Goal: Task Accomplishment & Management: Manage account settings

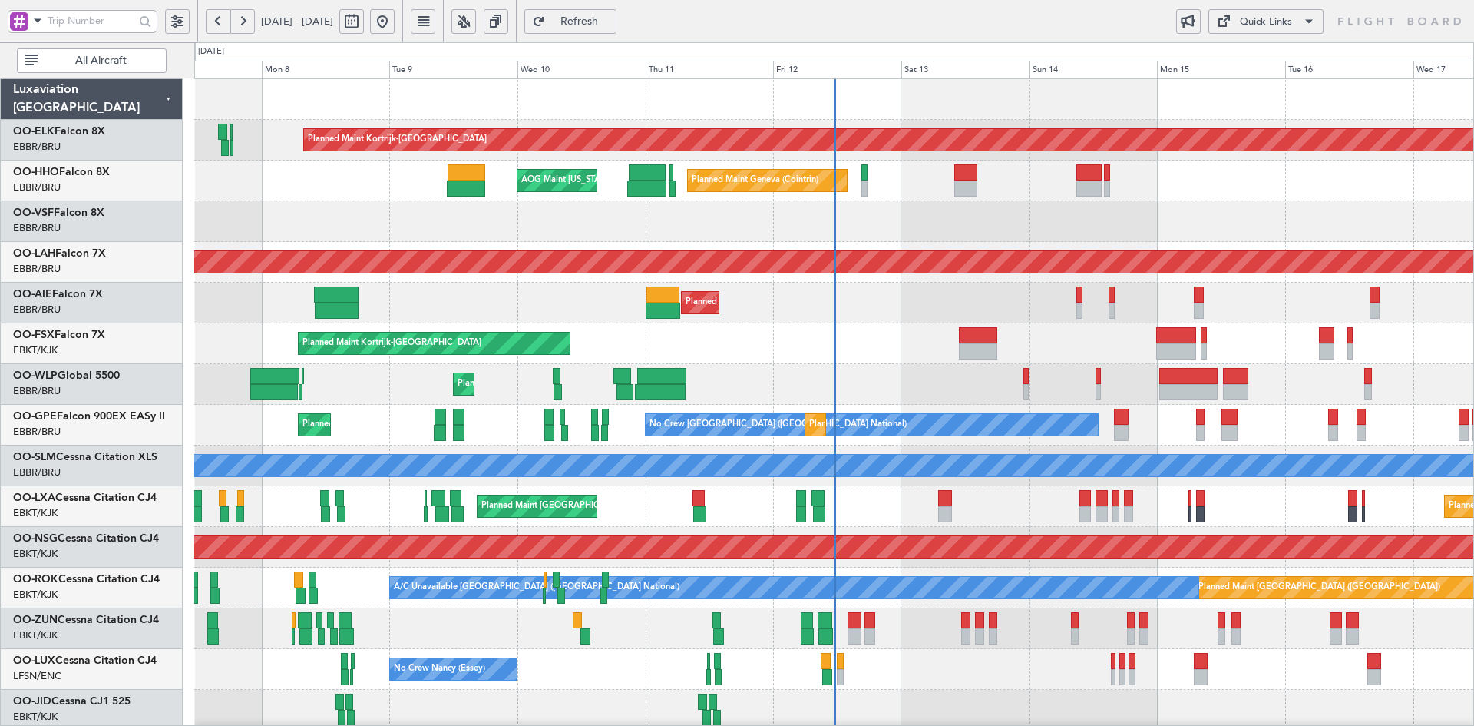
click at [816, 224] on div at bounding box center [833, 221] width 1279 height 41
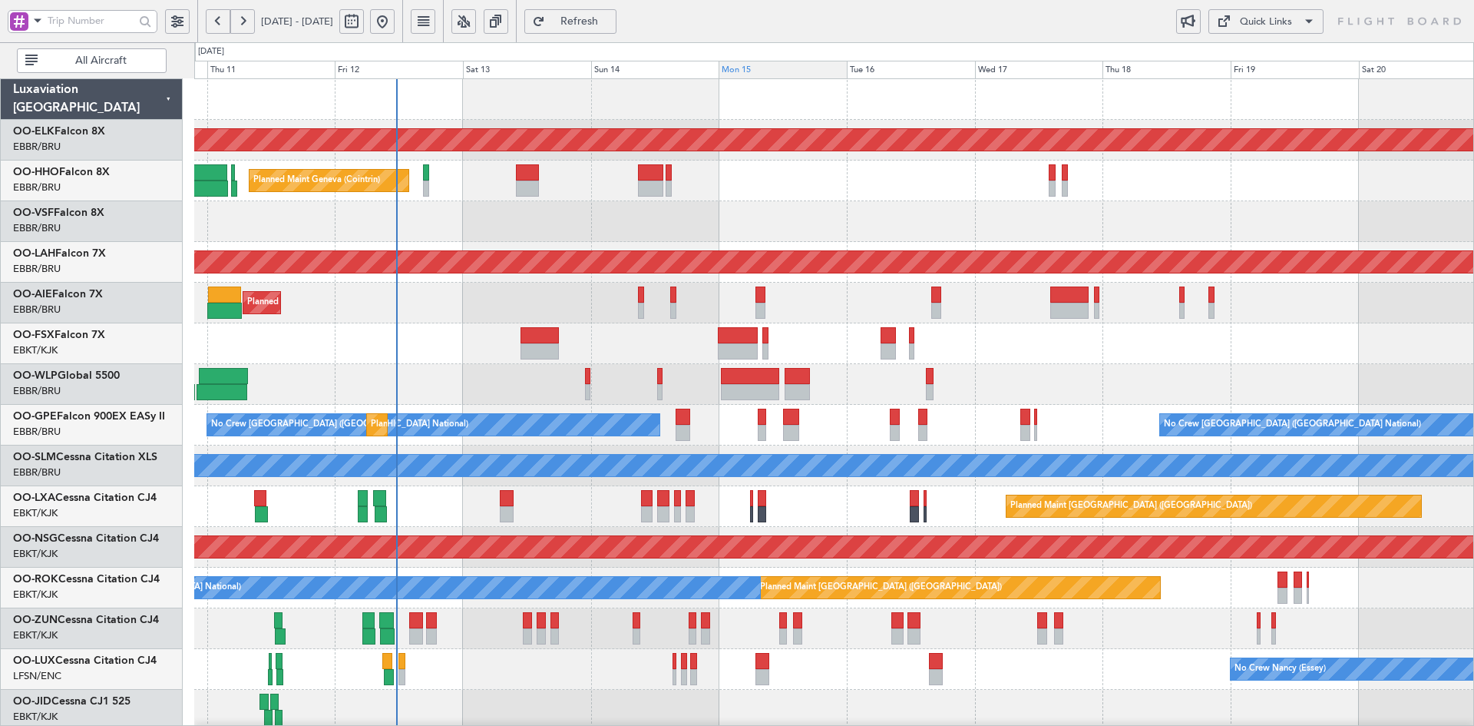
click at [817, 128] on div "Planned Maint Kortrijk-[GEOGRAPHIC_DATA] Planned Maint Geneva ([GEOGRAPHIC_DATA…" at bounding box center [833, 486] width 1279 height 814
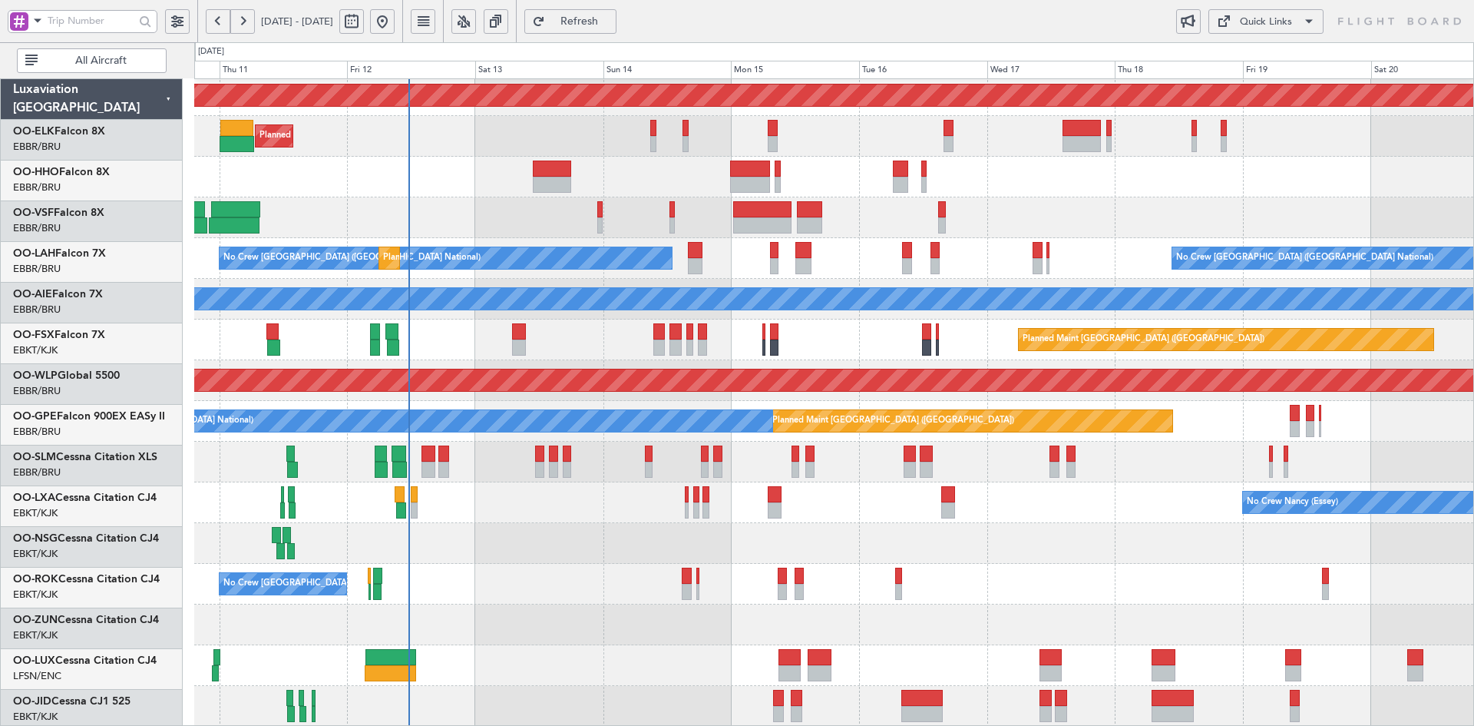
scroll to position [167, 0]
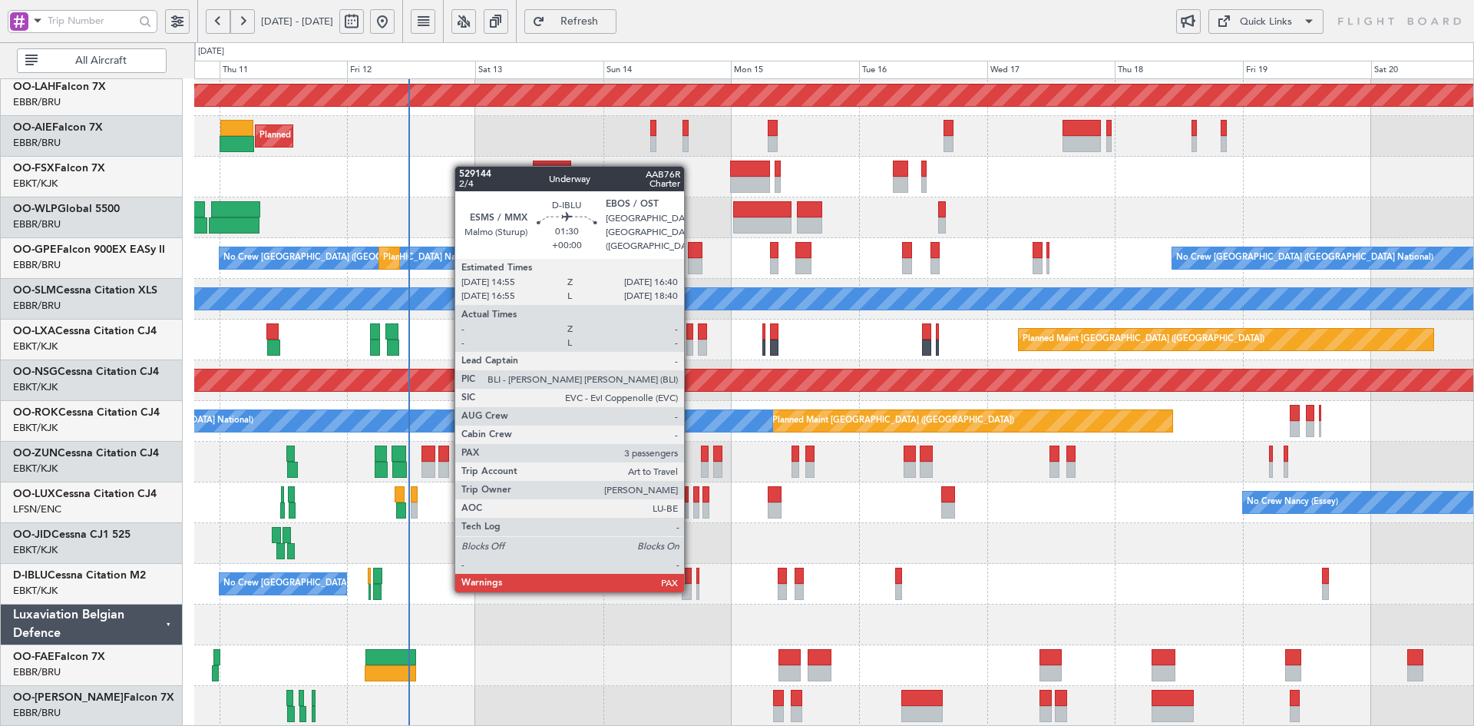
click at [691, 589] on div at bounding box center [687, 592] width 10 height 16
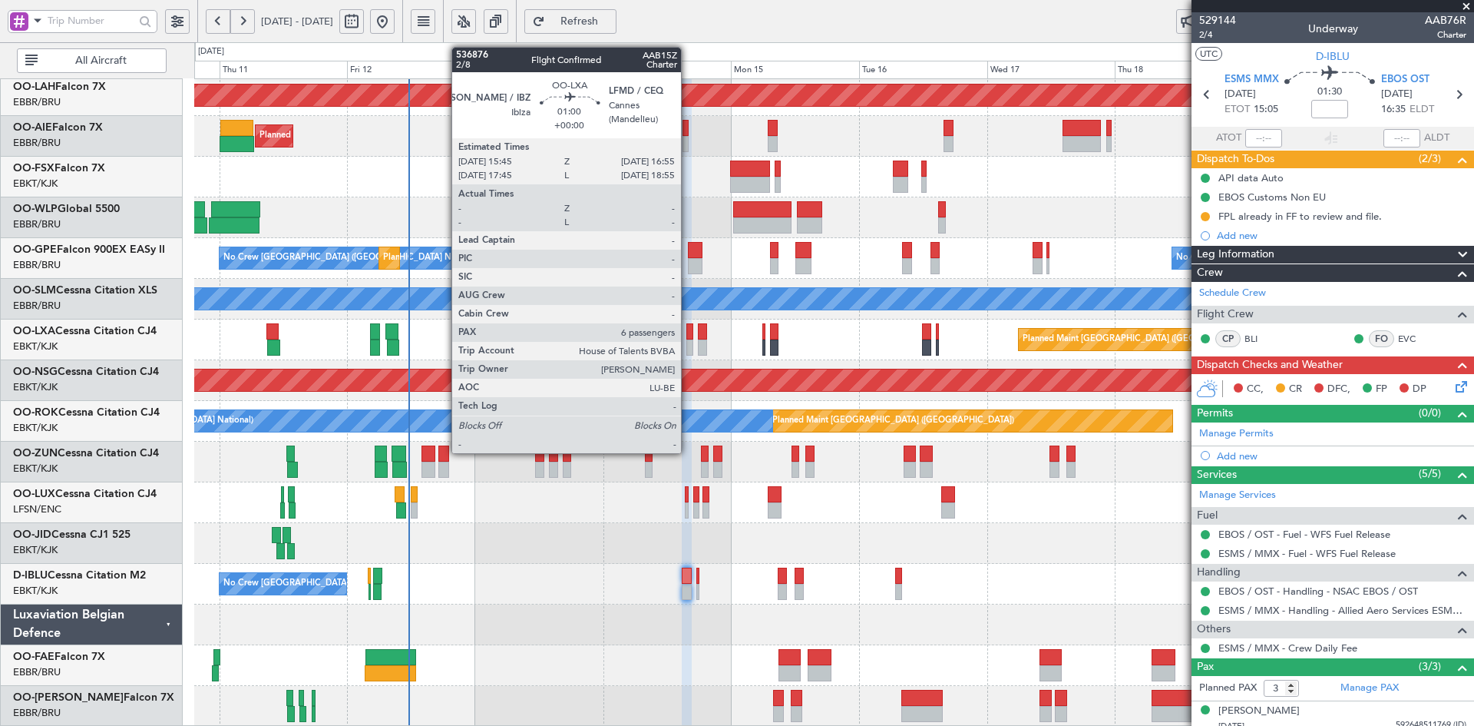
click at [688, 342] on div at bounding box center [690, 347] width 7 height 16
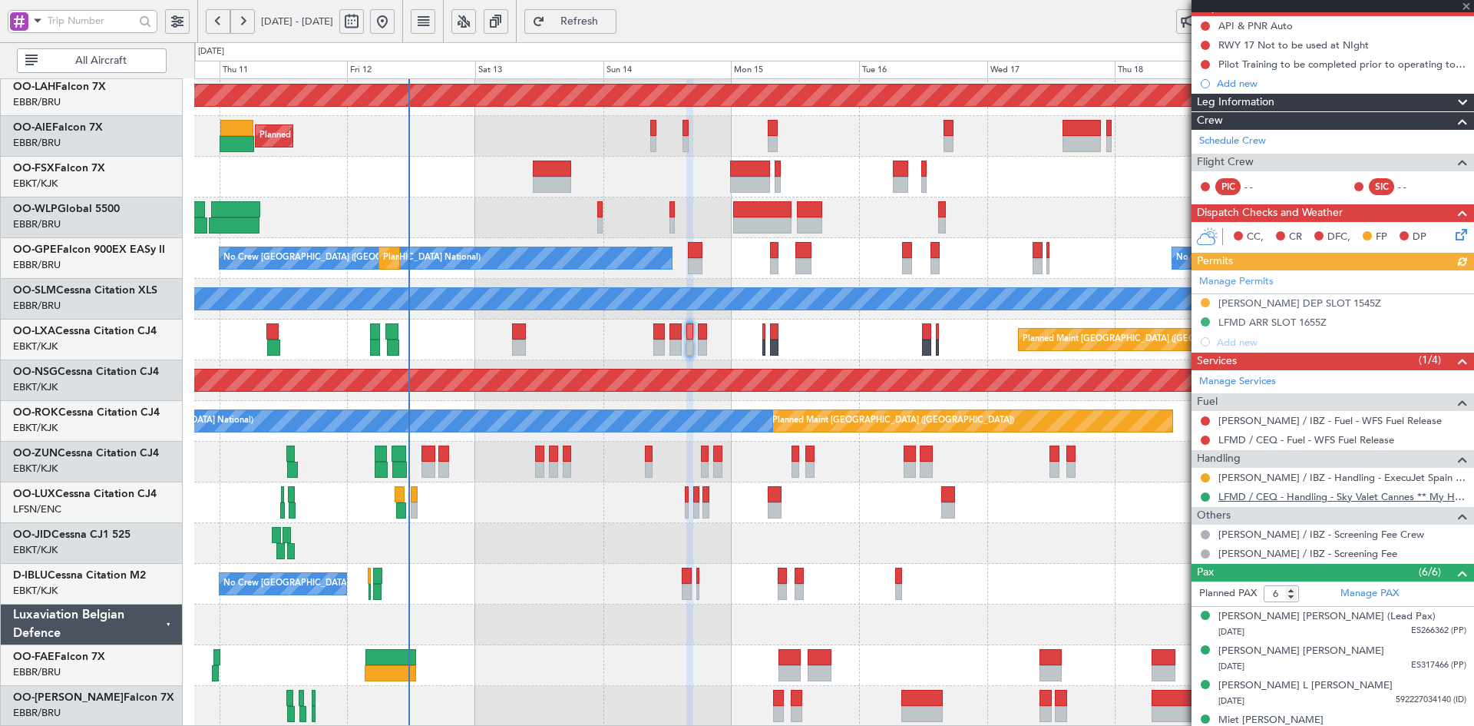
scroll to position [240, 0]
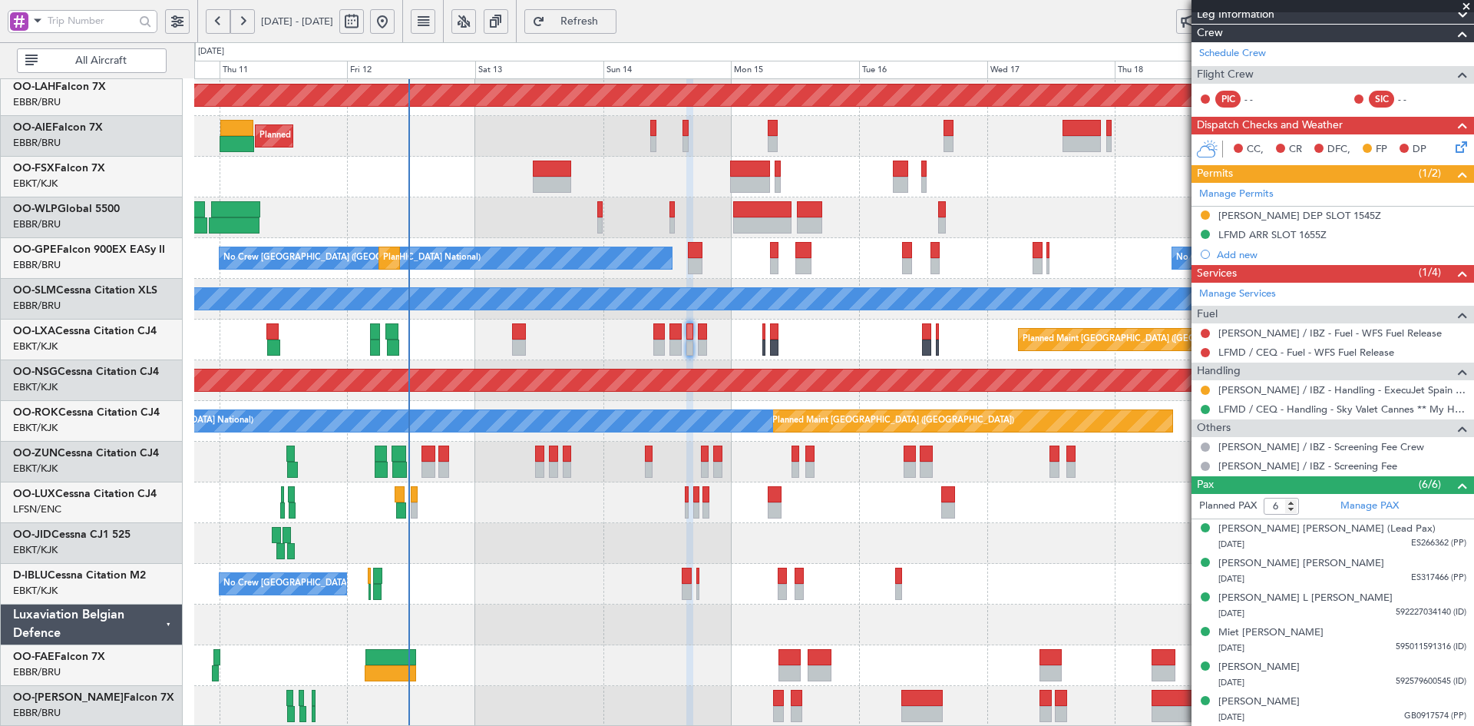
click at [1471, 2] on span at bounding box center [1466, 7] width 15 height 14
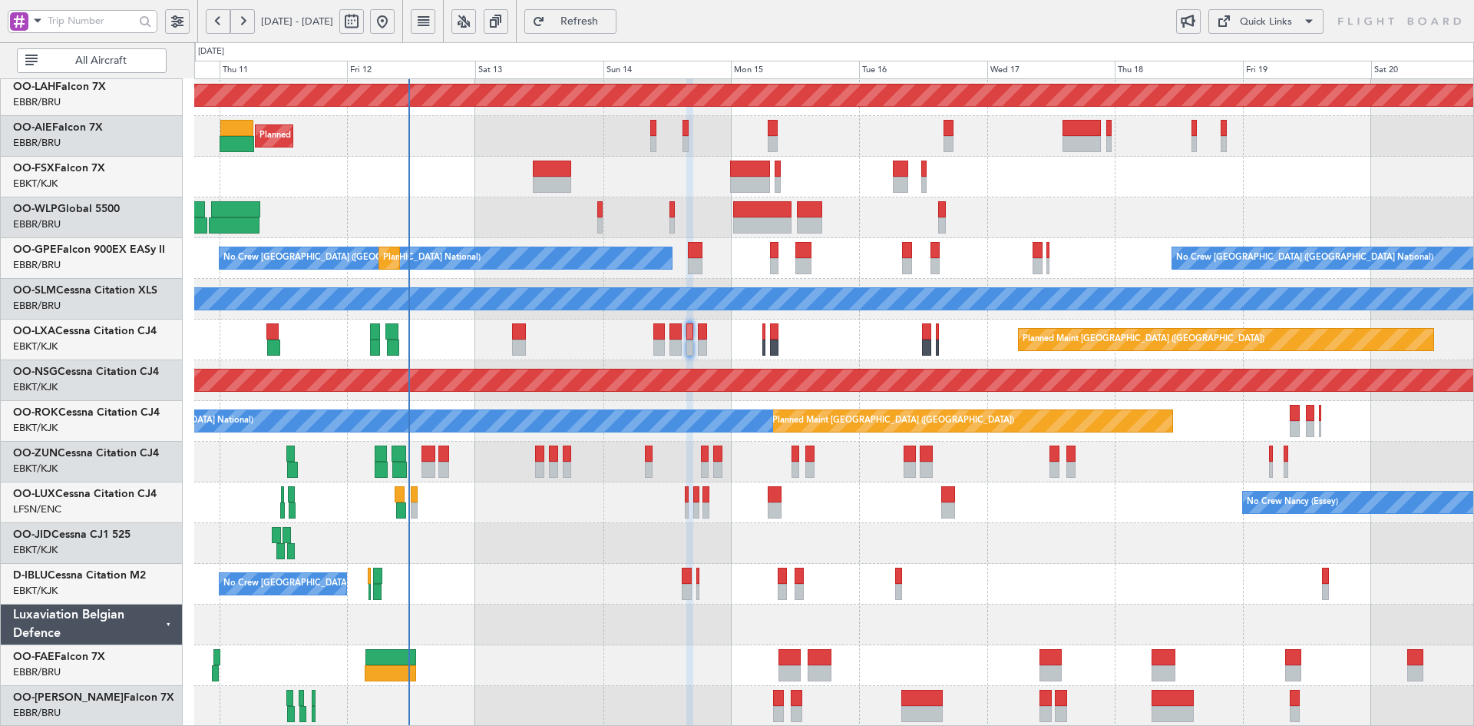
type input "0"
click at [807, 200] on div "Planned Maint Liege" at bounding box center [833, 217] width 1279 height 41
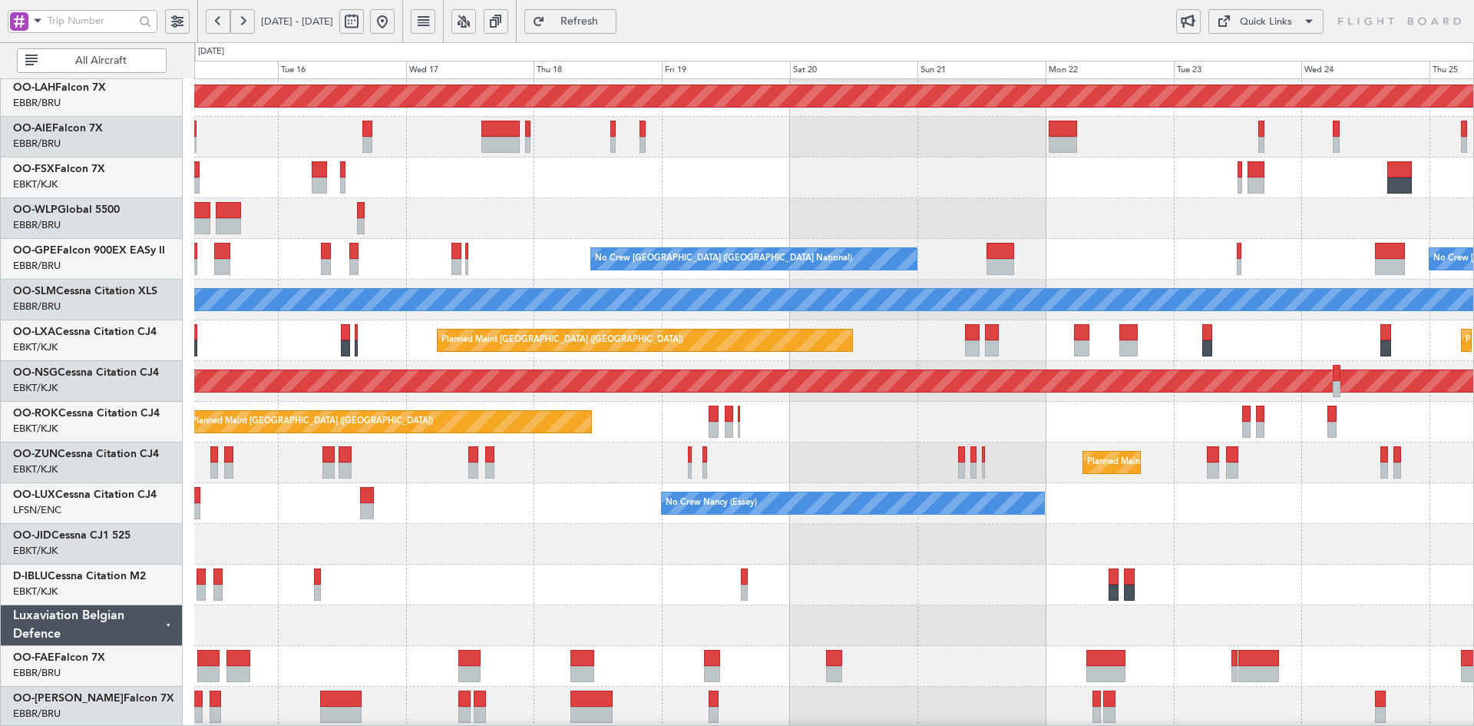
click at [698, 206] on div at bounding box center [833, 218] width 1279 height 41
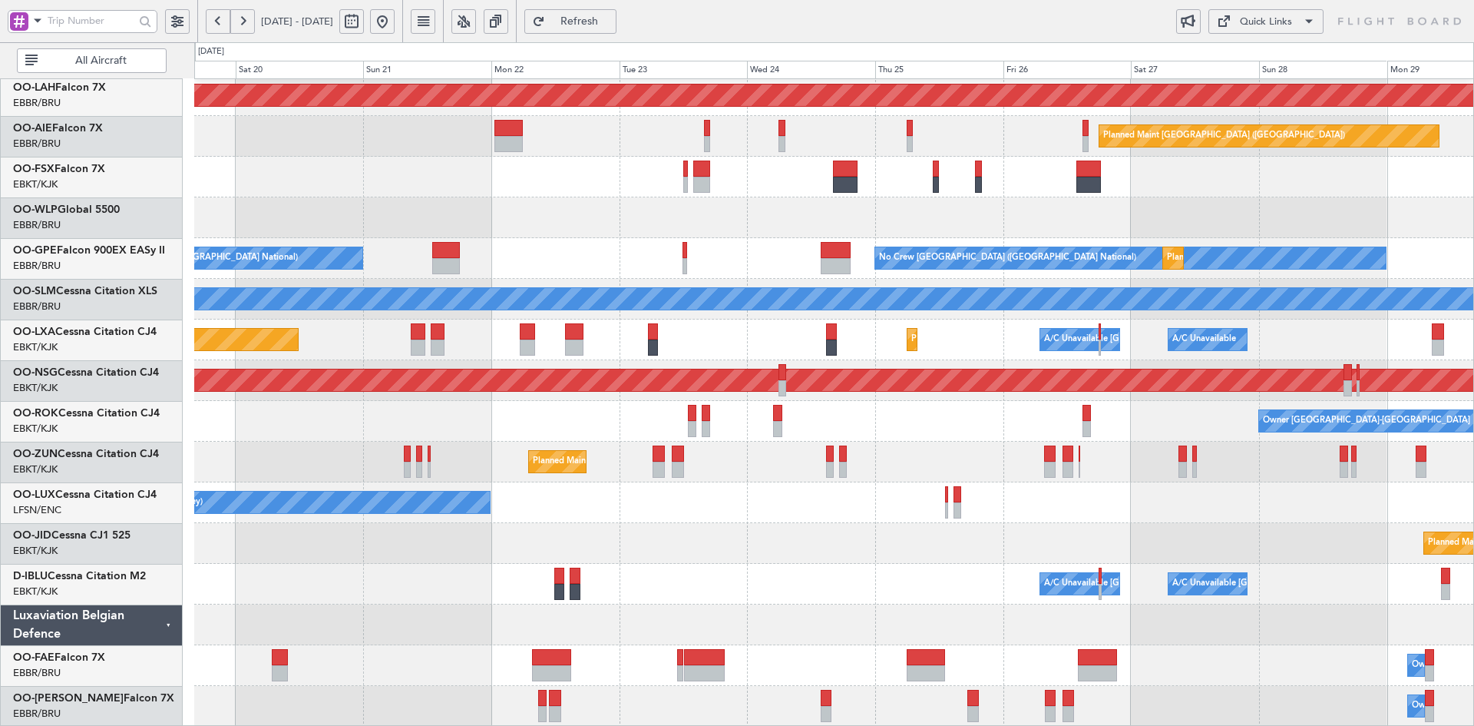
scroll to position [167, 0]
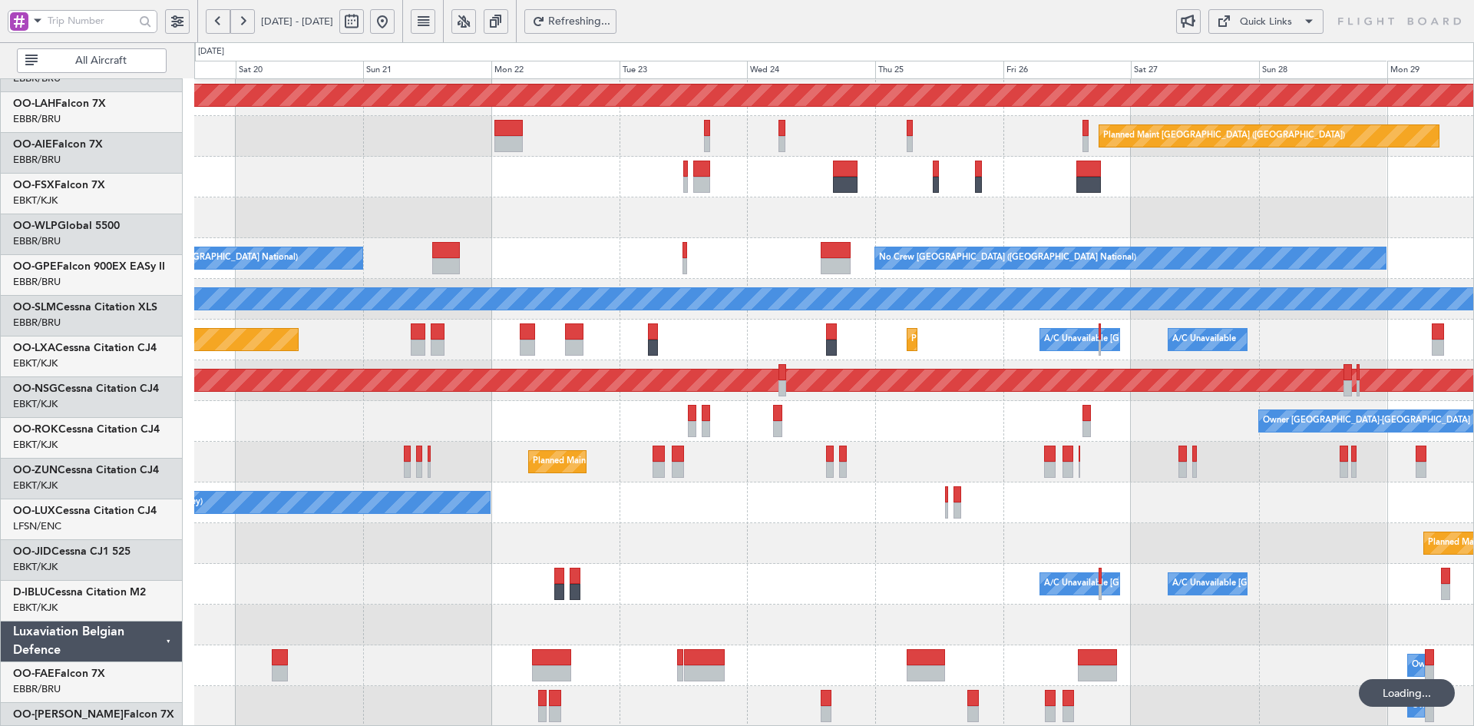
click at [772, 197] on div at bounding box center [833, 177] width 1279 height 41
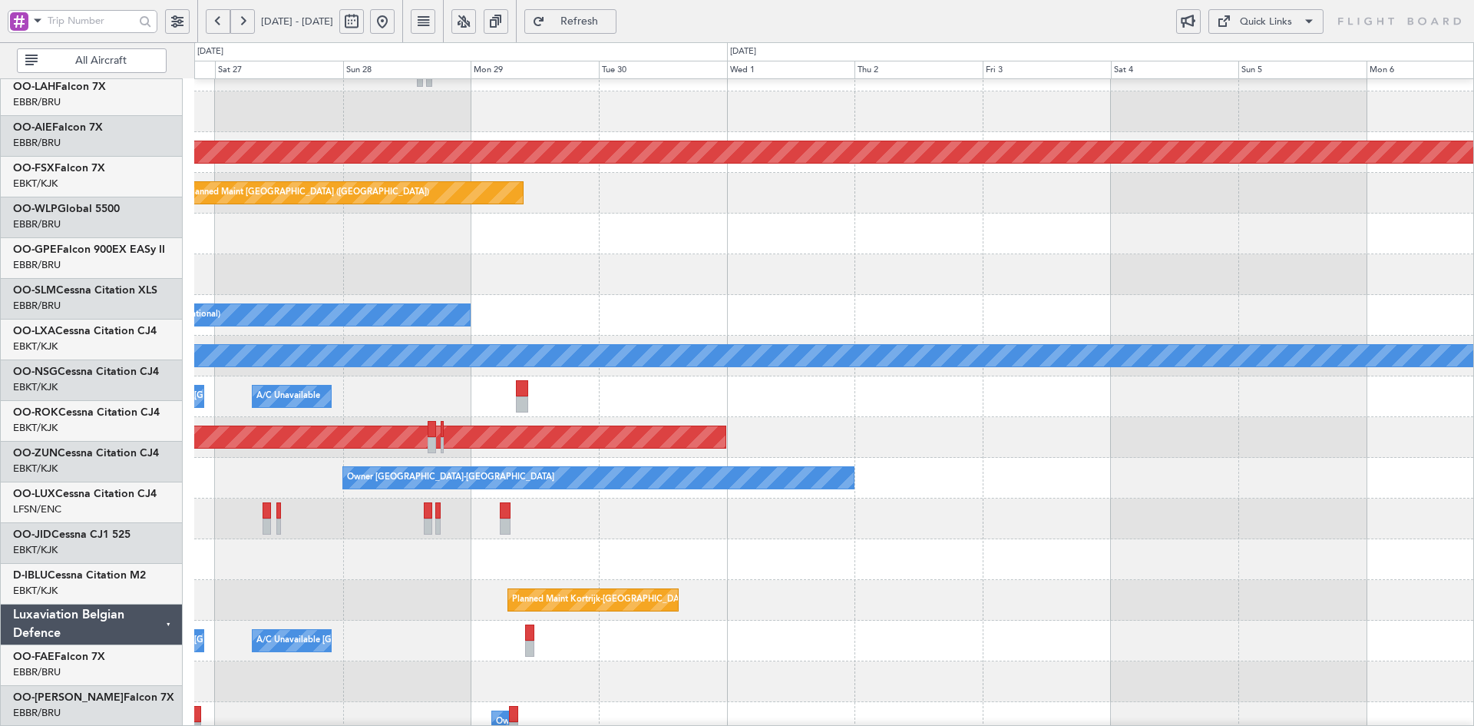
click at [1097, 254] on div at bounding box center [833, 274] width 1279 height 41
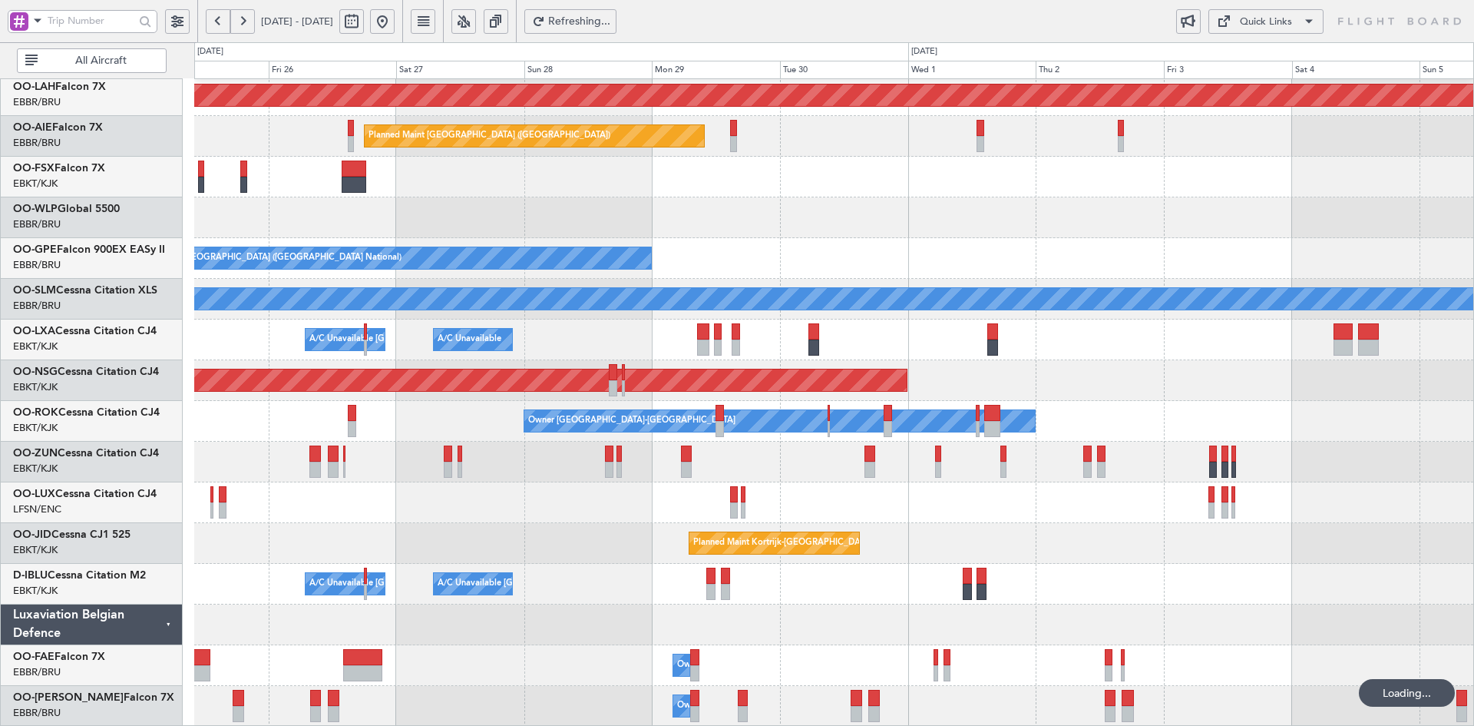
click at [1154, 362] on div "Planned Maint Alton-st Louis (St Louis Regl) Planned Maint London (Farnborough)…" at bounding box center [833, 319] width 1279 height 814
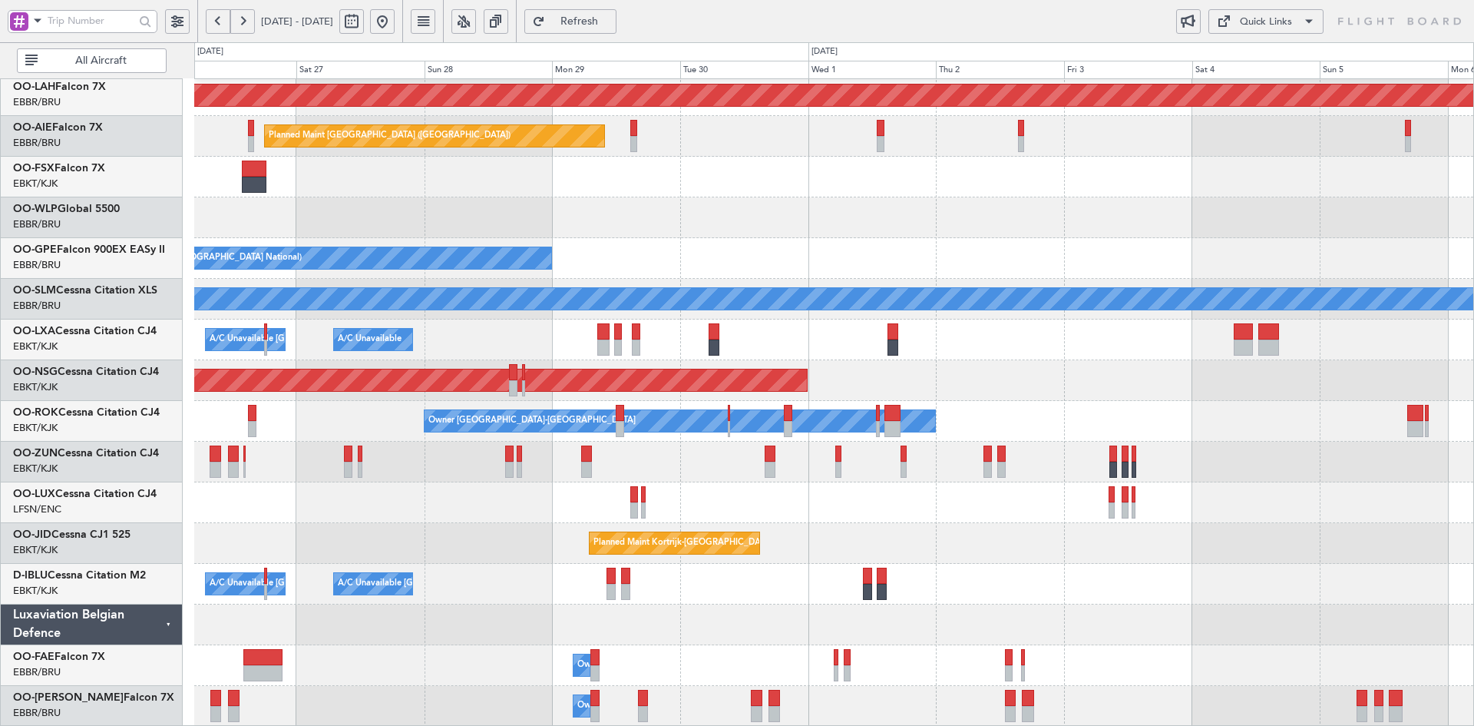
click at [395, 15] on button at bounding box center [382, 21] width 25 height 25
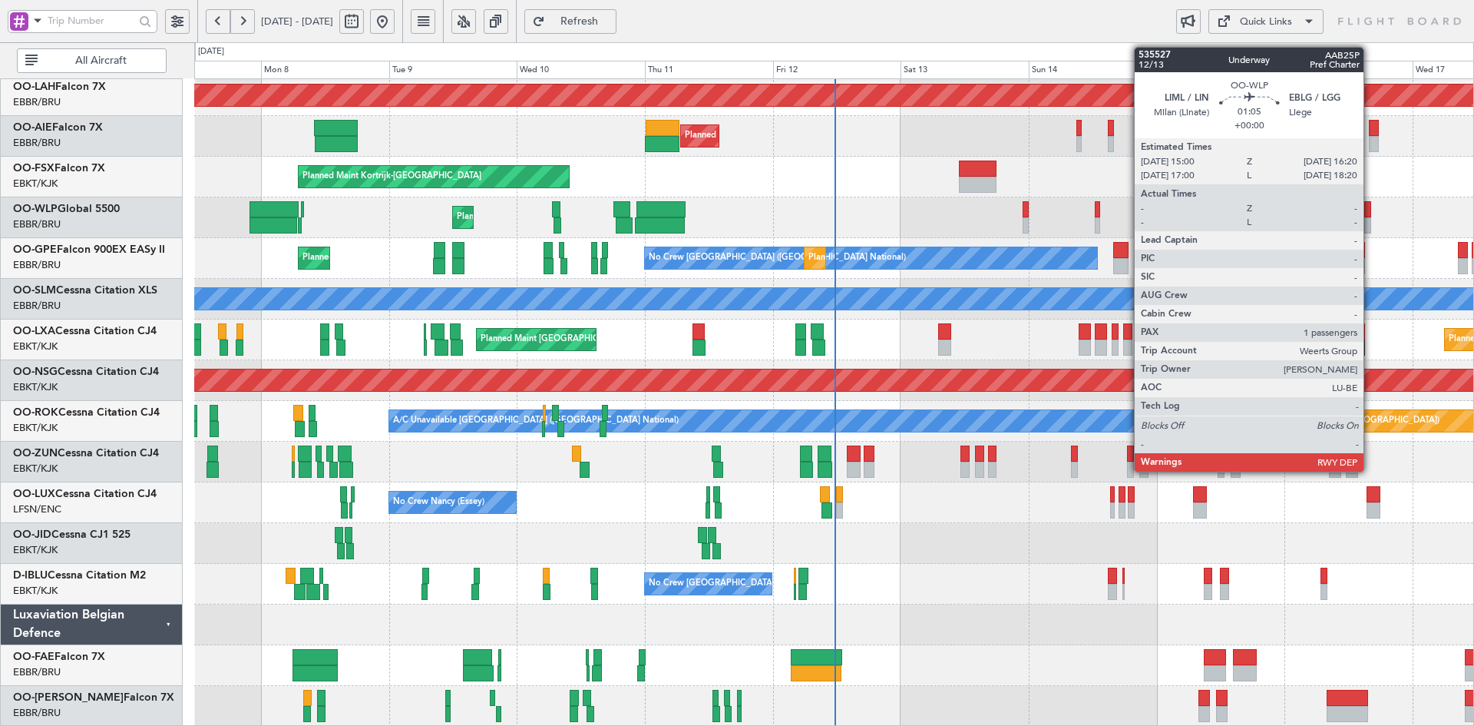
click at [1365, 230] on div at bounding box center [1369, 225] width 8 height 16
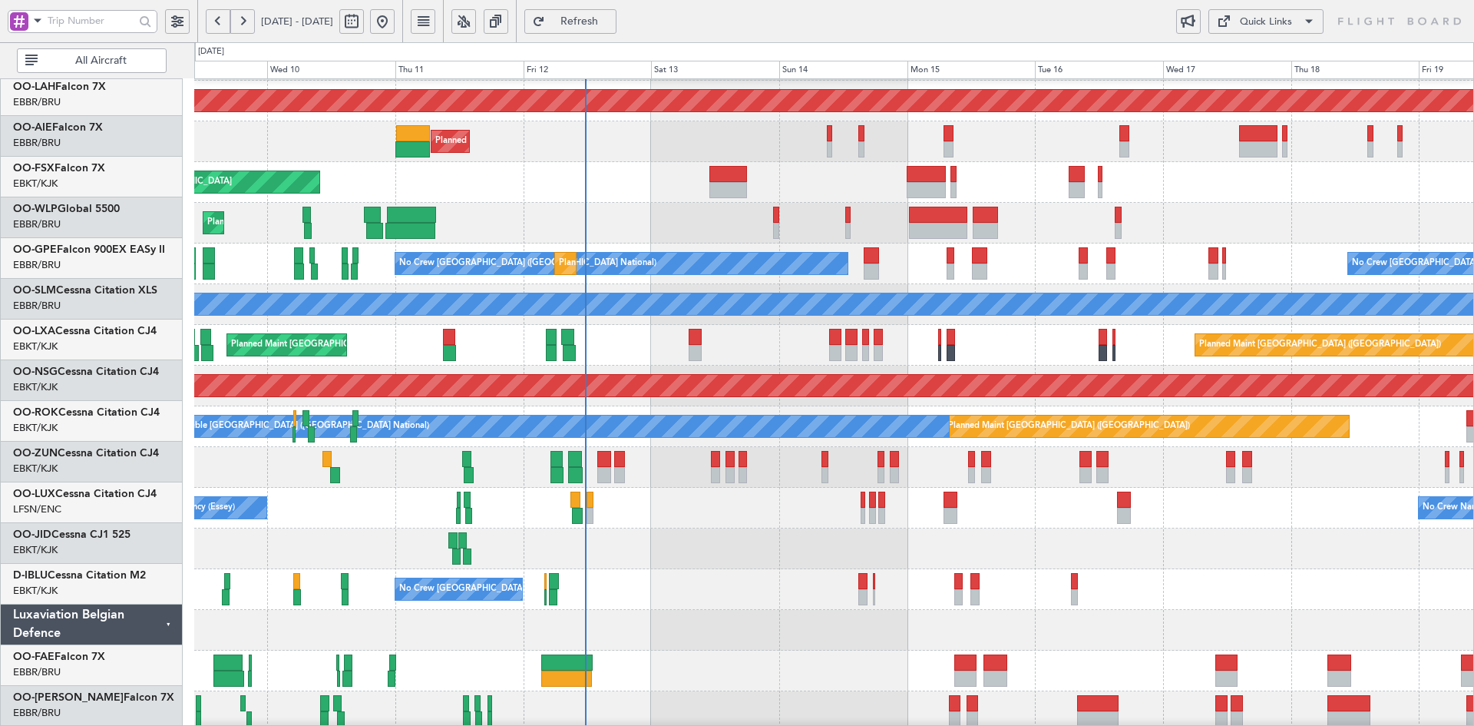
scroll to position [161, 0]
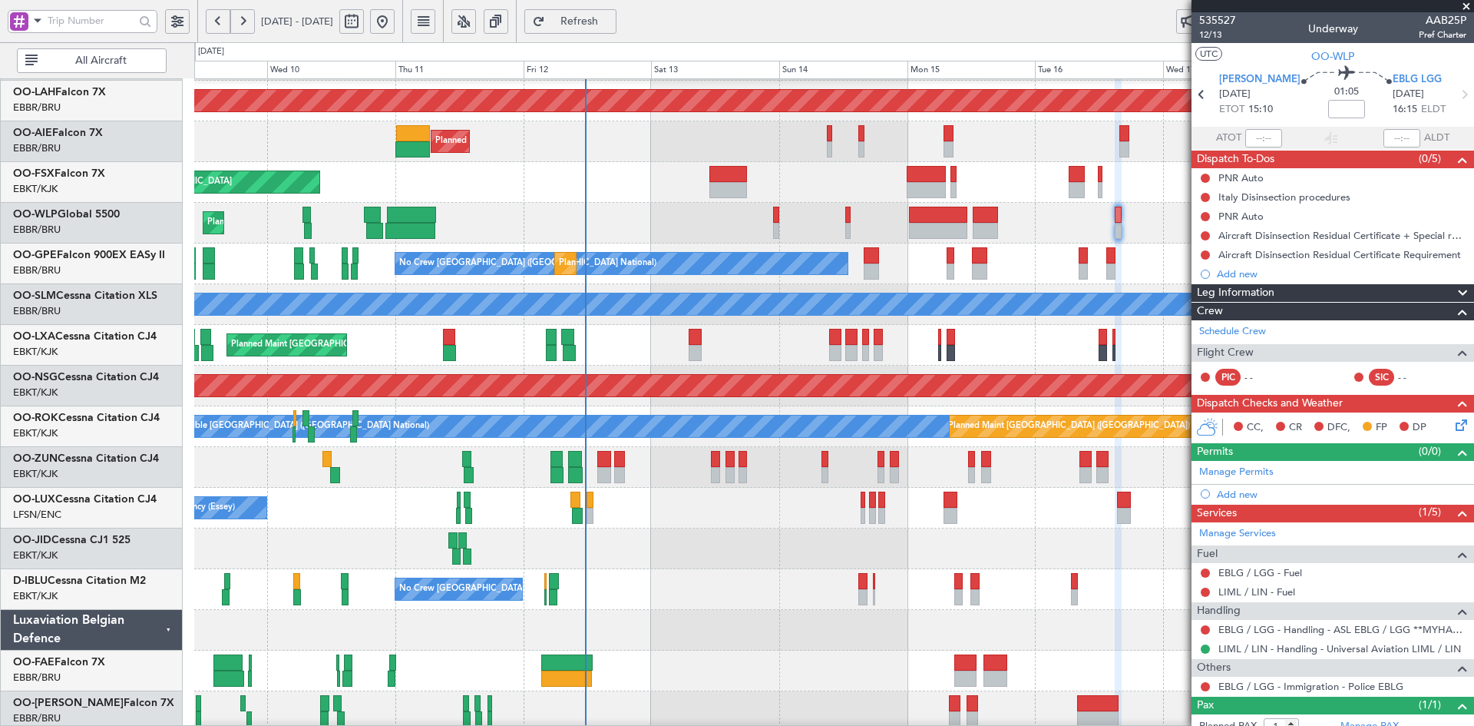
click at [1461, 3] on span at bounding box center [1466, 7] width 15 height 14
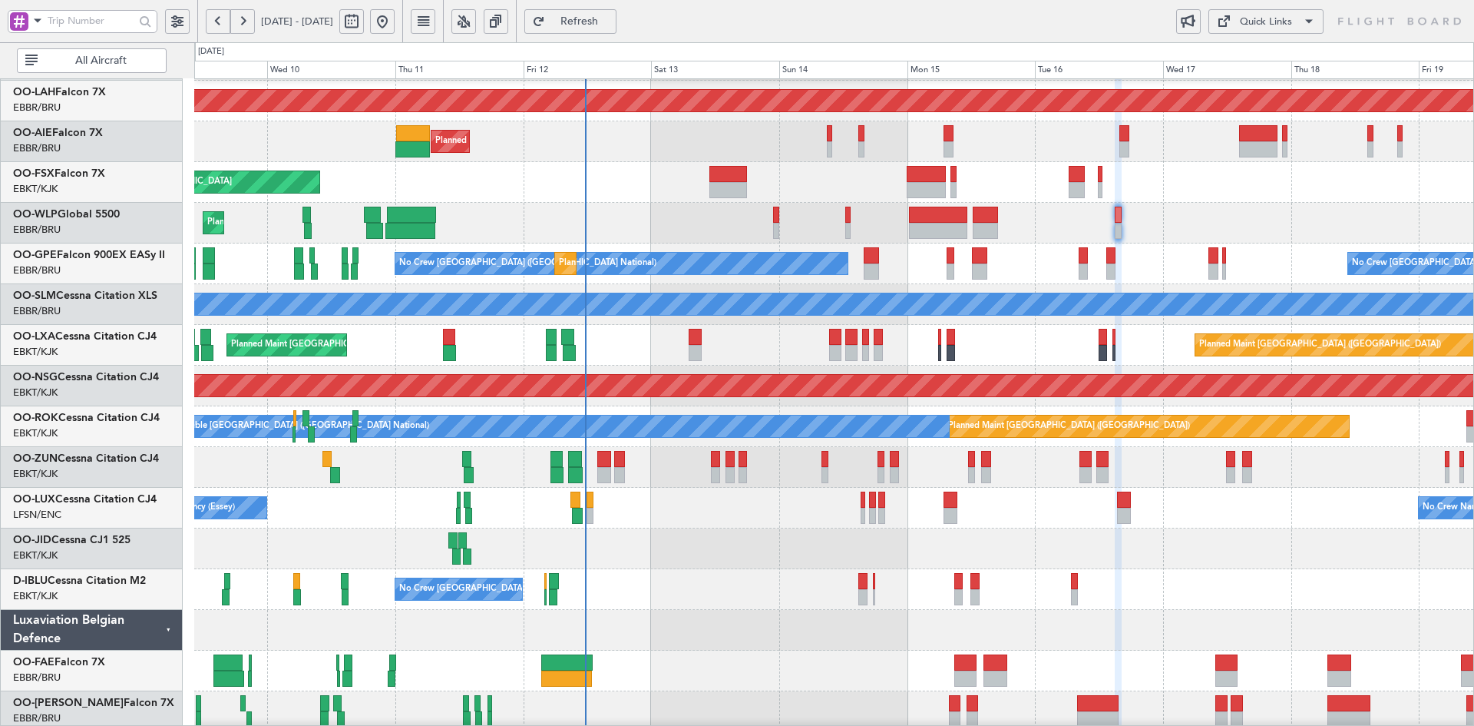
type input "0"
click at [1094, 217] on div "Planned Maint Liege" at bounding box center [833, 223] width 1279 height 41
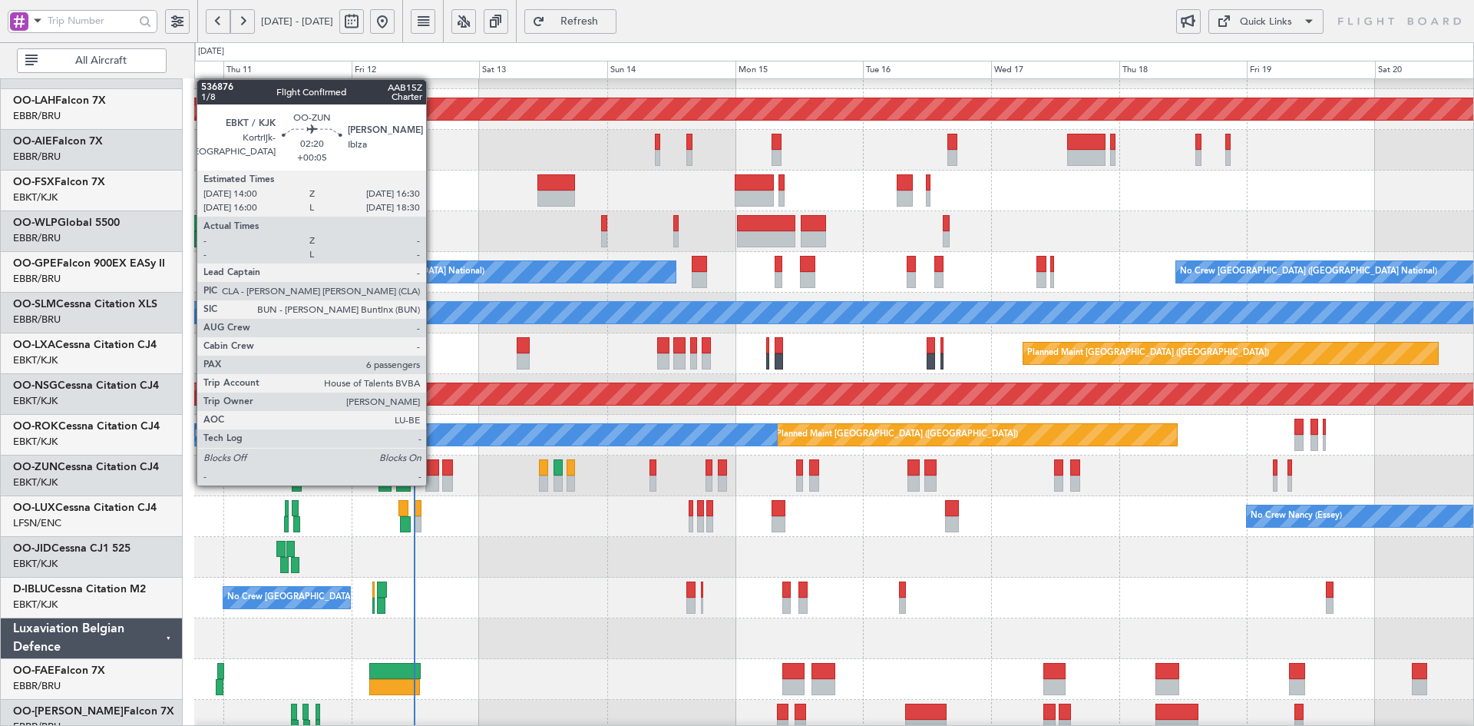
click at [433, 484] on div at bounding box center [432, 483] width 14 height 16
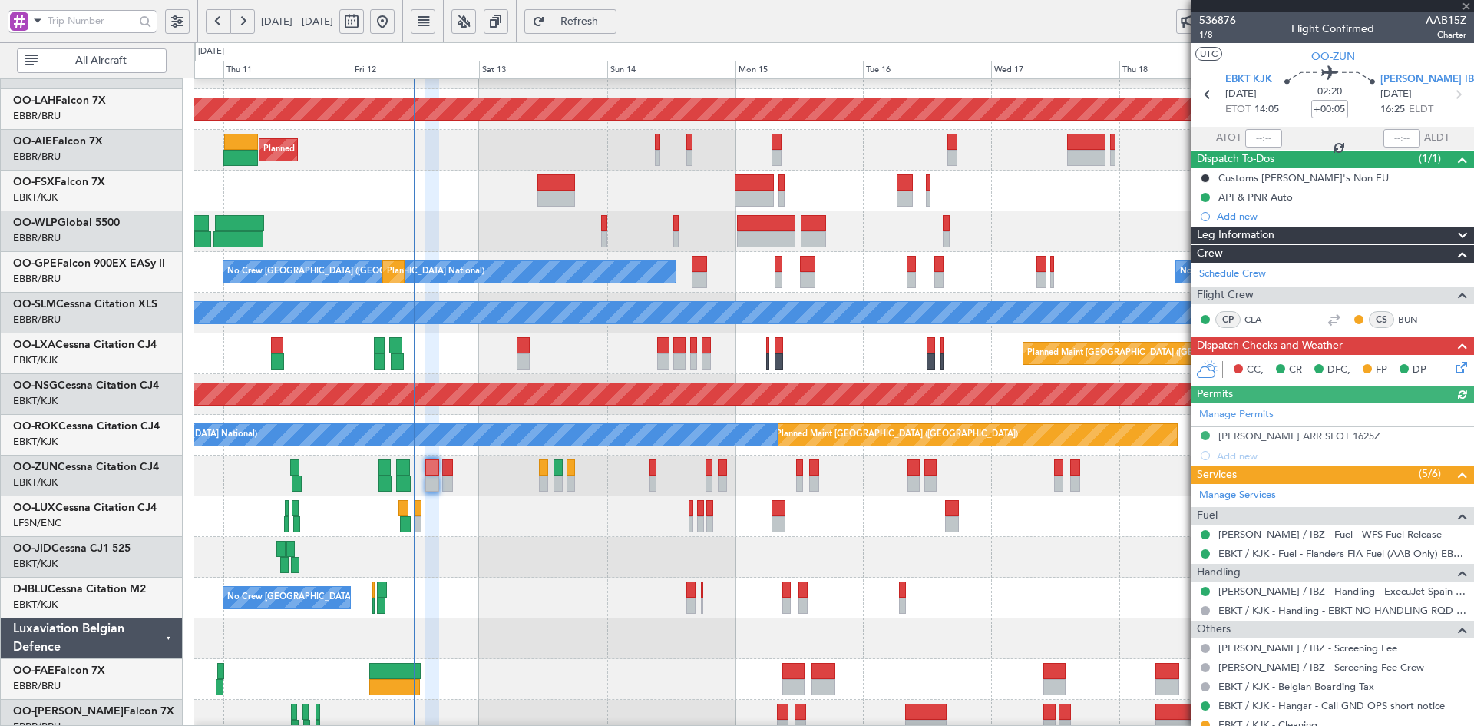
click at [1471, 5] on div at bounding box center [1333, 6] width 283 height 12
click at [414, 244] on div "Planned Maint Liege" at bounding box center [833, 231] width 1279 height 41
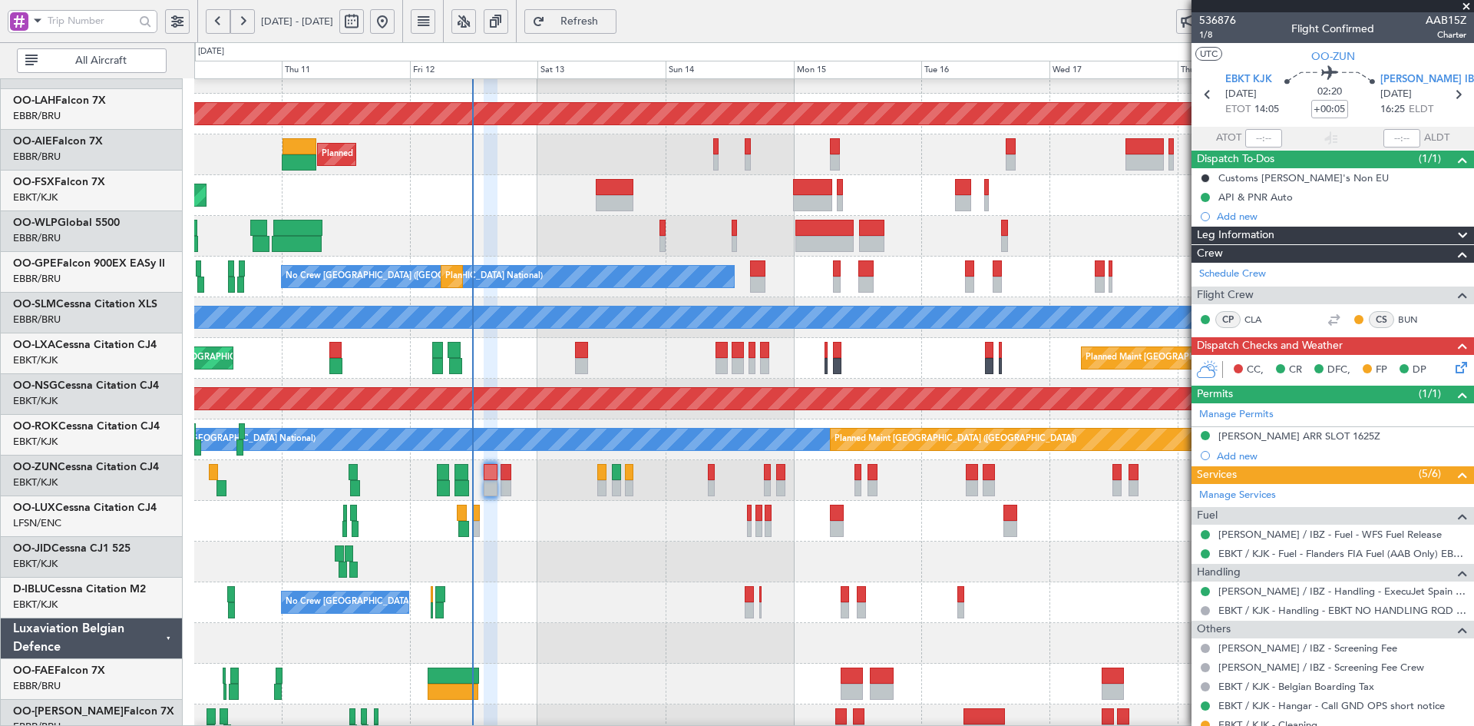
scroll to position [148, 0]
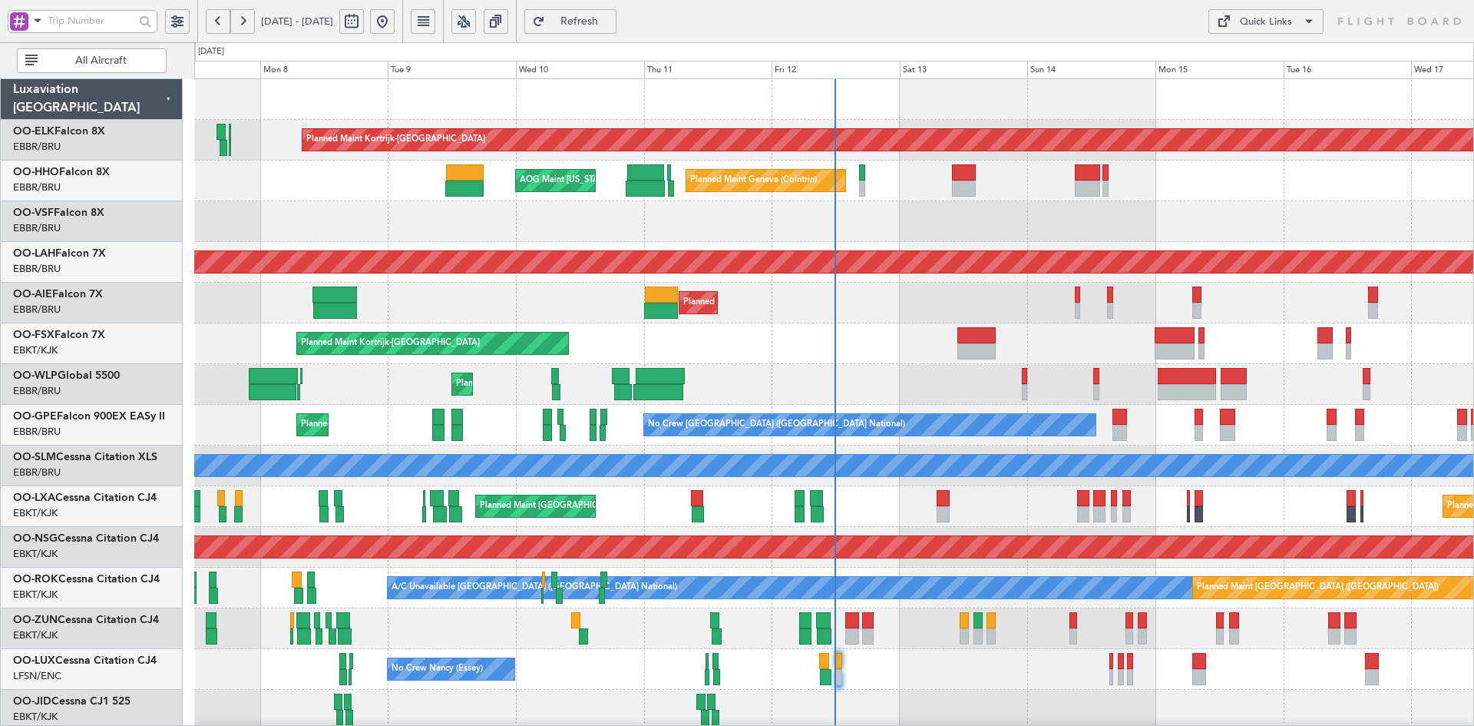
click at [650, 364] on div "Planned Maint Liege" at bounding box center [833, 384] width 1279 height 41
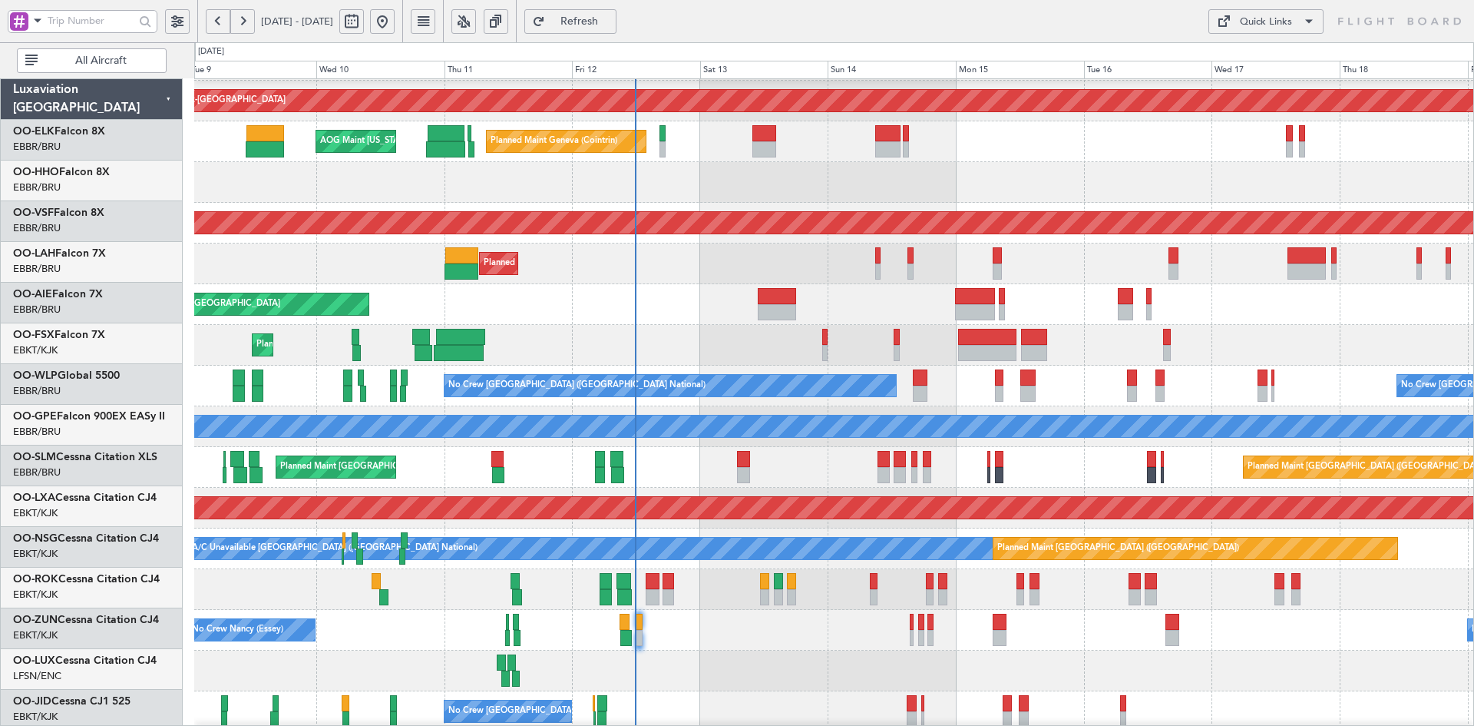
scroll to position [39, 0]
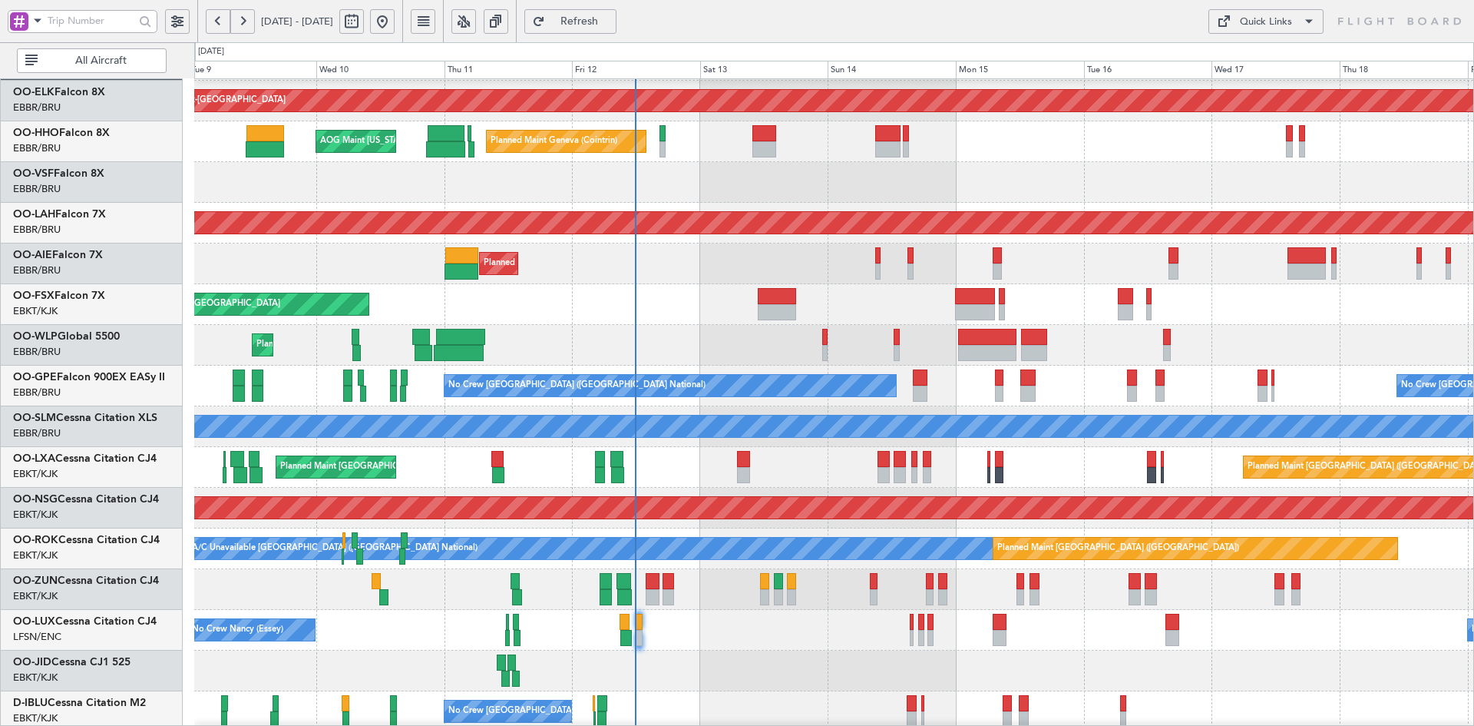
click at [745, 462] on div "Planned Maint Paris (Le Bourget) Planned Maint Brussels (Brussels National)" at bounding box center [833, 467] width 1279 height 41
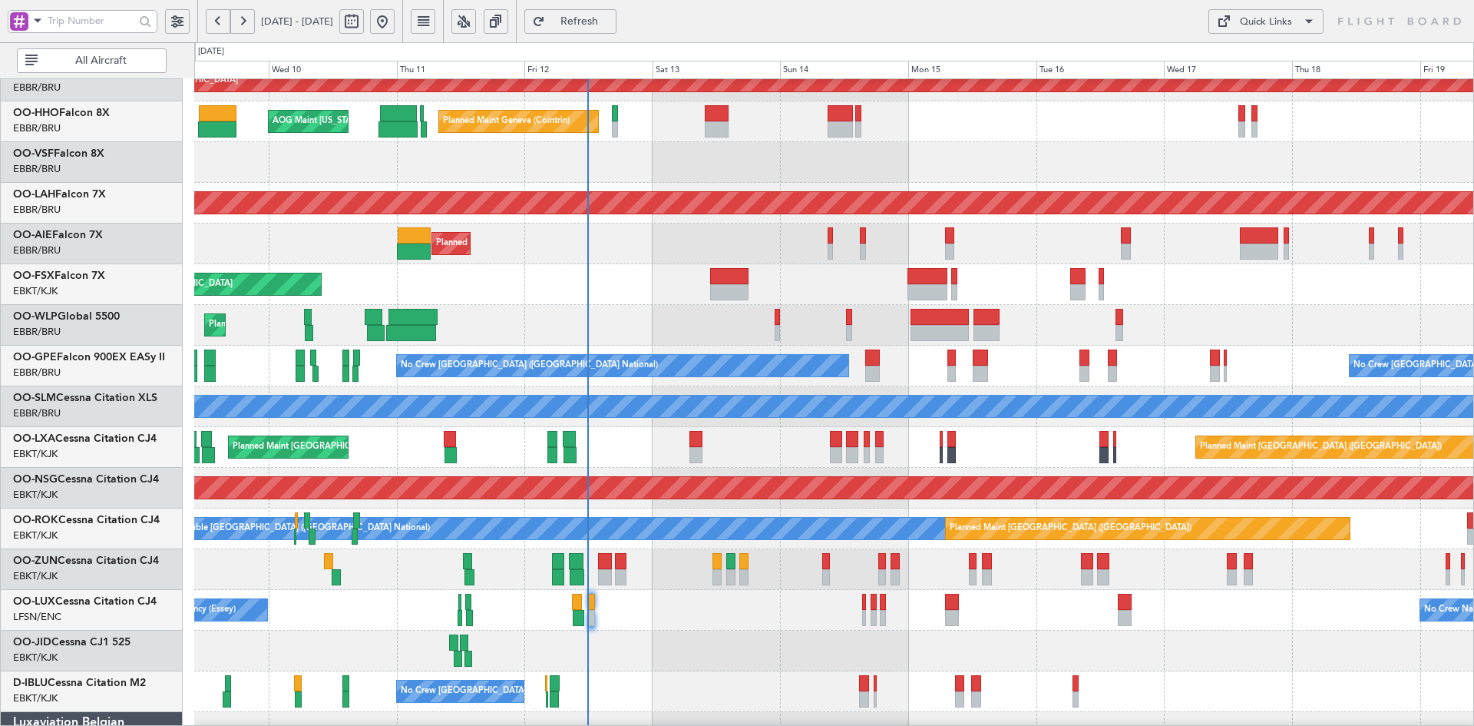
click at [1120, 382] on div "Planned Maint [GEOGRAPHIC_DATA] ([GEOGRAPHIC_DATA] National) No Crew [GEOGRAPHI…" at bounding box center [833, 366] width 1279 height 41
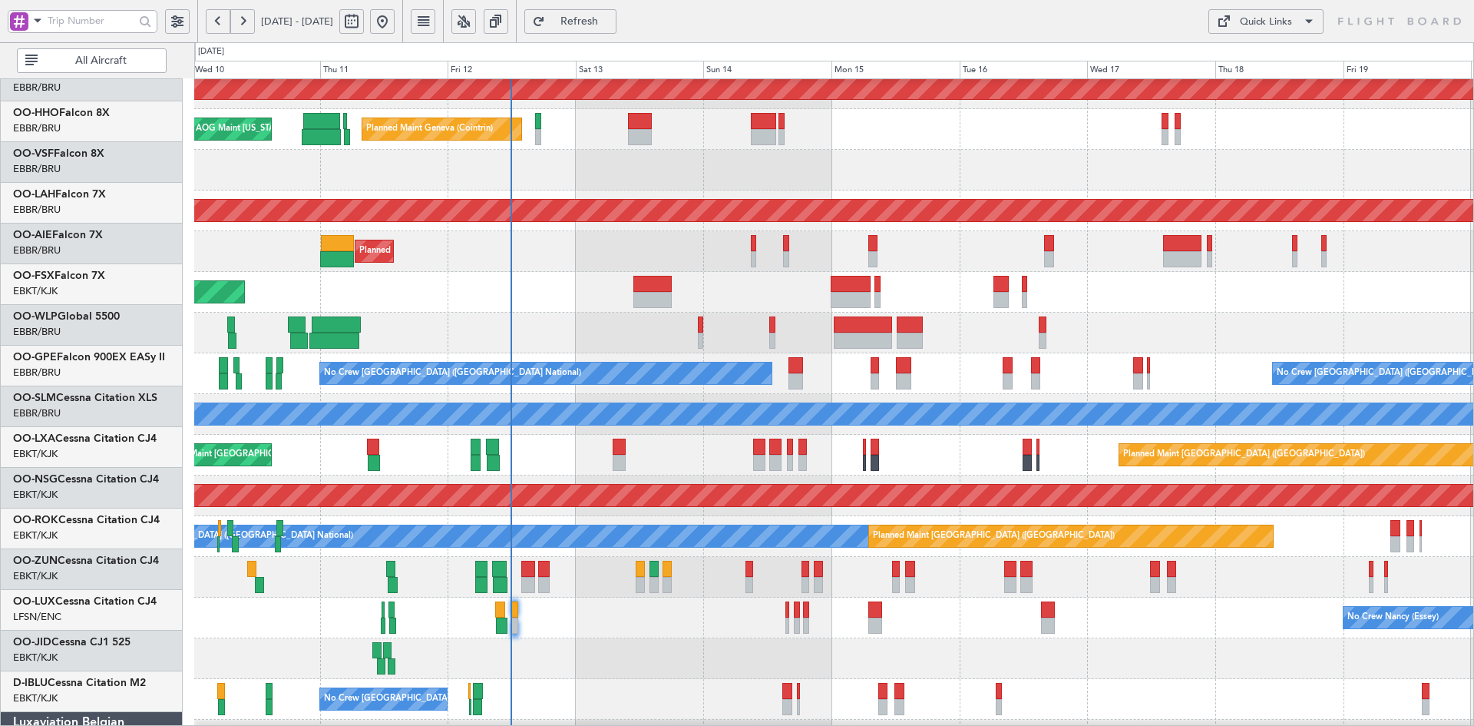
scroll to position [51, 0]
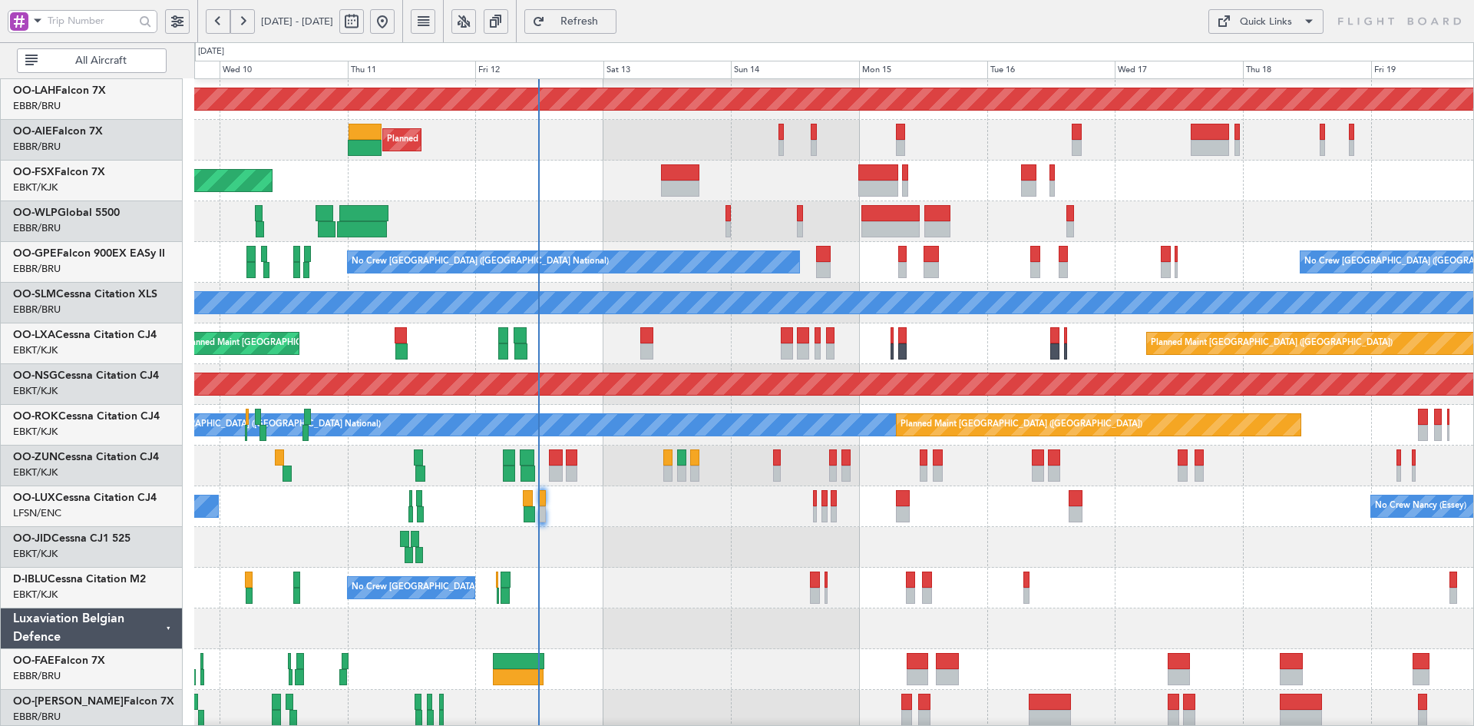
click at [657, 512] on div "Planned Maint Alton-st Louis (St Louis Regl) Planned Maint London (Farnborough)…" at bounding box center [833, 323] width 1279 height 814
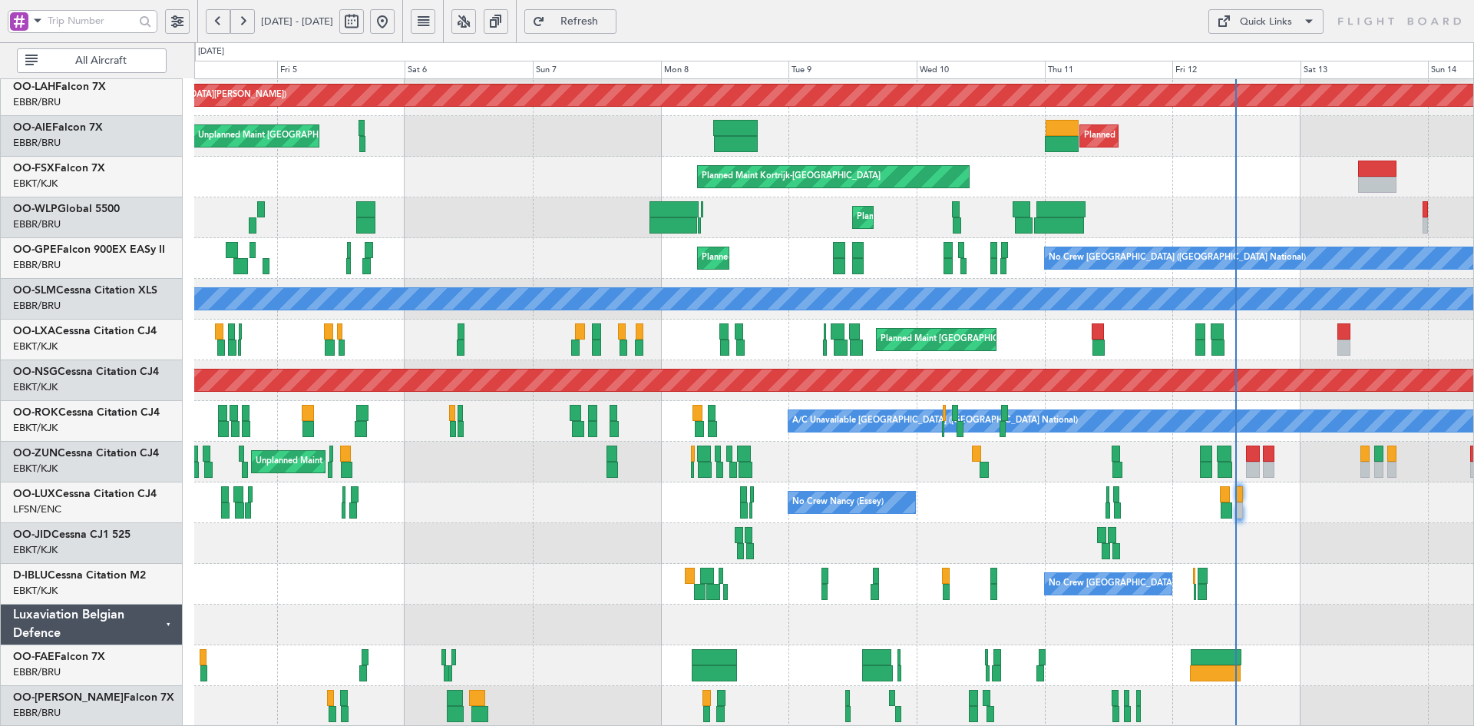
click at [1356, 553] on div "Planned Maint Alton-st Louis (St Louis Regl) Planned Maint London (Farnborough)…" at bounding box center [833, 319] width 1279 height 814
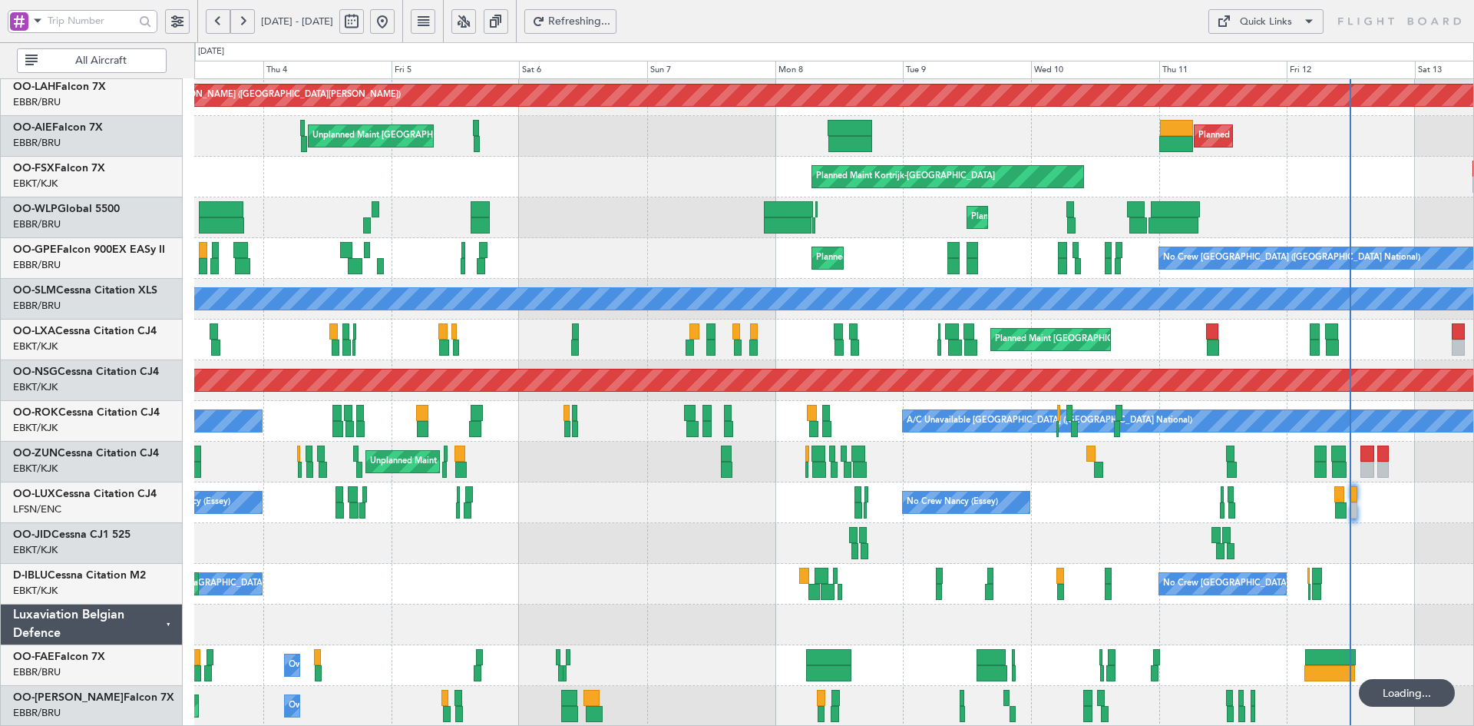
click at [680, 419] on div "Planned Maint Alton-st Louis (St Louis Regl) Planned Maint London (Farnborough)…" at bounding box center [833, 319] width 1279 height 814
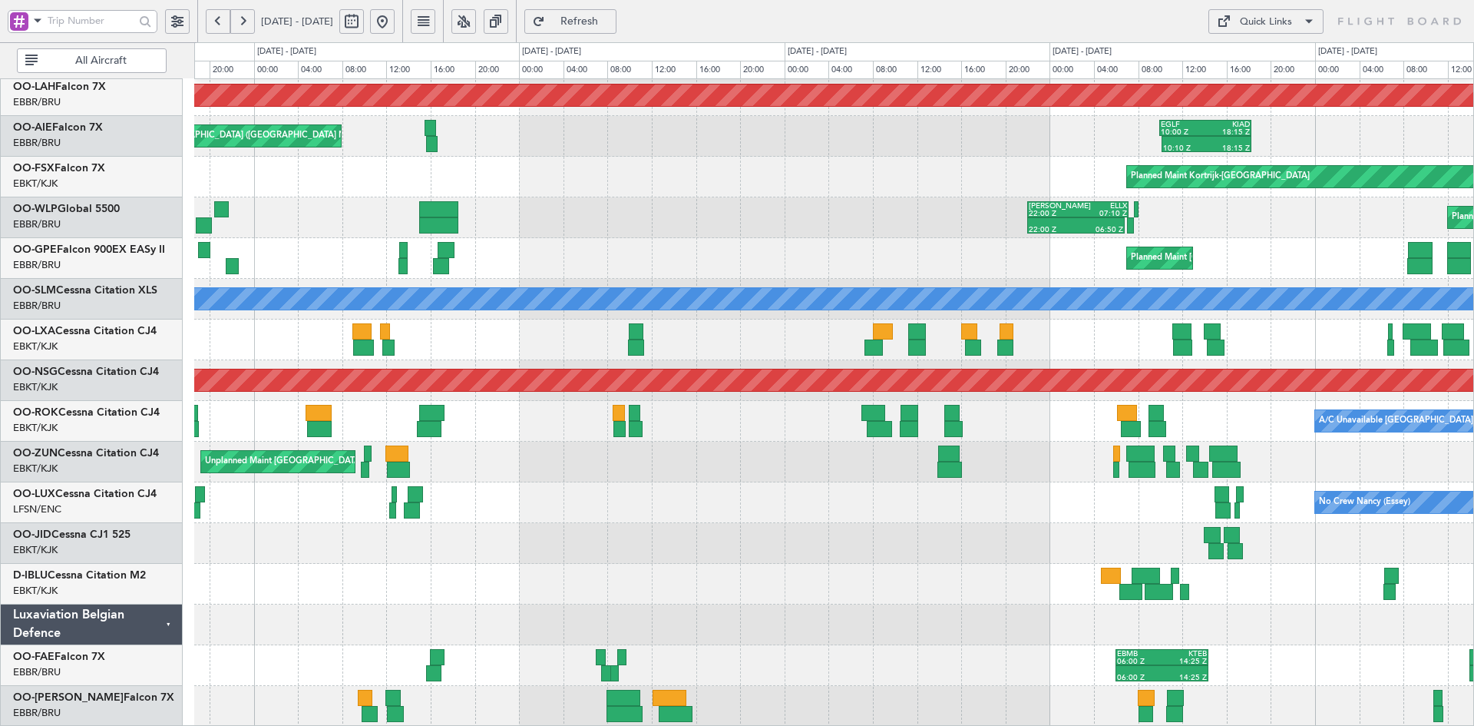
click at [395, 22] on button at bounding box center [382, 21] width 25 height 25
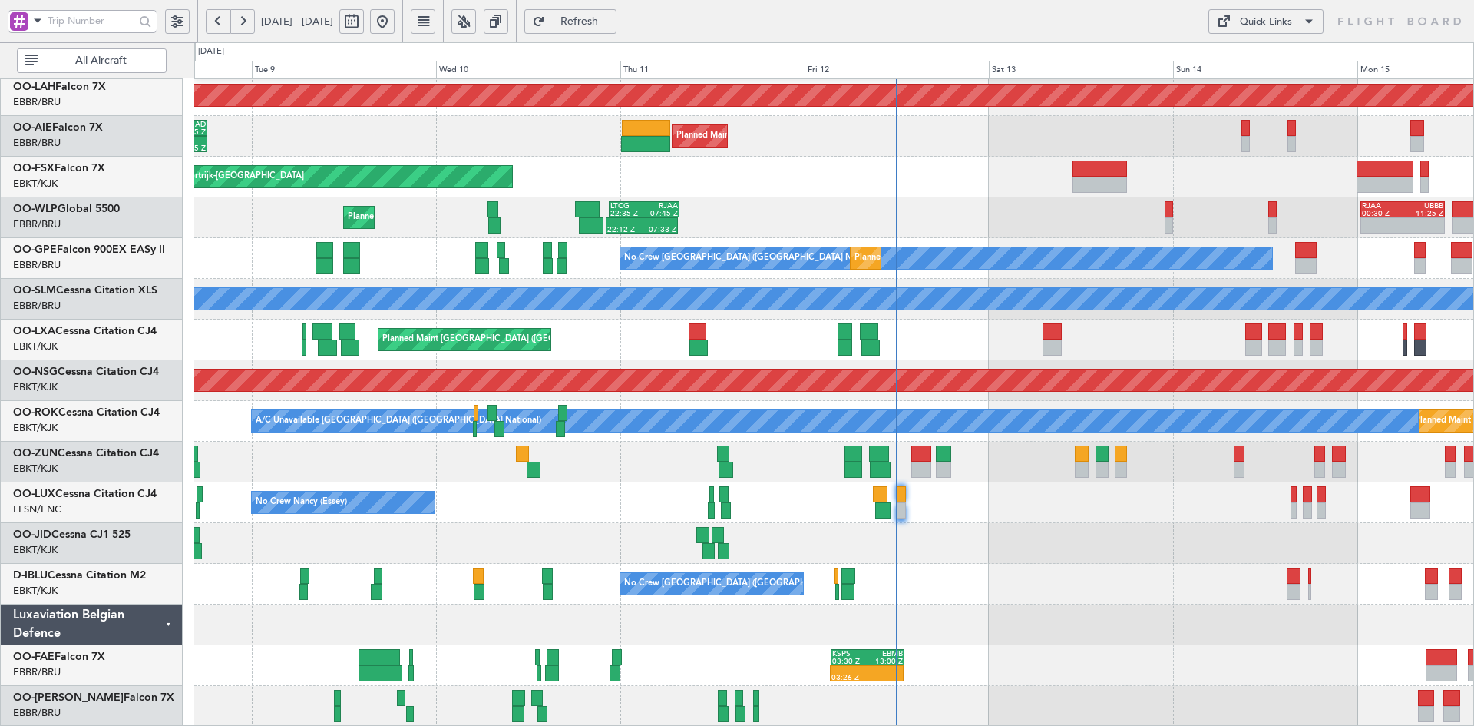
click at [963, 210] on div "Planned Maint Liege 22:12 Z 07:33 Z LTCG 22:35 Z RJAA 07:45 Z - - RJAA 00:30 Z …" at bounding box center [833, 217] width 1279 height 41
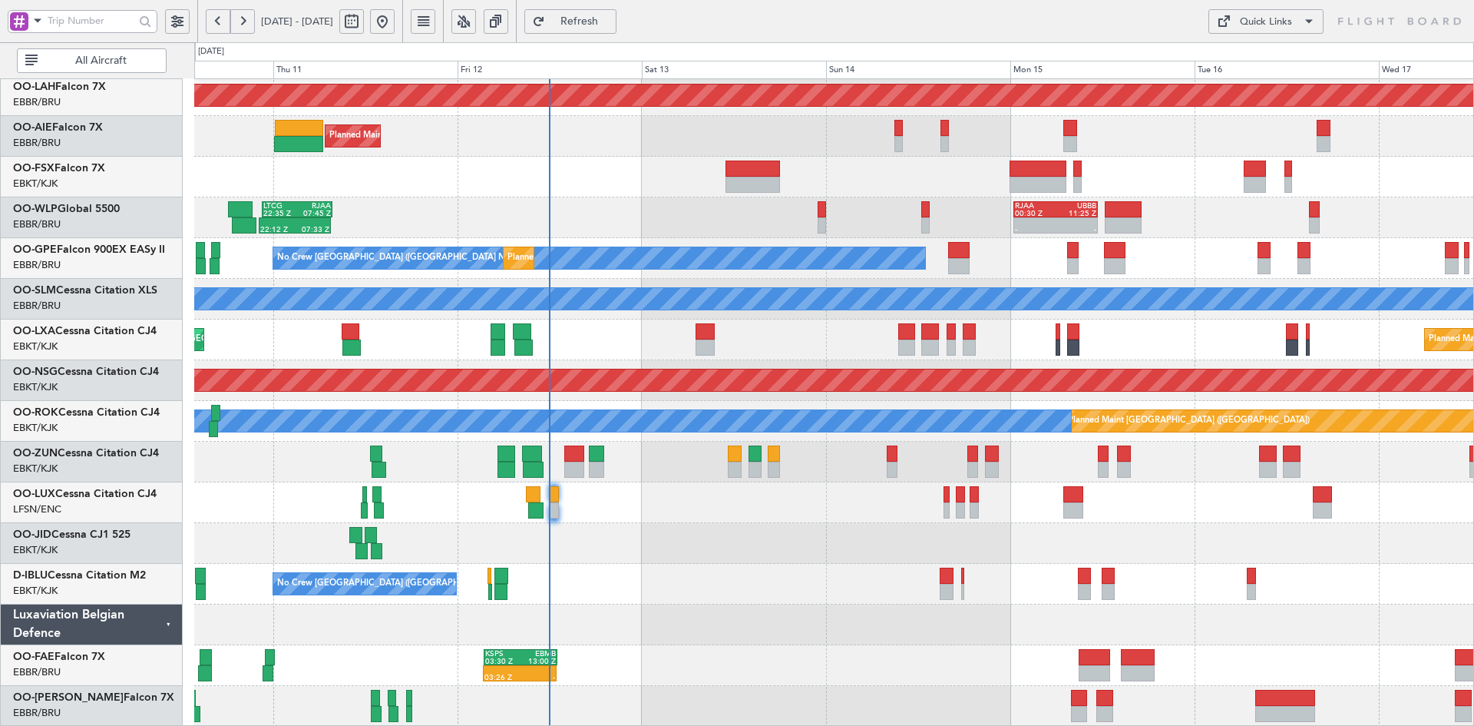
click at [1340, 527] on div at bounding box center [833, 543] width 1279 height 41
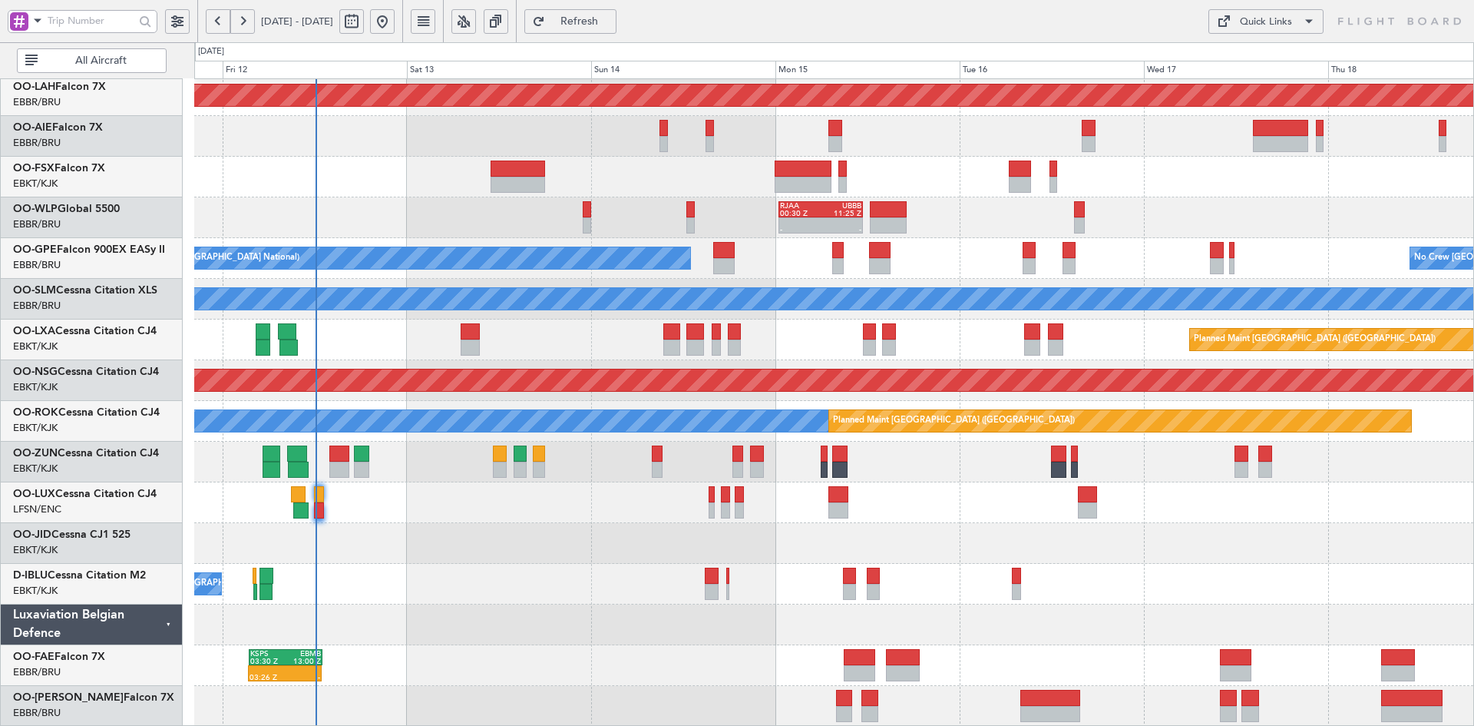
click at [970, 497] on div "No Crew Nancy (Essey)" at bounding box center [833, 502] width 1279 height 41
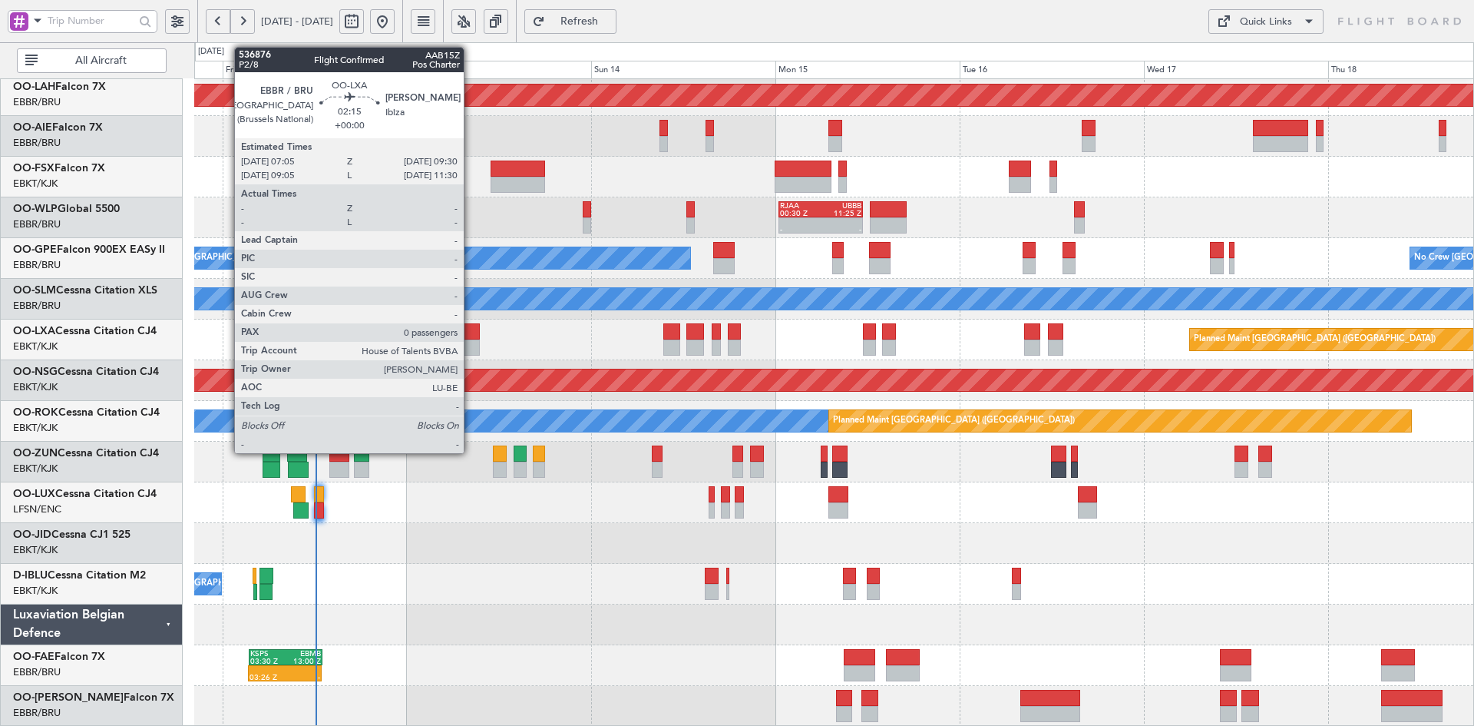
click at [471, 345] on div at bounding box center [470, 347] width 19 height 16
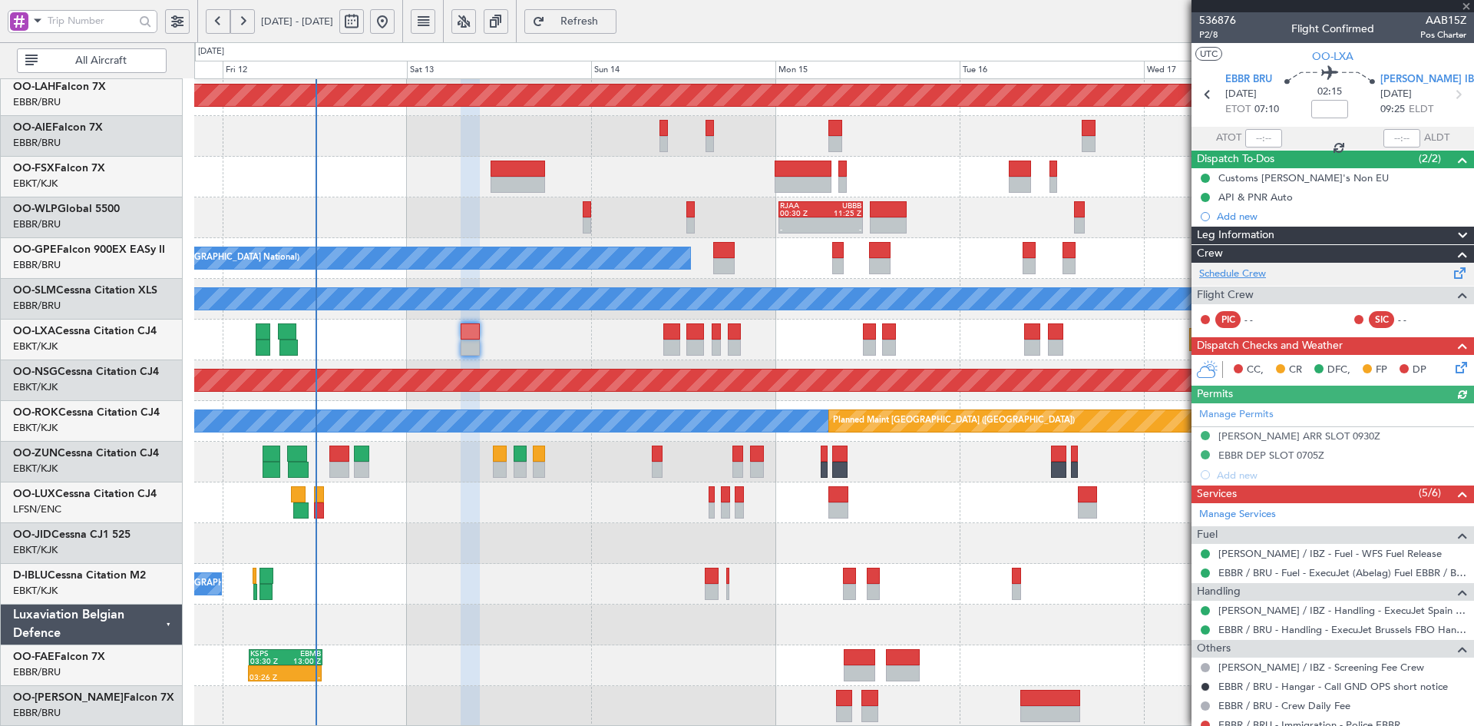
click at [1227, 266] on link "Schedule Crew" at bounding box center [1232, 273] width 67 height 15
click at [551, 566] on div "No Crew [GEOGRAPHIC_DATA] ([GEOGRAPHIC_DATA] National)" at bounding box center [833, 584] width 1279 height 41
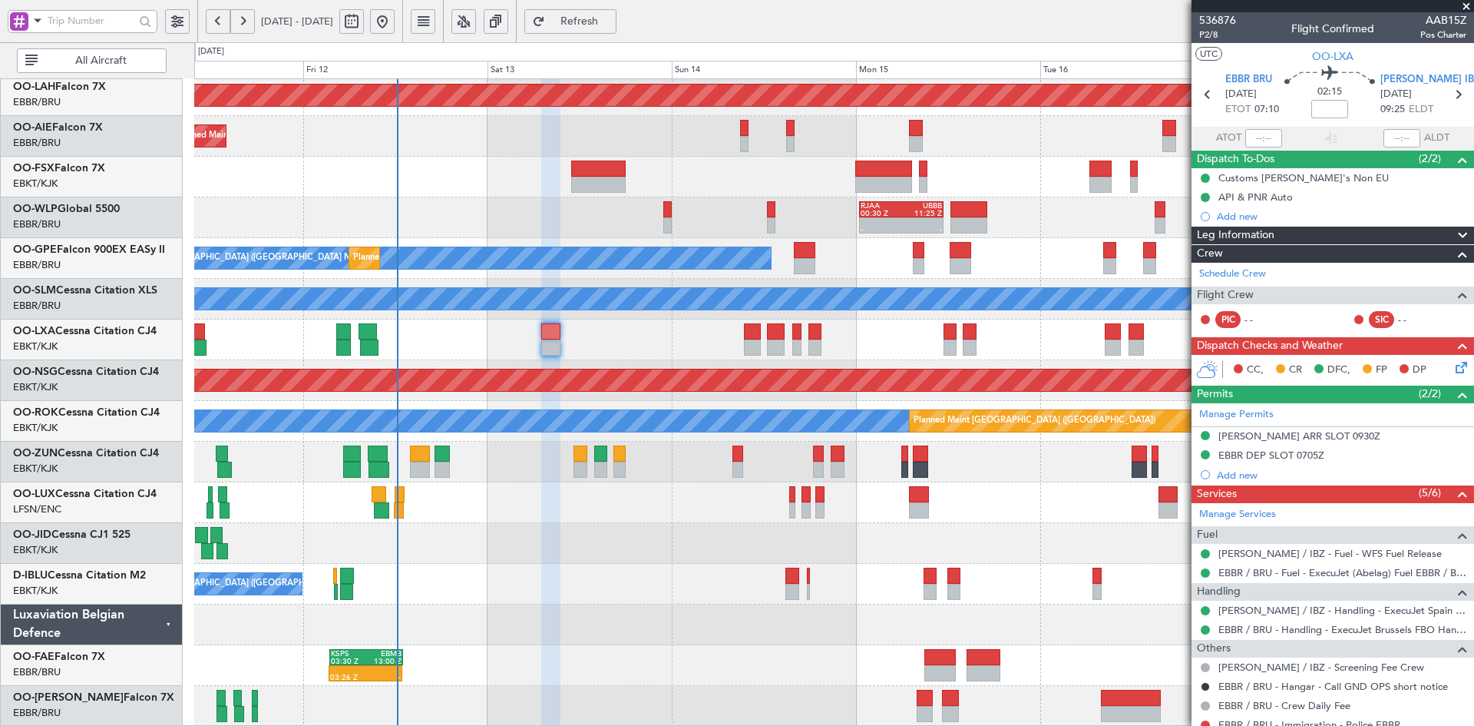
click at [629, 233] on div "Planned Maint Alton-st Louis (St Louis Regl) Planned Maint London (Farnborough)…" at bounding box center [833, 319] width 1279 height 814
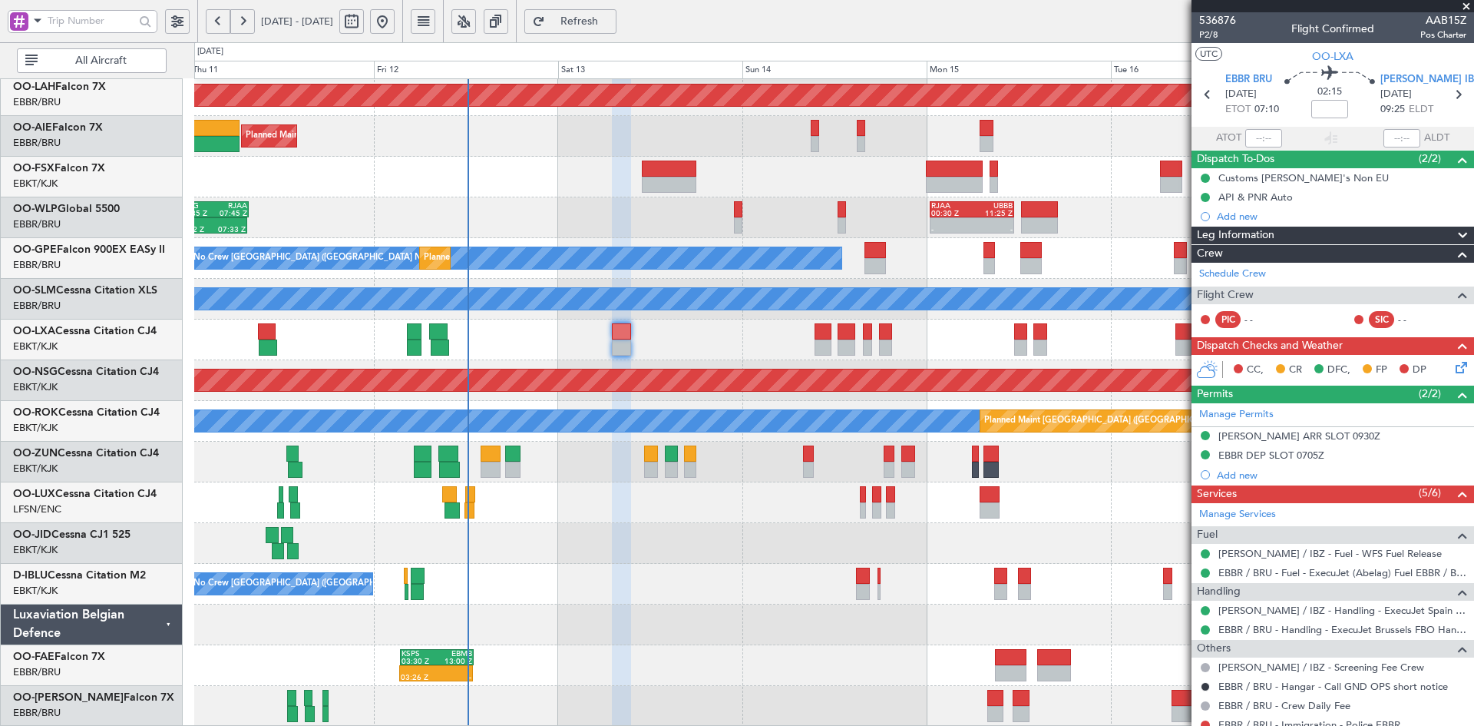
click at [1469, 2] on span at bounding box center [1466, 7] width 15 height 14
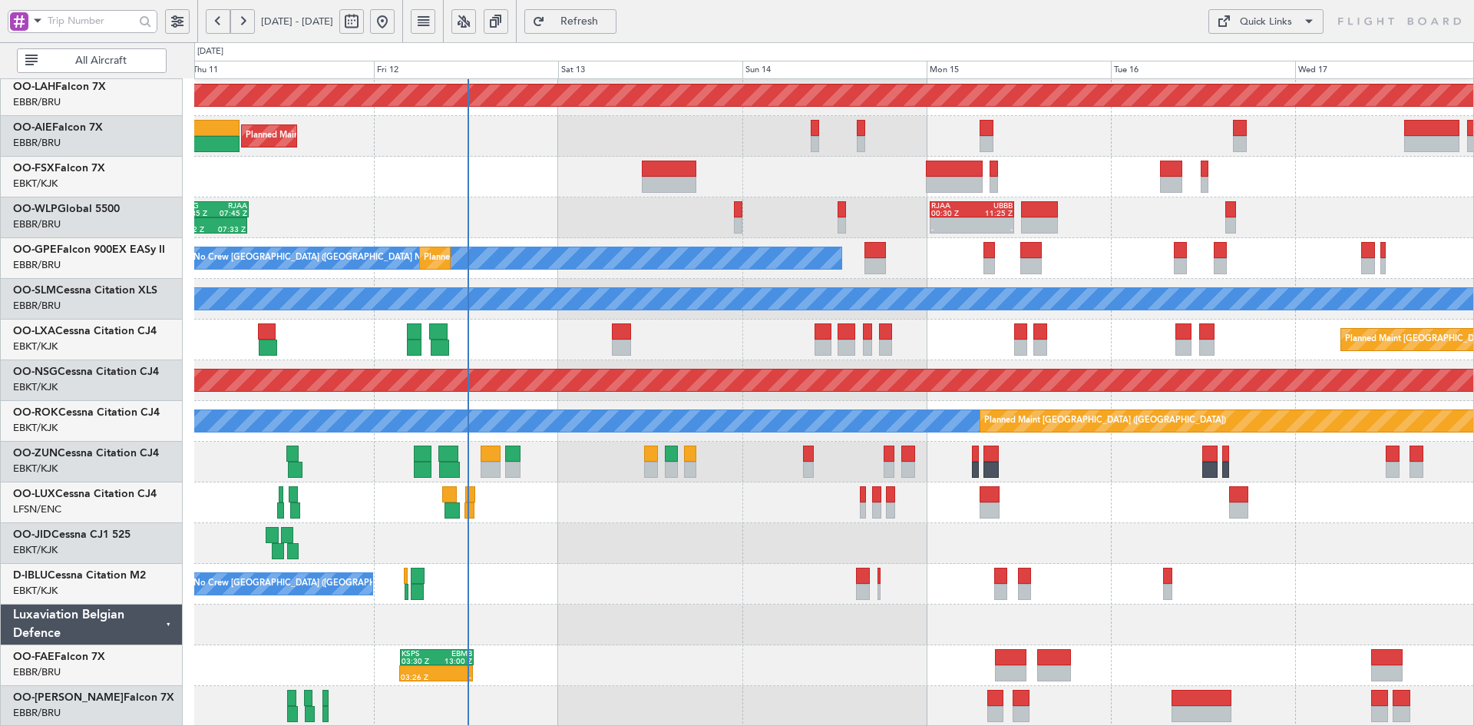
click at [1047, 197] on div "Planned Maint Kortrijk-[GEOGRAPHIC_DATA]" at bounding box center [833, 177] width 1279 height 41
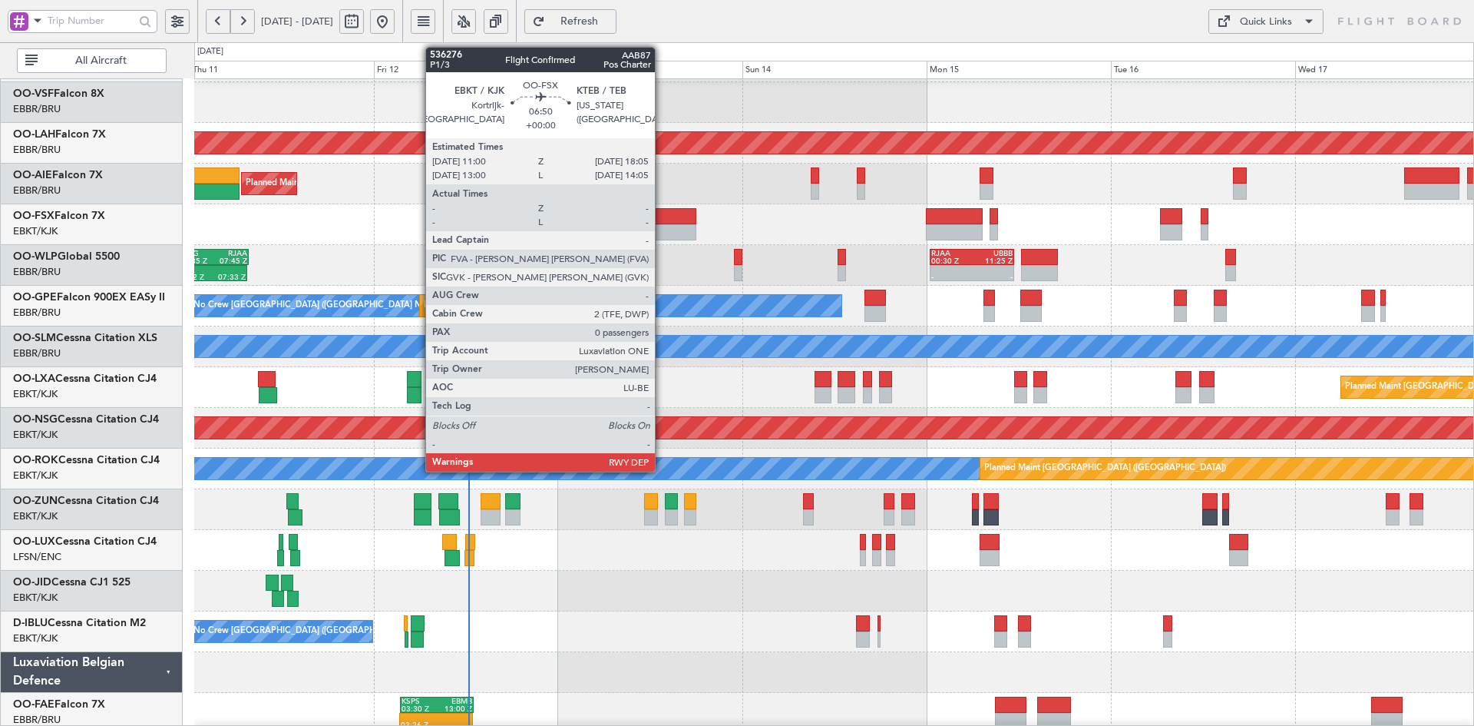
click at [662, 231] on div at bounding box center [669, 232] width 55 height 16
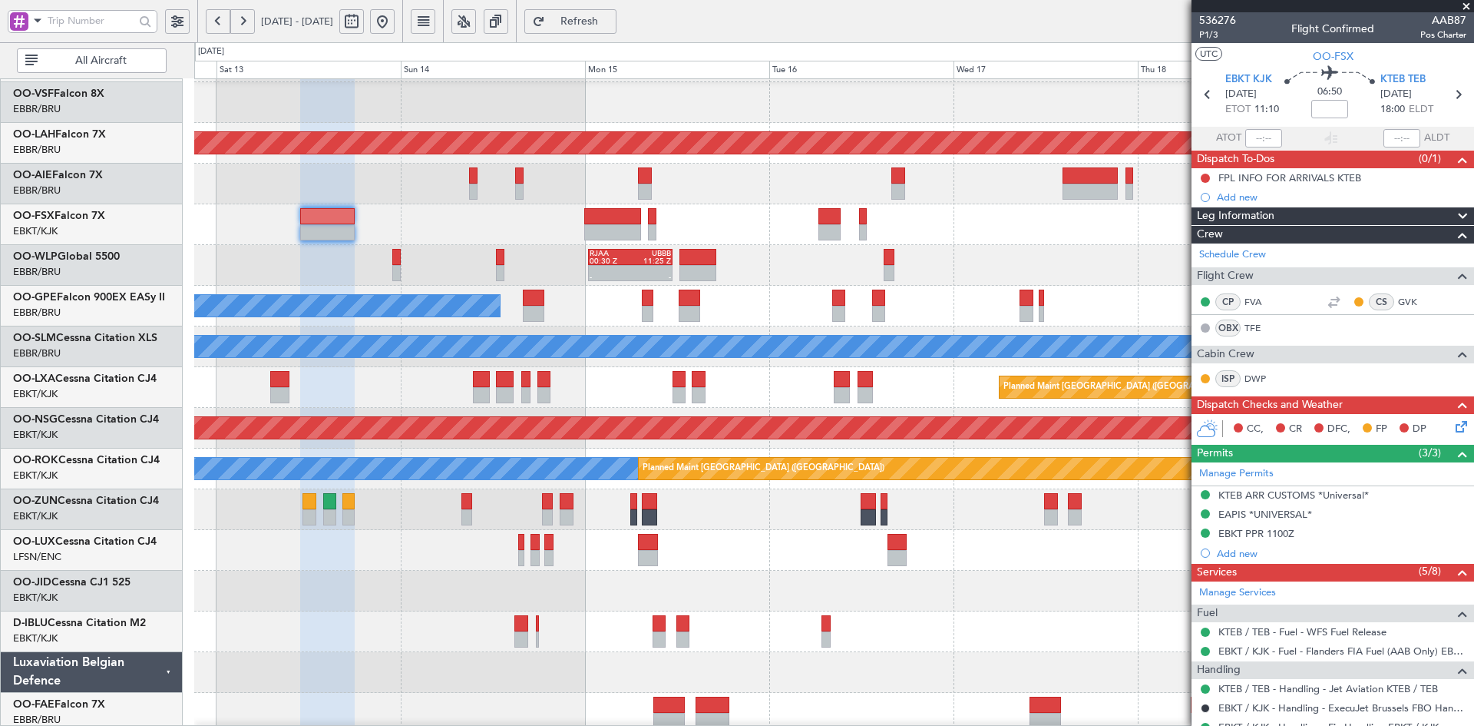
click at [706, 202] on div "Planned Maint [GEOGRAPHIC_DATA] ([GEOGRAPHIC_DATA])" at bounding box center [833, 184] width 1279 height 41
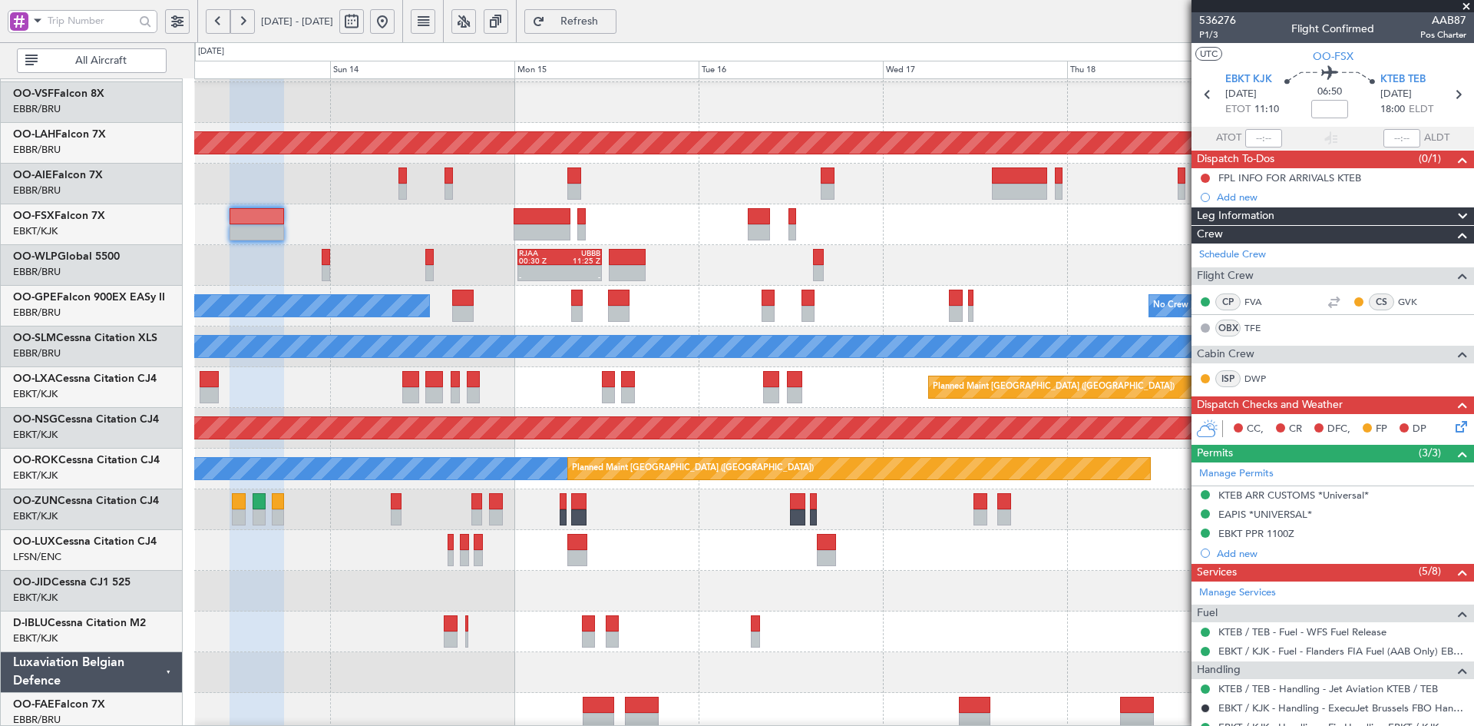
click at [1080, 245] on div at bounding box center [833, 224] width 1279 height 41
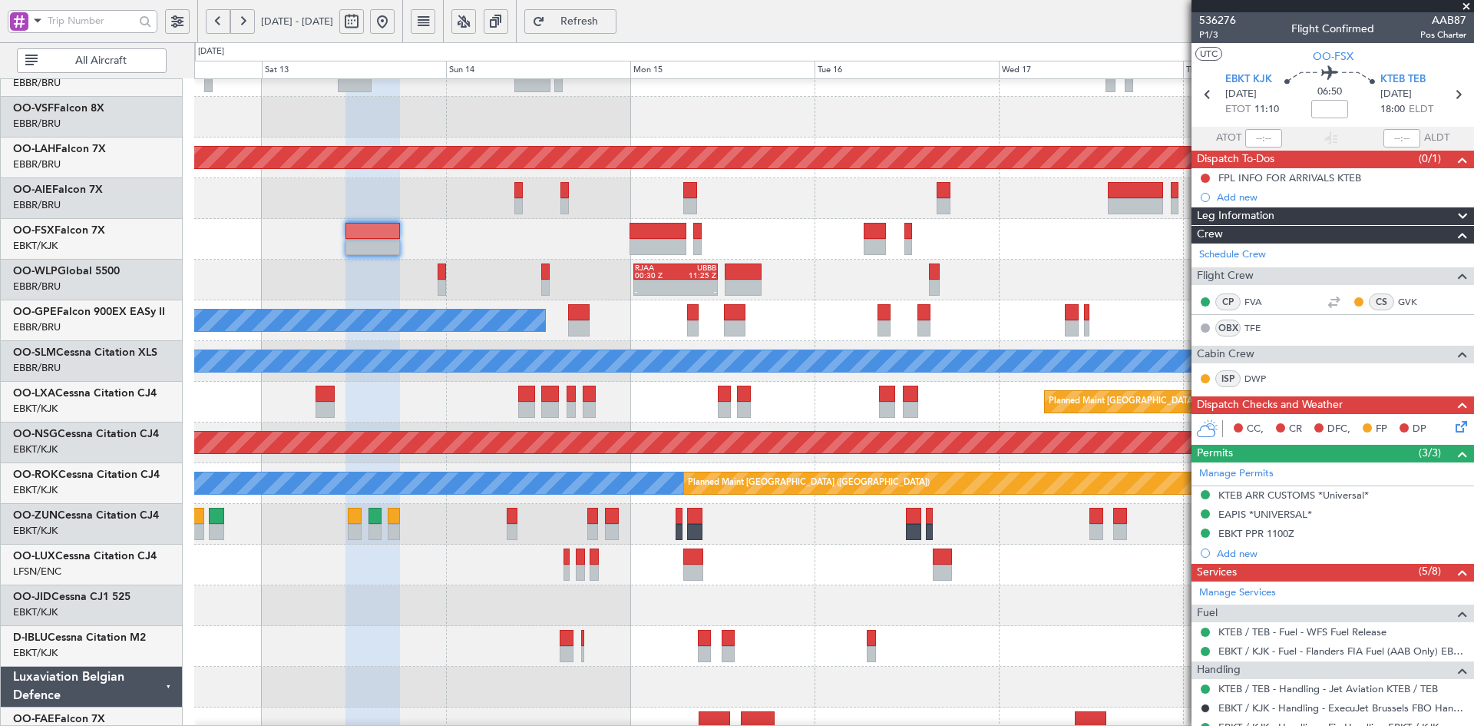
click at [1119, 276] on div "- - RJAA 00:30 Z UBBB 11:25 Z LTCG 22:35 Z RJAA 07:45 Z 22:12 Z 07:33 Z" at bounding box center [833, 280] width 1279 height 41
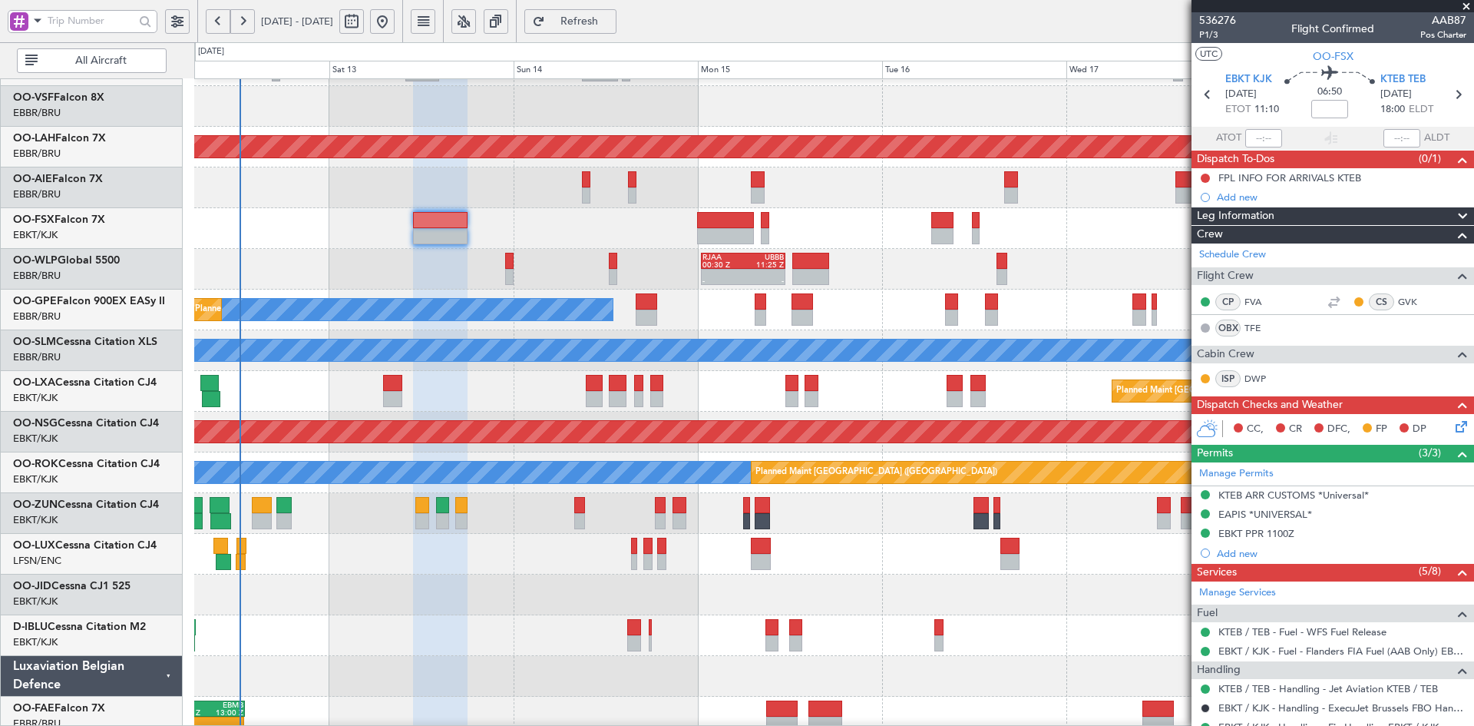
scroll to position [102, 0]
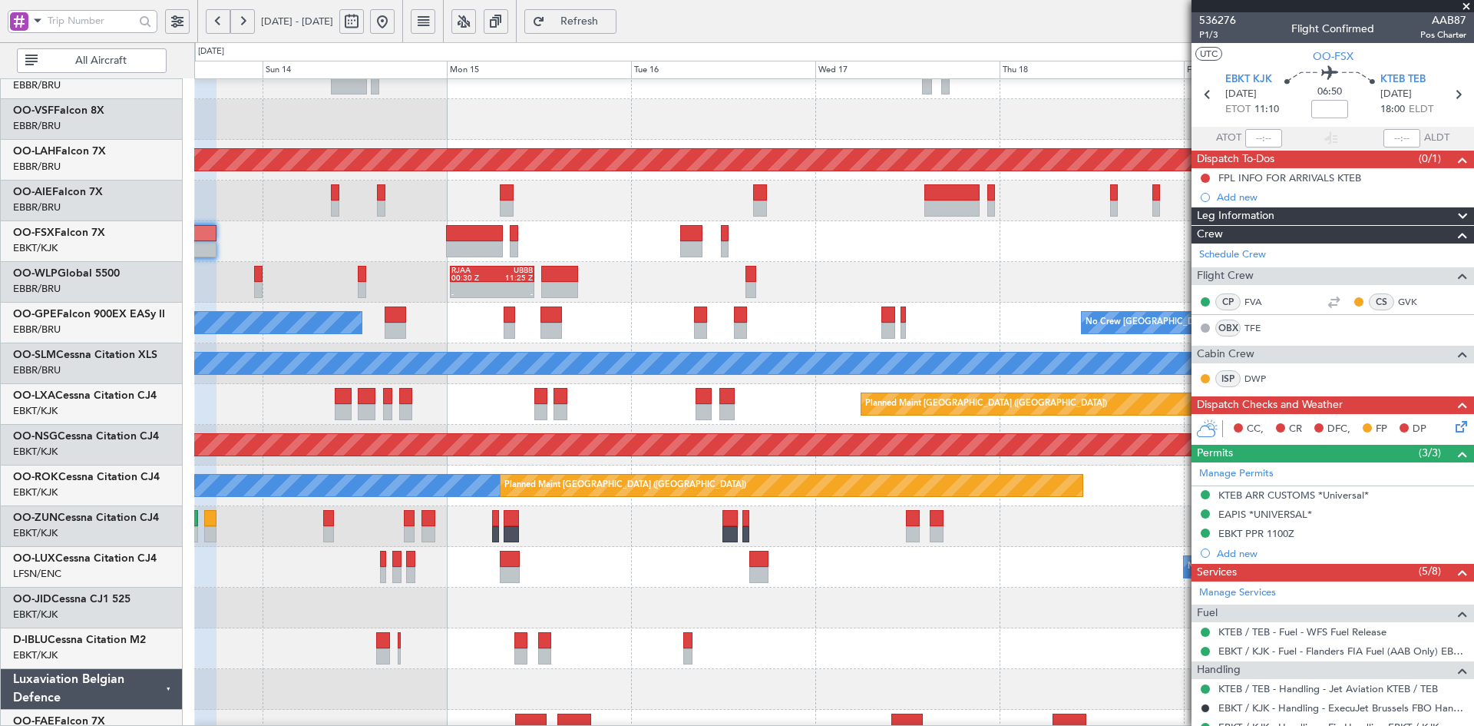
click at [769, 246] on div at bounding box center [833, 241] width 1279 height 41
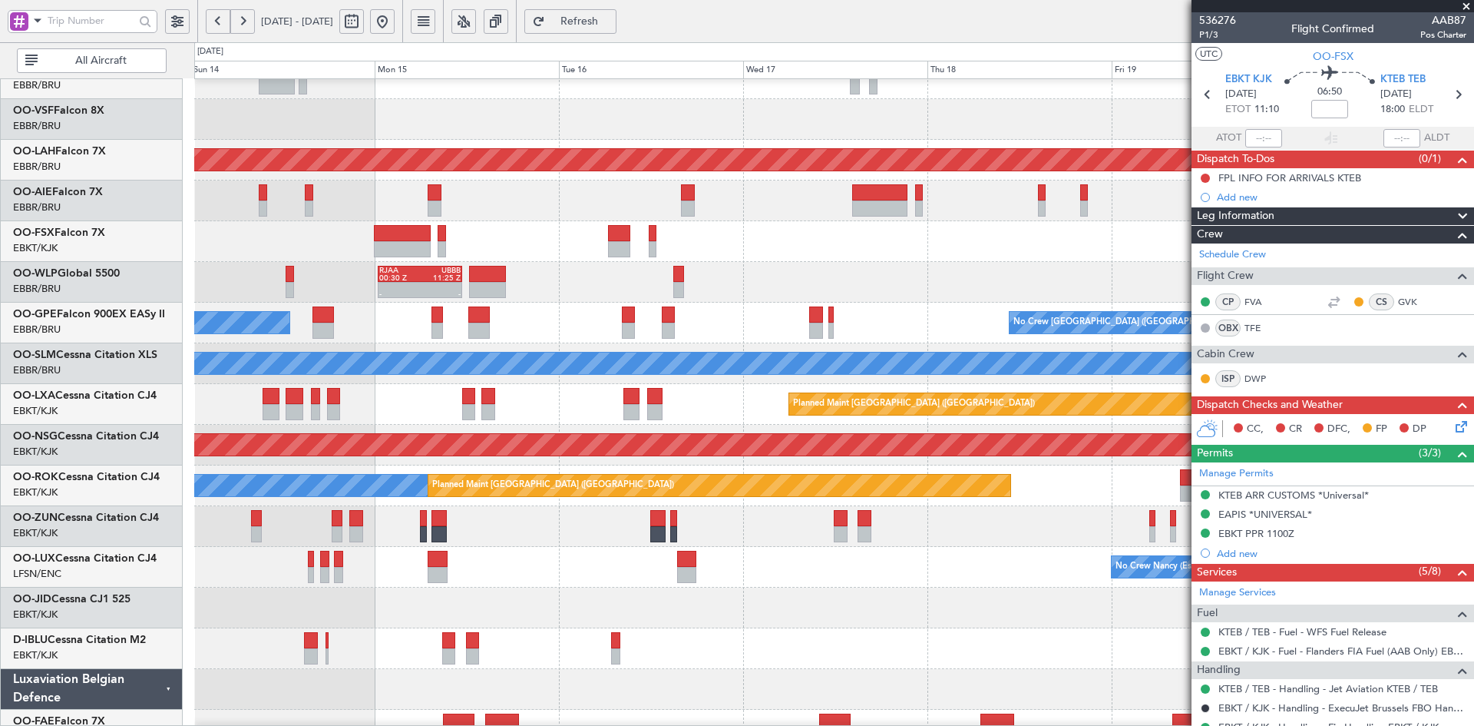
click at [862, 244] on div at bounding box center [833, 241] width 1279 height 41
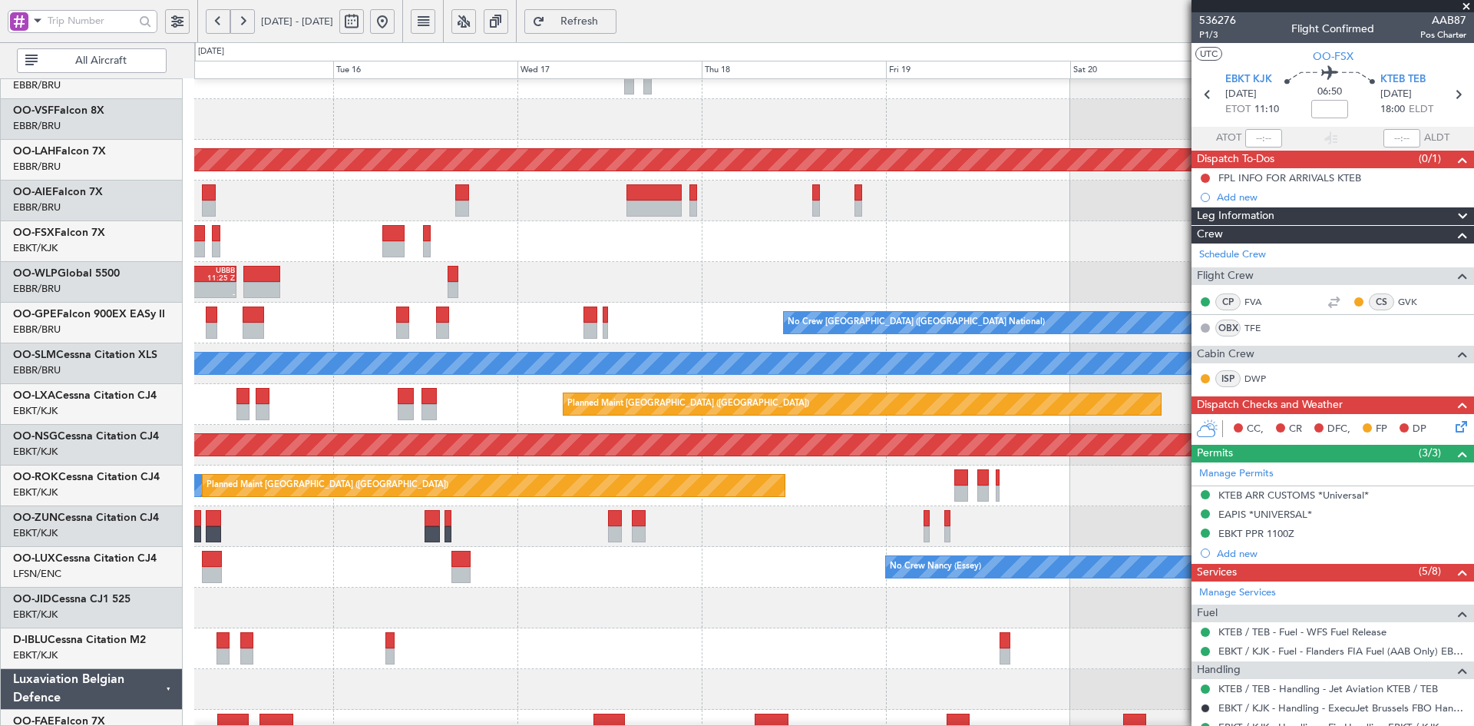
click at [833, 233] on div at bounding box center [833, 241] width 1279 height 41
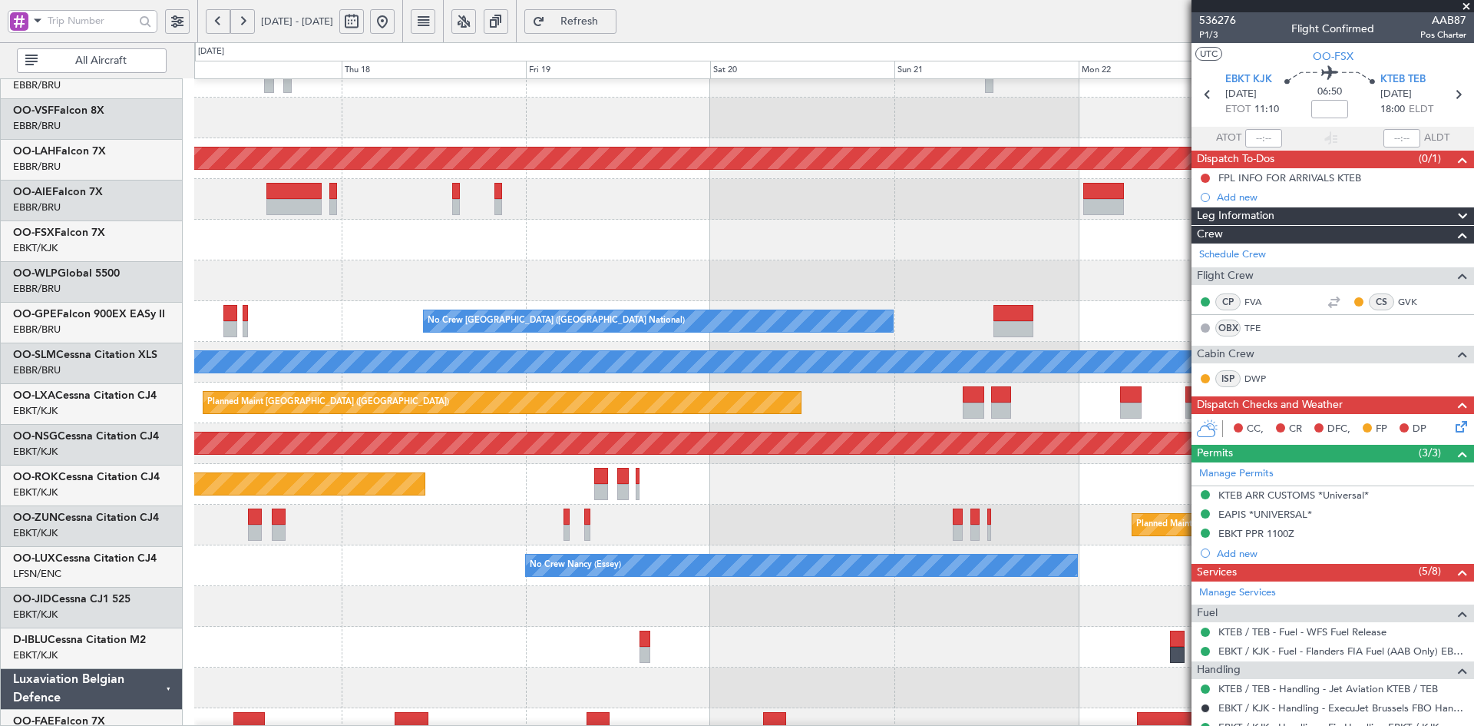
click at [835, 233] on div at bounding box center [833, 240] width 1279 height 41
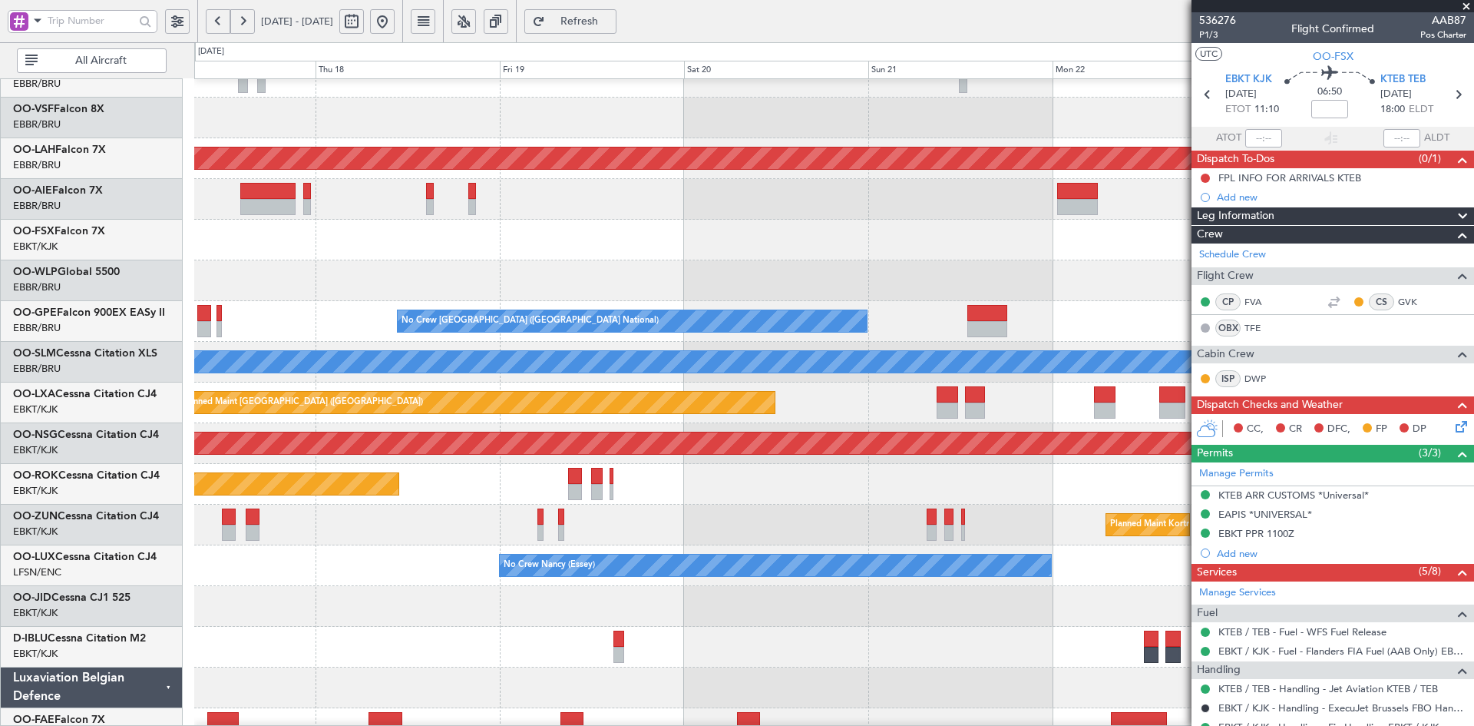
click at [908, 235] on div at bounding box center [833, 240] width 1279 height 41
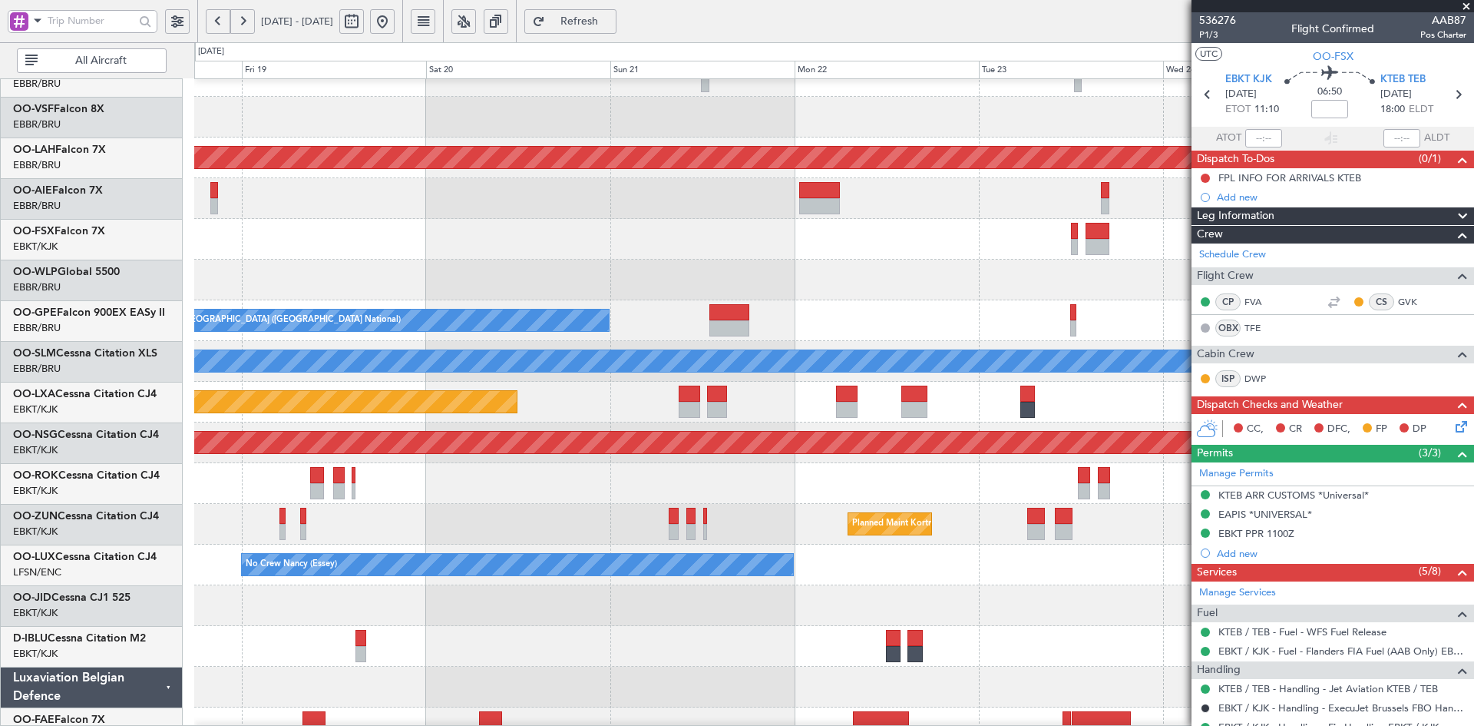
click at [1004, 253] on div at bounding box center [833, 239] width 1279 height 41
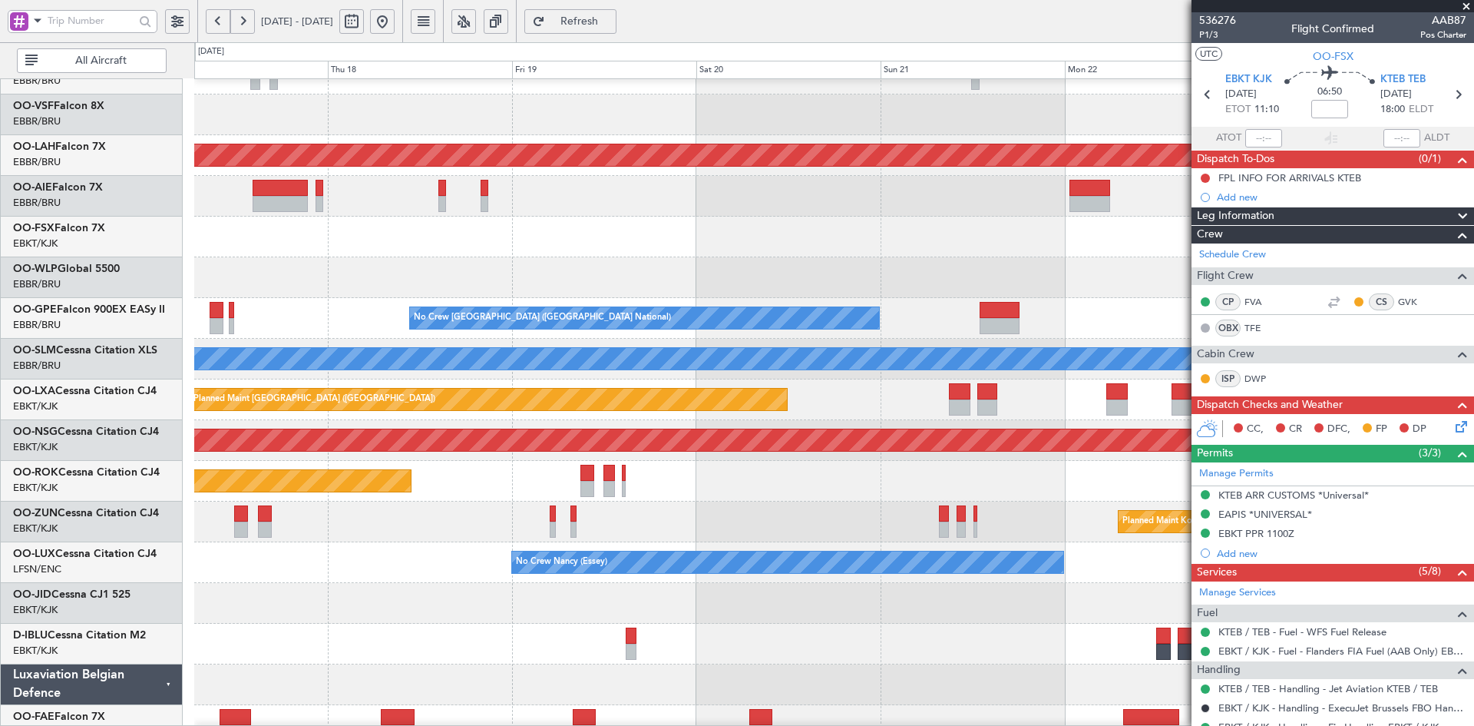
click at [1356, 237] on fb-app "19 Sep 2025 - 25 Sep 2025 Refresh Quick Links All Aircraft Planned Maint Alton-…" at bounding box center [737, 372] width 1474 height 707
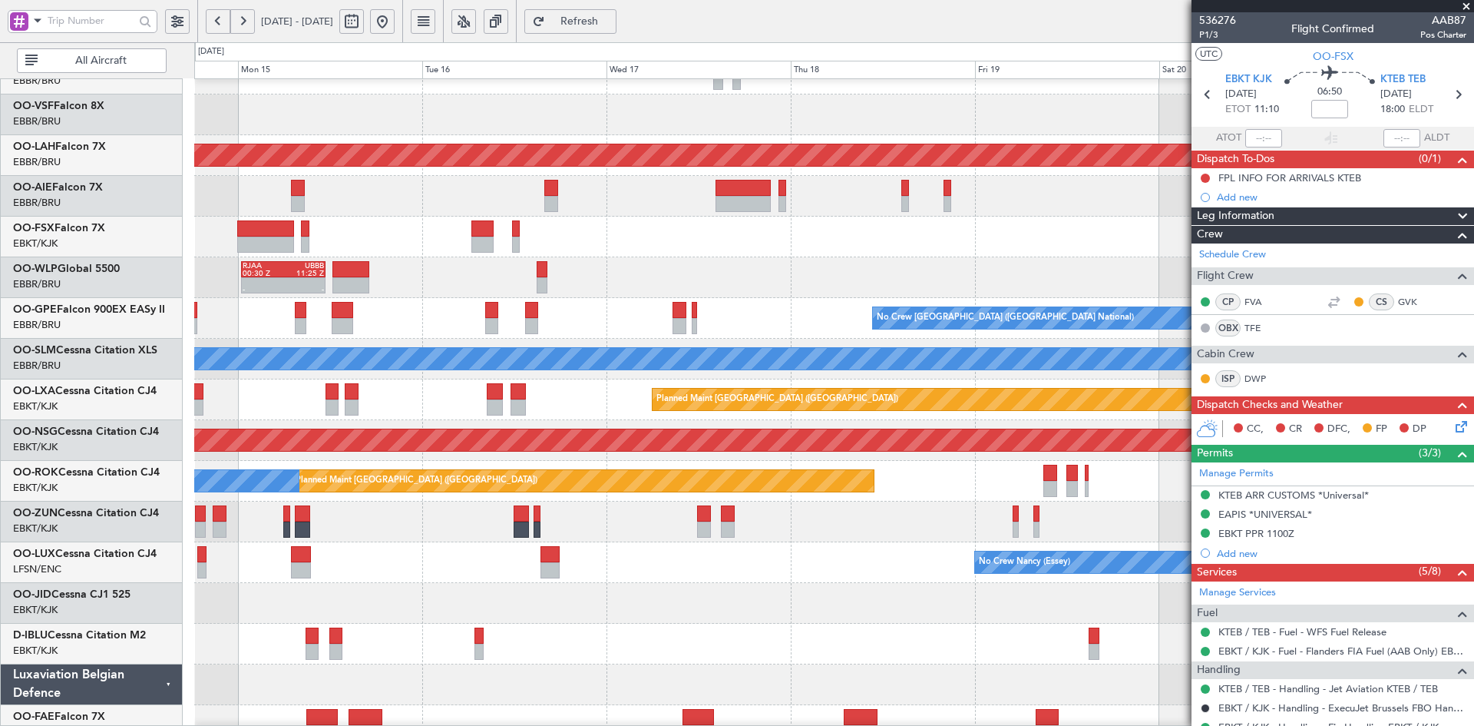
click at [1160, 257] on div at bounding box center [833, 237] width 1279 height 41
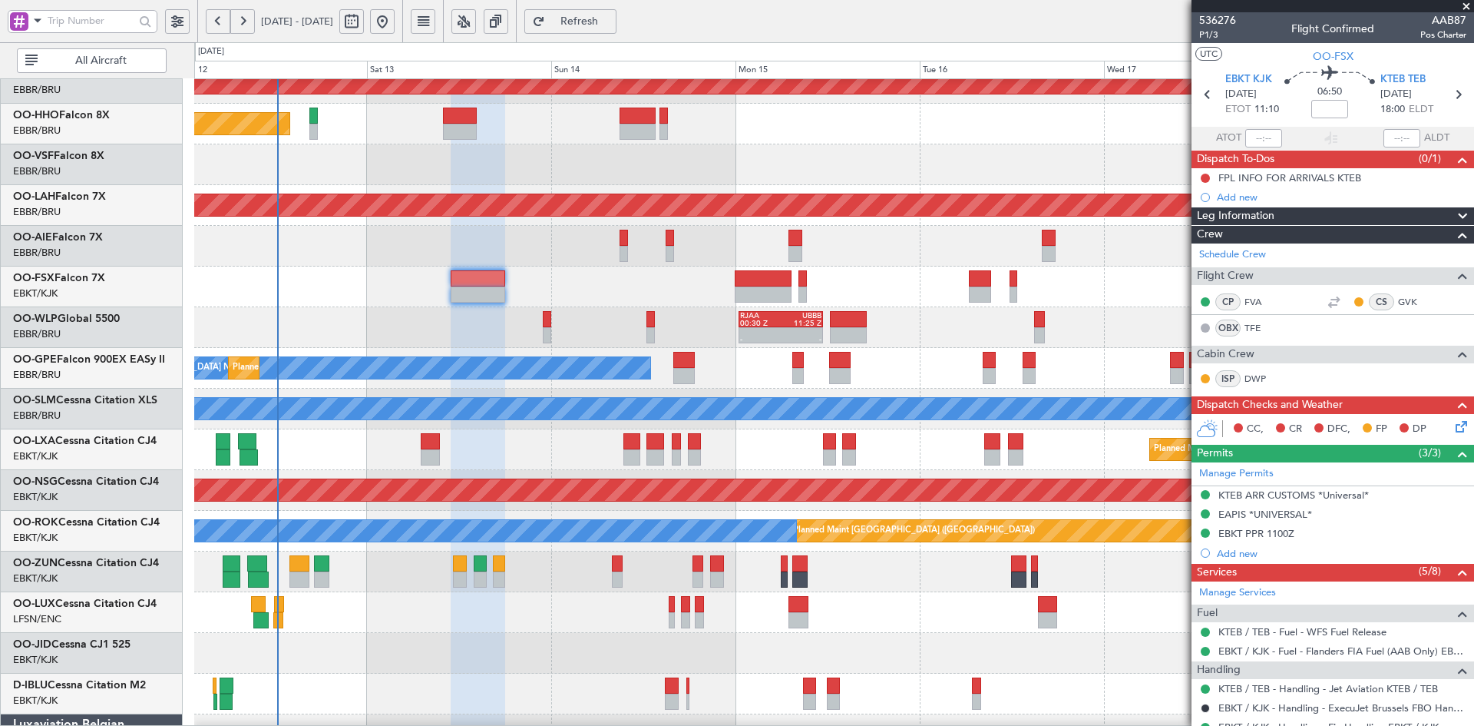
click at [982, 280] on div "Planned Maint Kortrijk-[GEOGRAPHIC_DATA]" at bounding box center [833, 286] width 1279 height 41
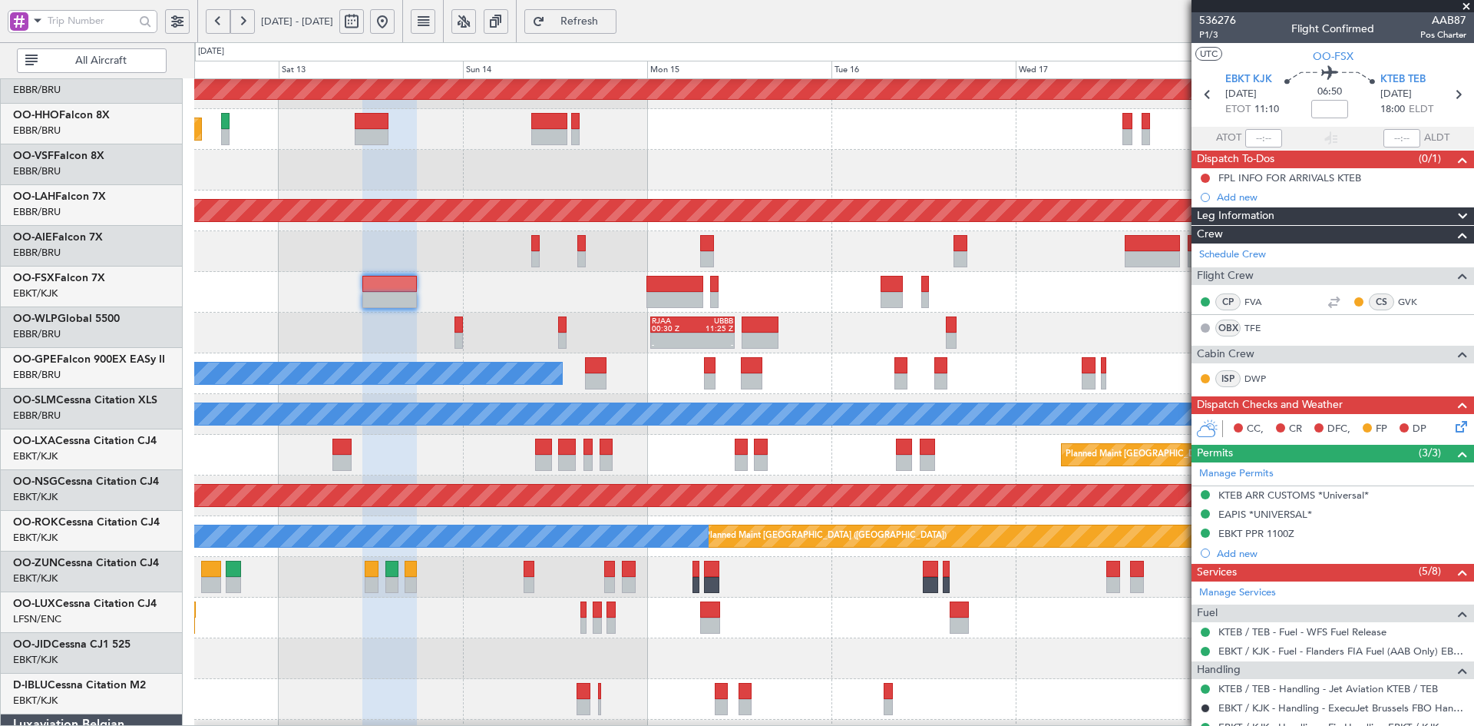
scroll to position [51, 0]
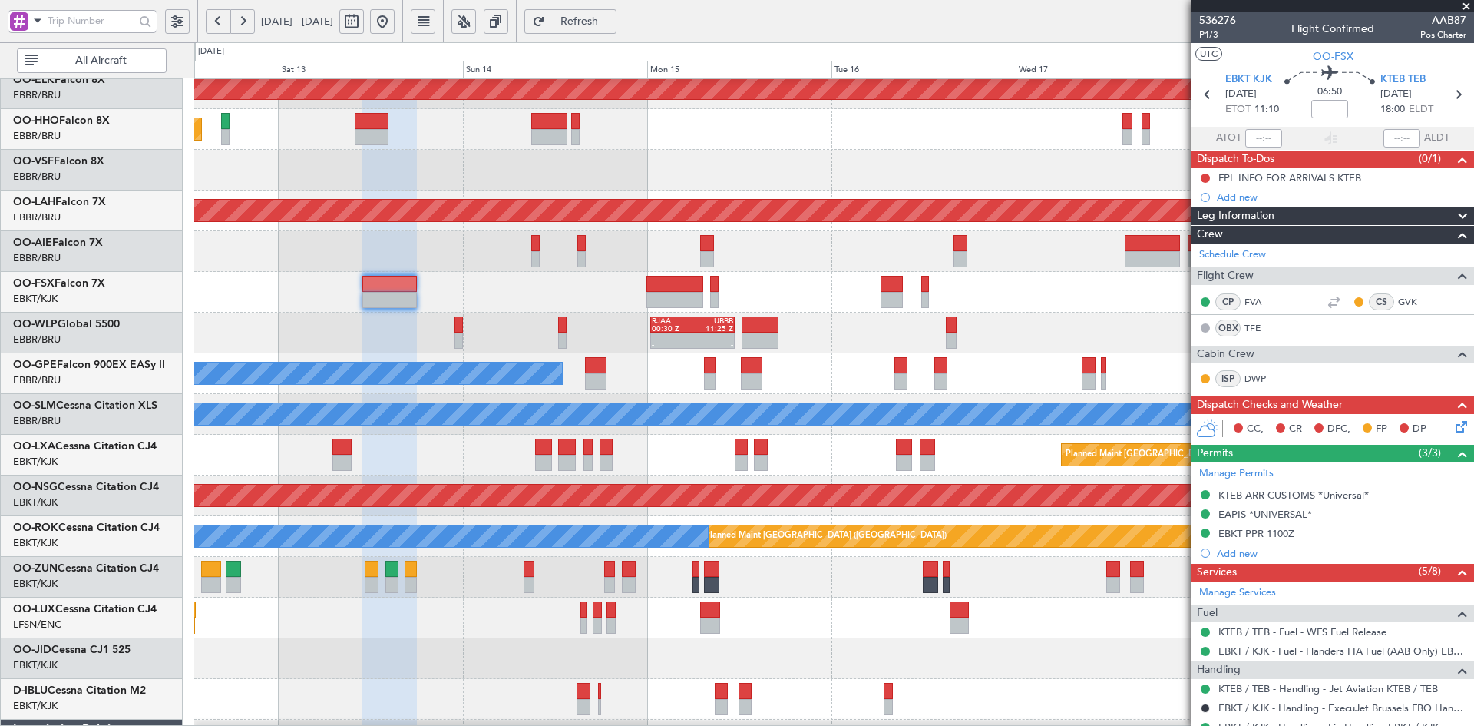
click at [971, 286] on div at bounding box center [833, 292] width 1279 height 41
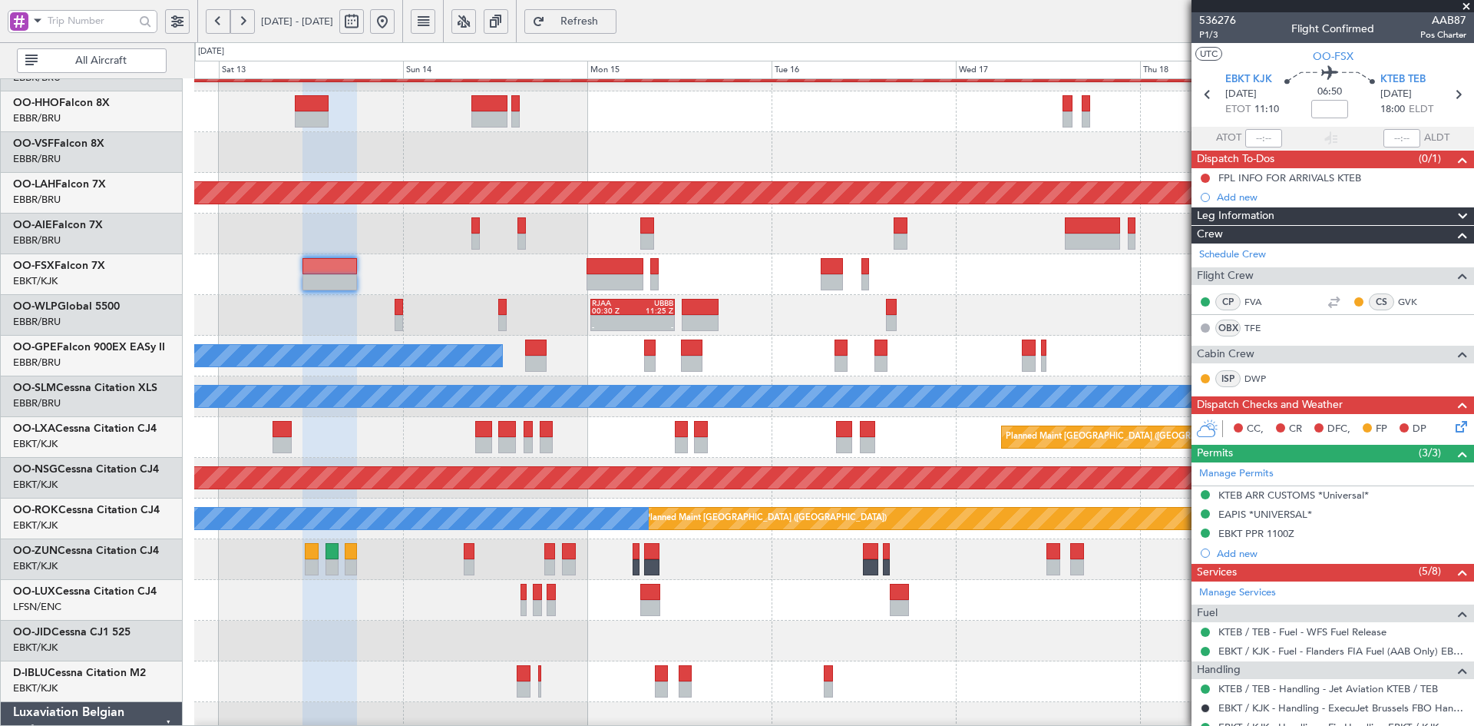
click at [1142, 336] on div "- - RJAA 00:30 Z UBBB 11:25 Z LTCG 22:35 Z RJAA 07:45 Z 22:12 Z 07:33 Z" at bounding box center [833, 315] width 1279 height 41
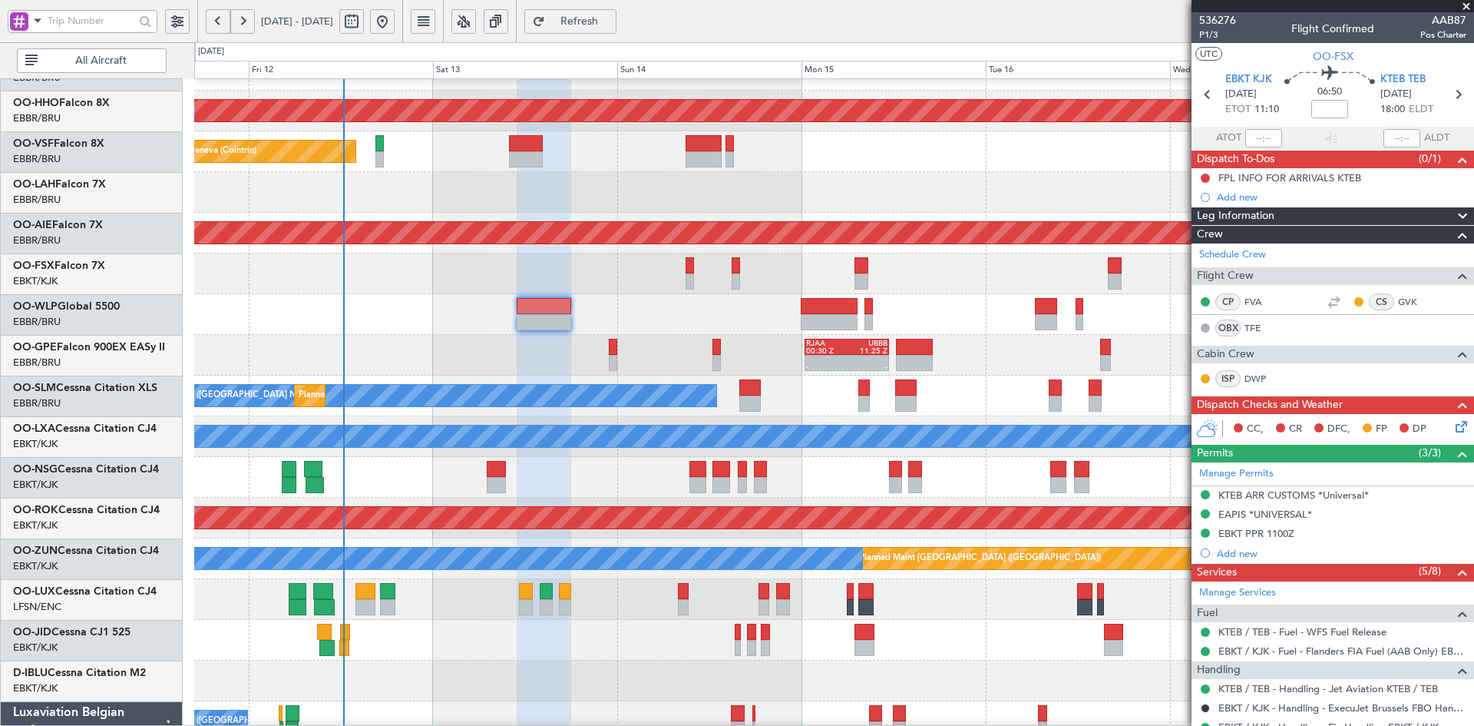
scroll to position [29, 0]
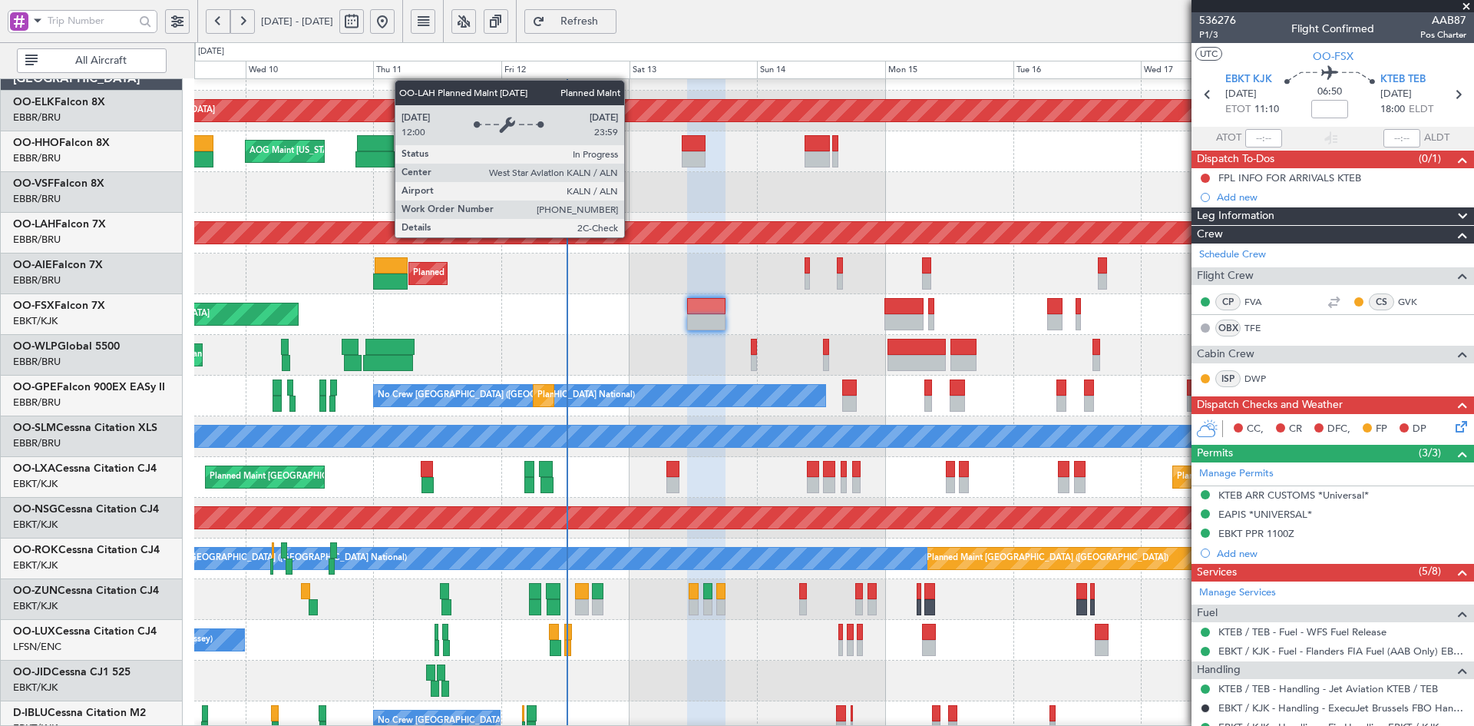
click at [726, 330] on div "Planned Maint Kortrijk-Wevelgem Planned Maint Geneva (Cointrin) AOG Maint New Y…" at bounding box center [833, 457] width 1279 height 814
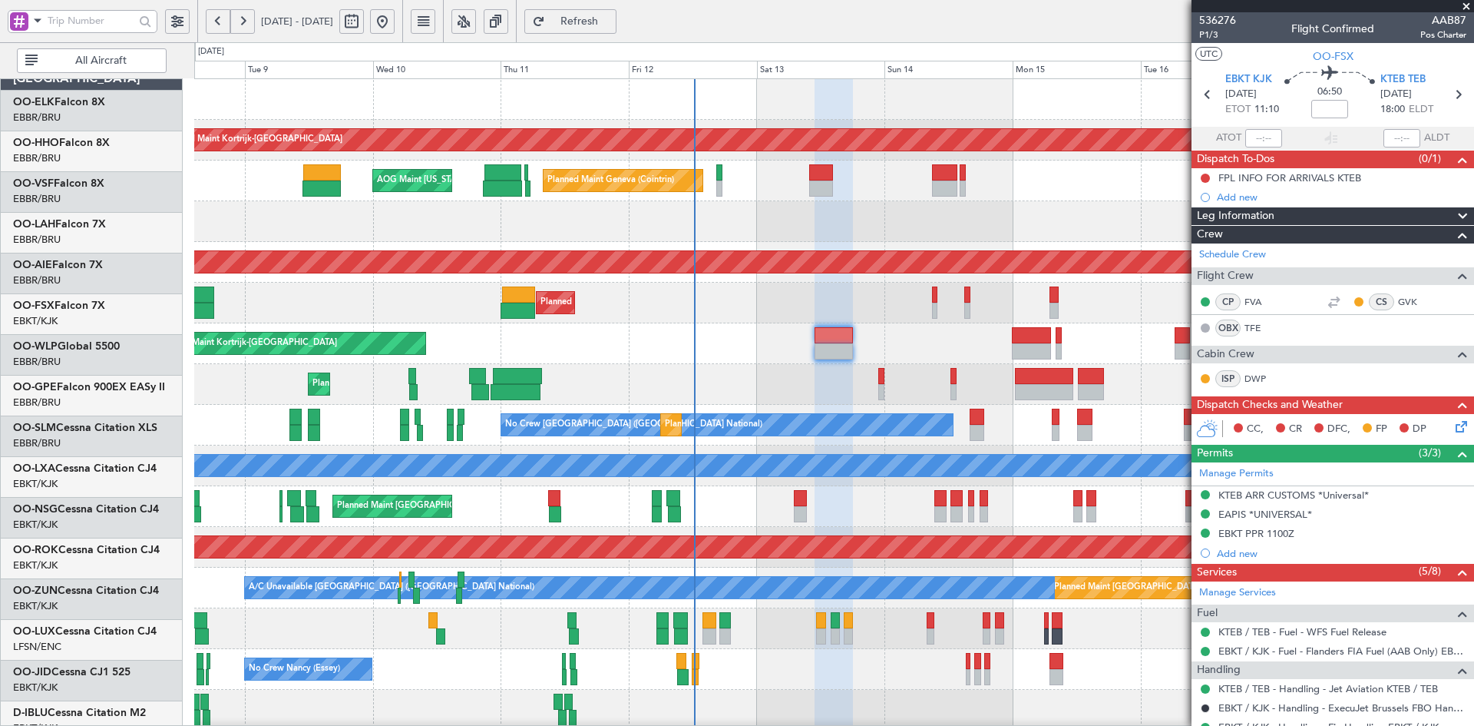
scroll to position [0, 0]
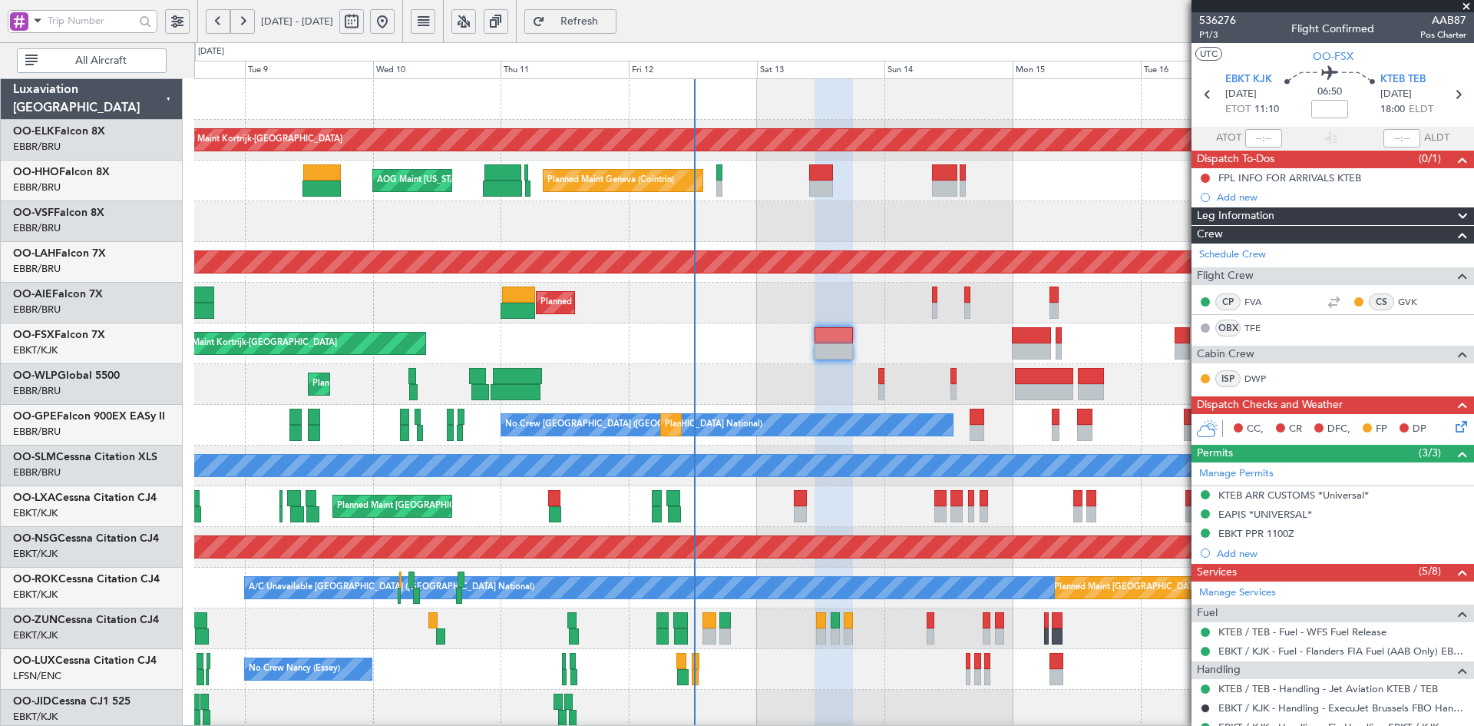
click at [701, 170] on div "Planned Maint Geneva (Cointrin) AOG Maint New York (Teterboro)" at bounding box center [833, 180] width 1279 height 41
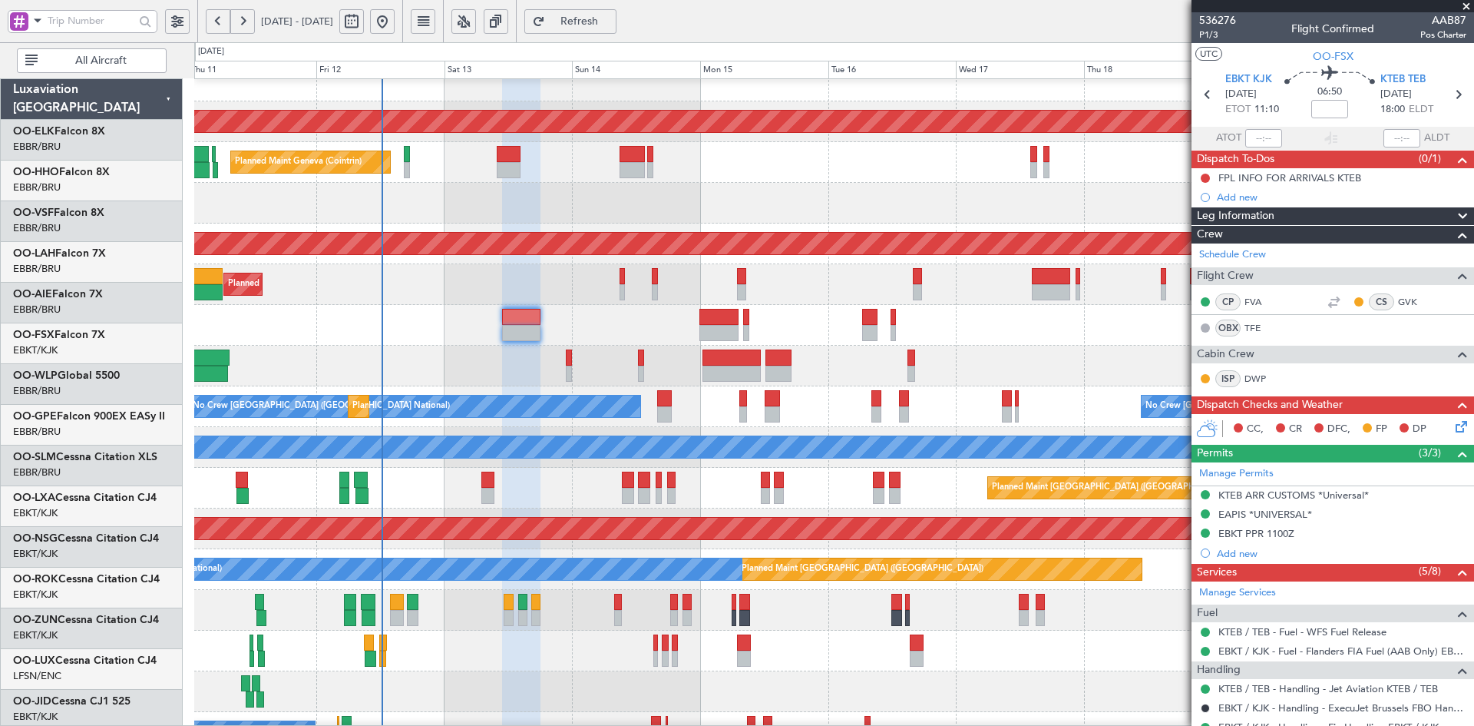
scroll to position [18, 0]
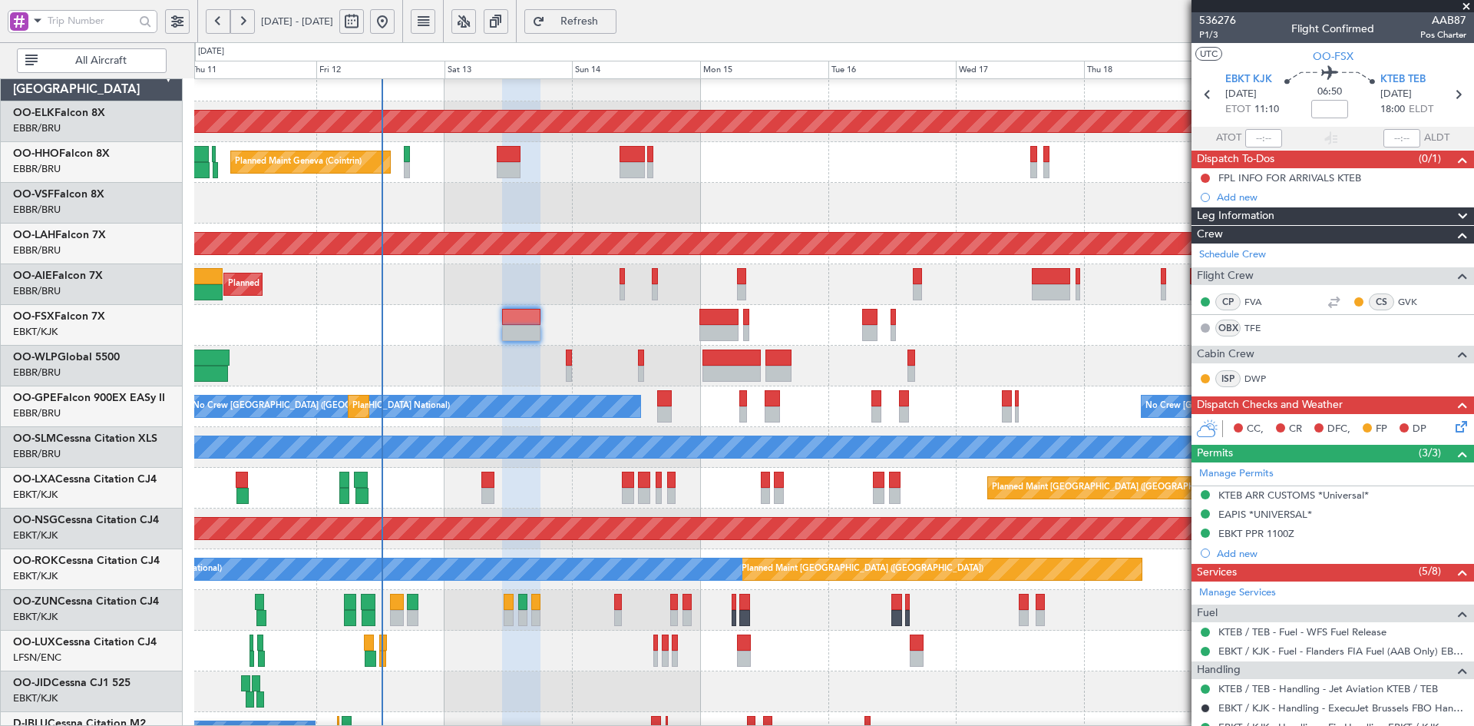
click at [313, 183] on div at bounding box center [833, 203] width 1279 height 41
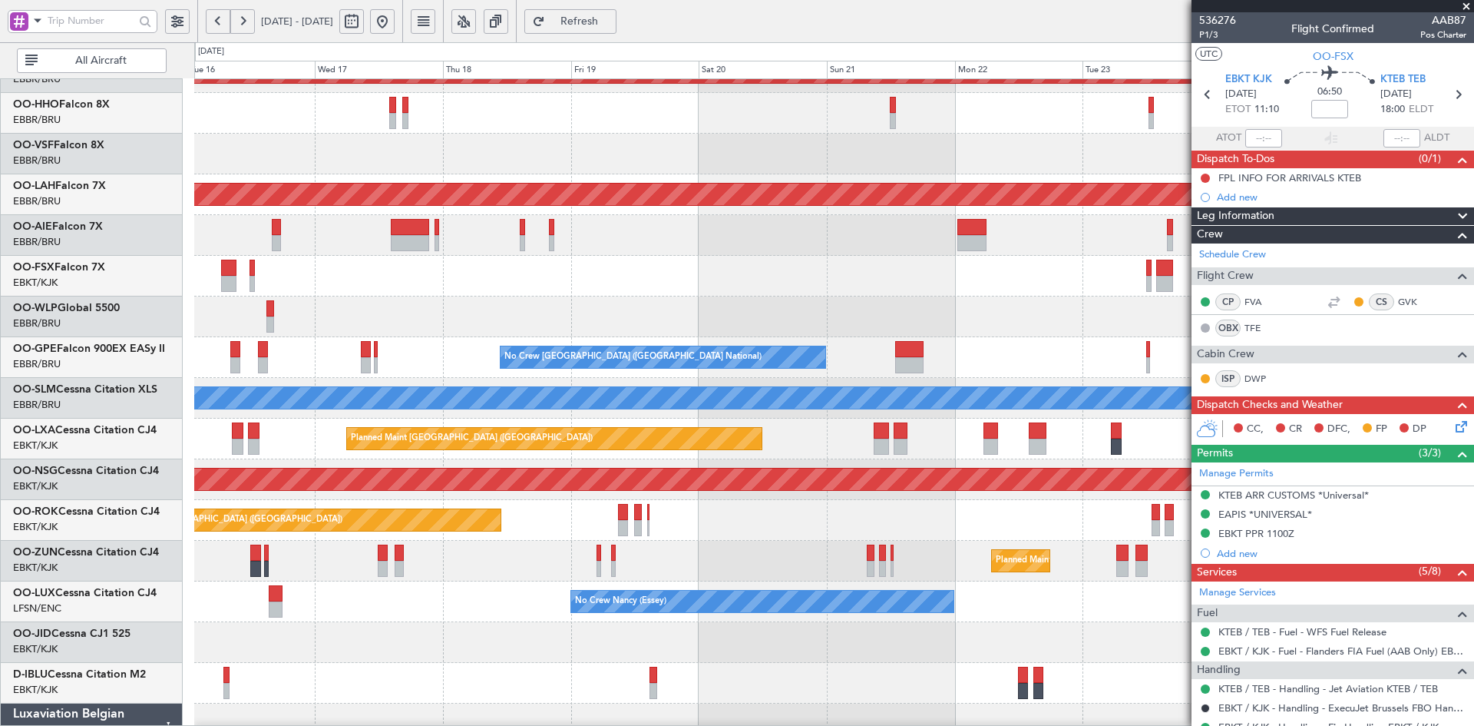
click at [831, 174] on div at bounding box center [833, 154] width 1279 height 41
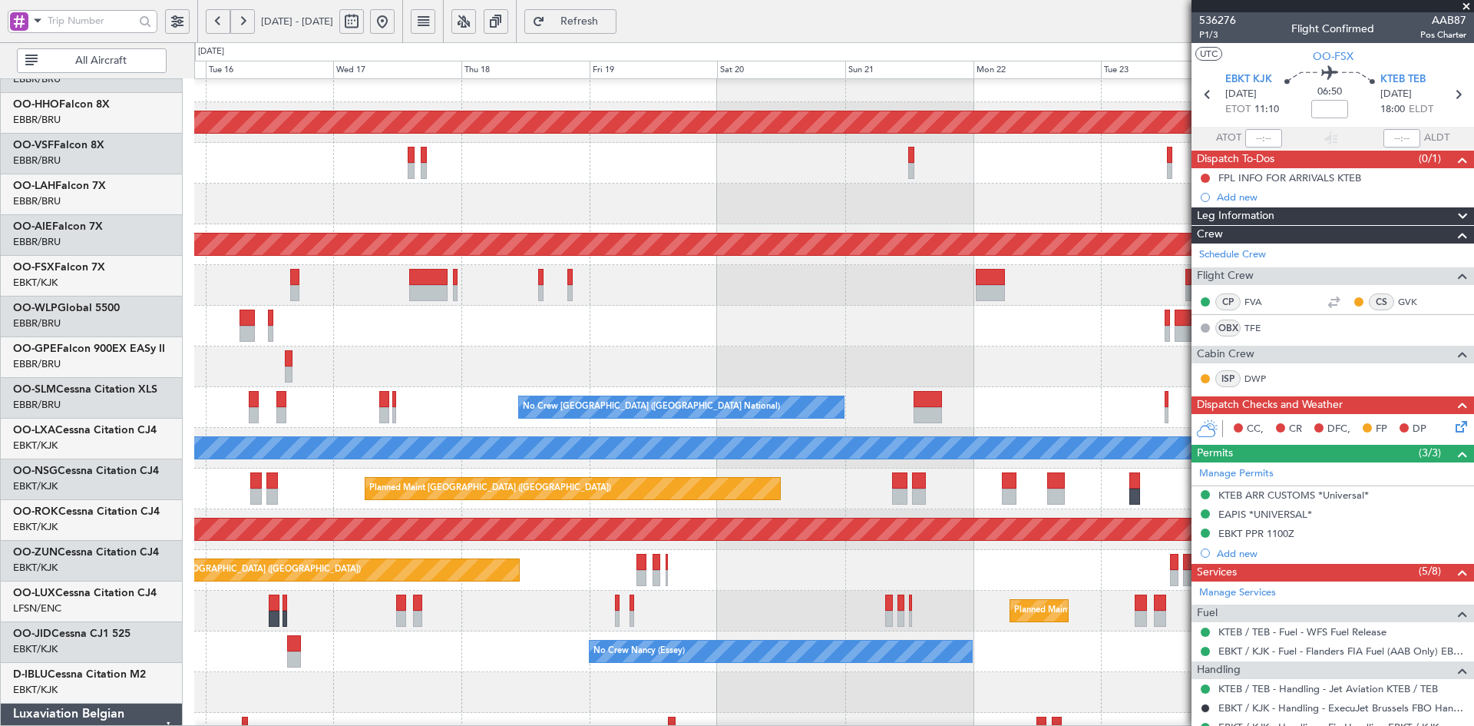
scroll to position [18, 0]
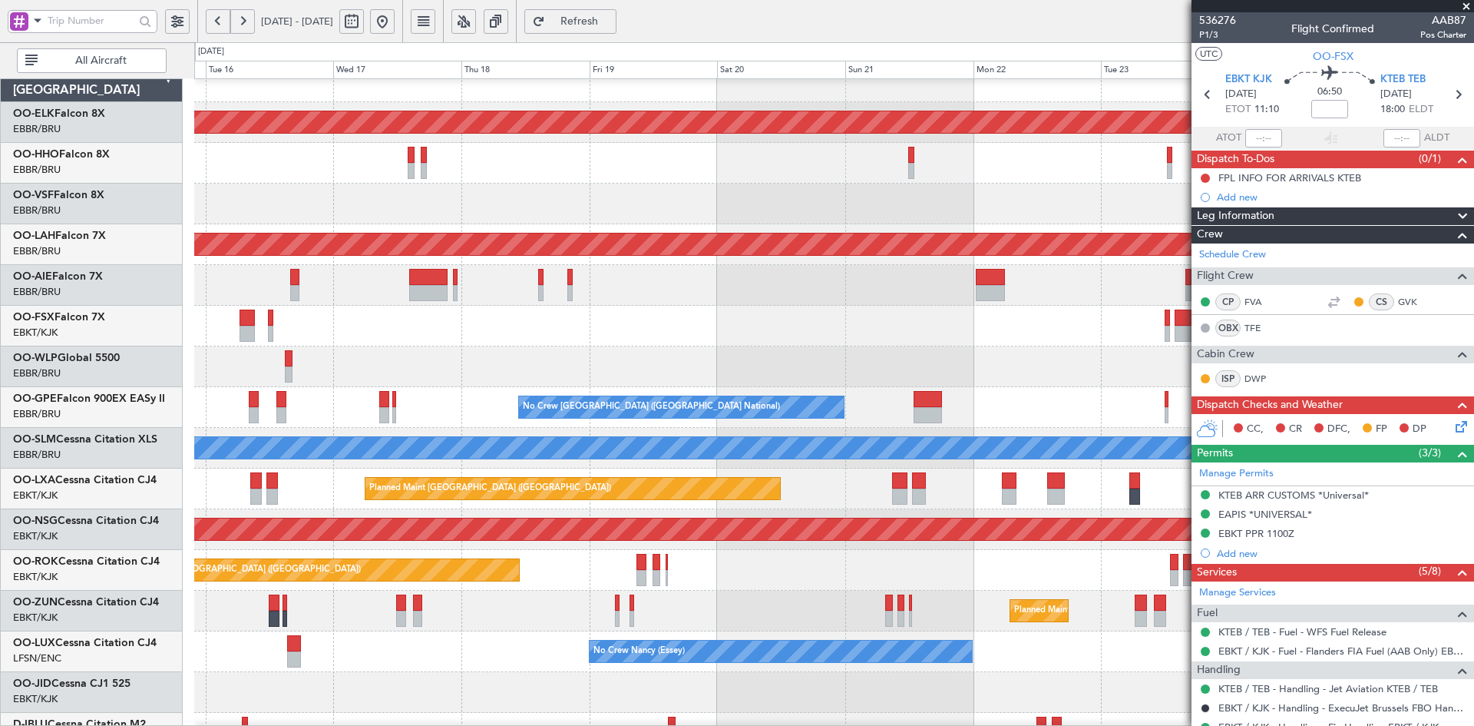
click at [1082, 207] on div "Planned Maint Kortrijk-Wevelgem Planned Maint Alton-st Louis (St Louis Regl) Pl…" at bounding box center [833, 468] width 1279 height 814
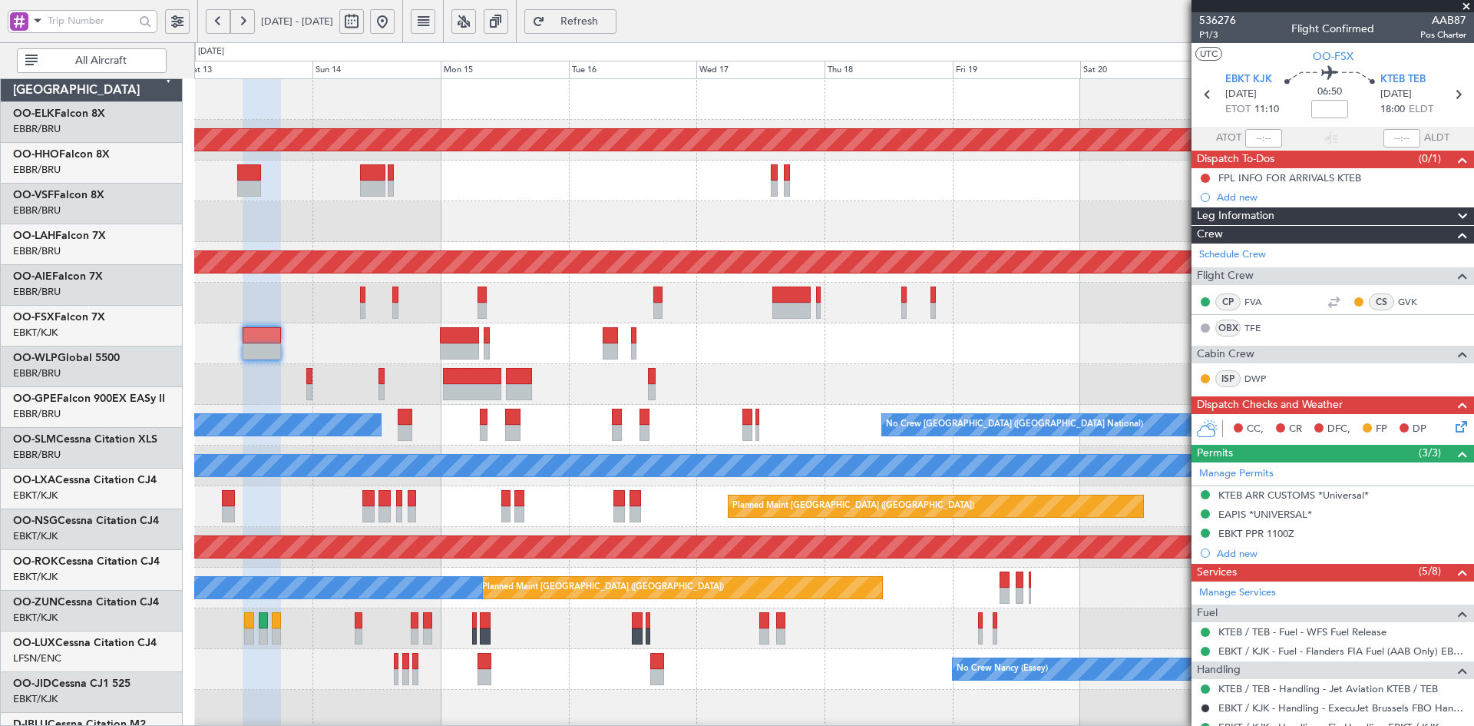
scroll to position [0, 0]
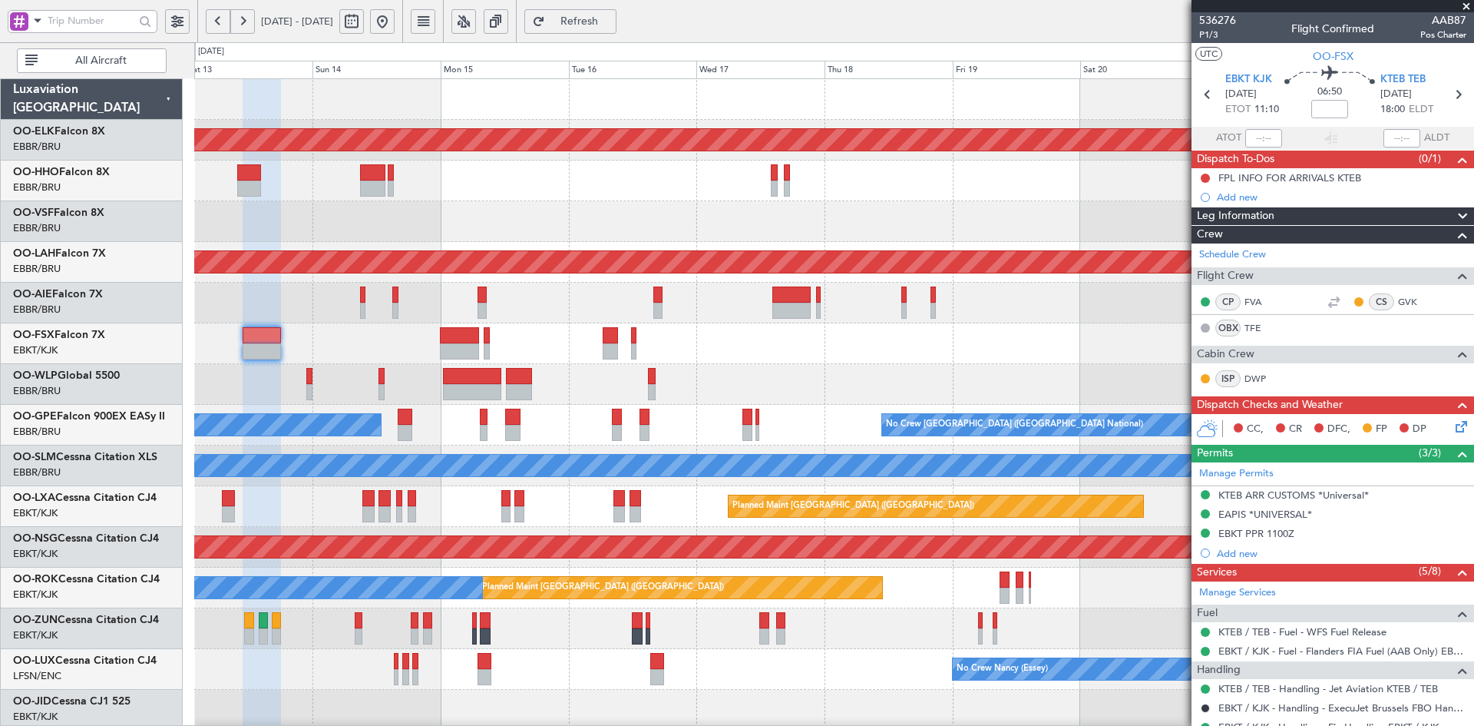
click at [407, 201] on div at bounding box center [833, 221] width 1279 height 41
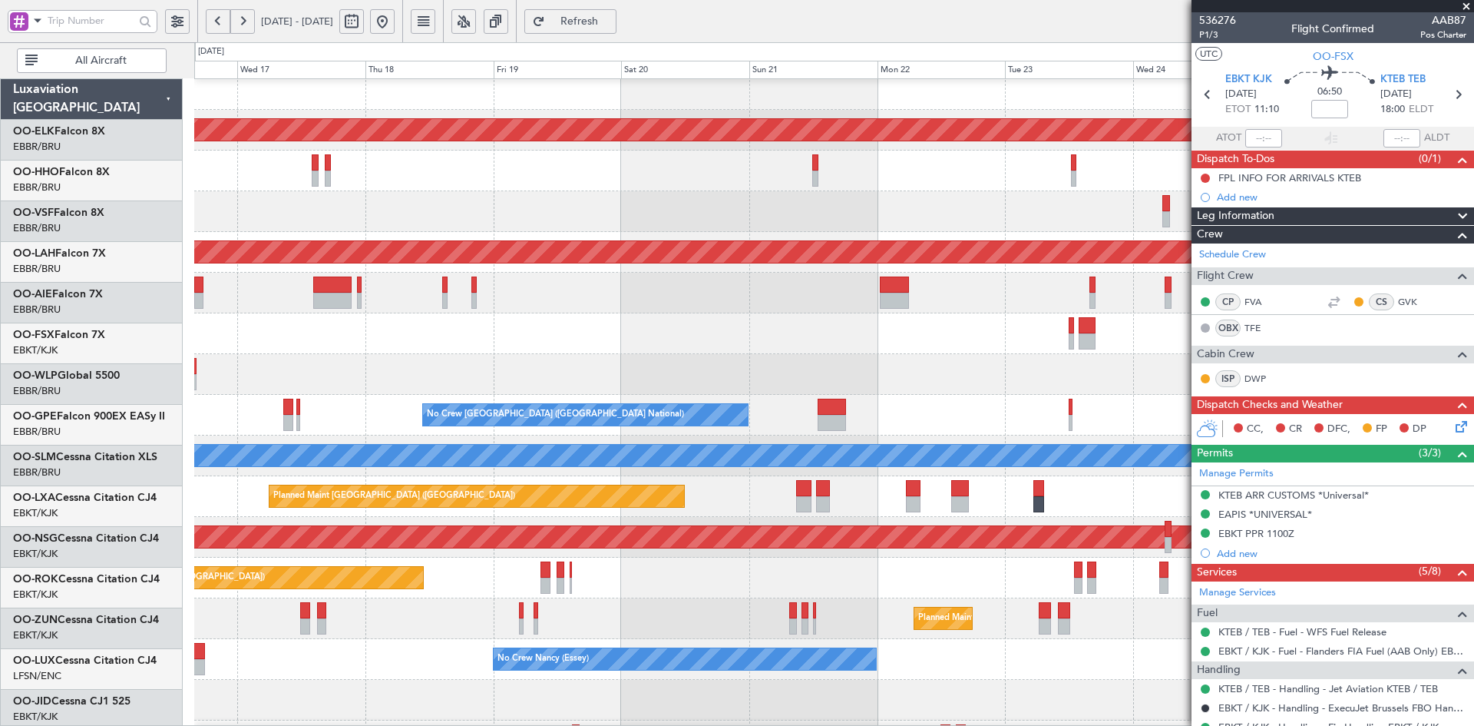
scroll to position [10, 0]
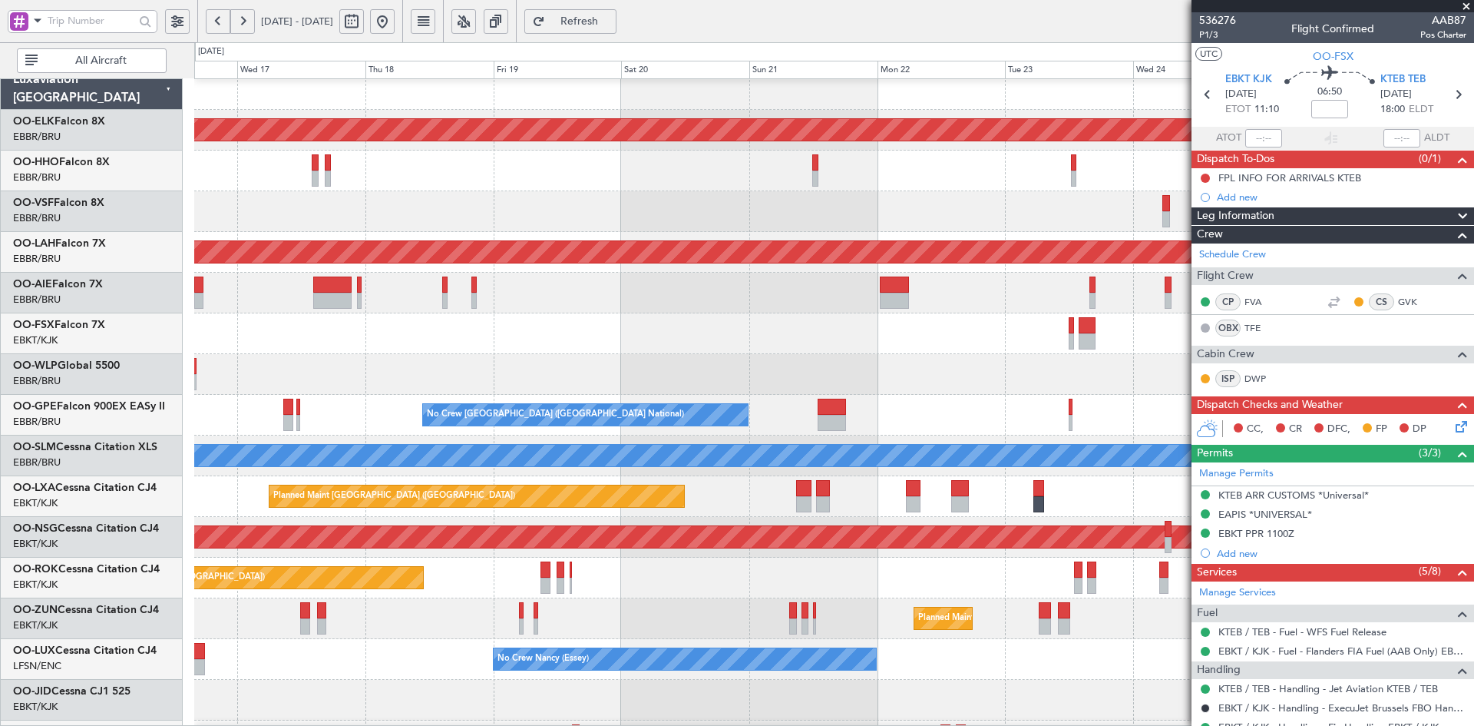
click at [518, 246] on div "Planned Maint Kortrijk-Wevelgem Planned Maint Alton-st Louis (St Louis Regl) Pl…" at bounding box center [833, 476] width 1279 height 814
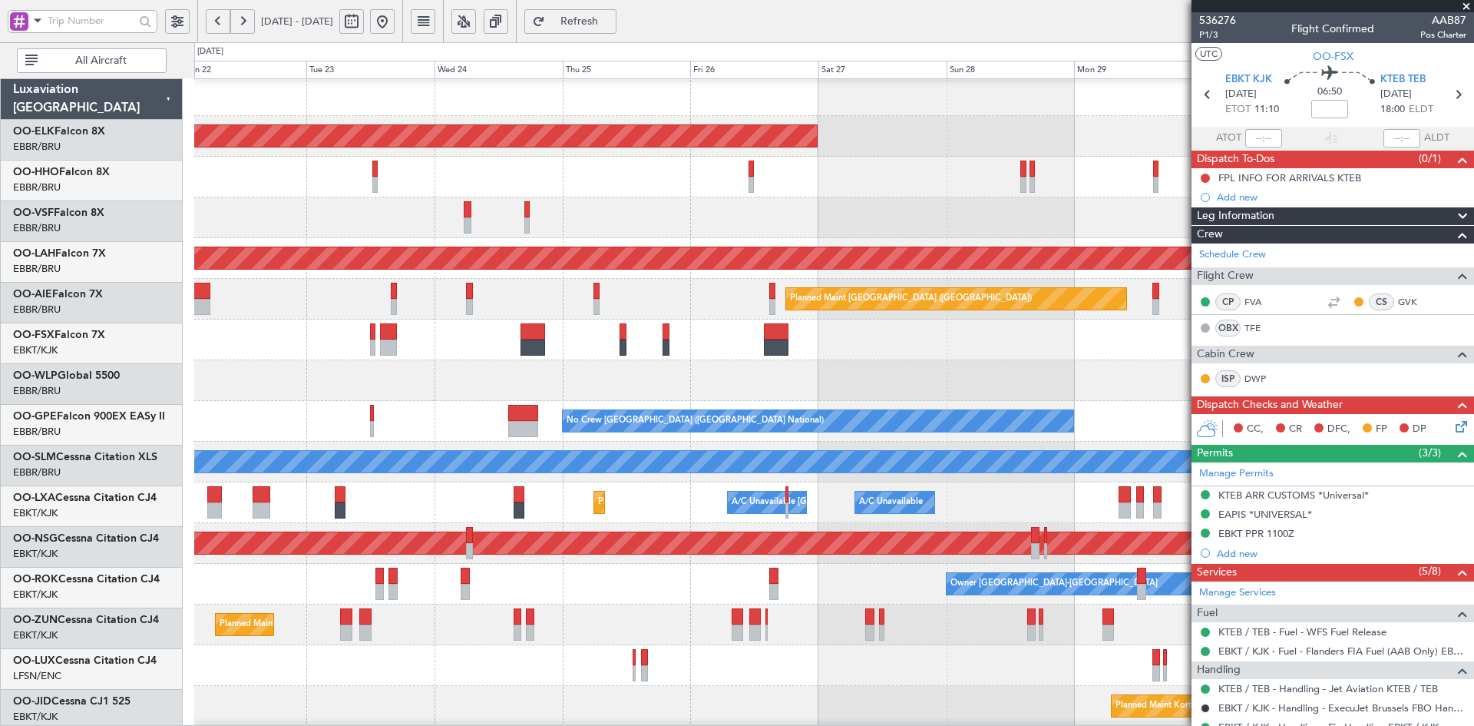
click at [670, 197] on div at bounding box center [833, 217] width 1279 height 41
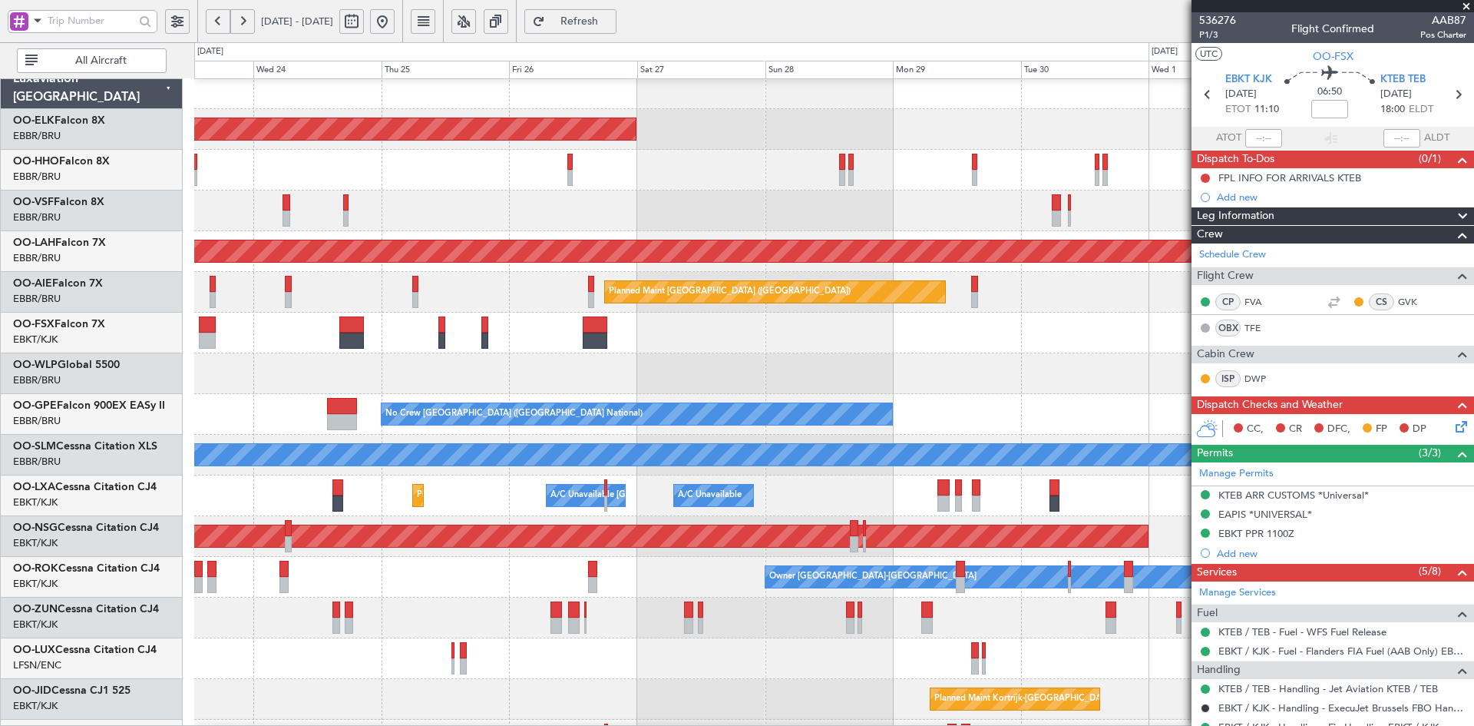
click at [1087, 333] on div at bounding box center [833, 333] width 1279 height 41
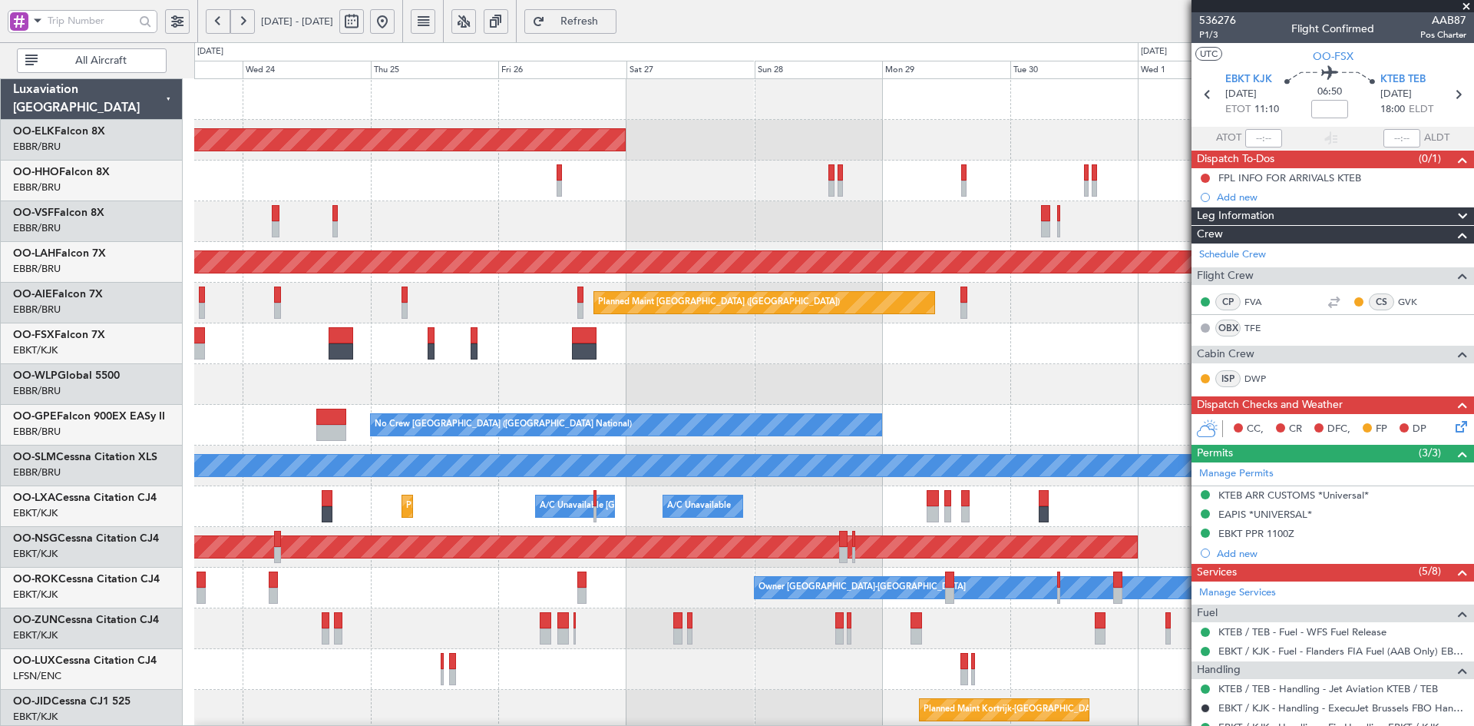
click at [779, 350] on div at bounding box center [833, 343] width 1279 height 41
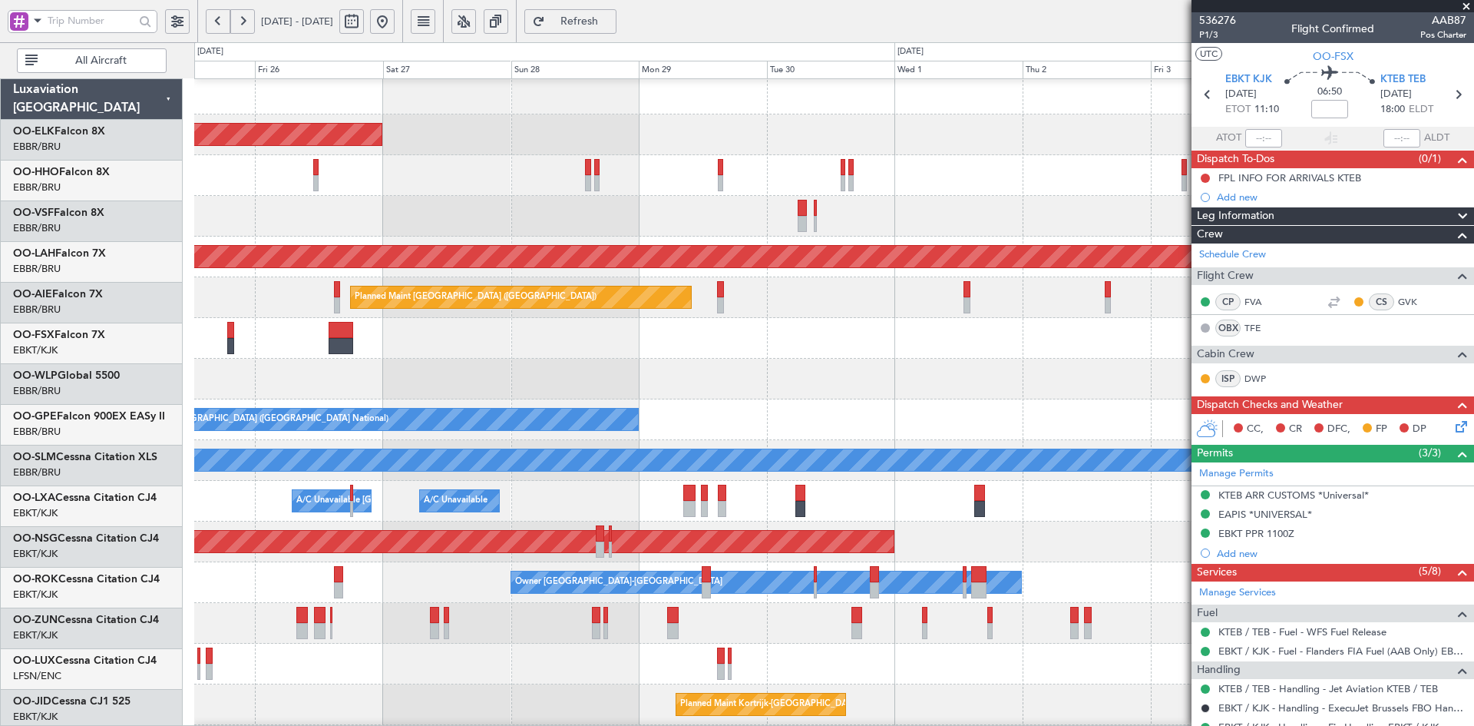
scroll to position [5, 0]
click at [1035, 325] on div at bounding box center [833, 338] width 1279 height 41
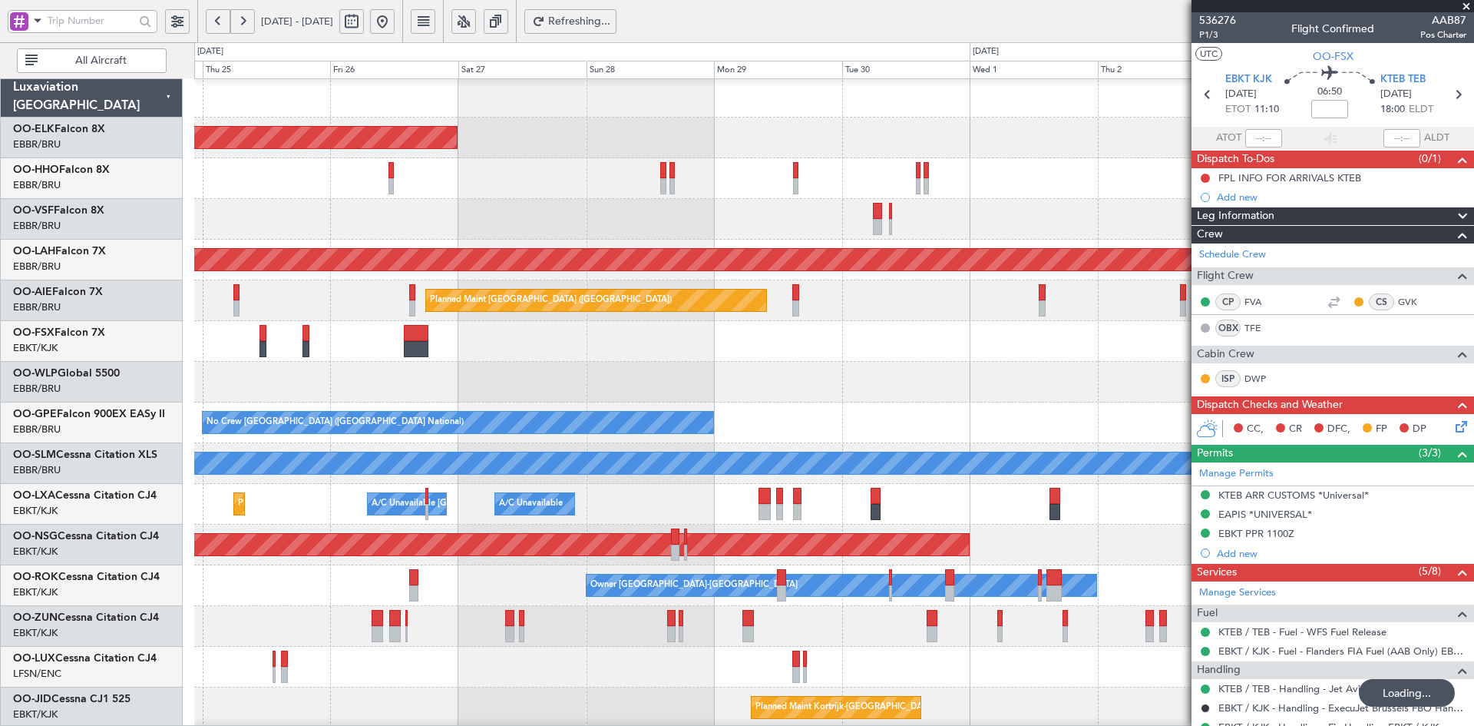
click at [1070, 280] on div "Planned Maint [GEOGRAPHIC_DATA] ([GEOGRAPHIC_DATA])" at bounding box center [833, 300] width 1279 height 41
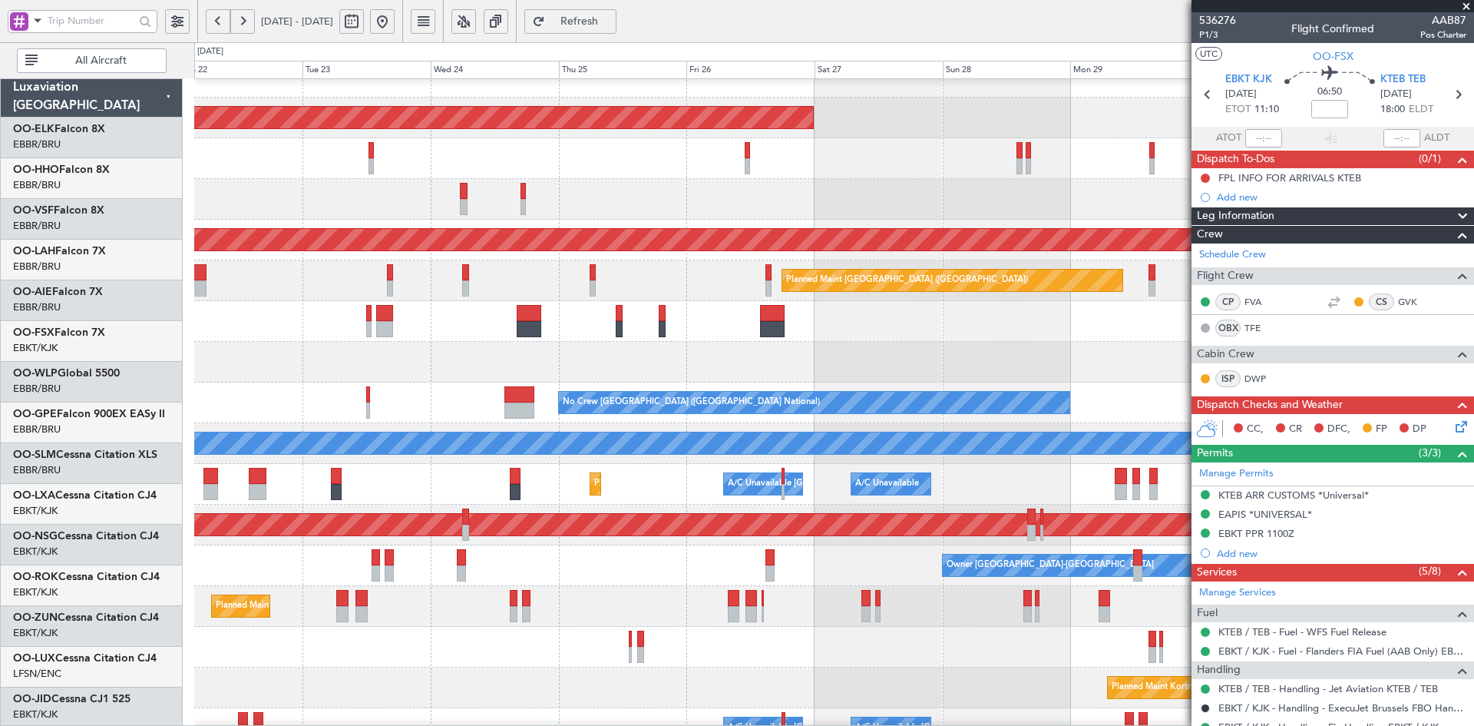
scroll to position [22, 0]
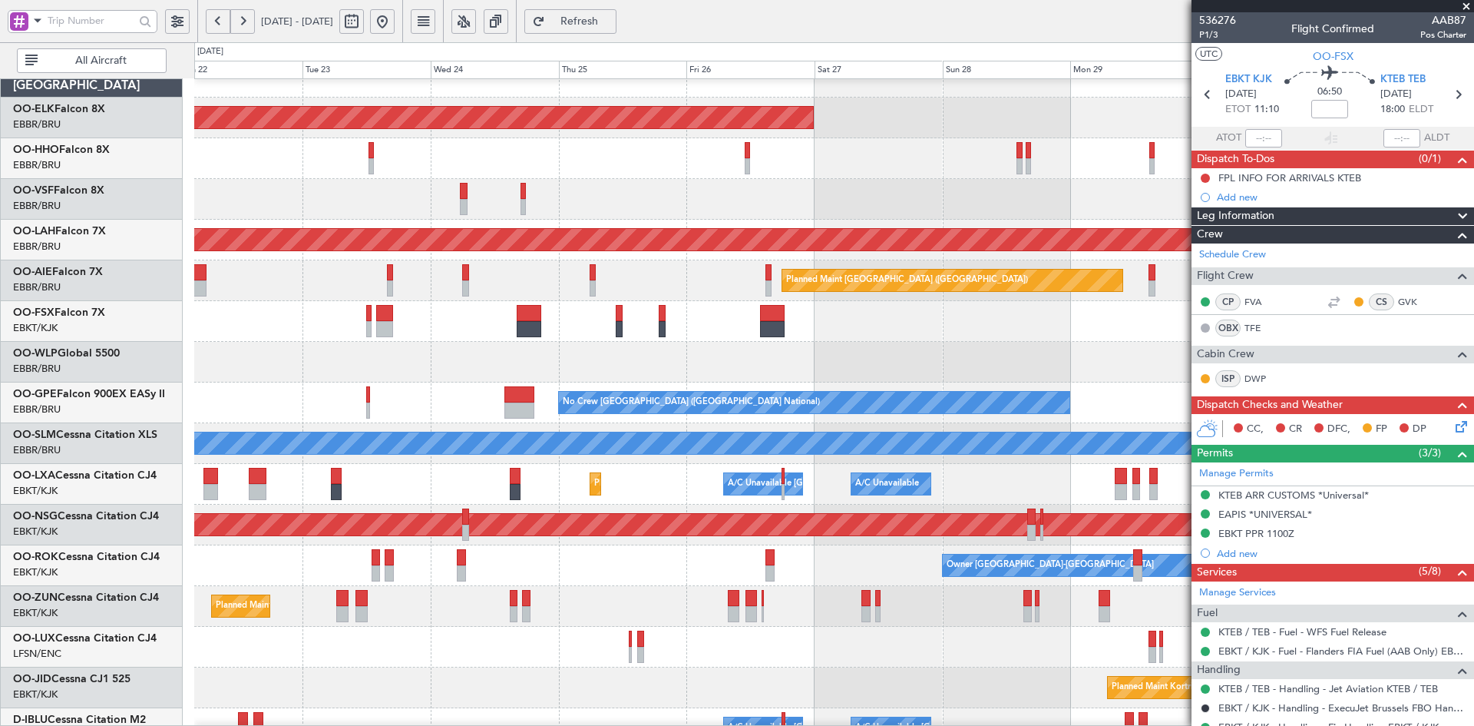
click at [1109, 234] on div "Planned Maint Kortrijk-[GEOGRAPHIC_DATA] Planned [GEOGRAPHIC_DATA][PERSON_NAME]…" at bounding box center [833, 464] width 1279 height 814
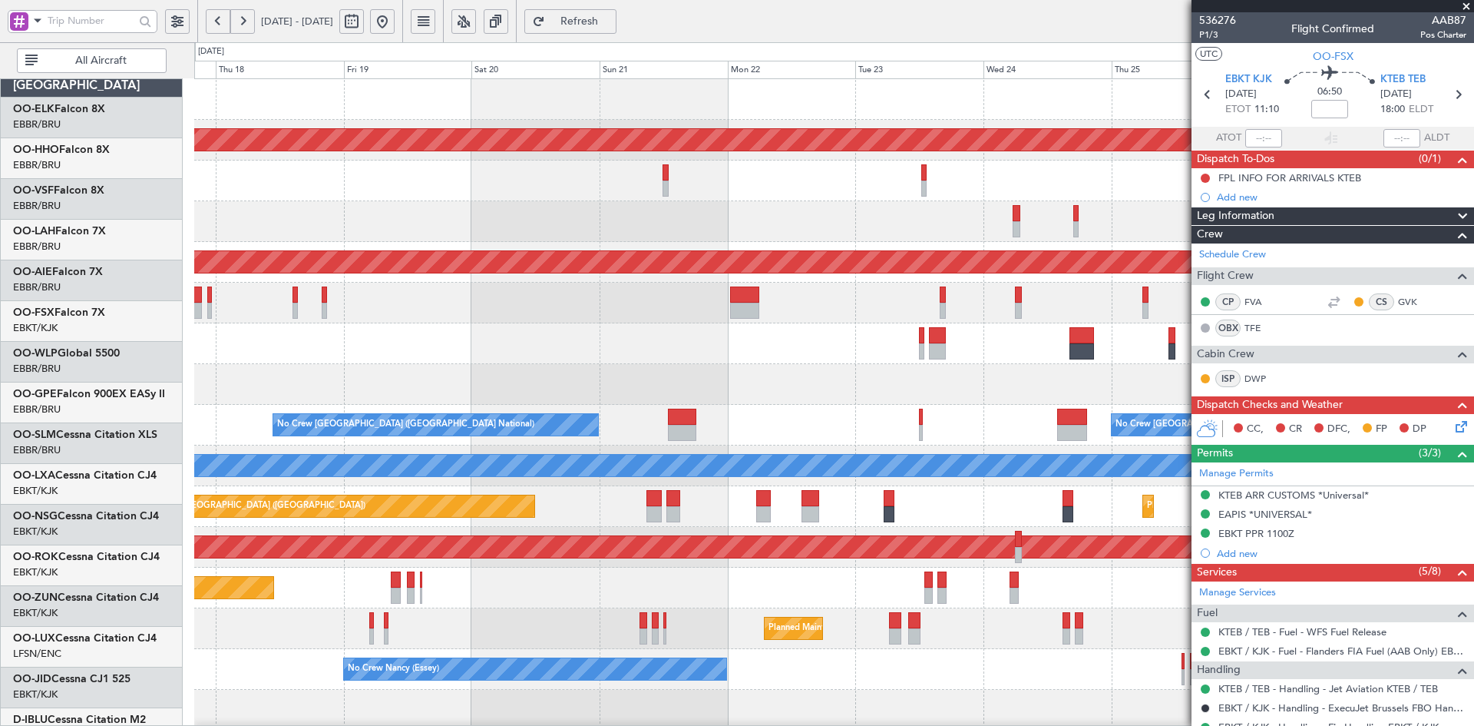
scroll to position [0, 0]
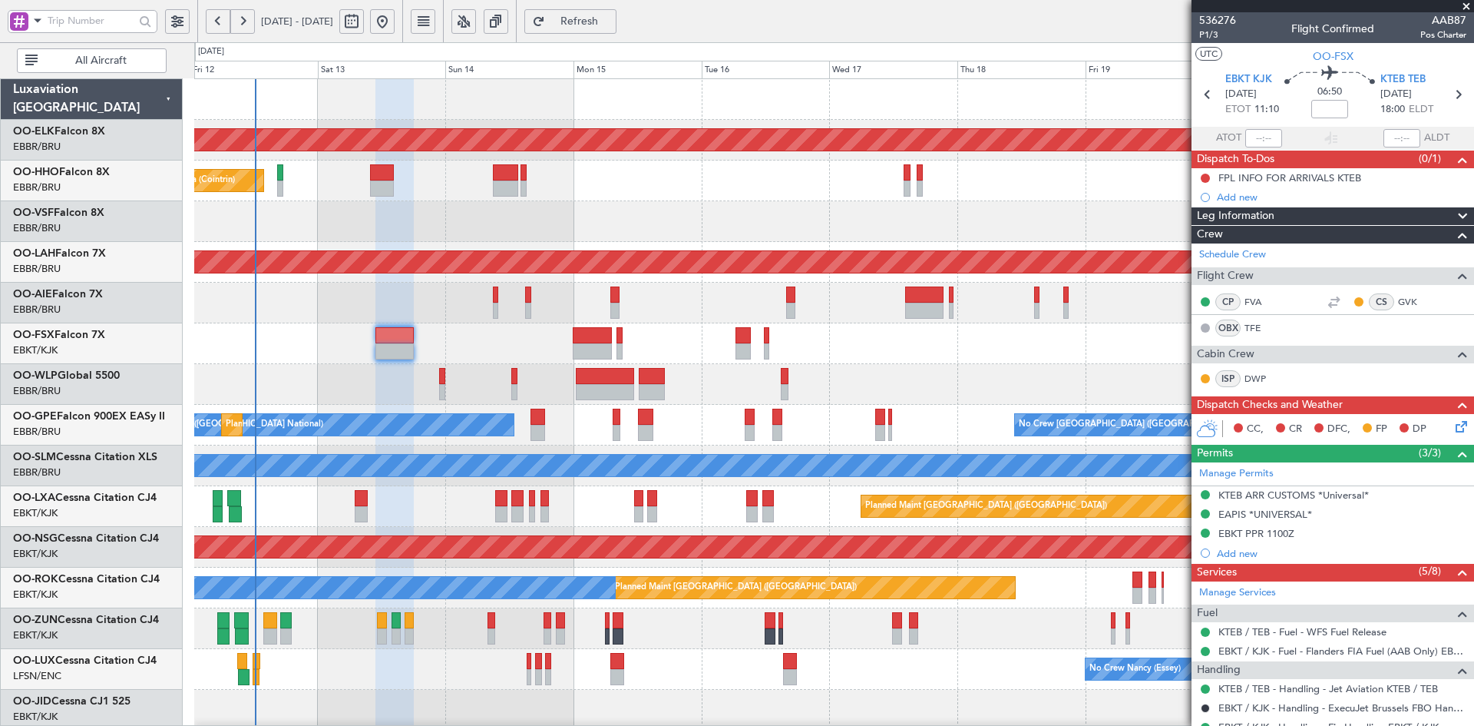
click at [1259, 250] on fb-app "17 Sep 2025 - 27 Sep 2025 Refresh Quick Links All Aircraft Planned Maint Kortri…" at bounding box center [737, 372] width 1474 height 707
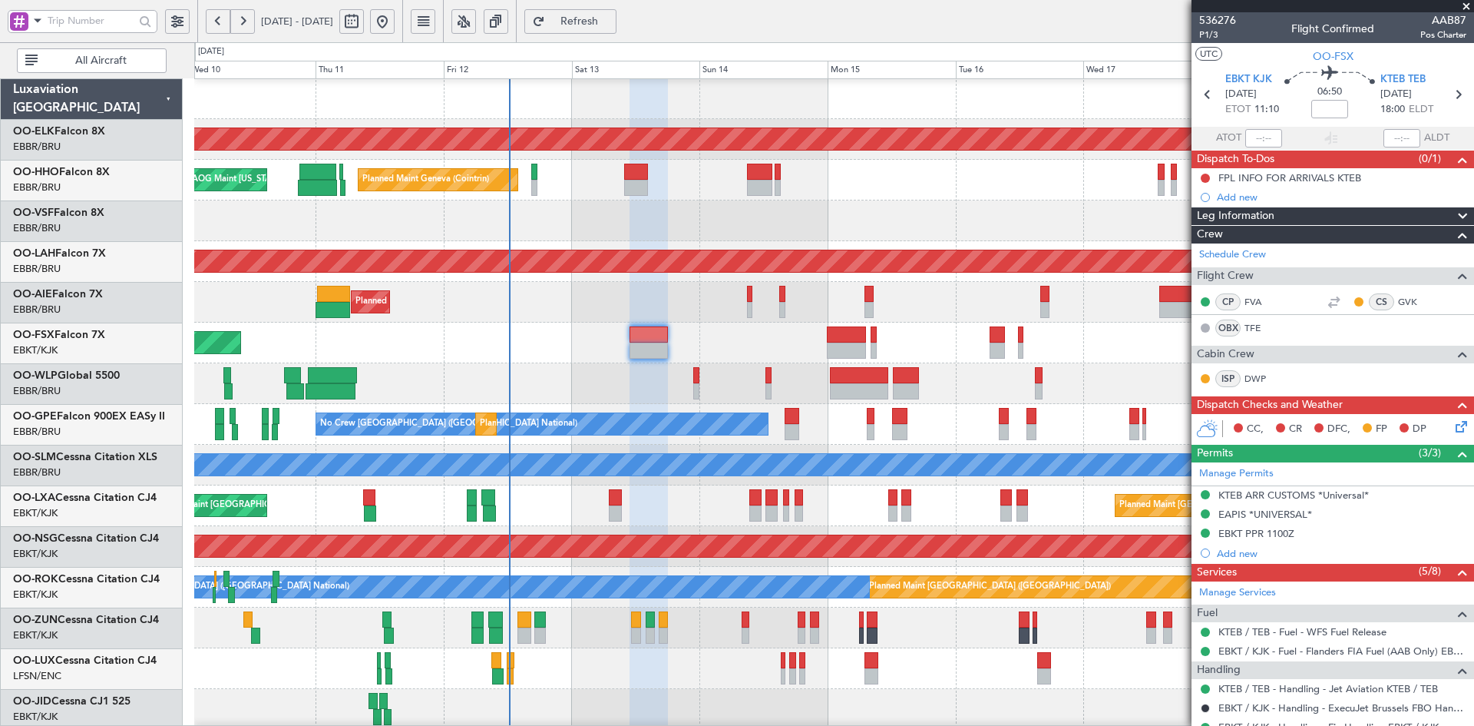
scroll to position [1, 0]
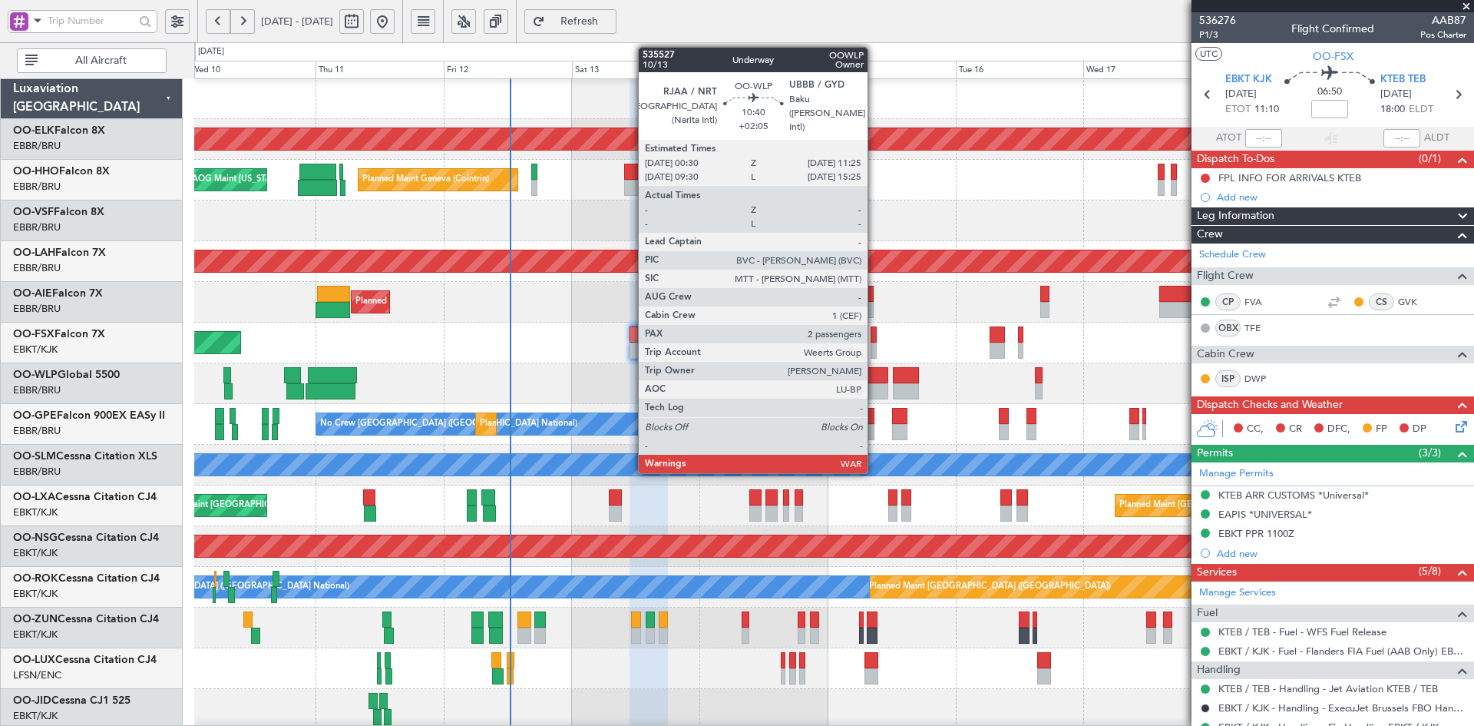
click at [830, 368] on div at bounding box center [859, 375] width 58 height 16
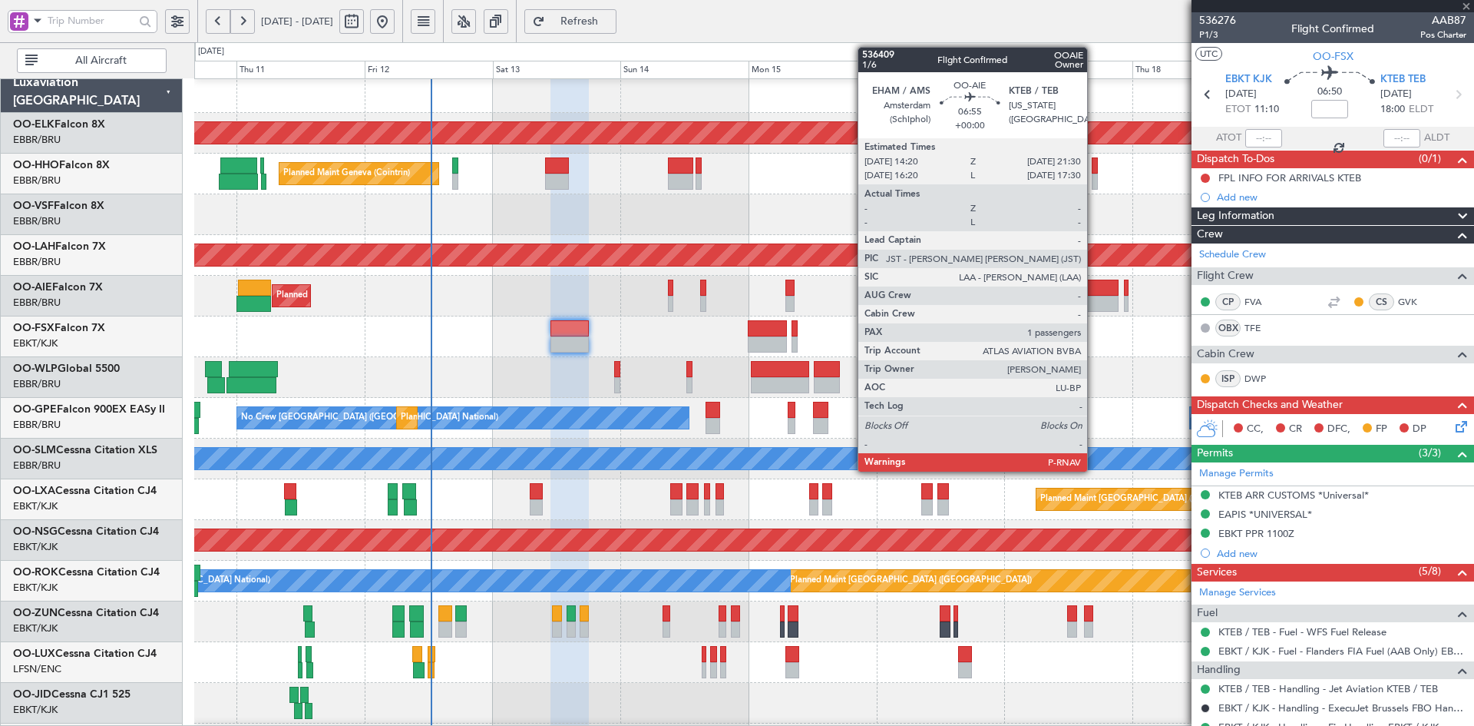
type input "+02:05"
type input "2"
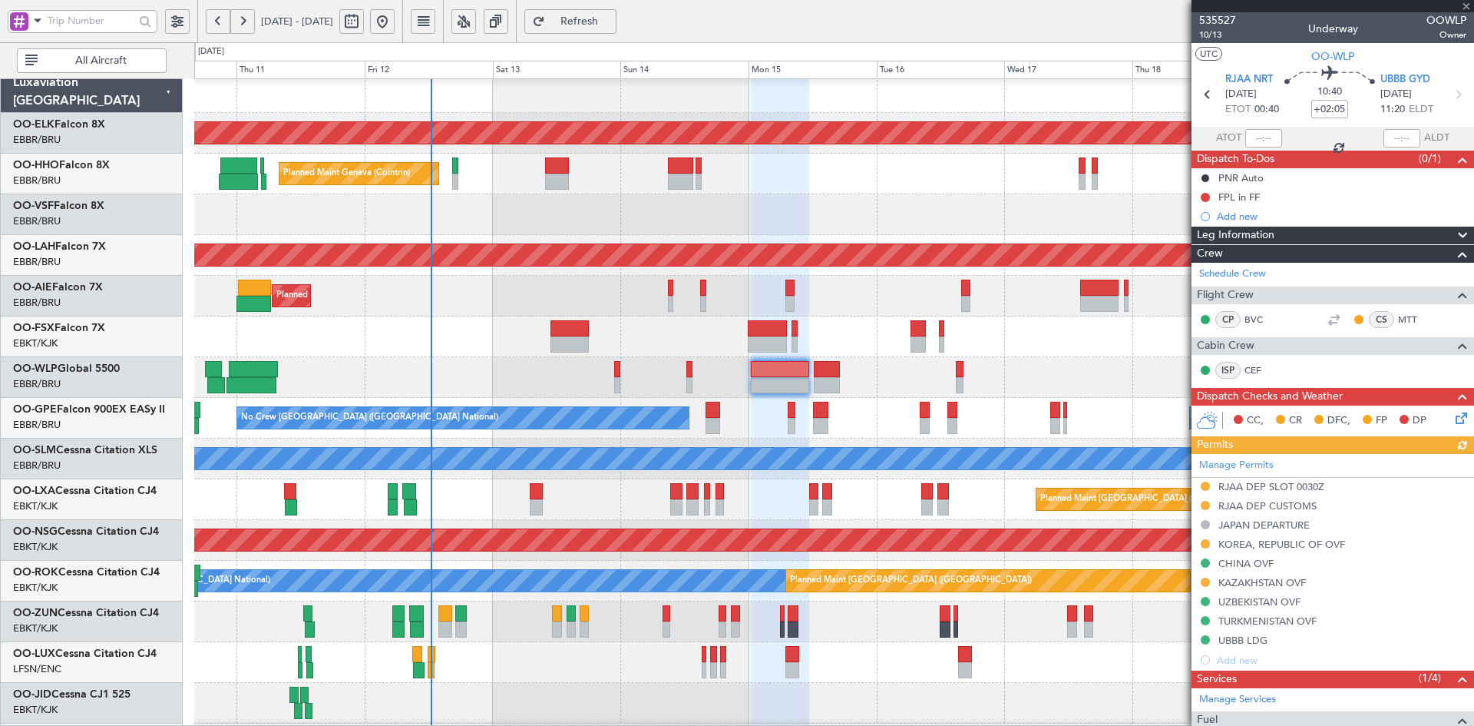
click at [958, 289] on div "Planned Maint [GEOGRAPHIC_DATA] ([GEOGRAPHIC_DATA])" at bounding box center [833, 296] width 1279 height 41
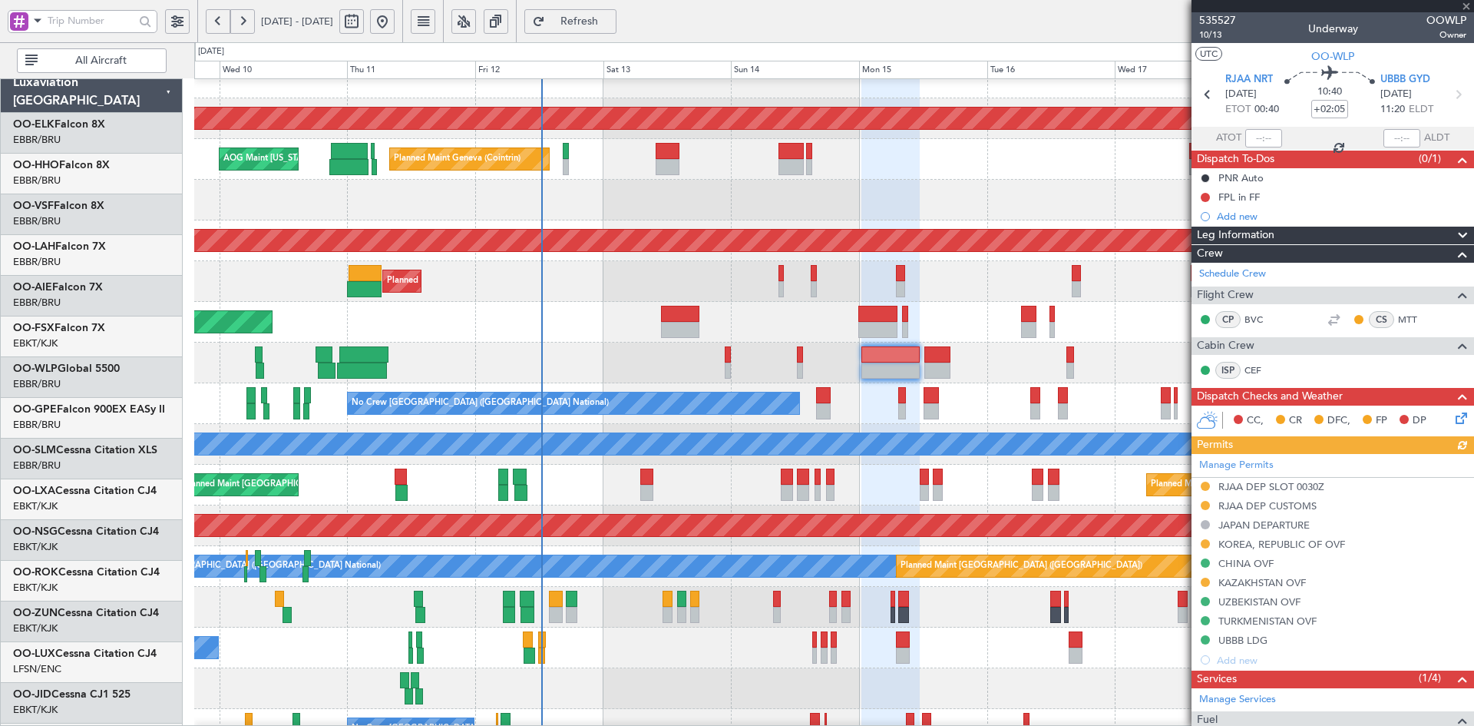
scroll to position [22, 0]
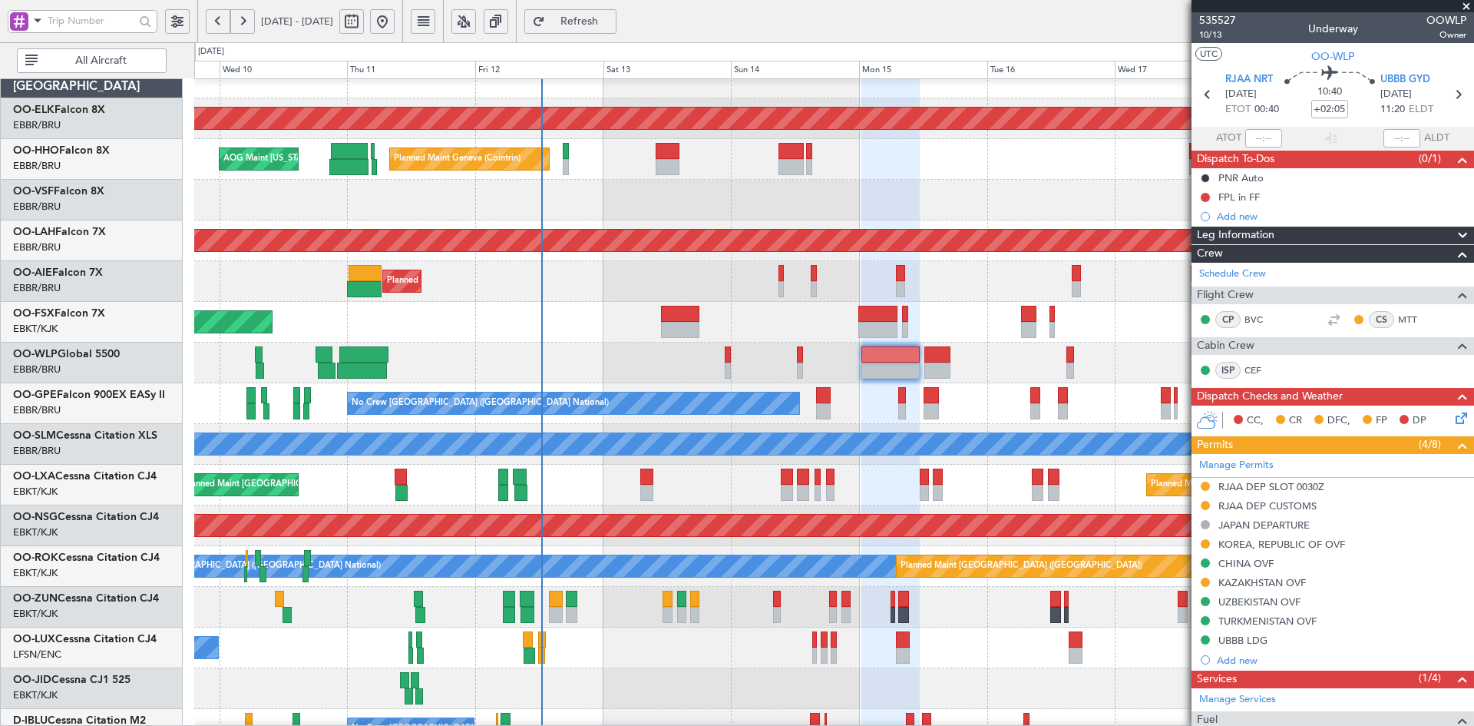
click at [1010, 341] on div "Planned Maint Kortrijk-[GEOGRAPHIC_DATA]" at bounding box center [833, 322] width 1279 height 41
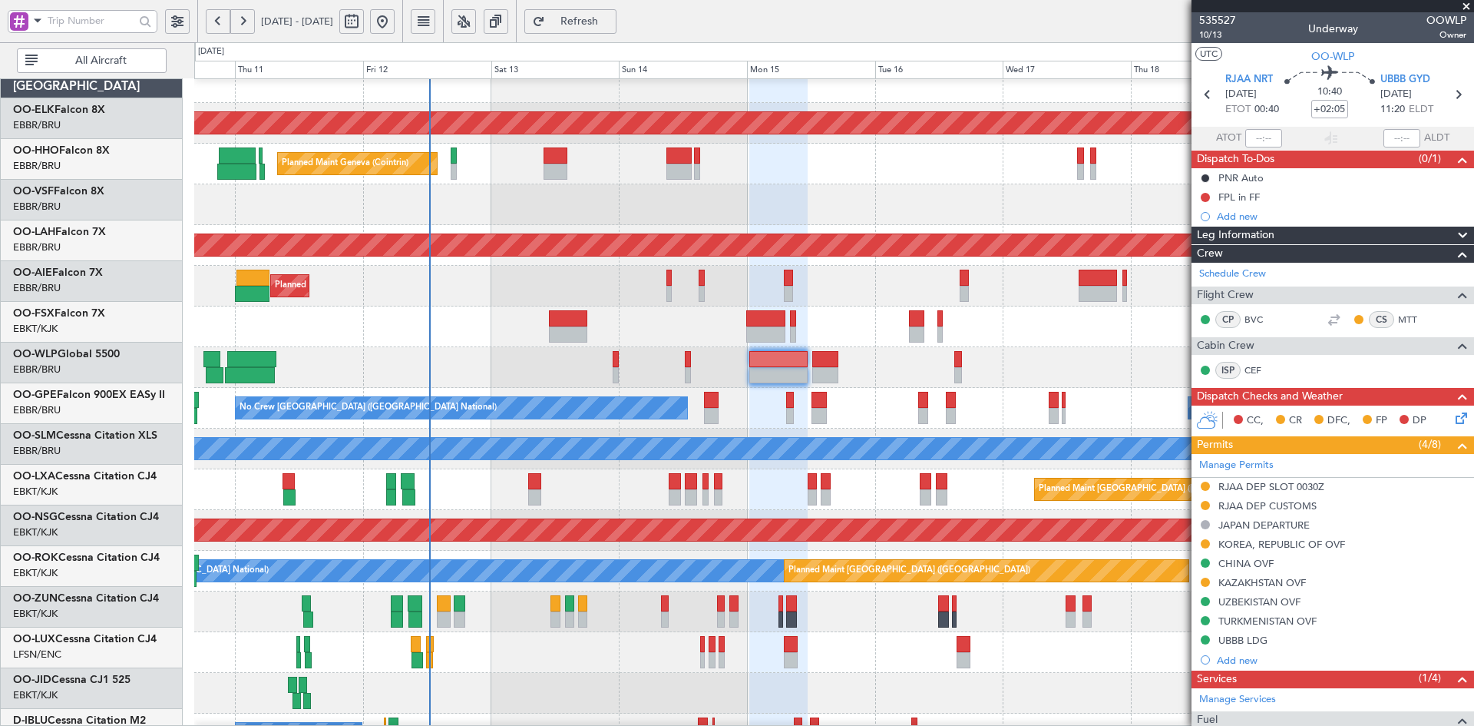
scroll to position [17, 0]
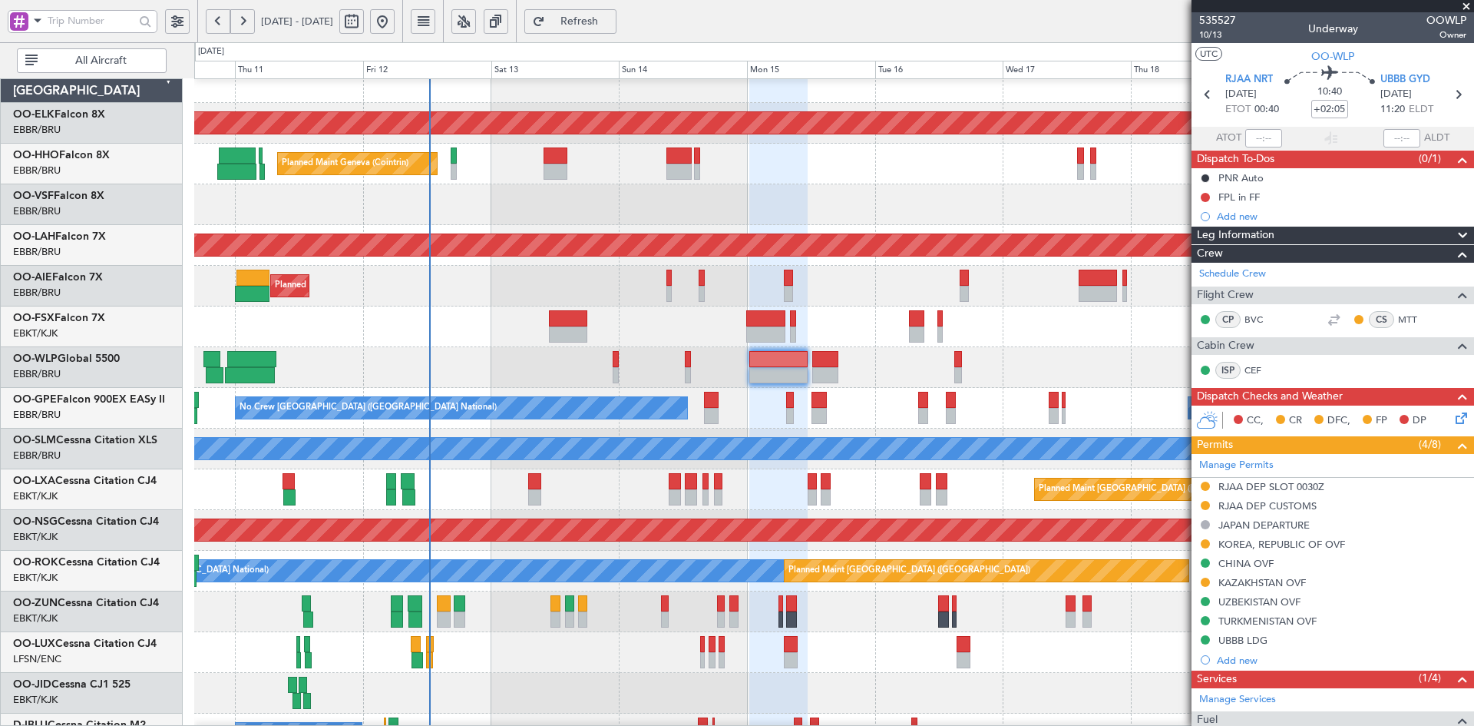
click at [922, 367] on div "Planned Maint Liege" at bounding box center [833, 367] width 1279 height 41
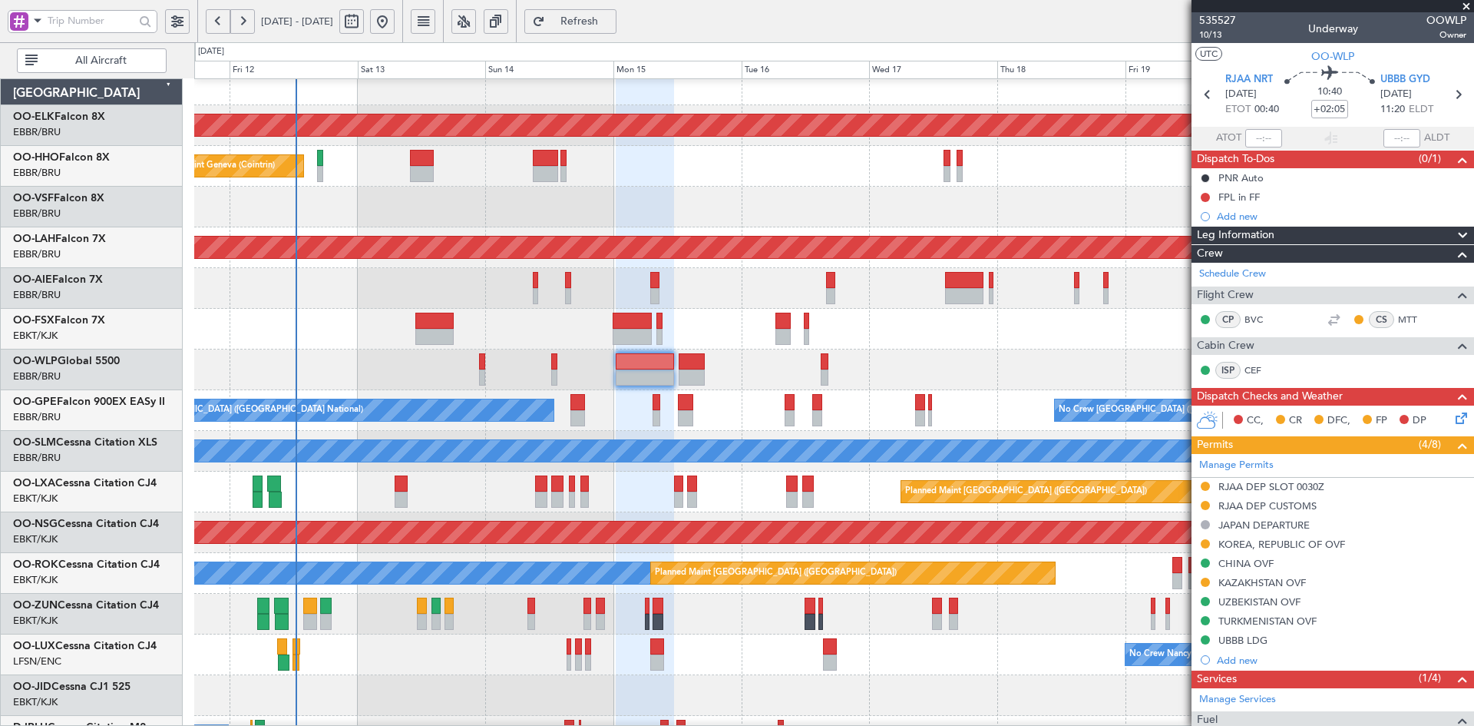
click at [1070, 368] on div "Planned Maint Liege" at bounding box center [833, 369] width 1279 height 41
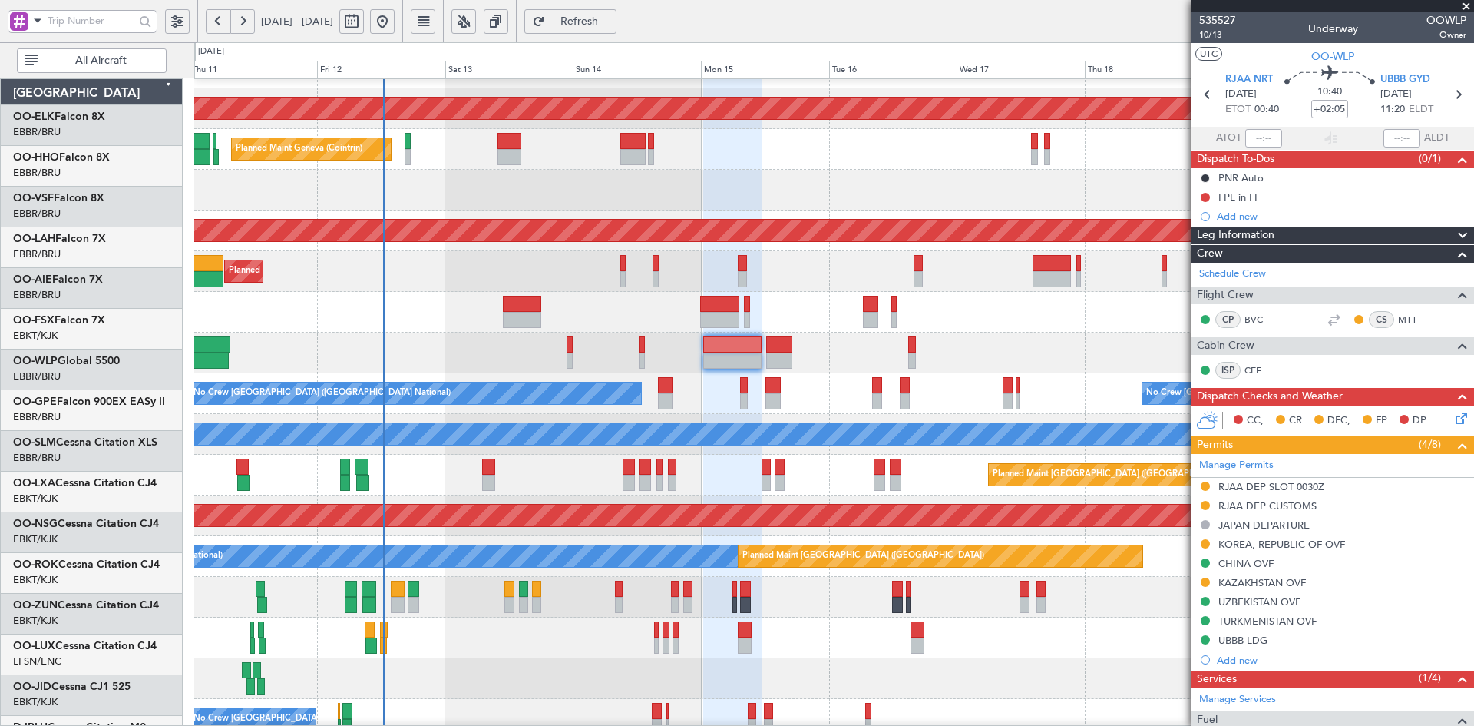
scroll to position [31, 0]
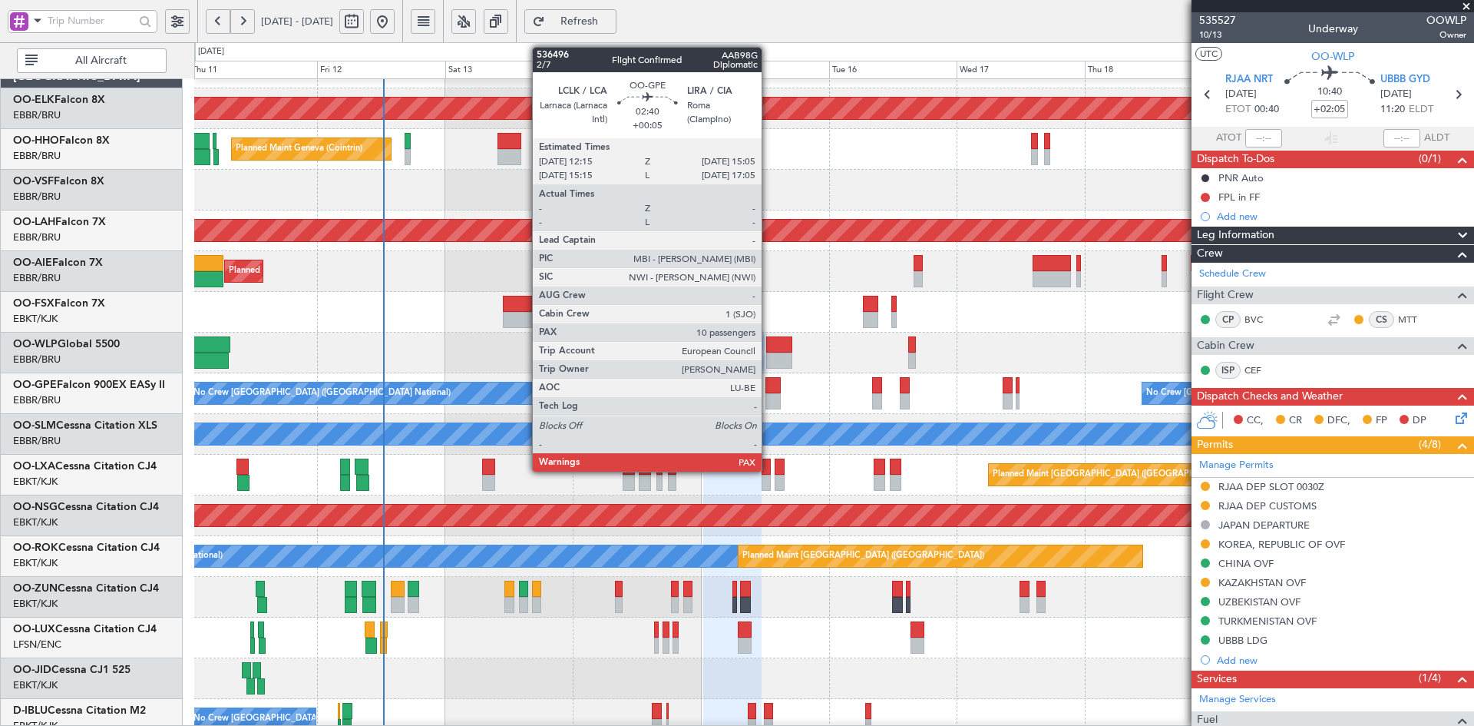
click at [769, 392] on div at bounding box center [773, 385] width 15 height 16
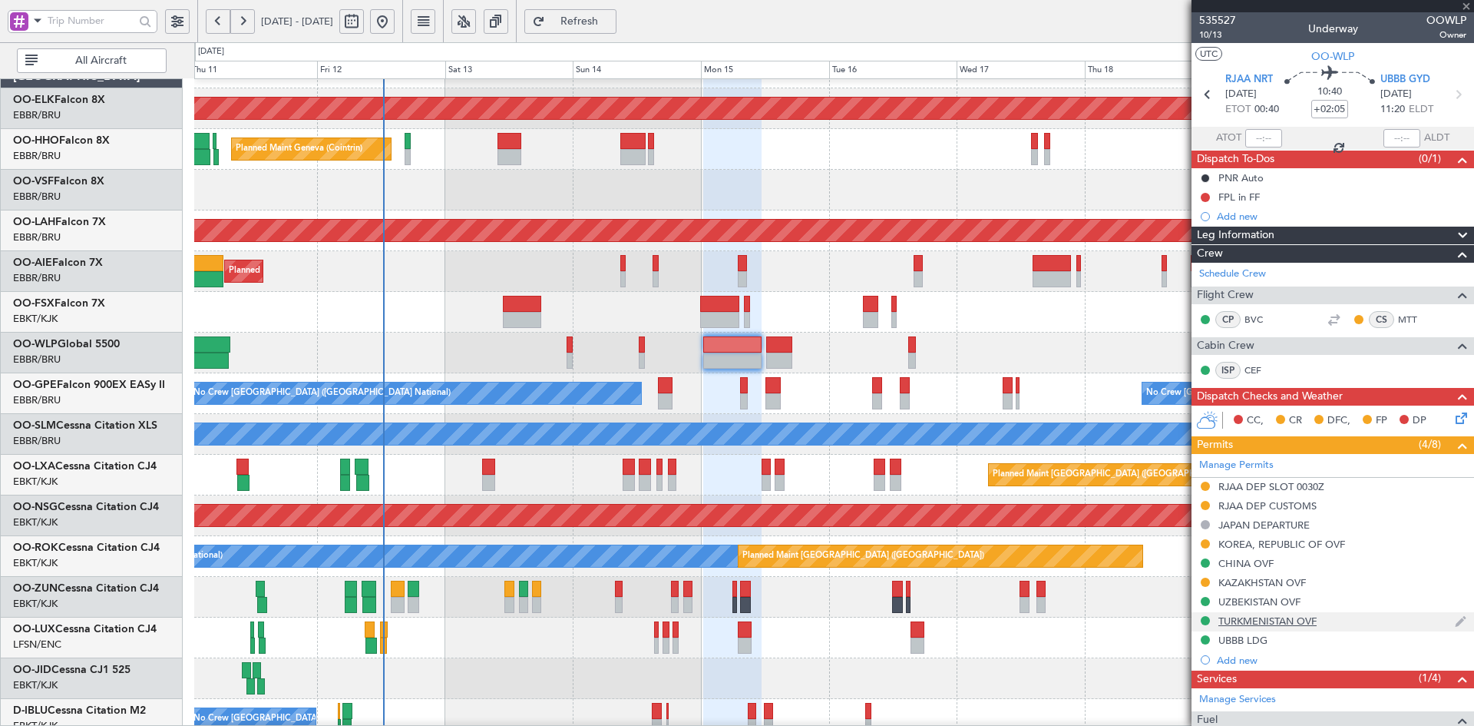
type input "+00:05"
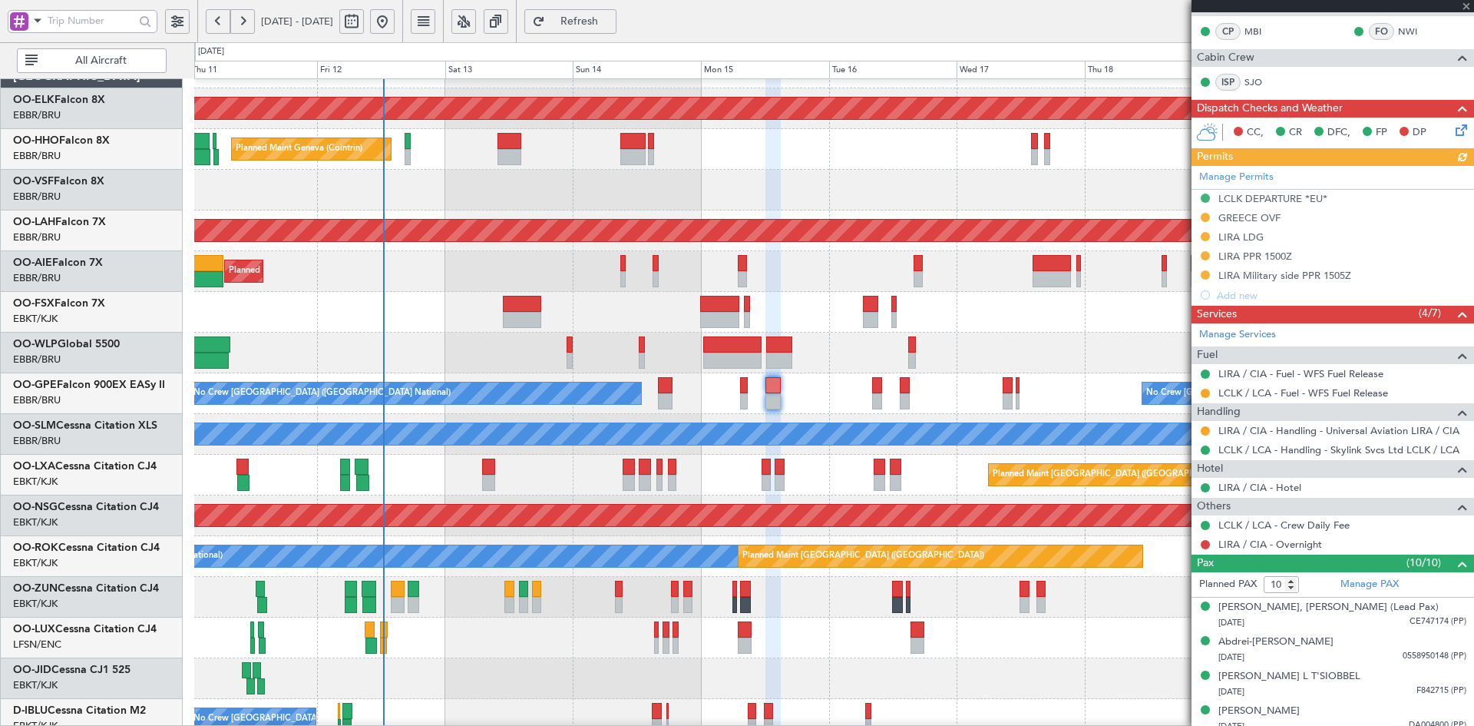
scroll to position [307, 0]
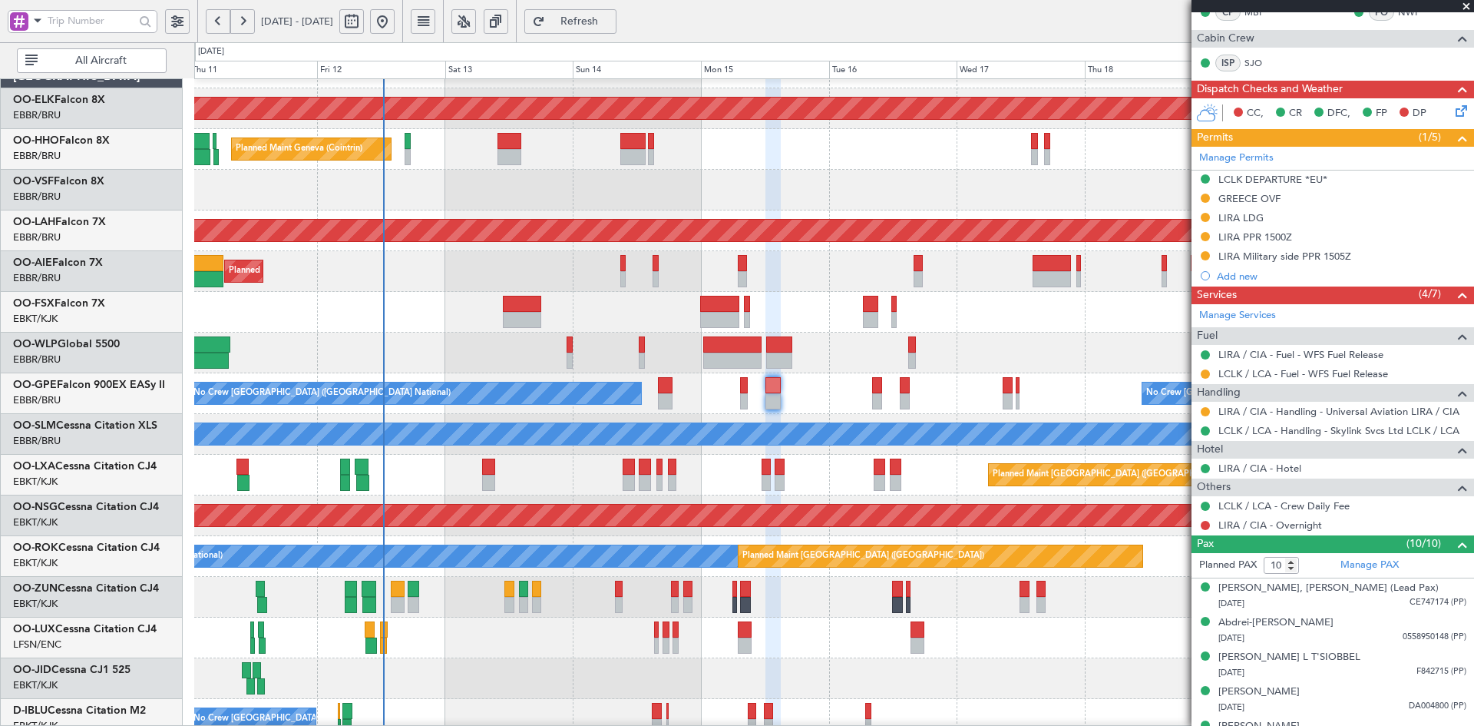
click at [1471, 5] on span at bounding box center [1466, 7] width 15 height 14
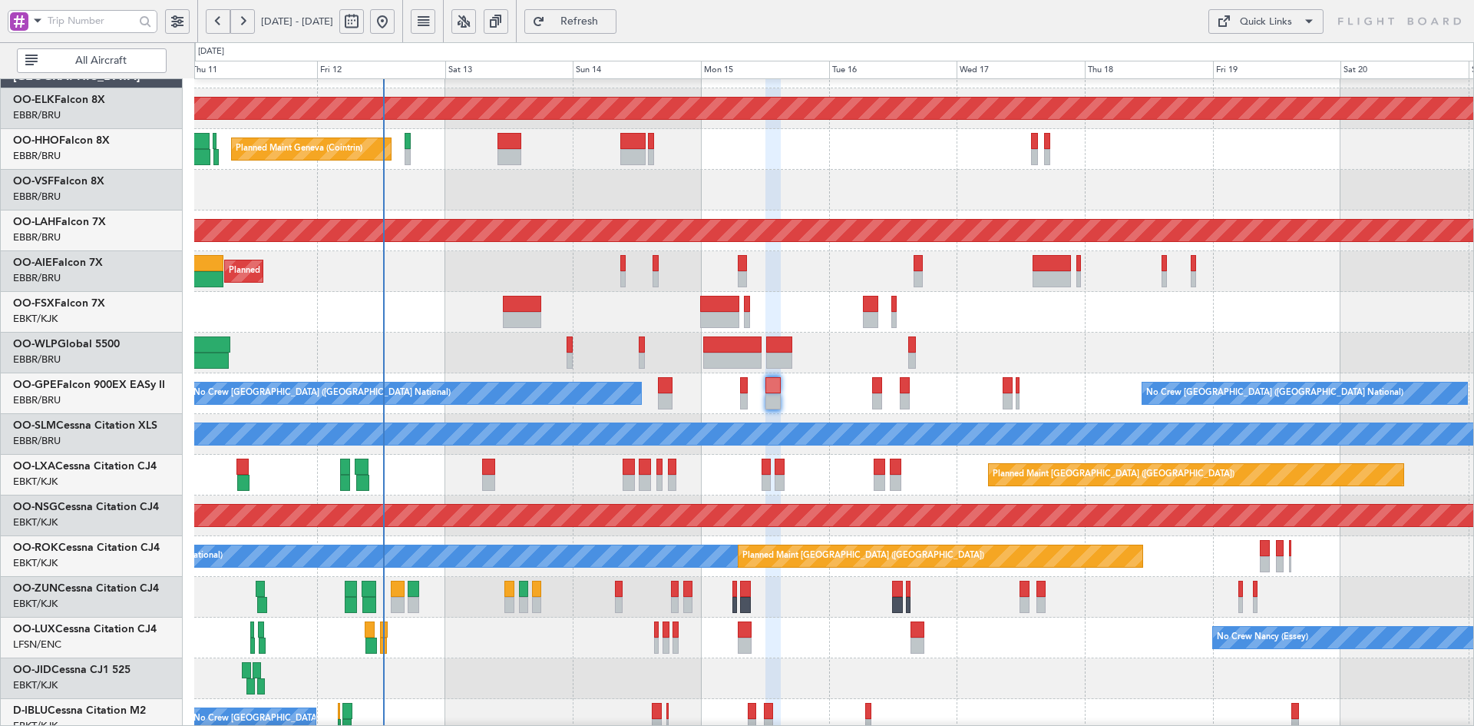
type input "0"
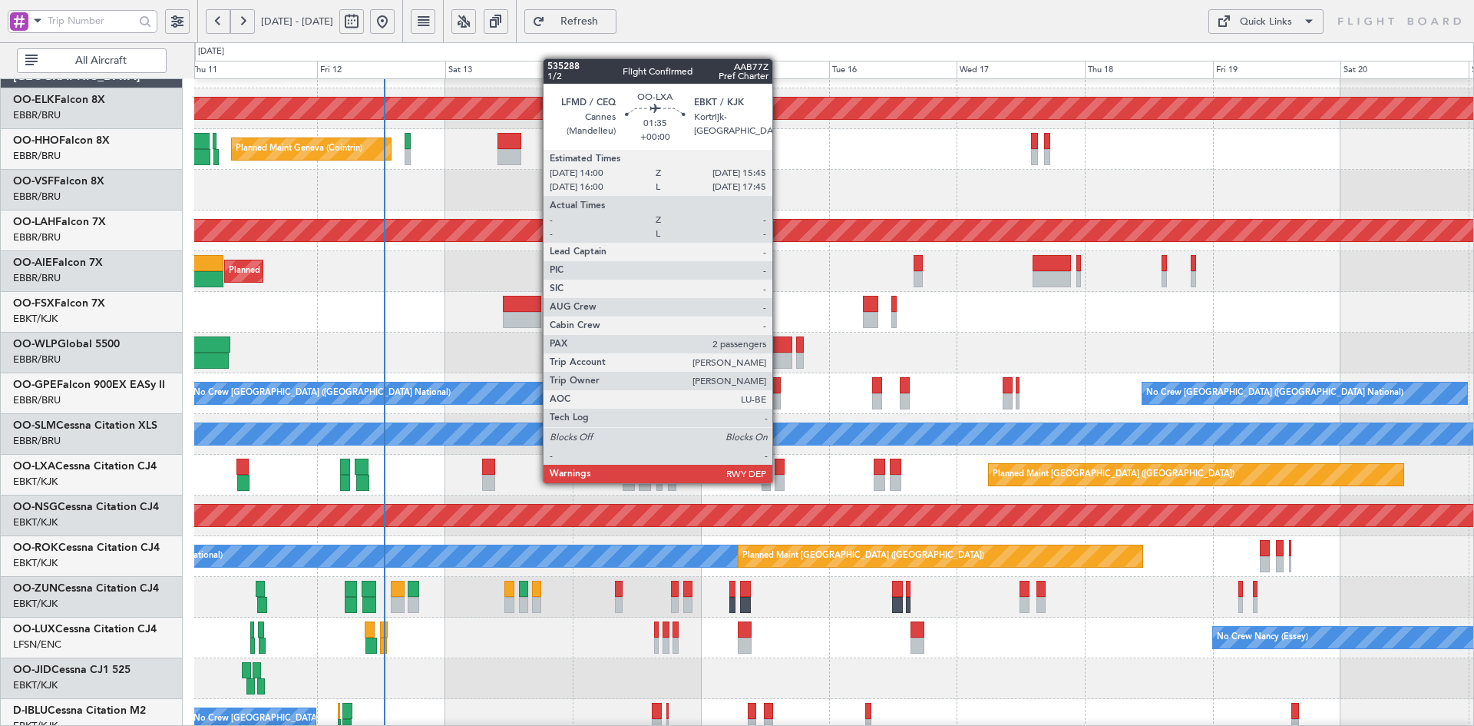
click at [779, 481] on div at bounding box center [780, 483] width 10 height 16
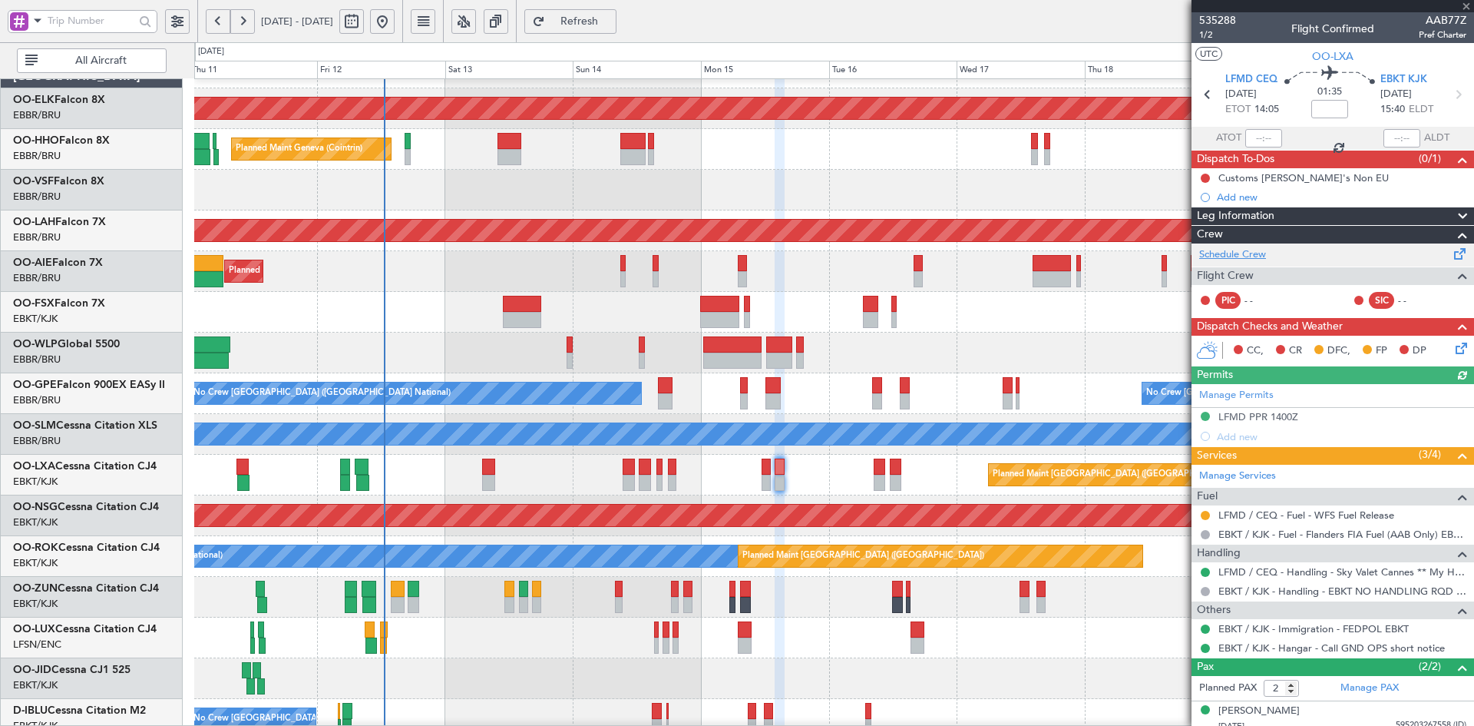
click at [1243, 253] on link "Schedule Crew" at bounding box center [1232, 254] width 67 height 15
click at [784, 658] on div at bounding box center [833, 678] width 1279 height 41
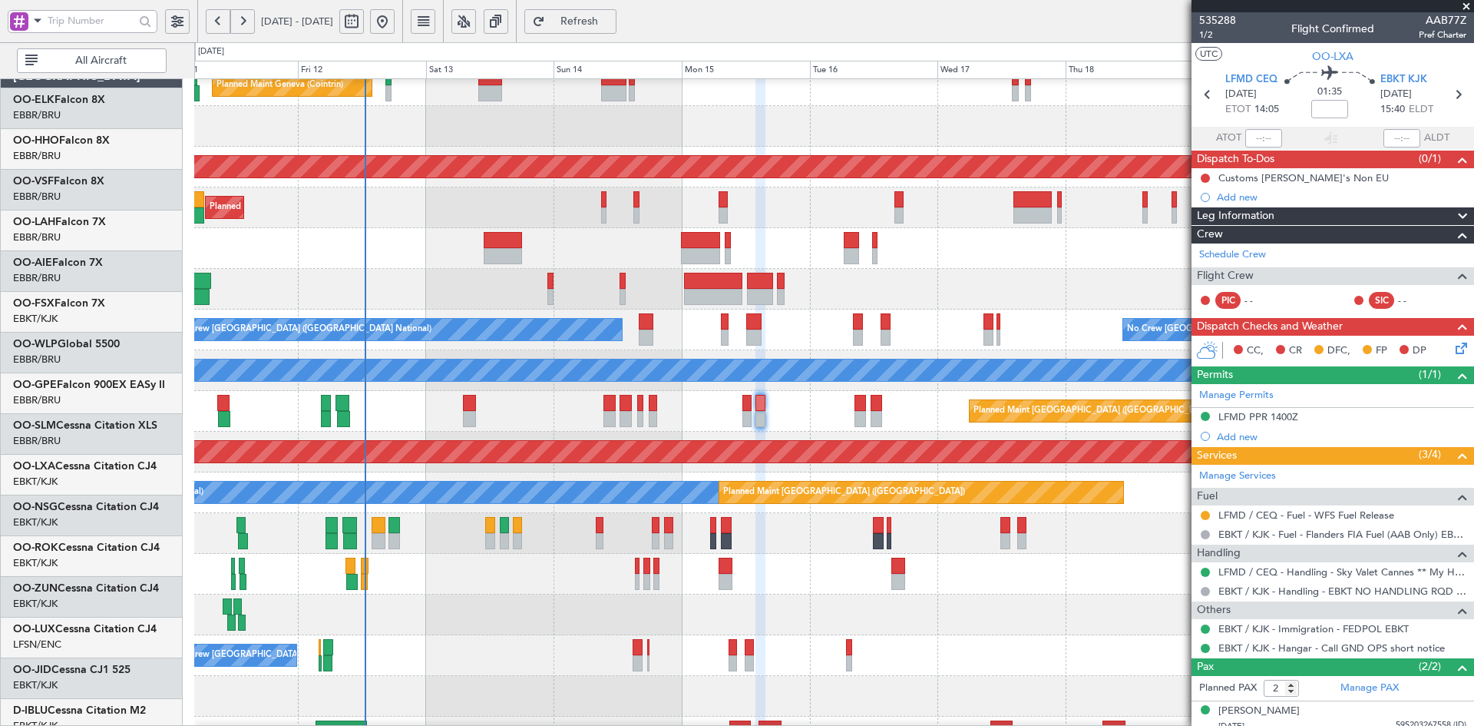
scroll to position [95, 0]
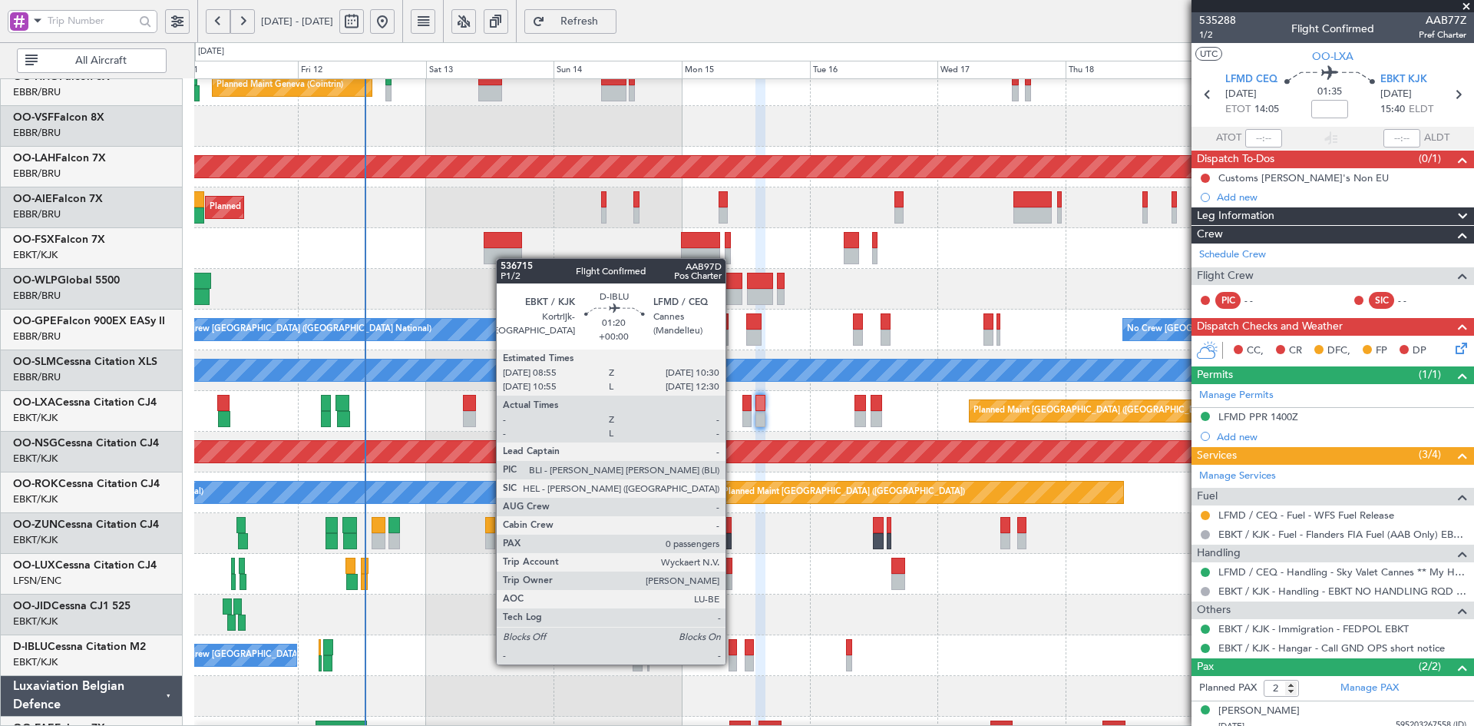
click at [733, 663] on div at bounding box center [733, 663] width 8 height 16
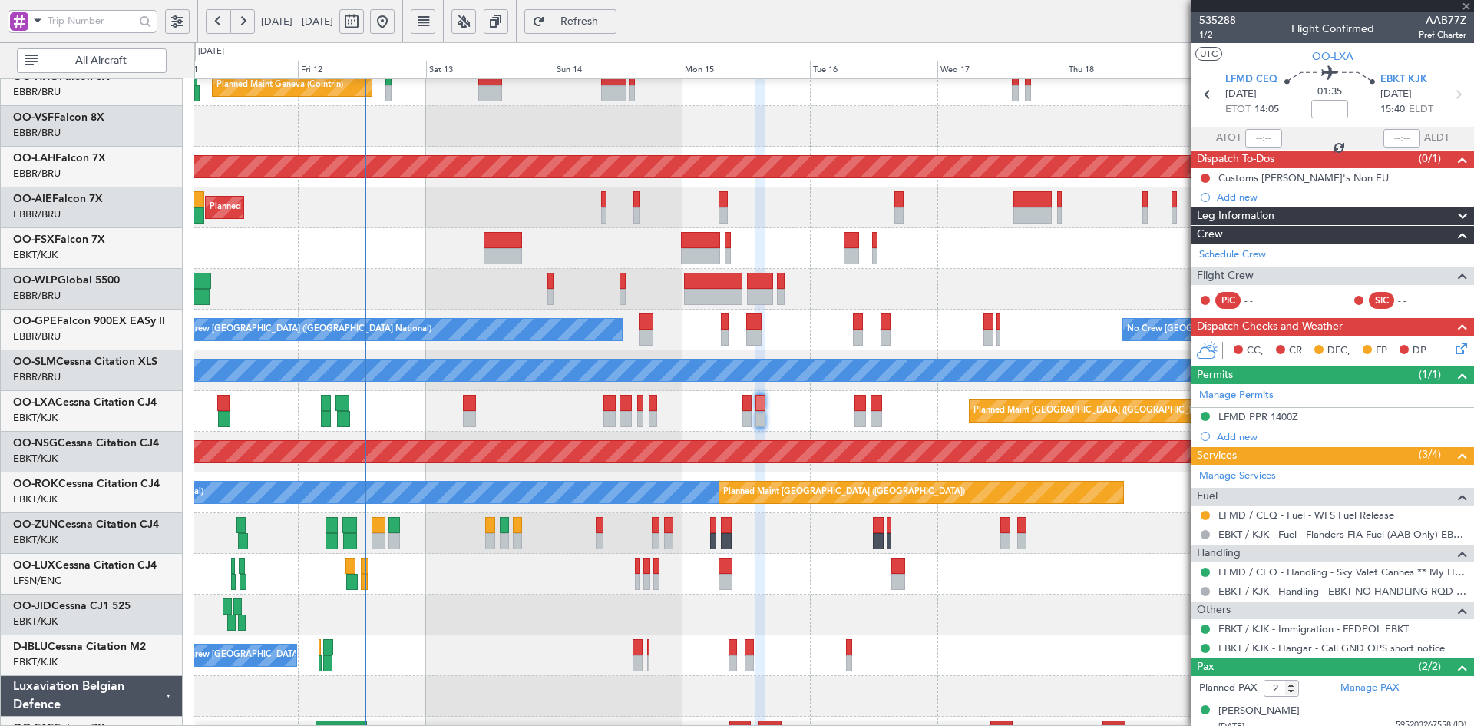
type input "0"
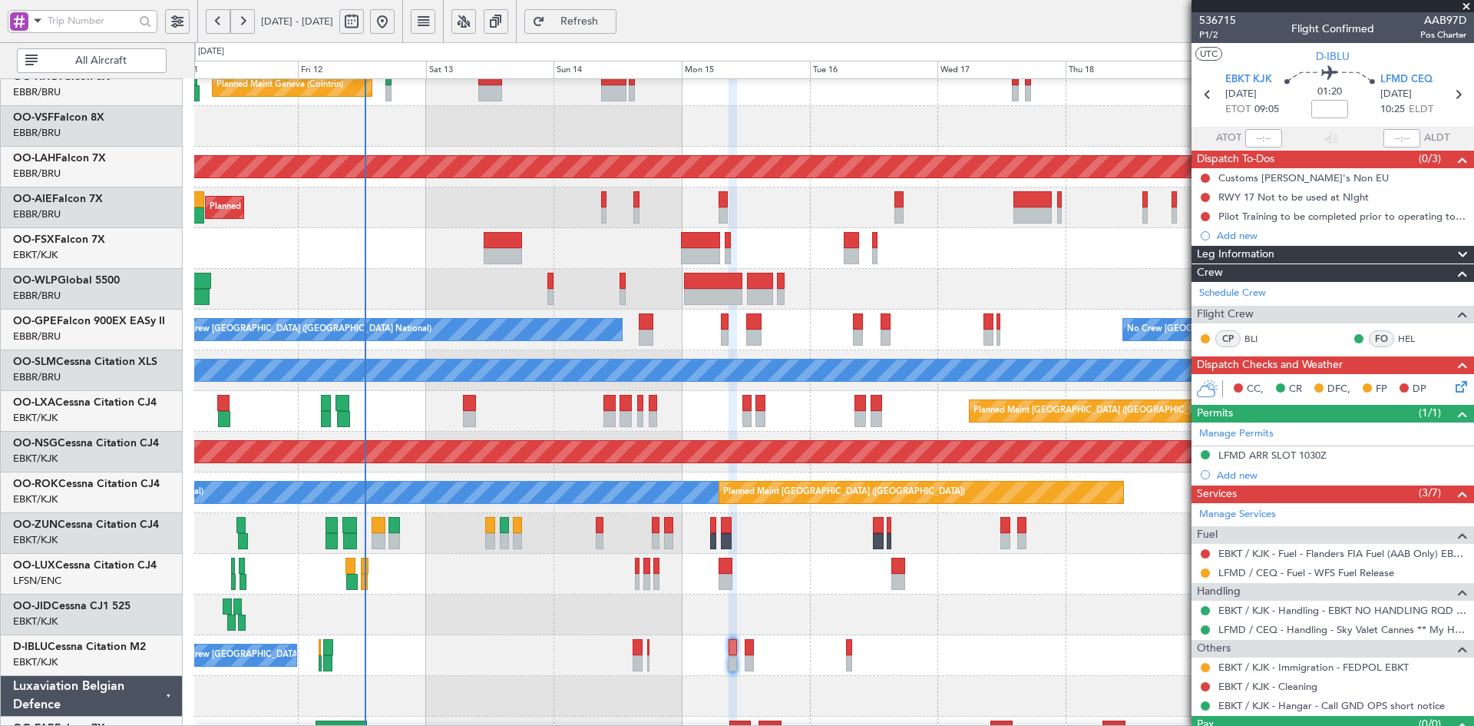
click at [1465, 7] on span at bounding box center [1466, 7] width 15 height 14
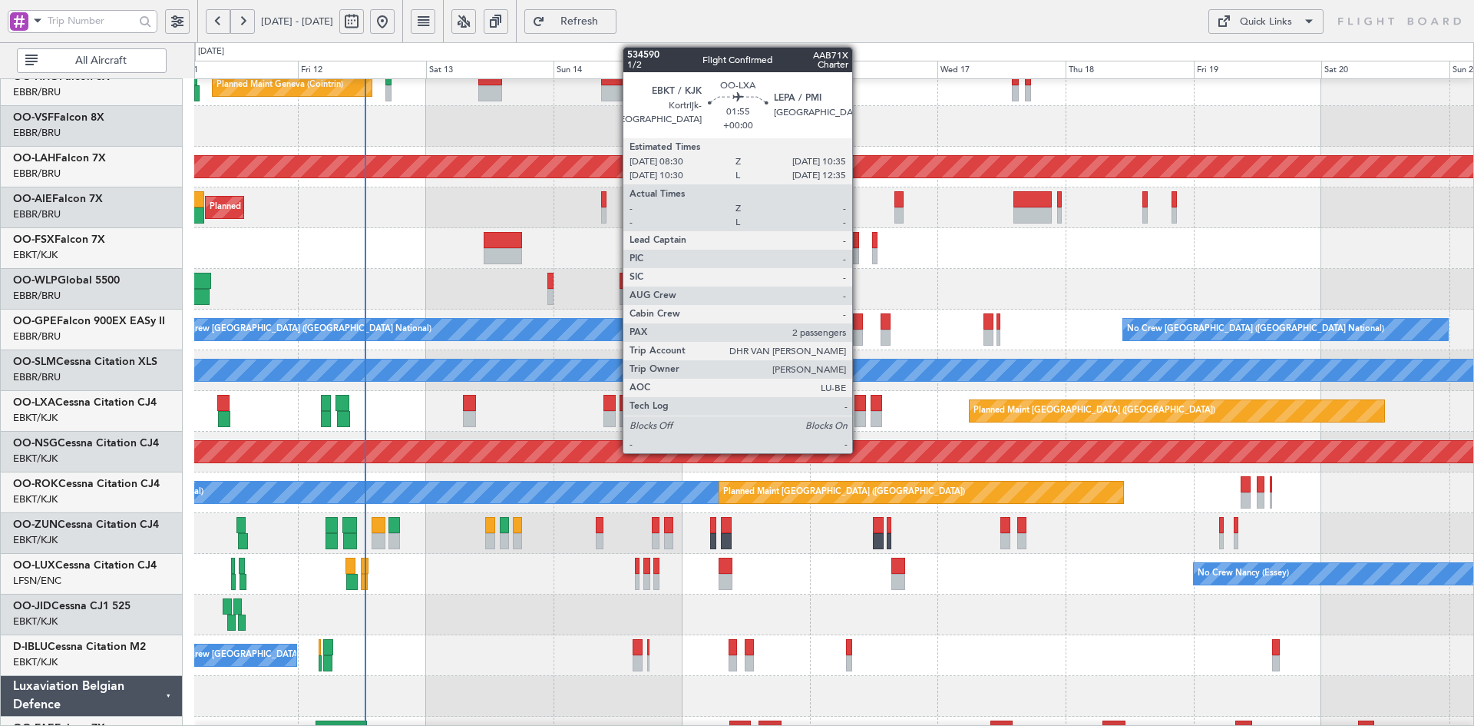
click at [859, 419] on div at bounding box center [861, 419] width 12 height 16
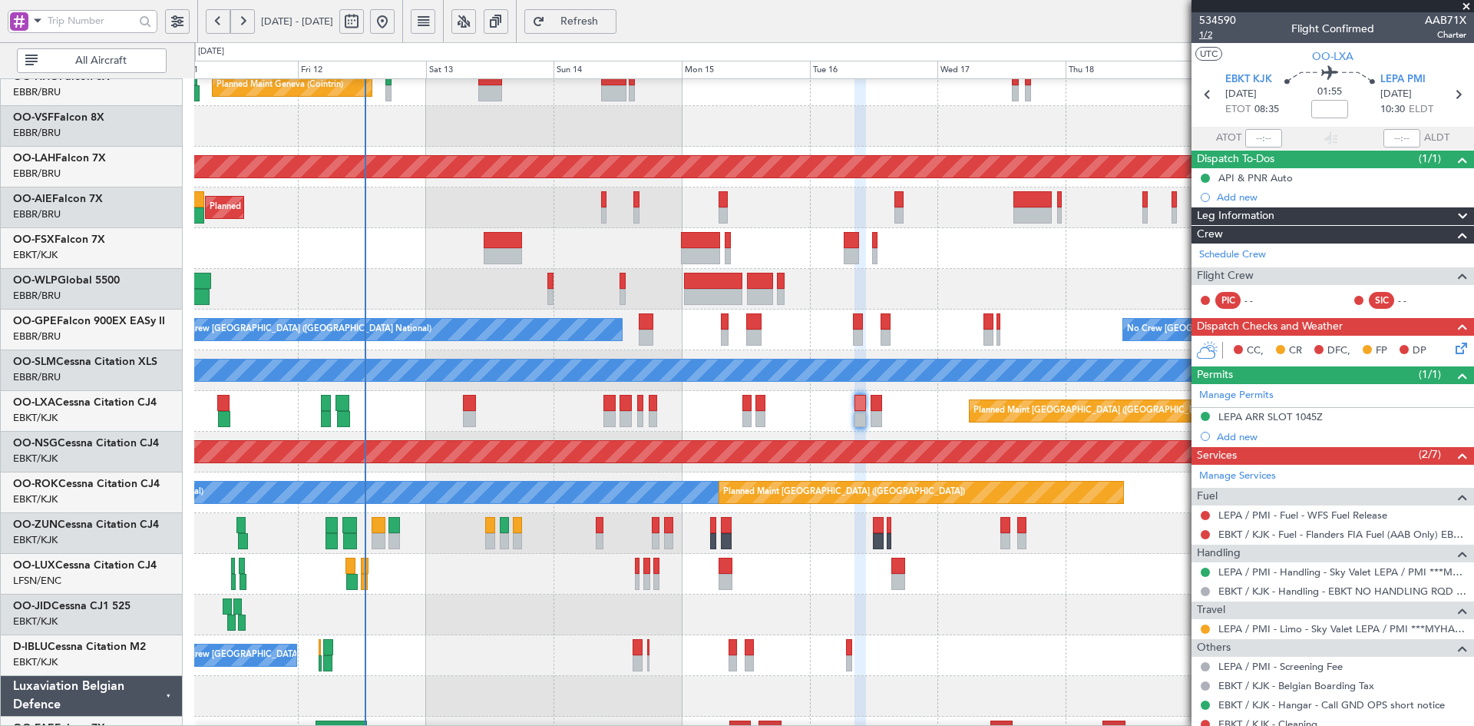
click at [1201, 35] on span "1/2" at bounding box center [1217, 34] width 37 height 13
click at [1209, 31] on span "1/2" at bounding box center [1217, 34] width 37 height 13
click at [1471, 3] on span at bounding box center [1466, 7] width 15 height 14
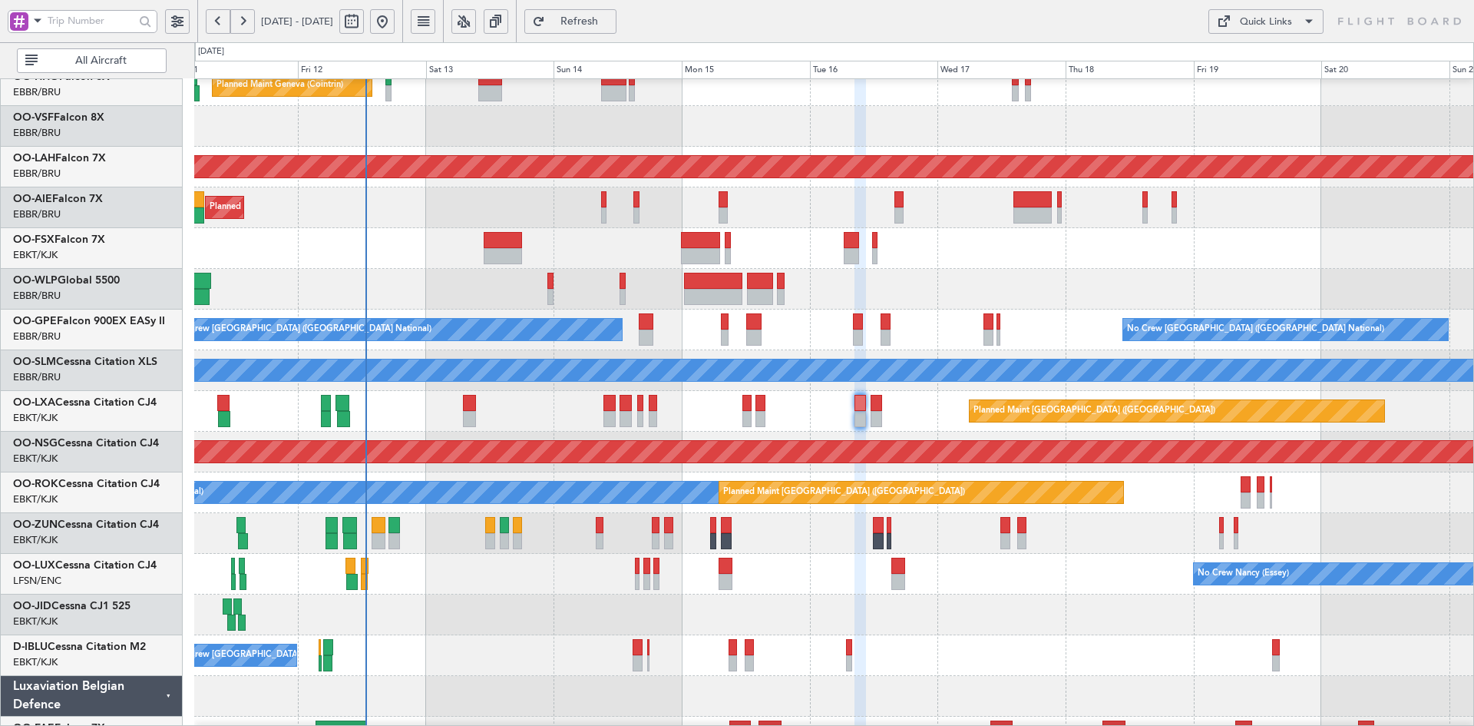
type input "0"
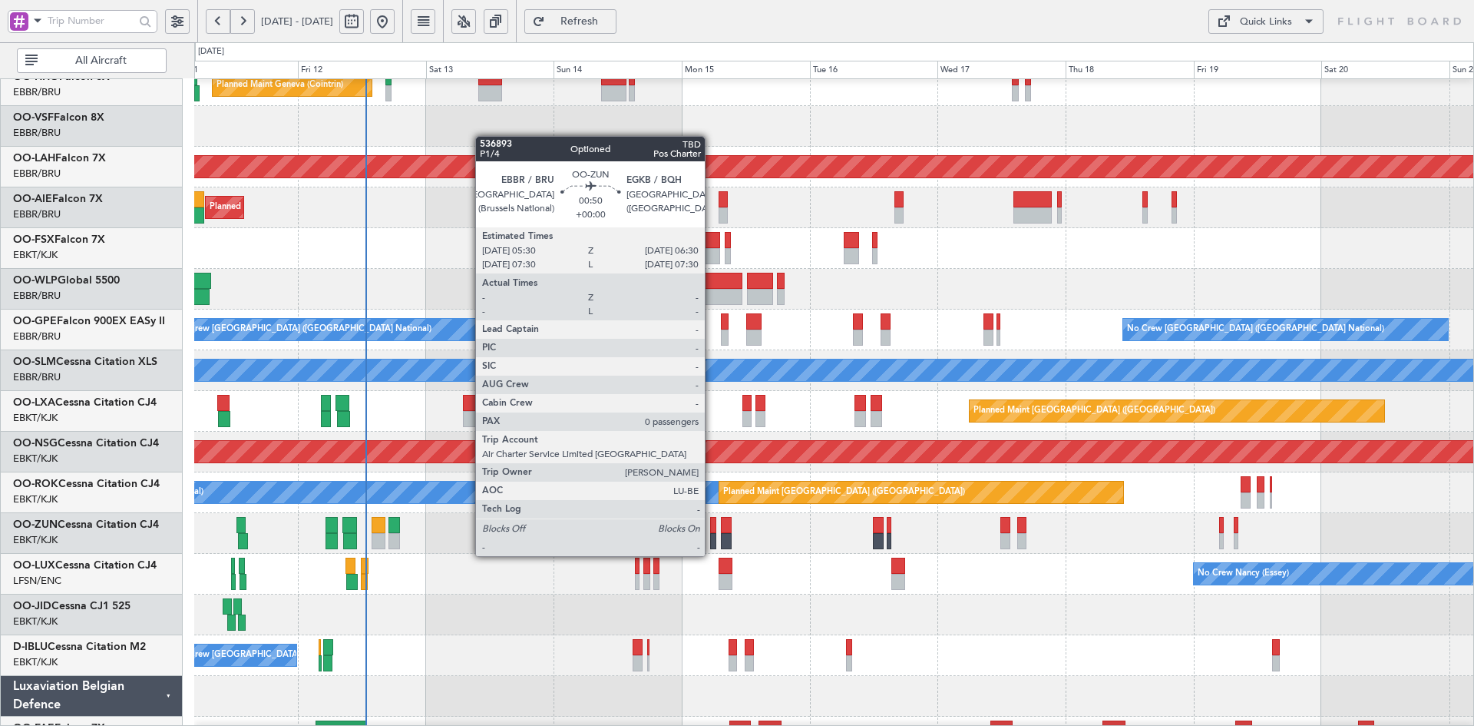
click at [712, 542] on div at bounding box center [712, 541] width 5 height 16
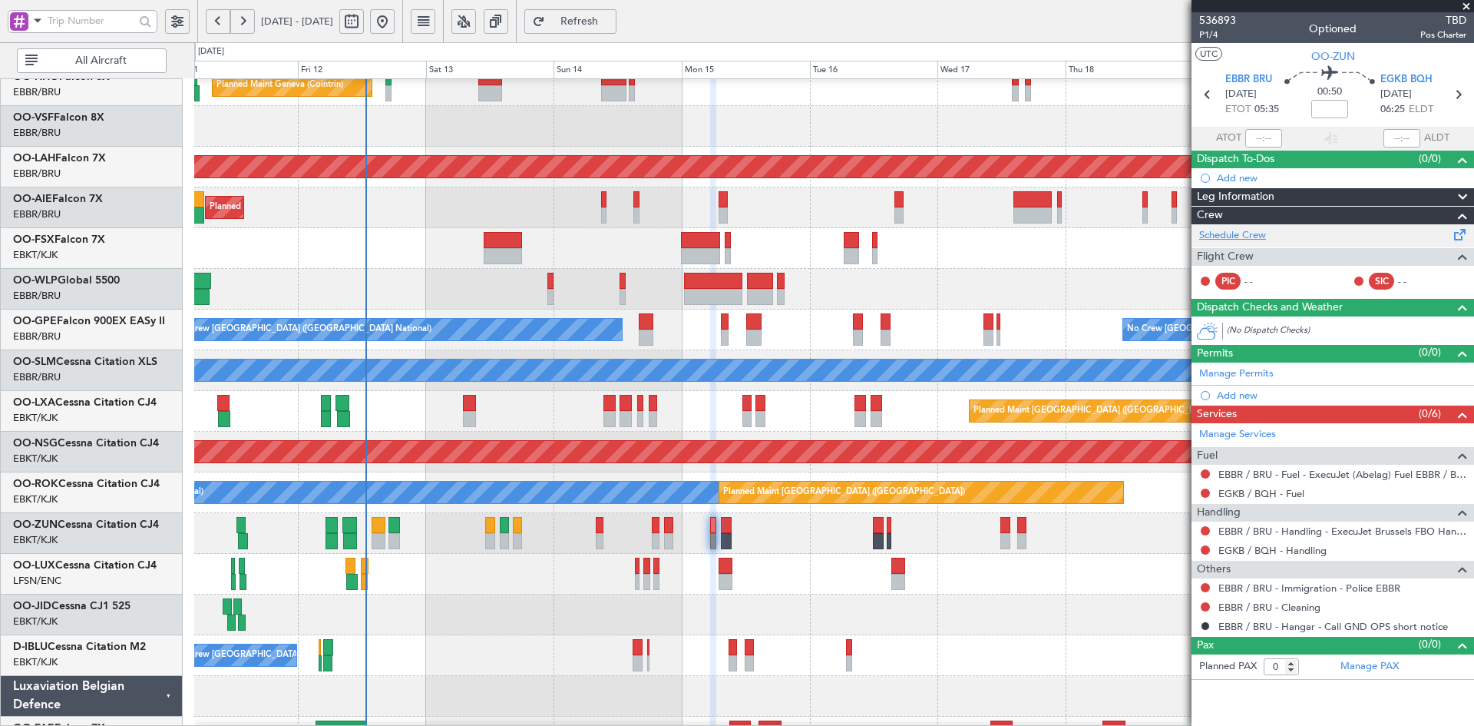
click at [1262, 242] on link "Schedule Crew" at bounding box center [1232, 235] width 67 height 15
click at [1465, 5] on span at bounding box center [1466, 7] width 15 height 14
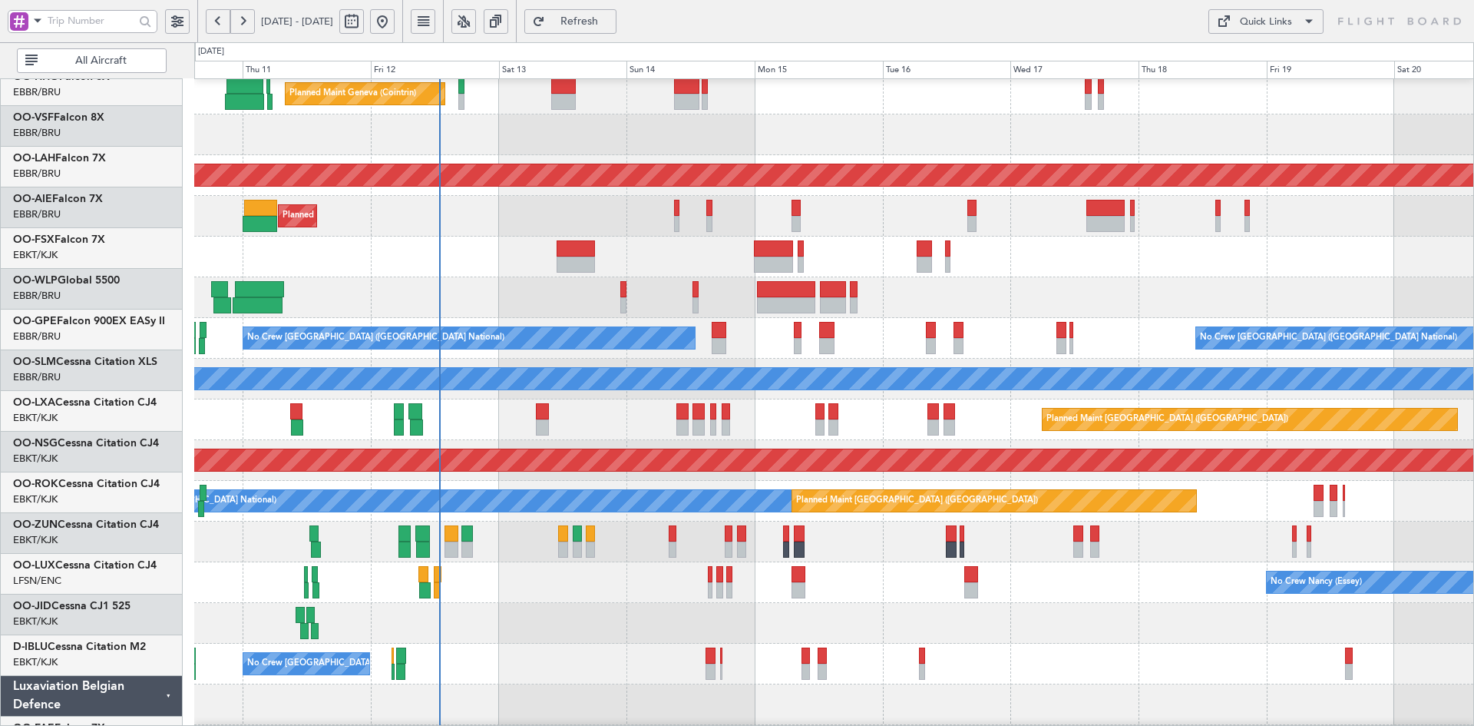
click at [978, 316] on div "Planned Maint Liege" at bounding box center [833, 297] width 1279 height 41
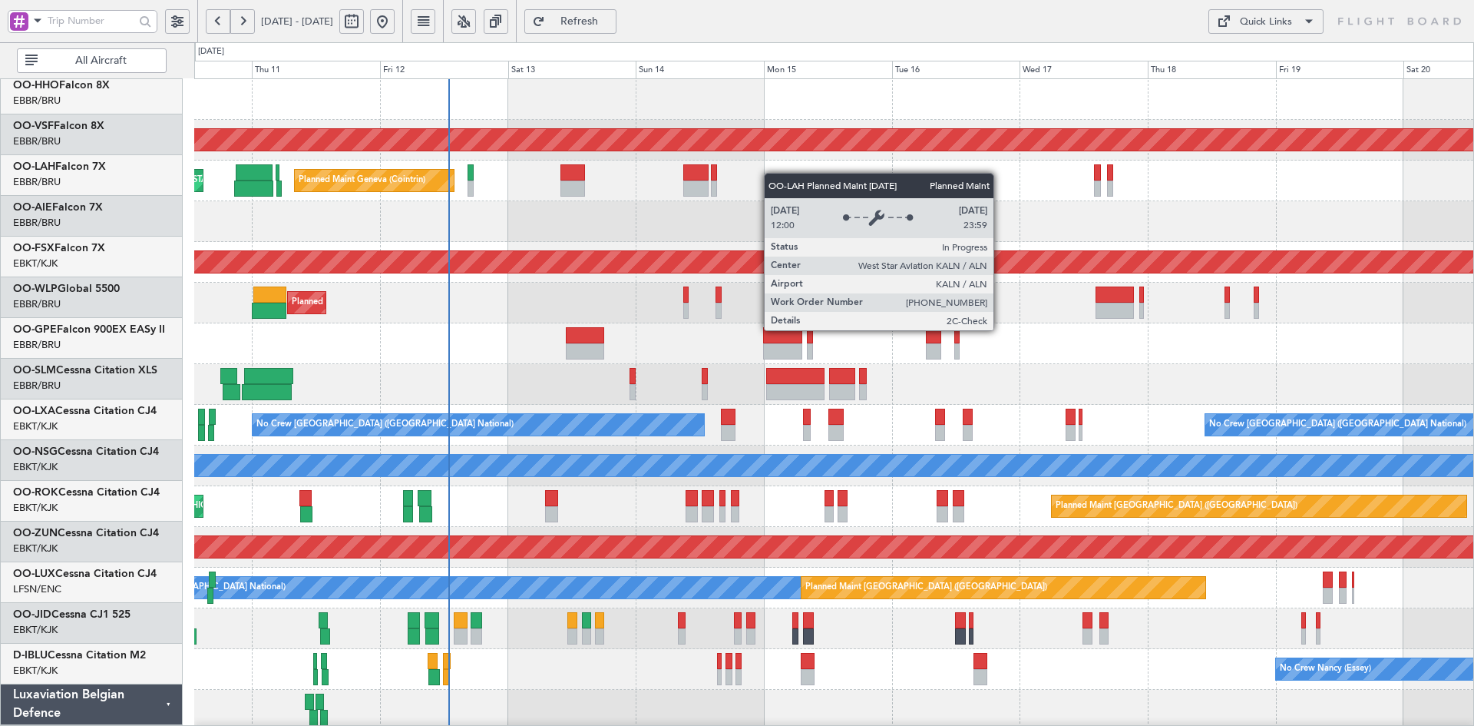
click at [773, 260] on div "Planned Maint [PERSON_NAME]-[GEOGRAPHIC_DATA][PERSON_NAME] ([GEOGRAPHIC_DATA][P…" at bounding box center [833, 262] width 1279 height 41
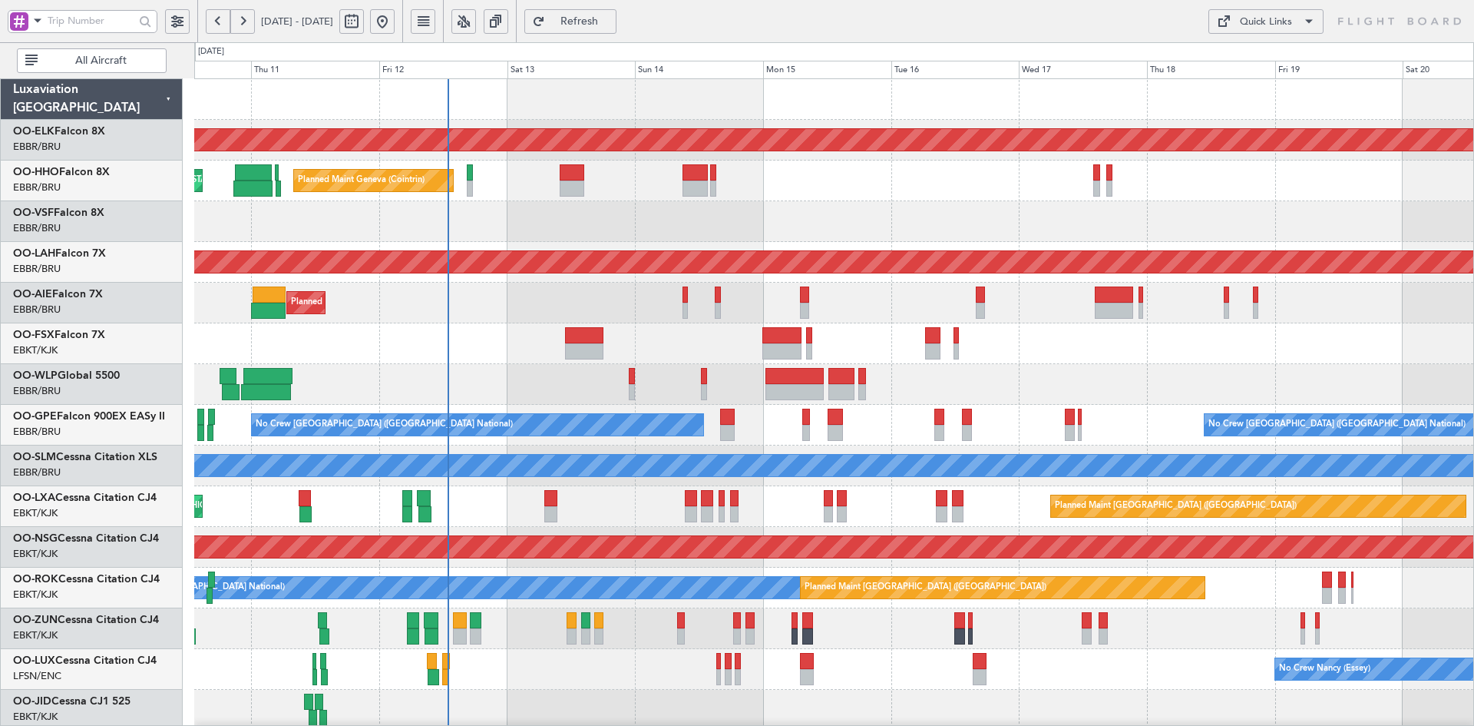
click at [1086, 364] on div "Planned Maint Liege" at bounding box center [833, 384] width 1279 height 41
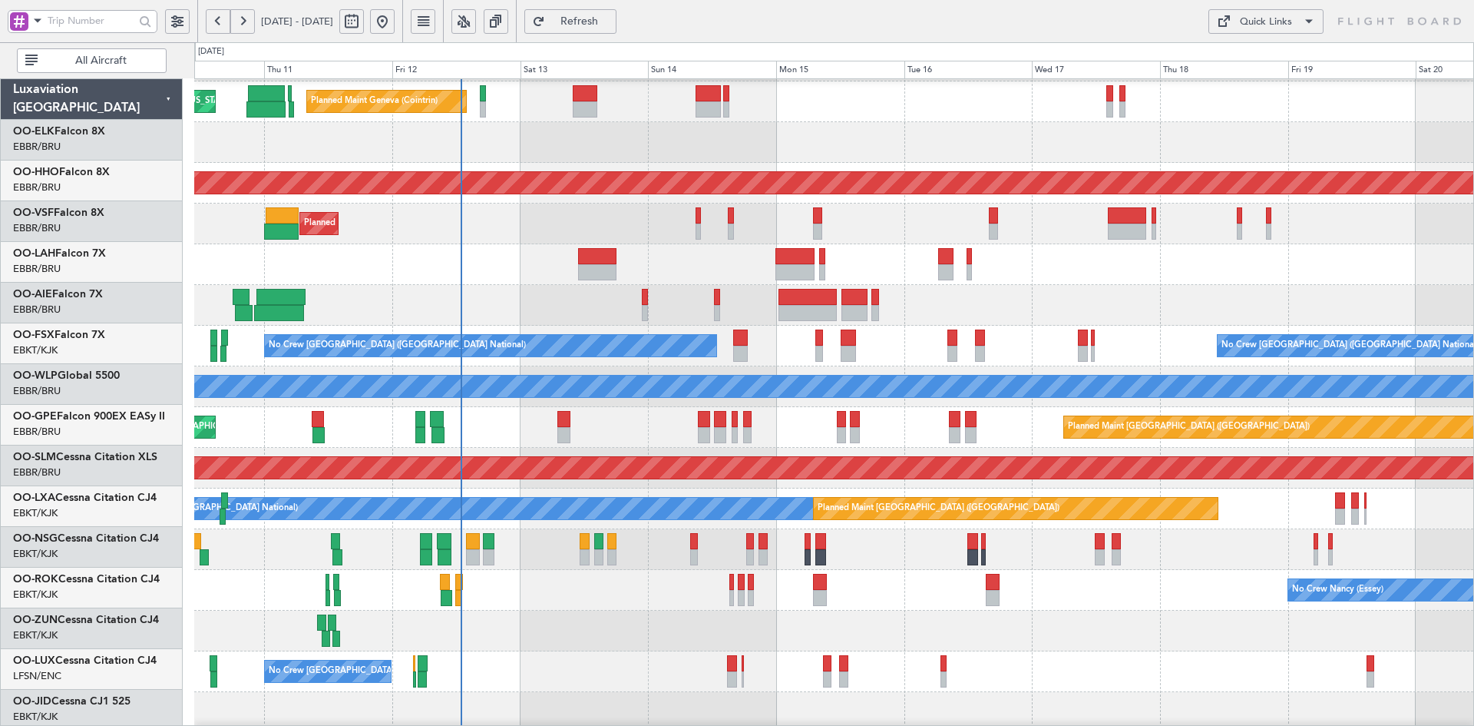
scroll to position [79, 0]
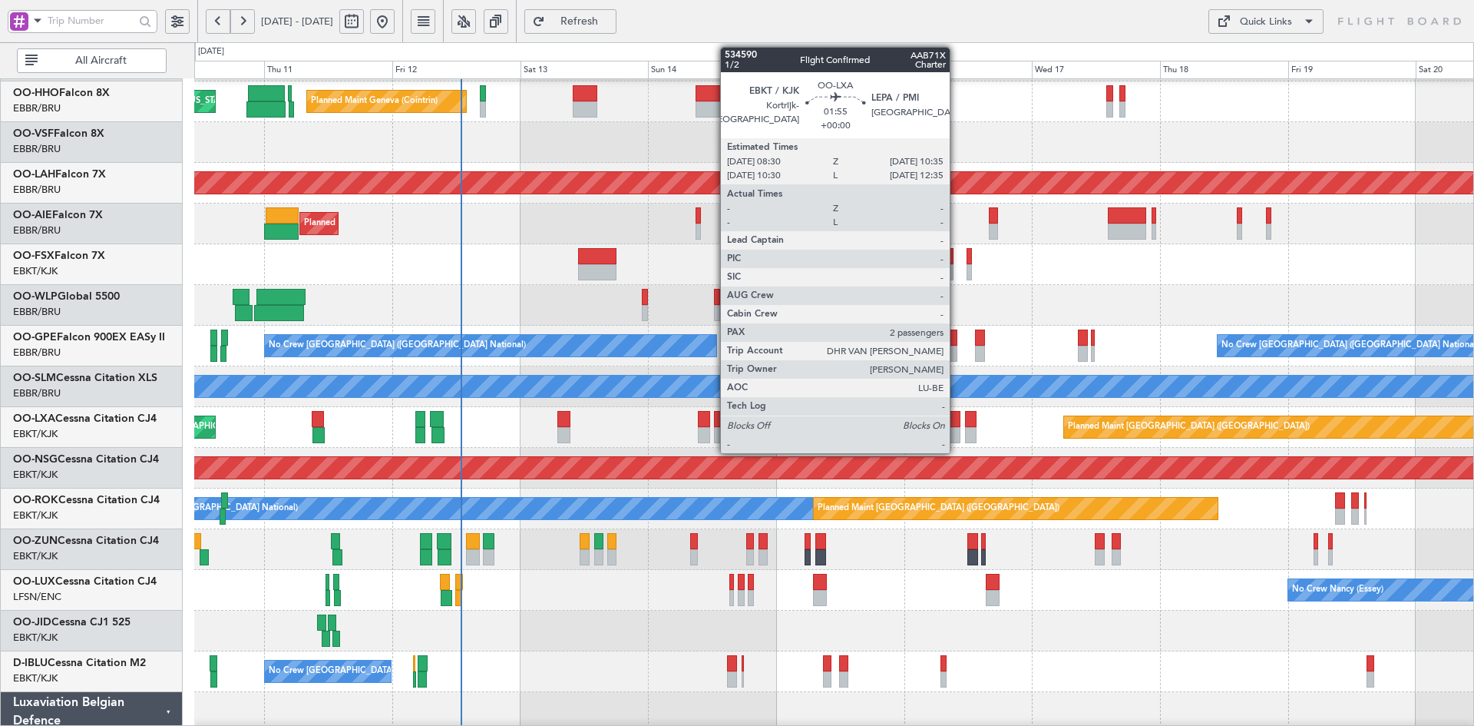
click at [957, 434] on div at bounding box center [955, 435] width 12 height 16
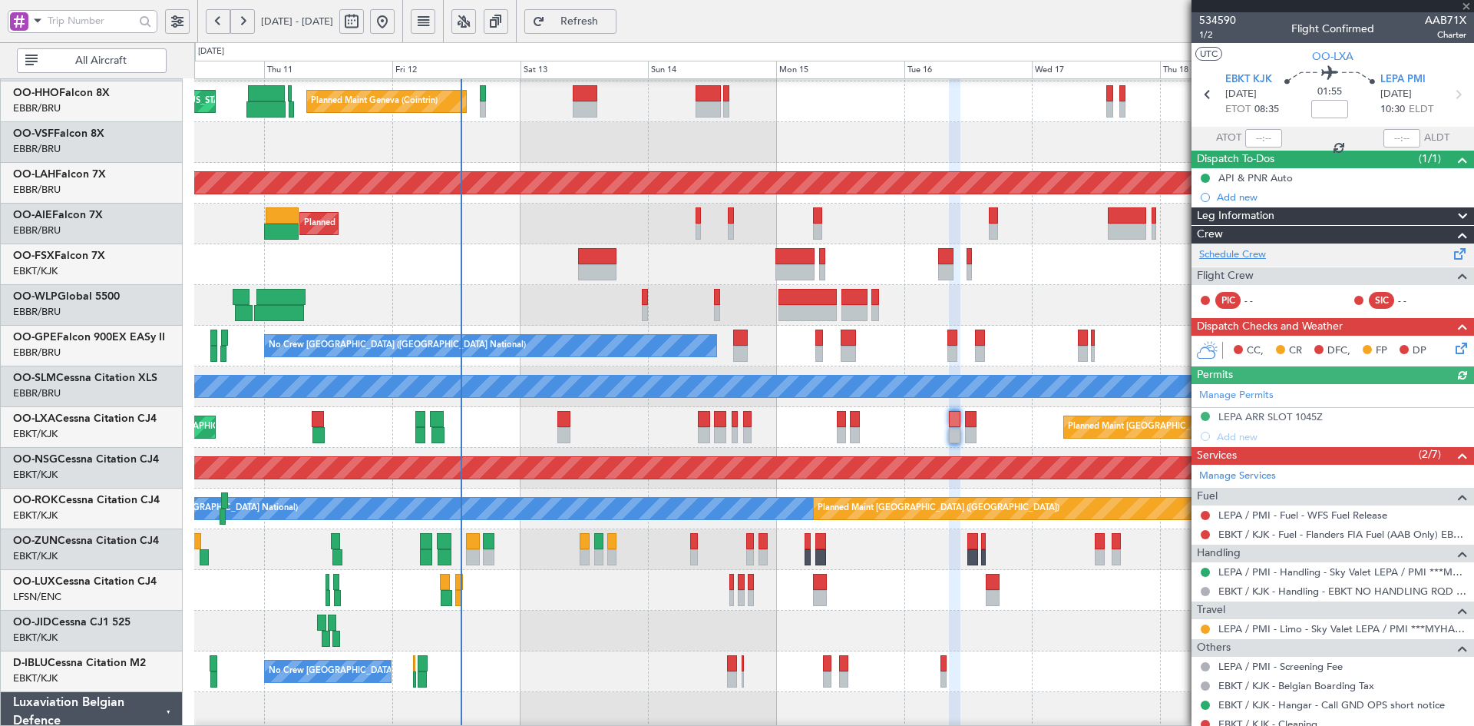
click at [1229, 250] on link "Schedule Crew" at bounding box center [1232, 254] width 67 height 15
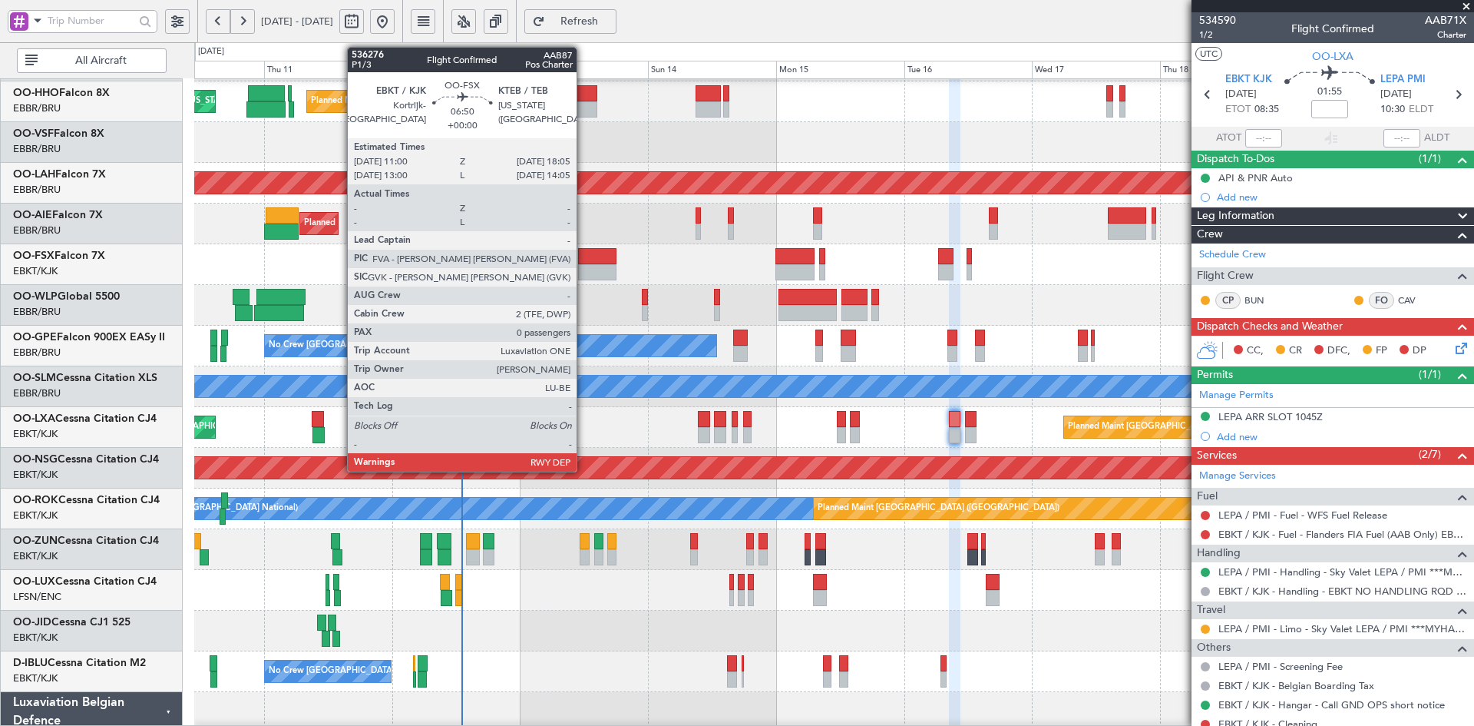
click at [584, 265] on div at bounding box center [597, 272] width 38 height 16
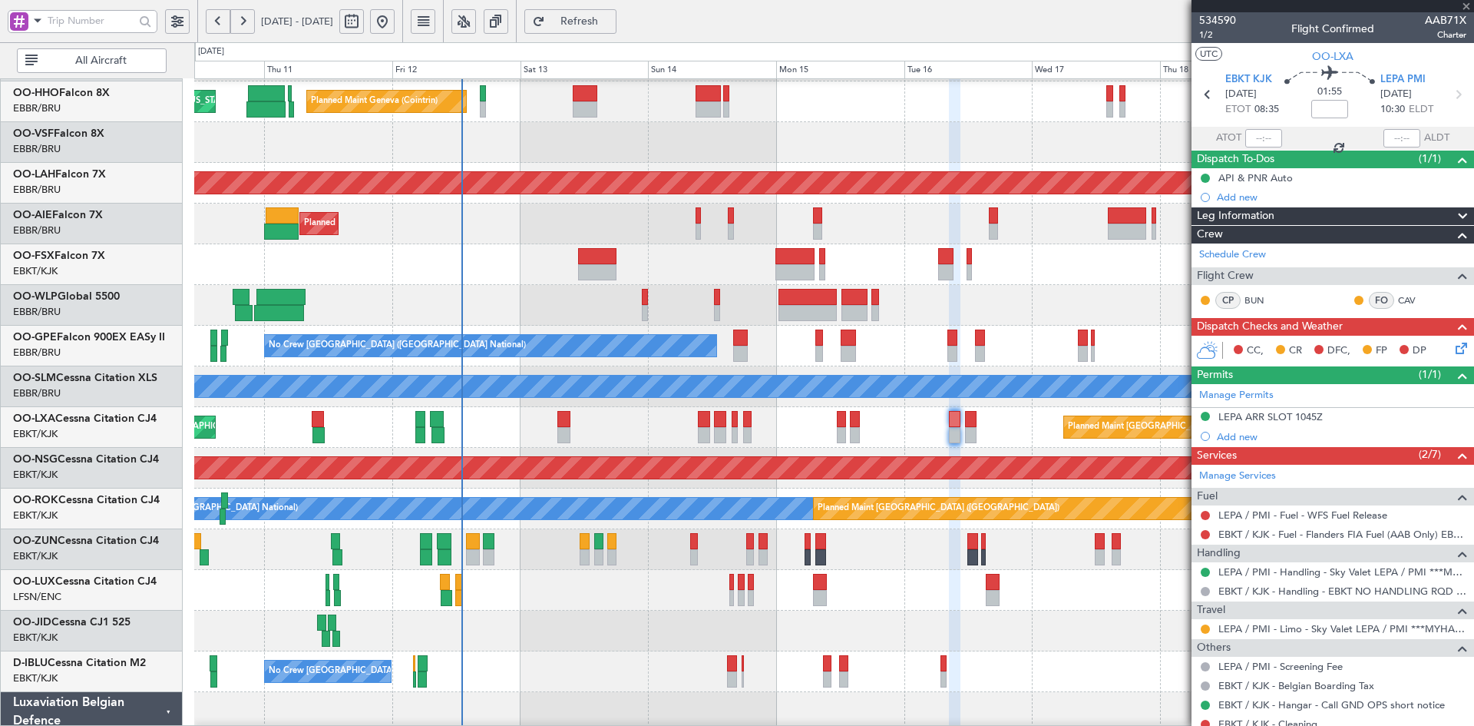
type input "0"
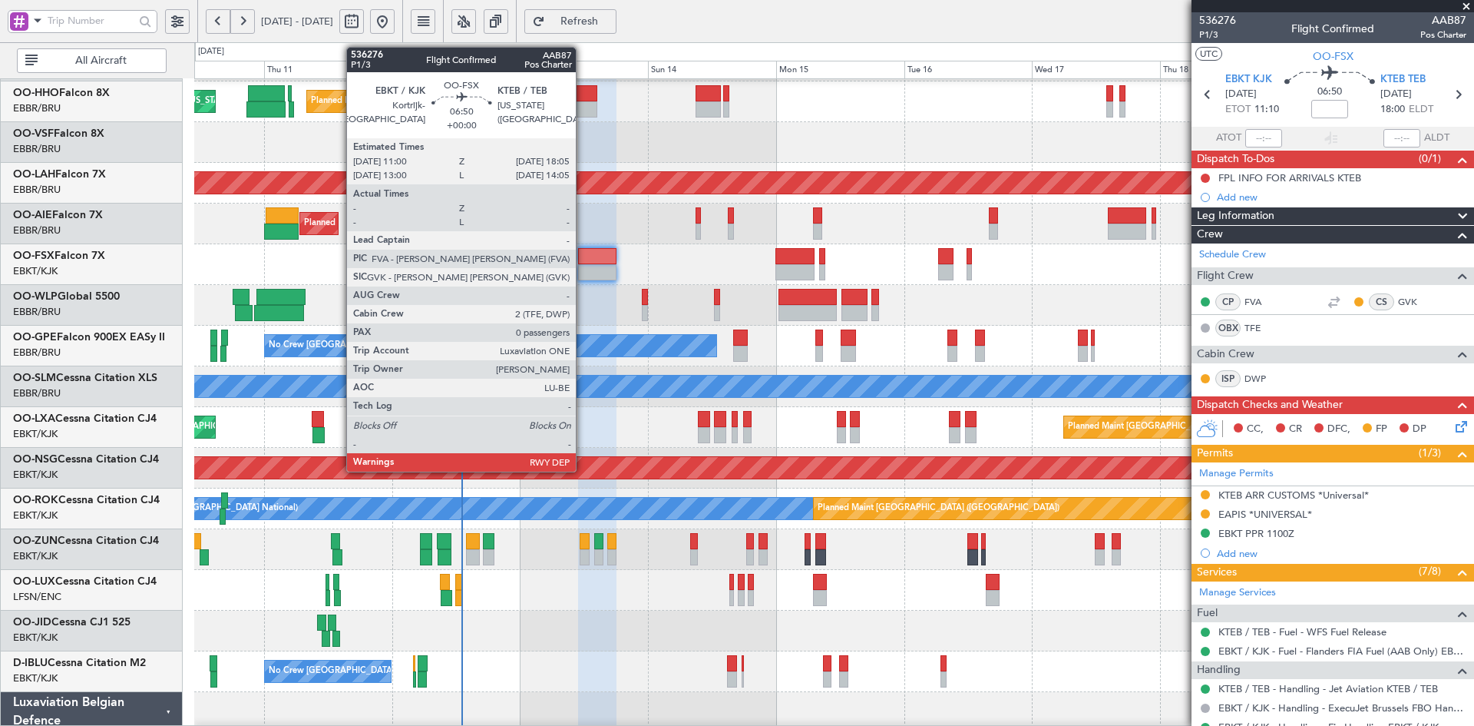
click at [583, 257] on div at bounding box center [597, 256] width 38 height 16
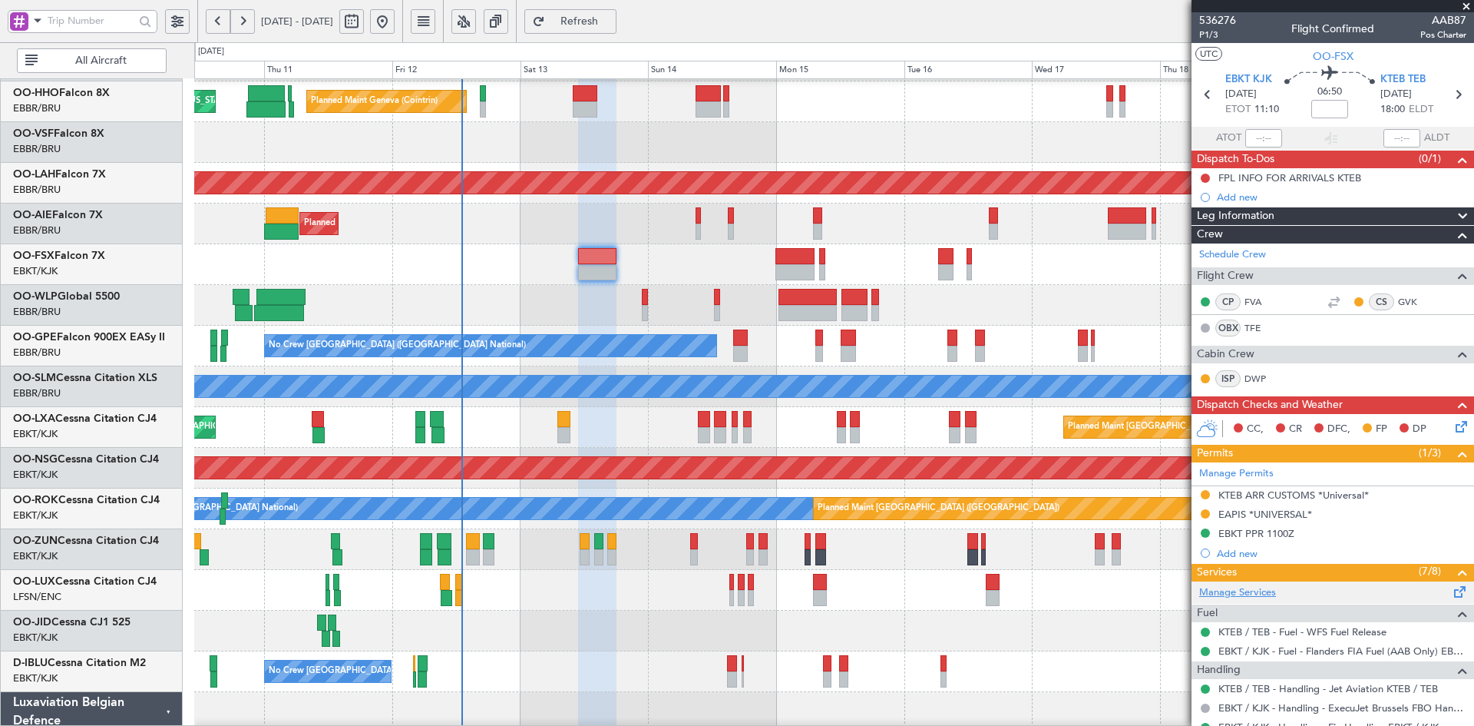
click at [1266, 588] on link "Manage Services" at bounding box center [1237, 592] width 77 height 15
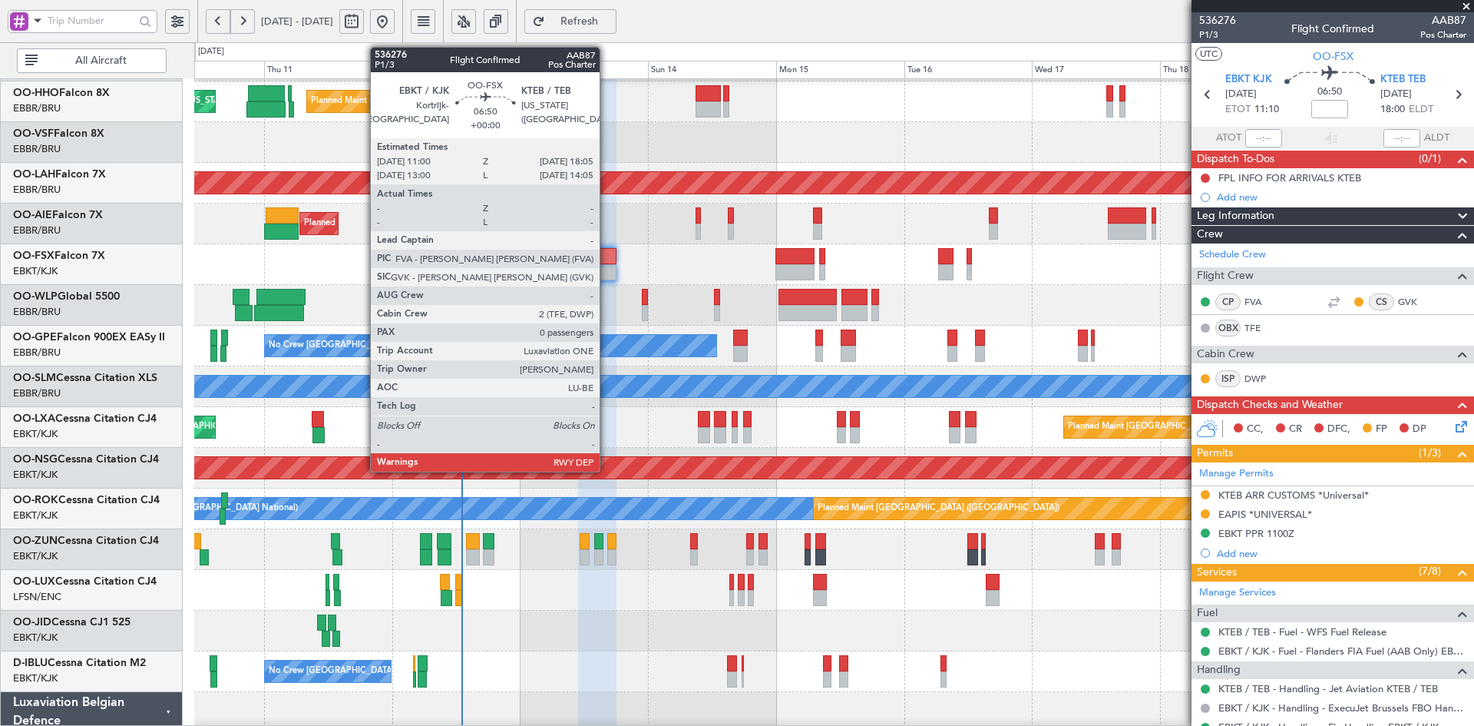
click at [607, 268] on div at bounding box center [597, 272] width 38 height 16
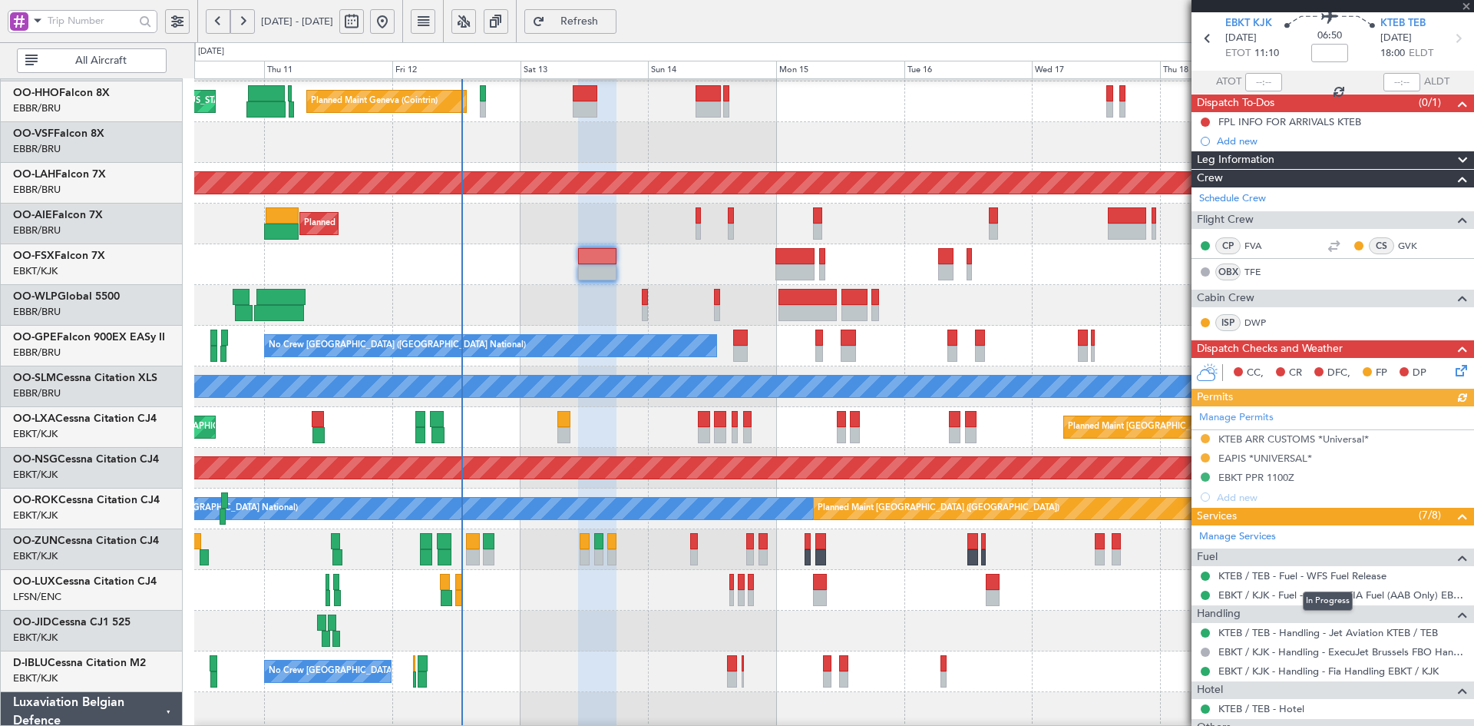
scroll to position [77, 0]
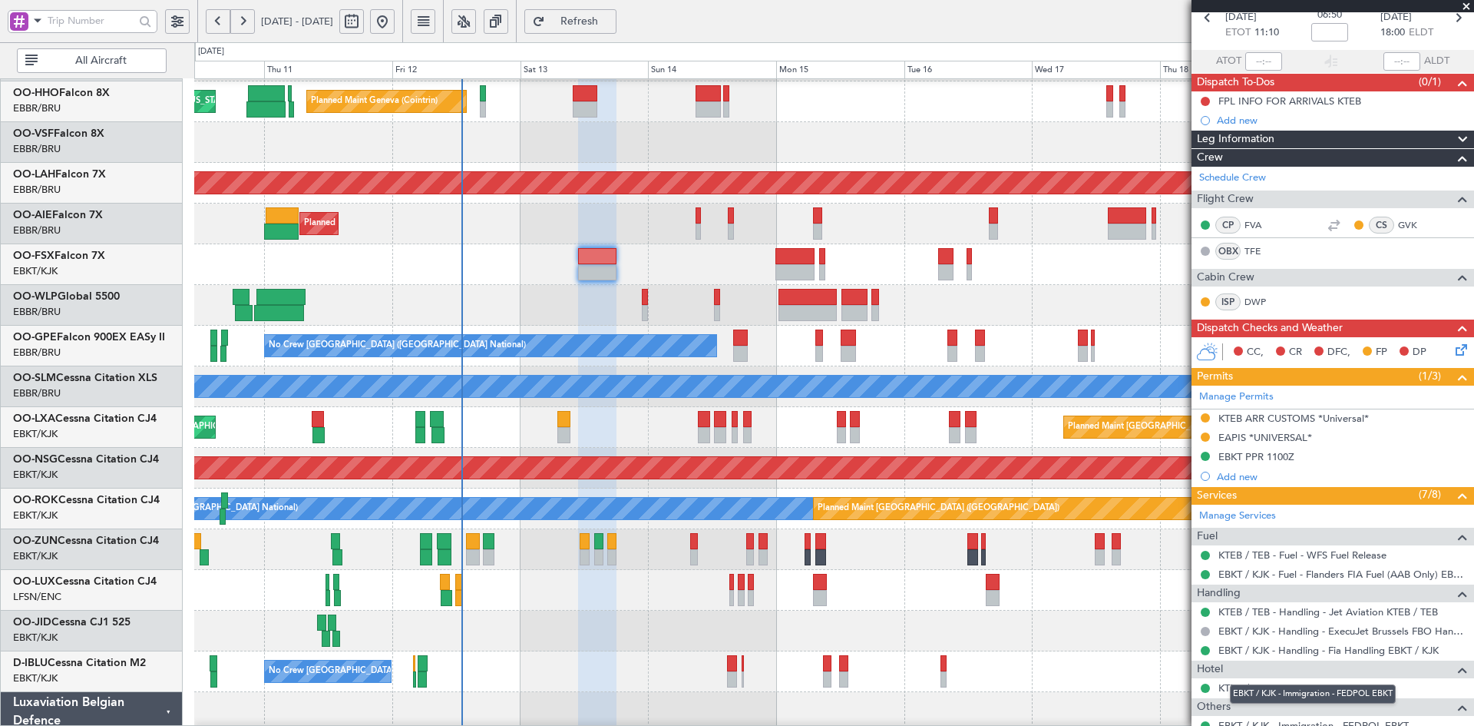
click at [1272, 683] on mat-tooltip-component "EBKT / KJK - Immigration - FEDPOL EBKT" at bounding box center [1312, 693] width 187 height 41
click at [1277, 686] on link "KTEB / TEB - Hotel" at bounding box center [1262, 687] width 86 height 13
click at [1253, 514] on link "Manage Services" at bounding box center [1237, 515] width 77 height 15
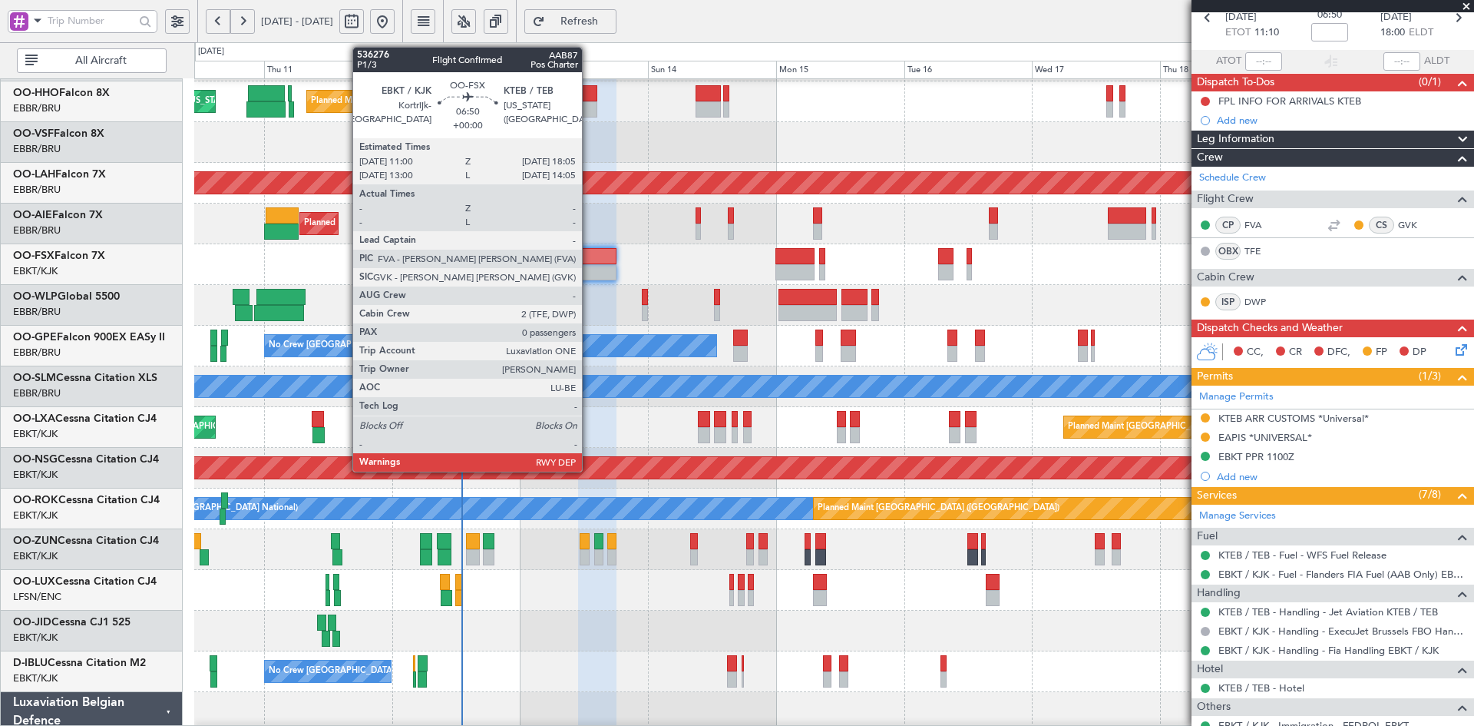
click at [594, 256] on div at bounding box center [597, 256] width 38 height 16
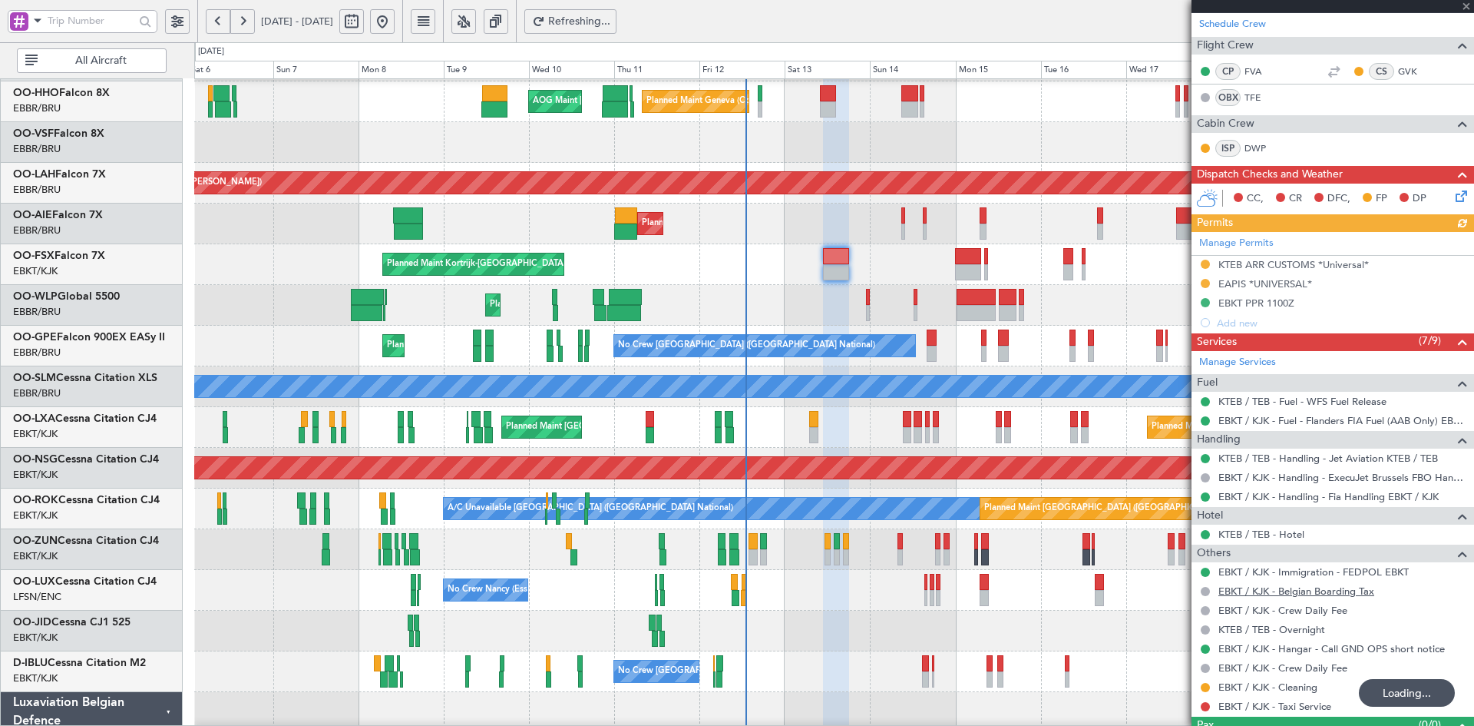
scroll to position [263, 0]
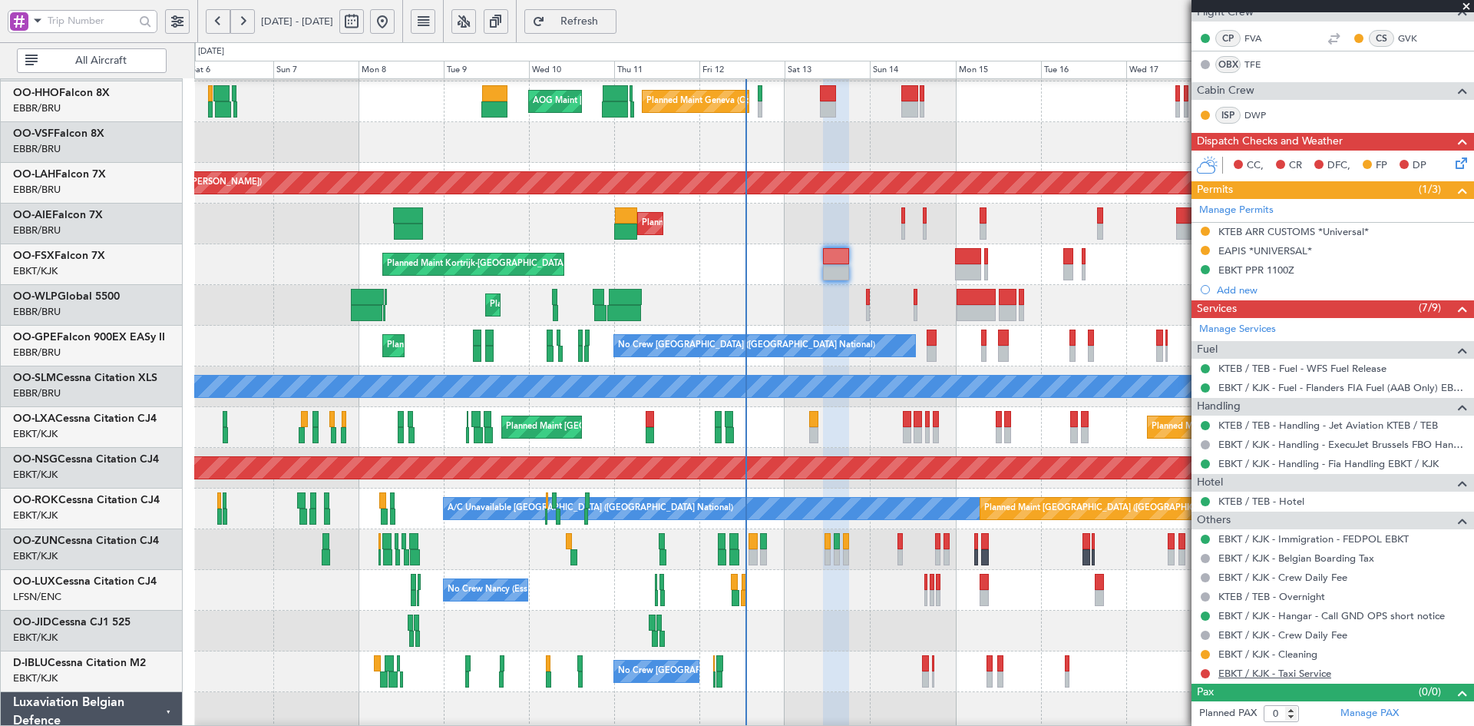
click at [1286, 671] on link "EBKT / KJK - Taxi Service" at bounding box center [1275, 673] width 113 height 13
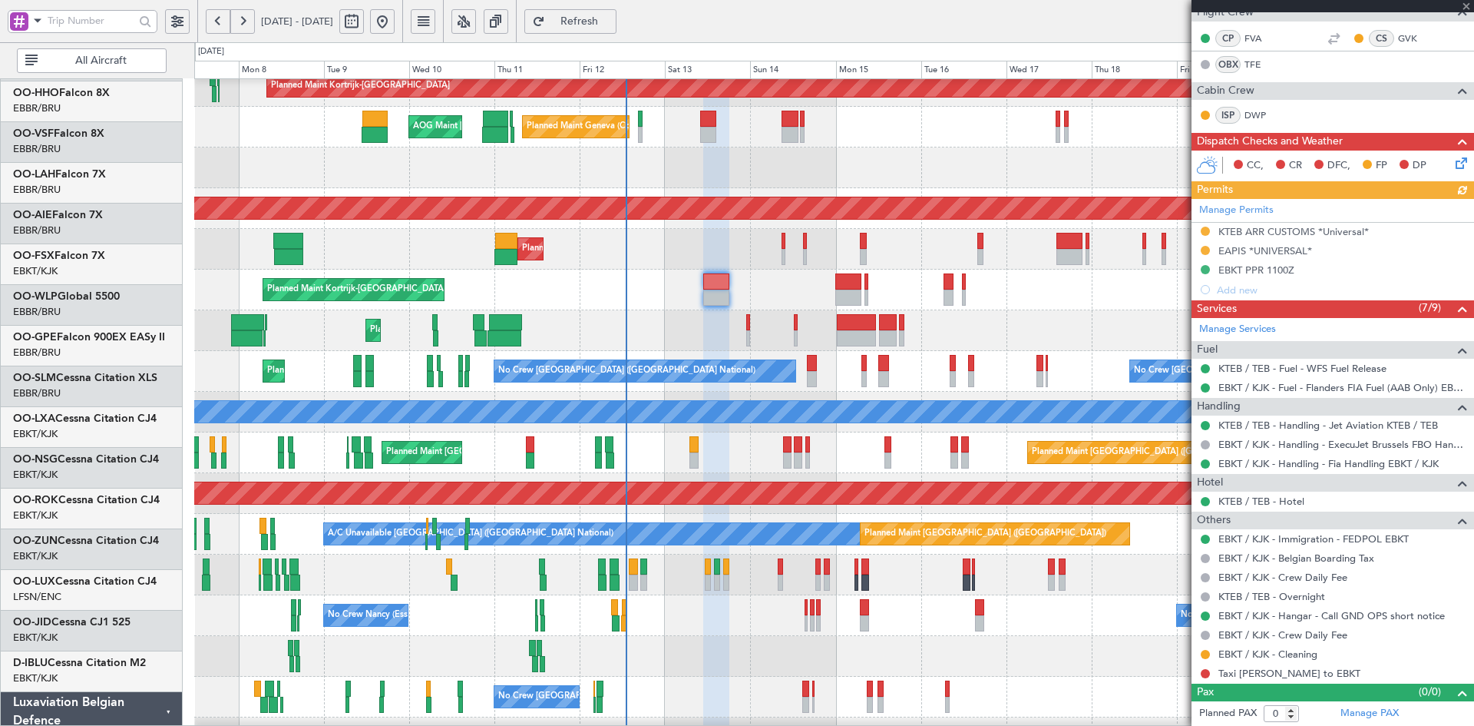
click at [965, 325] on div "Planned Maint Liege" at bounding box center [833, 330] width 1279 height 41
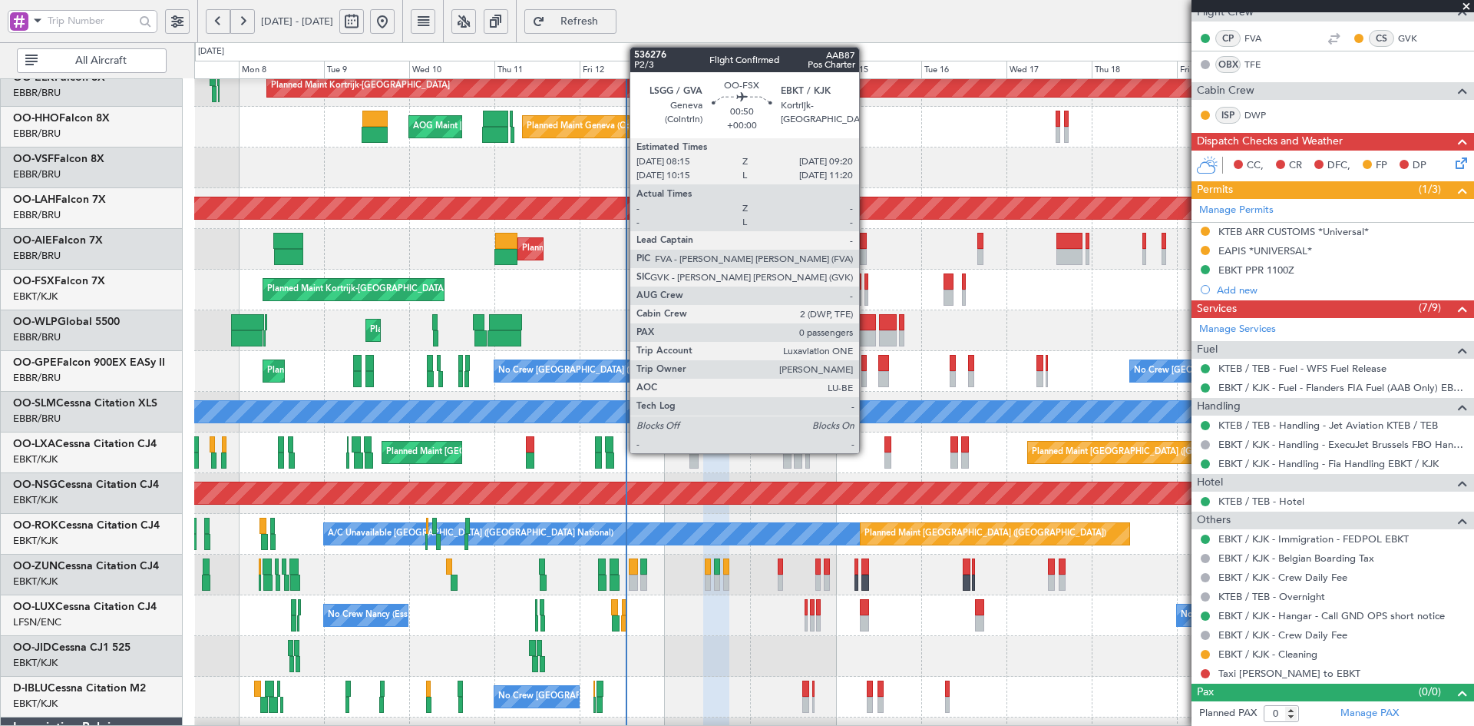
click at [866, 296] on div at bounding box center [867, 297] width 5 height 16
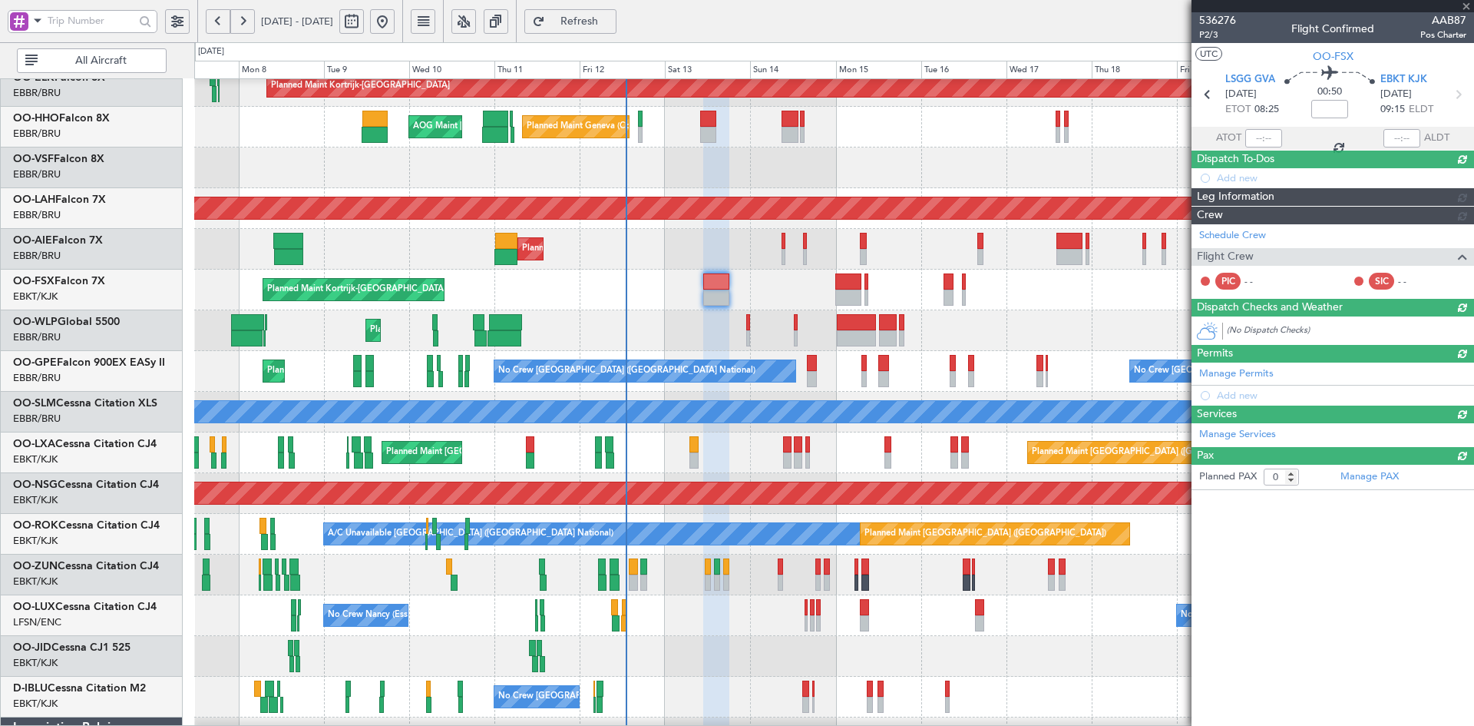
scroll to position [0, 0]
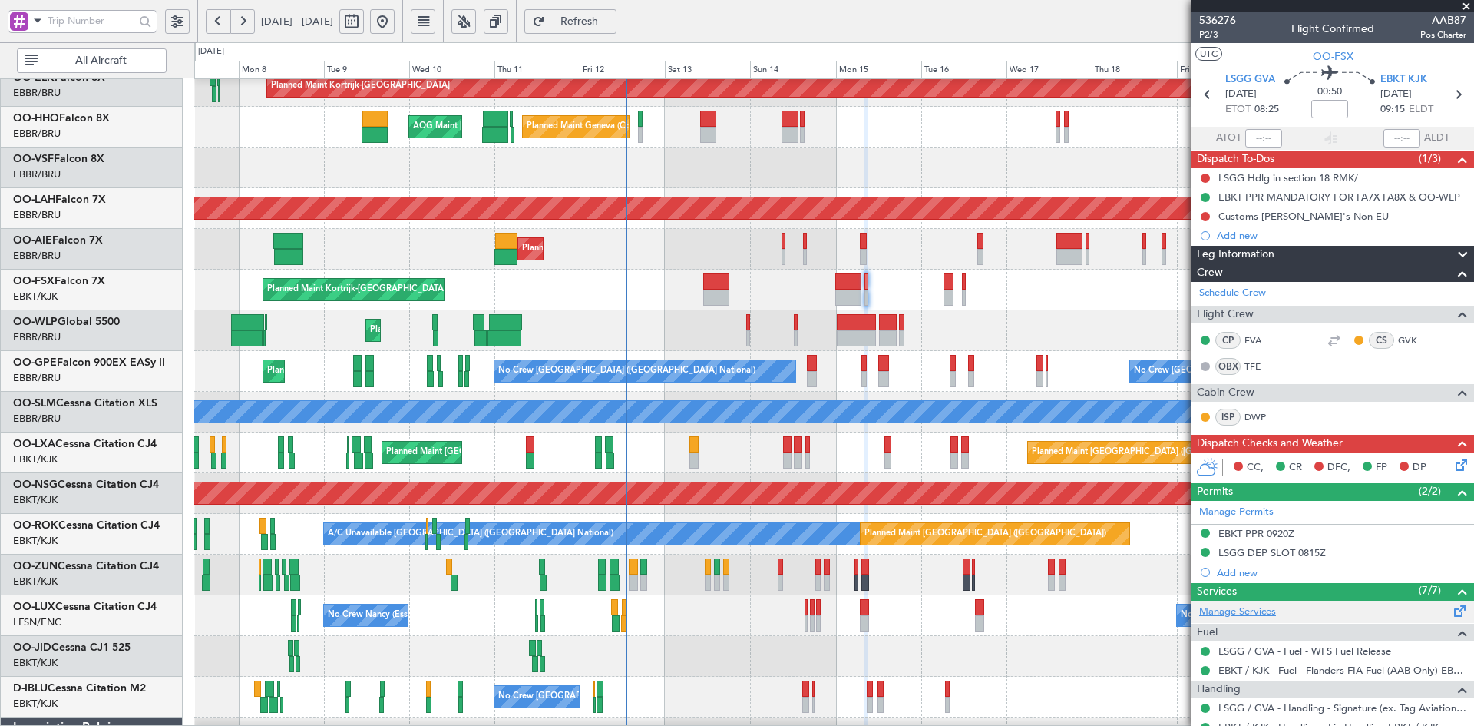
click at [1252, 604] on link "Manage Services" at bounding box center [1237, 611] width 77 height 15
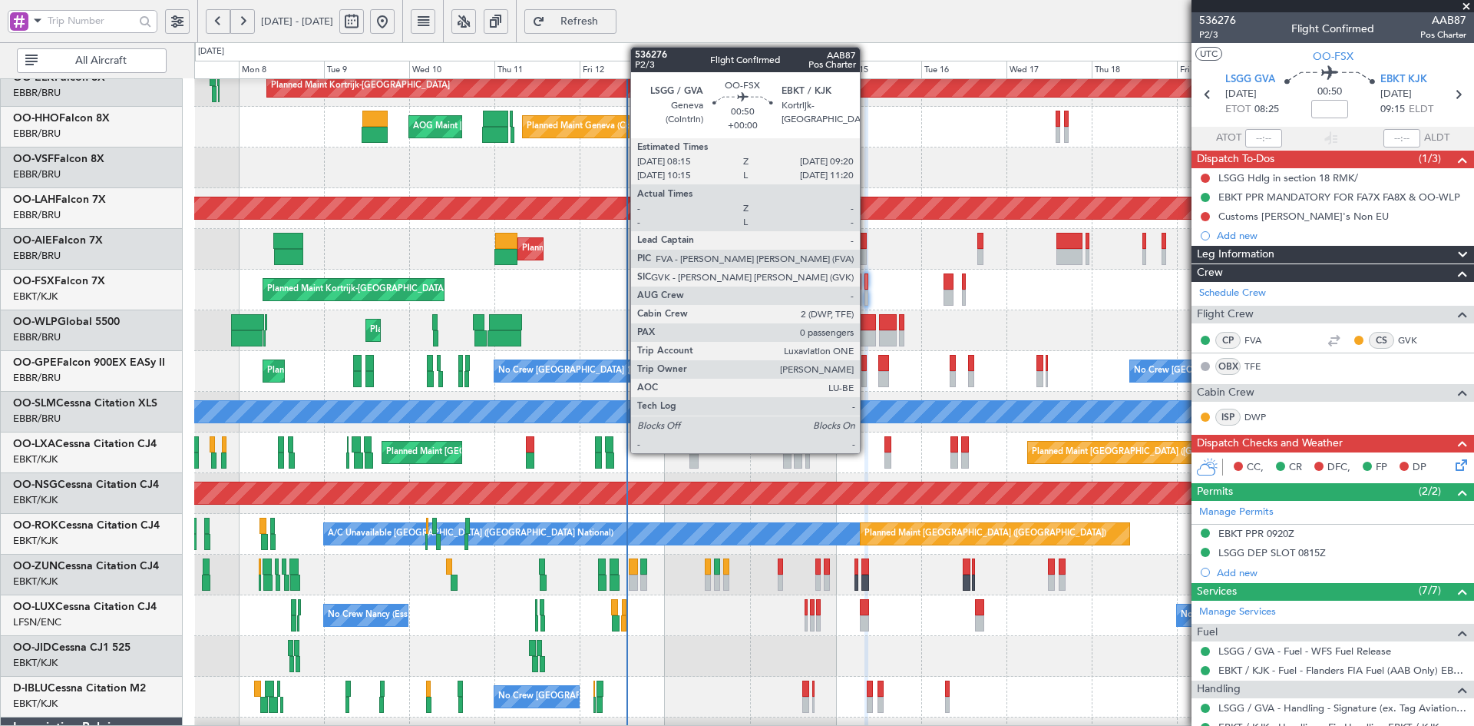
click at [867, 300] on div at bounding box center [867, 297] width 5 height 16
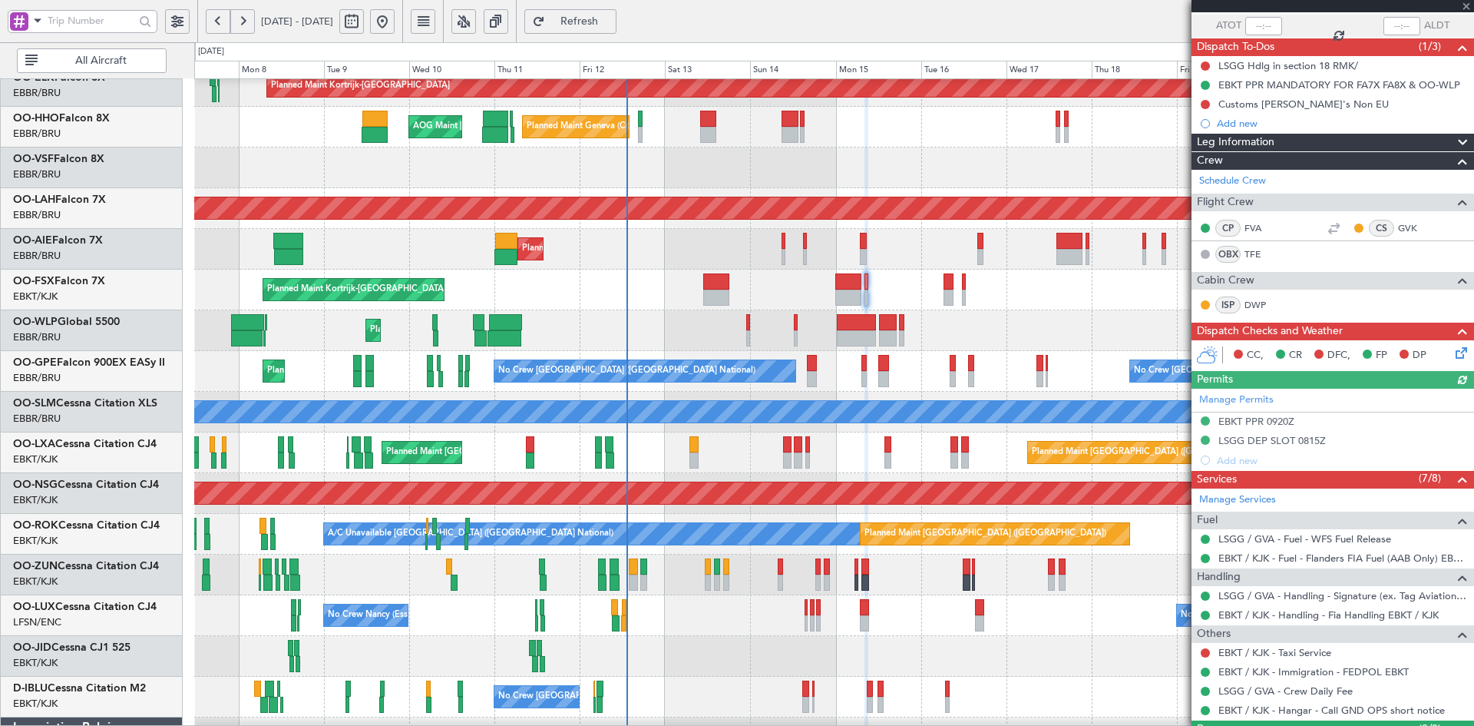
scroll to position [149, 0]
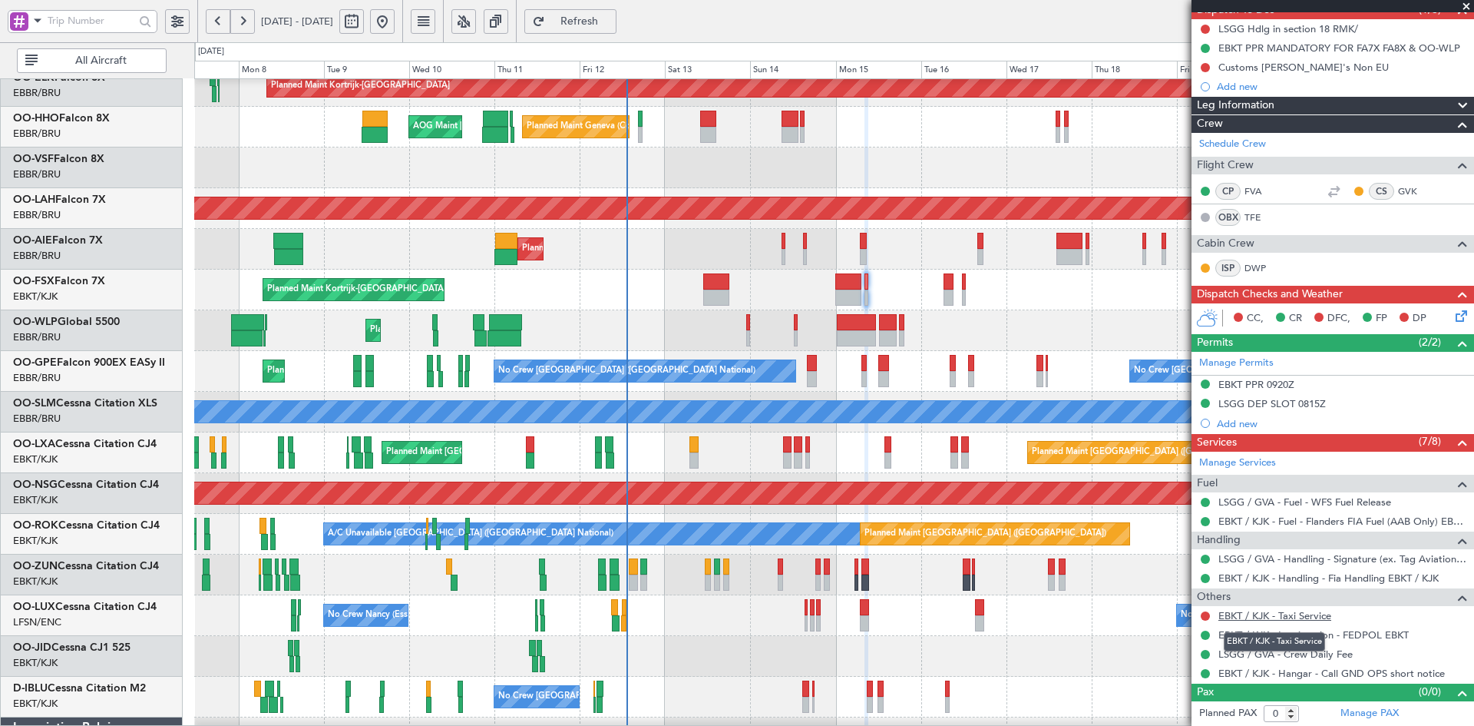
click at [1308, 613] on link "EBKT / KJK - Taxi Service" at bounding box center [1275, 615] width 113 height 13
click at [1464, 7] on span at bounding box center [1466, 7] width 15 height 14
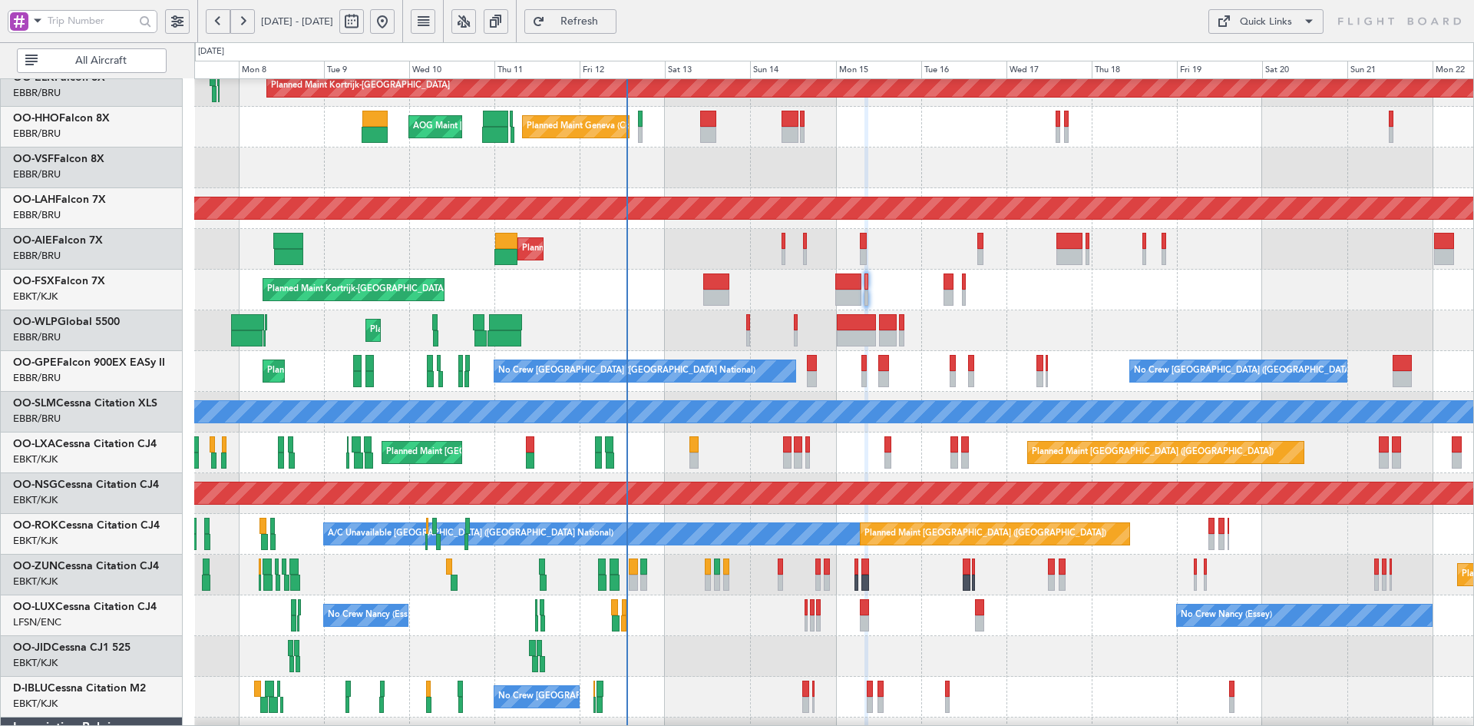
scroll to position [0, 0]
click at [1093, 319] on div "Planned Maint Liege" at bounding box center [833, 330] width 1279 height 41
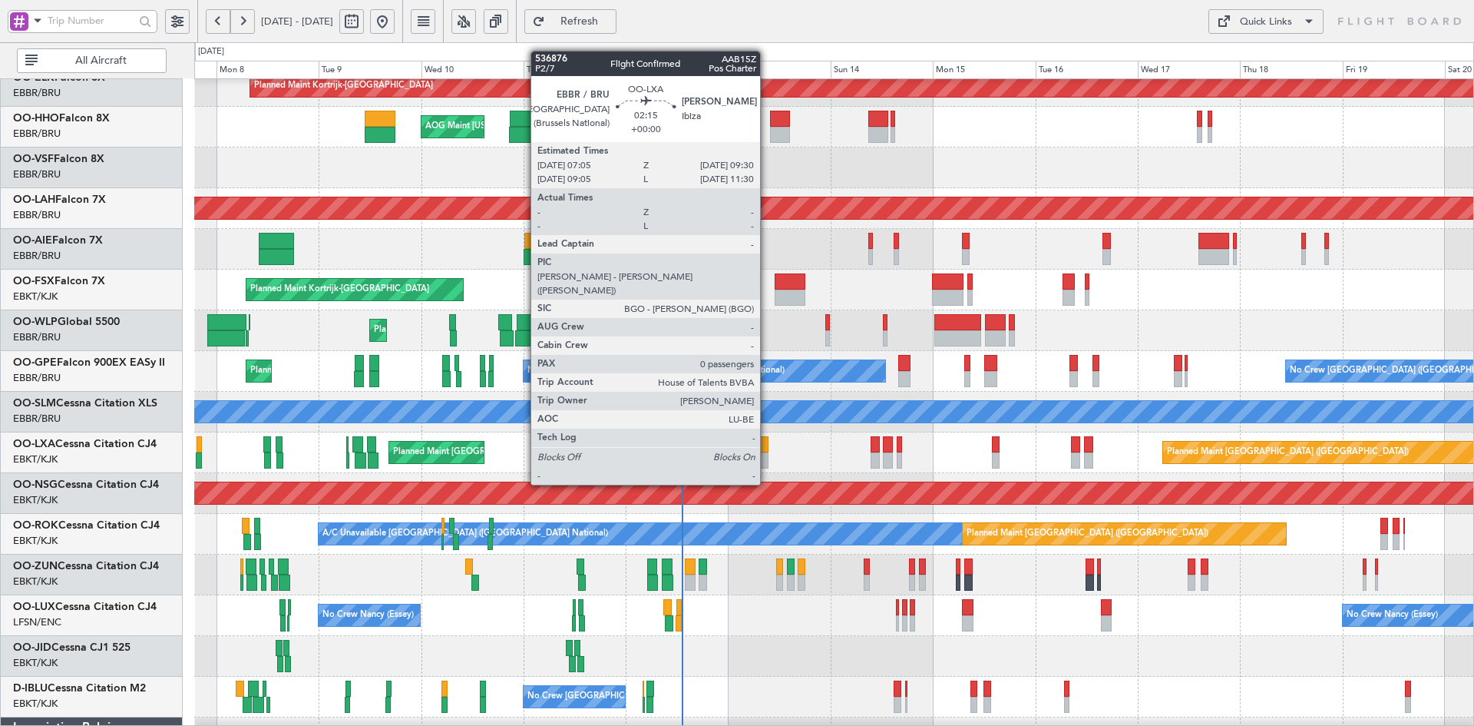
click at [767, 457] on div at bounding box center [763, 460] width 11 height 16
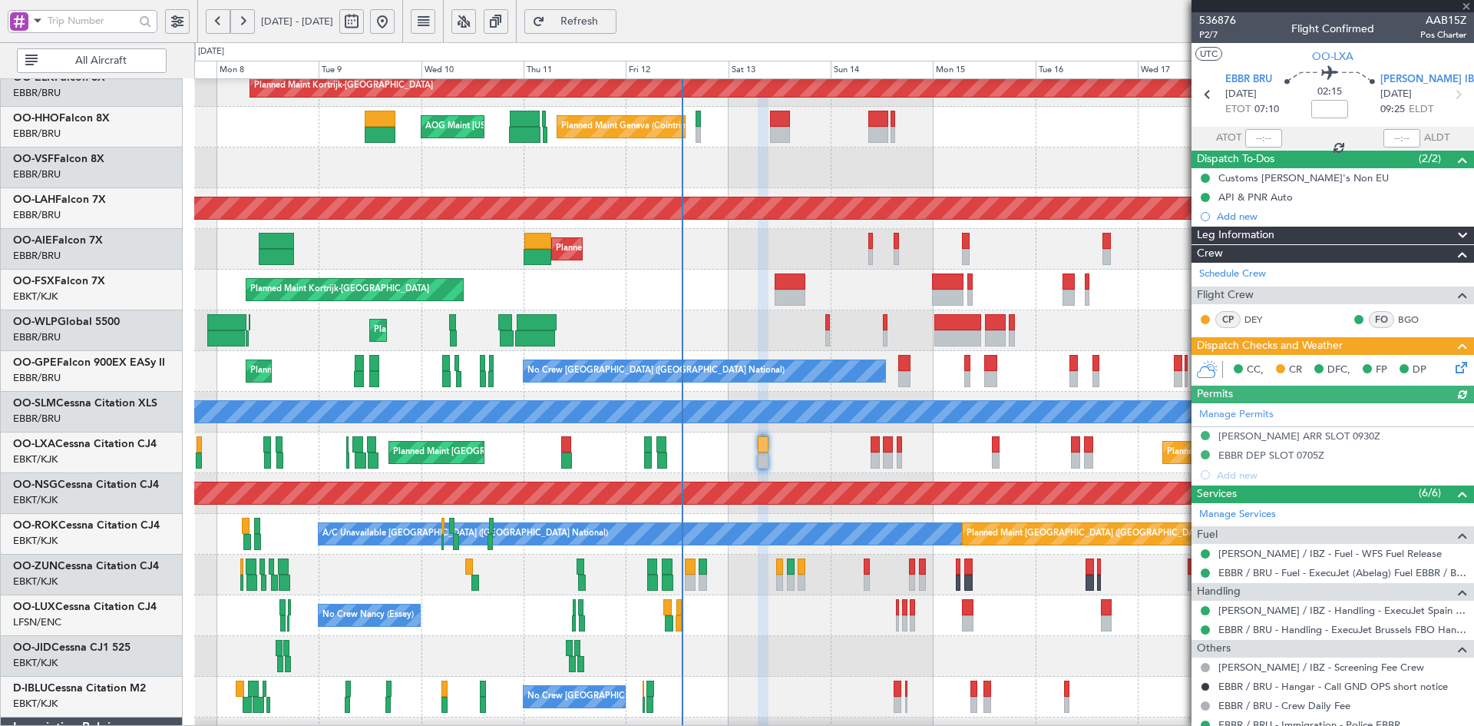
click at [1467, 3] on div at bounding box center [1333, 6] width 283 height 12
click at [1467, 4] on span at bounding box center [1466, 7] width 15 height 14
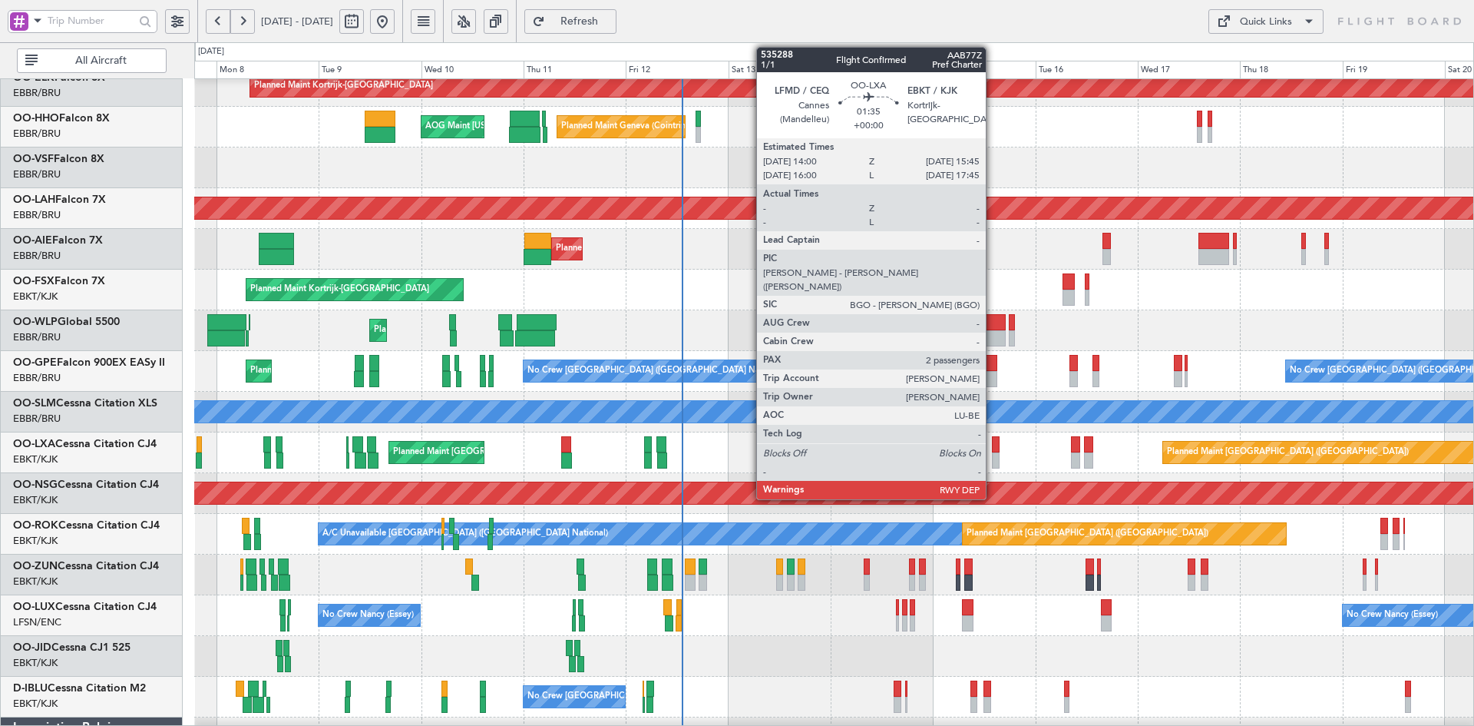
click at [994, 461] on div at bounding box center [996, 460] width 8 height 16
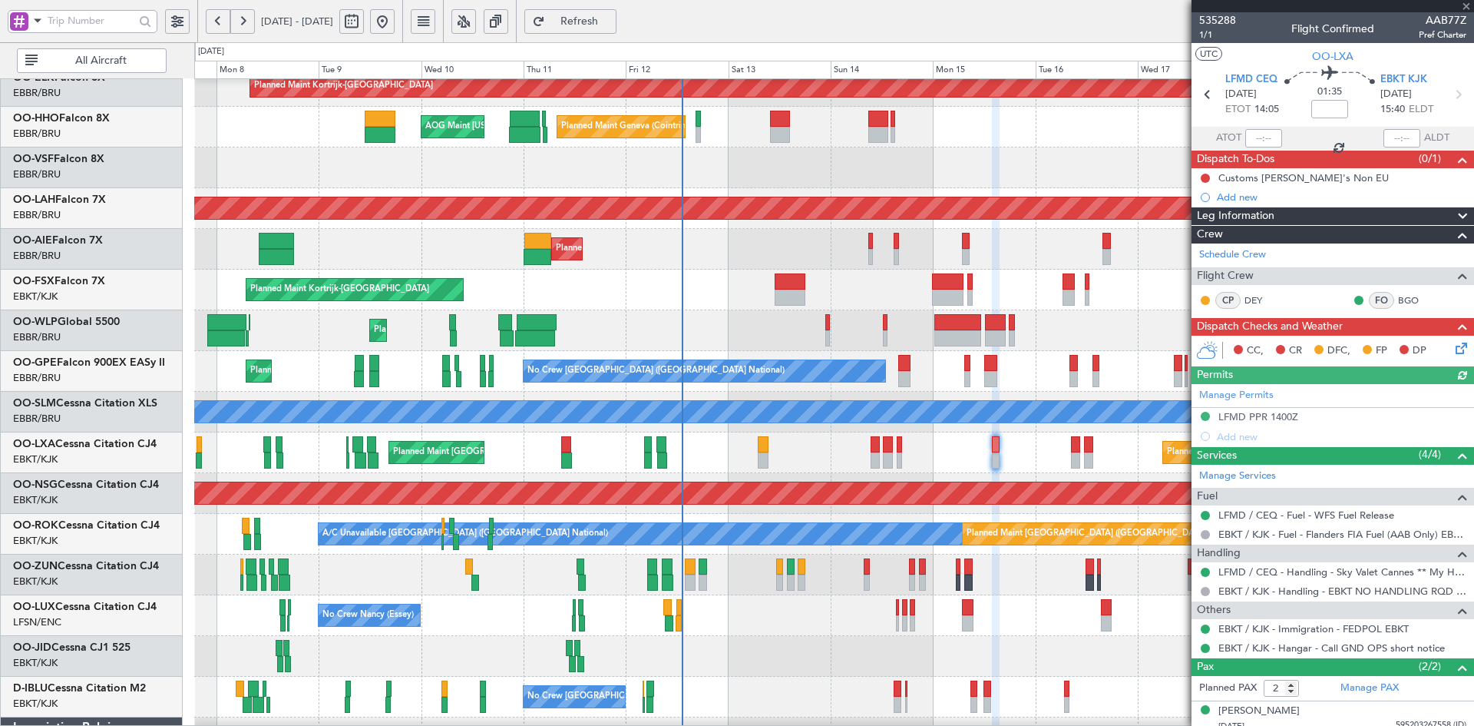
click at [1466, 5] on div at bounding box center [1333, 6] width 283 height 12
click at [1462, 5] on span at bounding box center [1466, 7] width 15 height 14
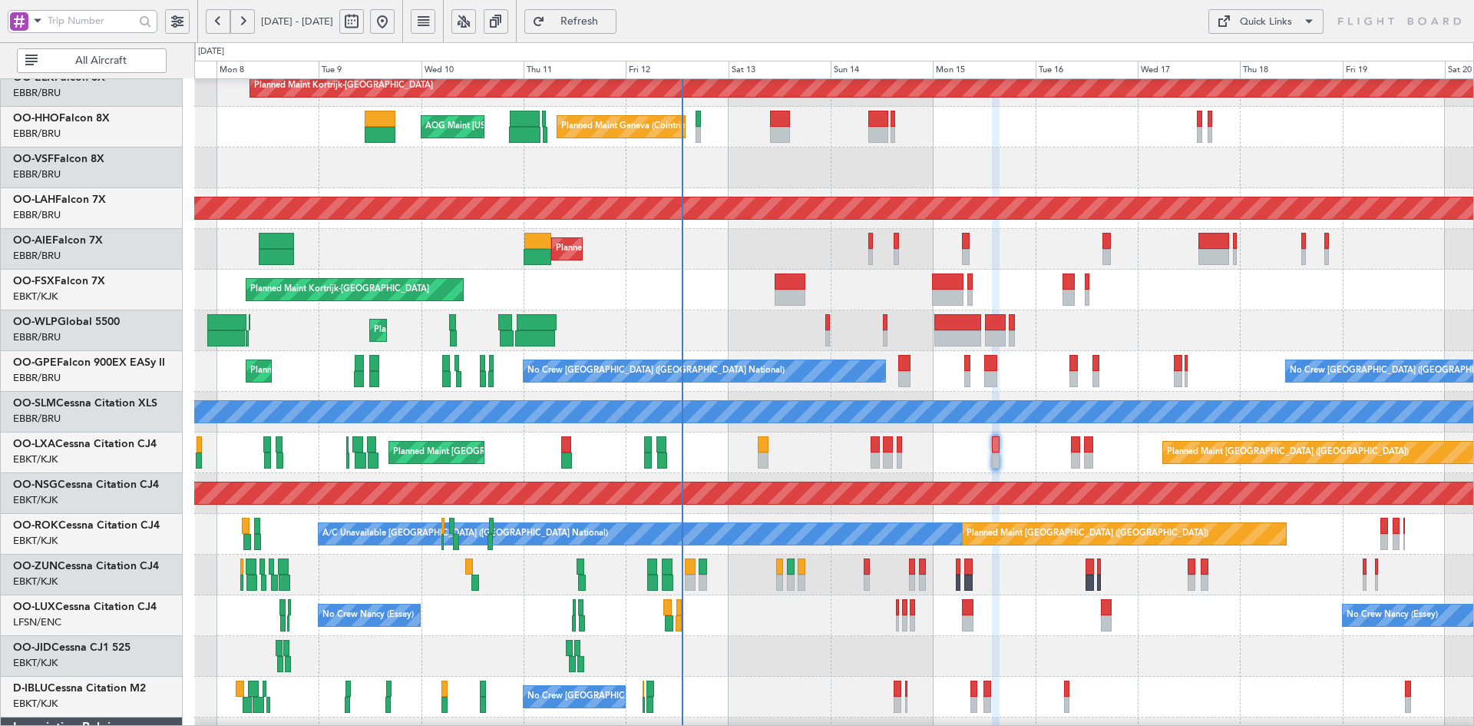
type input "0"
click at [760, 459] on div at bounding box center [763, 460] width 11 height 16
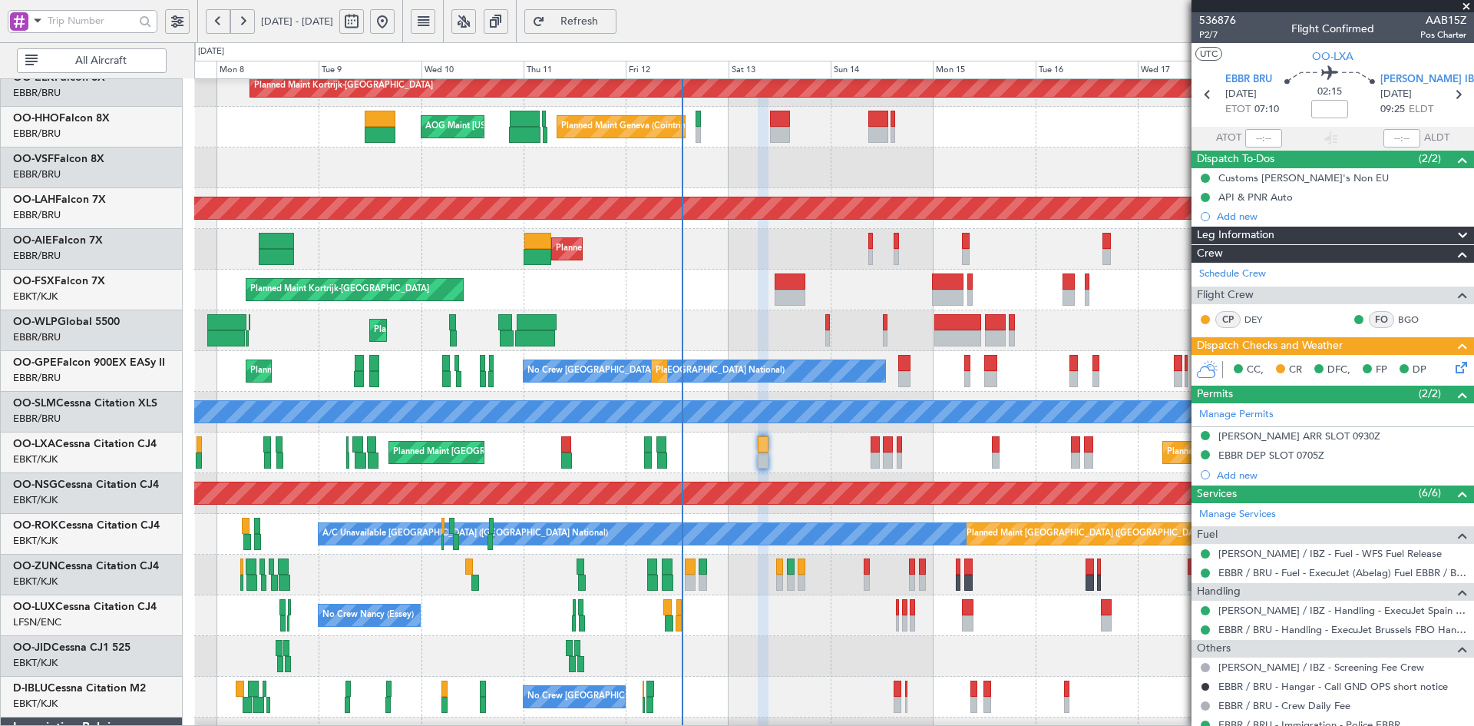
click at [695, 270] on div "Planned Maint London (Farnborough) Unplanned Maint Brussels (Brussels National)" at bounding box center [833, 249] width 1279 height 41
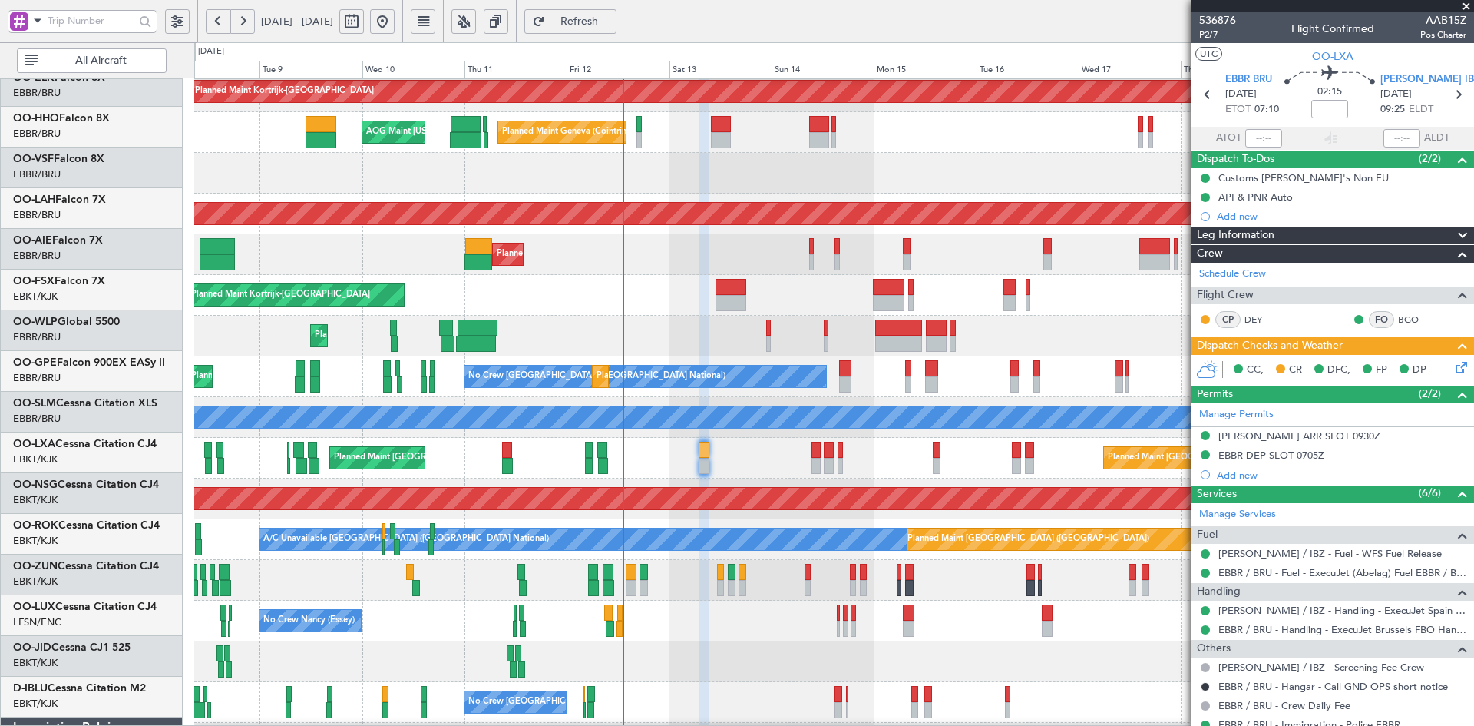
scroll to position [48, 0]
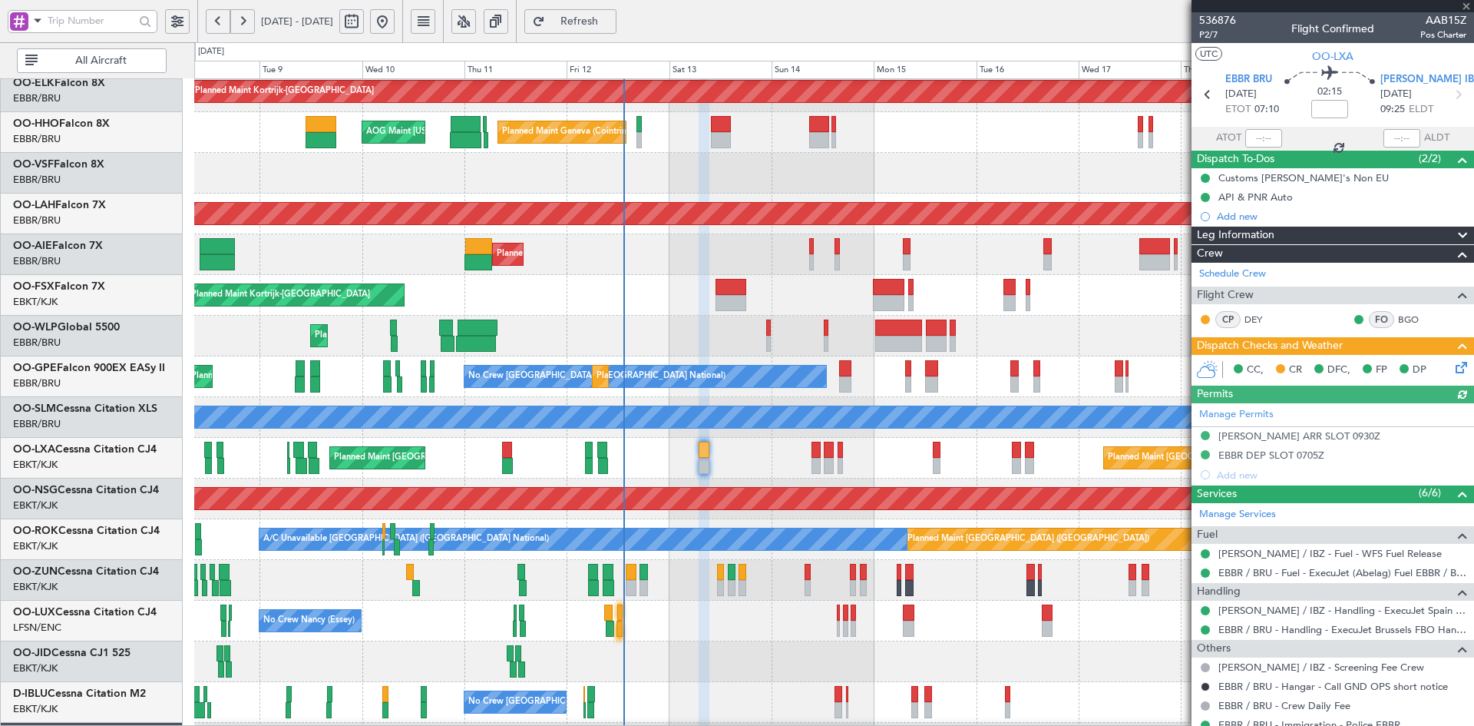
click at [1464, 1] on div at bounding box center [1333, 6] width 283 height 12
click at [1467, 5] on div at bounding box center [1333, 6] width 283 height 12
click at [1465, 2] on span at bounding box center [1466, 7] width 15 height 14
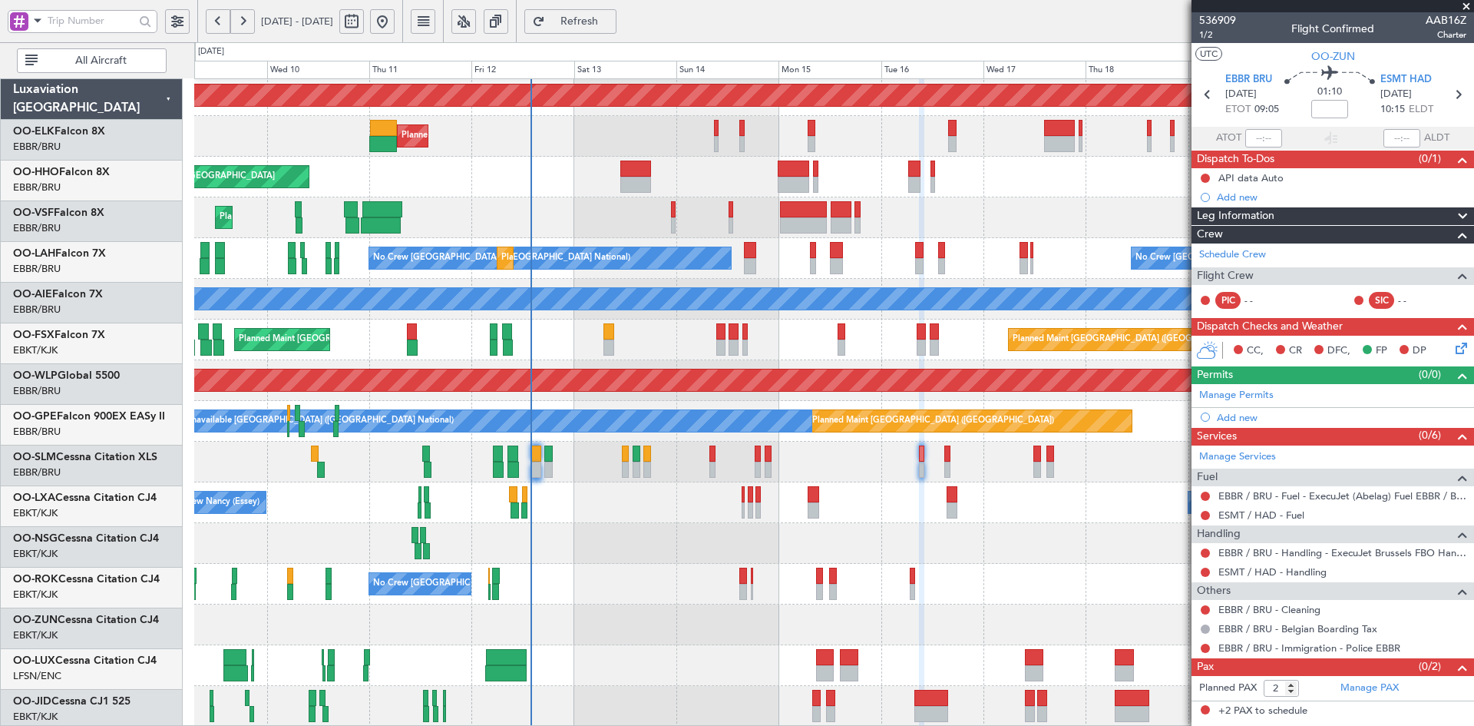
scroll to position [167, 0]
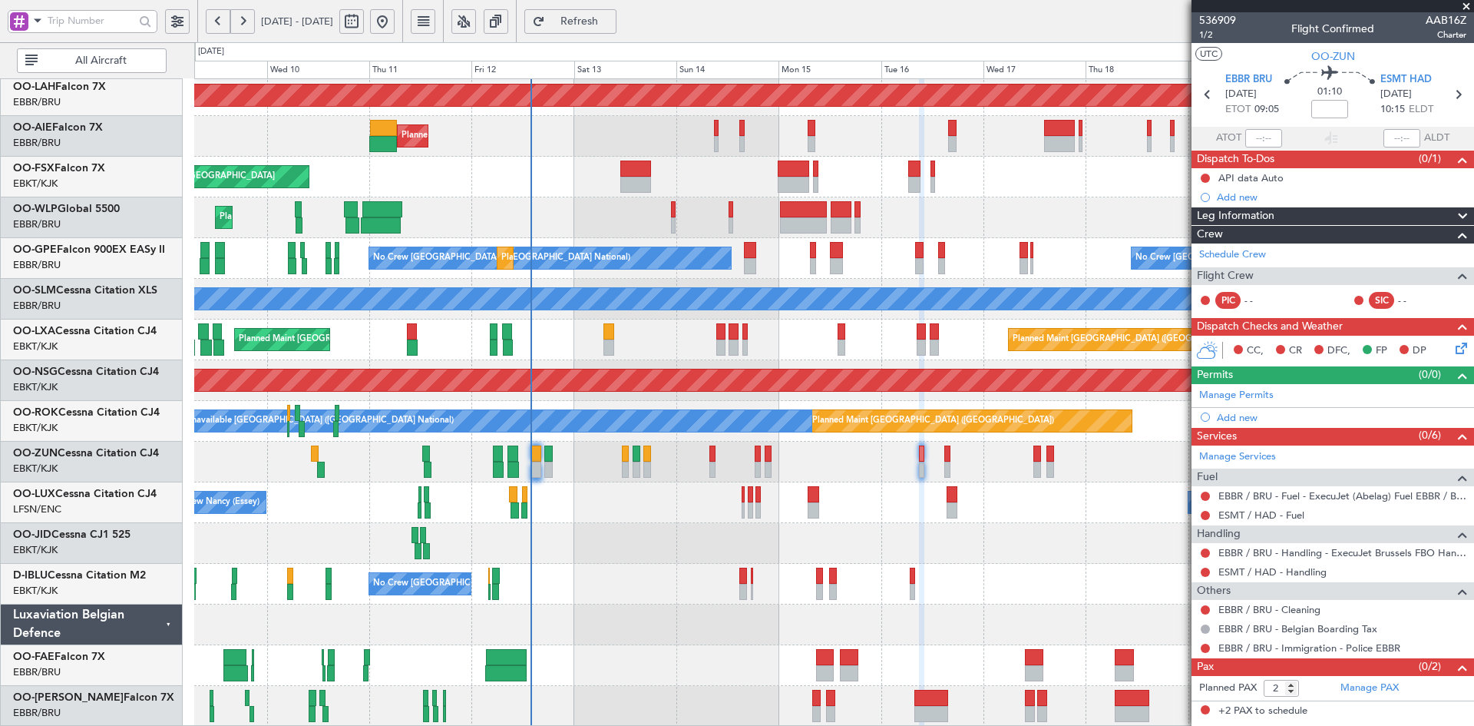
click at [1467, 6] on span at bounding box center [1466, 7] width 15 height 14
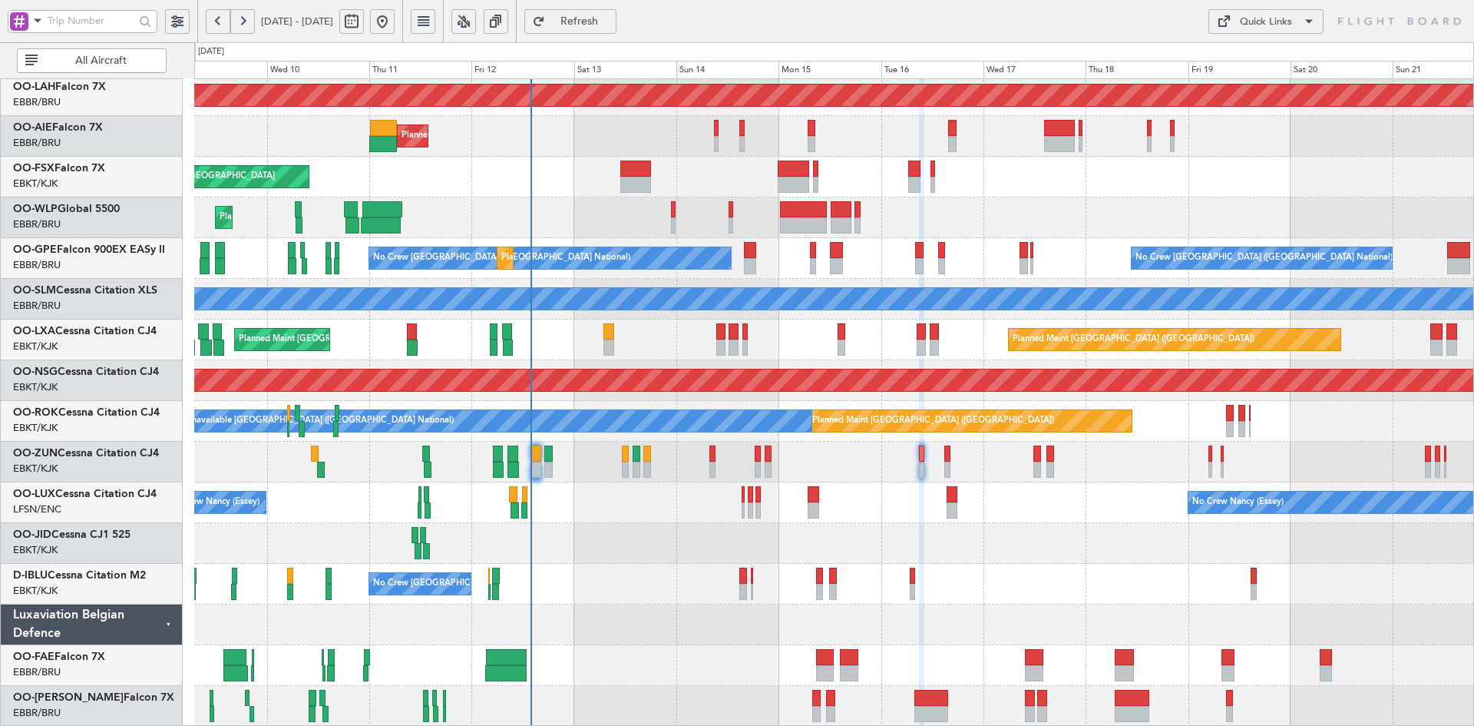
type input "0"
click at [339, 19] on span "09 Sep 2025 - 21 Sep 2025" at bounding box center [297, 21] width 84 height 25
click at [364, 19] on button at bounding box center [351, 21] width 25 height 25
select select "9"
select select "2025"
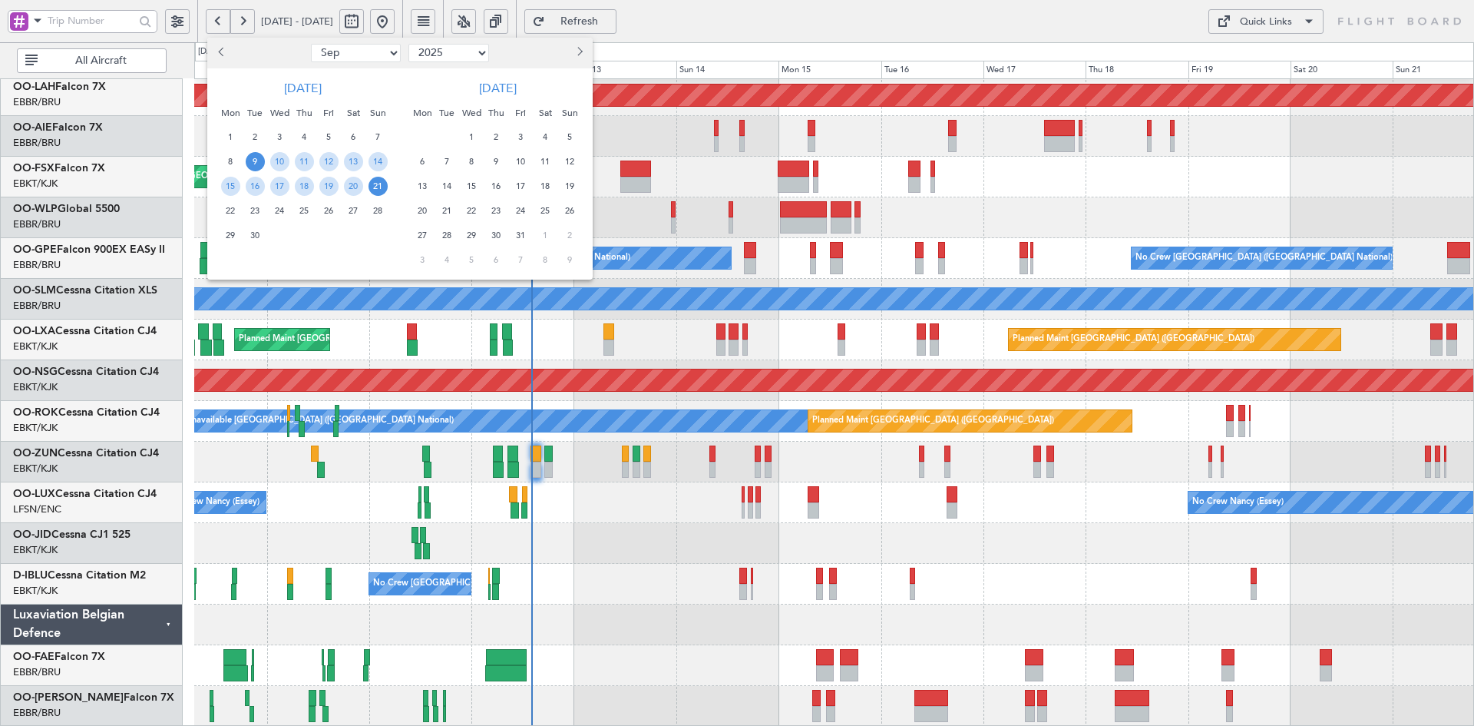
click at [381, 57] on select "Jan Feb Mar Apr May Jun Jul Aug Sep Oct Nov Dec" at bounding box center [356, 53] width 90 height 18
select select "5"
click at [311, 44] on select "Jan Feb Mar Apr May Jun Jul Aug Sep Oct Nov Dec" at bounding box center [356, 53] width 90 height 18
click at [233, 164] on span "5" at bounding box center [230, 161] width 19 height 19
click at [376, 183] on span "18" at bounding box center [378, 186] width 19 height 19
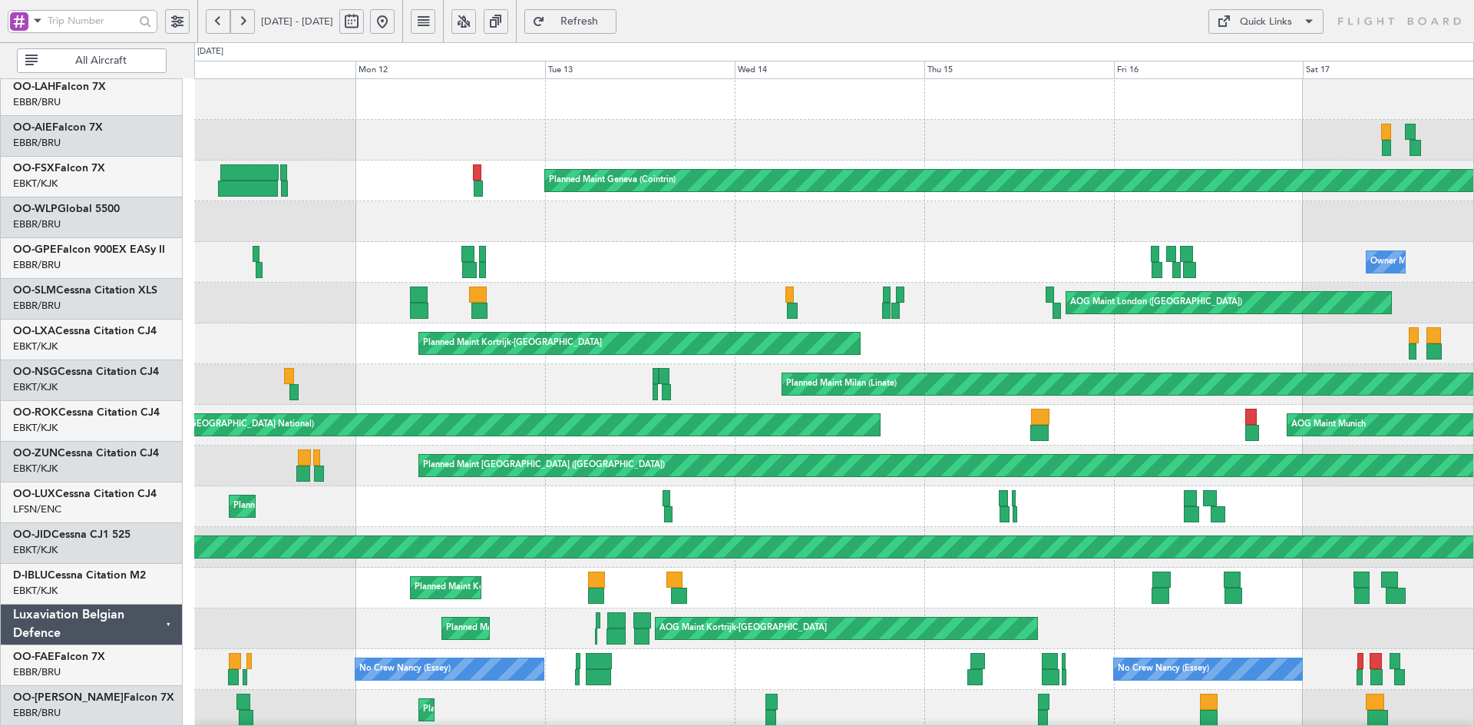
click at [1168, 436] on div "Planned Maint Geneva (Cointrin) Owner Melsbroek Air Base Owner Melsbroek Air Ba…" at bounding box center [833, 486] width 1279 height 814
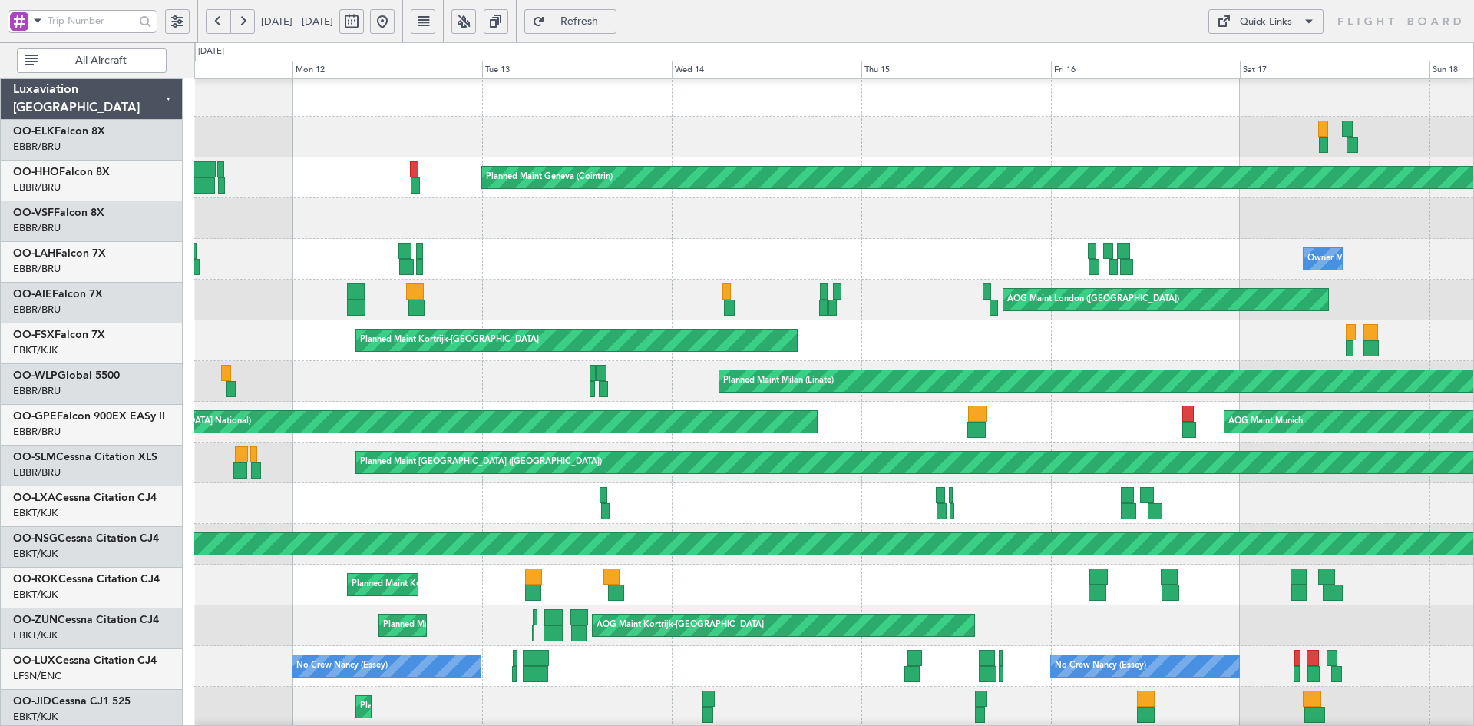
scroll to position [0, 0]
click at [941, 177] on div "Planned Maint Geneva (Cointrin) Owner Melsbroek Air Base Owner Melsbroek Air Ba…" at bounding box center [833, 483] width 1279 height 814
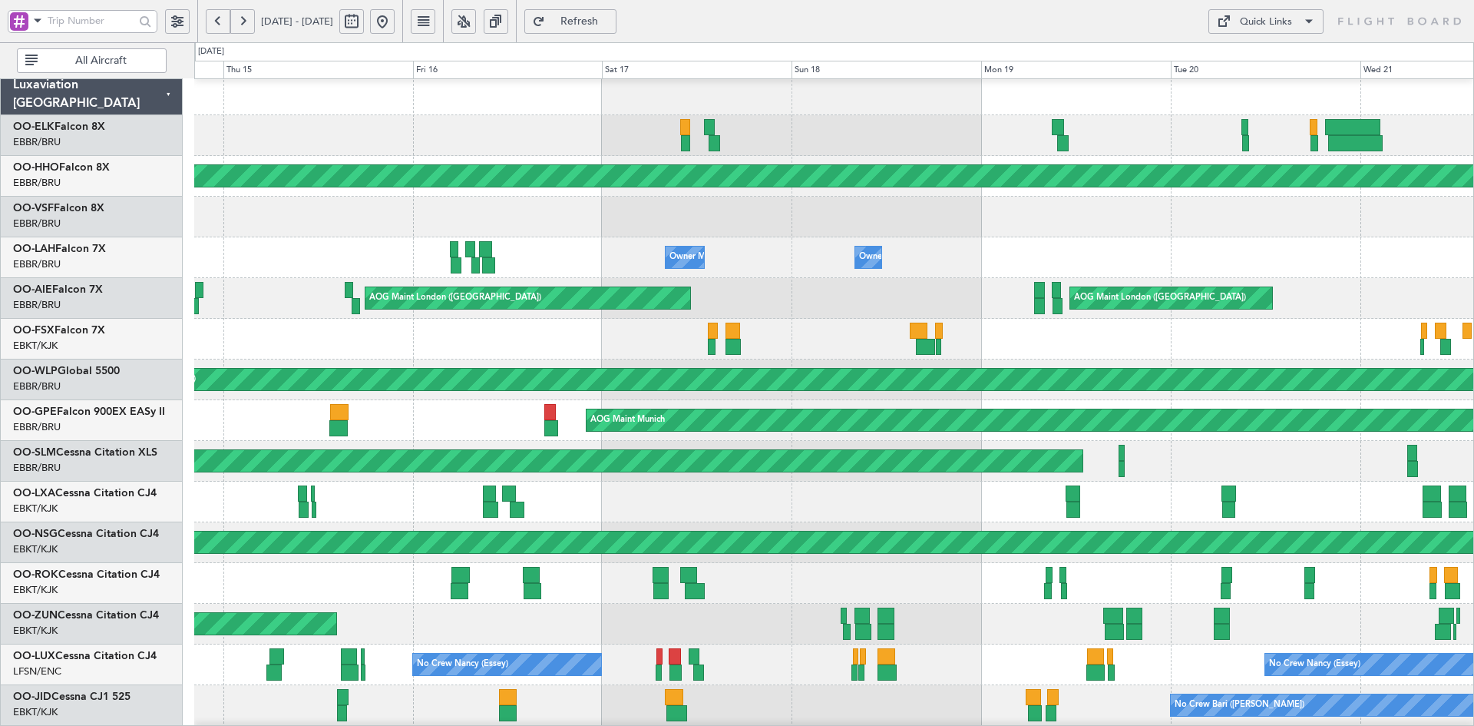
click at [754, 126] on div at bounding box center [833, 135] width 1279 height 41
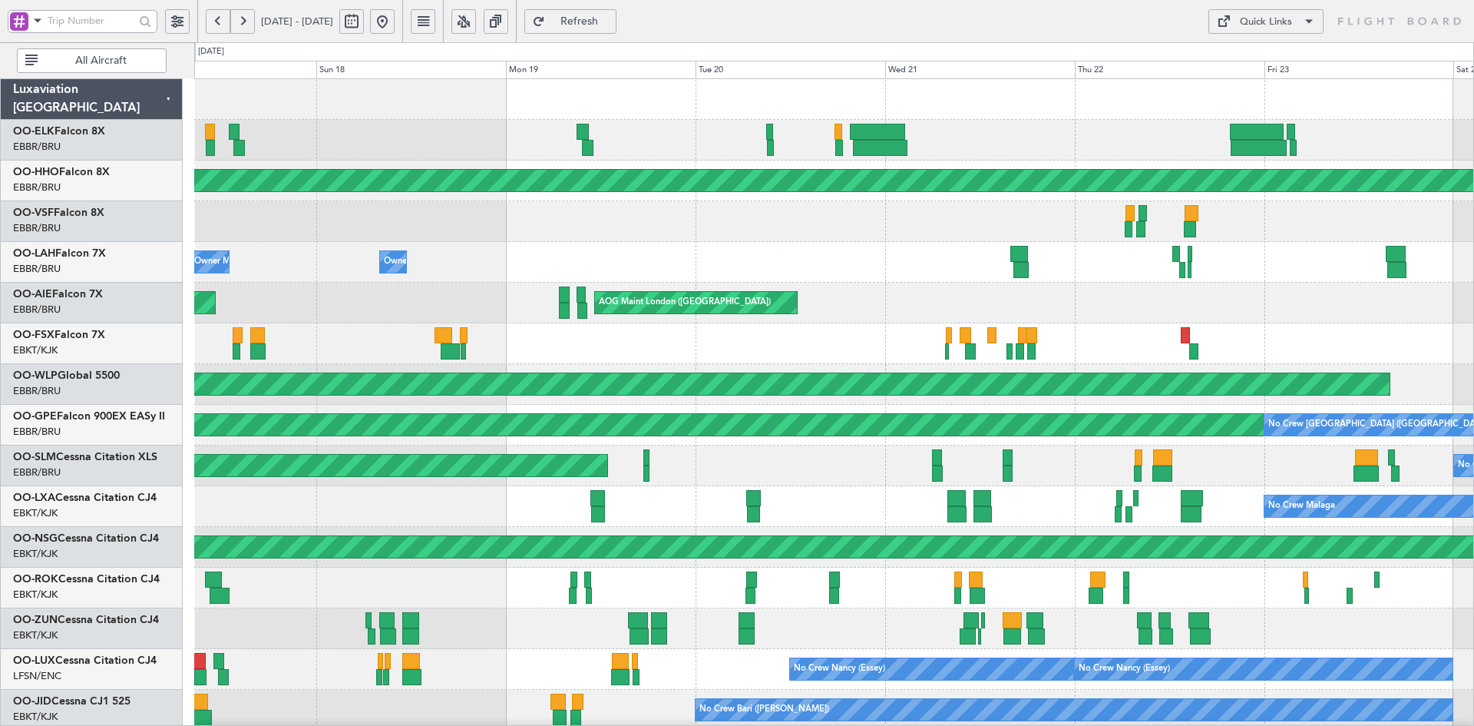
click at [905, 143] on div at bounding box center [833, 140] width 1279 height 41
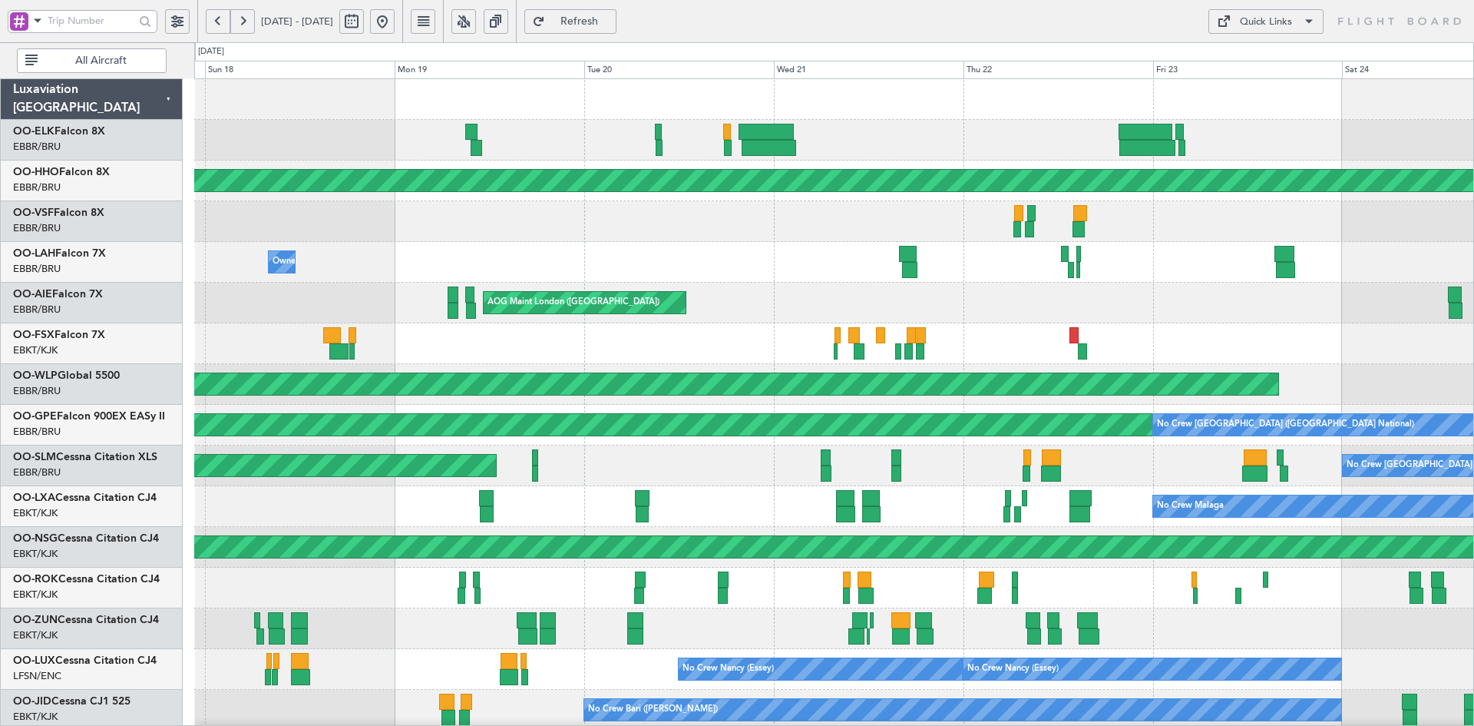
click at [364, 25] on button at bounding box center [351, 21] width 25 height 25
select select "5"
select select "2025"
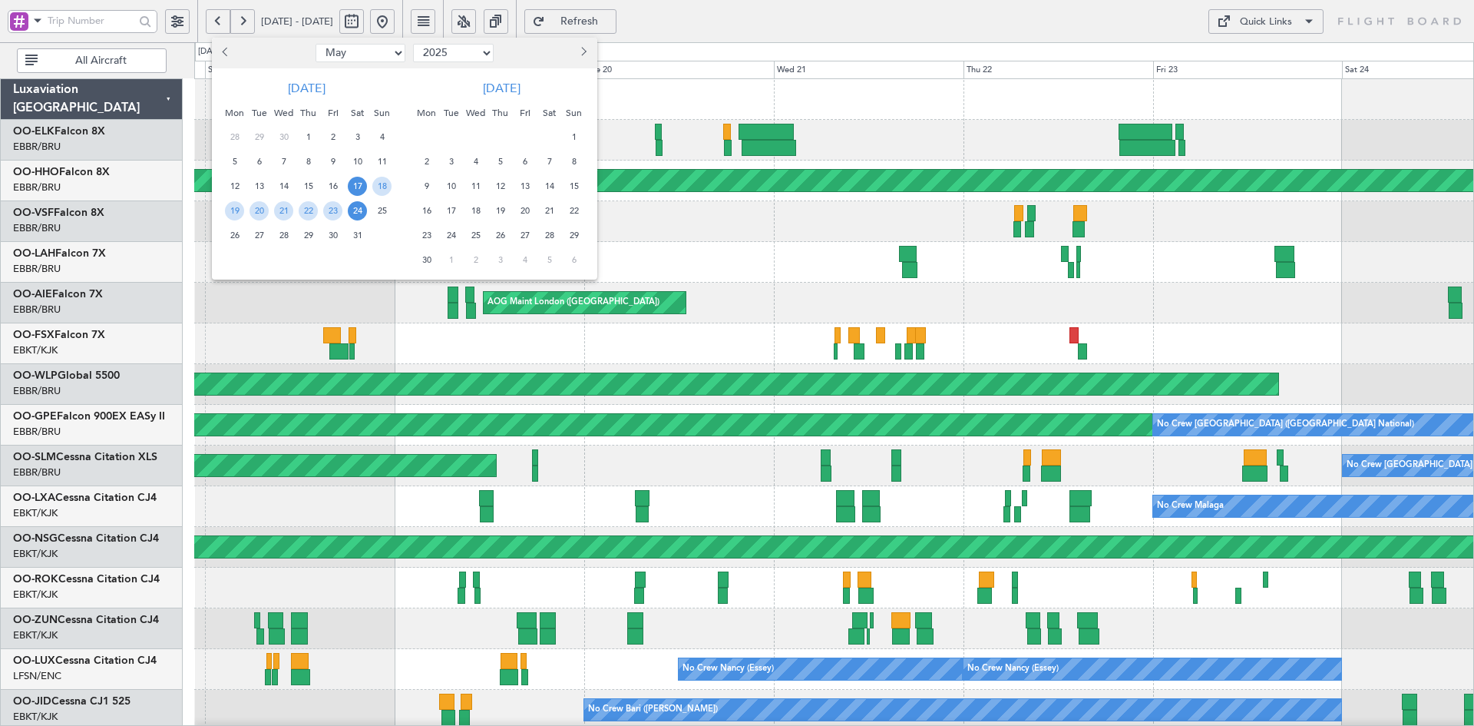
click at [394, 55] on select "Jan Feb Mar Apr May Jun Jul Aug Sep Oct Nov Dec" at bounding box center [361, 53] width 90 height 18
select select "12"
click at [316, 44] on select "Jan Feb Mar Apr May Jun Jul Aug Sep Oct Nov Dec" at bounding box center [361, 53] width 90 height 18
click at [490, 51] on select "2015 2016 2017 2018 2019 2020 2021 2022 2023 2024 2025 2026 2027 2028 2029 2030…" at bounding box center [453, 53] width 81 height 18
select select "2024"
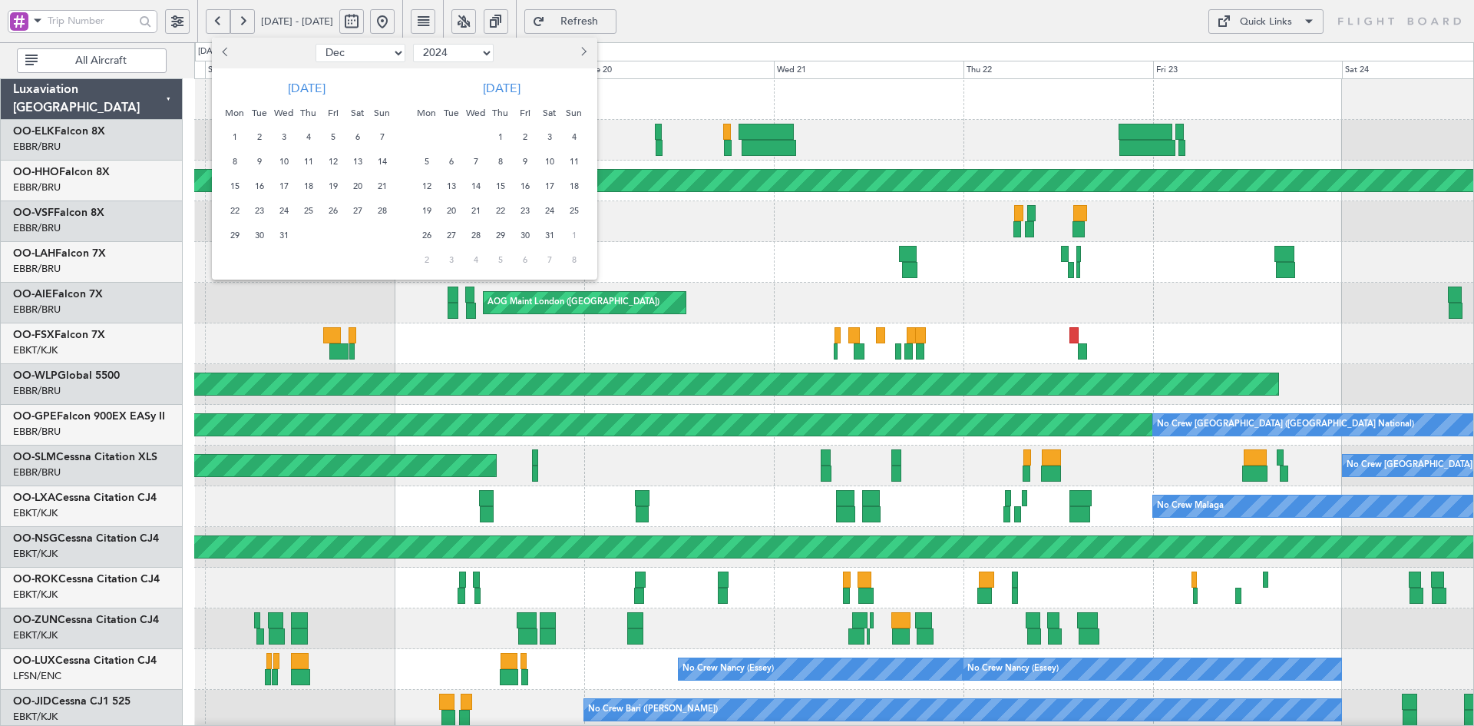
click at [413, 44] on select "2015 2016 2017 2018 2019 2020 2021 2022 2023 2024 2025 2026 2027 2028 2029 2030…" at bounding box center [453, 53] width 81 height 18
click at [237, 140] on span "25" at bounding box center [234, 136] width 19 height 19
click at [389, 165] on span "10" at bounding box center [381, 161] width 19 height 19
click at [571, 128] on span "1" at bounding box center [573, 136] width 19 height 19
click at [574, 188] on span "15" at bounding box center [573, 186] width 19 height 19
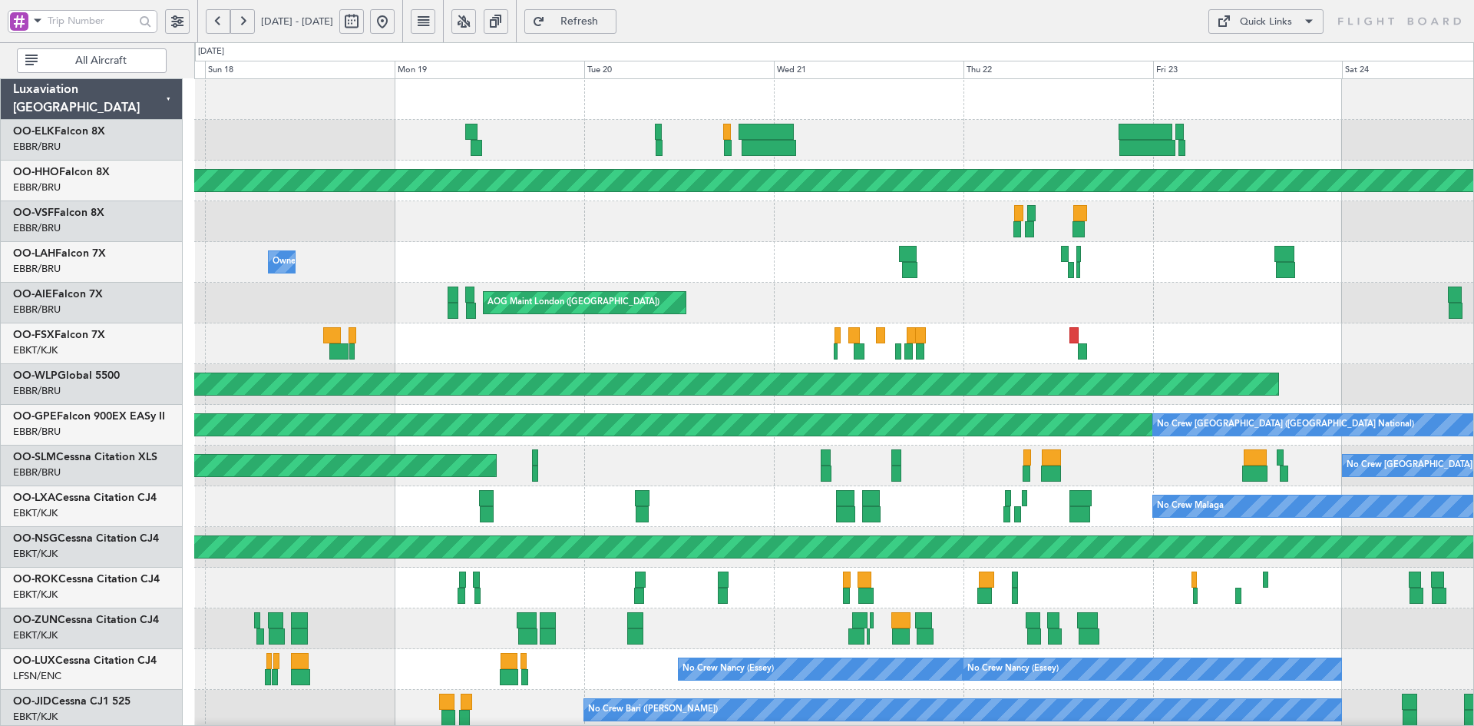
select select "12"
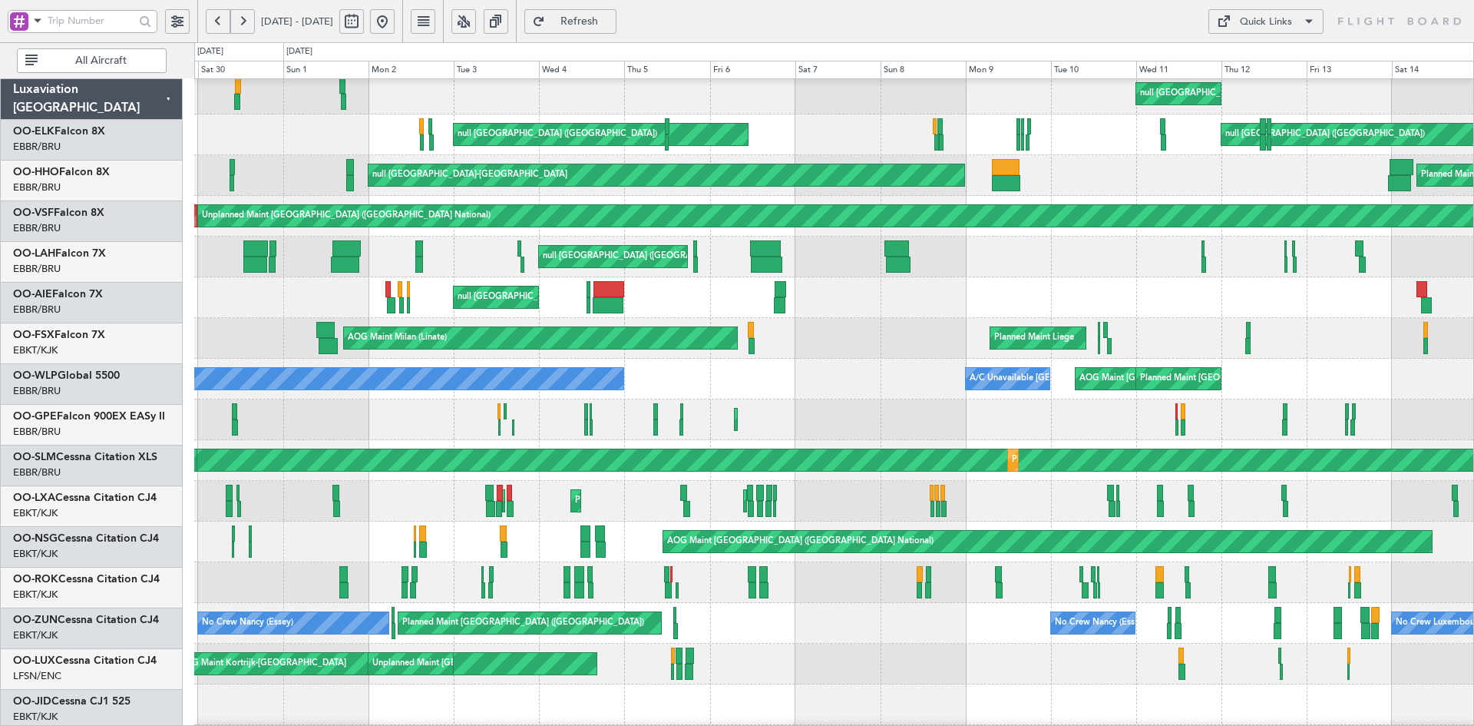
scroll to position [46, 0]
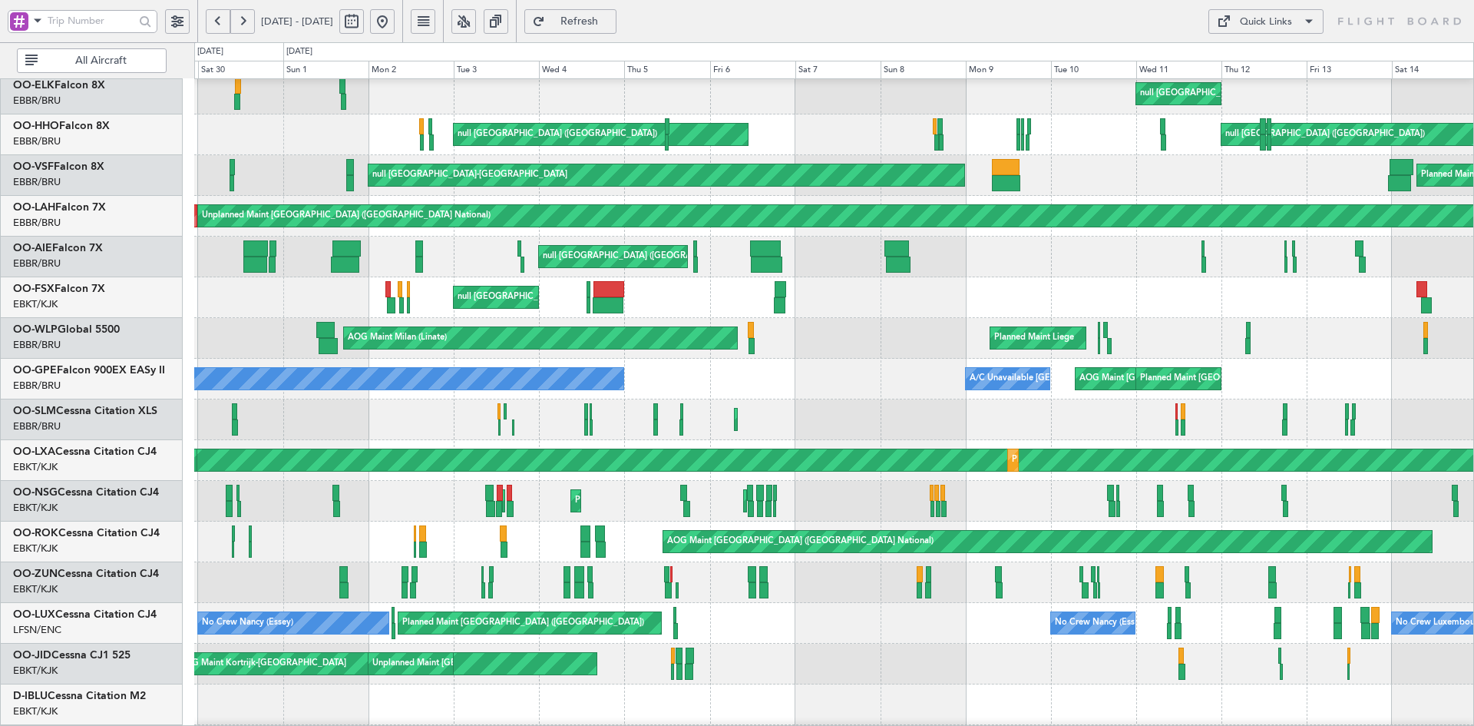
click at [565, 554] on div "AOG Maint Brussels (Brussels National) Planned Maint Kortrijk-Wevelgem" at bounding box center [833, 541] width 1279 height 41
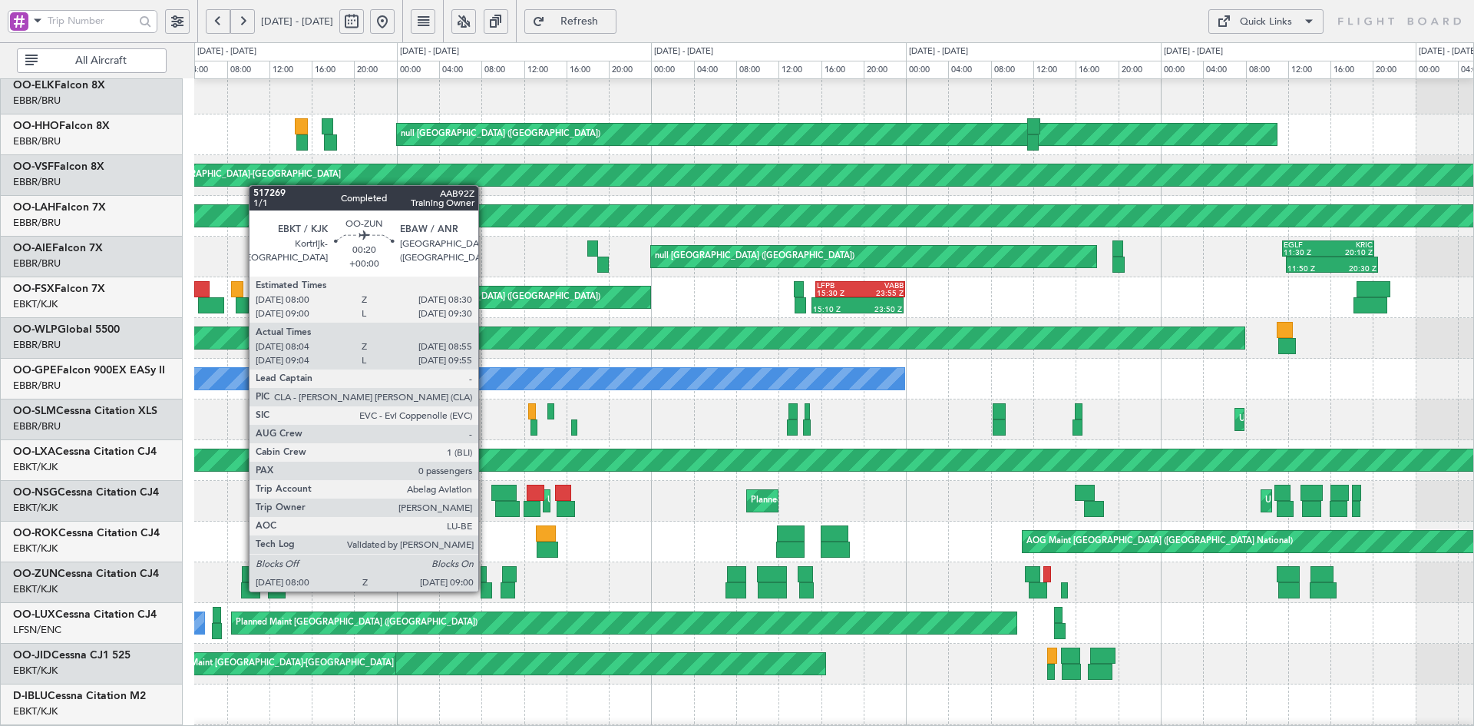
click at [485, 590] on div at bounding box center [486, 590] width 11 height 16
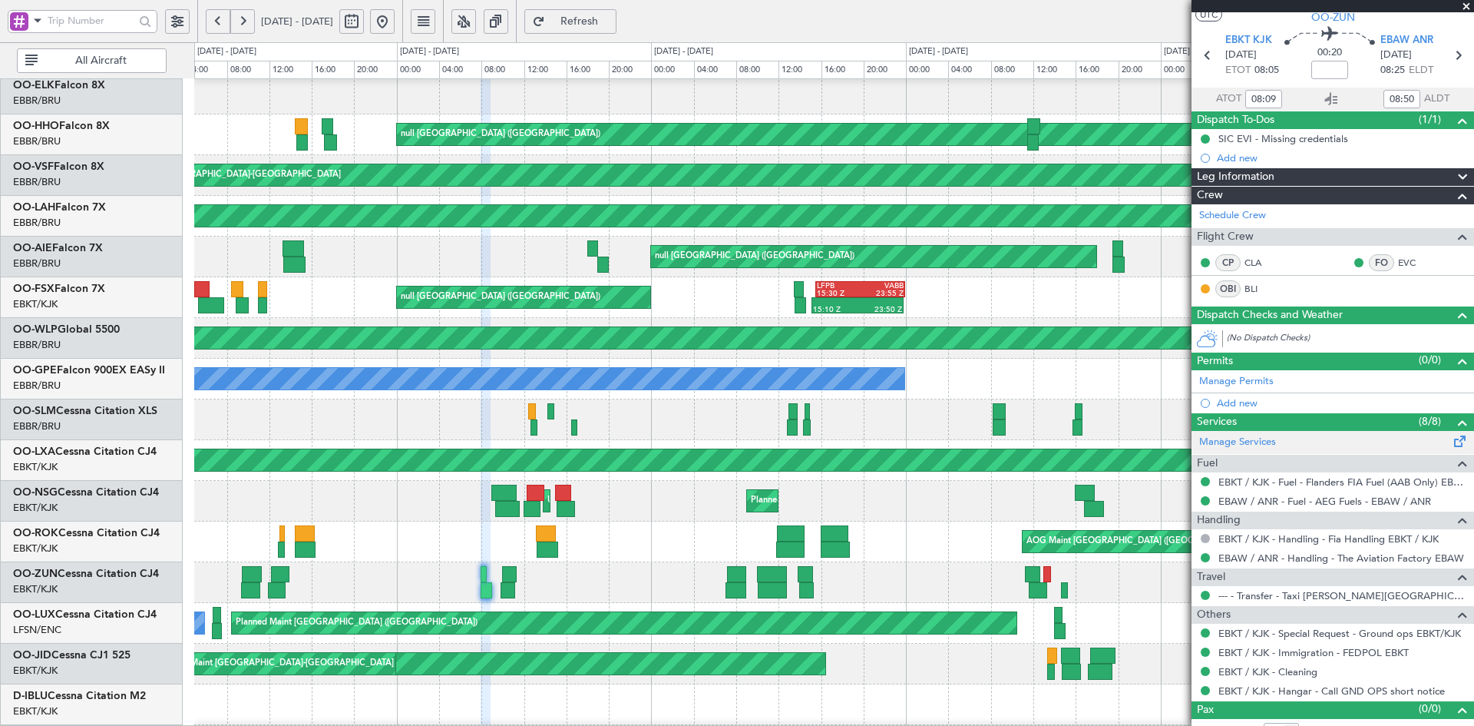
scroll to position [57, 0]
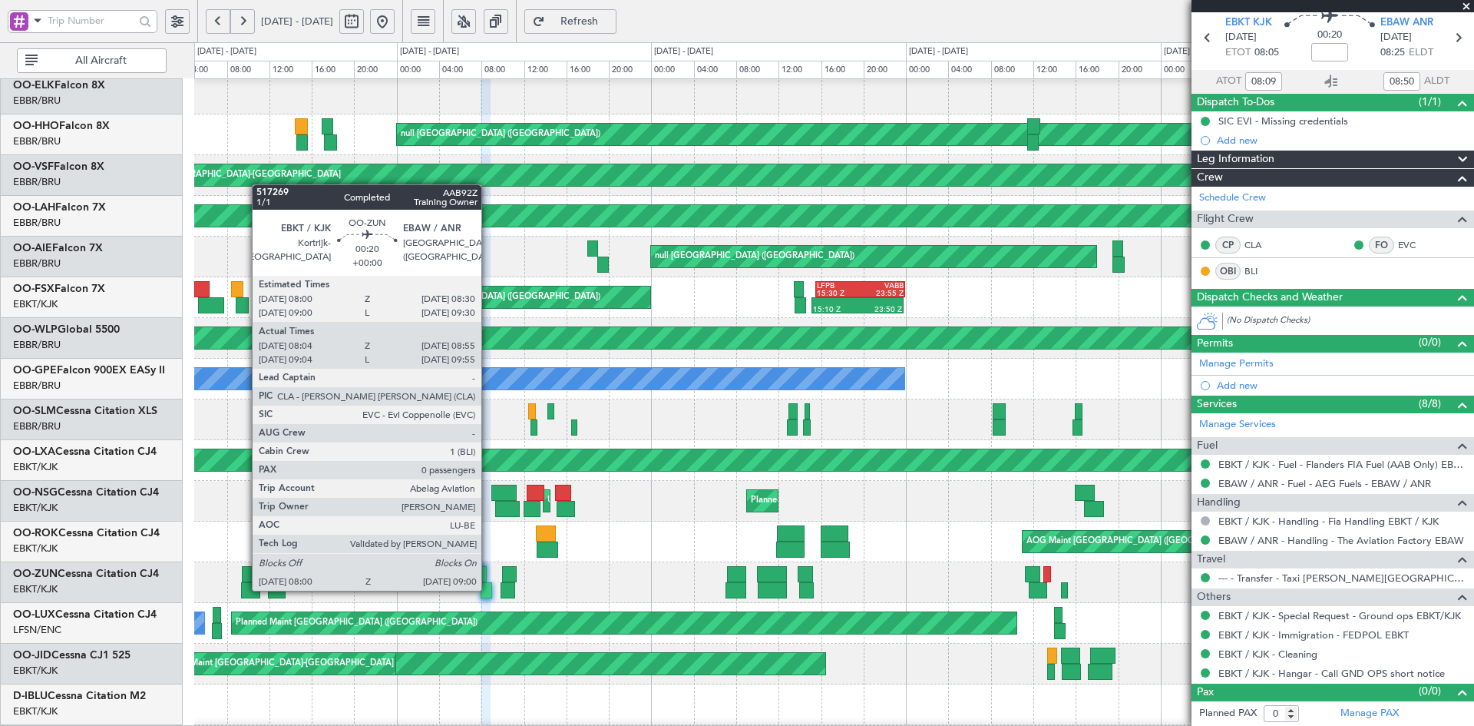
click at [488, 589] on div at bounding box center [486, 590] width 11 height 16
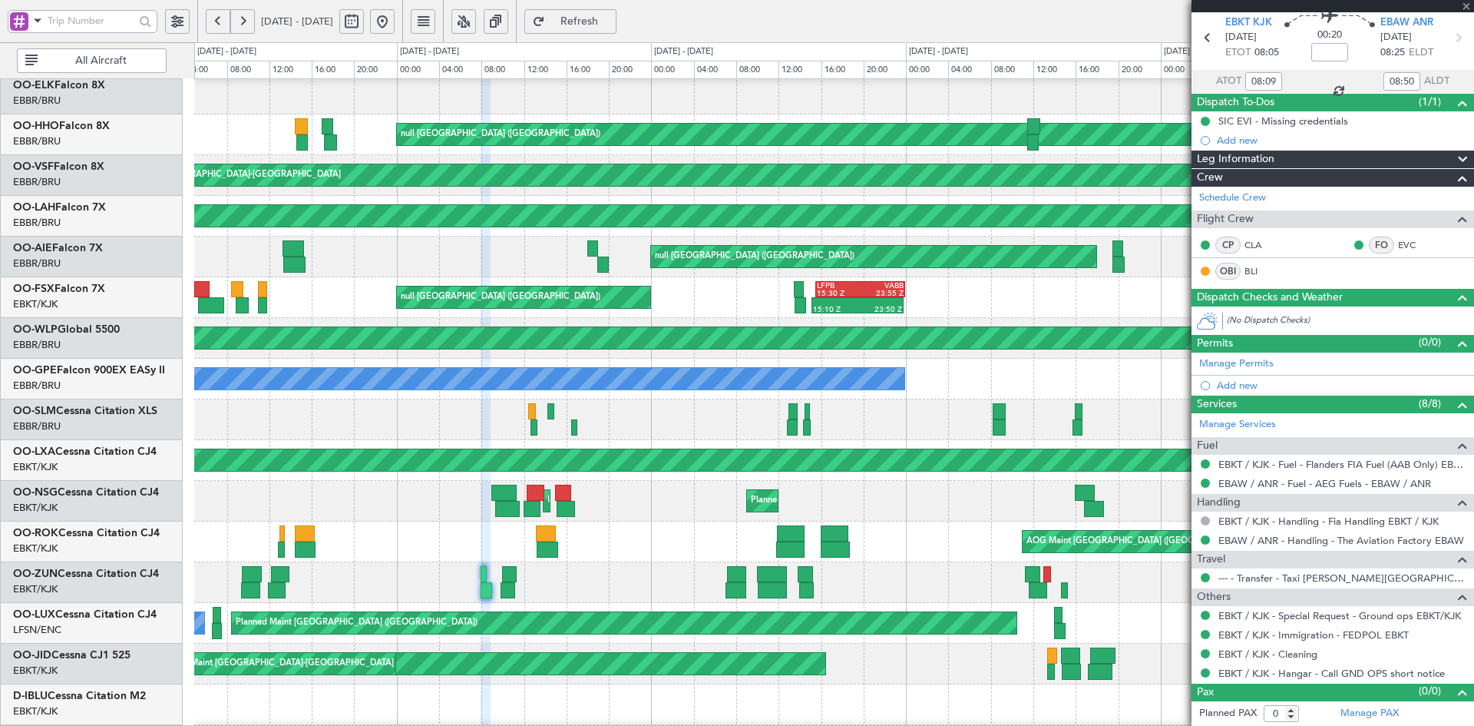
scroll to position [0, 0]
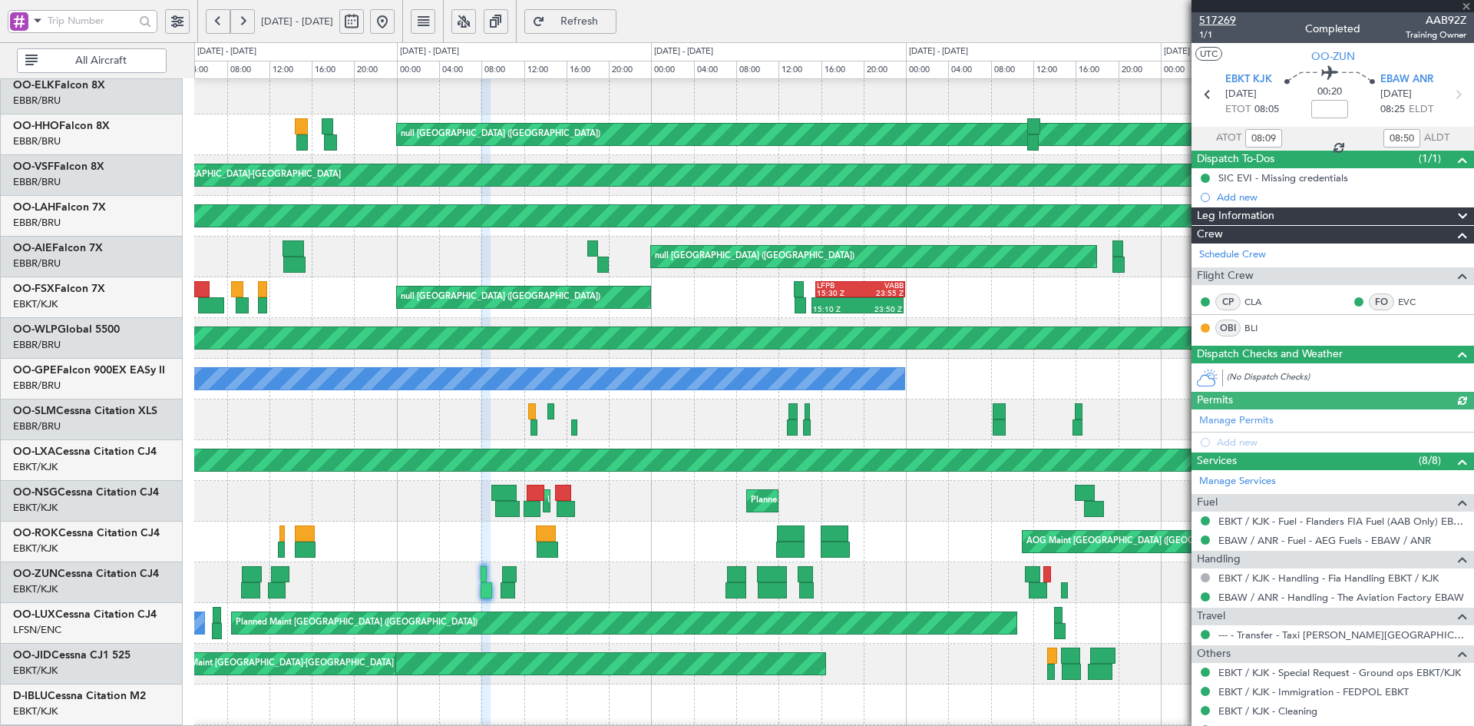
click at [1219, 18] on span "517269" at bounding box center [1217, 20] width 37 height 16
click at [331, 219] on div "Unplanned Maint [GEOGRAPHIC_DATA] ([GEOGRAPHIC_DATA] National)" at bounding box center [833, 216] width 1279 height 41
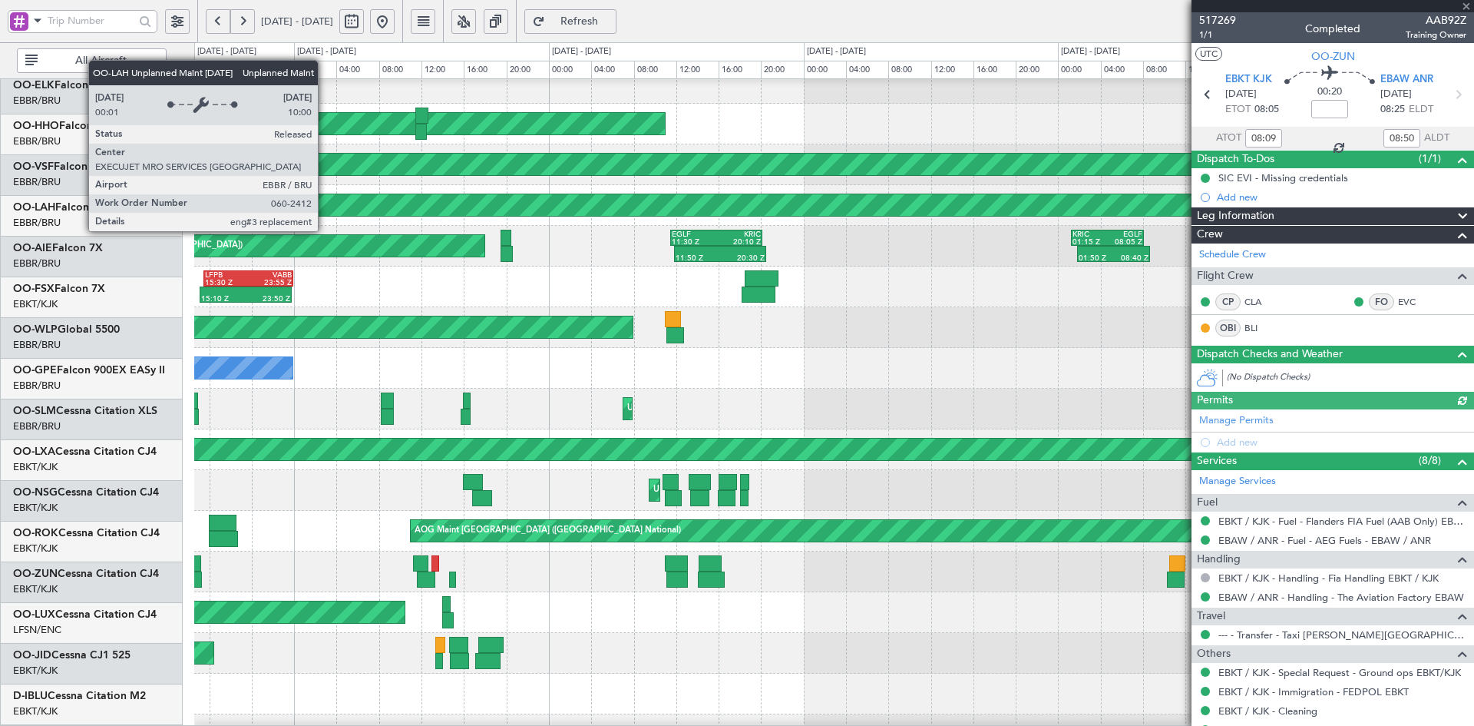
scroll to position [57, 0]
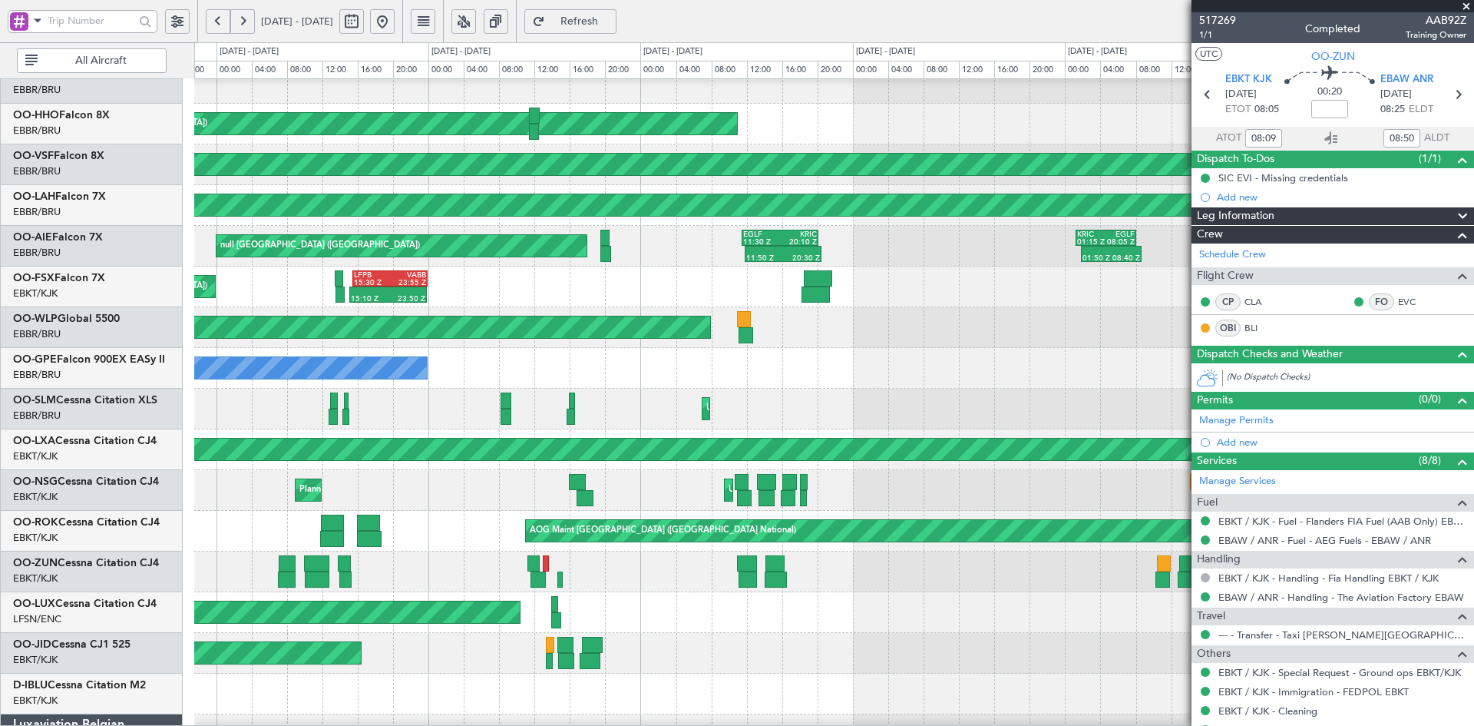
click at [367, 348] on div "No Crew Brussels (Brussels National) Unplanned Maint Brussels (Brussels Nationa…" at bounding box center [833, 368] width 1279 height 41
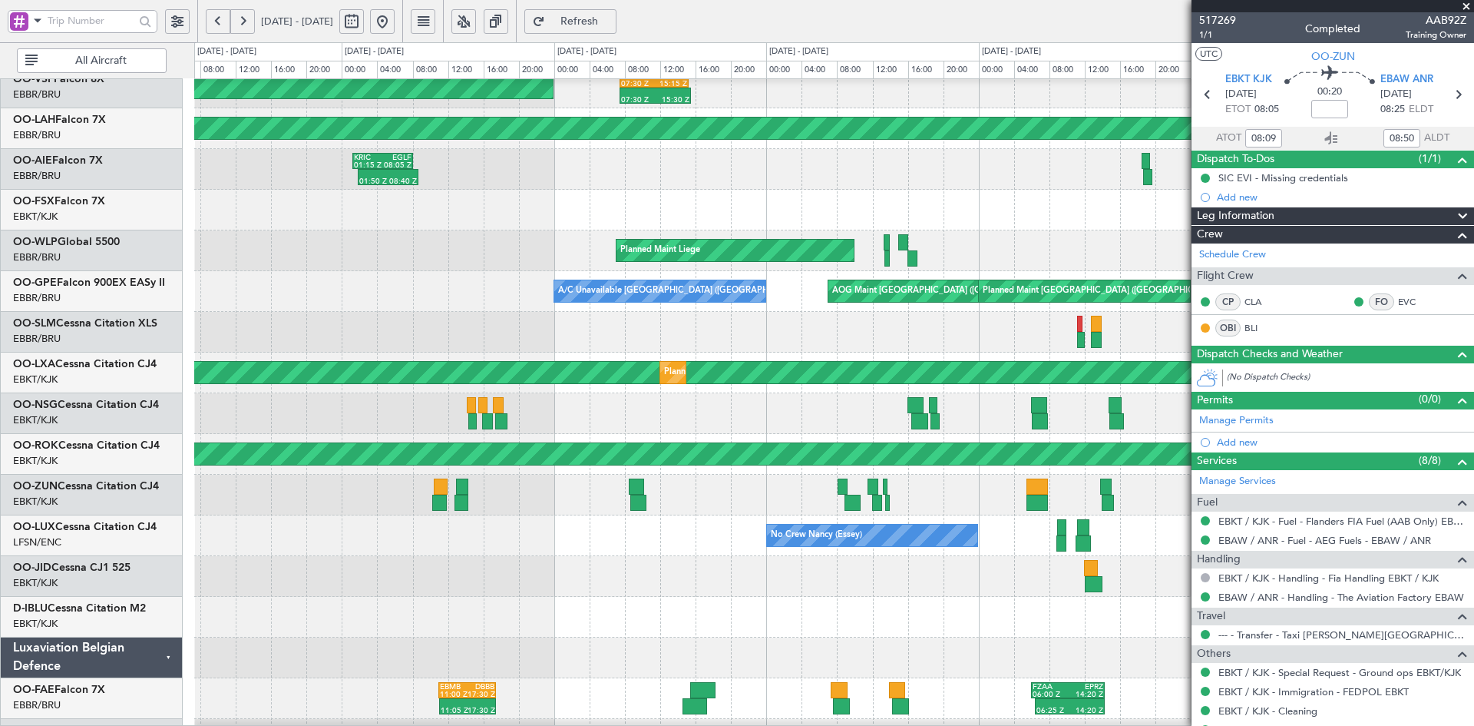
click at [479, 312] on div "Unplanned Maint [GEOGRAPHIC_DATA] ([GEOGRAPHIC_DATA] National)" at bounding box center [833, 332] width 1279 height 41
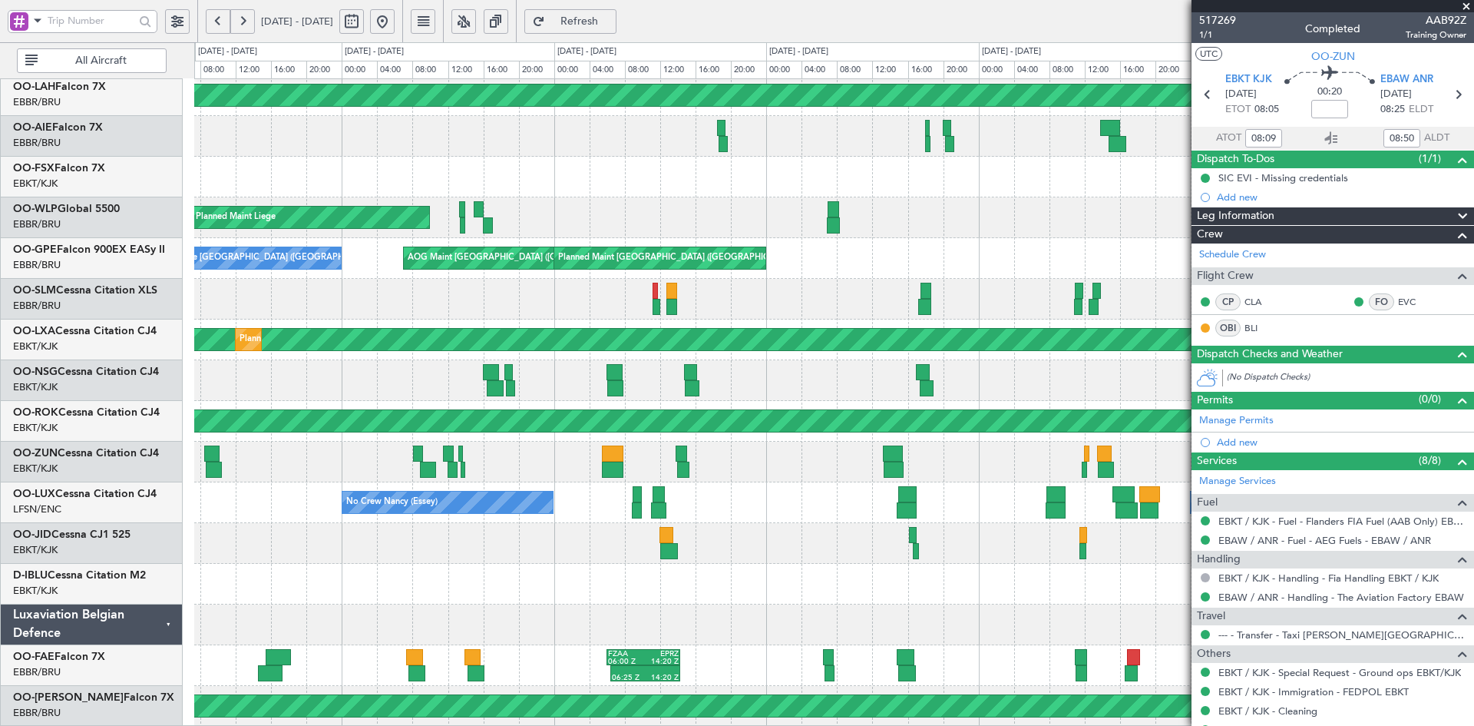
click at [501, 261] on div "Unplanned Maint Brussels (Brussels National) A/C Unavailable Brussels (Brussels…" at bounding box center [833, 258] width 1279 height 41
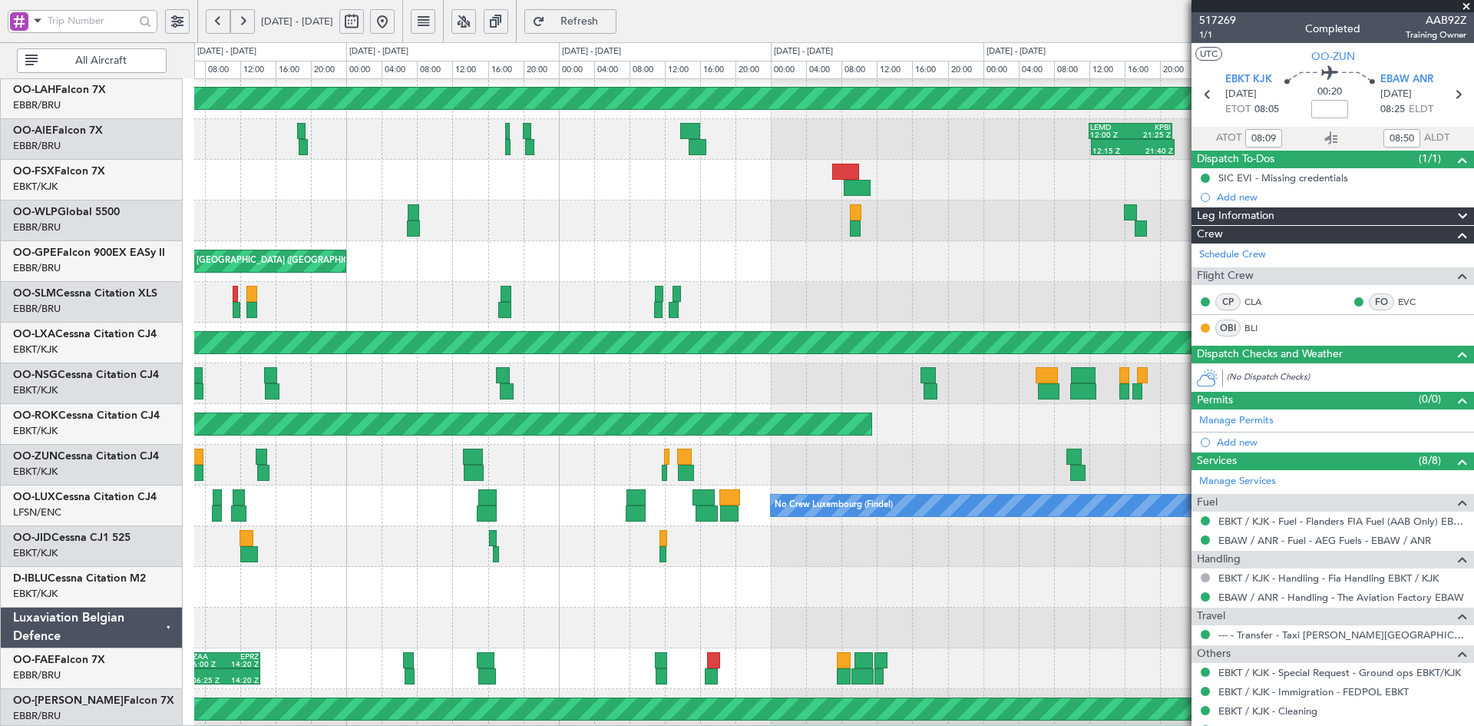
click at [618, 264] on div "Planned Maint Brussels (Brussels National) KTEB 23:30 Z EBBR 06:00 Z 23:00 Z 05…" at bounding box center [833, 323] width 1279 height 814
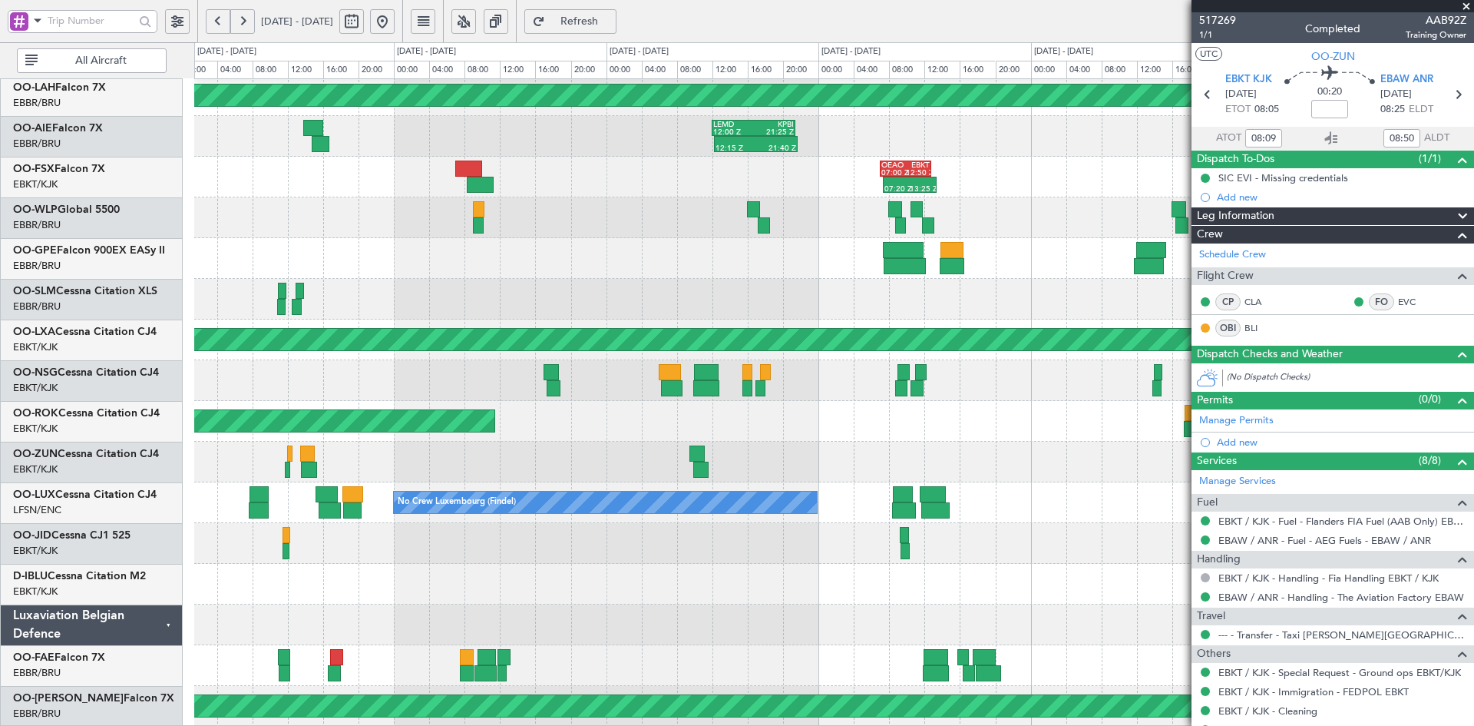
click at [631, 283] on div at bounding box center [833, 299] width 1279 height 41
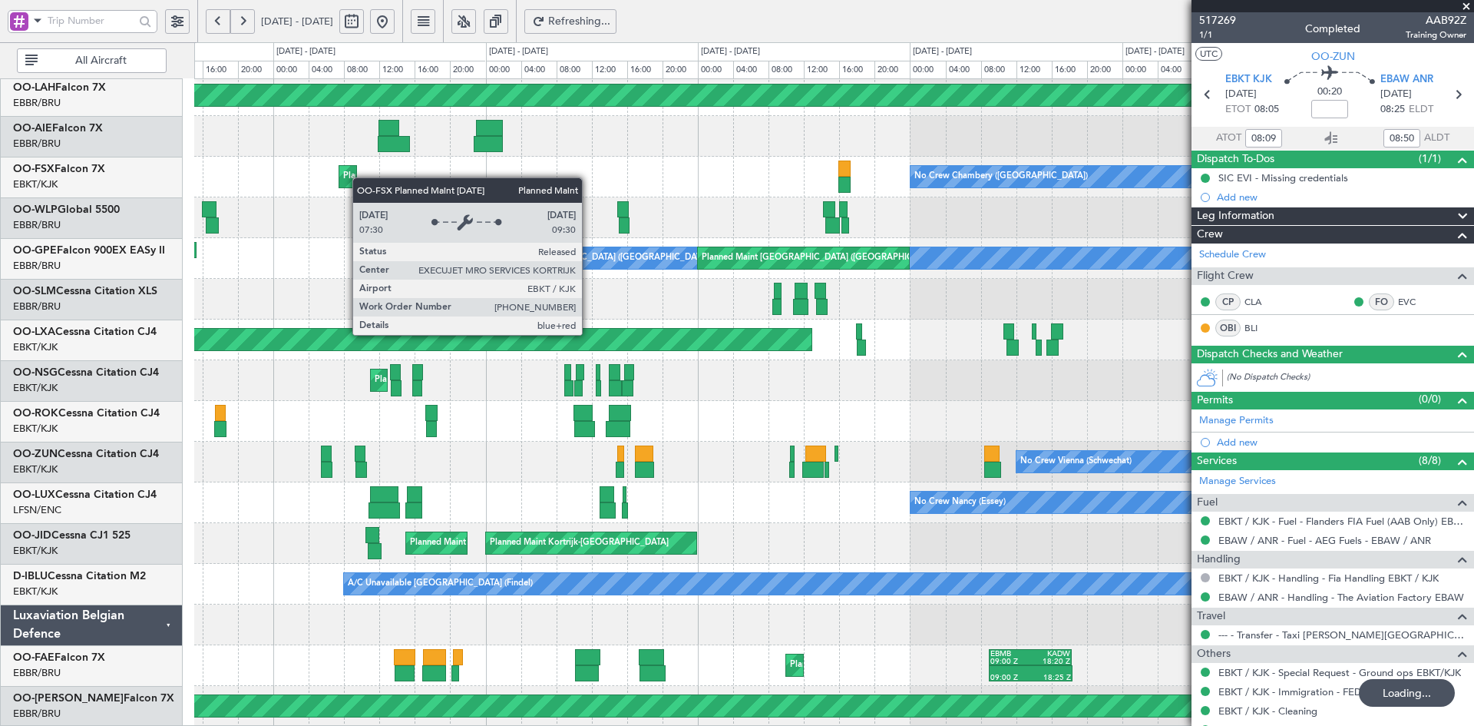
scroll to position [167, 0]
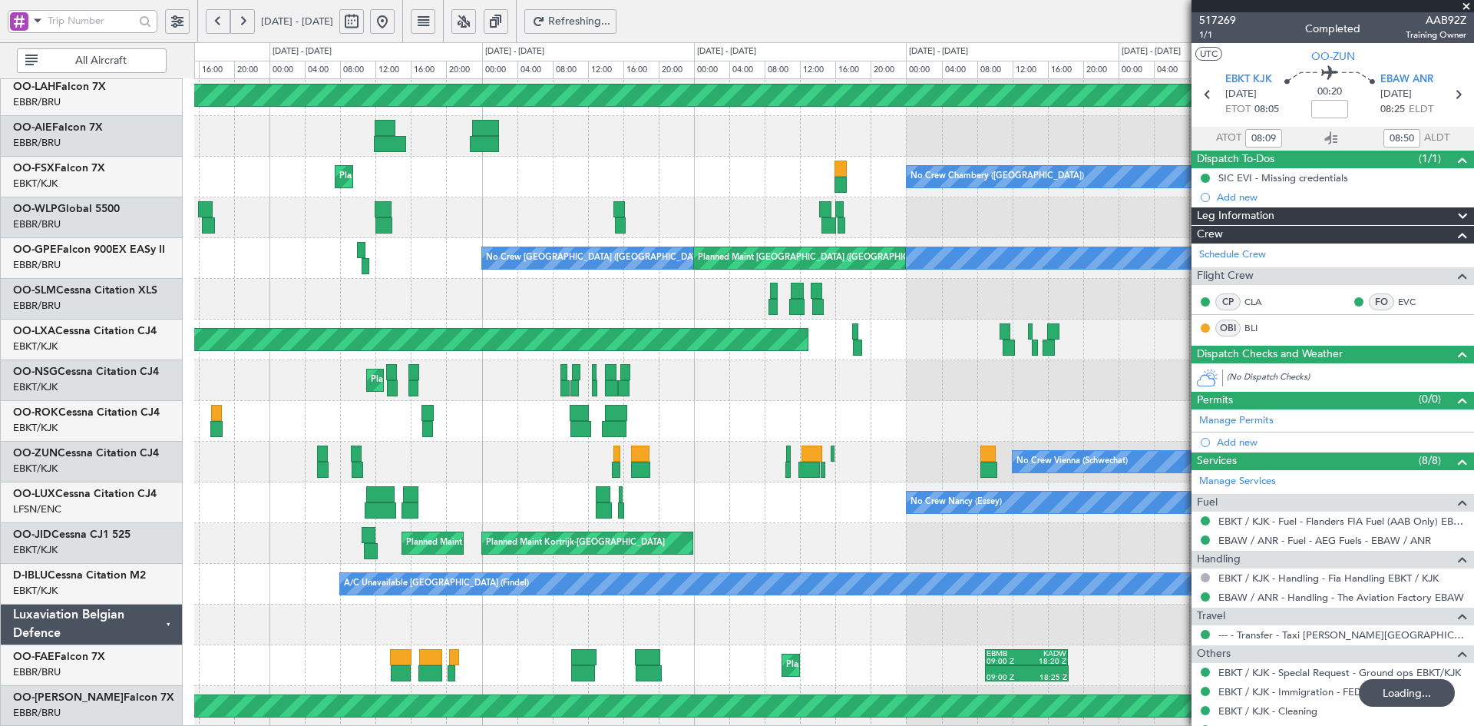
click at [260, 270] on div "Planned Maint Brussels (Brussels National) Unplanned Maint Brussels (Brussels N…" at bounding box center [833, 319] width 1279 height 814
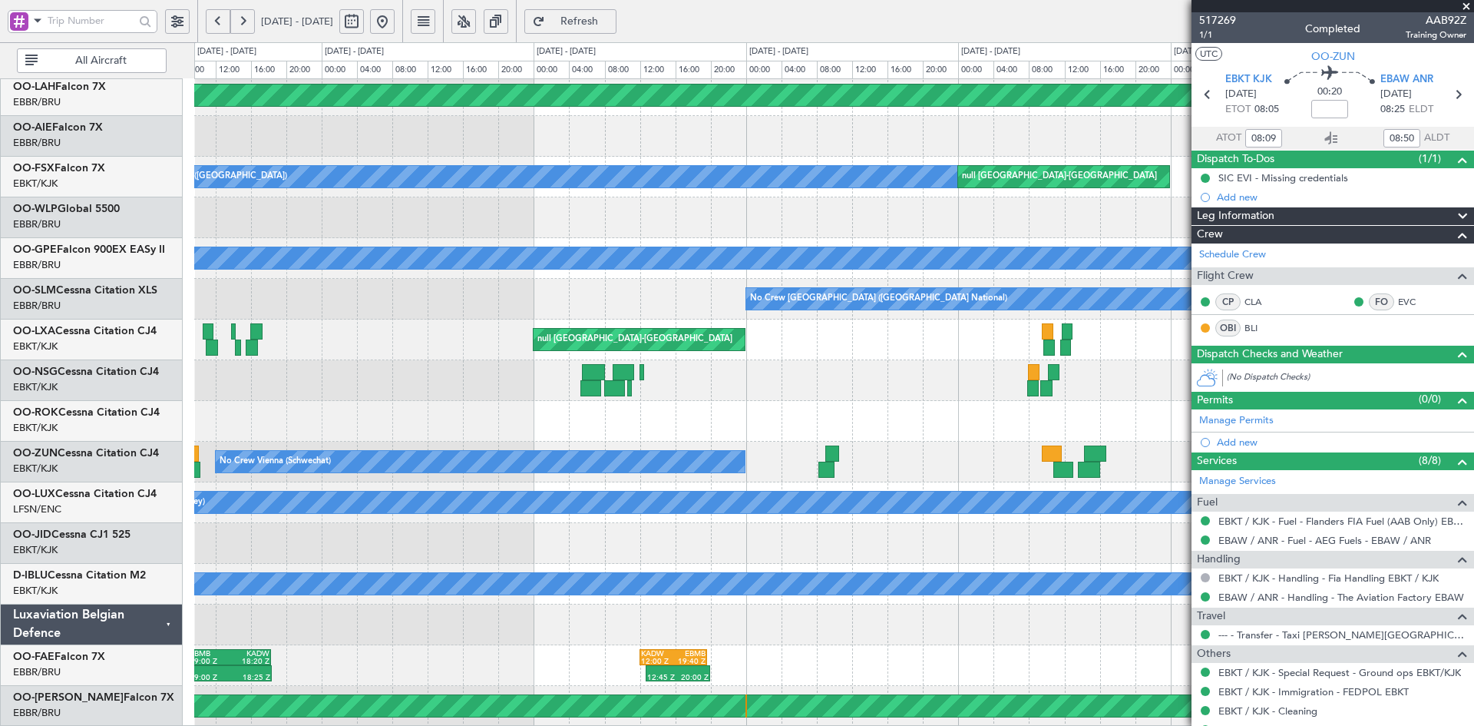
click at [317, 254] on div "Unplanned Maint Brussels (Brussels National) 03:40 Z 12:50 Z KPBI 04:00 Z LSZH …" at bounding box center [833, 319] width 1279 height 814
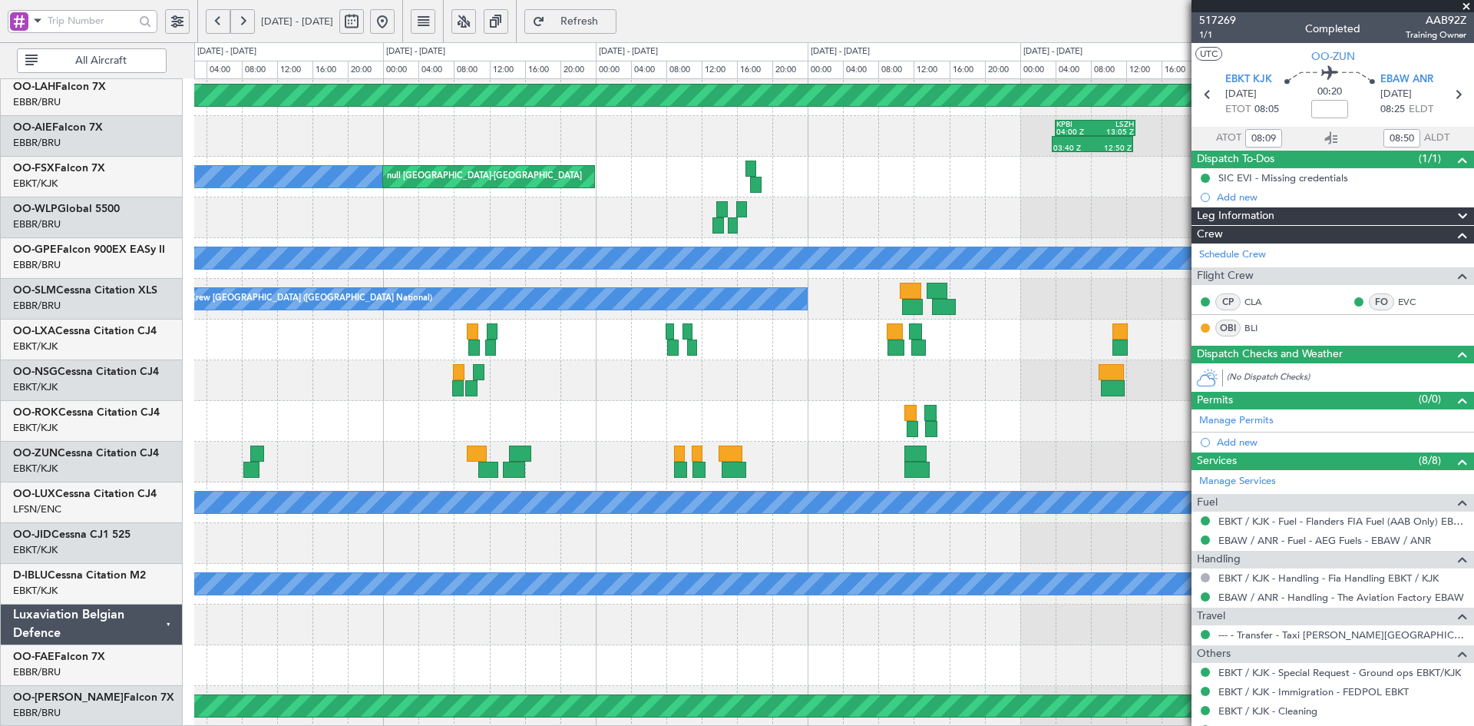
click at [87, 167] on div "Unplanned Maint Brussels (Brussels National) 03:40 Z 12:50 Z KPBI 04:00 Z LSZH …" at bounding box center [737, 383] width 1474 height 683
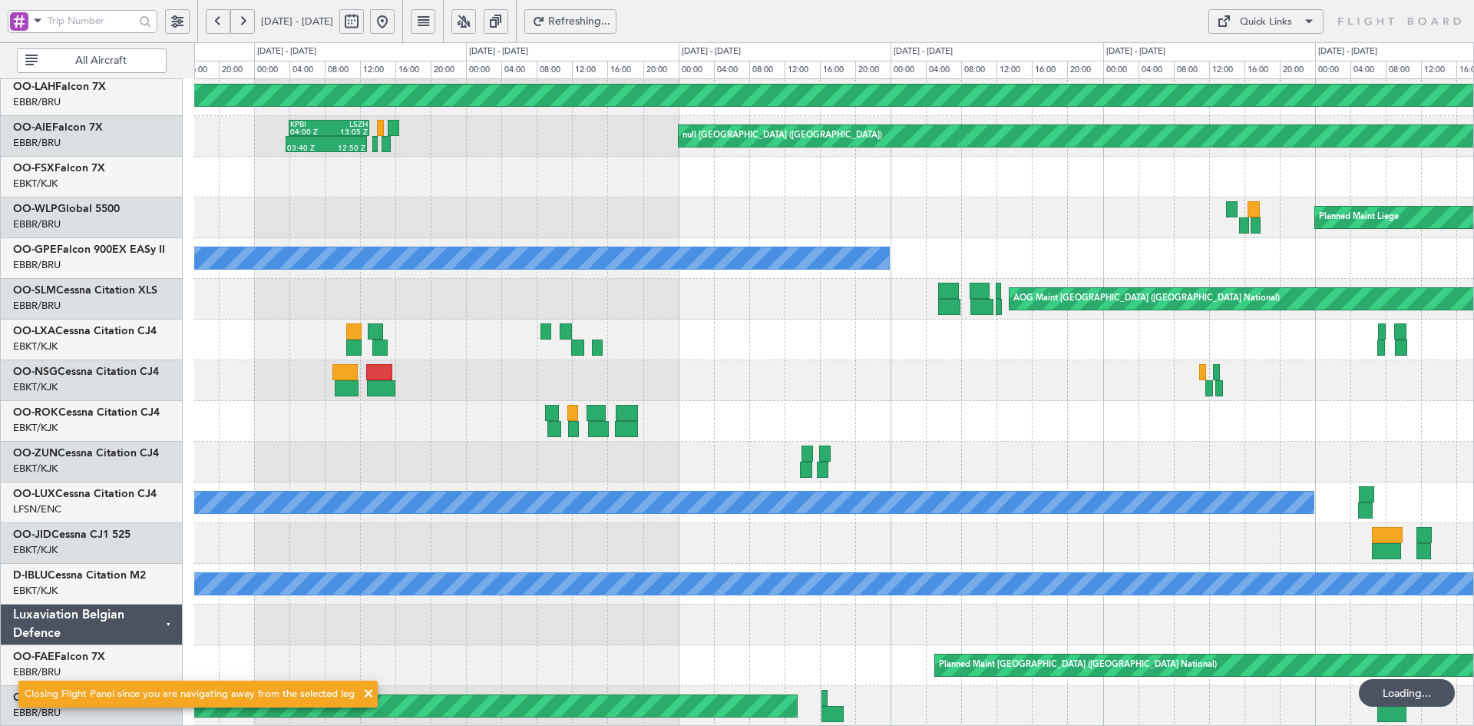
click at [282, 321] on div "Cleaning Brussels (Brussels National) Unplanned Maint Brussels (Brussels Nation…" at bounding box center [833, 319] width 1279 height 814
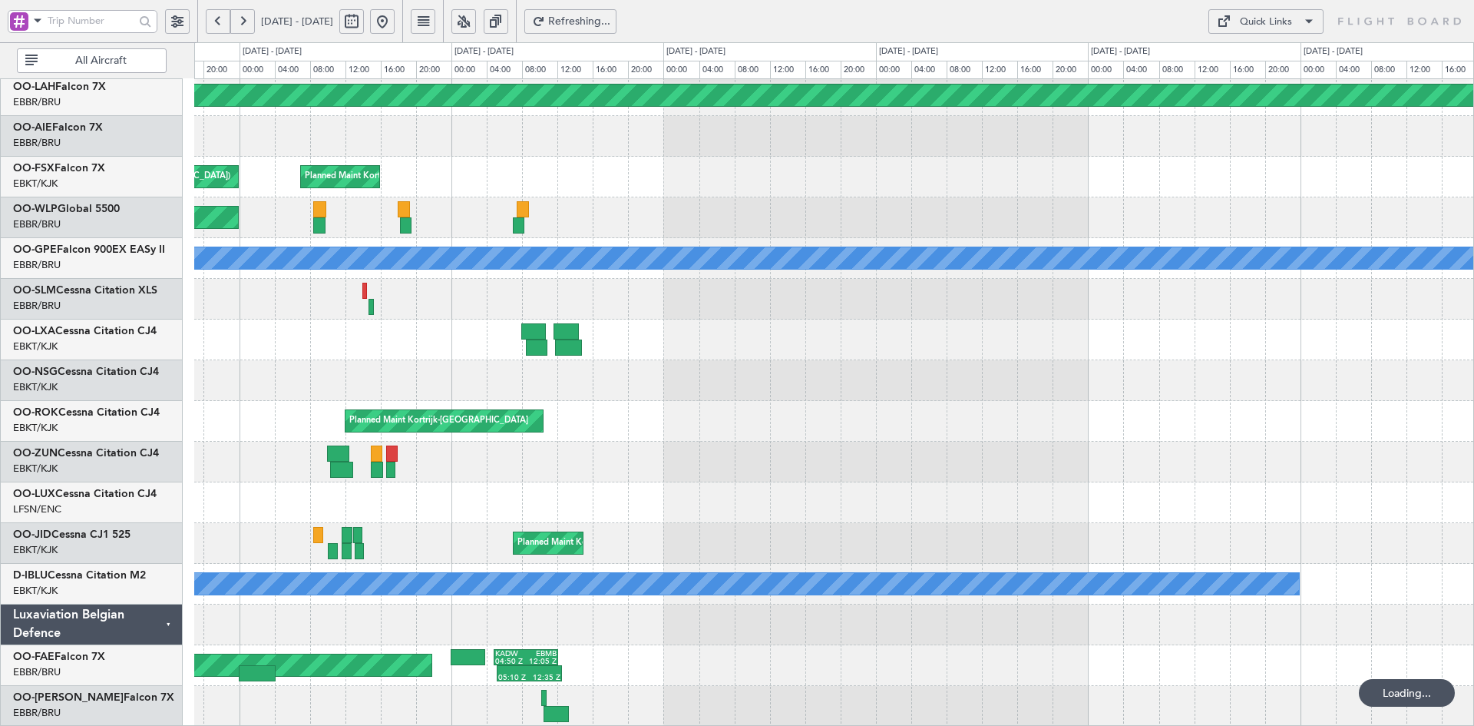
click at [436, 296] on div at bounding box center [833, 299] width 1279 height 41
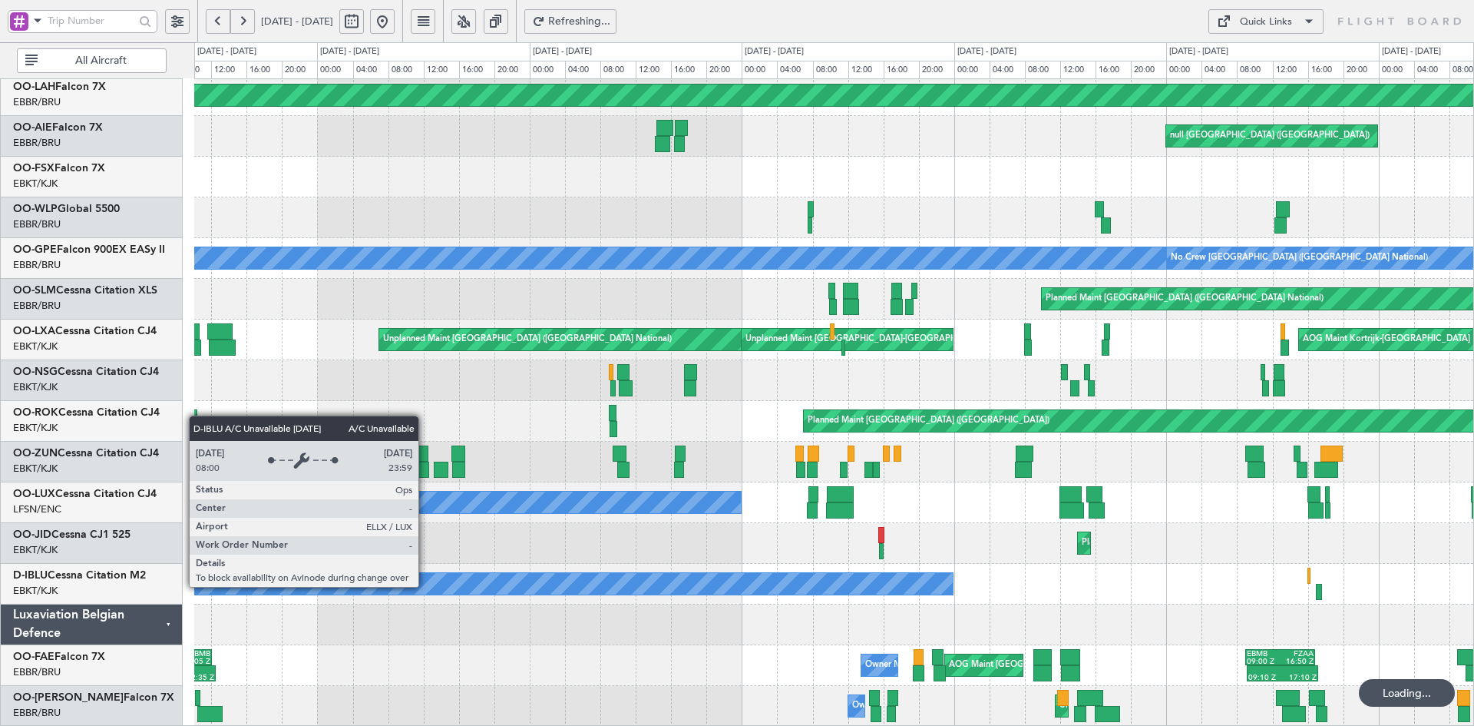
click at [431, 567] on div "A/C Unavailable Luxembourg (Findel)" at bounding box center [833, 584] width 1279 height 41
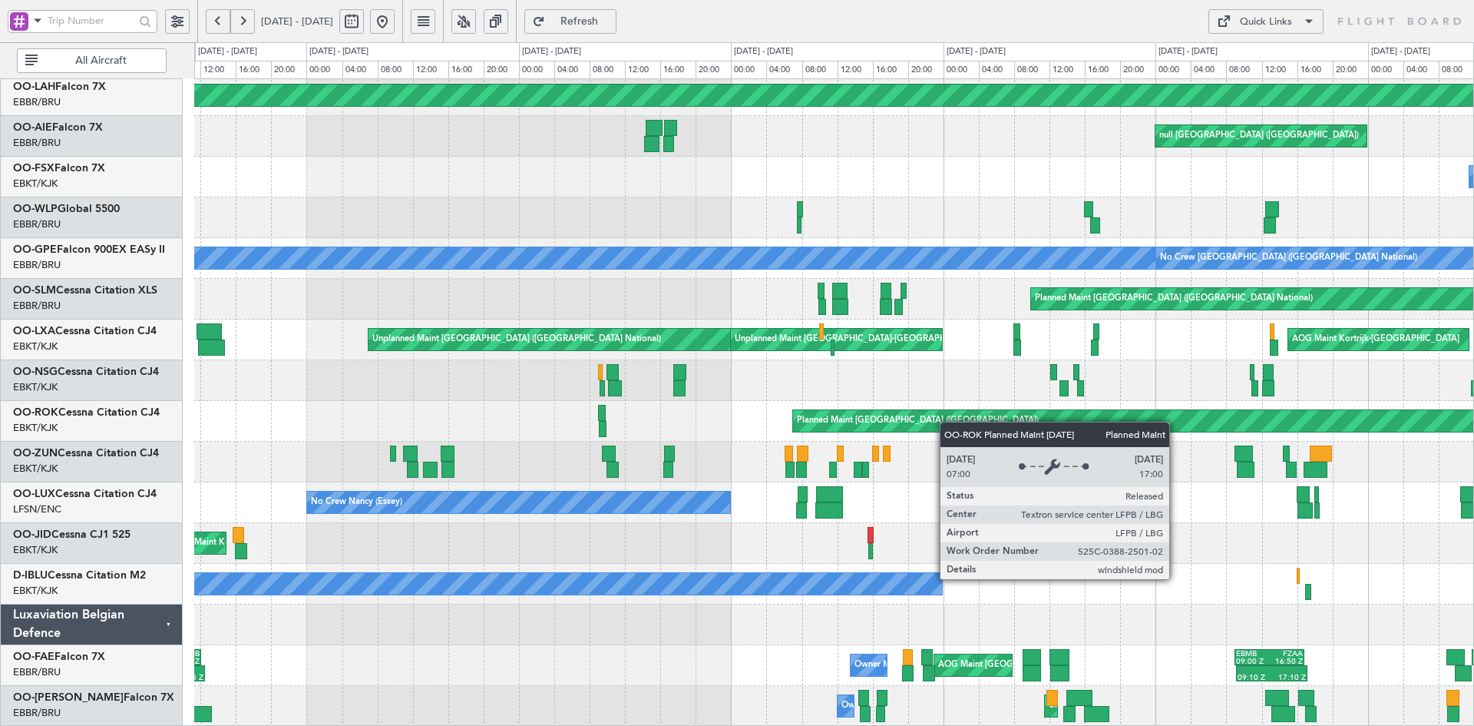
click at [945, 382] on div "13:35 Z 21:50 Z OMDW 13:30 Z RPVP 22:00 Z null Brussels (Brussels National) Unp…" at bounding box center [833, 319] width 1279 height 814
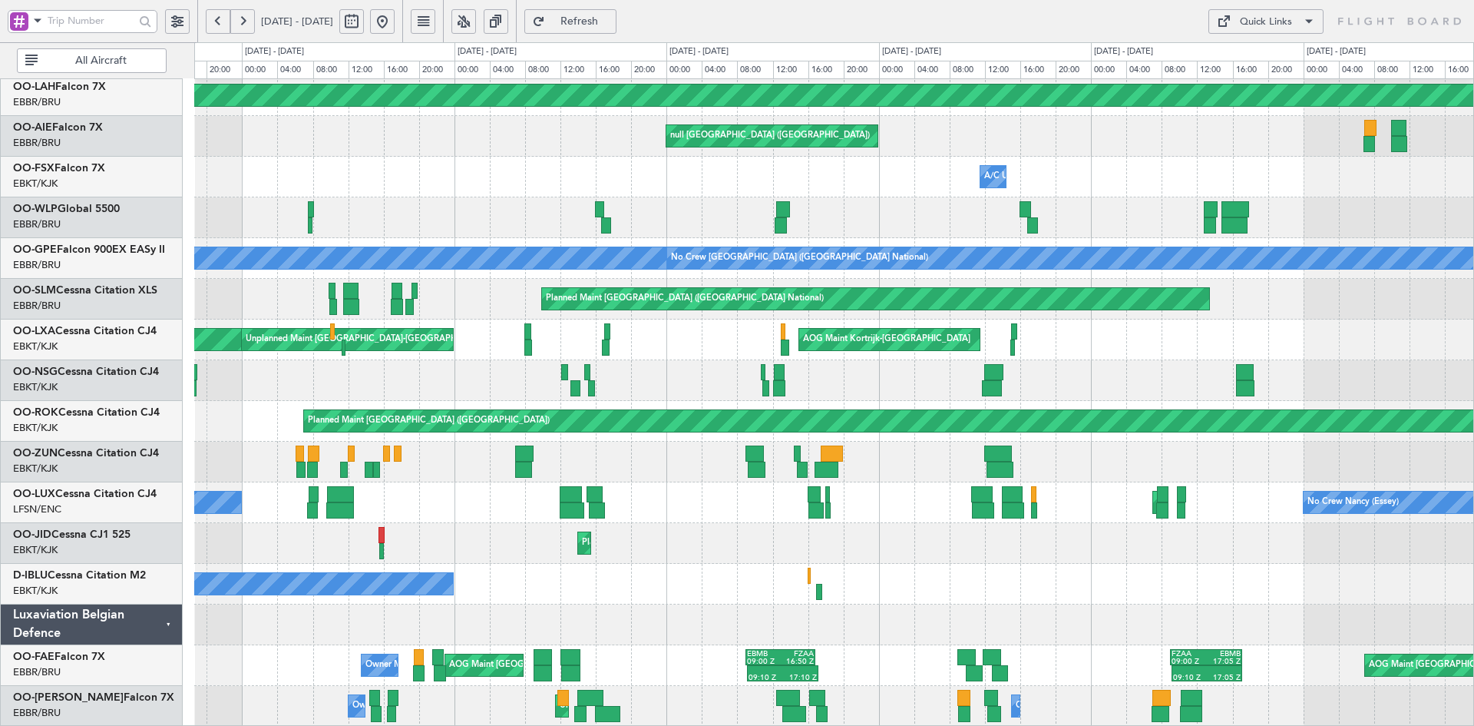
click at [793, 461] on div "OMDW 13:30 Z RPVP 22:00 Z 13:35 Z 21:50 Z Unplanned Maint Brussels (Brussels Na…" at bounding box center [833, 319] width 1279 height 814
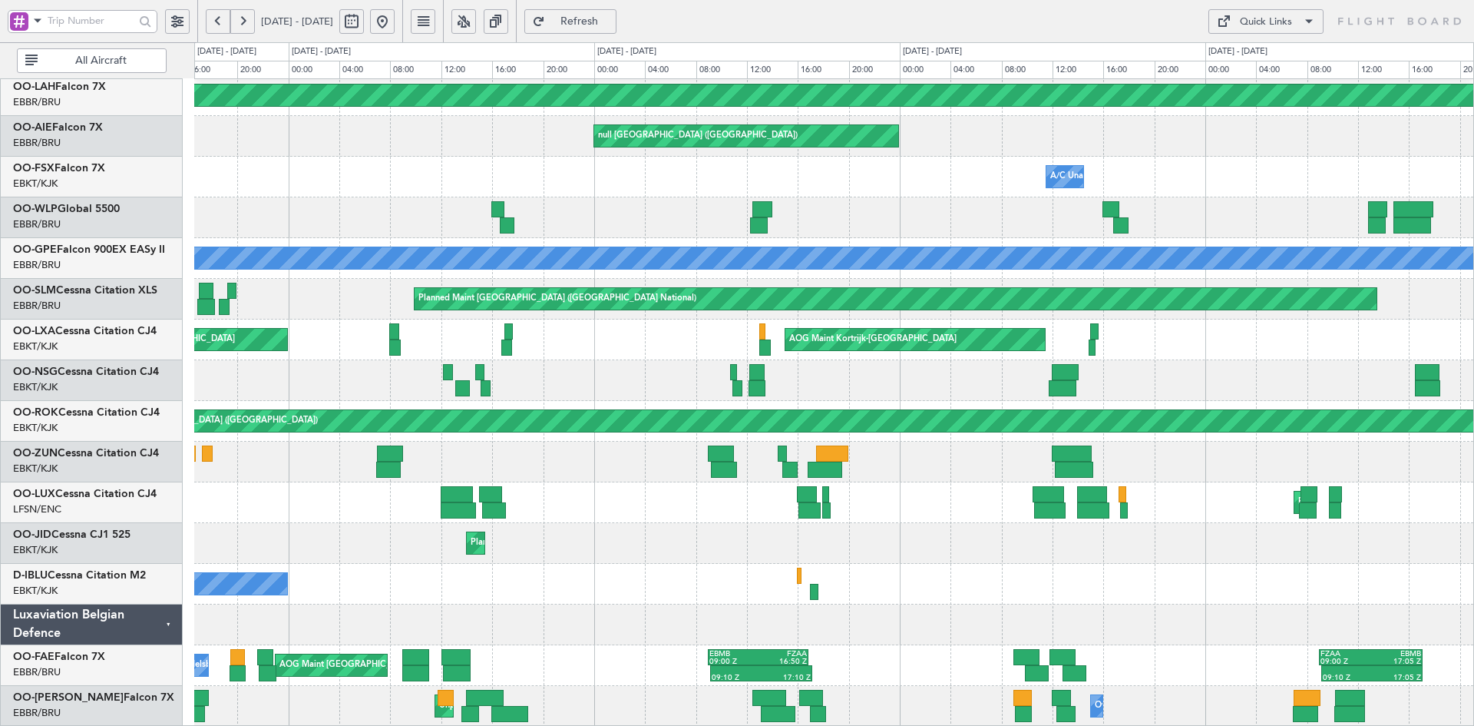
click at [395, 19] on button at bounding box center [382, 21] width 25 height 25
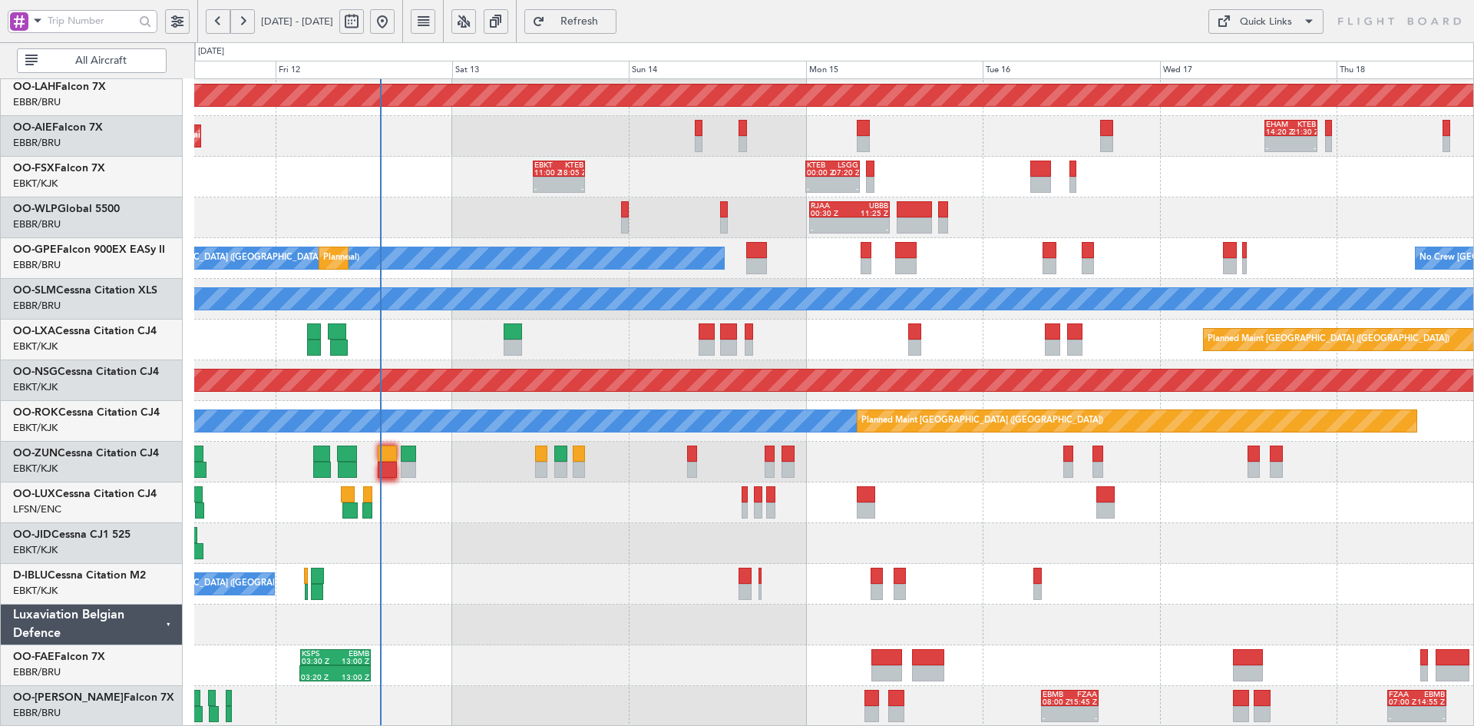
click at [1033, 527] on div at bounding box center [833, 543] width 1279 height 41
click at [1163, 534] on div at bounding box center [833, 543] width 1279 height 41
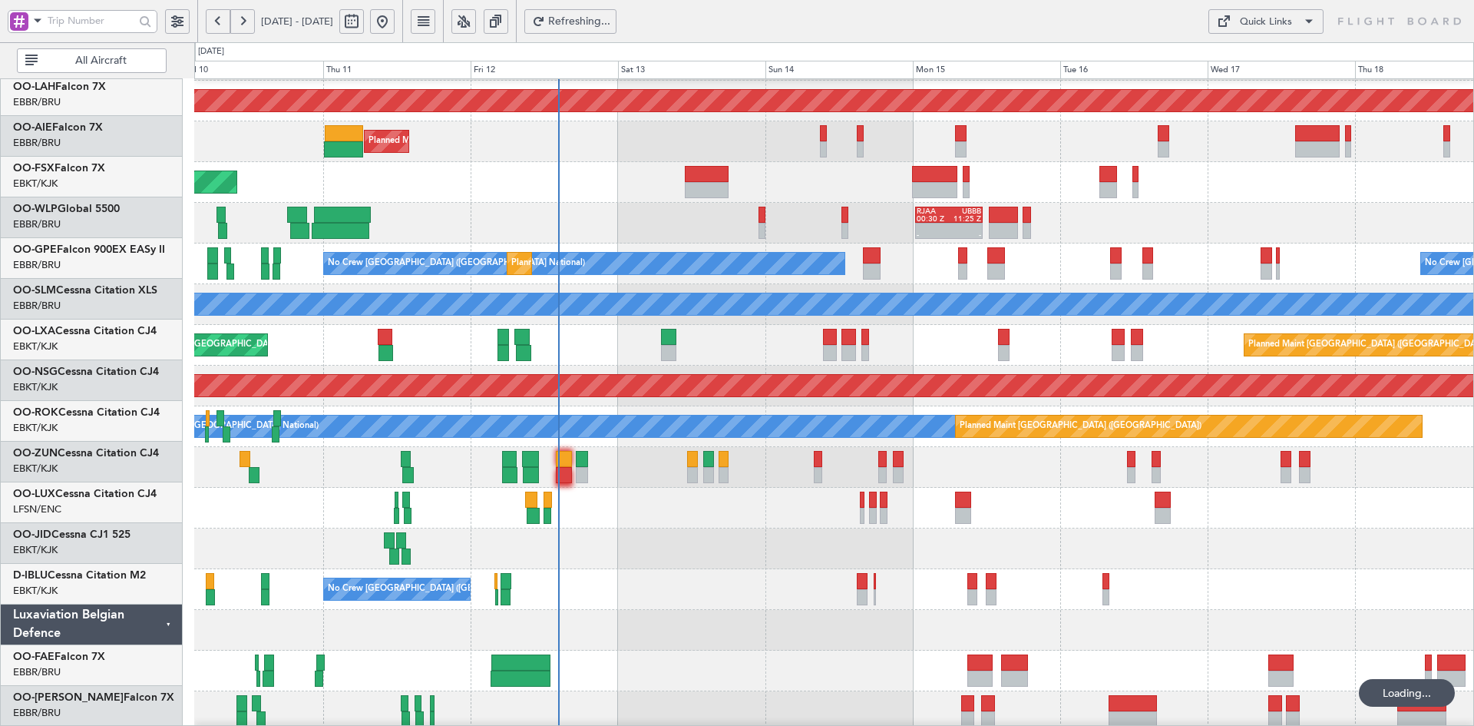
scroll to position [161, 0]
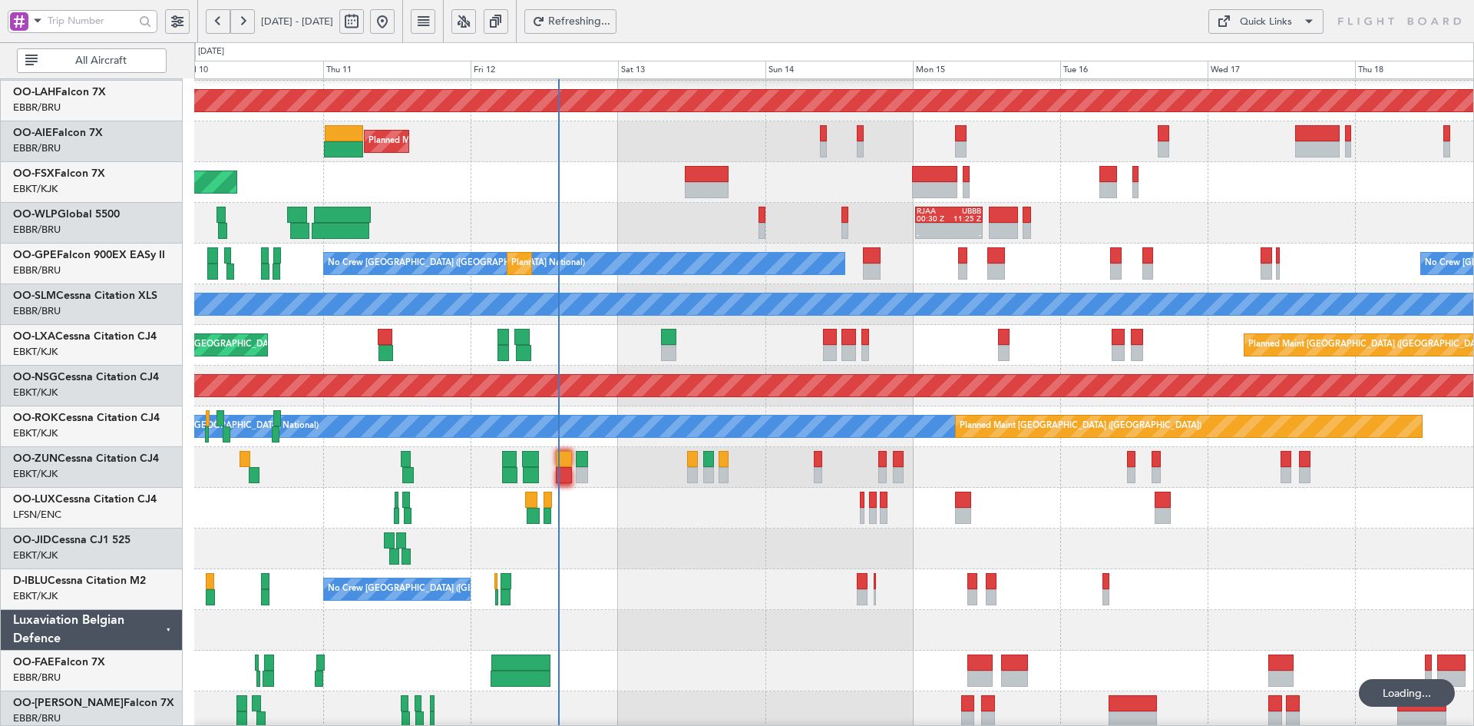
click at [1159, 574] on div "No Crew [GEOGRAPHIC_DATA] ([GEOGRAPHIC_DATA] National)" at bounding box center [833, 589] width 1279 height 41
click at [1098, 284] on div "No Crew Brussels (Brussels National) No Crew Brussels (Brussels National) Plann…" at bounding box center [833, 263] width 1279 height 41
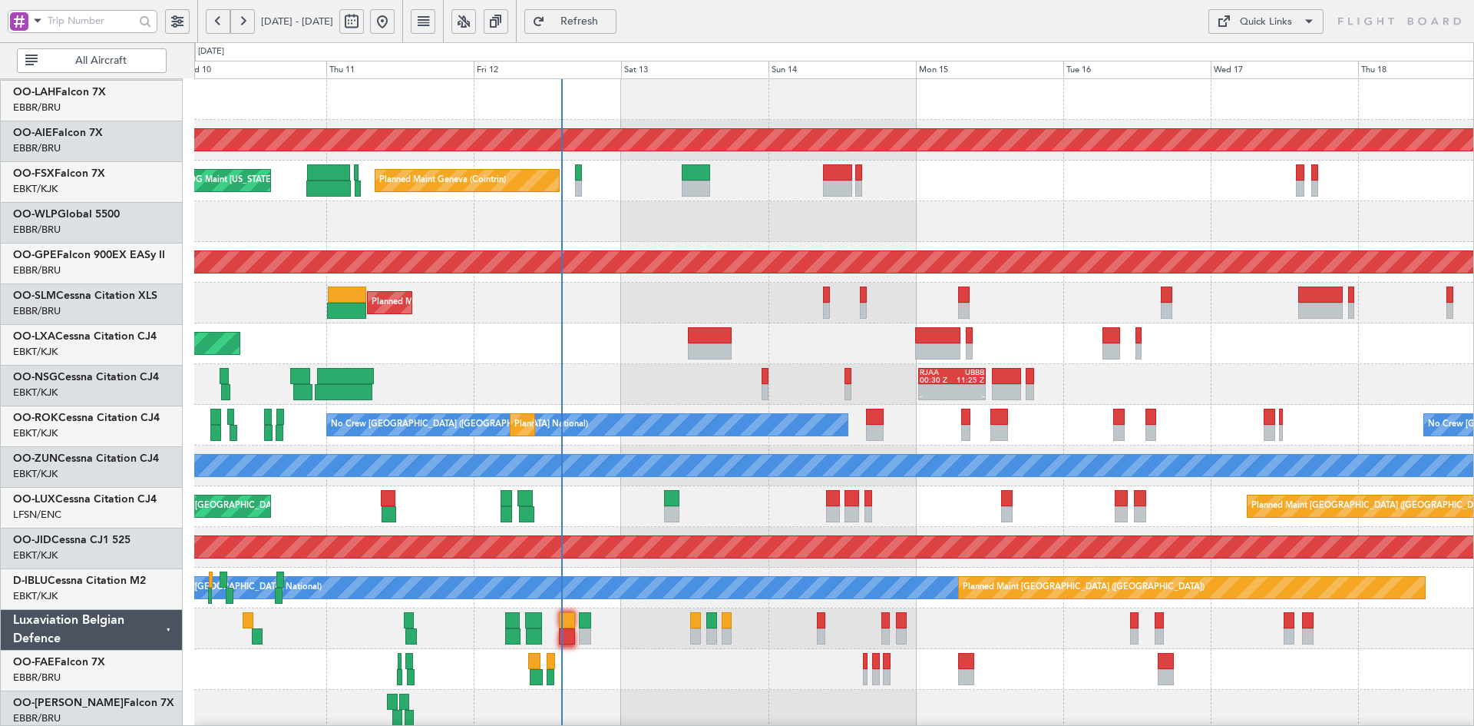
scroll to position [0, 0]
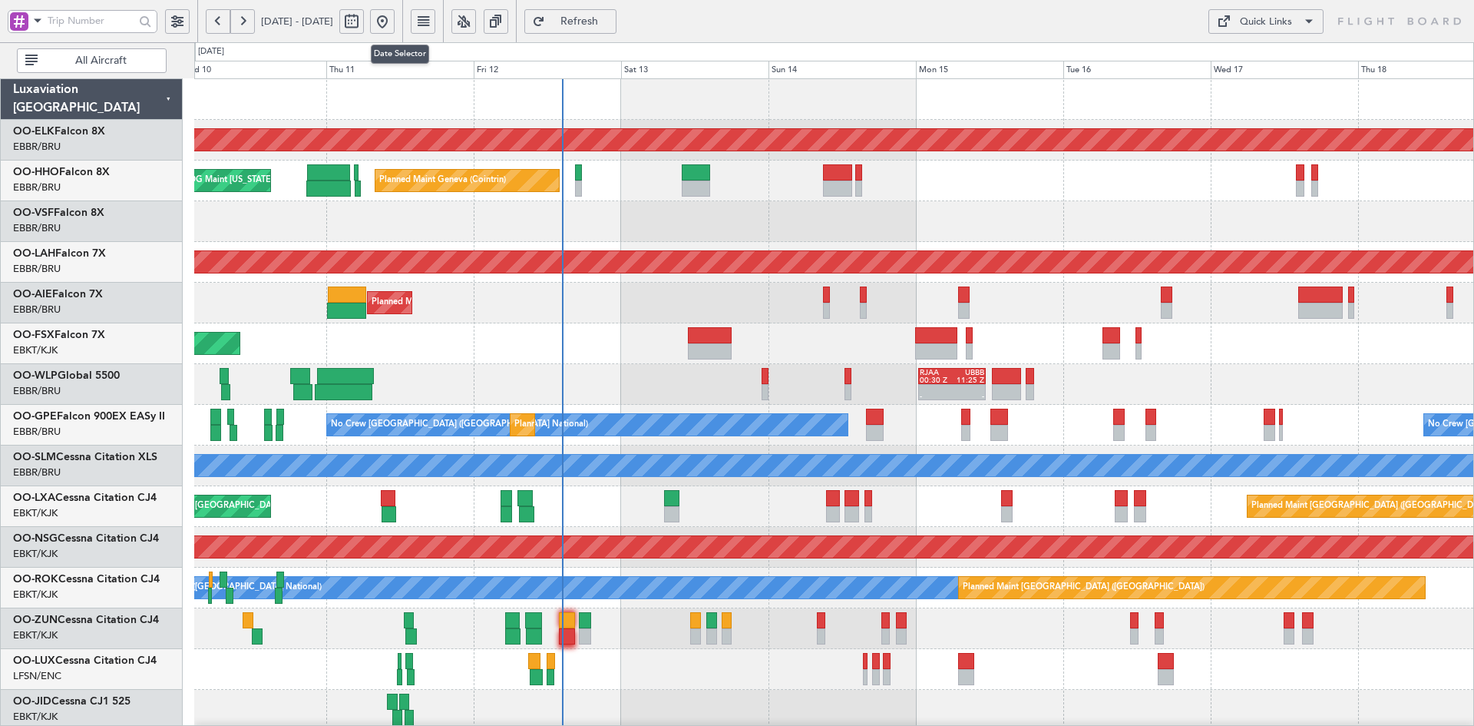
click at [364, 23] on button at bounding box center [351, 21] width 25 height 25
select select "9"
select select "2025"
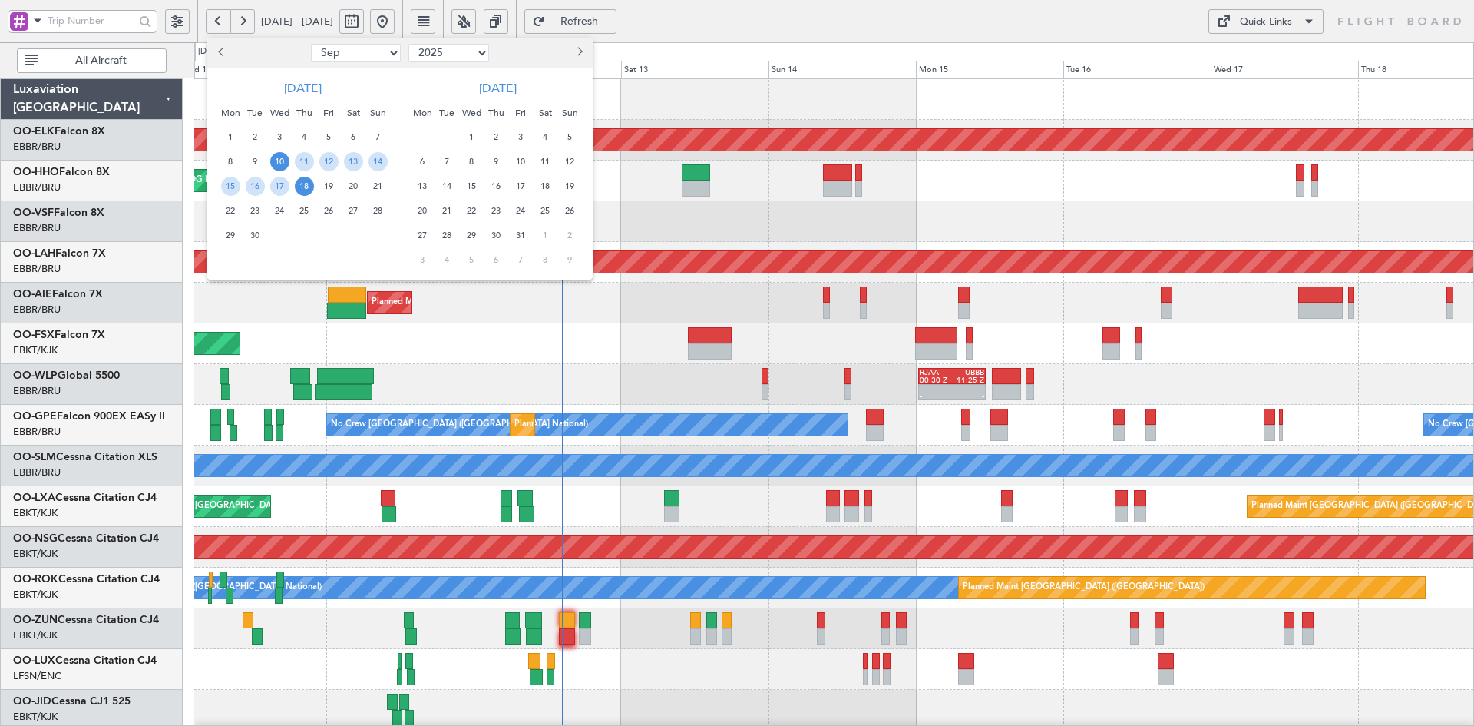
click at [386, 51] on select "Jan Feb Mar Apr May Jun Jul Aug Sep Oct Nov Dec" at bounding box center [356, 53] width 90 height 18
select select "6"
click at [311, 44] on select "Jan Feb Mar Apr May Jun Jul Aug Sep Oct Nov Dec" at bounding box center [356, 53] width 90 height 18
click at [234, 153] on span "2" at bounding box center [230, 161] width 19 height 19
click at [377, 179] on span "15" at bounding box center [378, 186] width 19 height 19
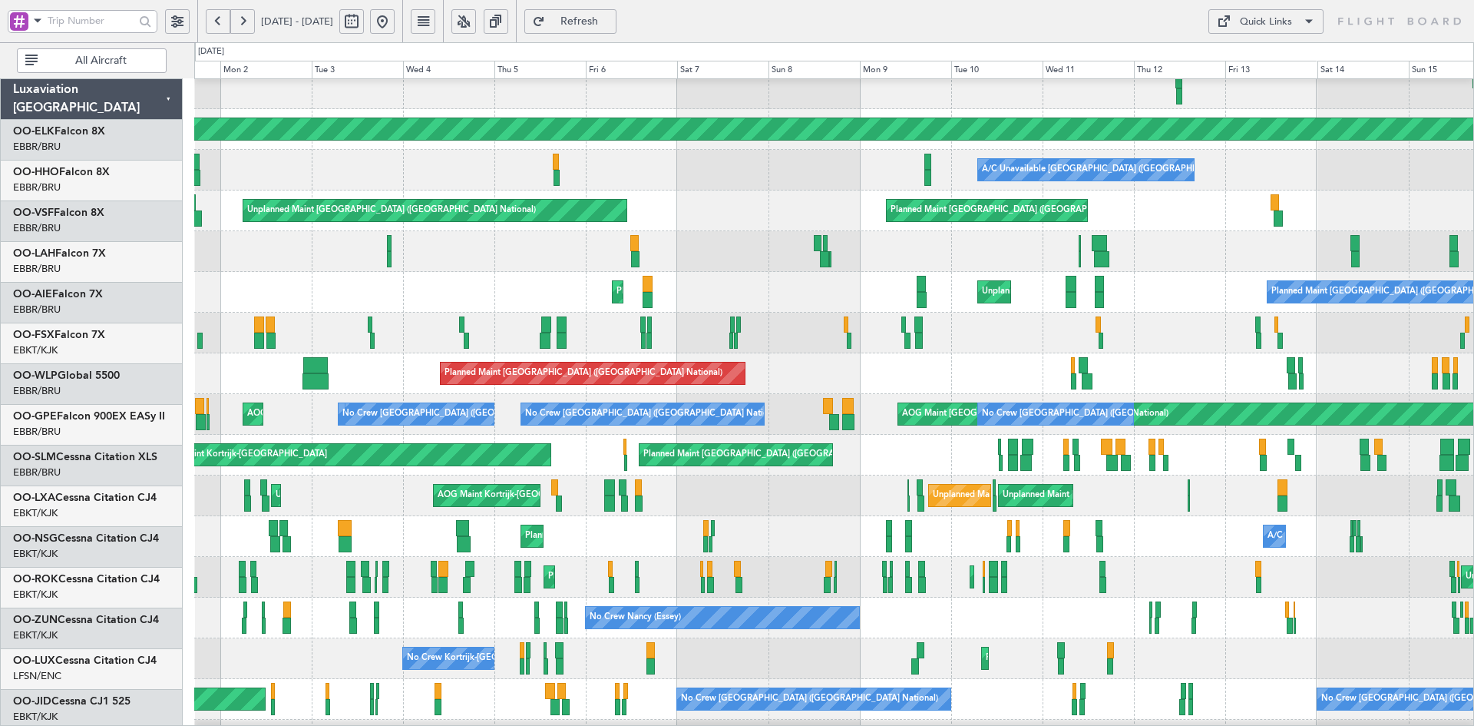
click at [694, 505] on div "Planned Maint Geneva (Cointrin) A/C Unavailable Brussels (Brussels National) Pl…" at bounding box center [833, 435] width 1279 height 814
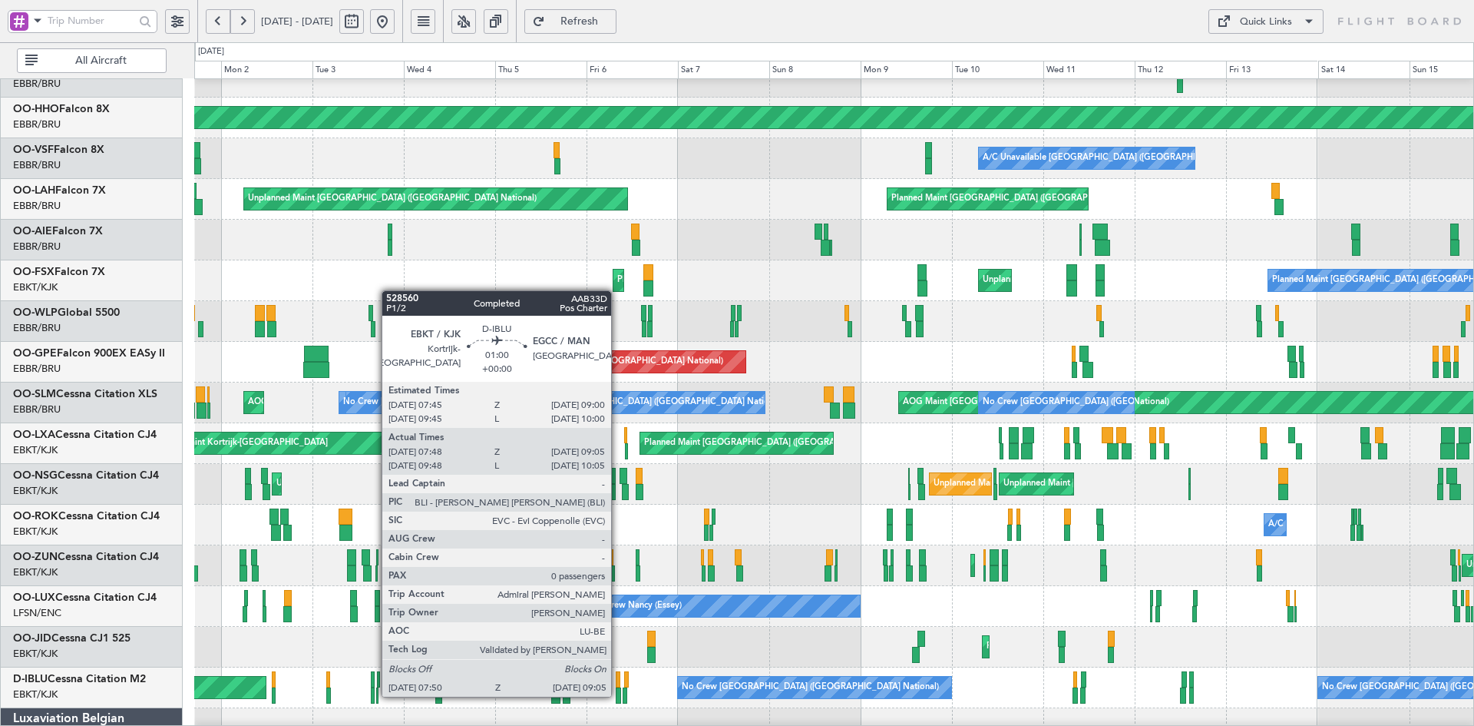
click at [618, 695] on div at bounding box center [618, 695] width 5 height 16
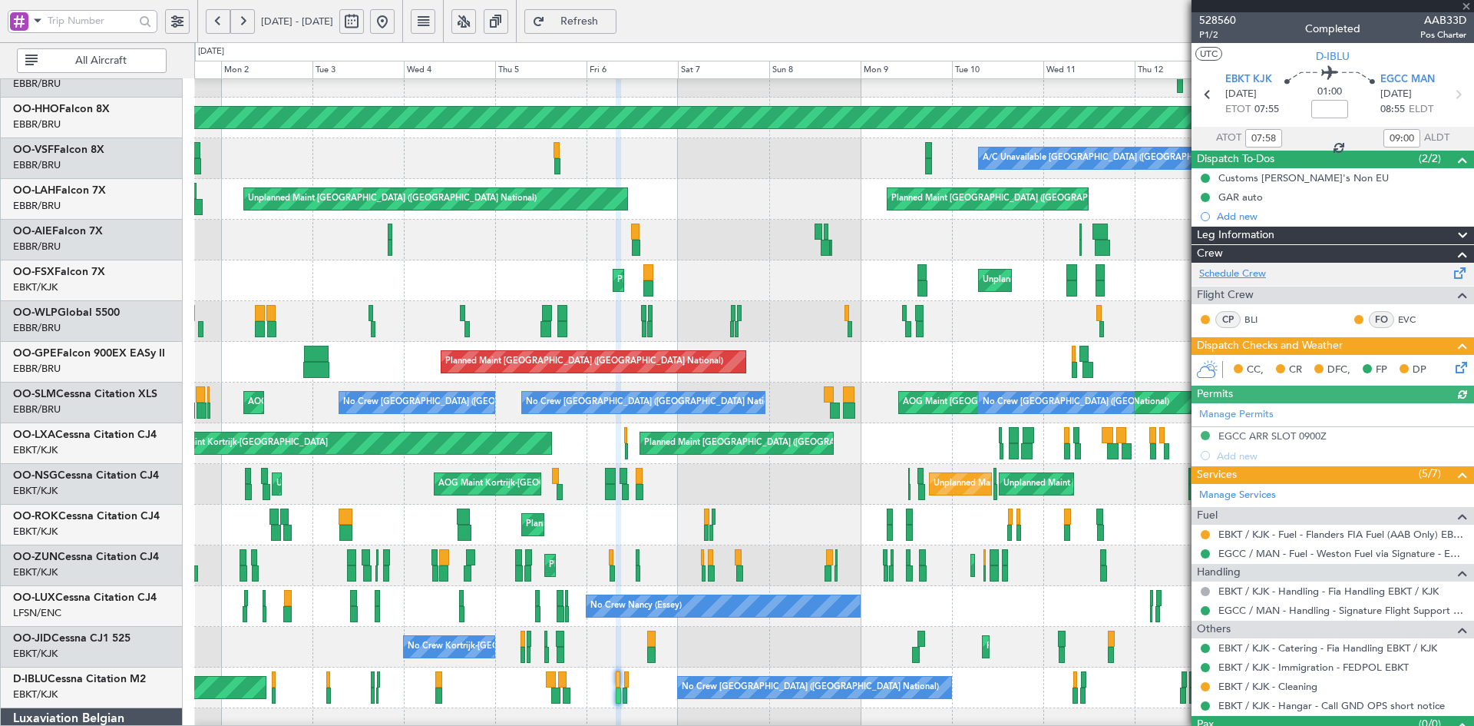
click at [1253, 275] on link "Schedule Crew" at bounding box center [1232, 273] width 67 height 15
click at [395, 20] on button at bounding box center [382, 21] width 25 height 25
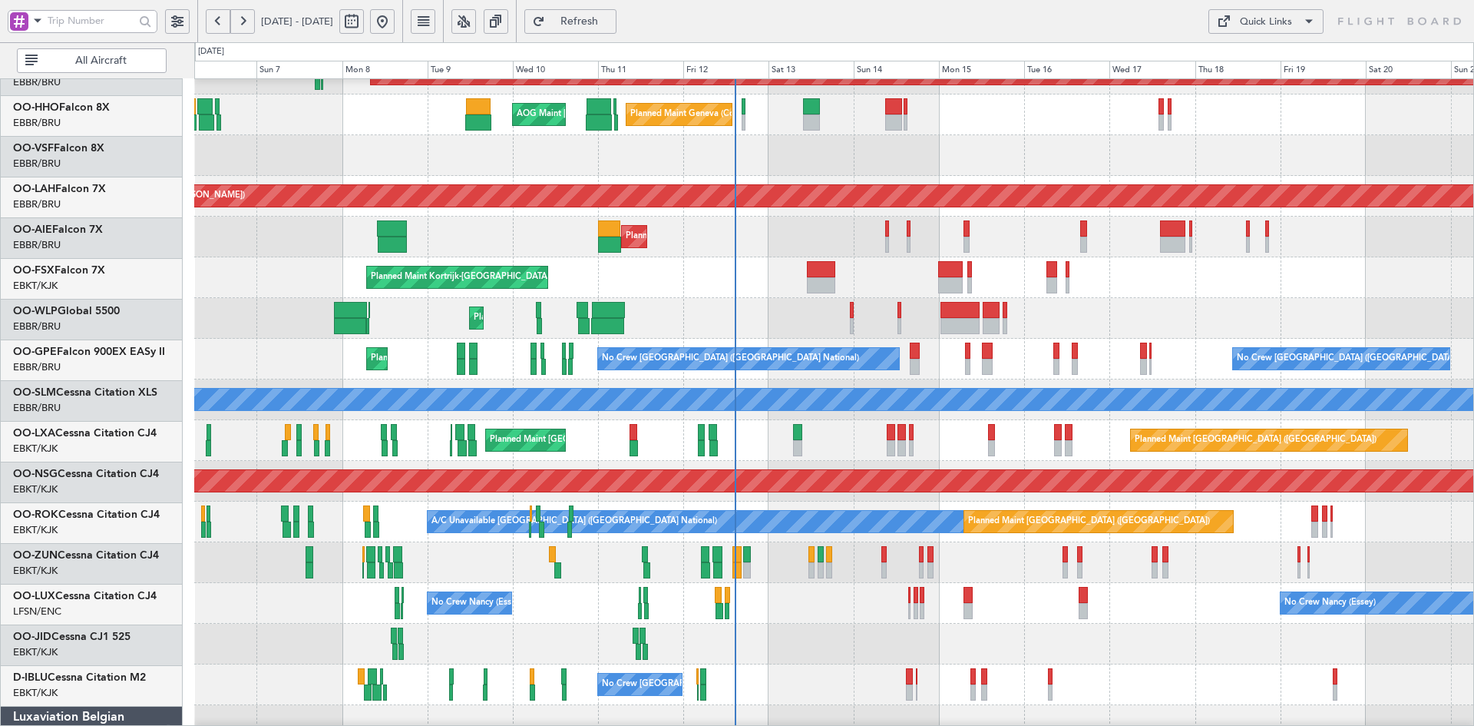
scroll to position [66, 0]
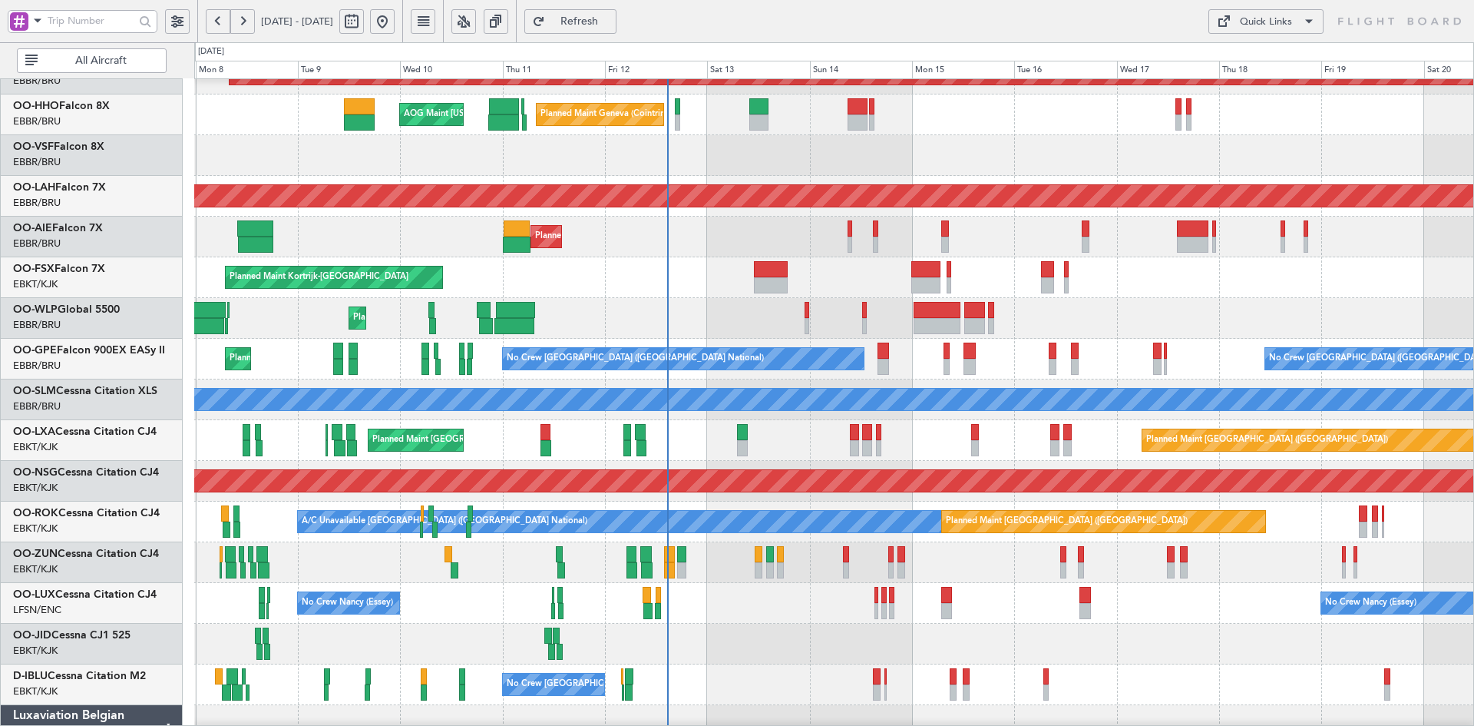
click at [1097, 349] on div "Planned Maint Brussels (Brussels National) No Crew Brussels (Brussels National)…" at bounding box center [833, 359] width 1279 height 41
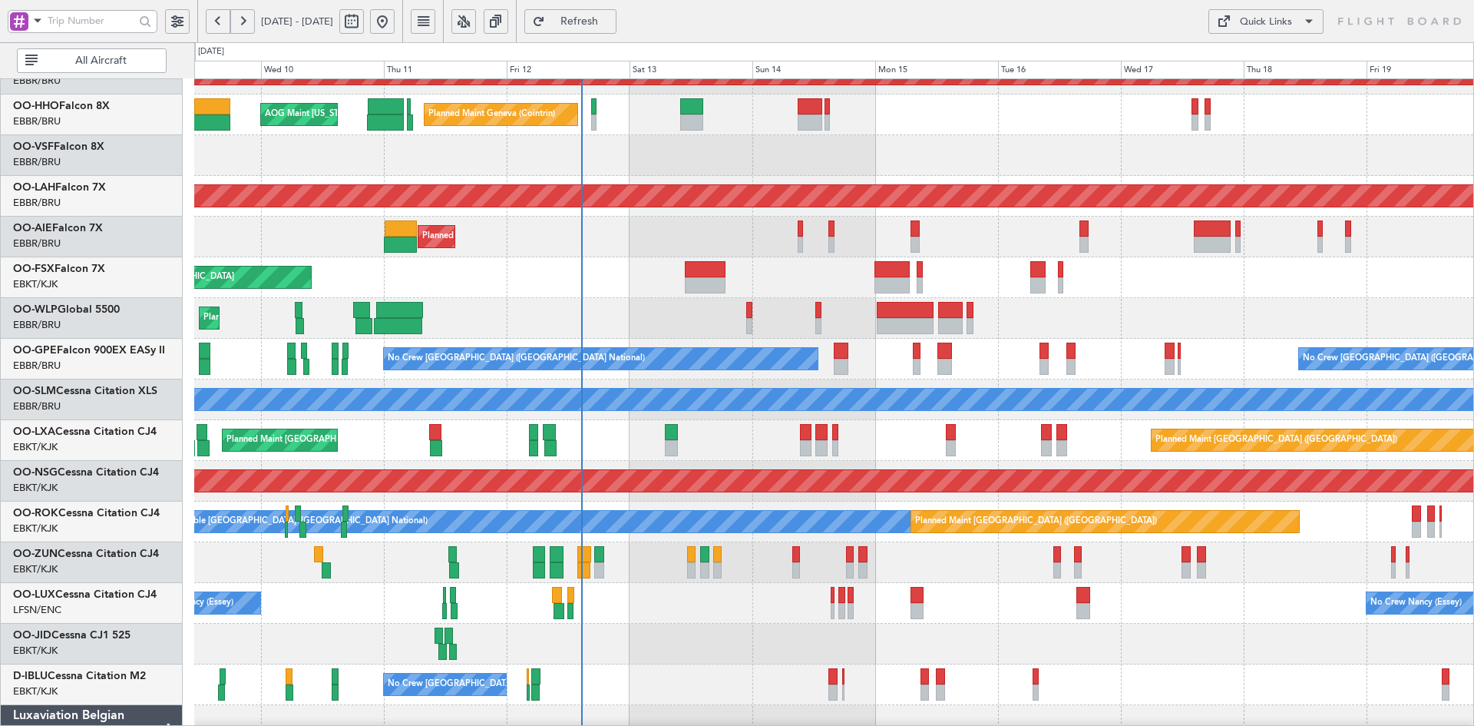
click at [1101, 300] on div "Planned Maint Kortrijk-Wevelgem Planned Maint Geneva (Cointrin) AOG Maint New Y…" at bounding box center [833, 420] width 1279 height 814
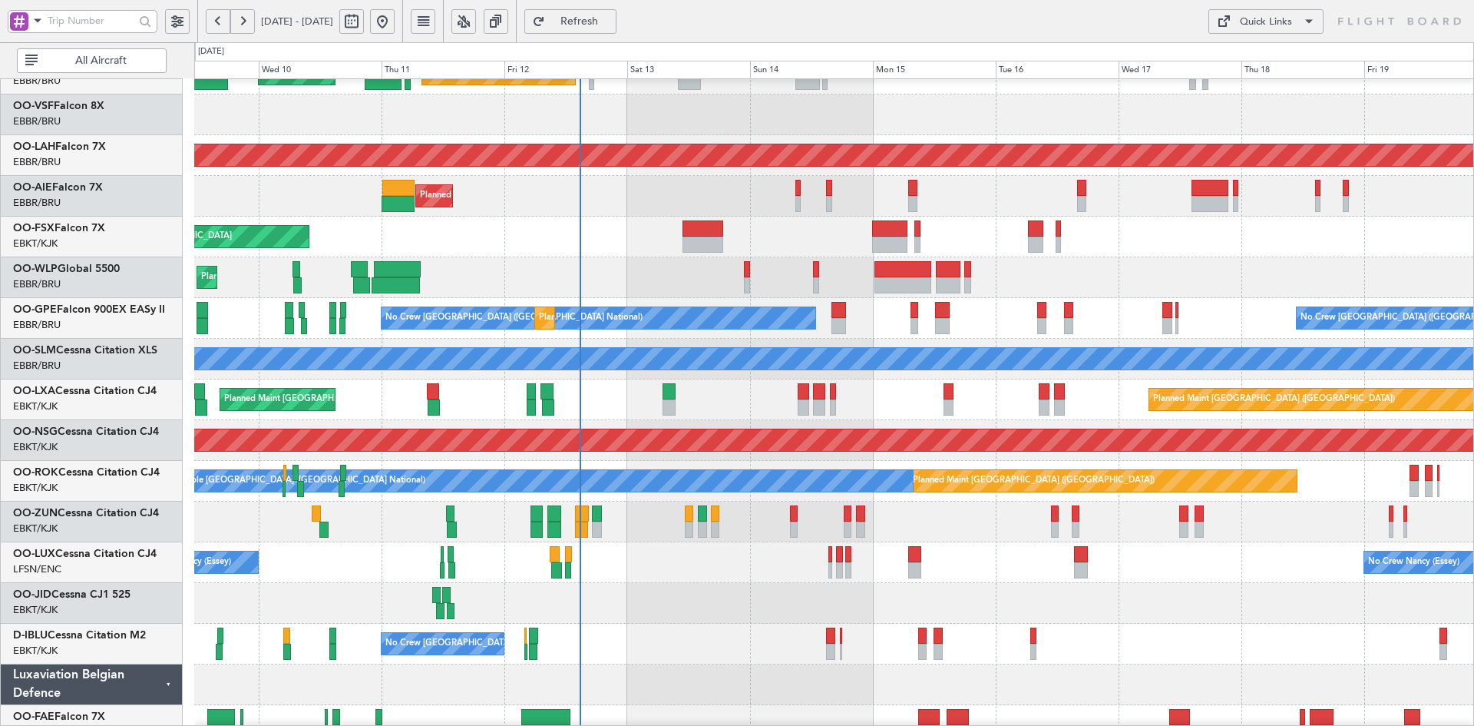
scroll to position [100, 0]
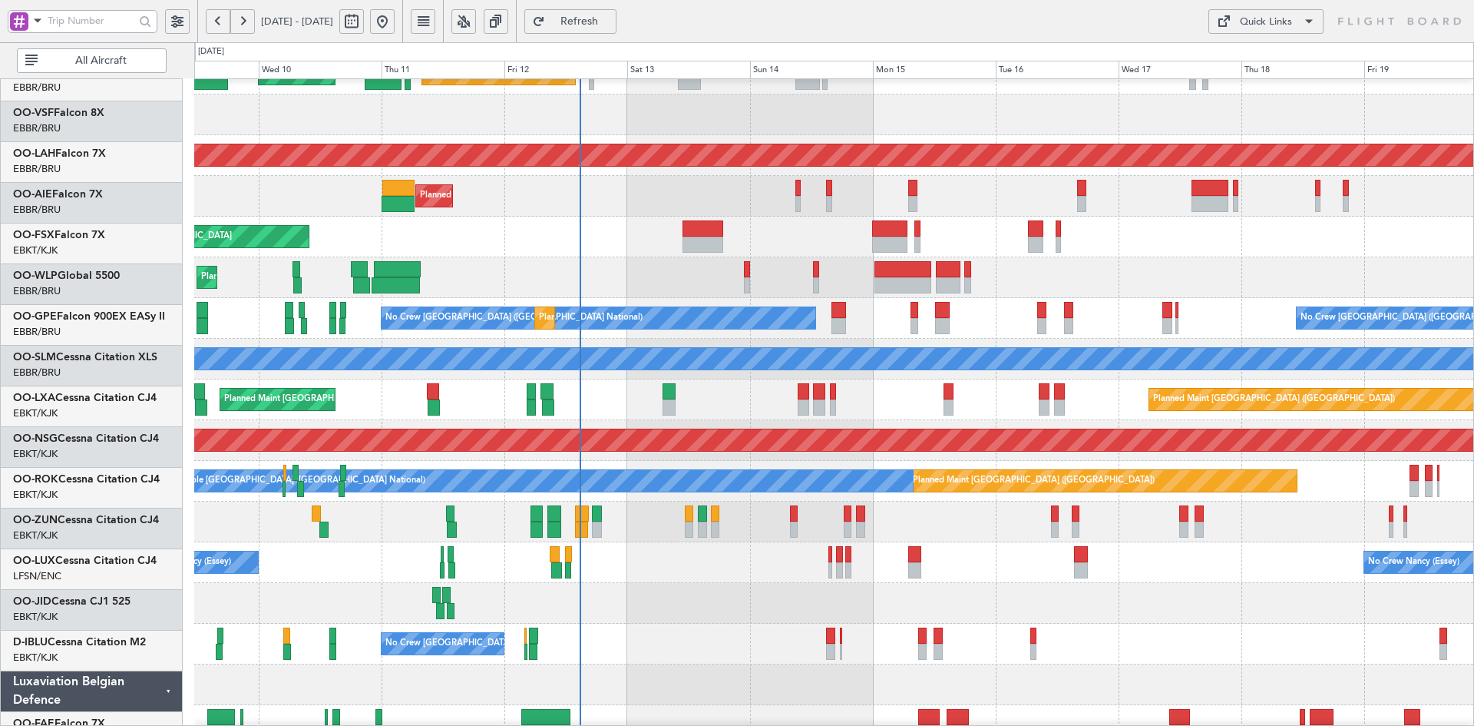
click at [1066, 247] on div "Planned Maint Kortrijk-[GEOGRAPHIC_DATA]" at bounding box center [833, 237] width 1279 height 41
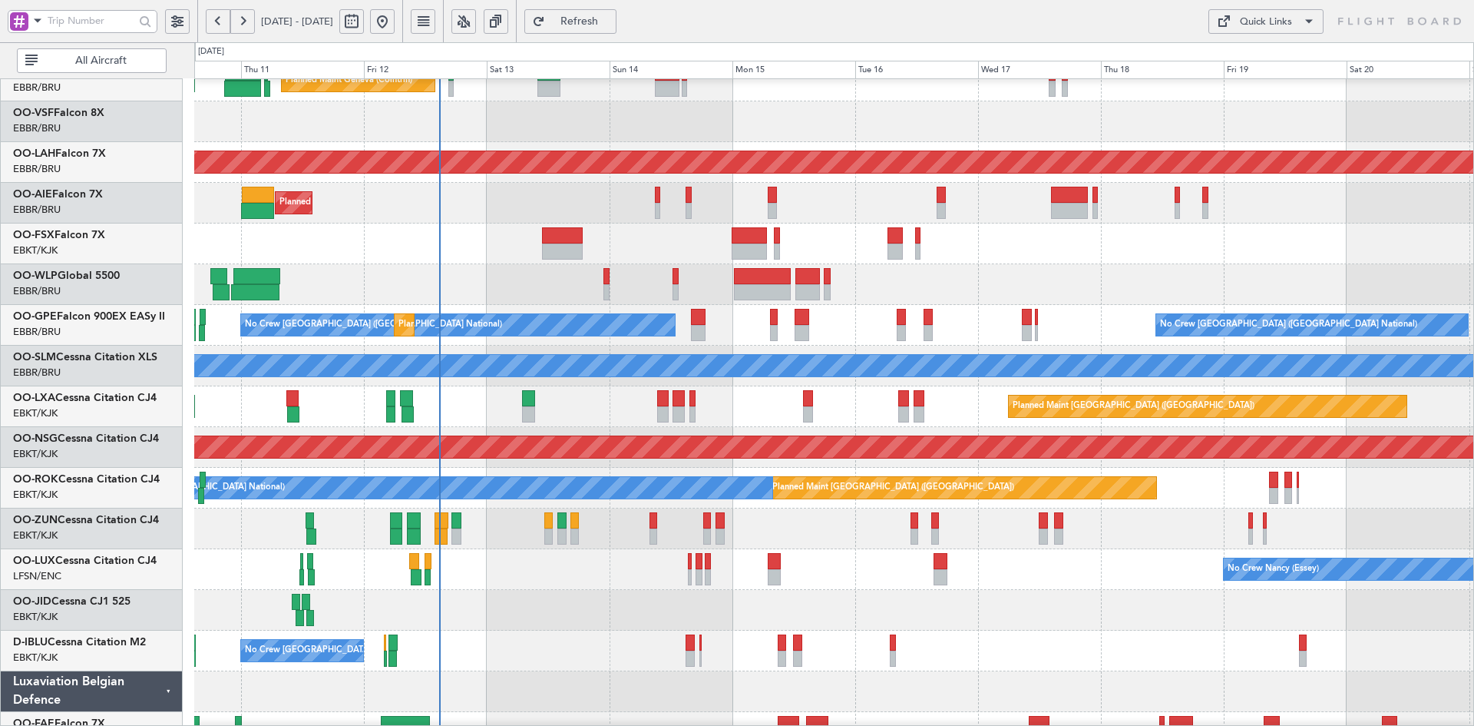
click at [1024, 388] on div "Planned Maint Geneva (Cointrin) AOG Maint New York (Teterboro) Planned Maint Al…" at bounding box center [833, 386] width 1279 height 814
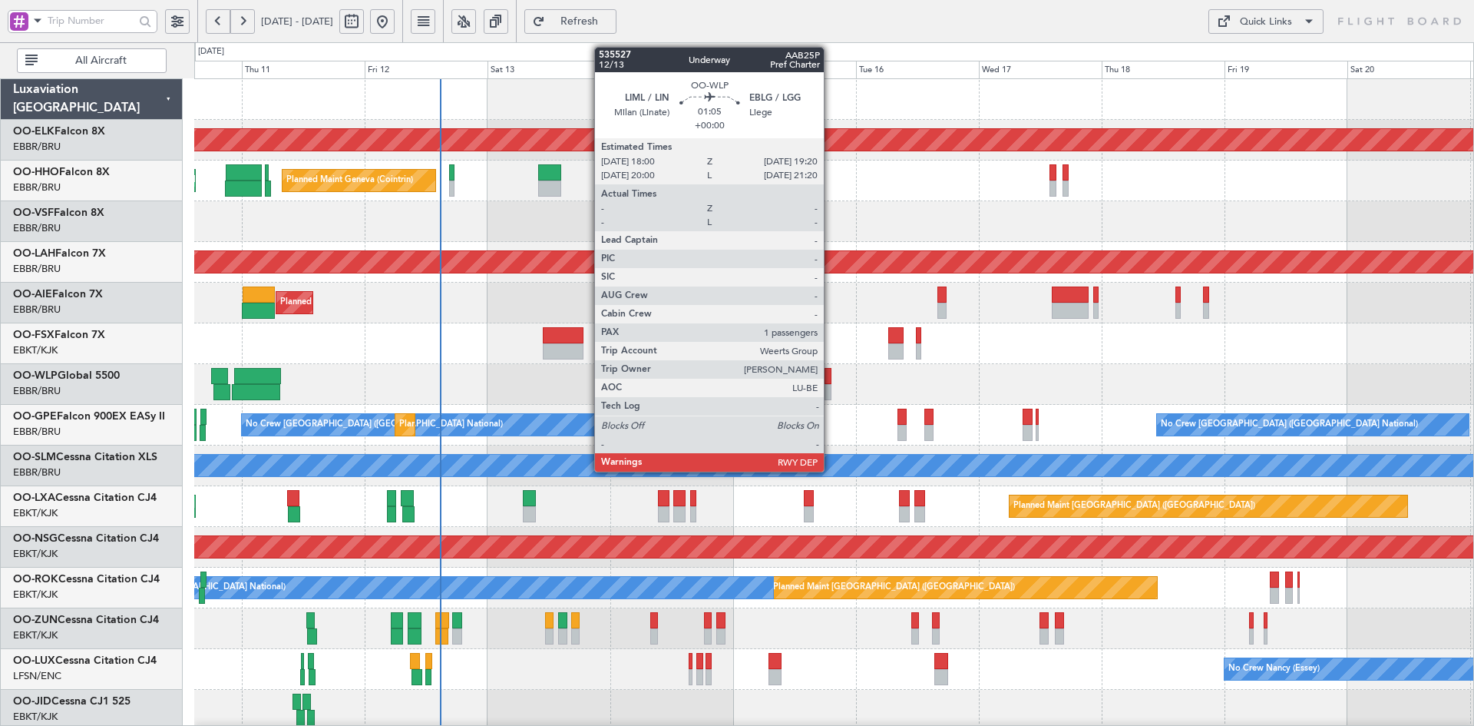
click at [831, 391] on div at bounding box center [828, 392] width 7 height 16
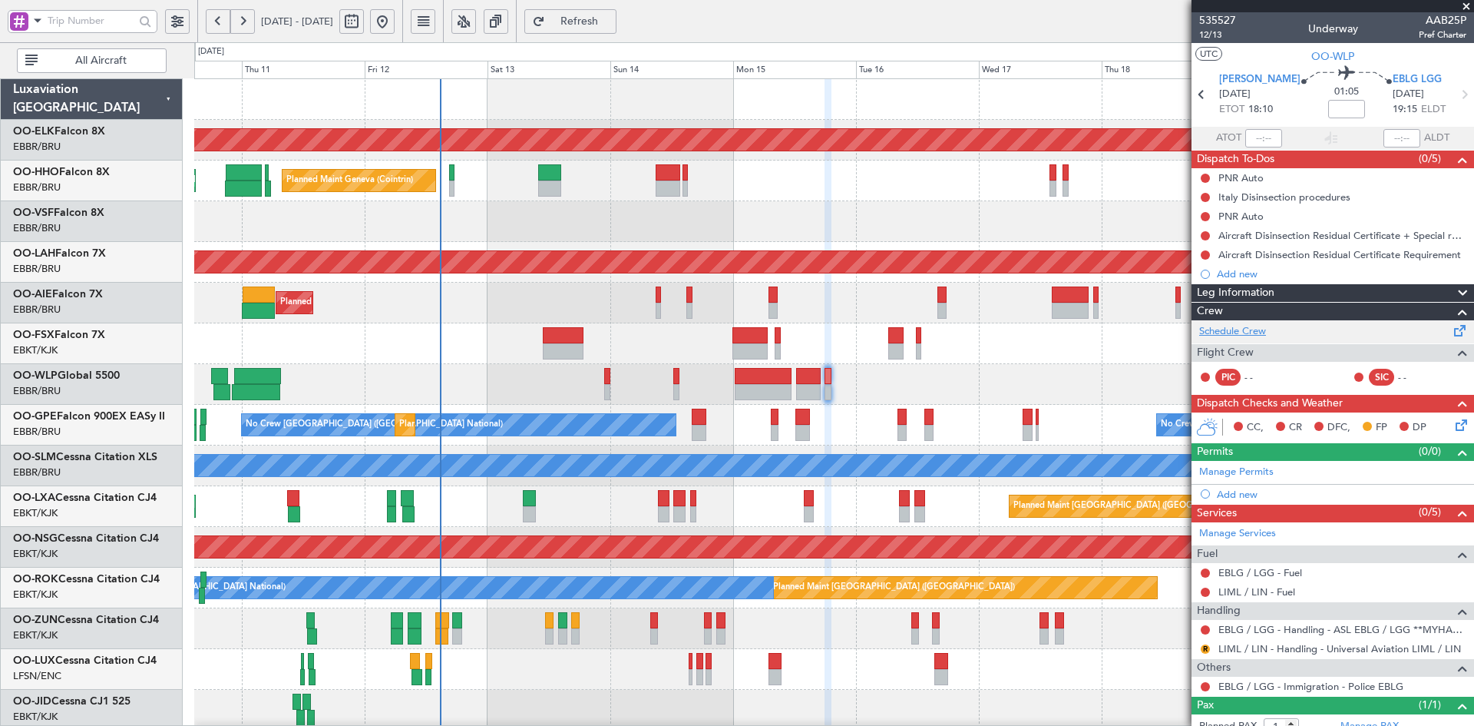
click at [1233, 327] on link "Schedule Crew" at bounding box center [1232, 331] width 67 height 15
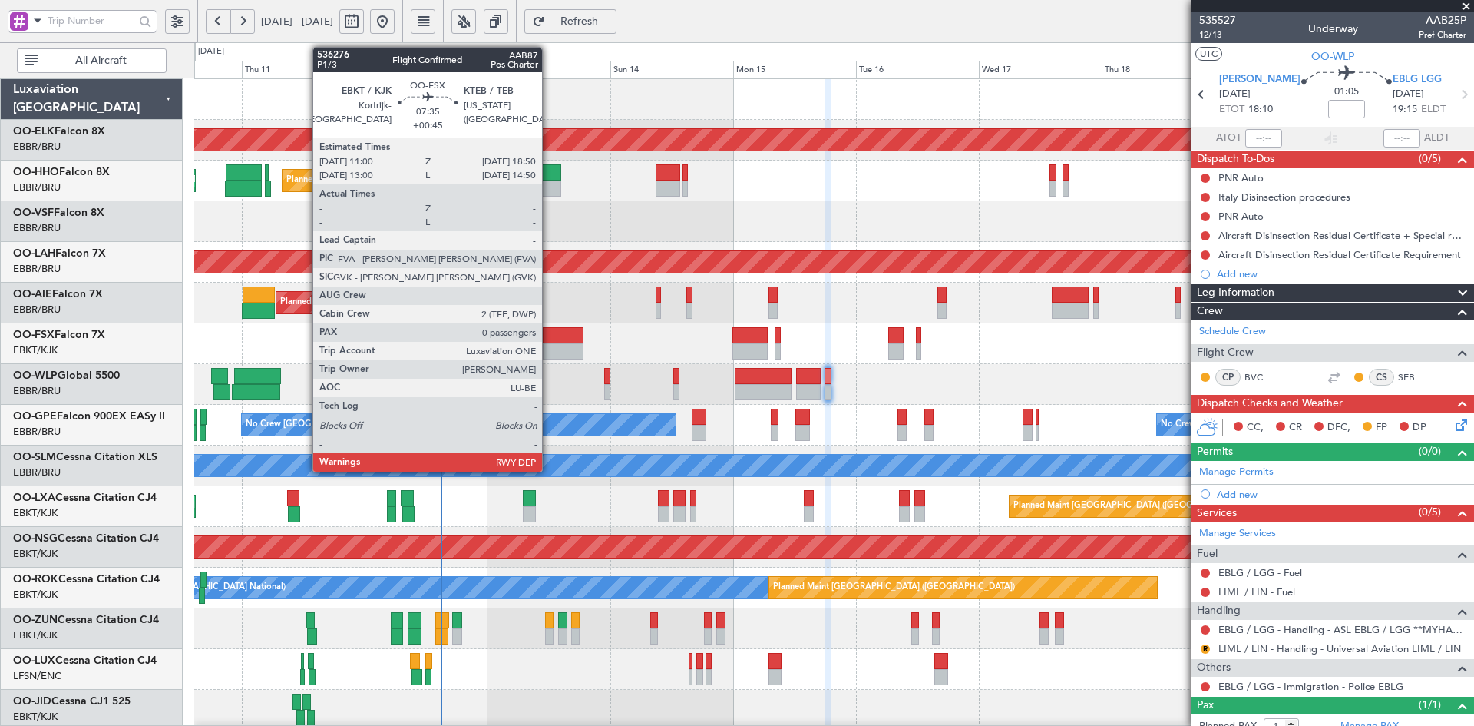
click at [549, 354] on div at bounding box center [563, 351] width 41 height 16
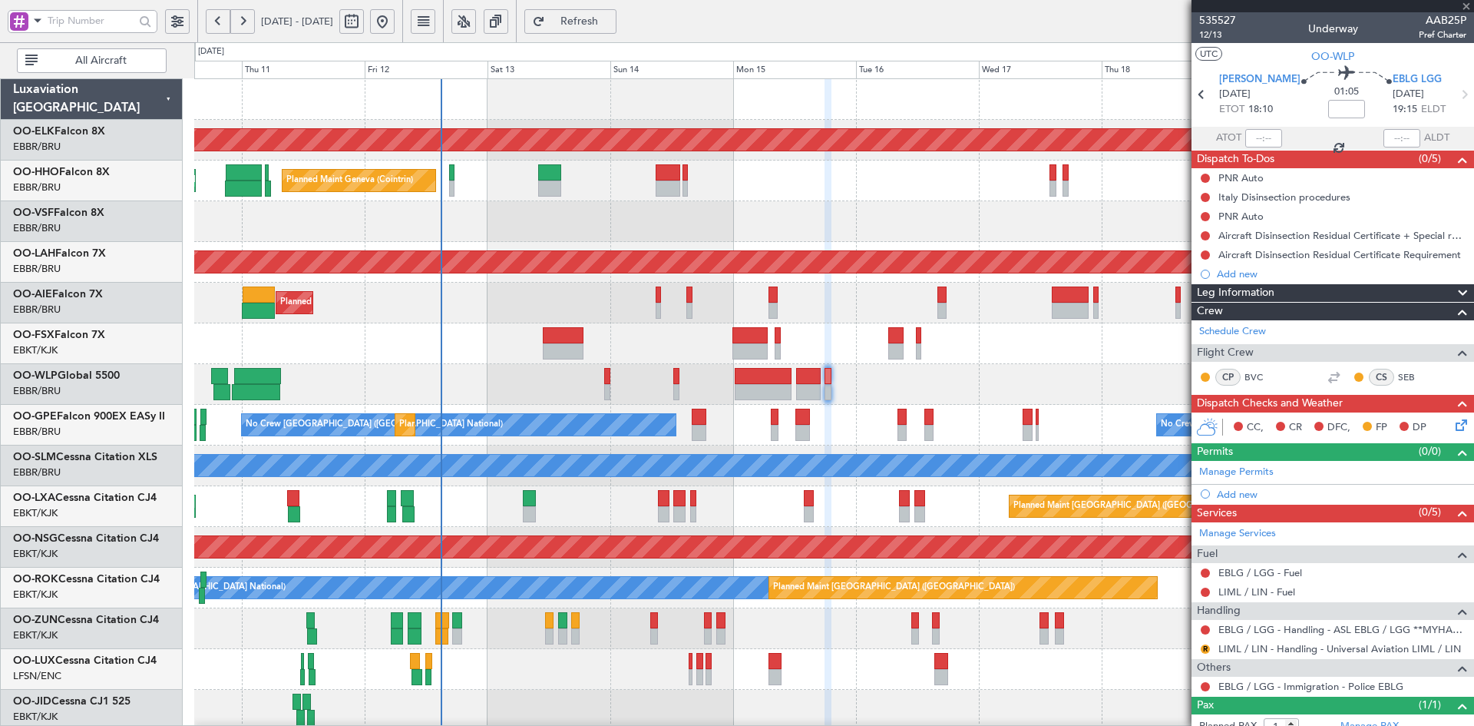
type input "+00:45"
type input "0"
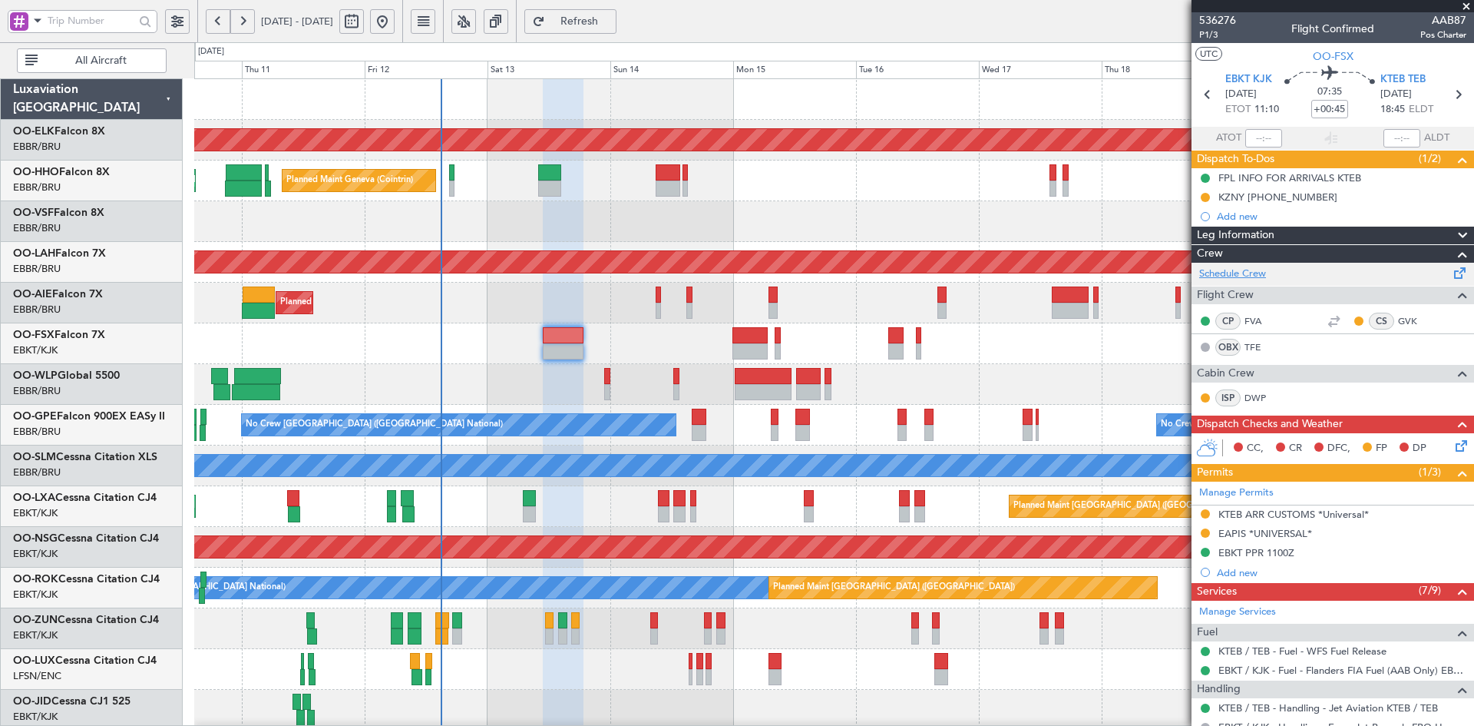
click at [1236, 269] on link "Schedule Crew" at bounding box center [1232, 273] width 67 height 15
click at [1467, 8] on span at bounding box center [1466, 7] width 15 height 14
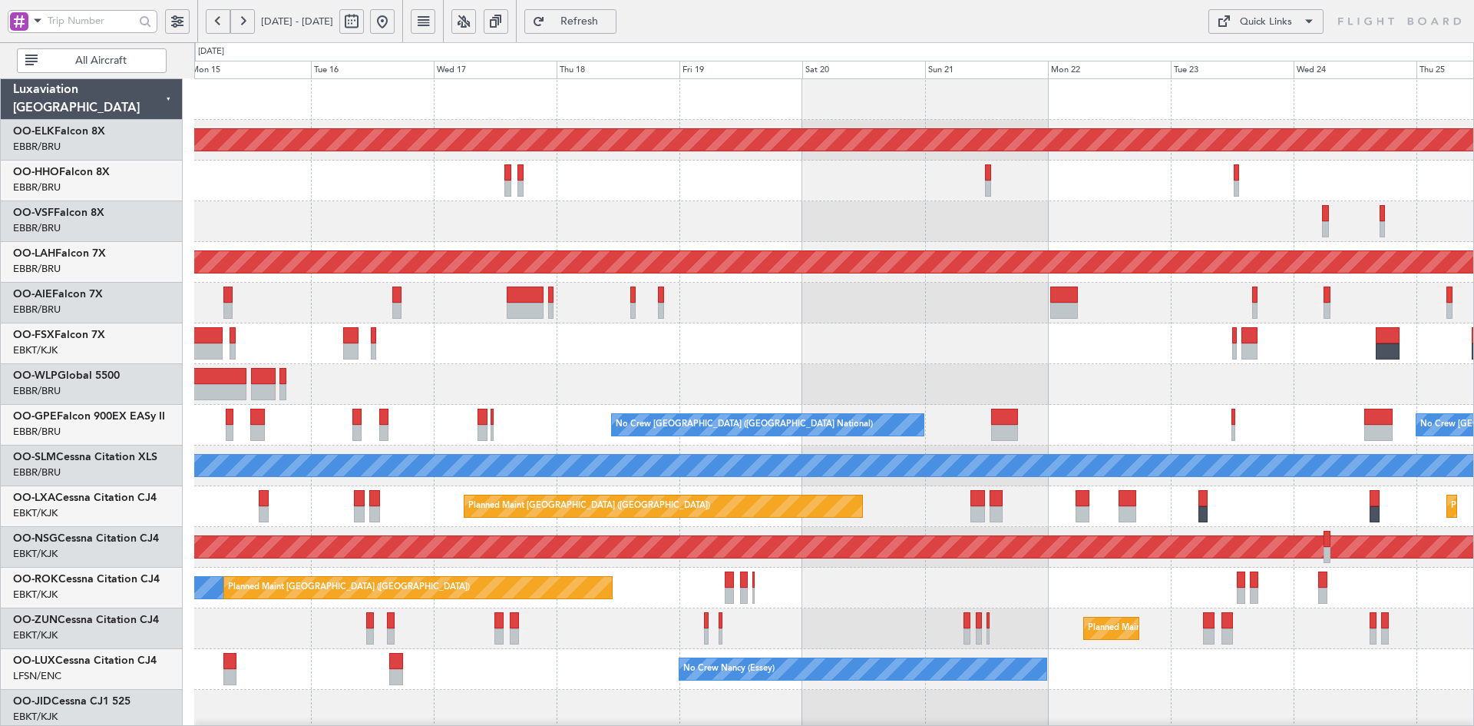
click at [709, 333] on div "Planned Maint Kortrijk-[GEOGRAPHIC_DATA] Planned Maint Geneva ([GEOGRAPHIC_DATA…" at bounding box center [833, 486] width 1279 height 814
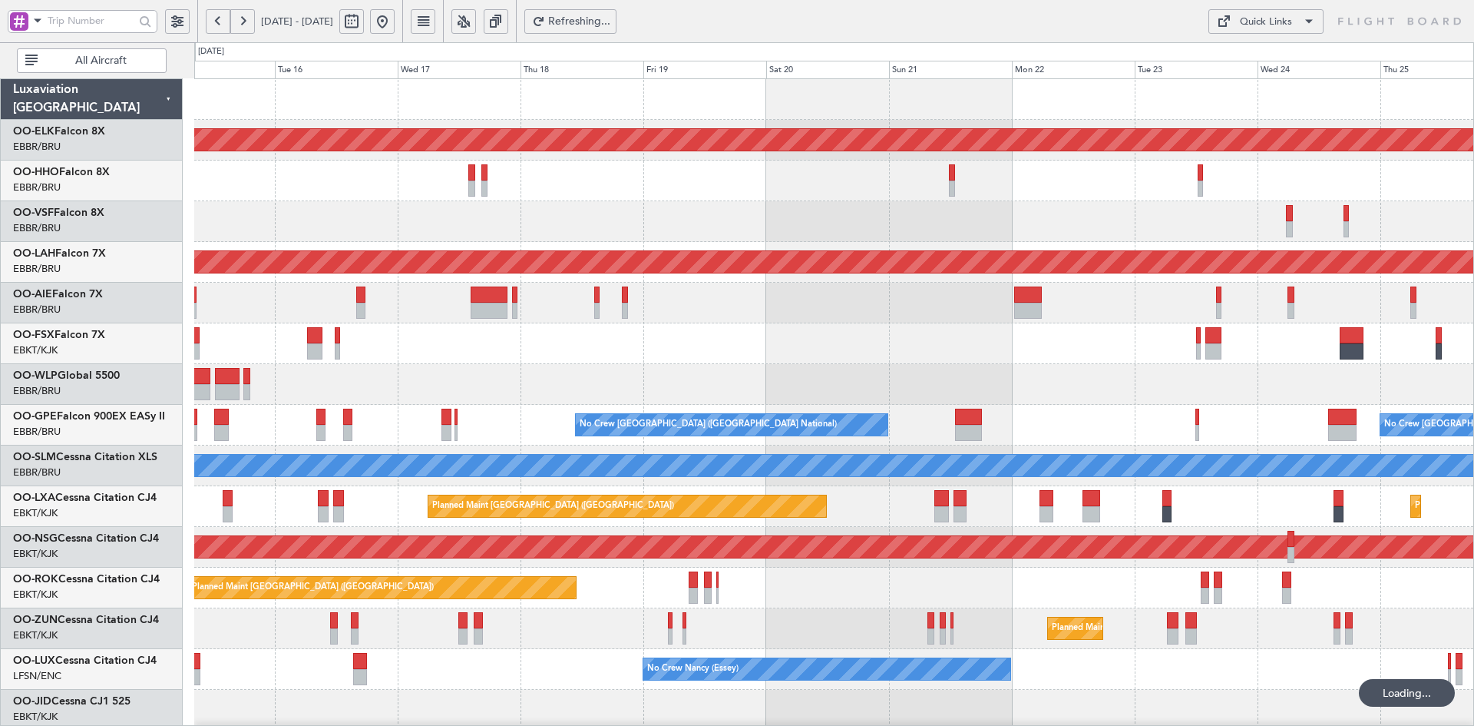
click at [866, 383] on div "Planned Maint Kortrijk-[GEOGRAPHIC_DATA] Planned [GEOGRAPHIC_DATA][PERSON_NAME]…" at bounding box center [833, 486] width 1279 height 814
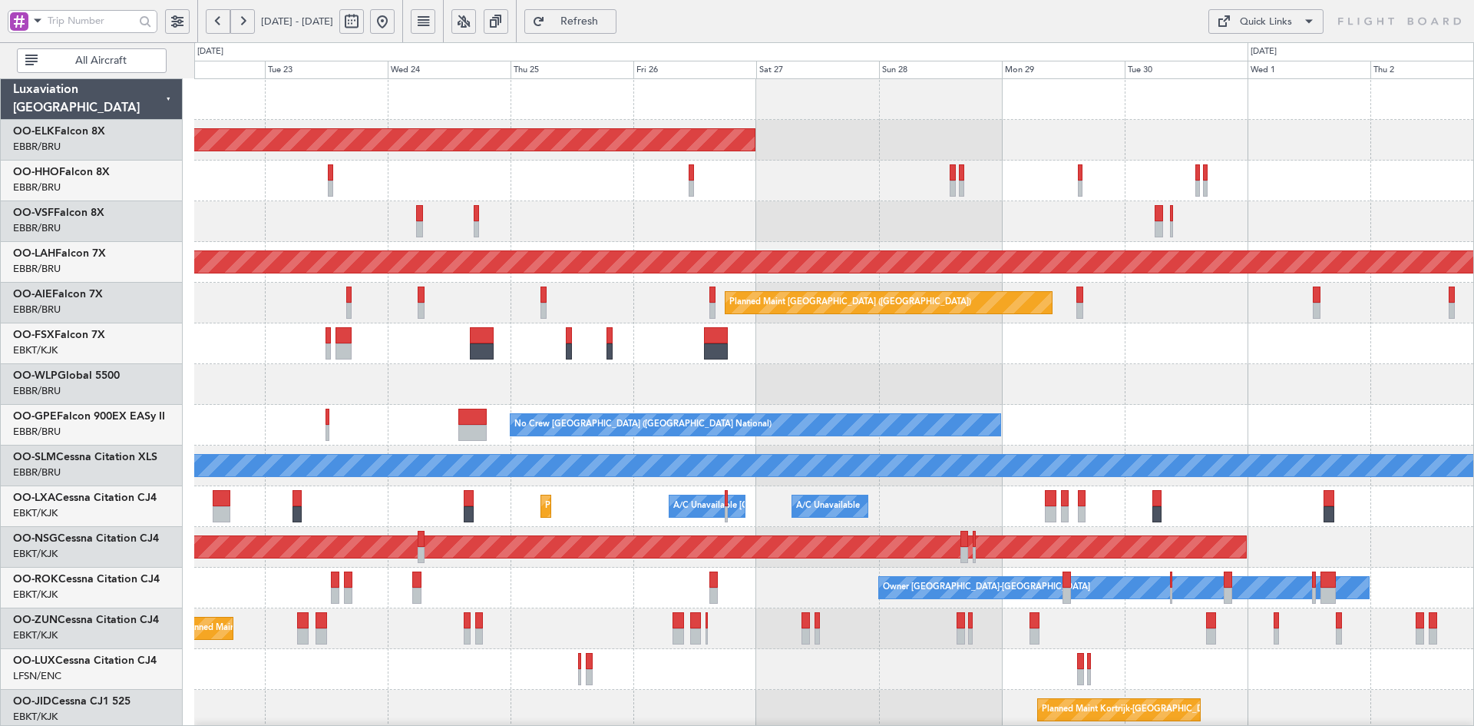
click at [888, 376] on div "Planned Maint Kortrijk-[GEOGRAPHIC_DATA] Planned [GEOGRAPHIC_DATA][PERSON_NAME]…" at bounding box center [833, 486] width 1279 height 814
click at [1318, 364] on div at bounding box center [833, 384] width 1279 height 41
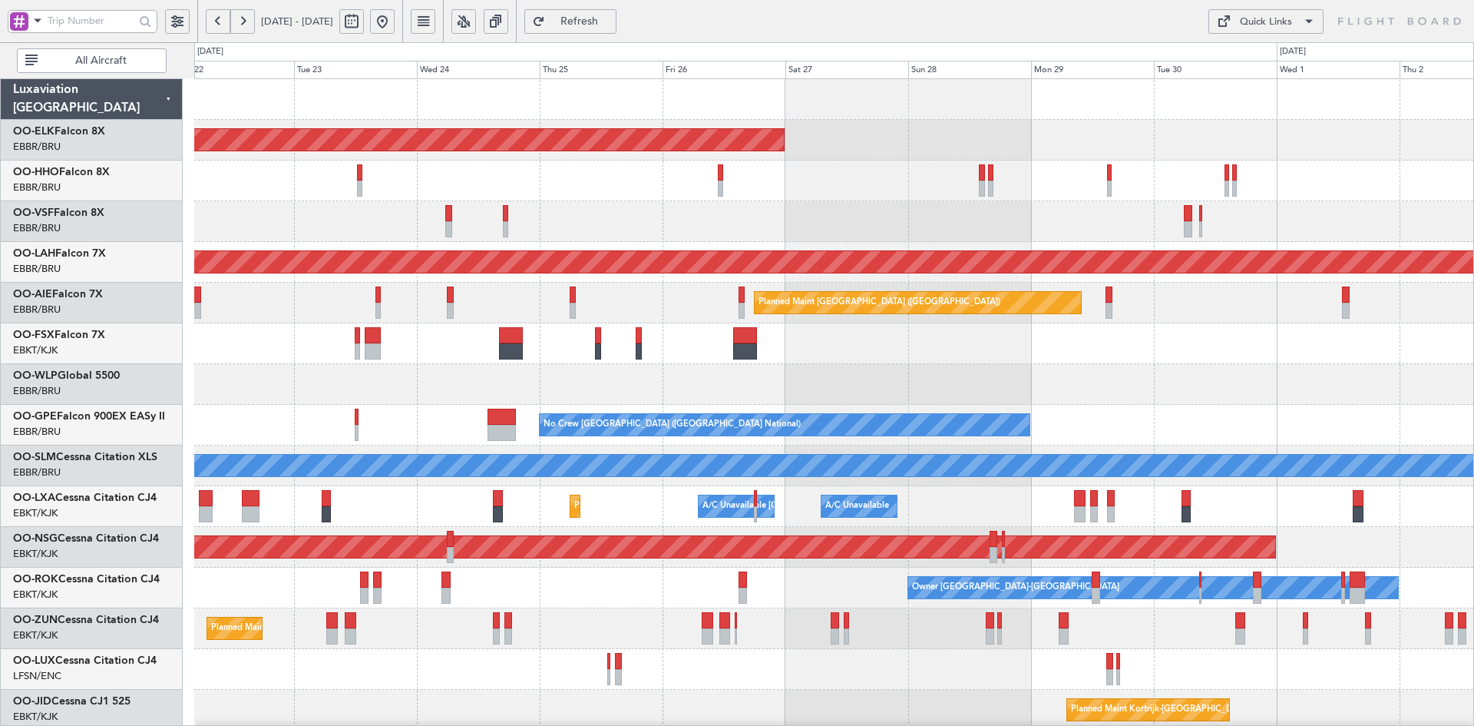
click at [1474, 434] on html "[DATE] - [DATE] Refresh Quick Links All Aircraft Planned Maint [GEOGRAPHIC_DATA…" at bounding box center [737, 363] width 1474 height 726
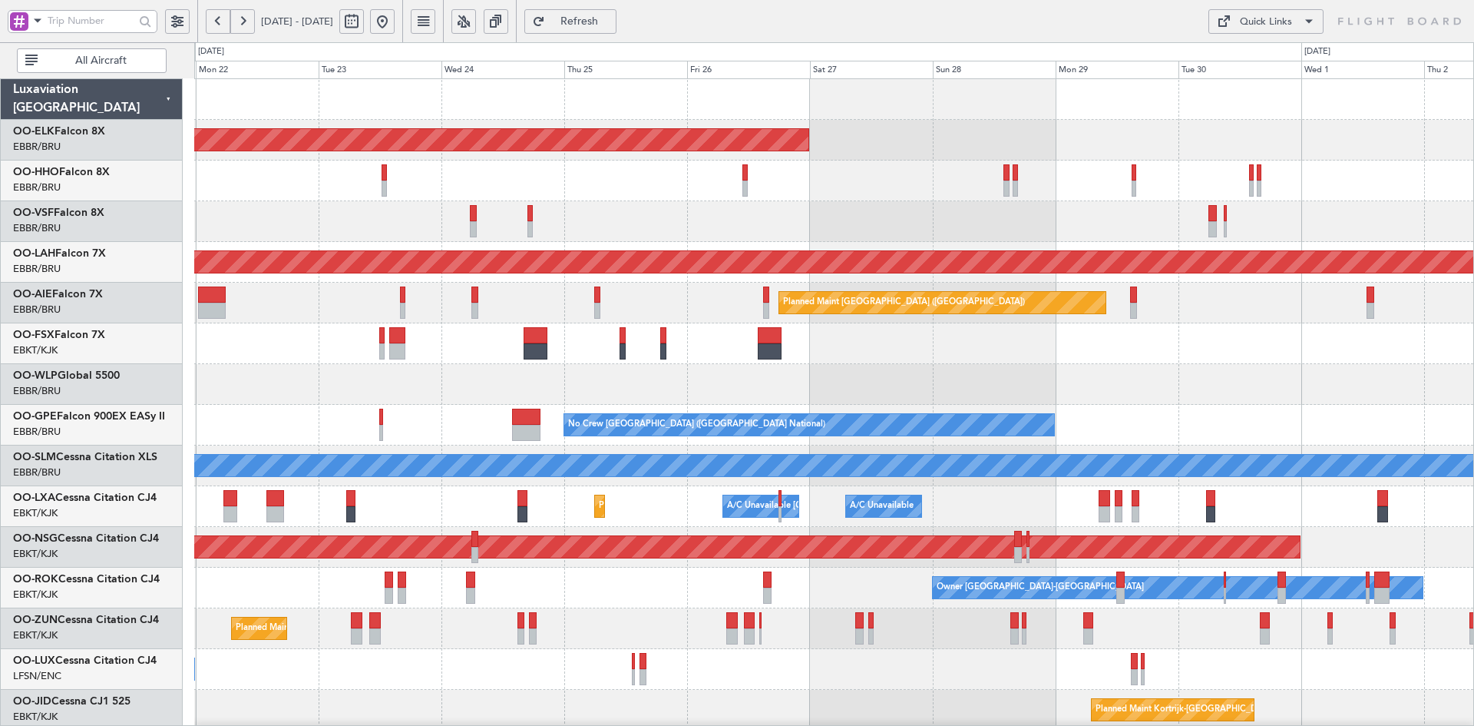
click at [826, 178] on div "Planned Maint Kortrijk-[GEOGRAPHIC_DATA] Planned [GEOGRAPHIC_DATA][PERSON_NAME]…" at bounding box center [833, 486] width 1279 height 814
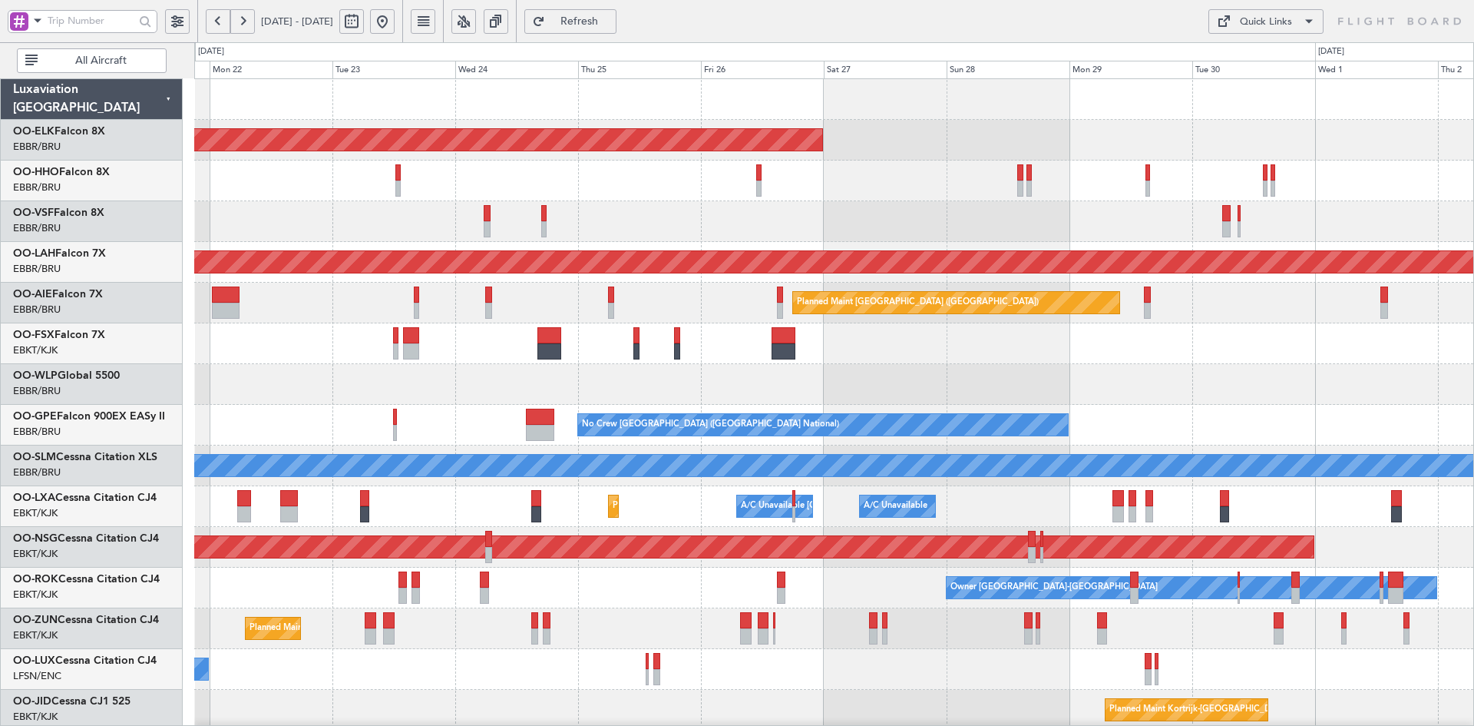
click at [395, 25] on button at bounding box center [382, 21] width 25 height 25
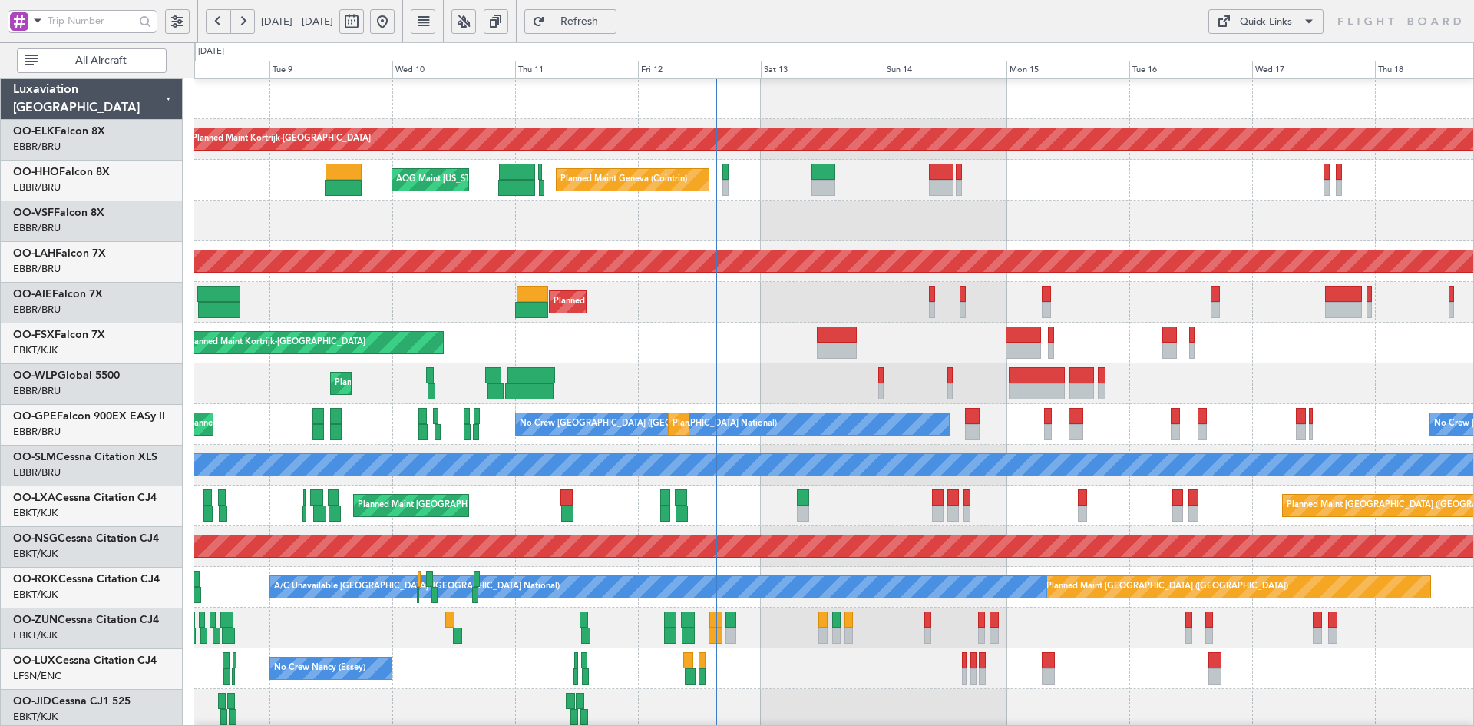
click at [1275, 374] on div "Planned Maint Liege" at bounding box center [833, 383] width 1279 height 41
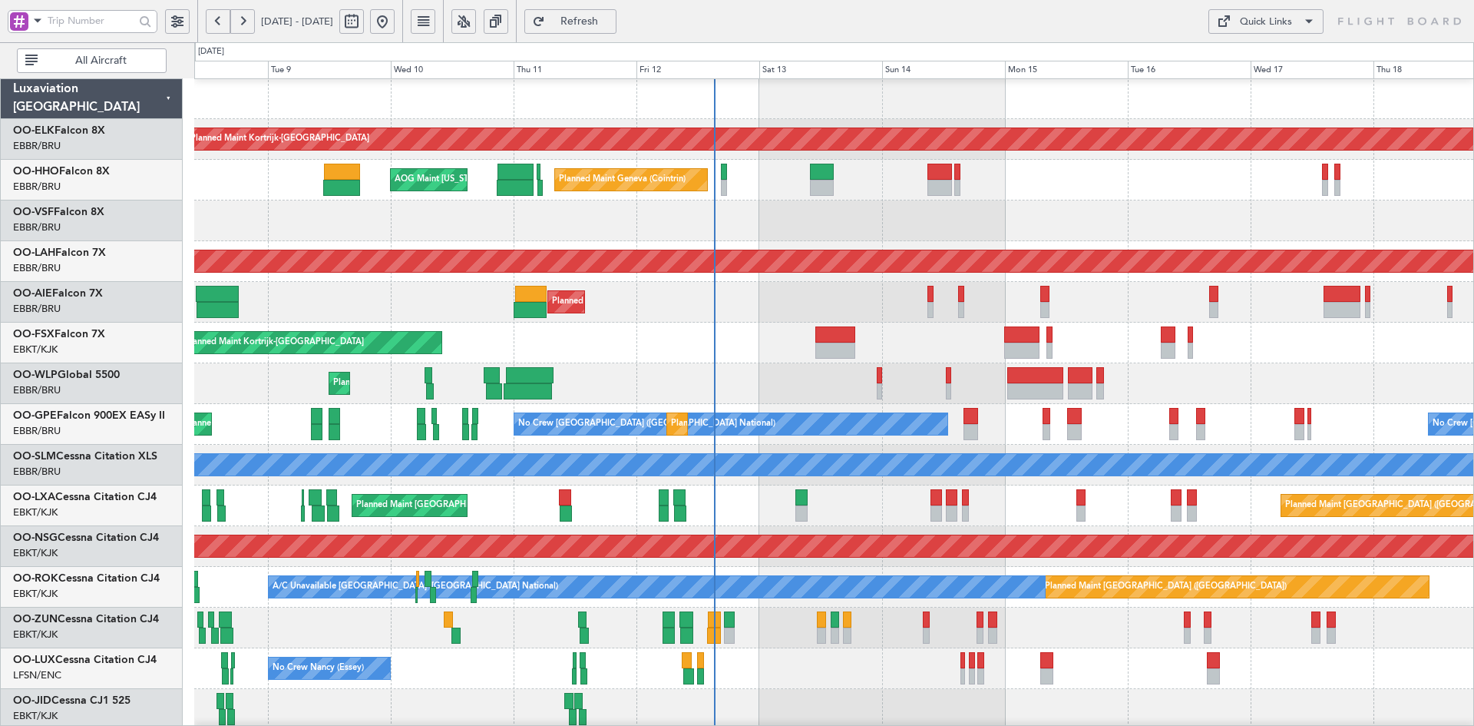
click at [395, 15] on button at bounding box center [382, 21] width 25 height 25
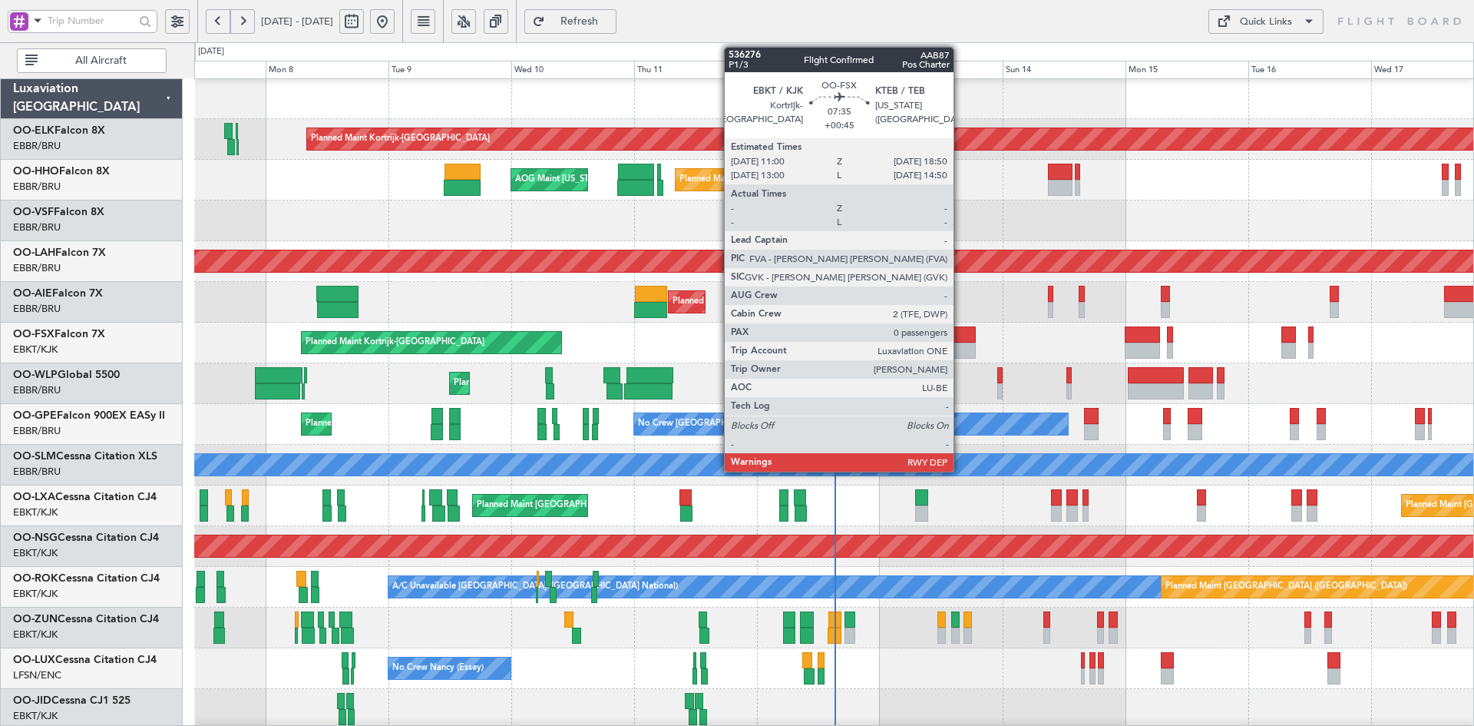
click at [686, 102] on div "Planned Maint Kortrijk-[GEOGRAPHIC_DATA] Planned Maint Geneva ([GEOGRAPHIC_DATA…" at bounding box center [833, 485] width 1279 height 814
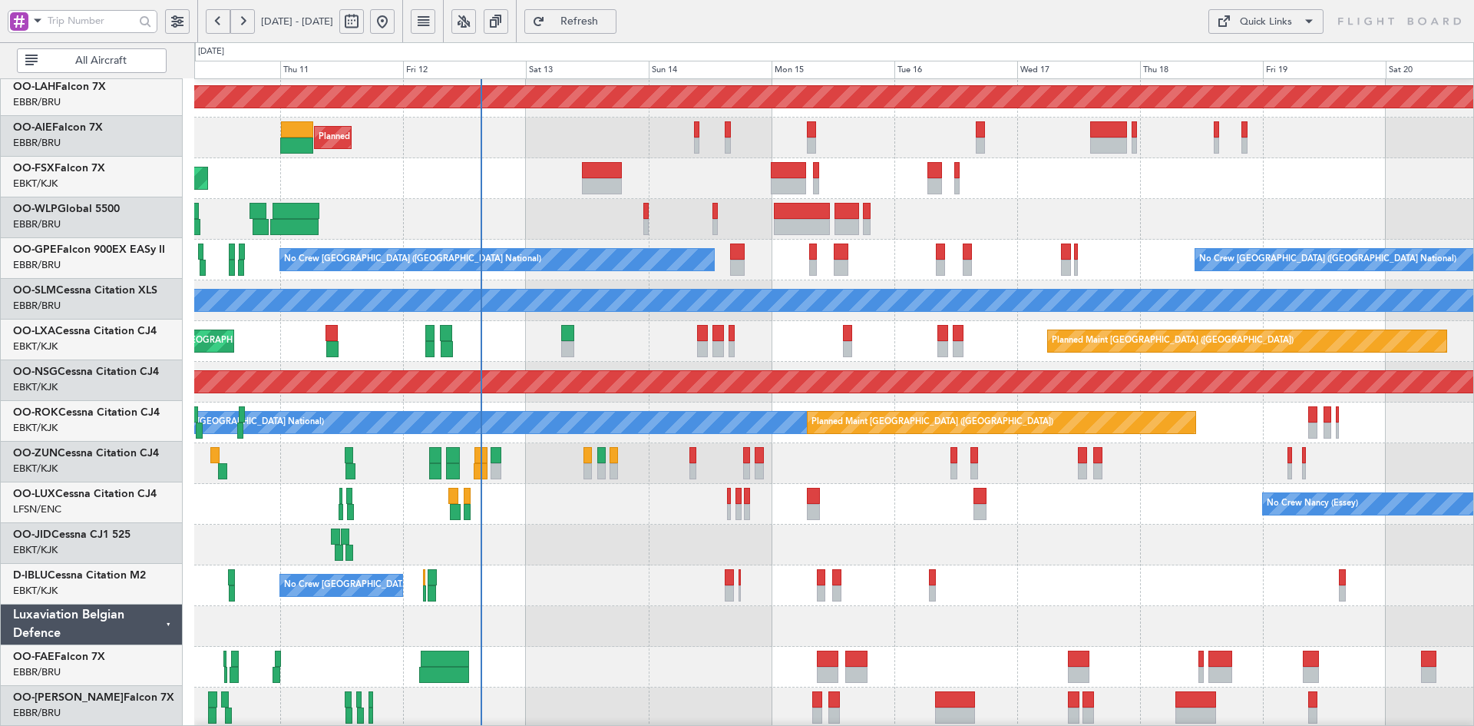
scroll to position [165, 0]
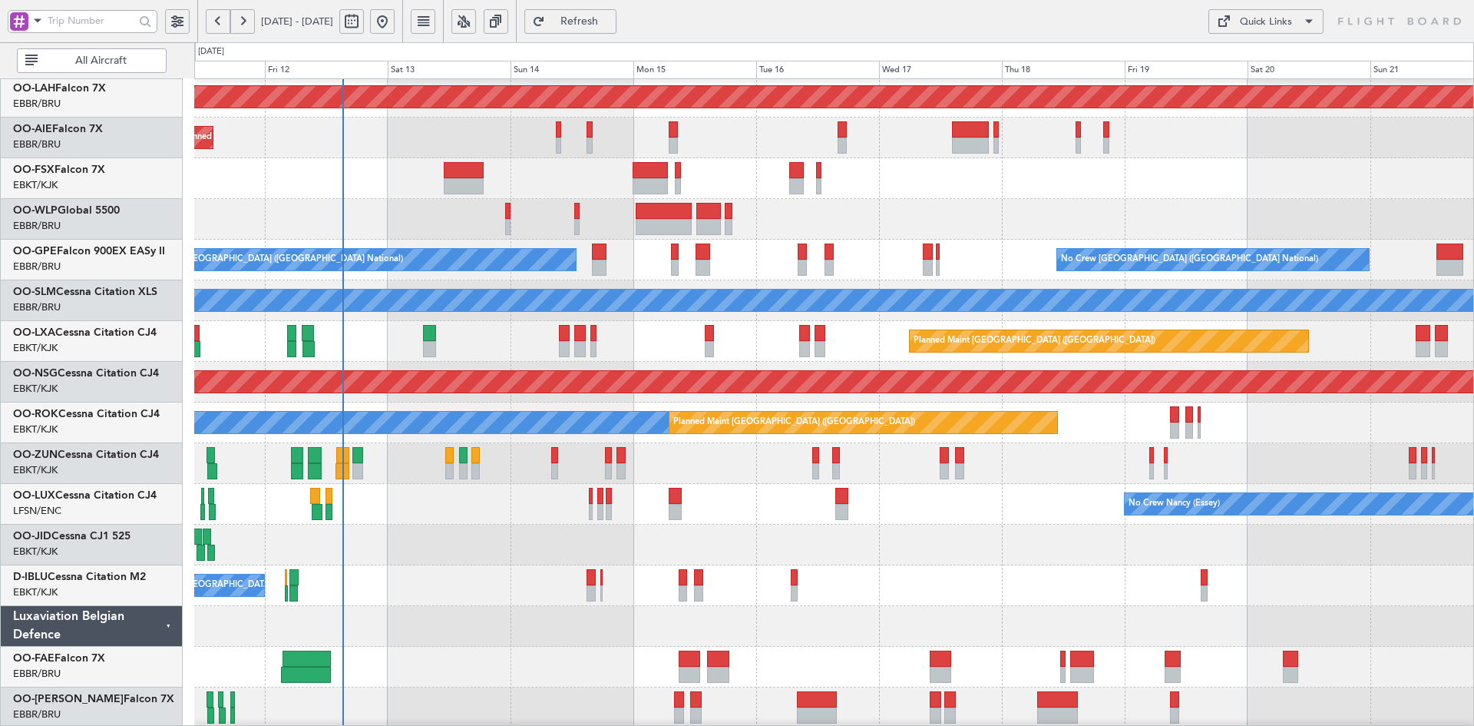
click at [927, 582] on div "No Crew [GEOGRAPHIC_DATA] ([GEOGRAPHIC_DATA] National)" at bounding box center [833, 585] width 1279 height 41
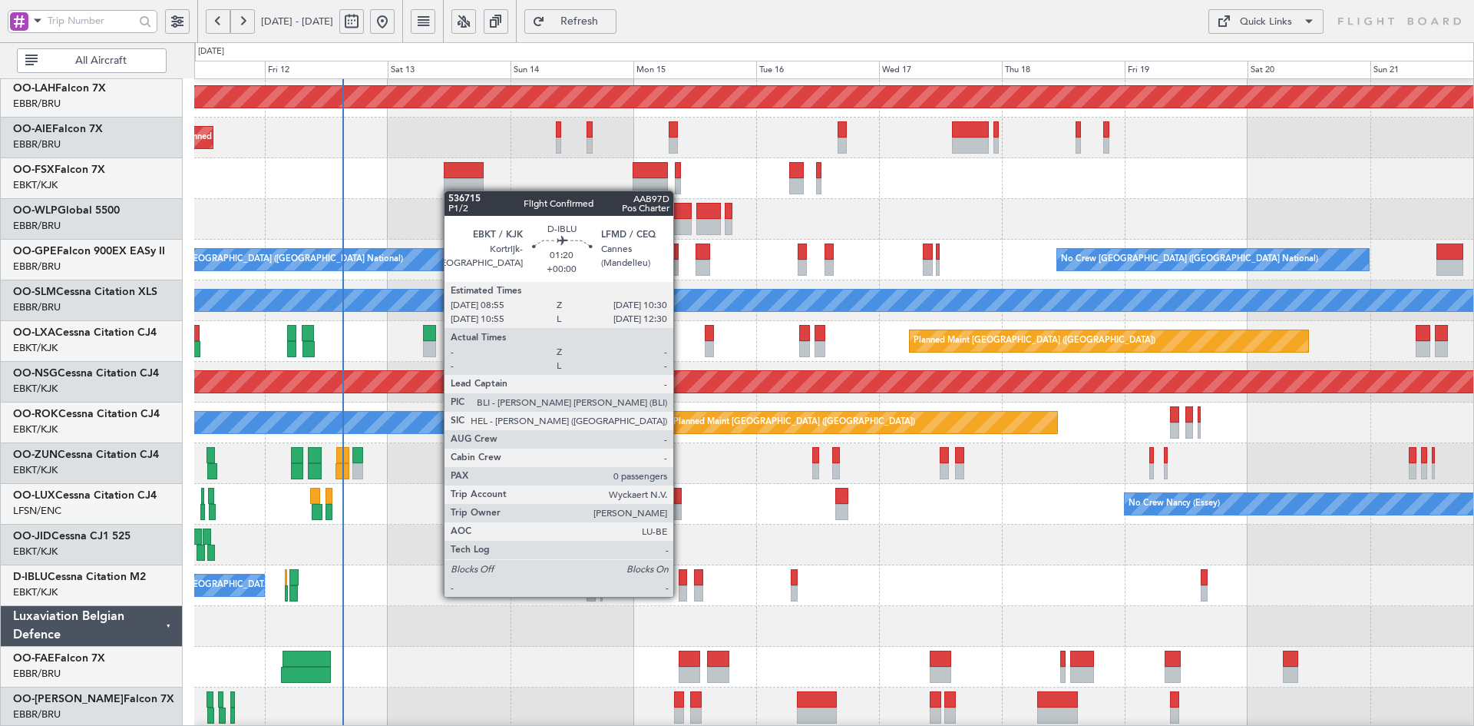
click at [681, 595] on div at bounding box center [683, 593] width 8 height 16
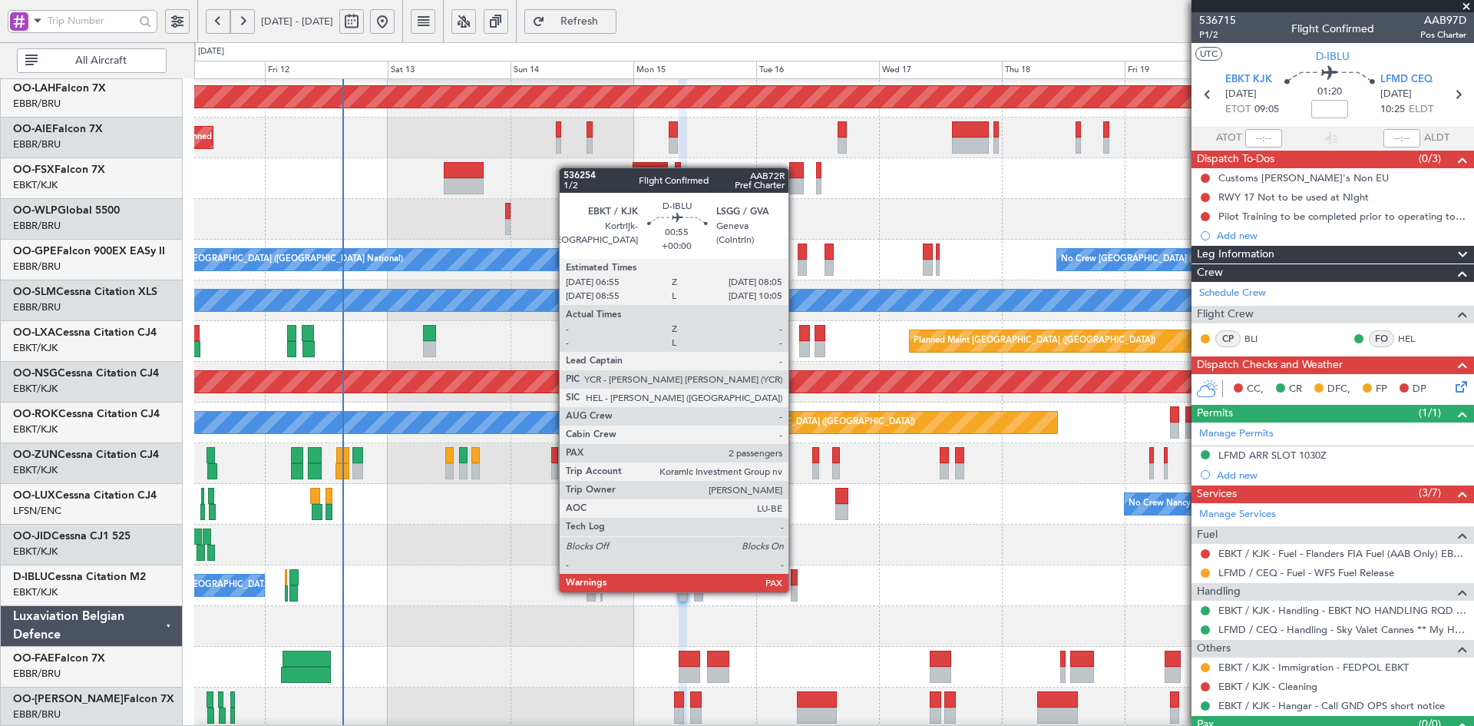
click at [796, 591] on div at bounding box center [794, 593] width 6 height 16
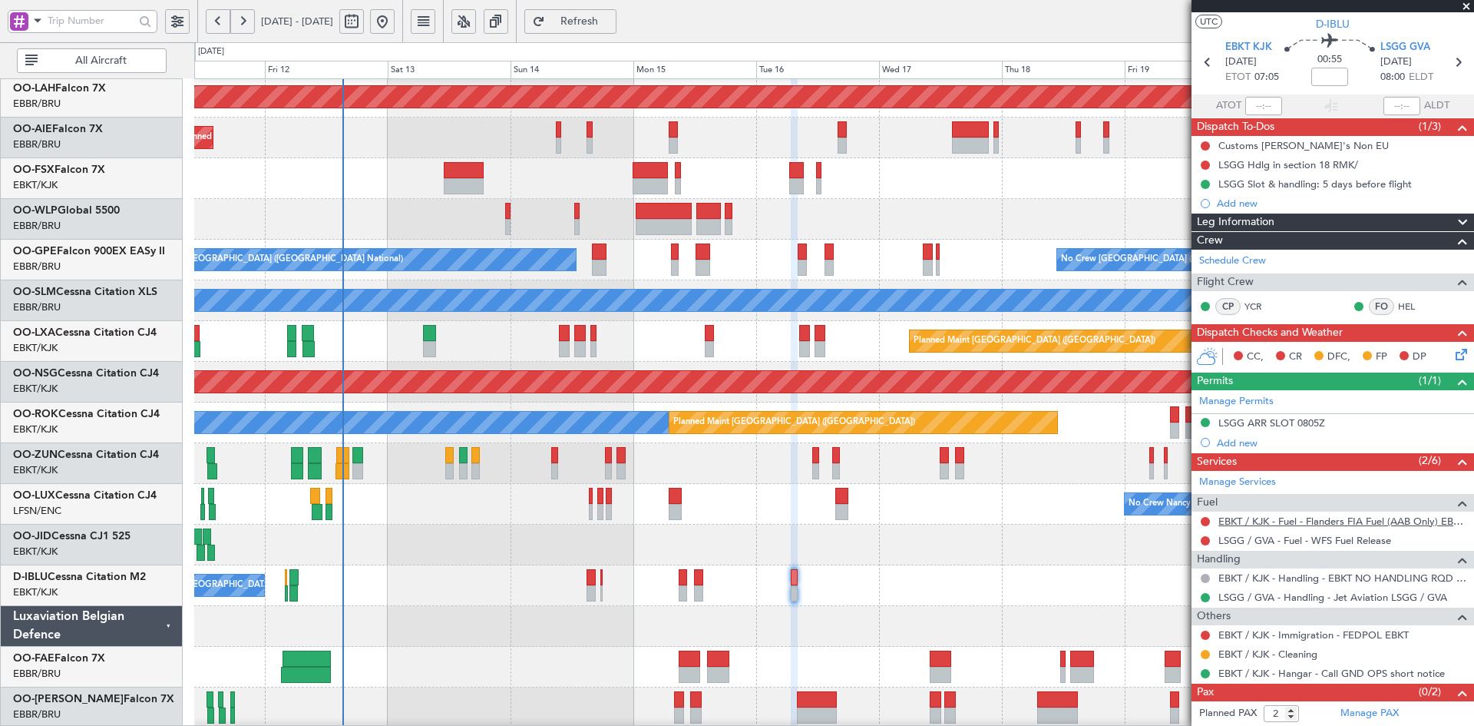
scroll to position [52, 0]
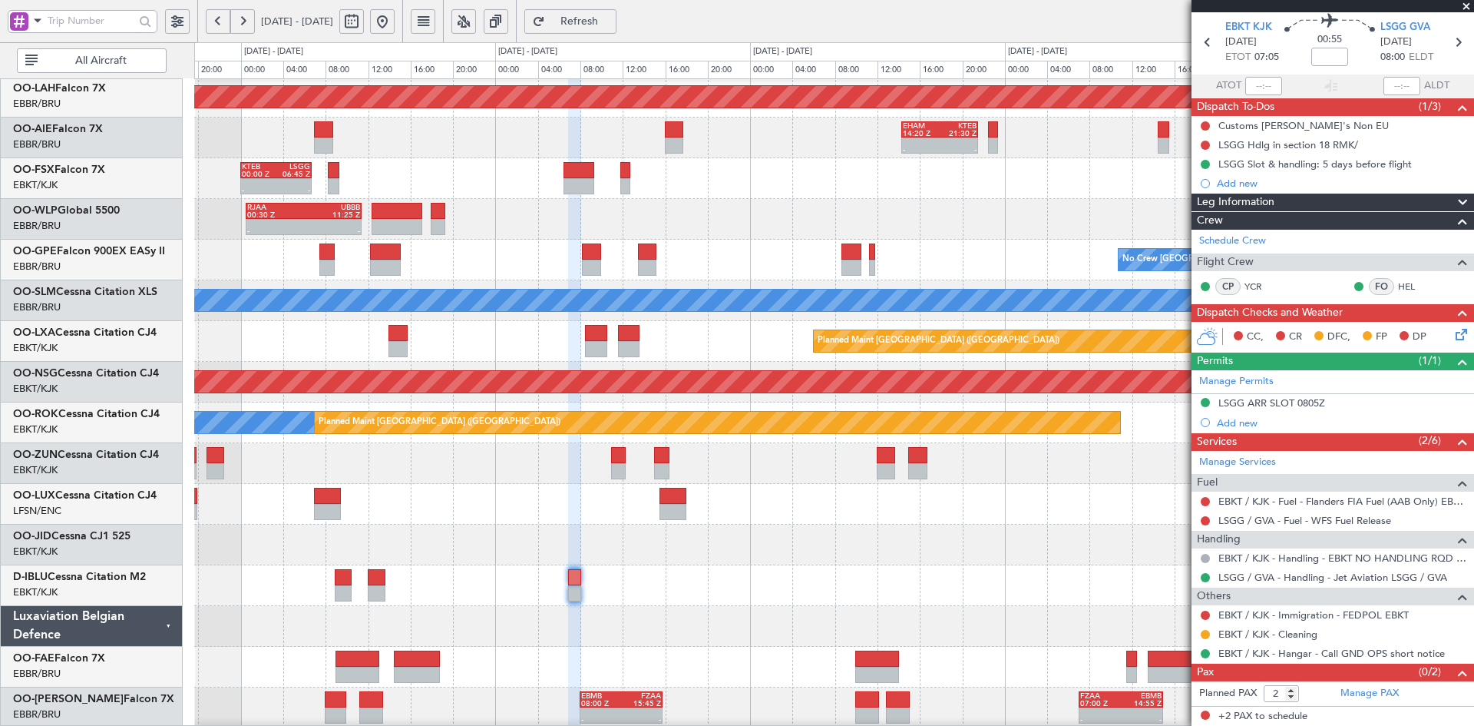
click at [1468, 4] on span at bounding box center [1466, 7] width 15 height 14
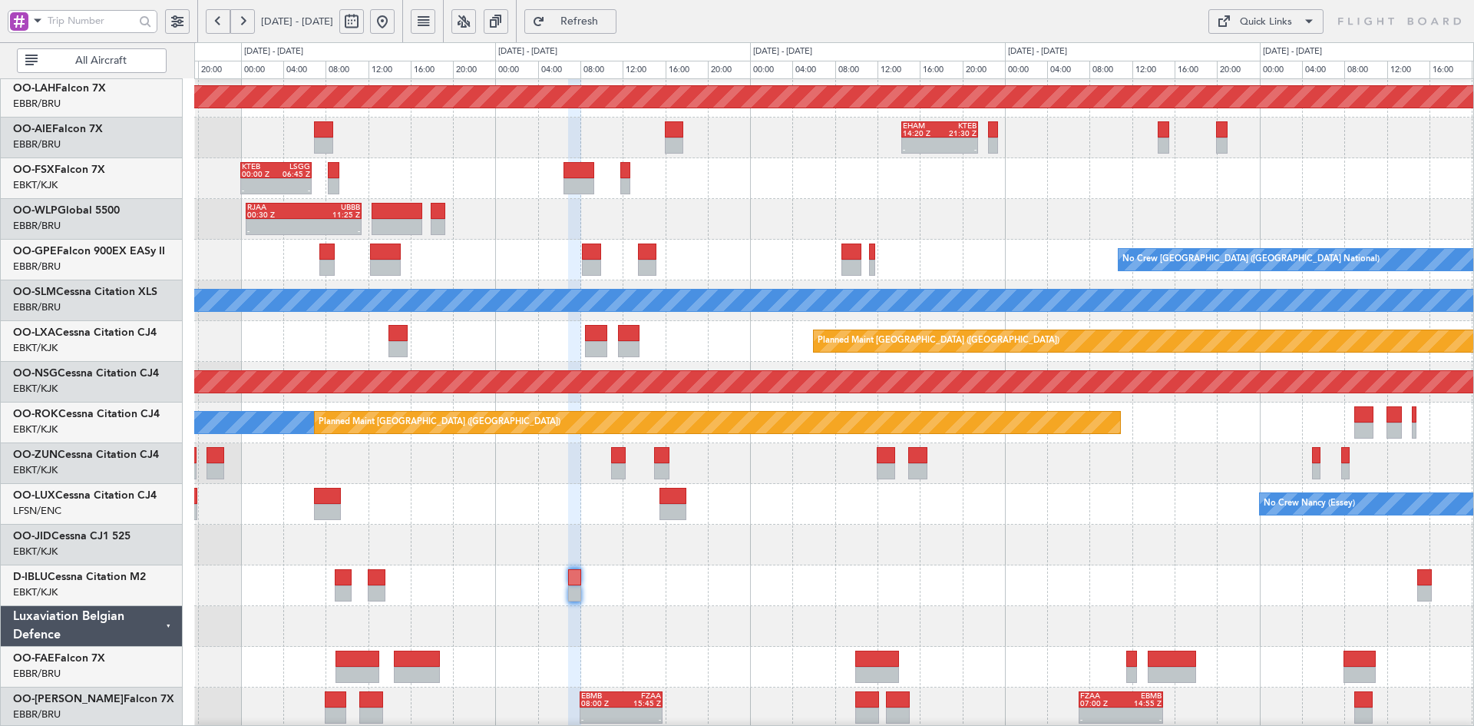
type input "0"
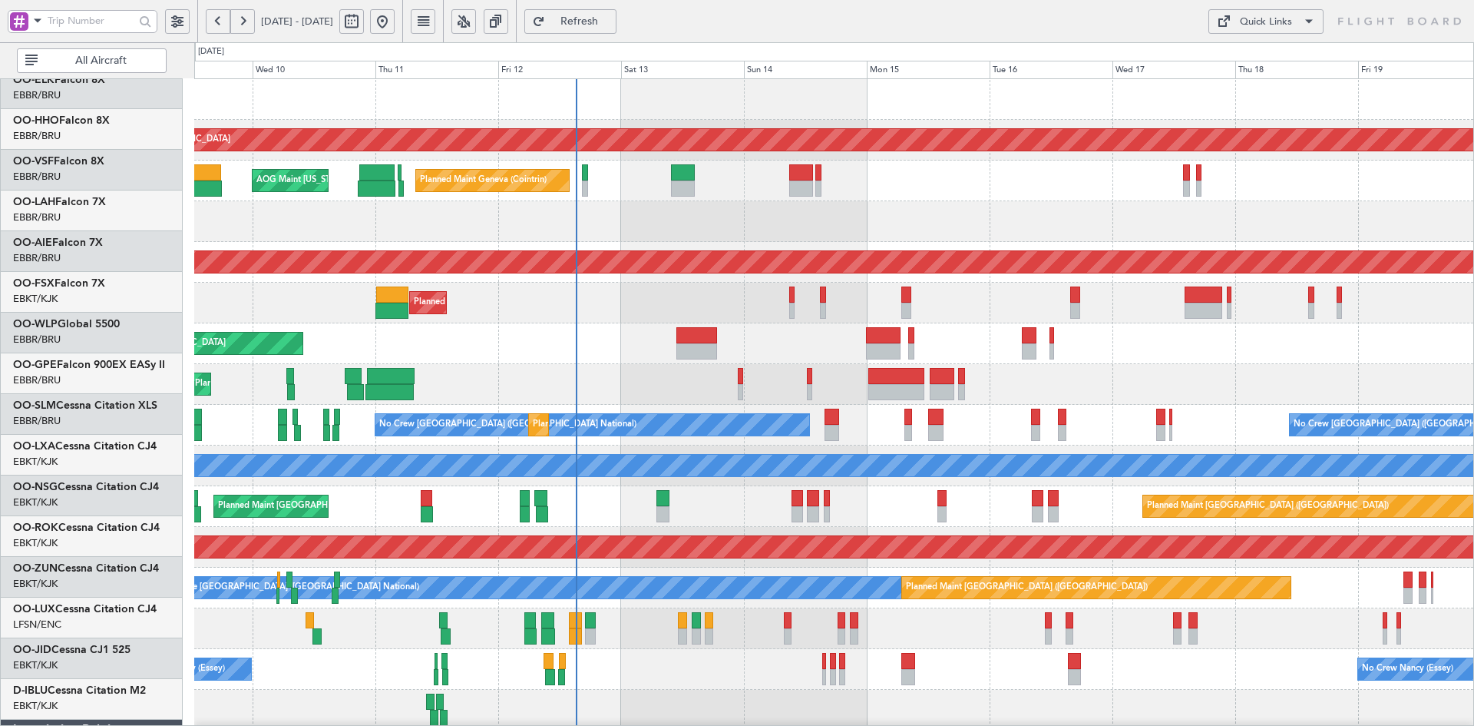
scroll to position [0, 0]
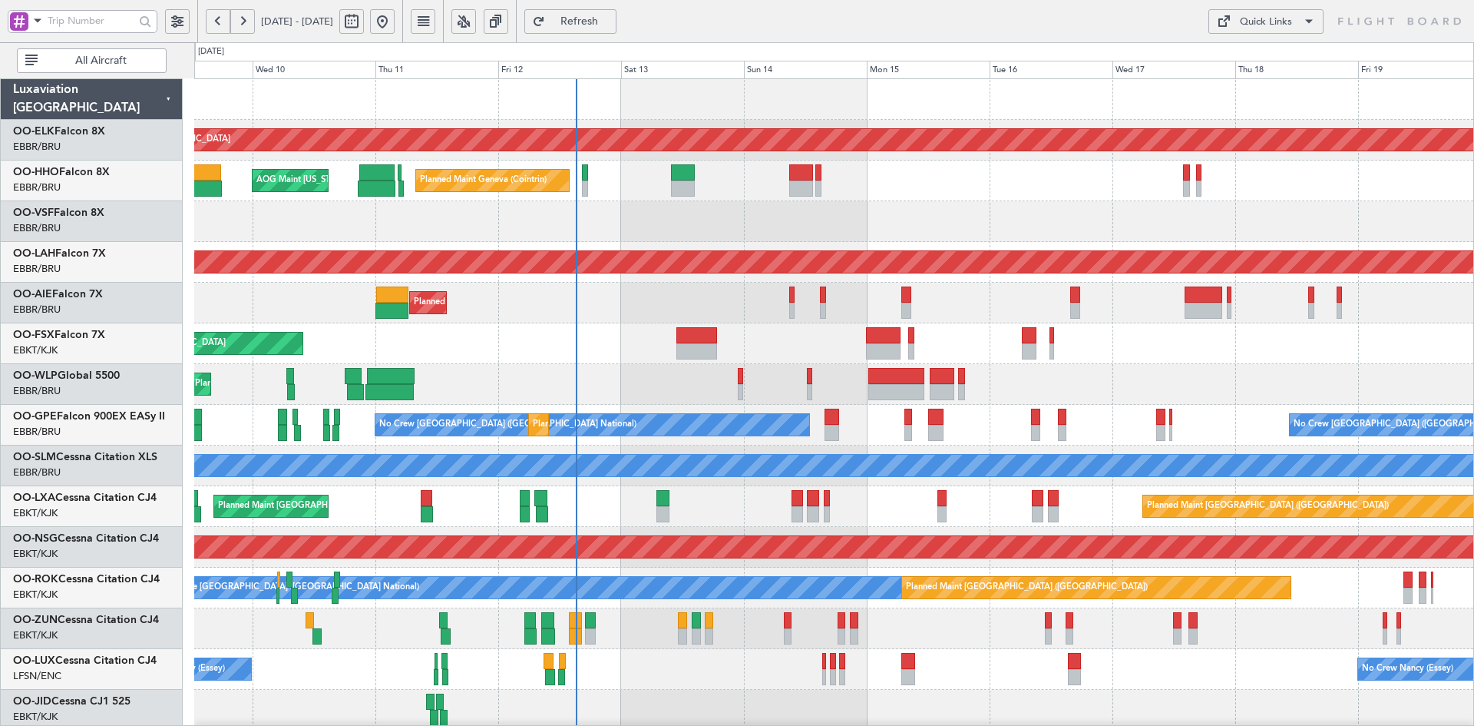
click at [1046, 725] on html "[DATE] - [DATE] Refresh Quick Links All Aircraft Planned Maint [GEOGRAPHIC_DATA…" at bounding box center [737, 363] width 1474 height 726
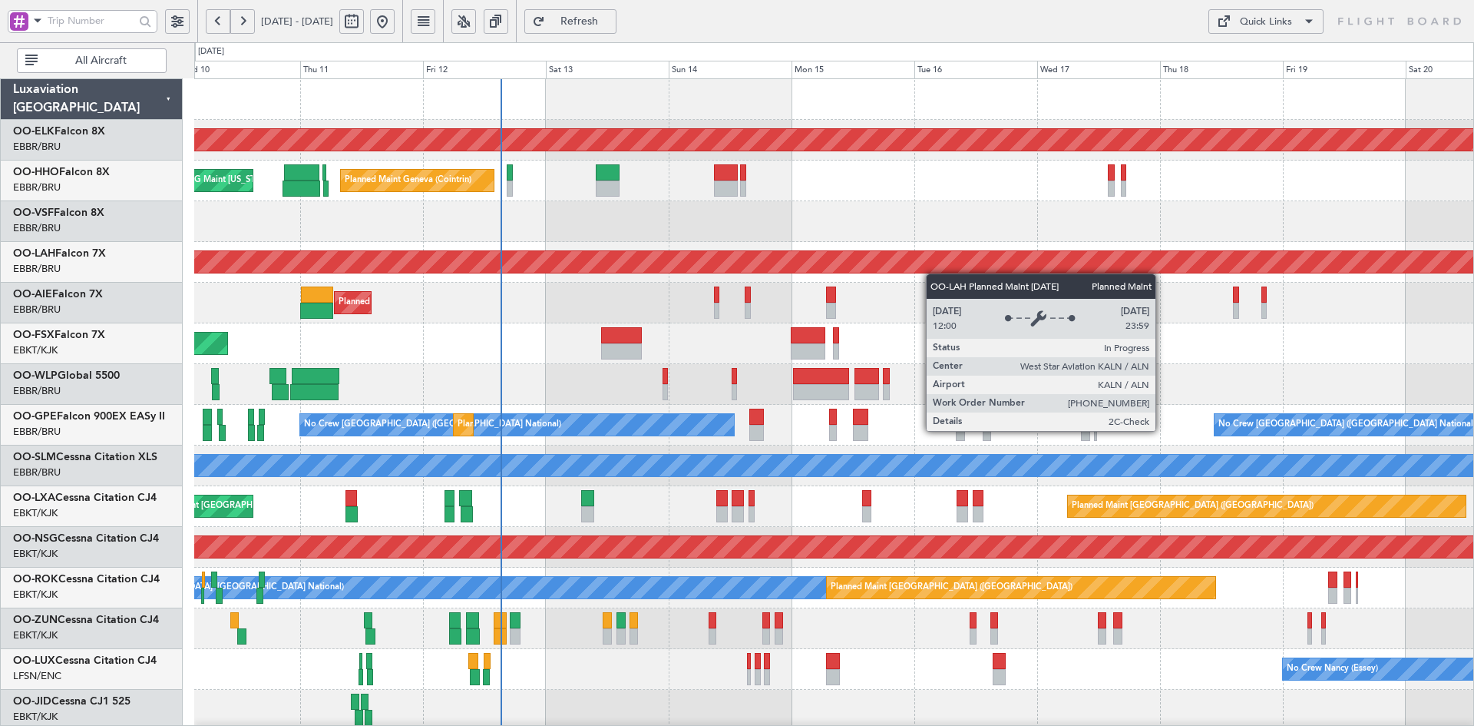
click at [918, 273] on div "Planned Maint Kortrijk-[GEOGRAPHIC_DATA] Planned Maint Geneva ([GEOGRAPHIC_DATA…" at bounding box center [833, 486] width 1279 height 814
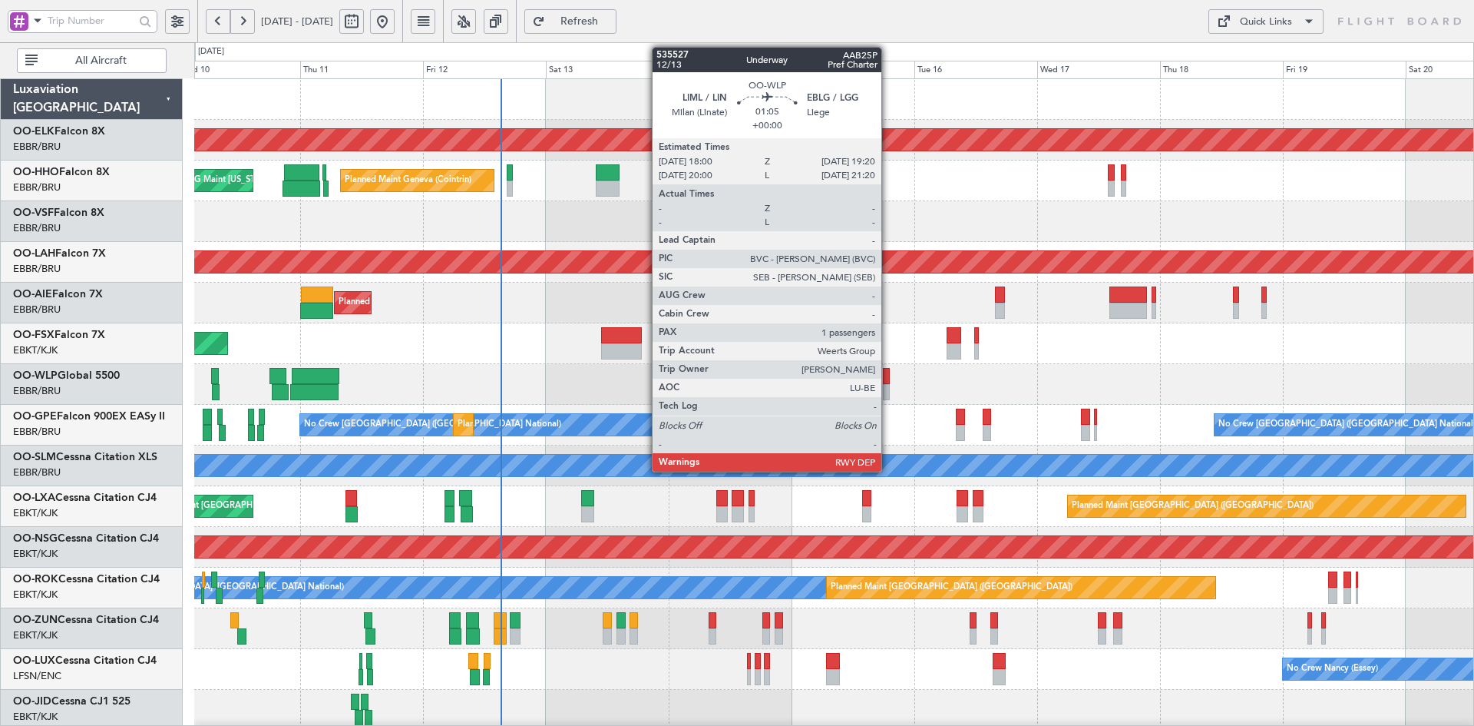
click at [888, 395] on div at bounding box center [886, 392] width 7 height 16
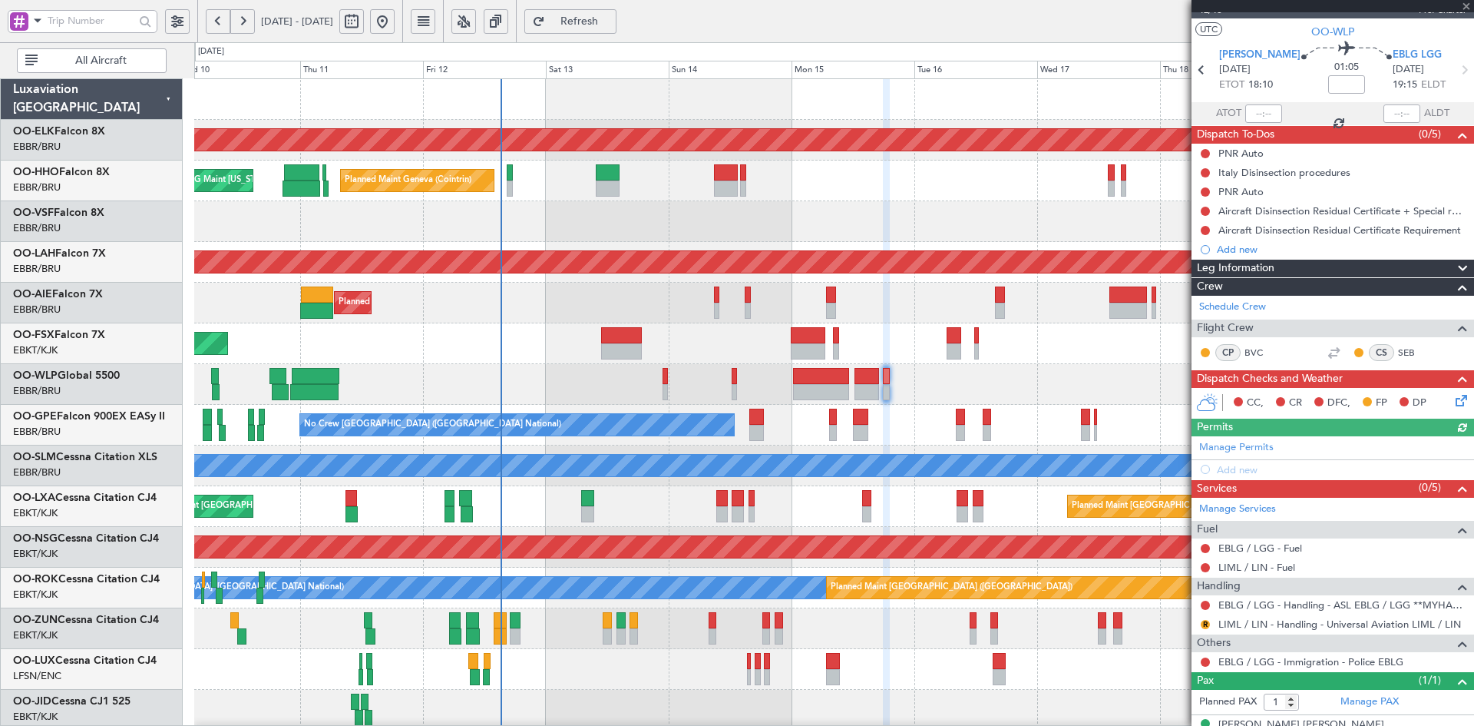
scroll to position [48, 0]
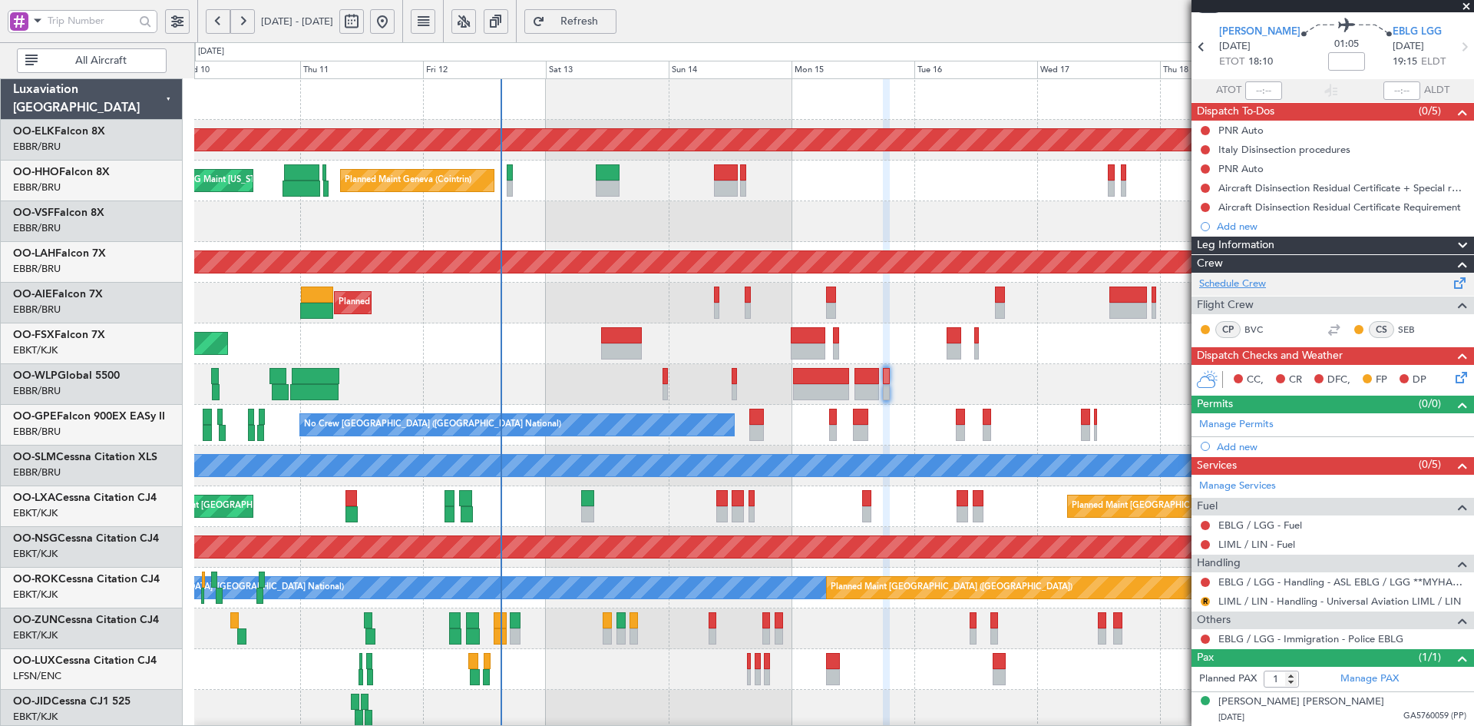
click at [1236, 282] on link "Schedule Crew" at bounding box center [1232, 283] width 67 height 15
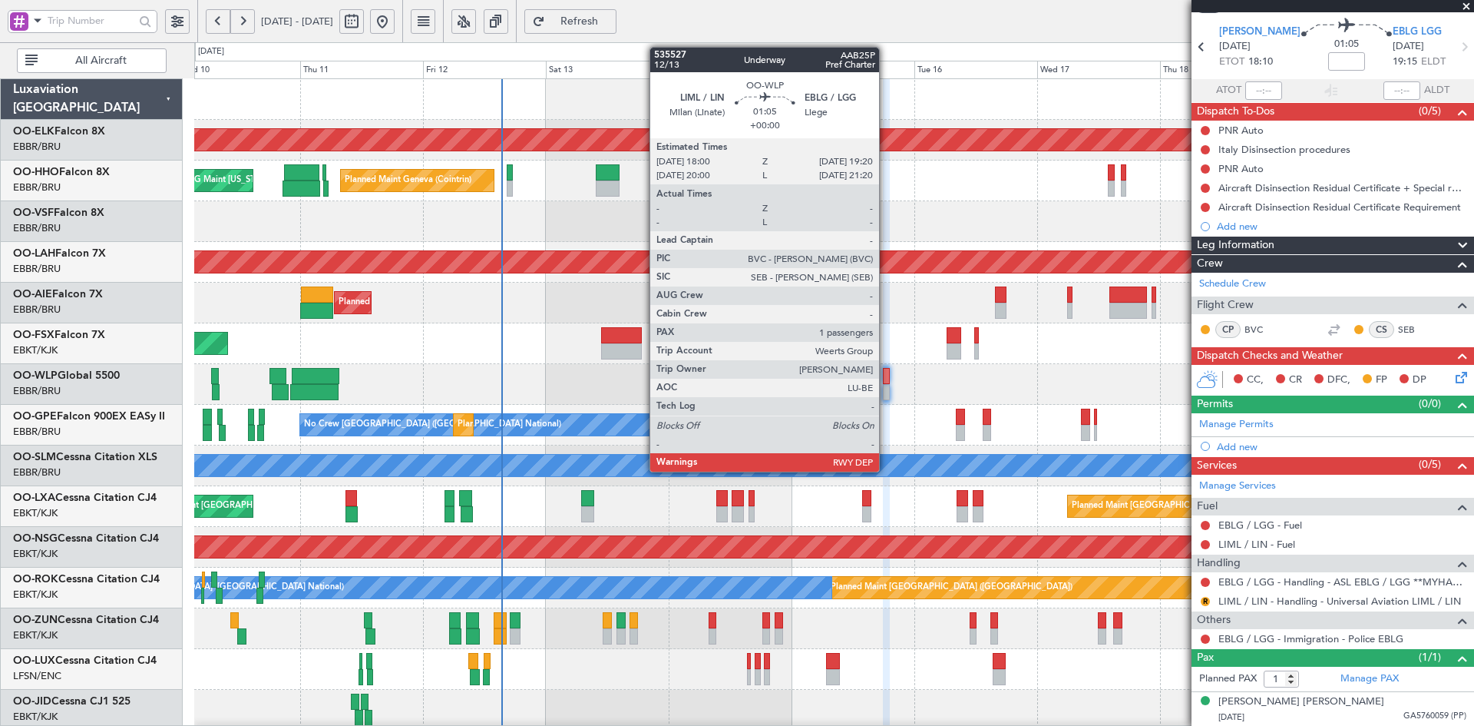
click at [890, 395] on div at bounding box center [886, 392] width 7 height 16
click at [884, 388] on div at bounding box center [886, 392] width 7 height 16
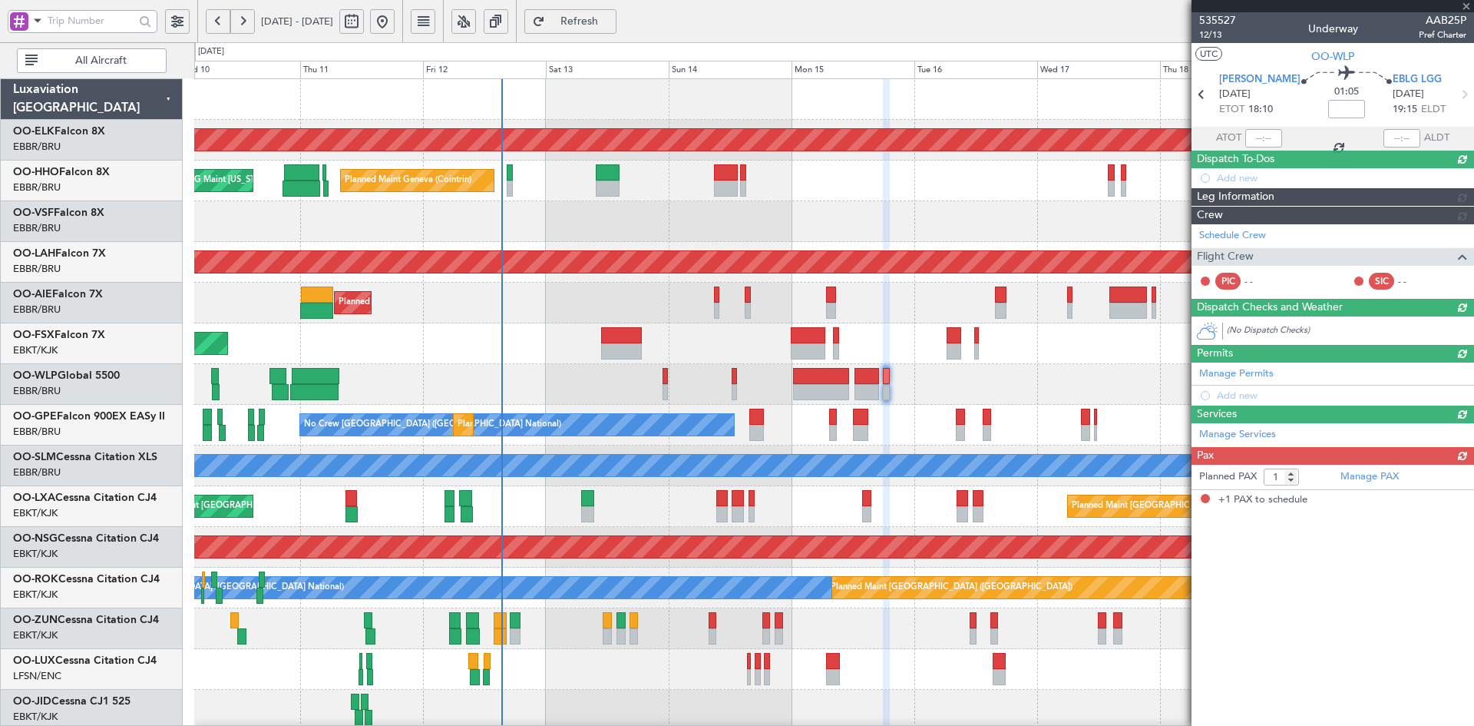
scroll to position [0, 0]
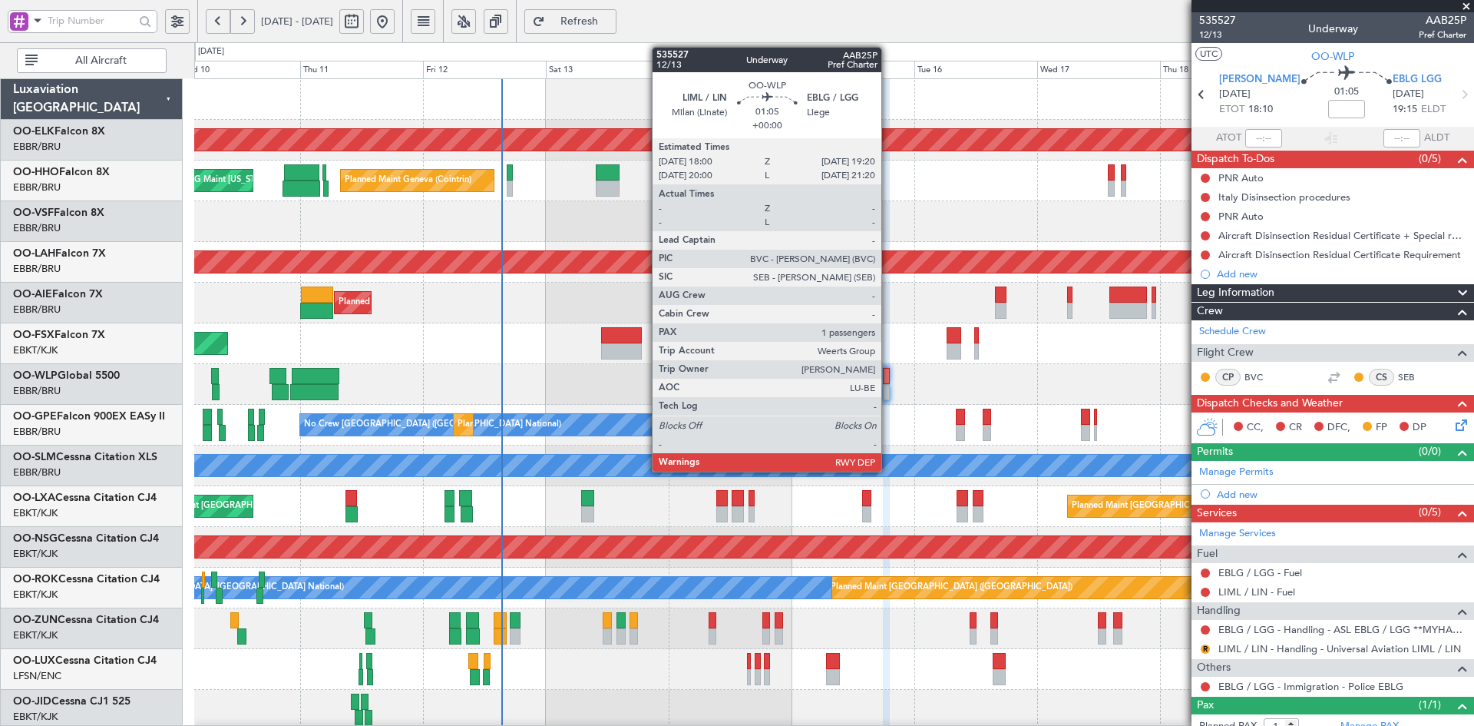
click at [888, 395] on div at bounding box center [886, 392] width 7 height 16
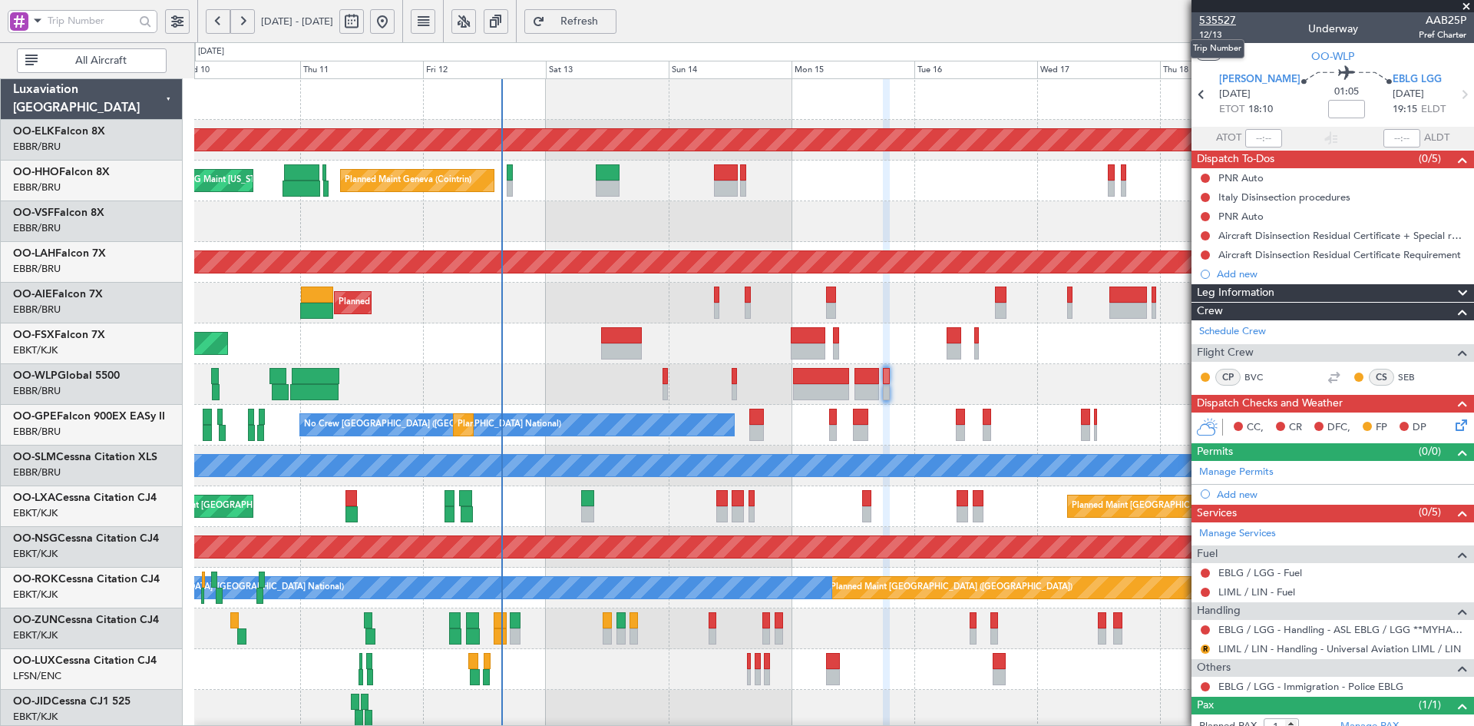
click at [1226, 15] on span "535527" at bounding box center [1217, 20] width 37 height 16
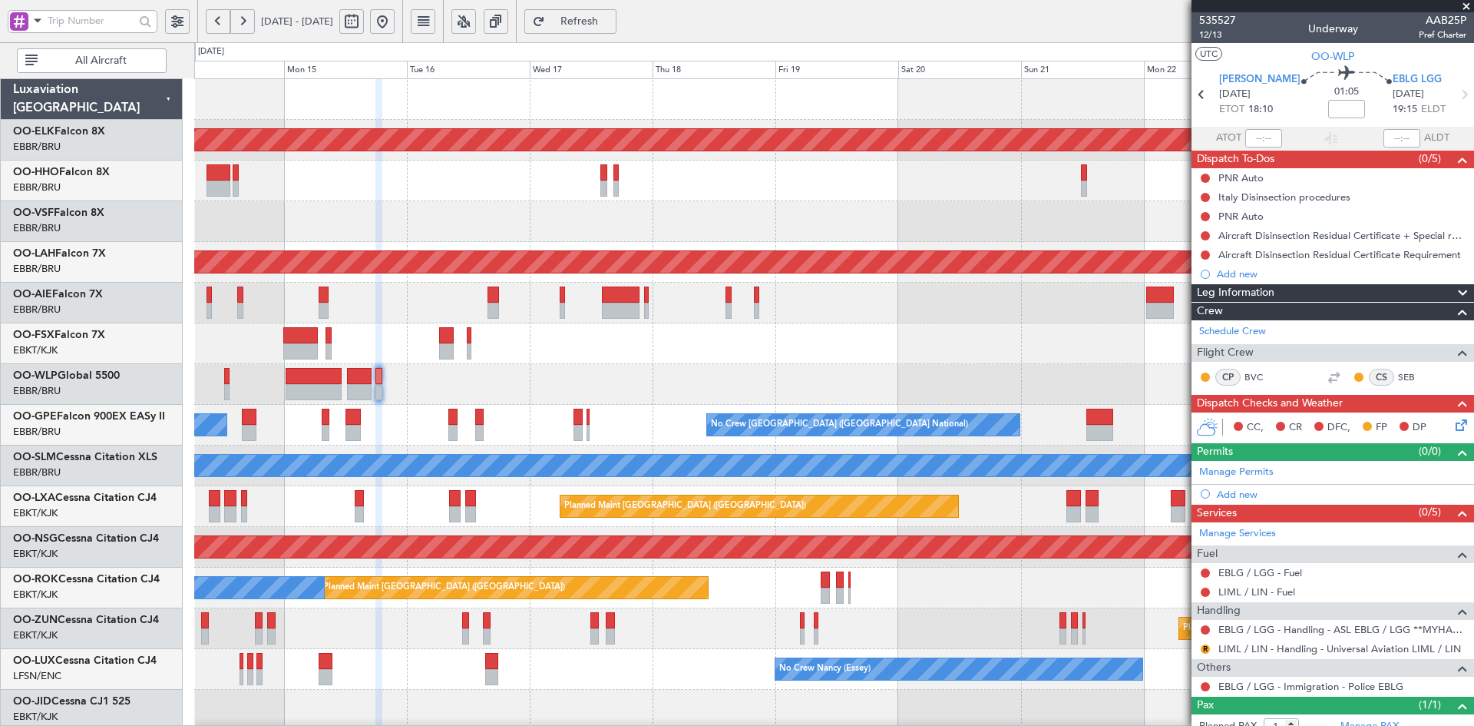
click at [501, 398] on div at bounding box center [833, 384] width 1279 height 41
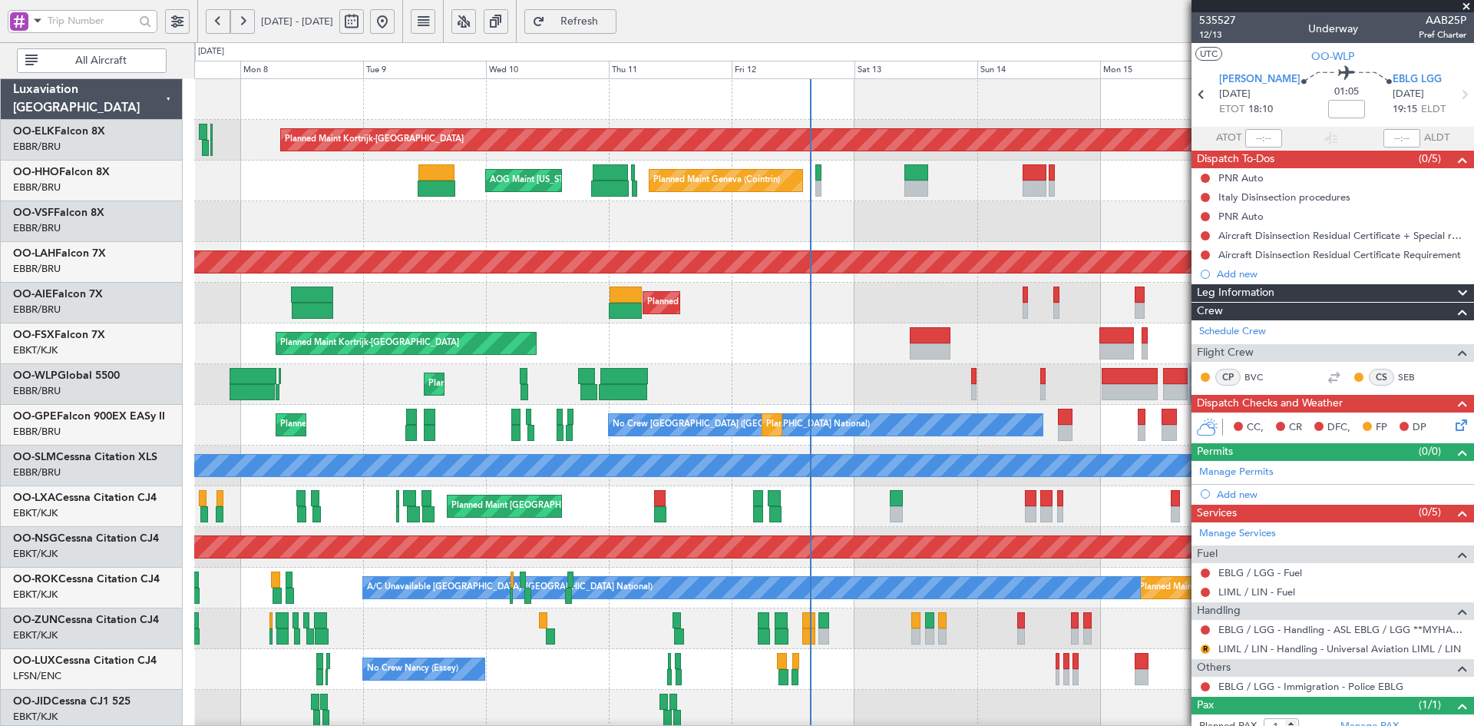
click at [1295, 422] on fb-app "[DATE] - [DATE] Refresh Quick Links All Aircraft Planned Maint [GEOGRAPHIC_DATA…" at bounding box center [737, 372] width 1474 height 707
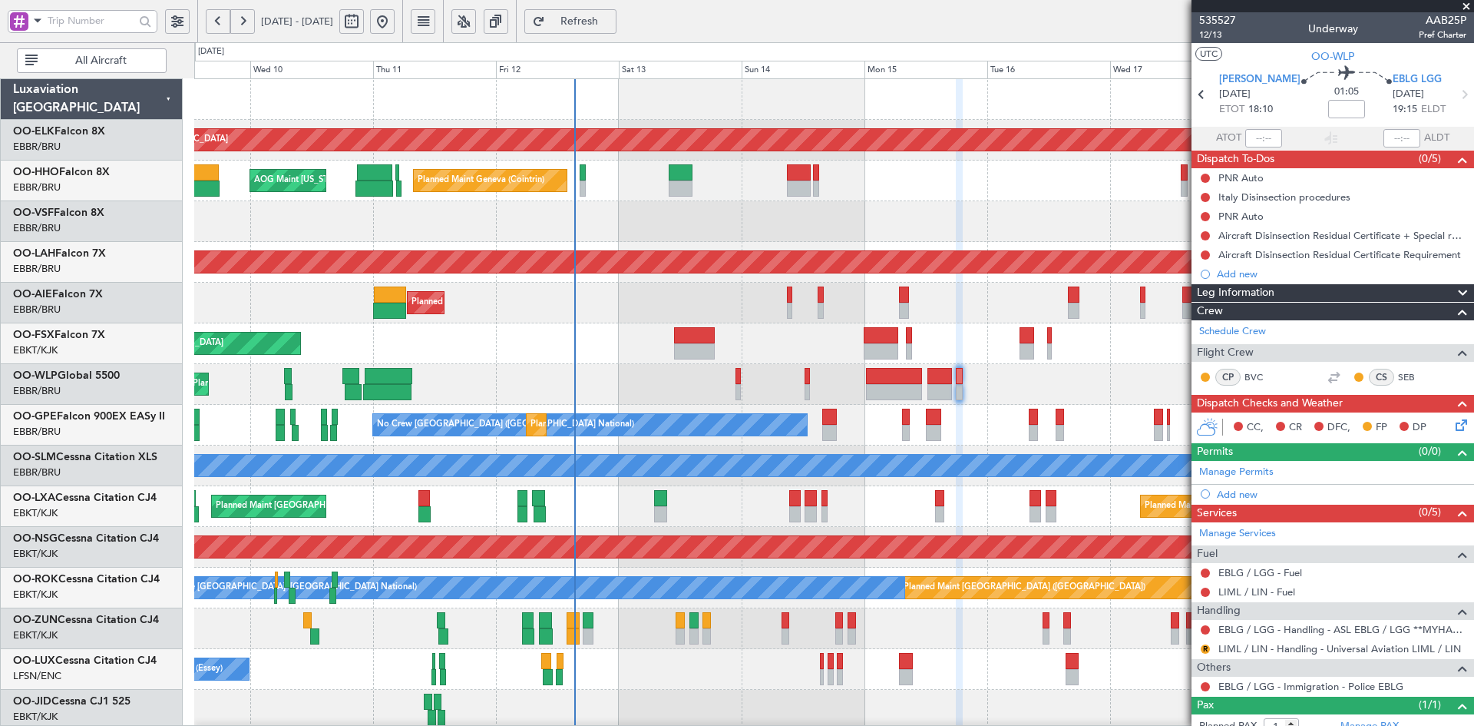
click at [812, 349] on div "Planned Maint Kortrijk-[GEOGRAPHIC_DATA]" at bounding box center [833, 343] width 1279 height 41
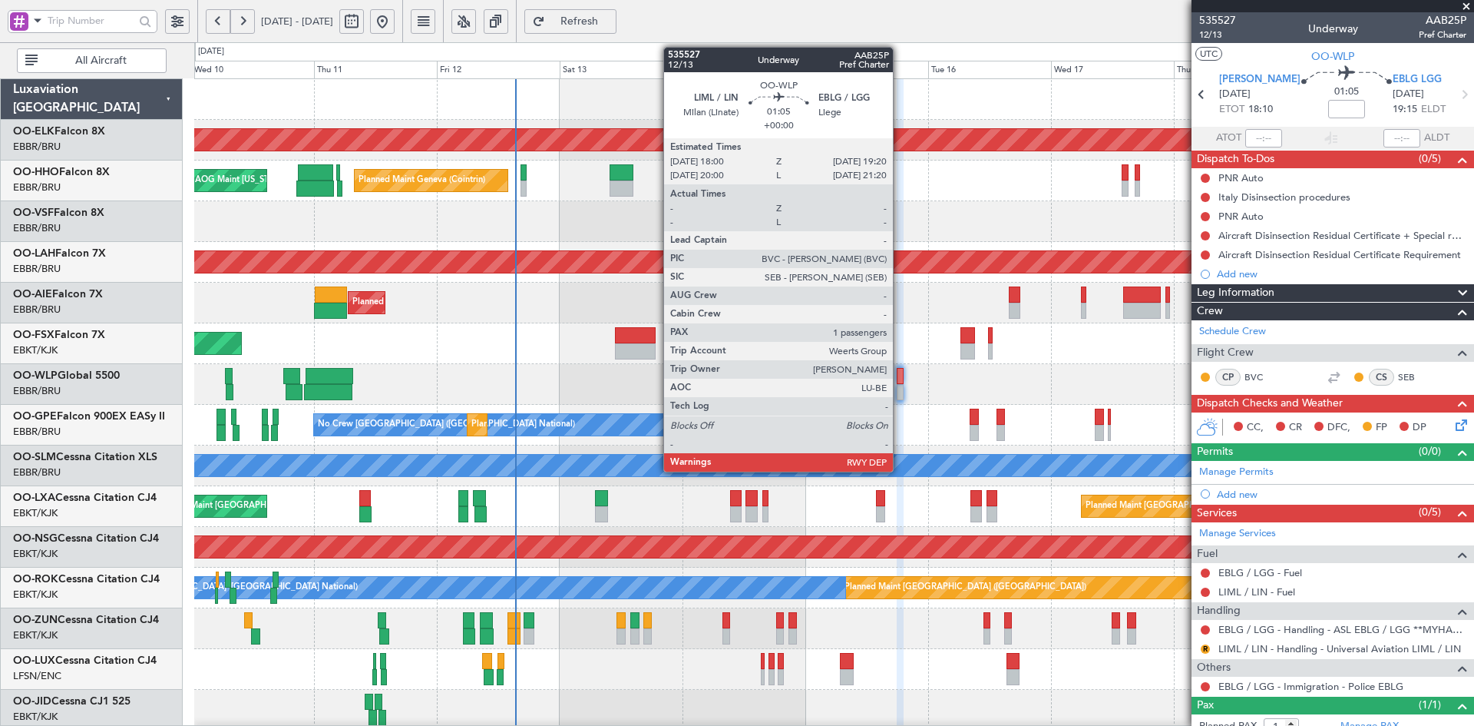
click at [900, 396] on div at bounding box center [900, 392] width 7 height 16
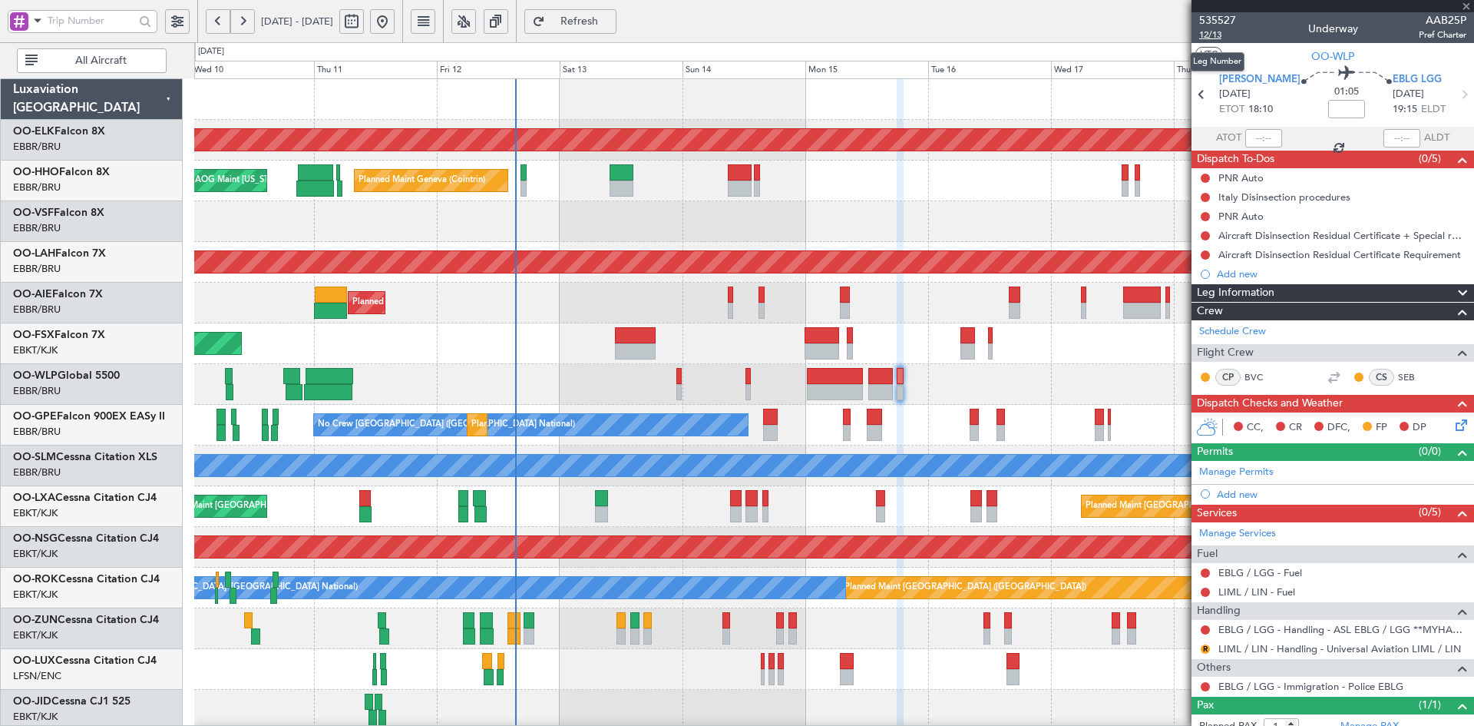
click at [1211, 33] on span "12/13" at bounding box center [1217, 34] width 37 height 13
click at [1209, 17] on span "535527" at bounding box center [1217, 20] width 37 height 16
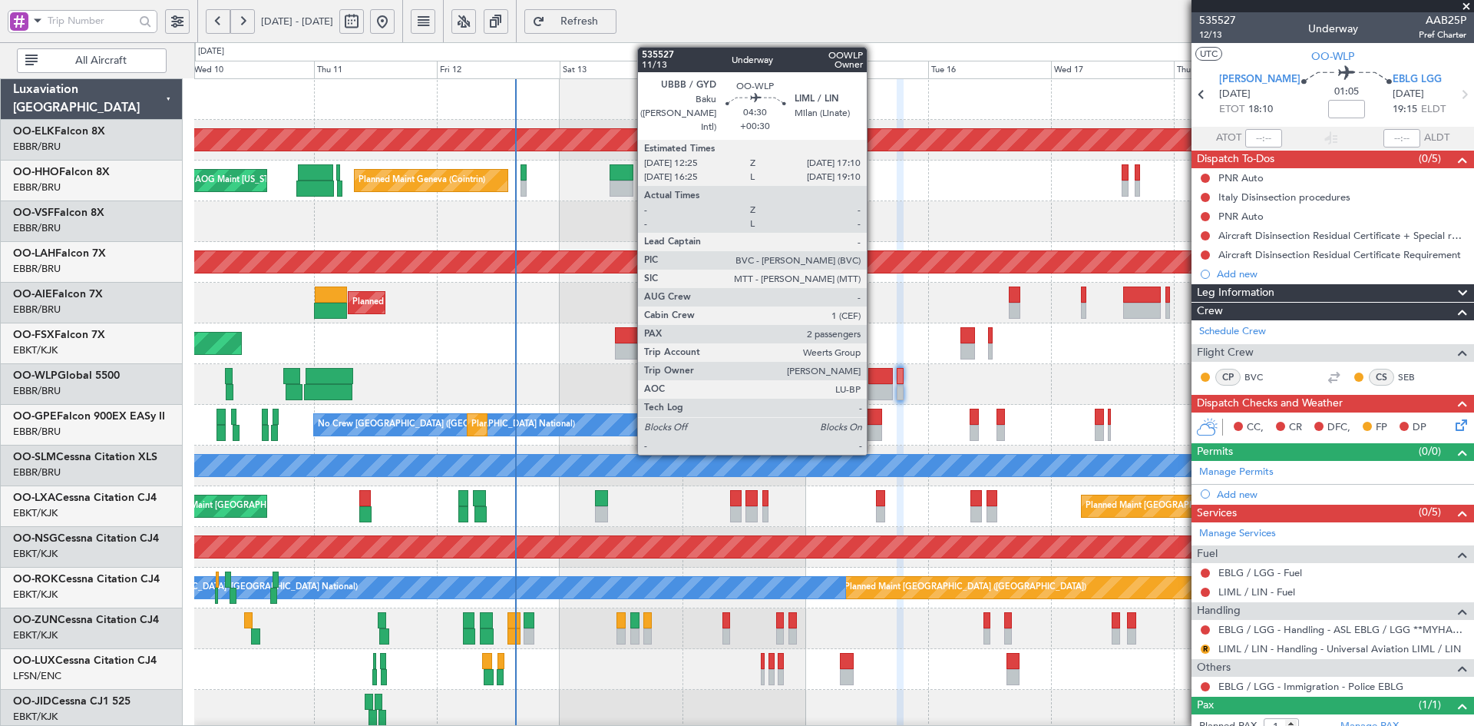
click at [874, 384] on div at bounding box center [880, 392] width 25 height 16
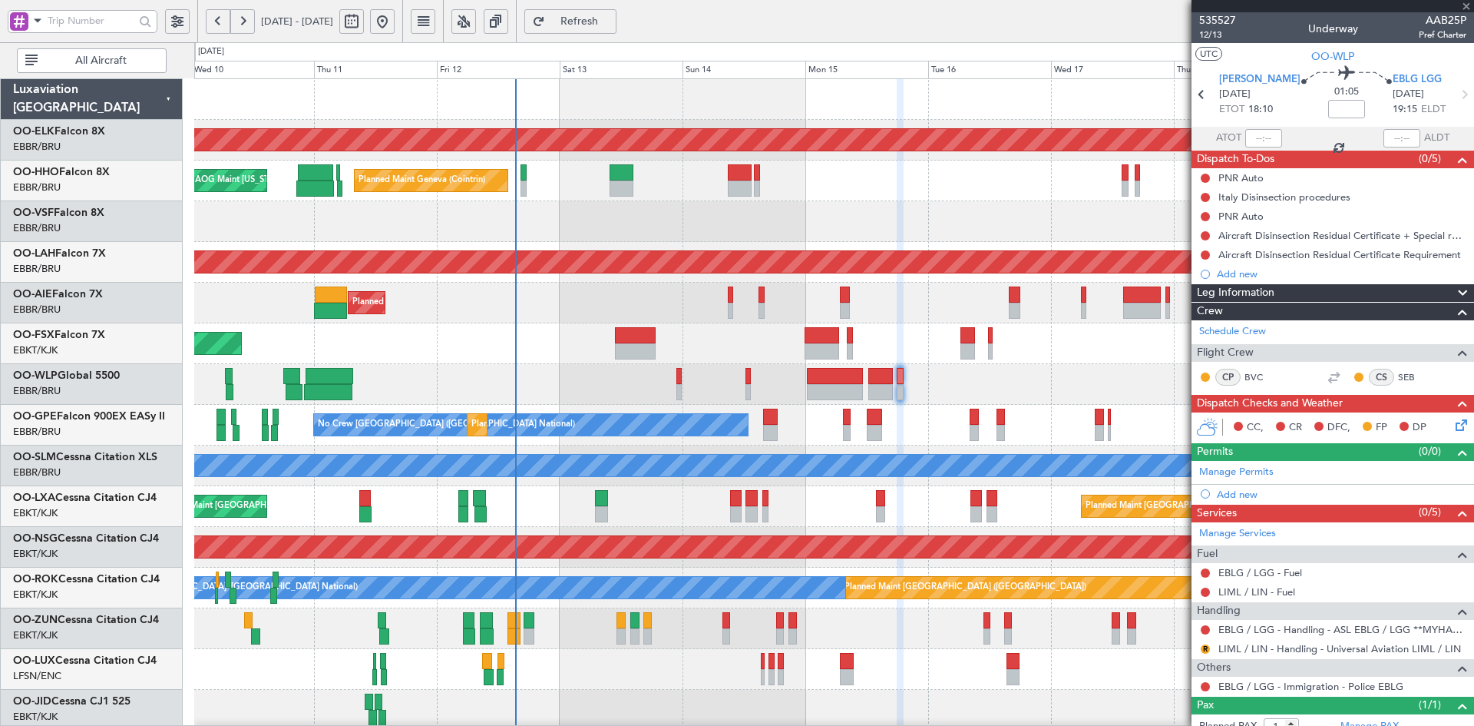
type input "+00:30"
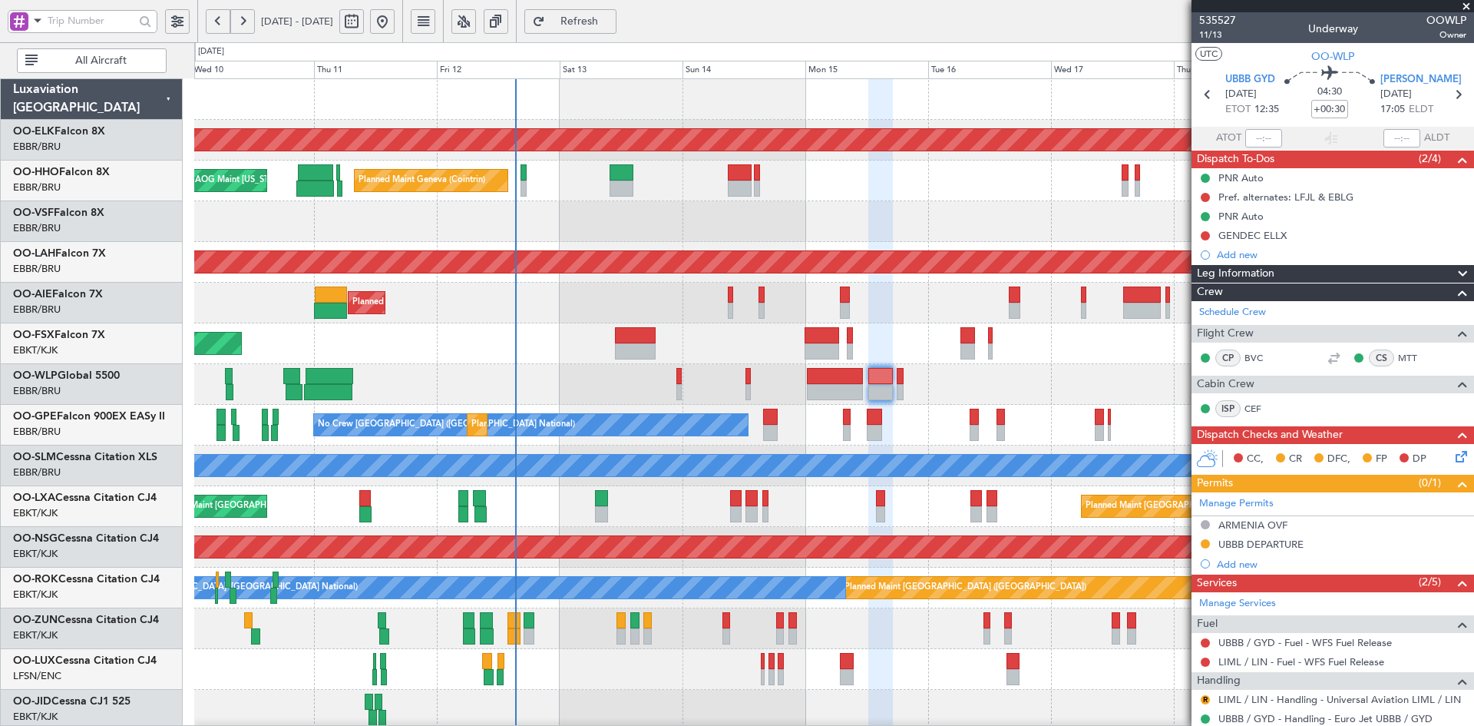
click at [1461, 5] on span at bounding box center [1466, 7] width 15 height 14
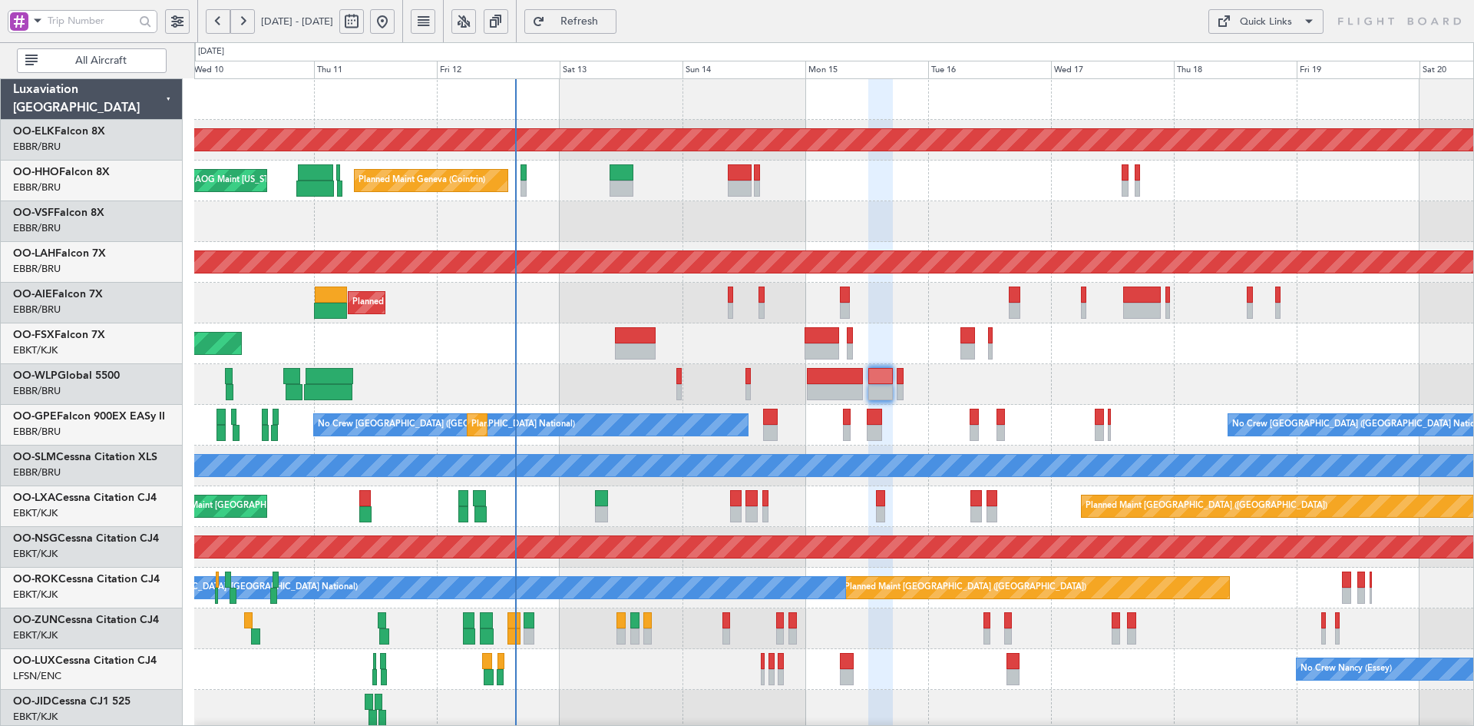
type input "0"
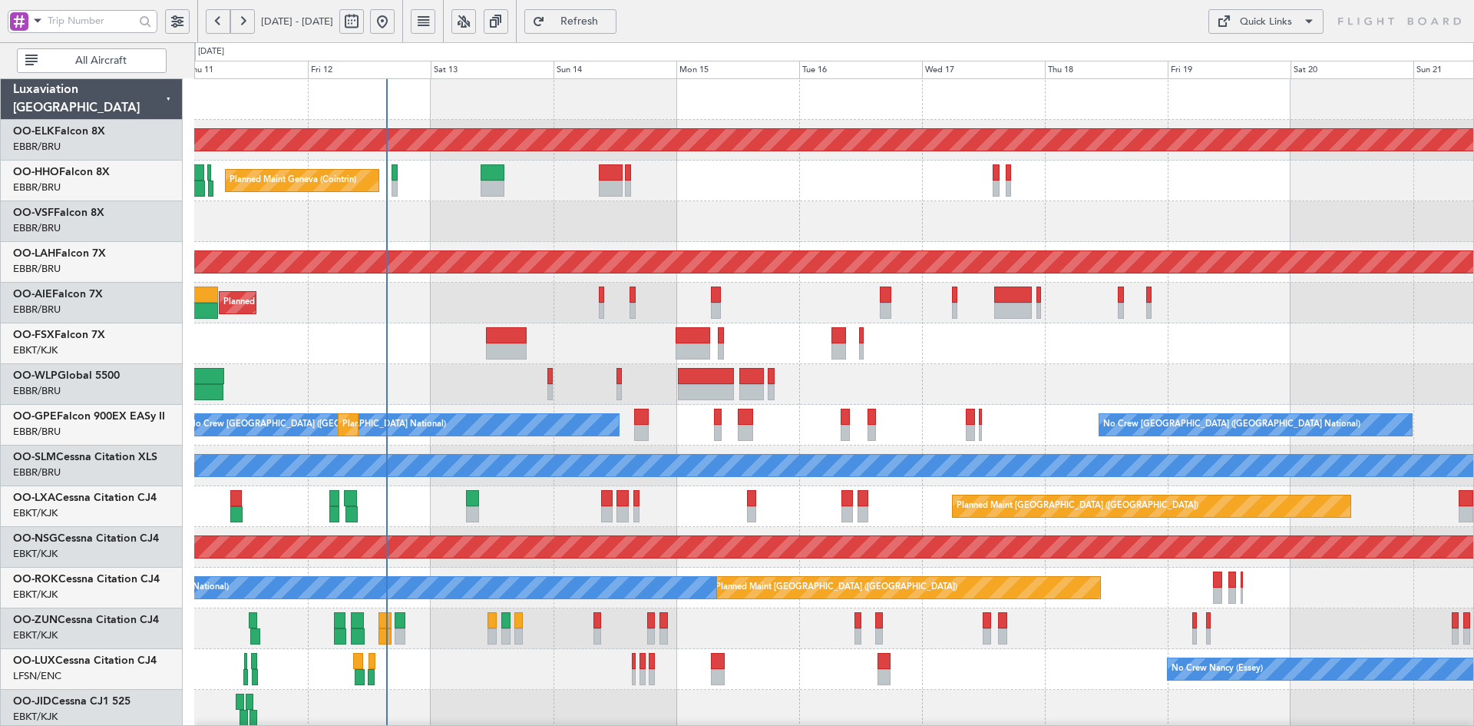
click at [1124, 440] on div "No Crew [GEOGRAPHIC_DATA] ([GEOGRAPHIC_DATA] National) No Crew [GEOGRAPHIC_DATA…" at bounding box center [833, 425] width 1279 height 41
click at [681, 330] on div "Planned Maint Kortrijk-[GEOGRAPHIC_DATA]" at bounding box center [833, 343] width 1279 height 41
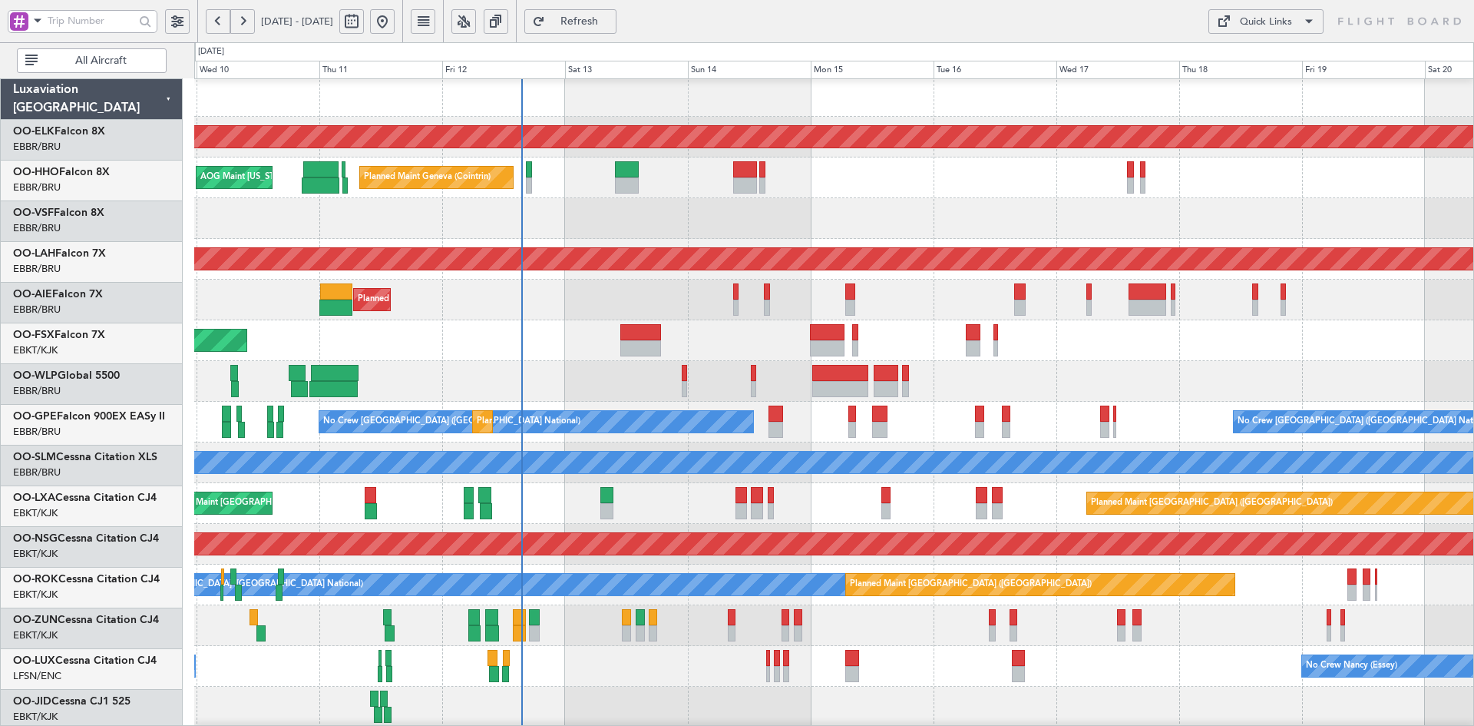
scroll to position [3, 0]
click at [678, 294] on div "Planned Maint [GEOGRAPHIC_DATA] ([GEOGRAPHIC_DATA])" at bounding box center [833, 300] width 1279 height 41
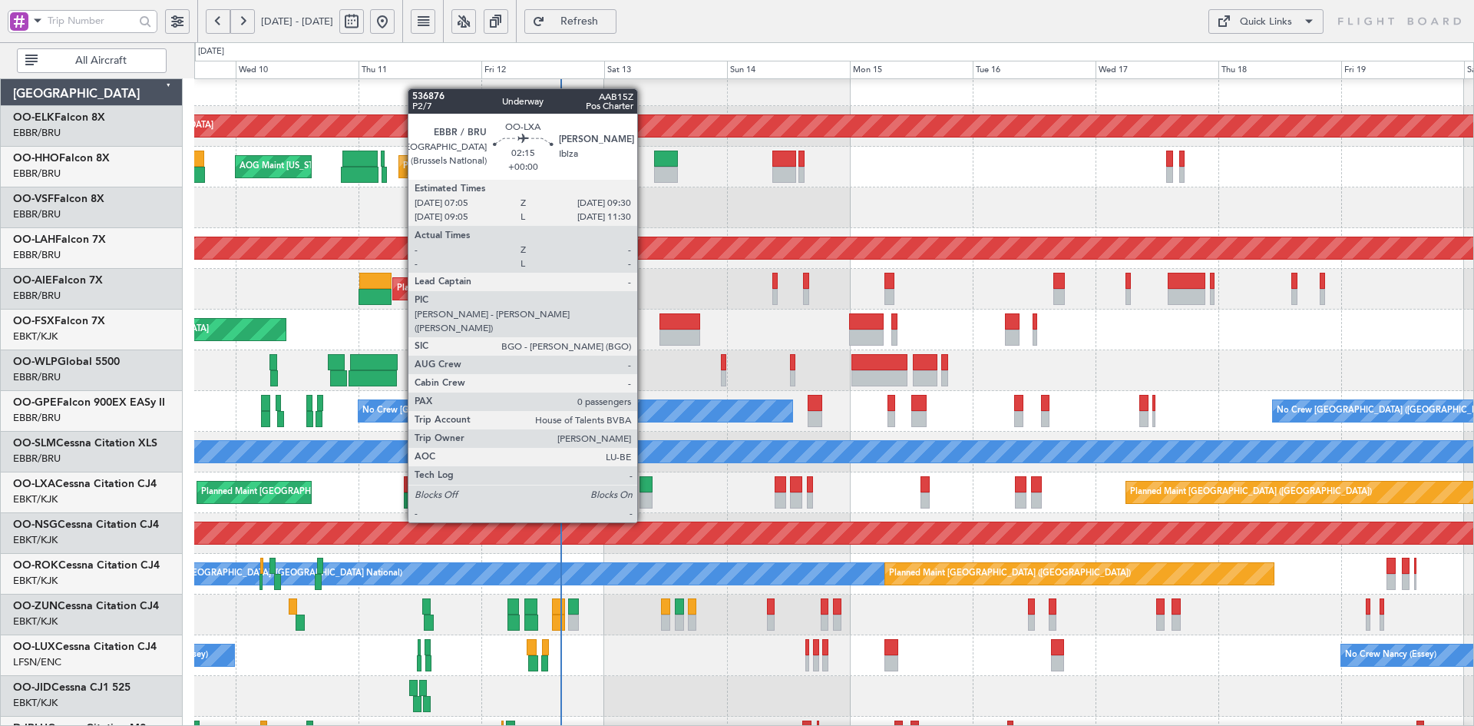
click at [644, 495] on div at bounding box center [646, 500] width 13 height 16
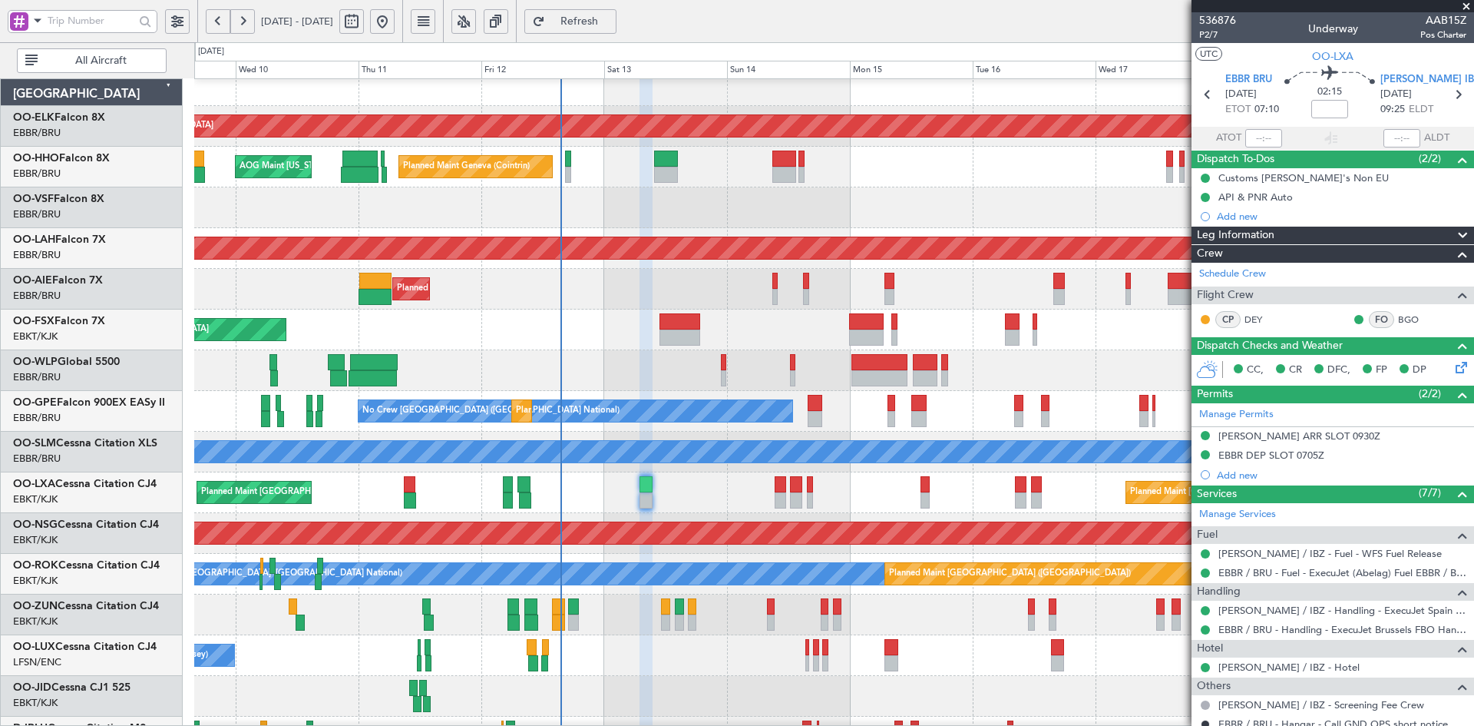
click at [1467, 7] on span at bounding box center [1466, 7] width 15 height 14
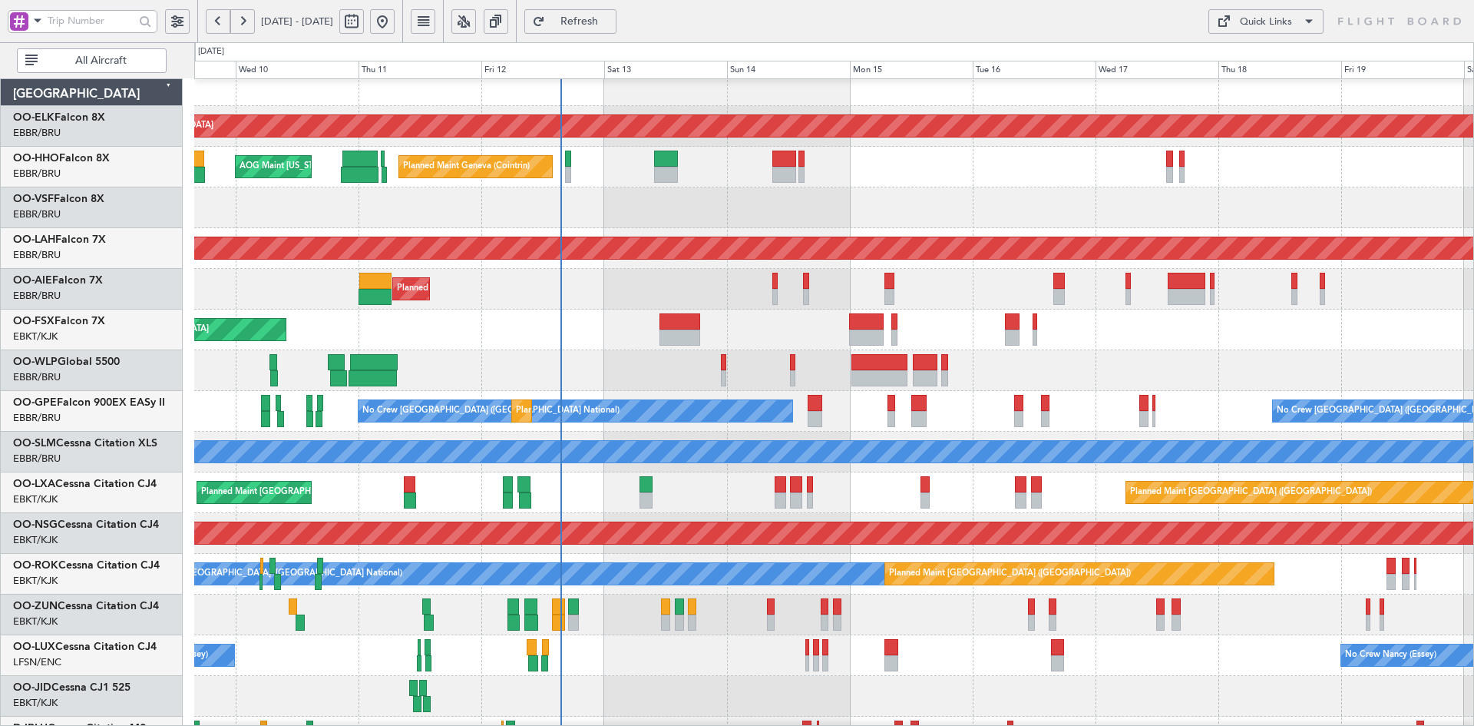
click at [711, 331] on div "Planned Maint Kortrijk-[GEOGRAPHIC_DATA]" at bounding box center [833, 329] width 1279 height 41
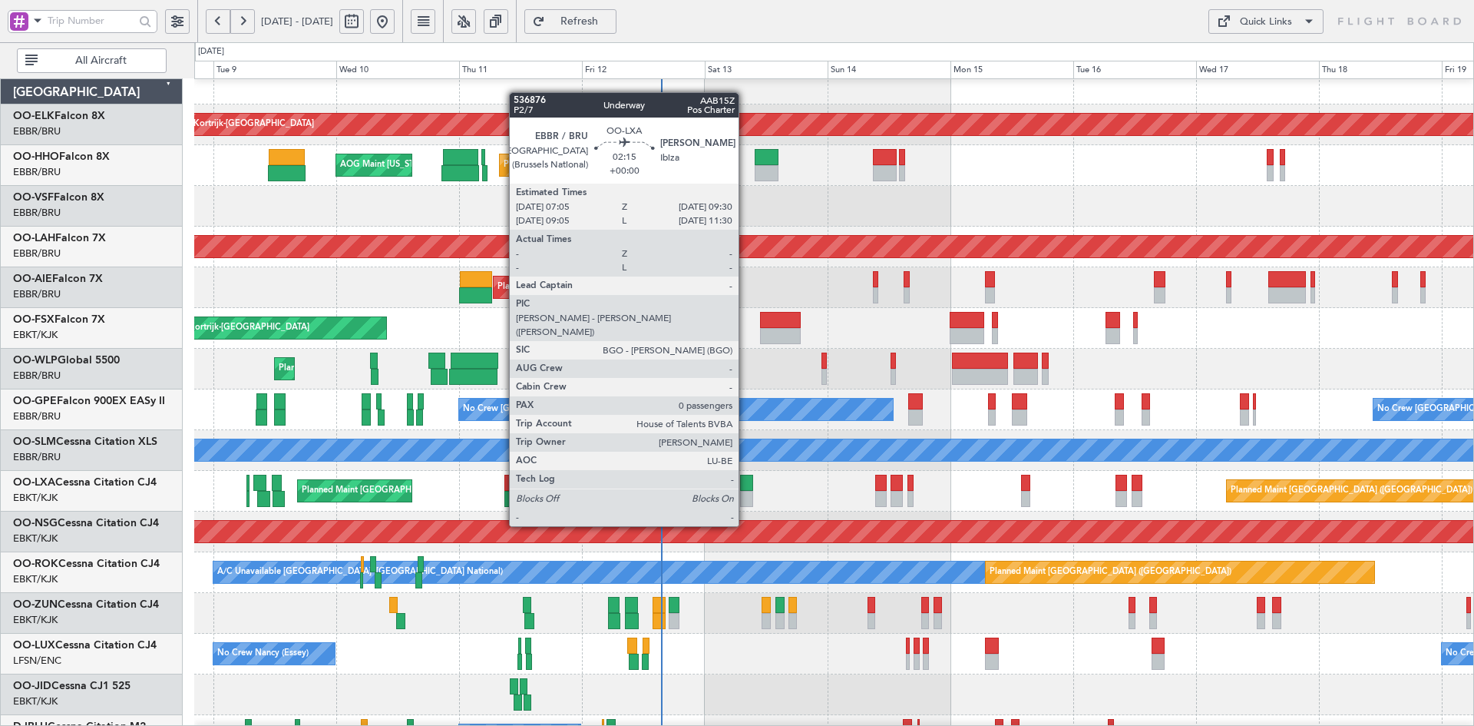
click at [746, 498] on div at bounding box center [746, 499] width 13 height 16
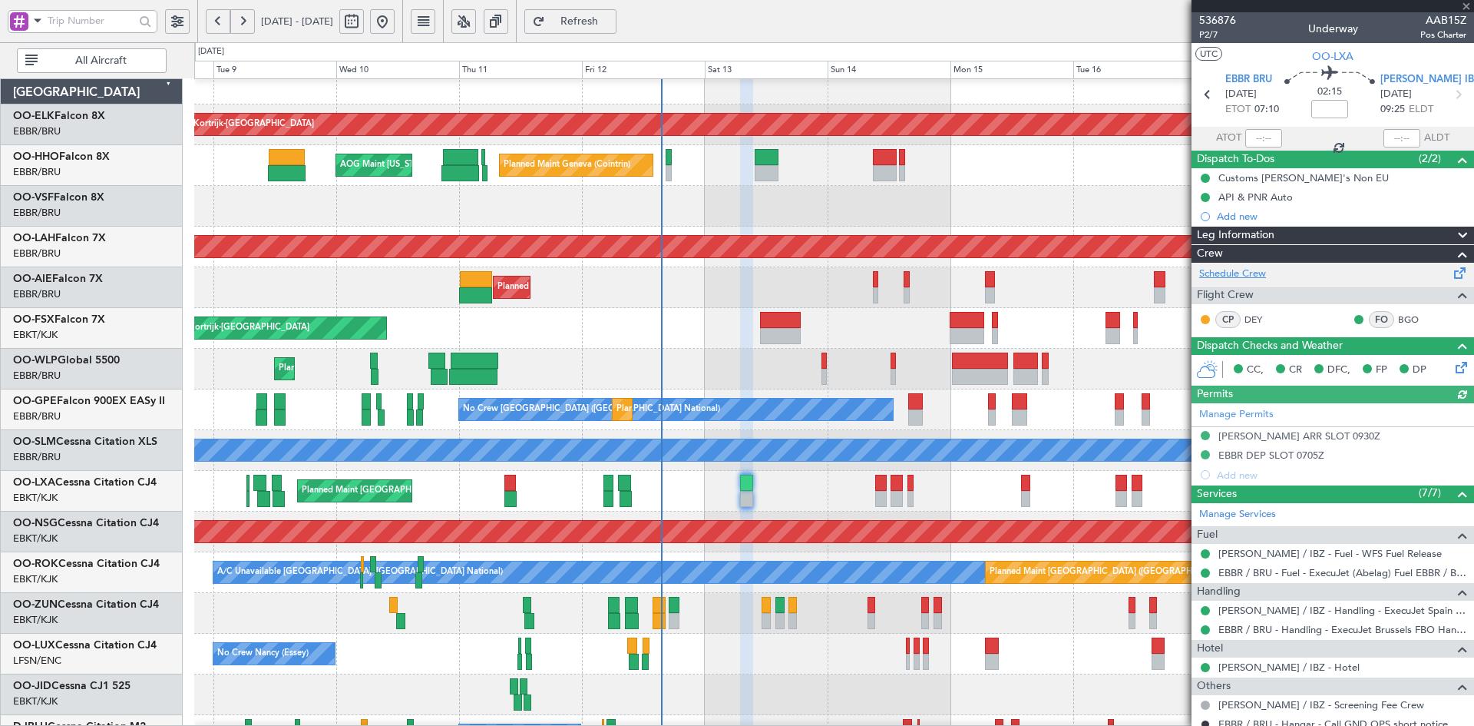
click at [1254, 270] on link "Schedule Crew" at bounding box center [1232, 273] width 67 height 15
click at [1264, 513] on link "Manage Services" at bounding box center [1237, 514] width 77 height 15
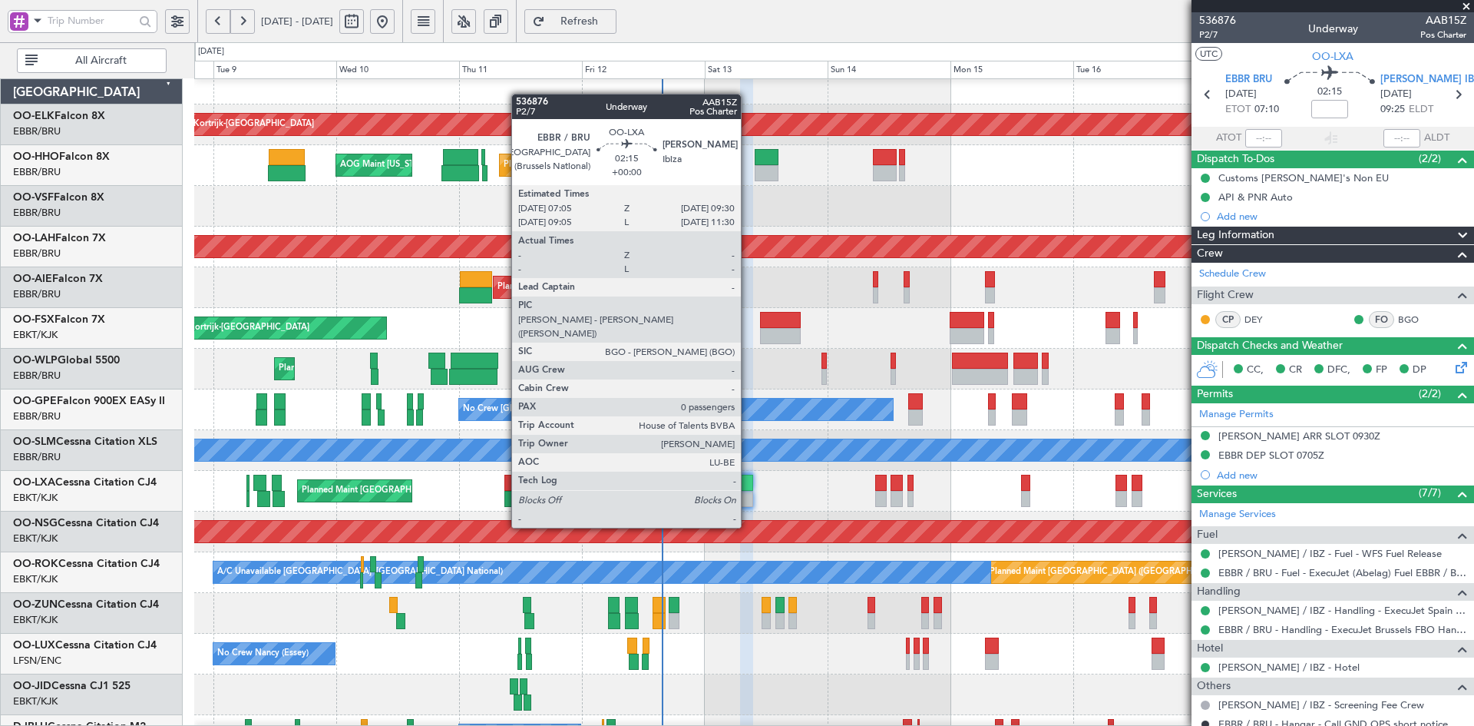
click at [748, 500] on div at bounding box center [746, 499] width 13 height 16
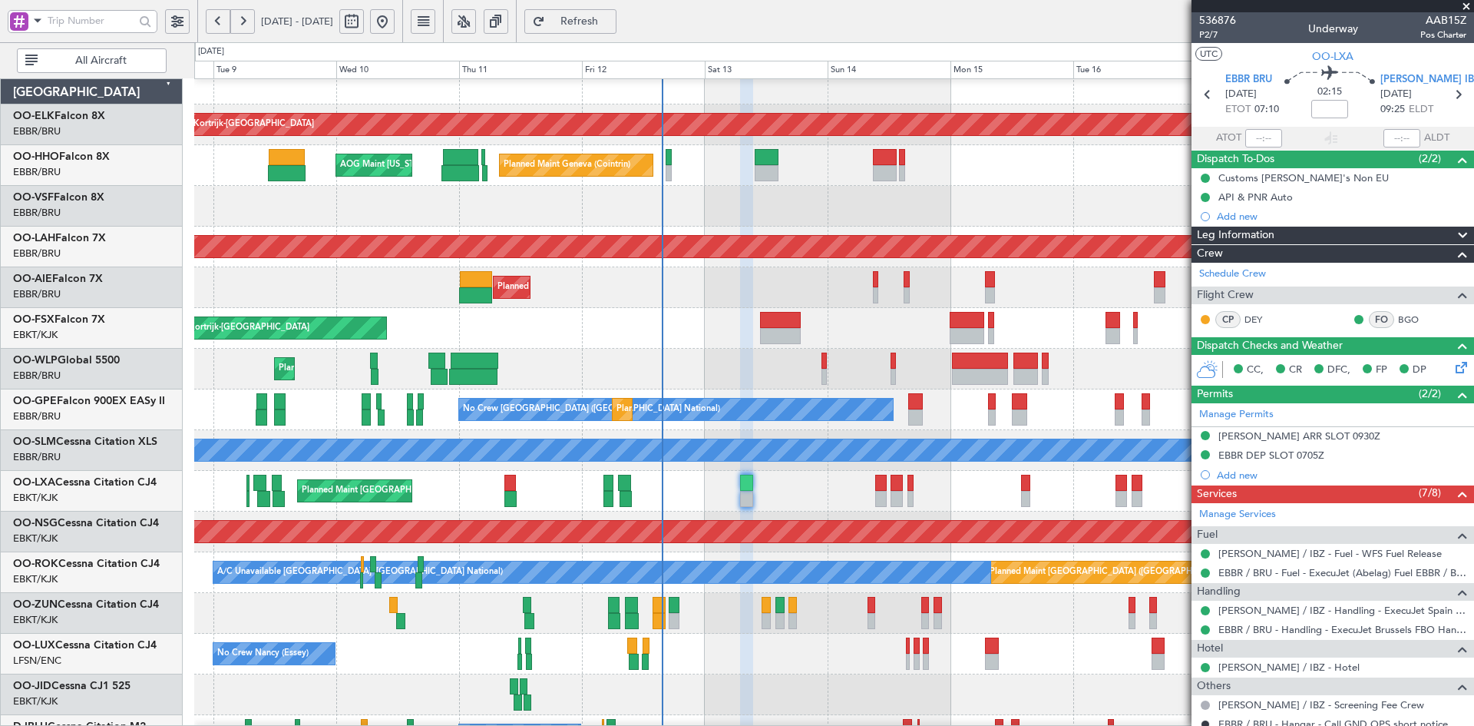
click at [1024, 640] on div "No Crew [PERSON_NAME] ([PERSON_NAME]) No Crew [PERSON_NAME] ([PERSON_NAME])" at bounding box center [833, 654] width 1279 height 41
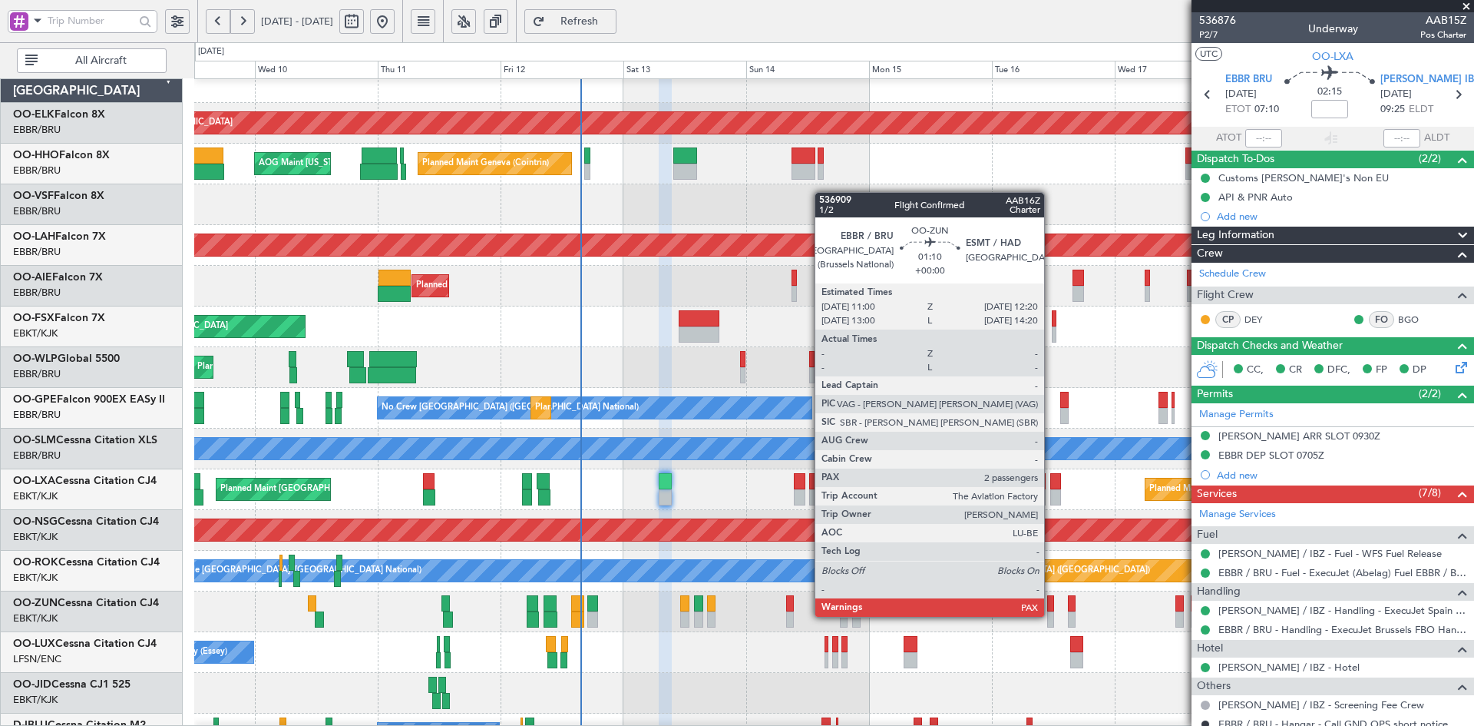
click at [1051, 617] on div at bounding box center [1050, 619] width 7 height 16
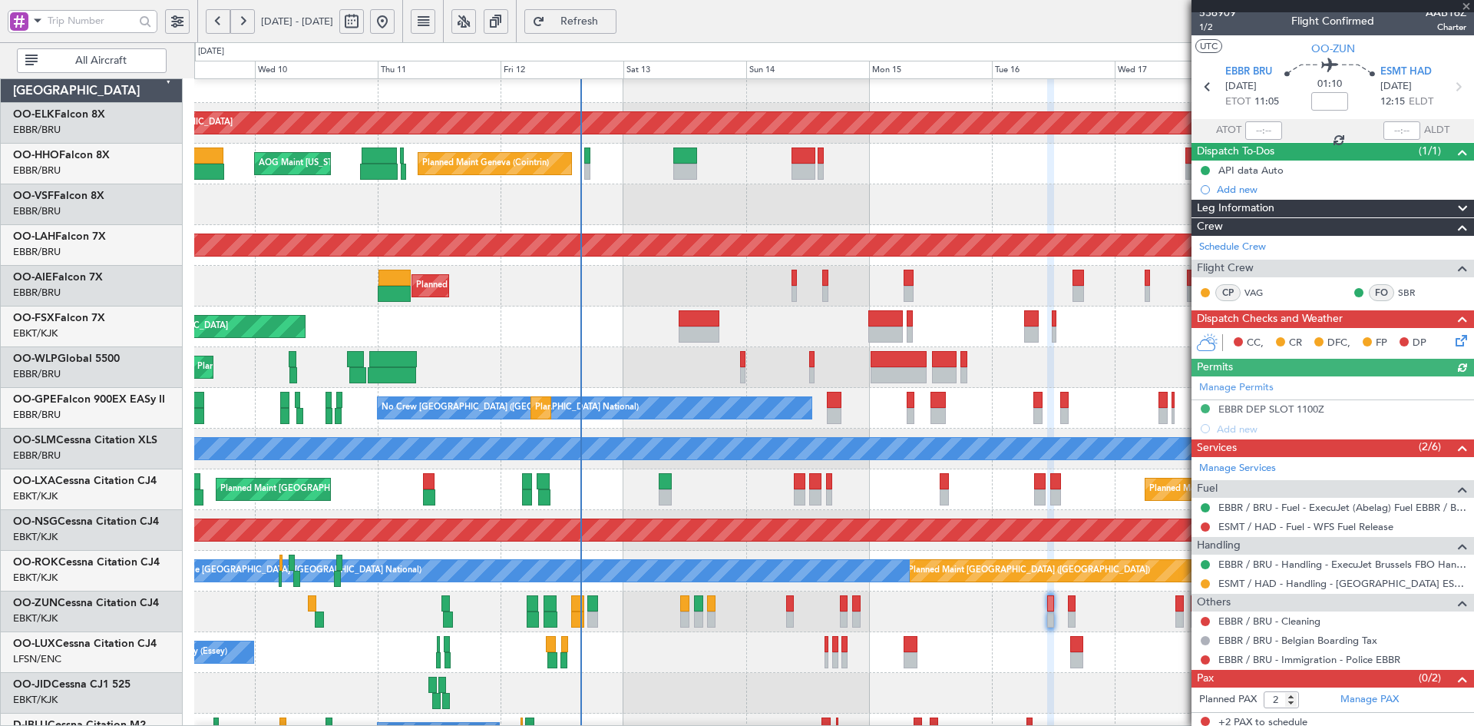
scroll to position [14, 0]
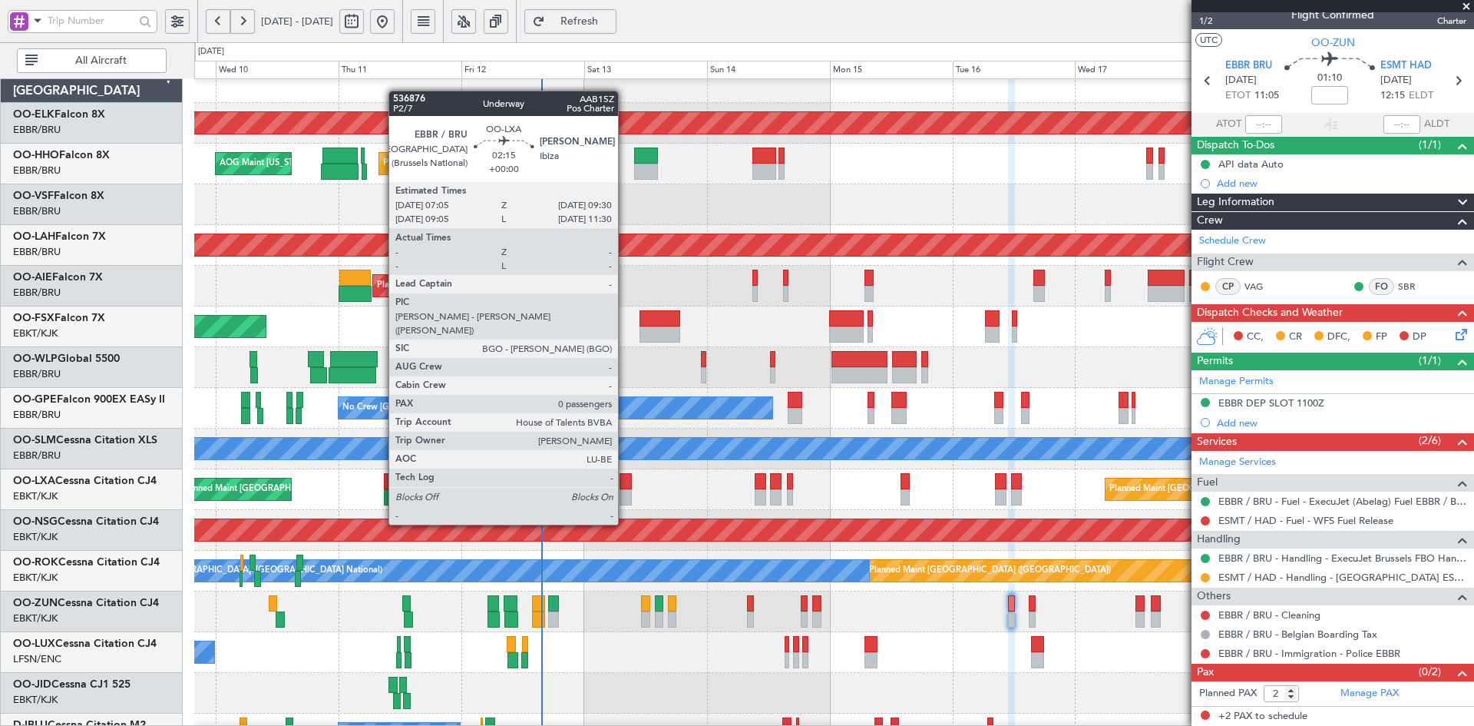
click at [625, 497] on div at bounding box center [626, 497] width 13 height 16
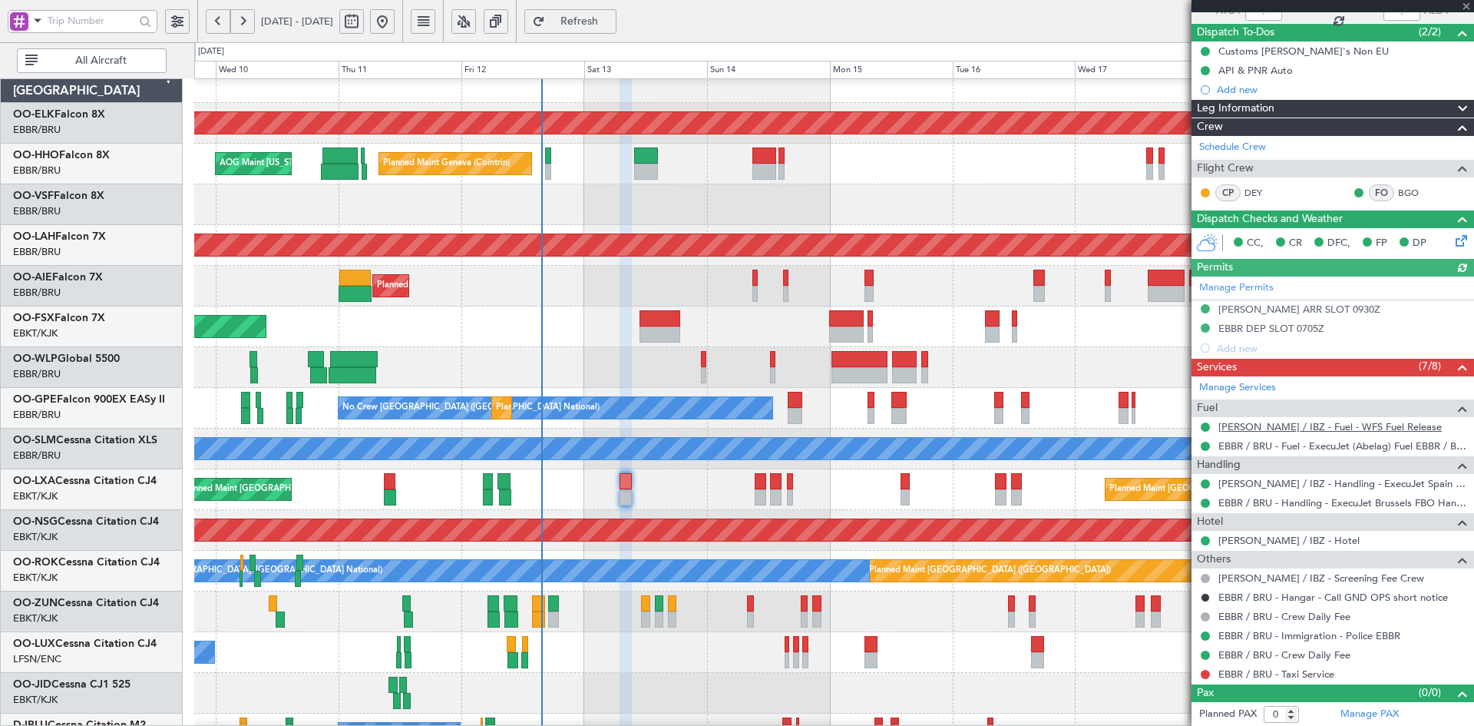
scroll to position [127, 0]
click at [1285, 673] on link "EBBR / BRU - Taxi Service" at bounding box center [1277, 673] width 116 height 13
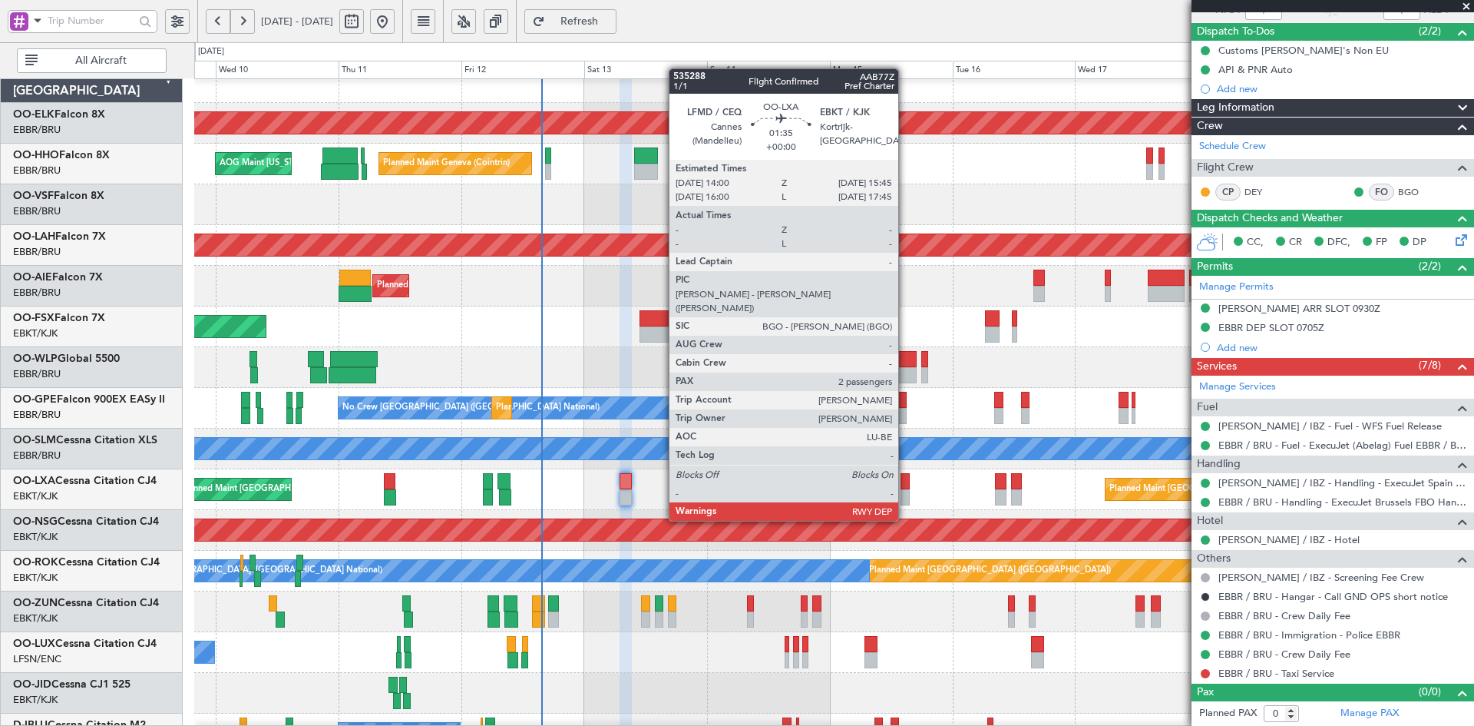
click at [905, 491] on div at bounding box center [905, 497] width 9 height 16
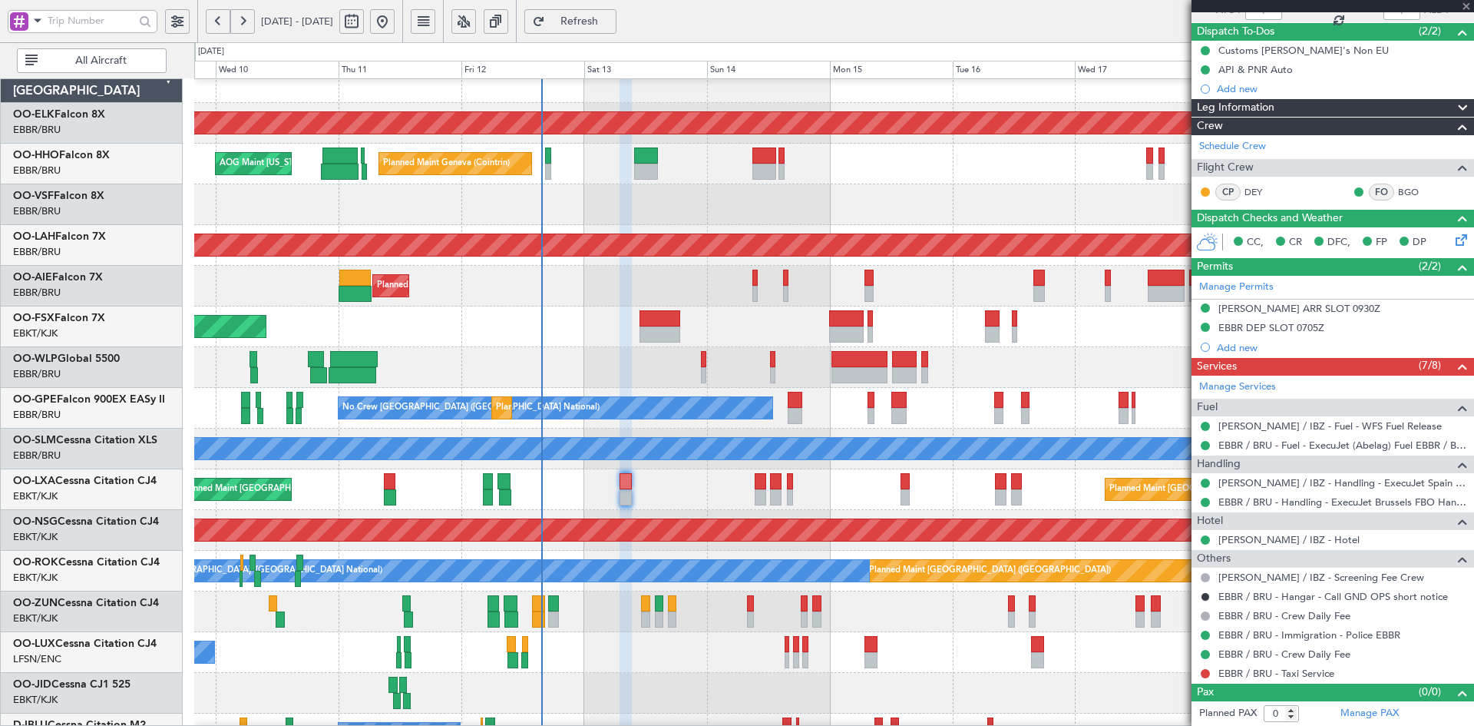
type input "2"
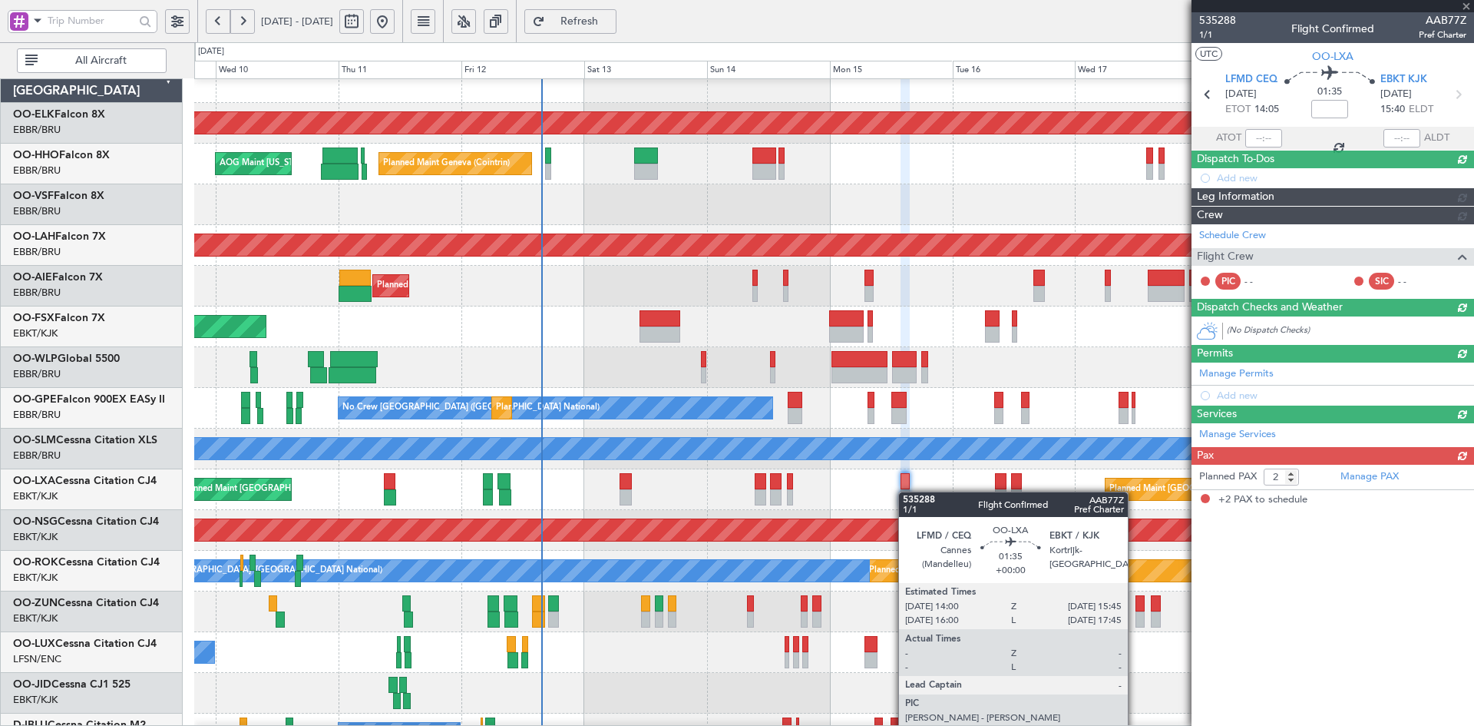
scroll to position [0, 0]
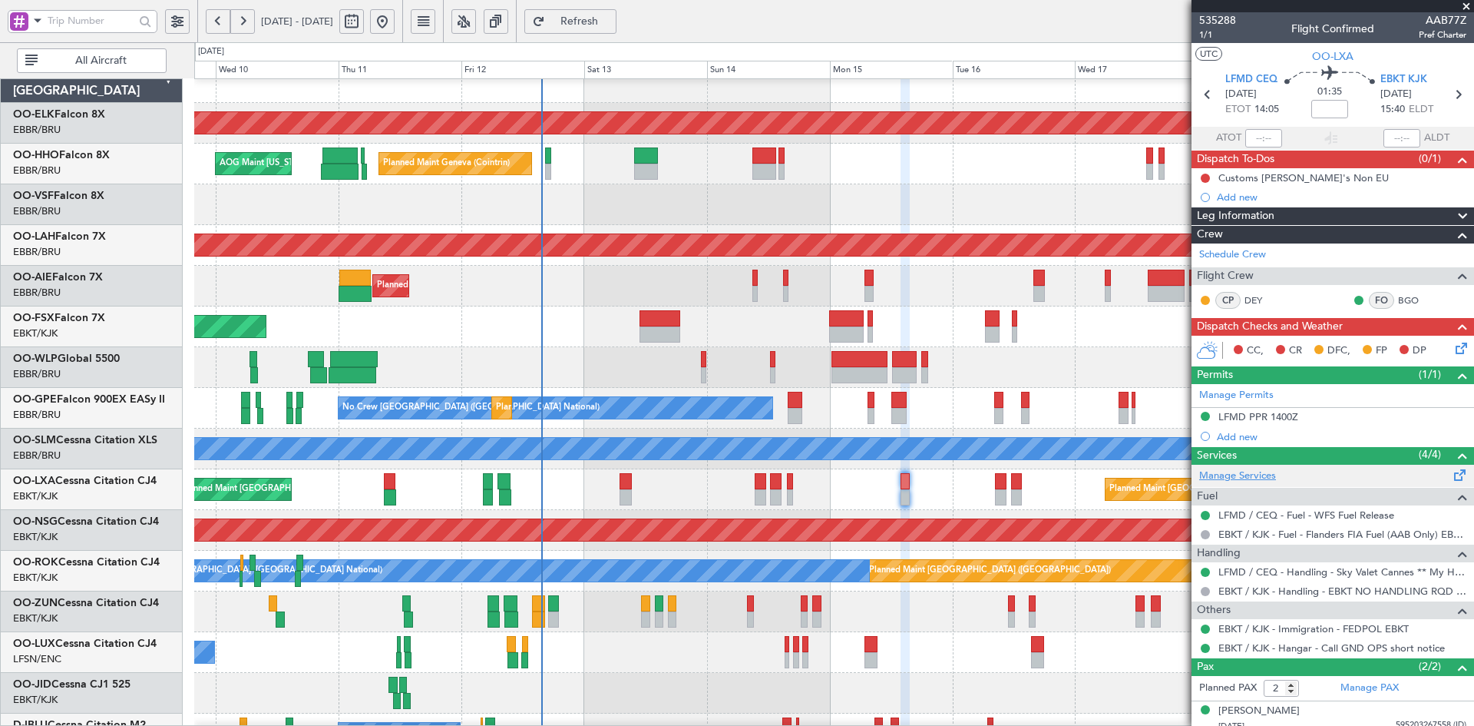
click at [1249, 470] on link "Manage Services" at bounding box center [1237, 475] width 77 height 15
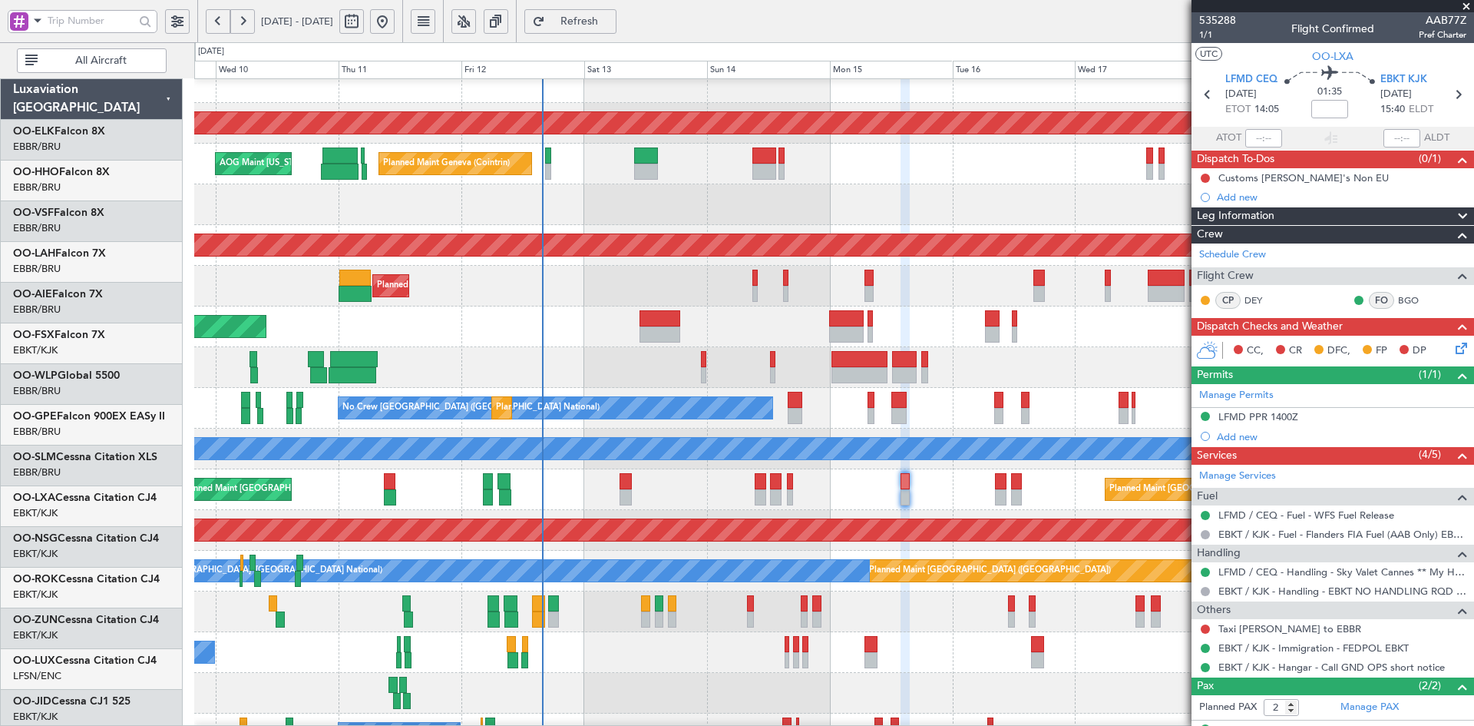
scroll to position [17, 0]
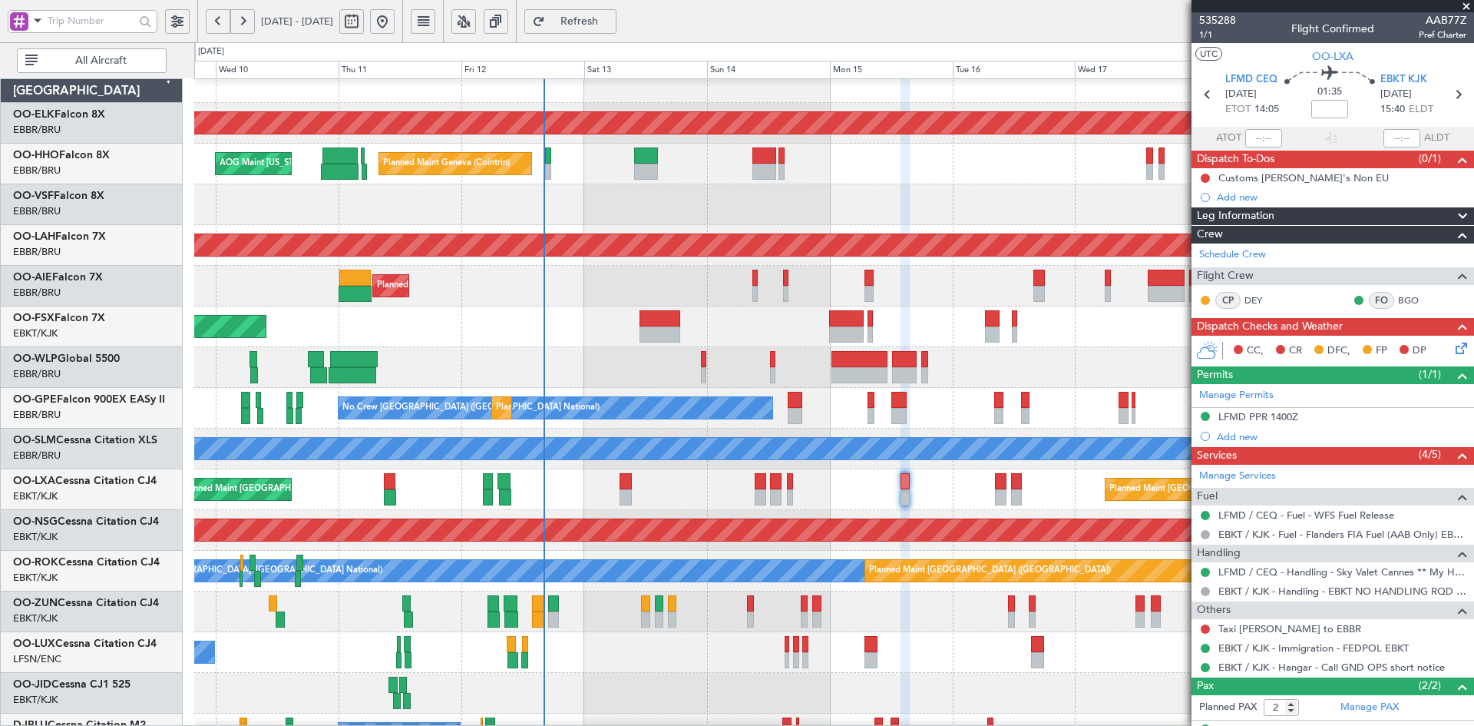
click at [1014, 360] on div "Planned Maint Kortrijk-[GEOGRAPHIC_DATA] Planned Maint Geneva ([GEOGRAPHIC_DATA…" at bounding box center [833, 469] width 1279 height 814
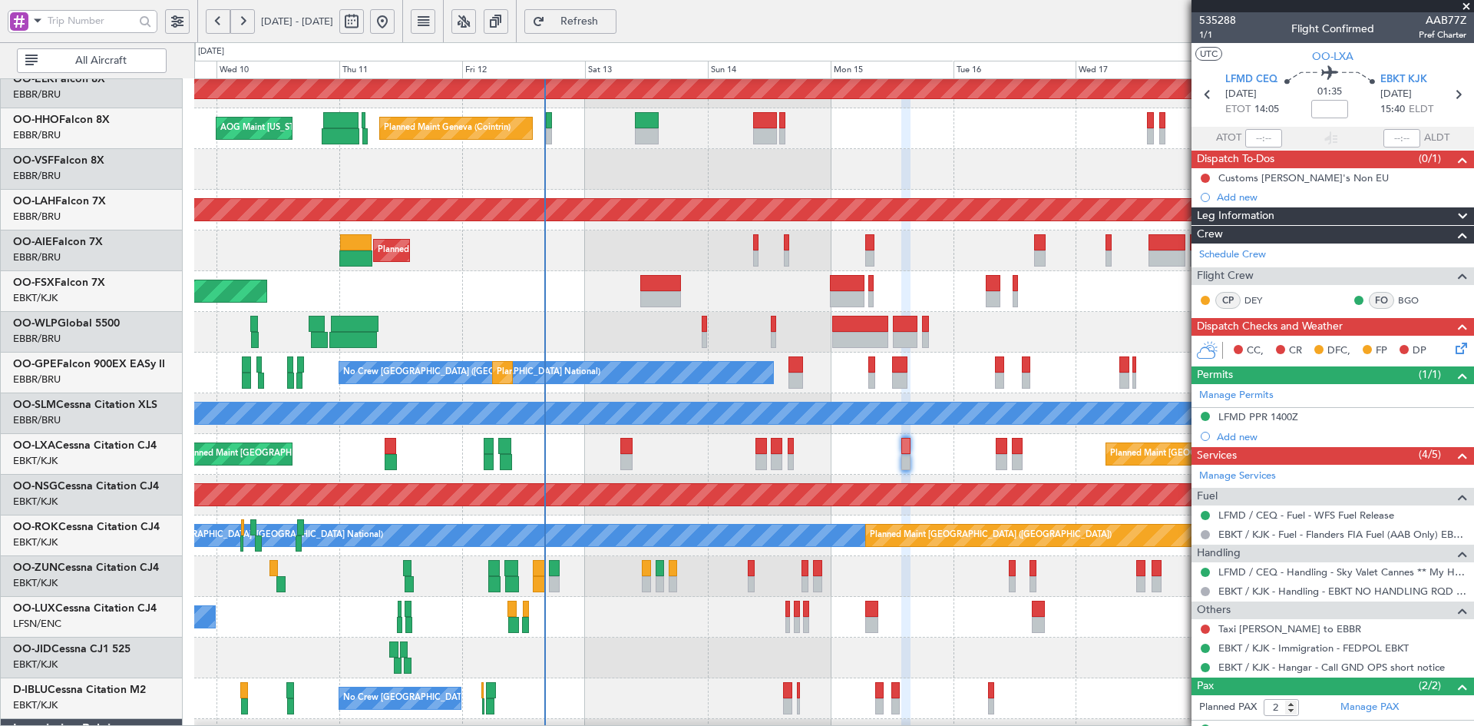
scroll to position [22, 0]
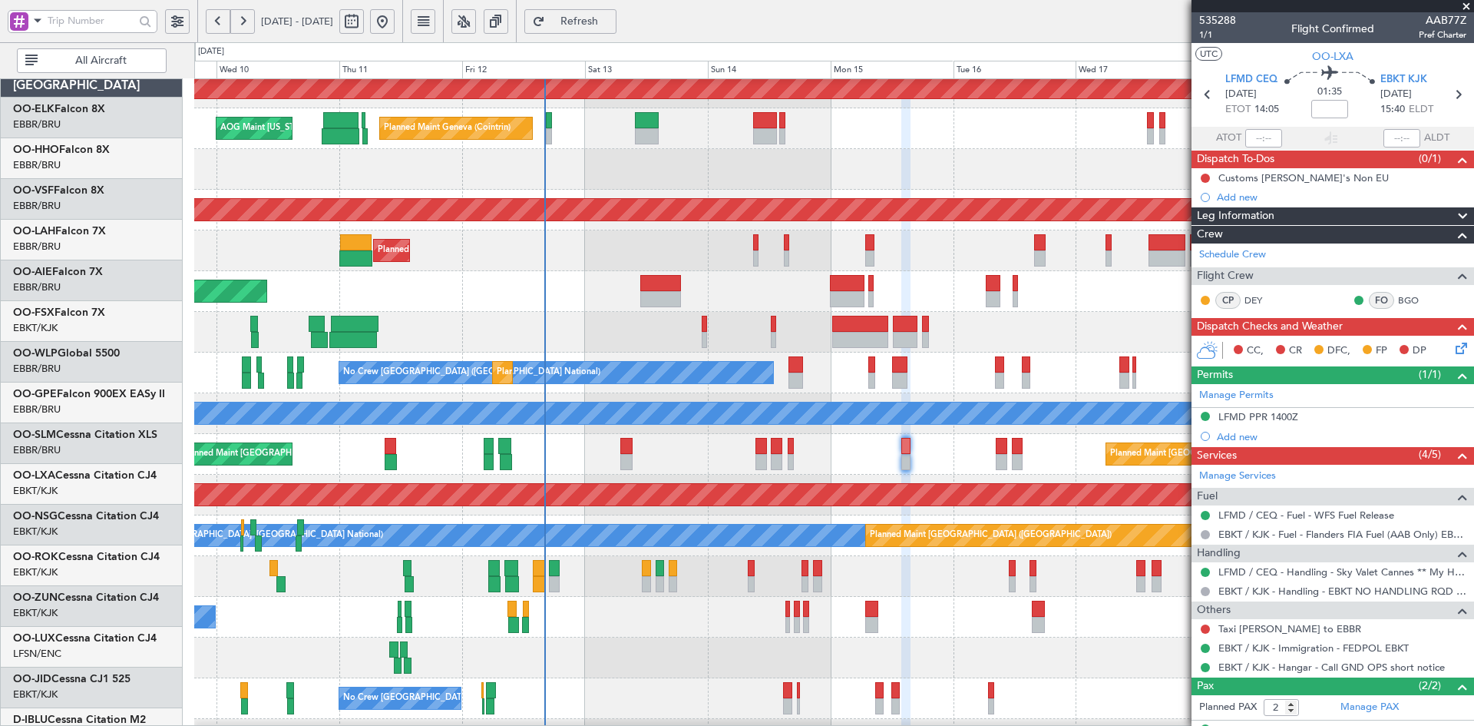
click at [984, 346] on div "Planned Maint Liege" at bounding box center [833, 332] width 1279 height 41
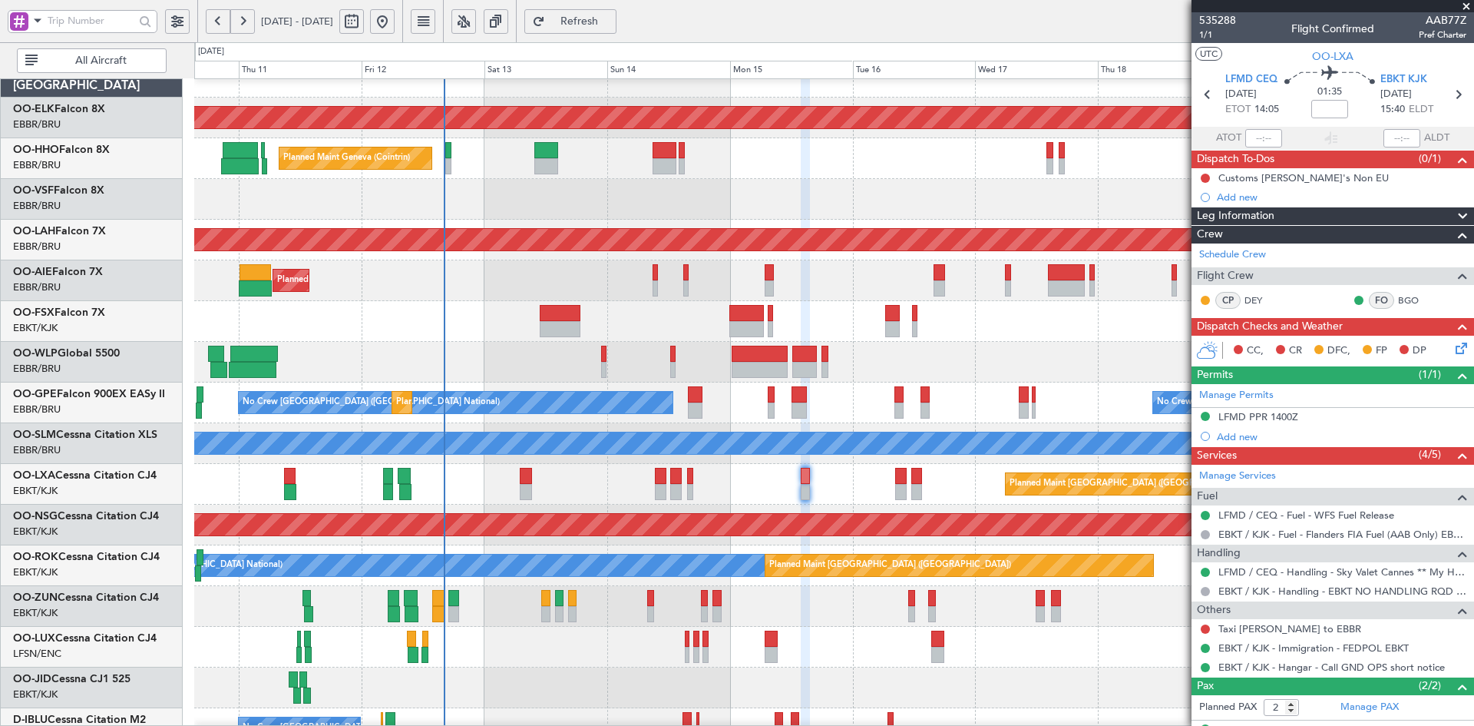
click at [1011, 369] on div "Planned Maint Liege" at bounding box center [833, 362] width 1279 height 41
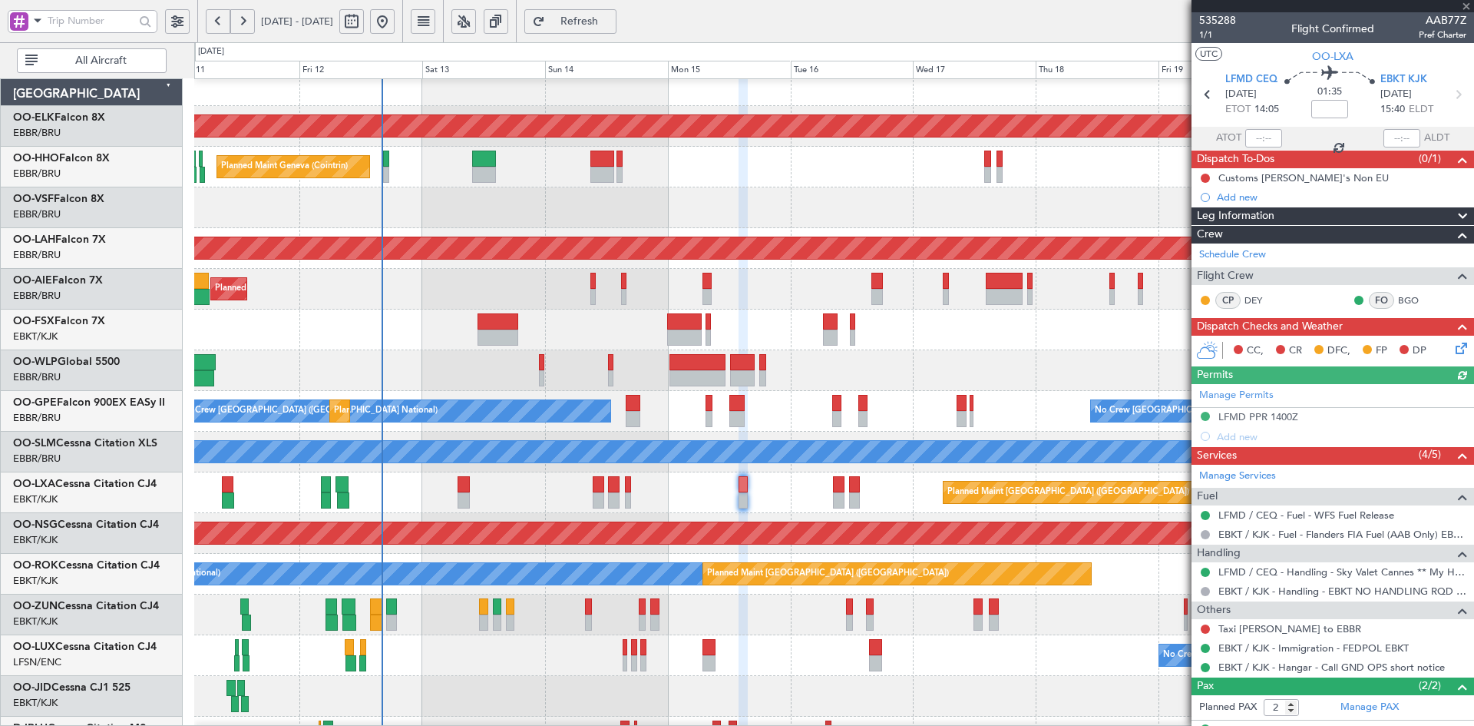
click at [253, 187] on div at bounding box center [833, 207] width 1279 height 41
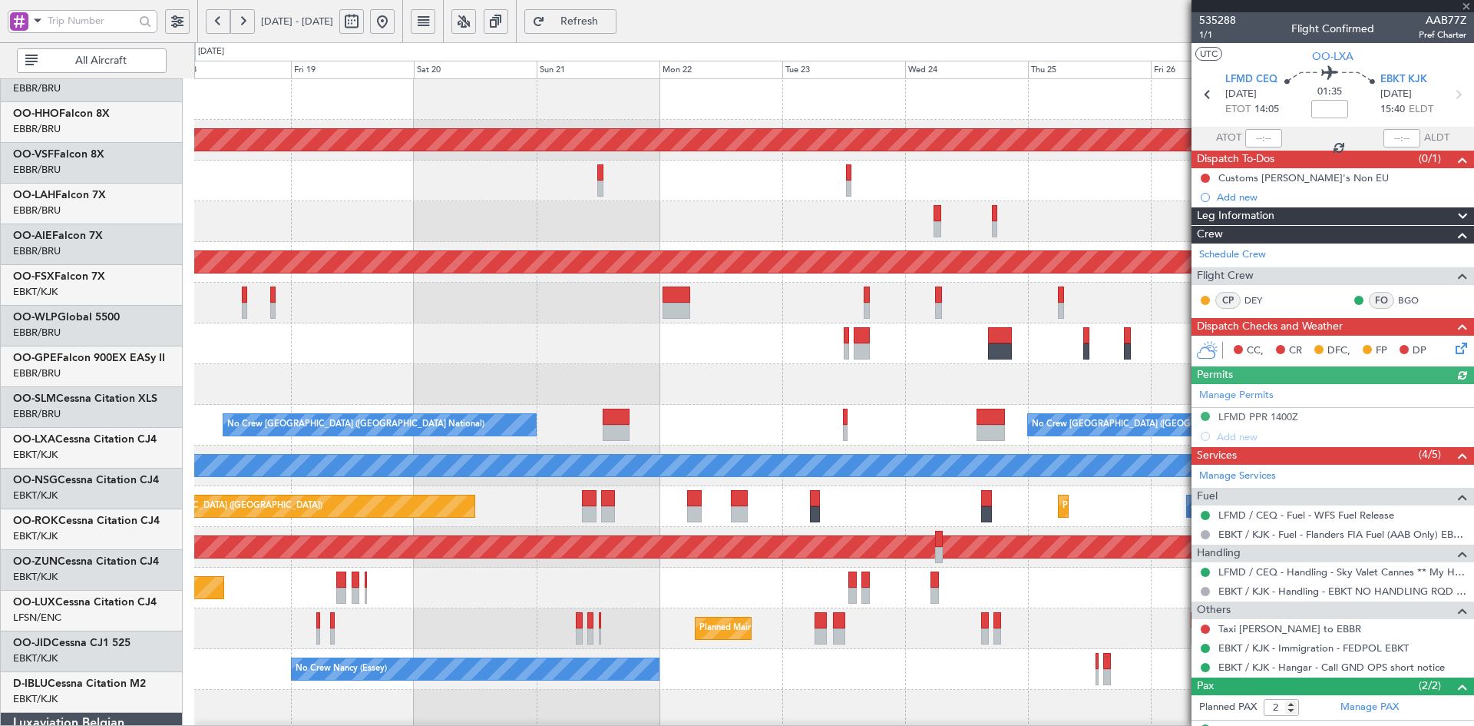
scroll to position [0, 0]
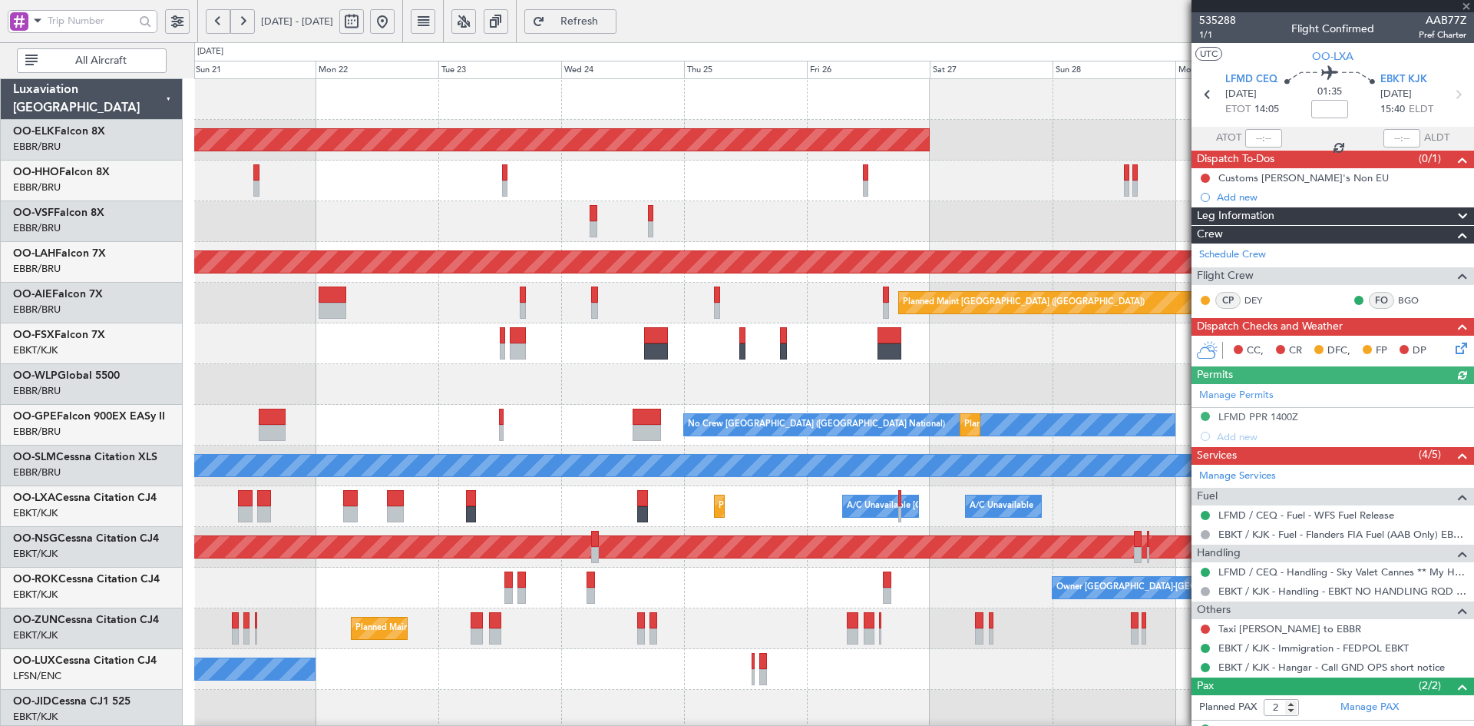
click at [569, 197] on div at bounding box center [833, 180] width 1279 height 41
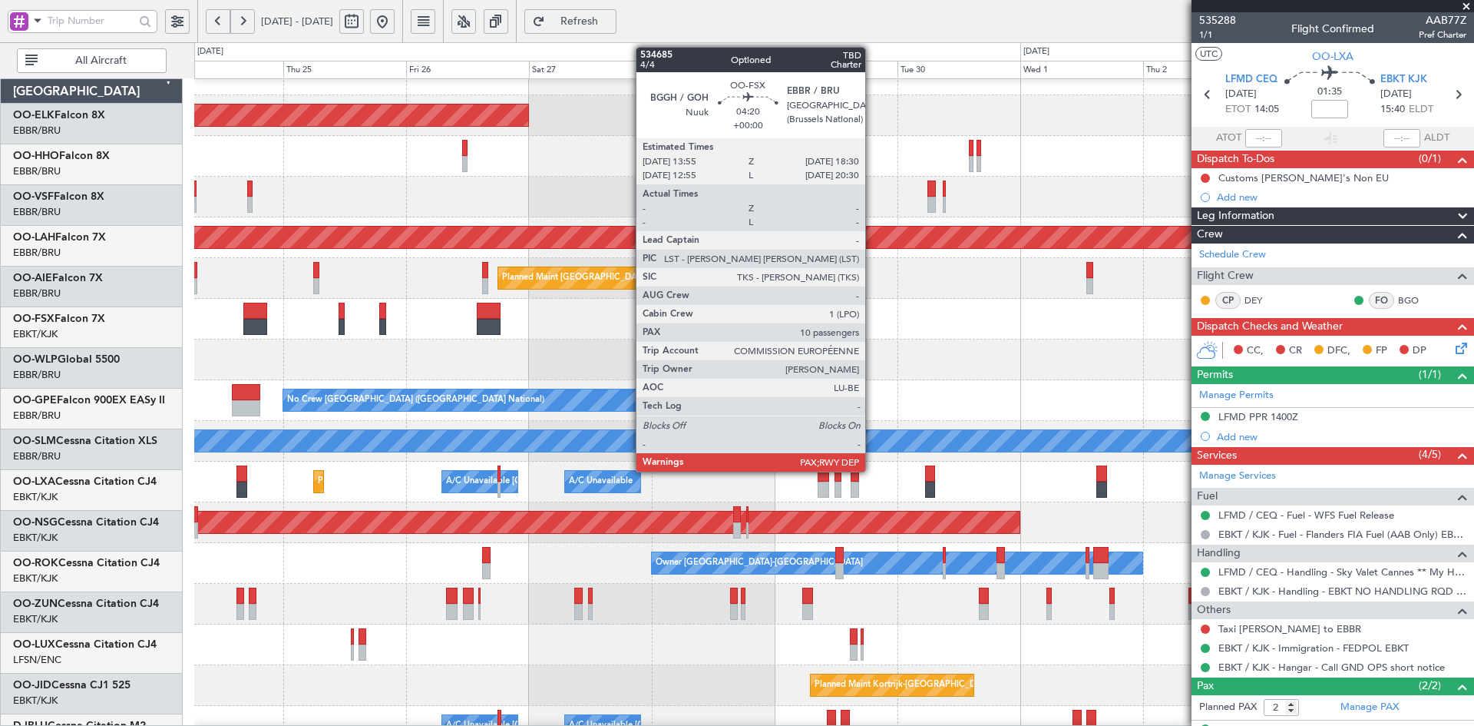
scroll to position [25, 0]
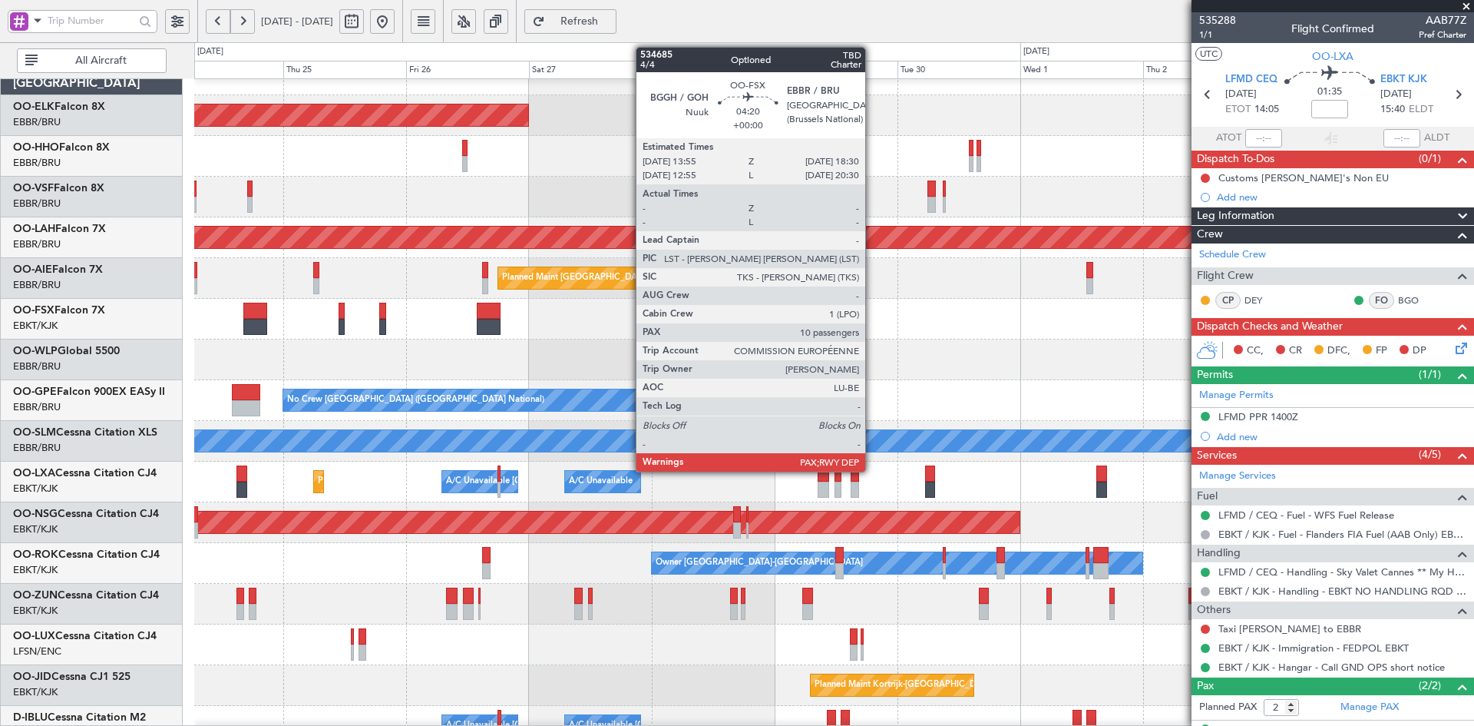
click at [623, 308] on div at bounding box center [833, 319] width 1279 height 41
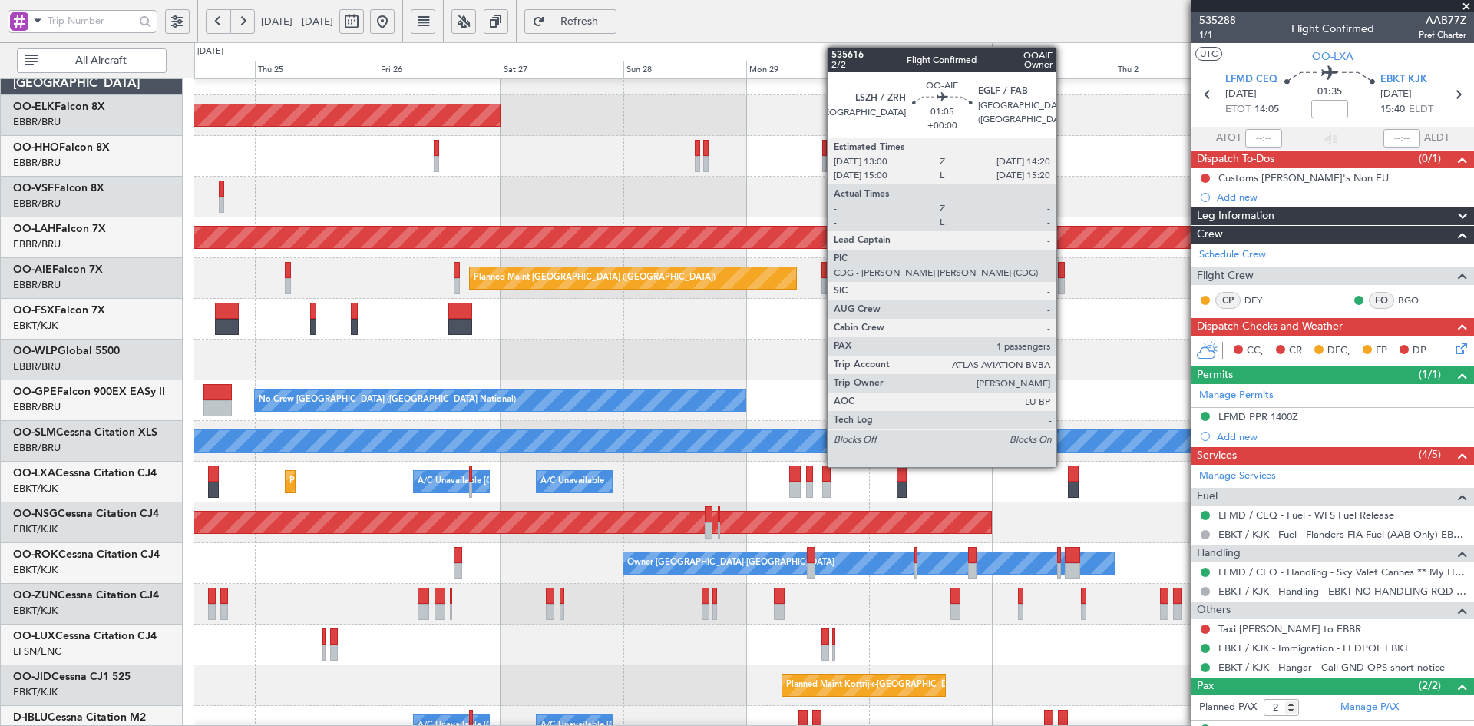
click at [1064, 286] on div at bounding box center [1061, 286] width 7 height 16
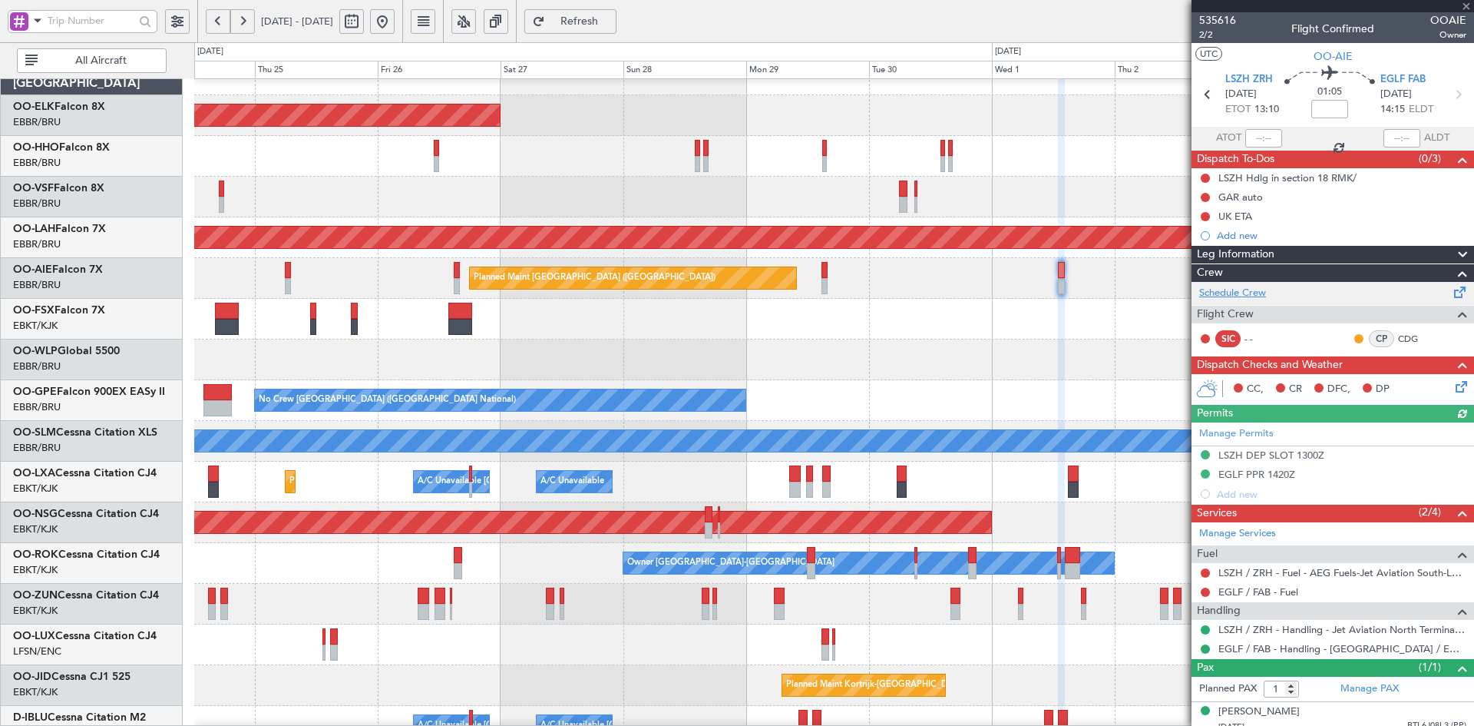
click at [1247, 294] on link "Schedule Crew" at bounding box center [1232, 293] width 67 height 15
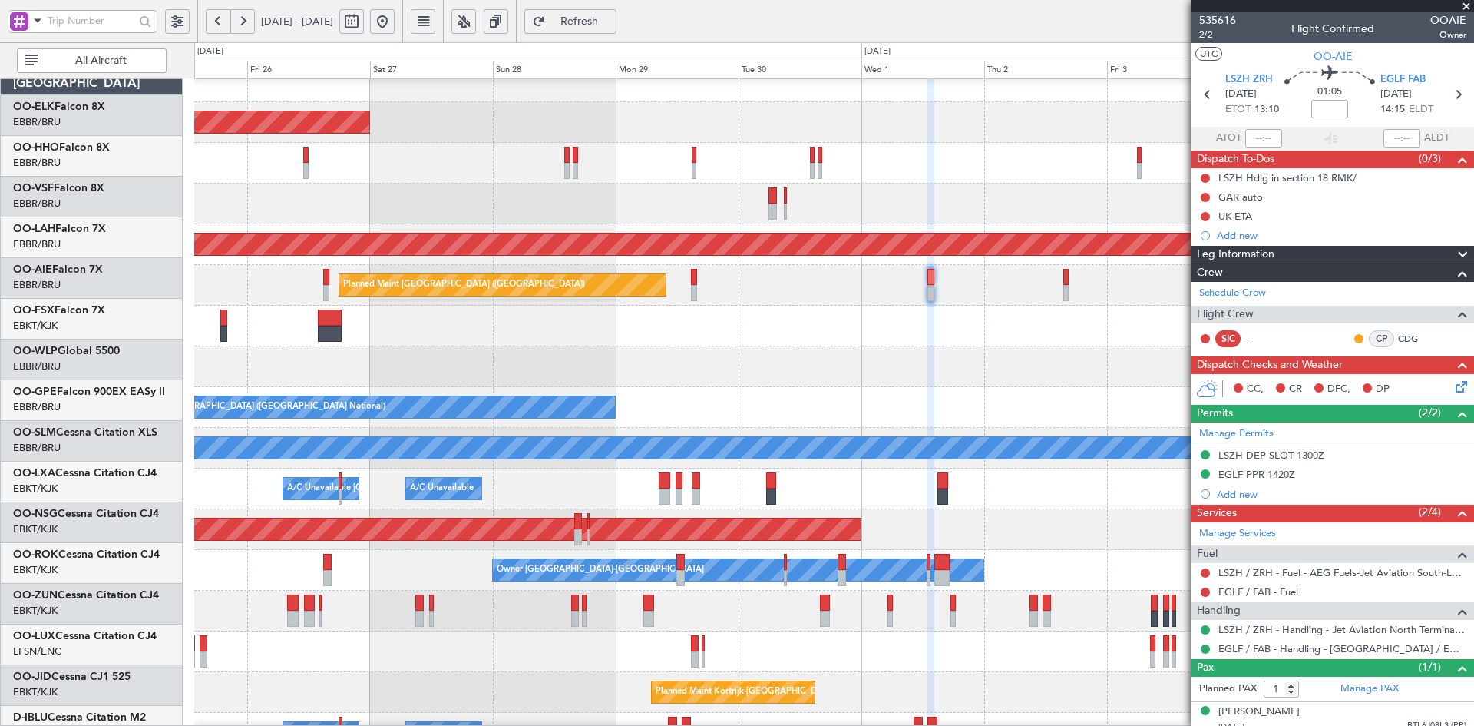
scroll to position [17, 0]
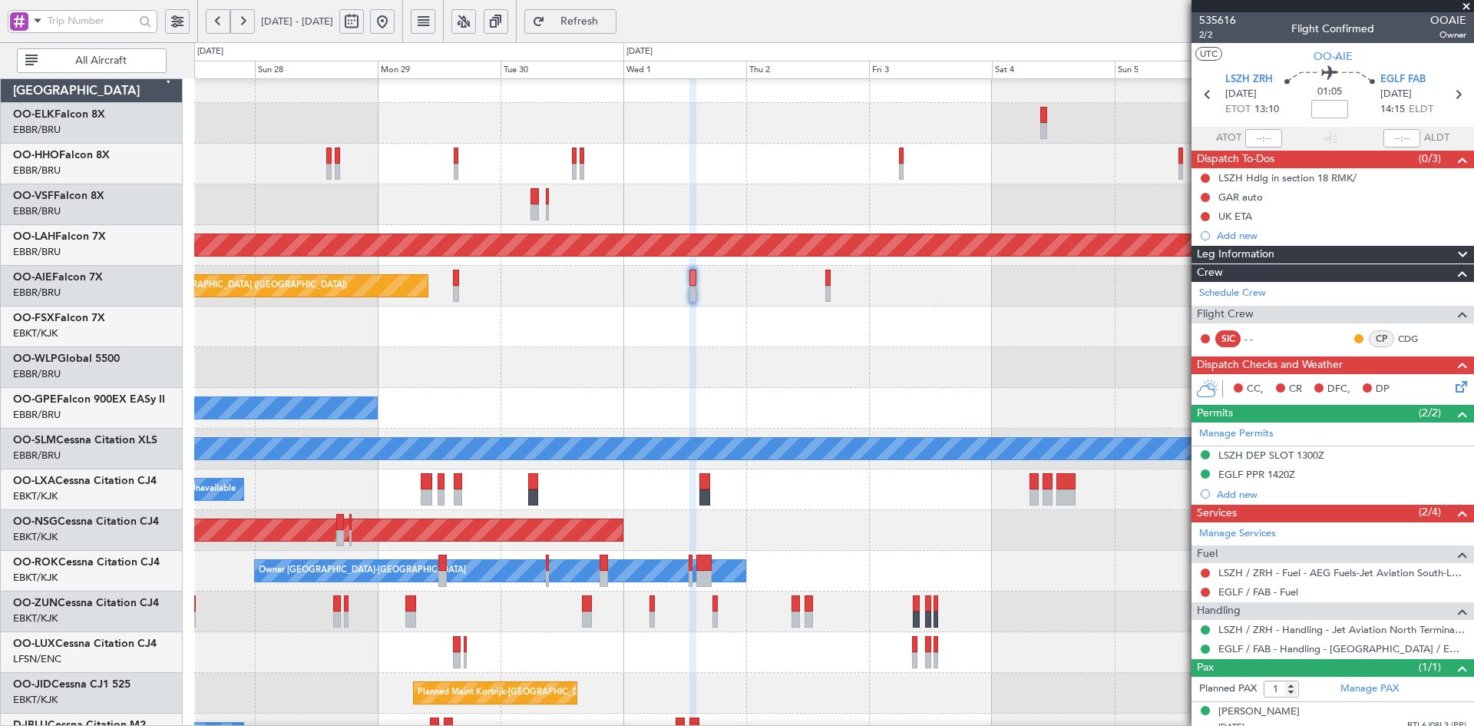
click at [711, 309] on div at bounding box center [833, 326] width 1279 height 41
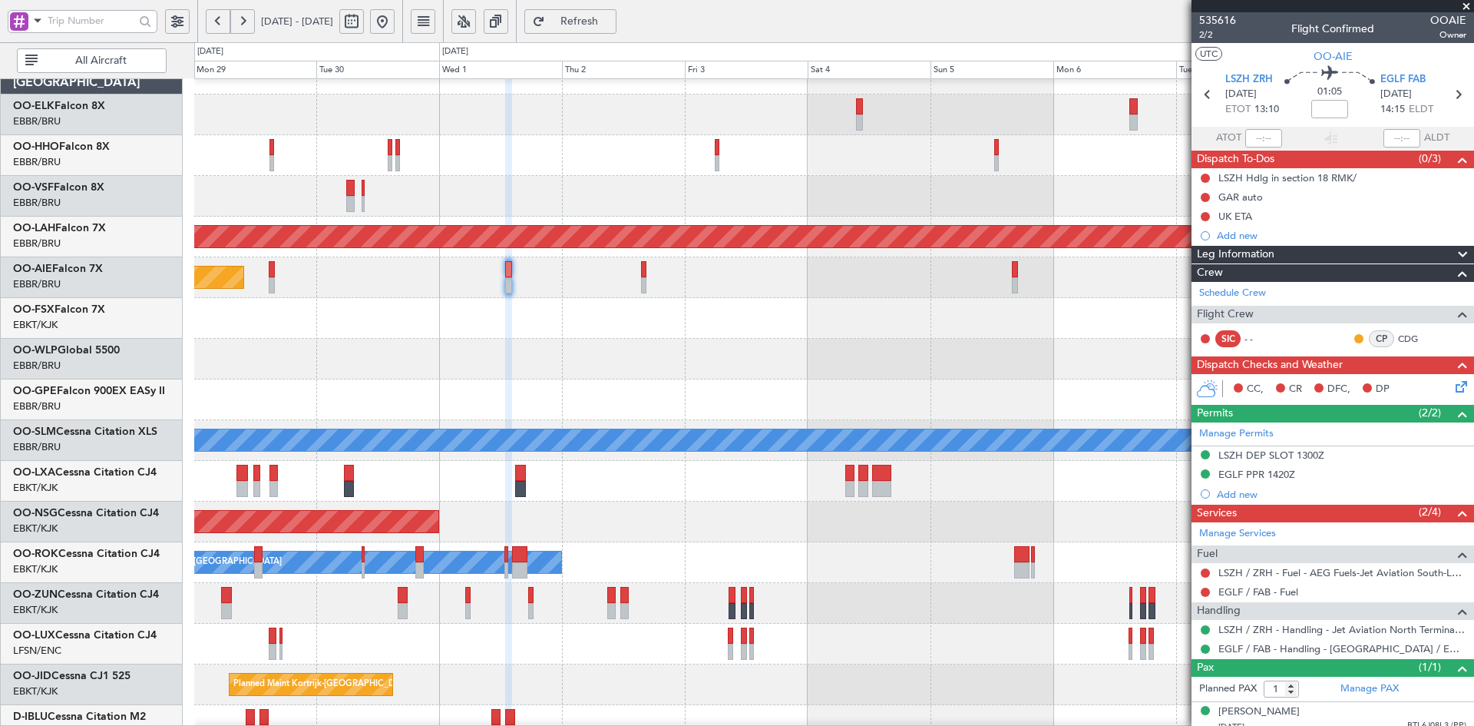
click at [799, 282] on div "Planned Maint [GEOGRAPHIC_DATA] ([GEOGRAPHIC_DATA])" at bounding box center [833, 277] width 1279 height 41
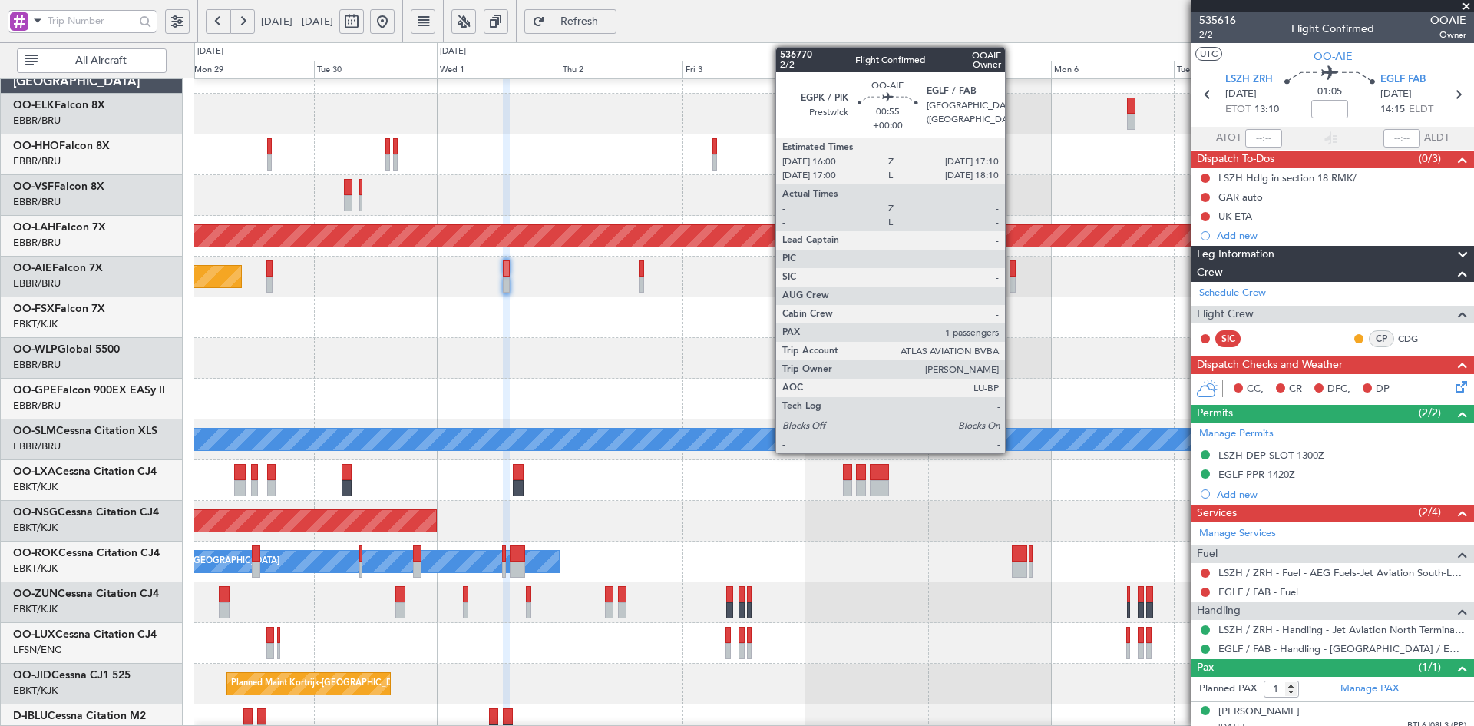
click at [1012, 283] on div at bounding box center [1013, 284] width 6 height 16
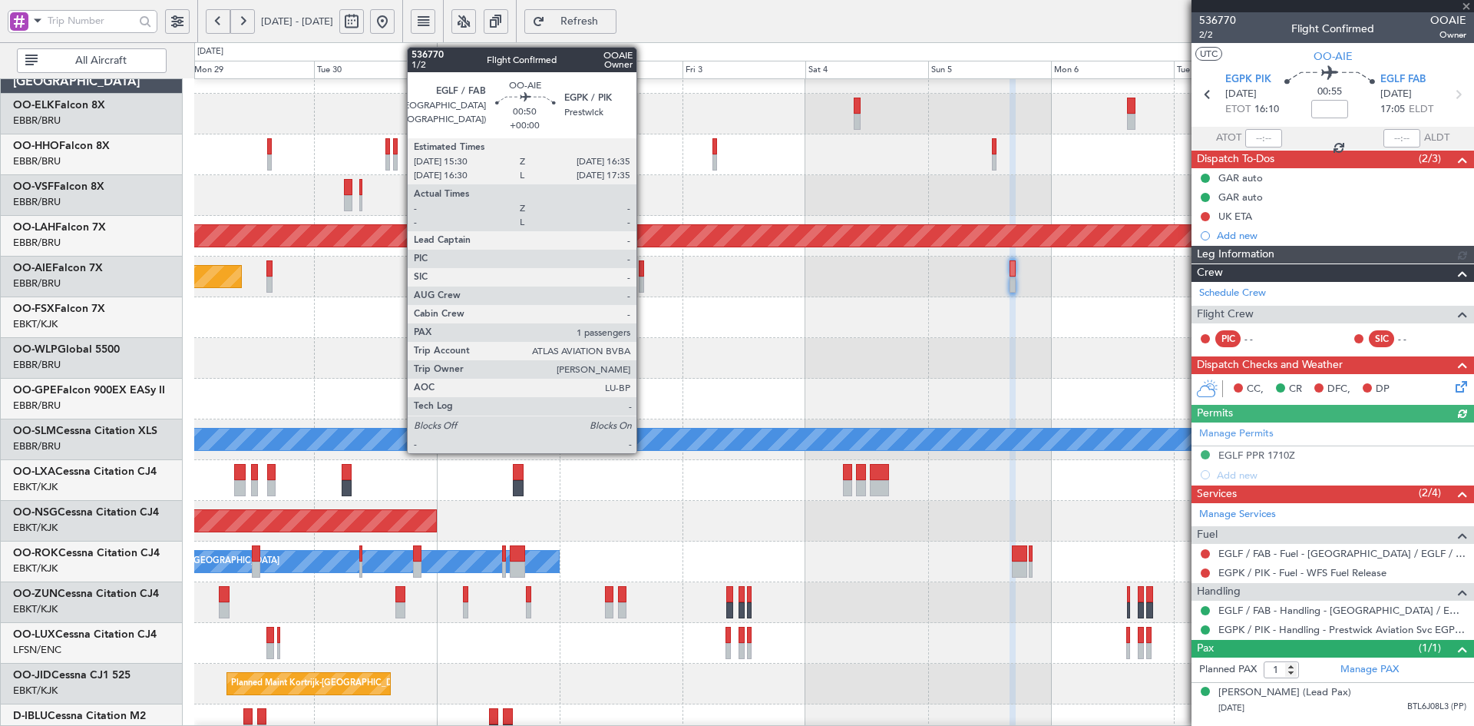
click at [644, 287] on div at bounding box center [642, 284] width 6 height 16
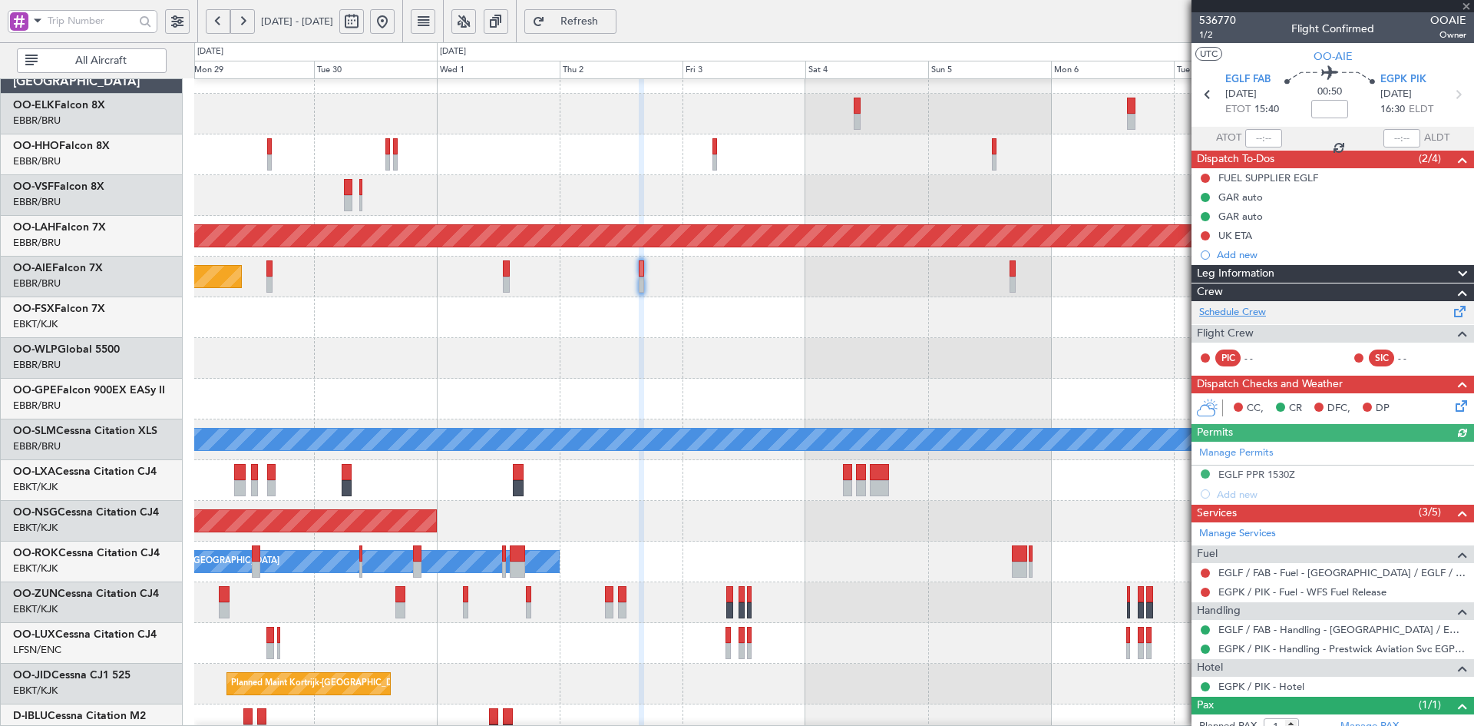
click at [1256, 308] on link "Schedule Crew" at bounding box center [1232, 312] width 67 height 15
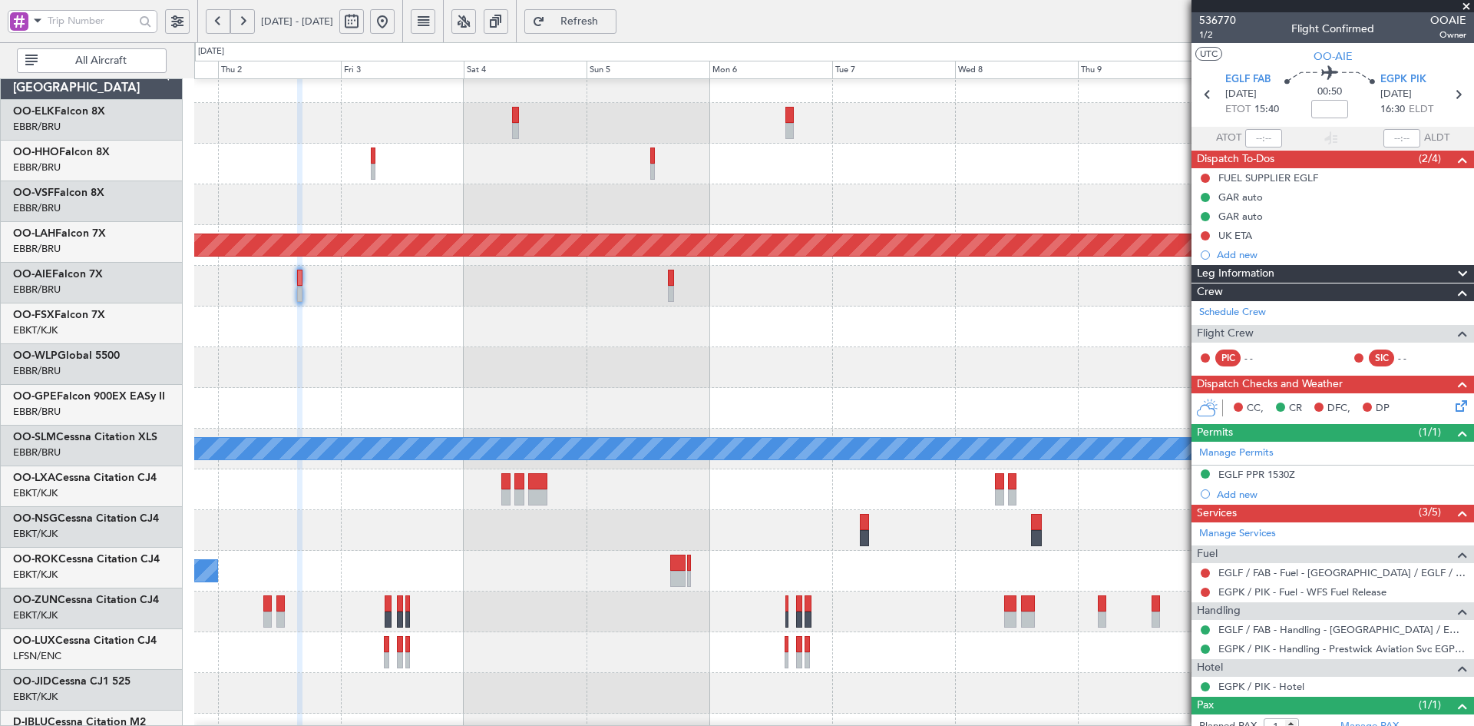
scroll to position [0, 0]
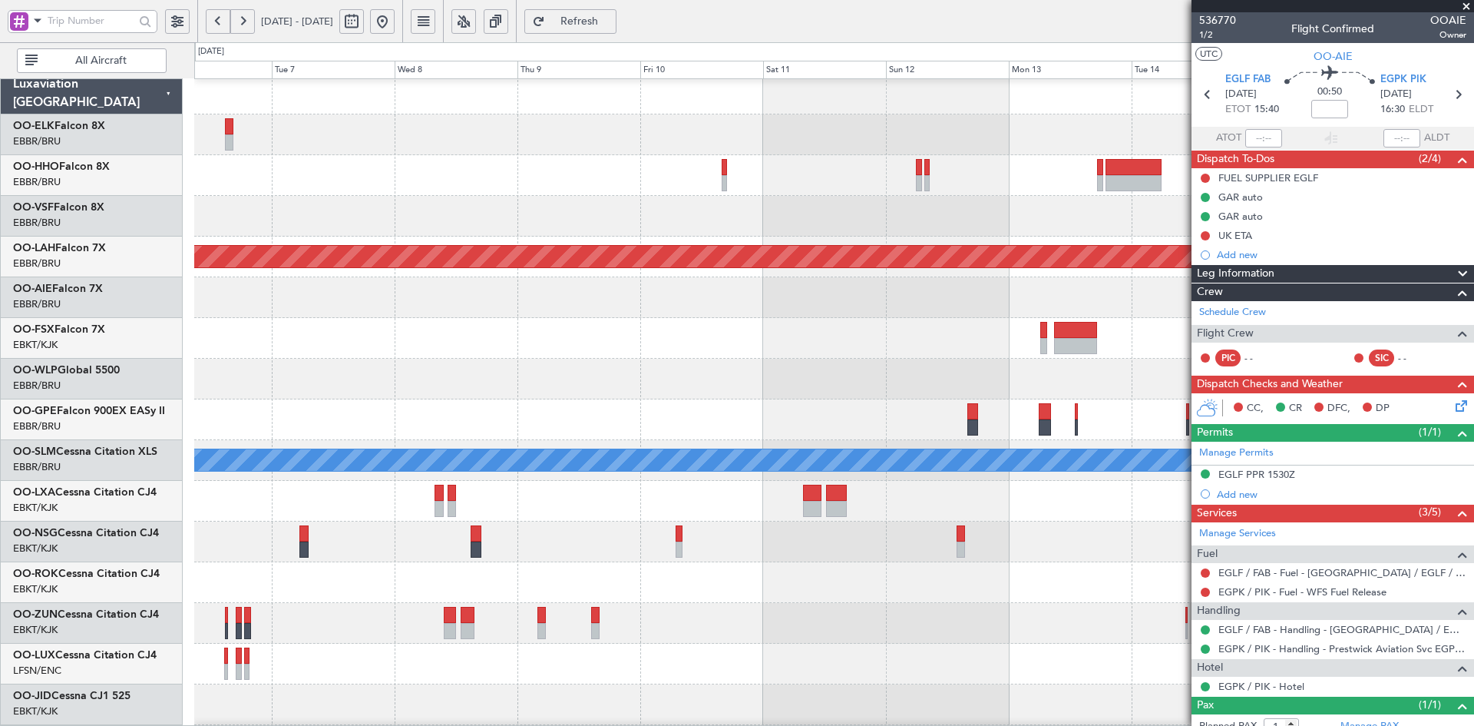
click at [1474, 302] on html "[DATE] - [DATE] Refresh Quick Links All Aircraft Planned [GEOGRAPHIC_DATA][PERS…" at bounding box center [737, 363] width 1474 height 726
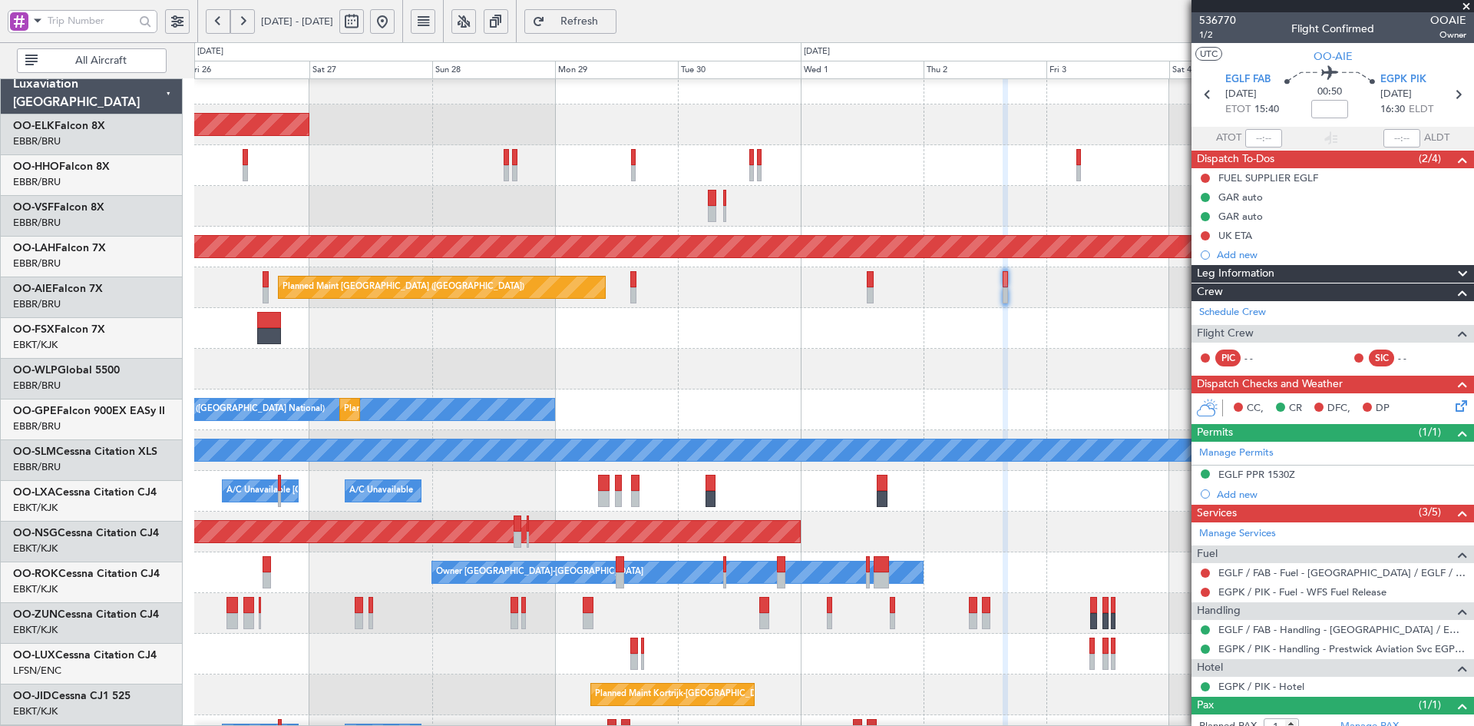
scroll to position [15, 0]
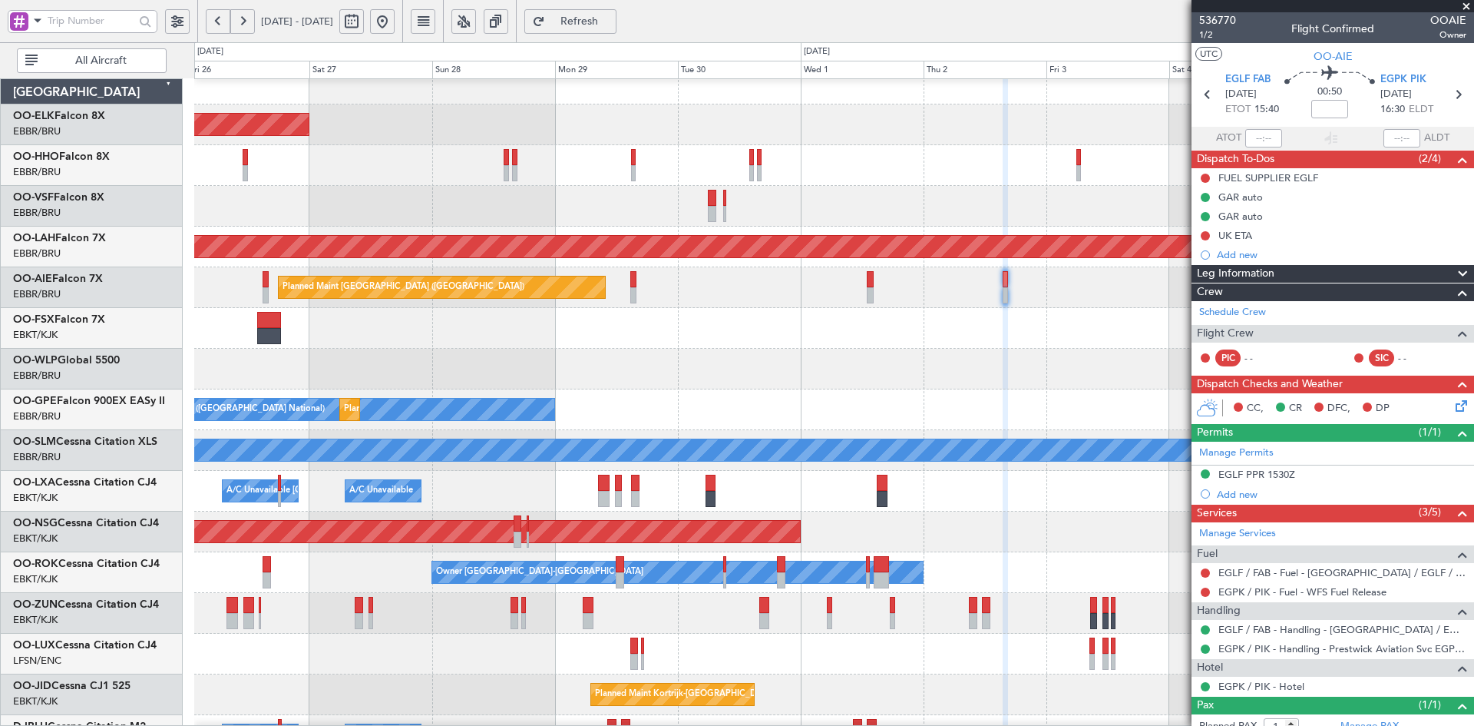
click at [395, 28] on button at bounding box center [382, 21] width 25 height 25
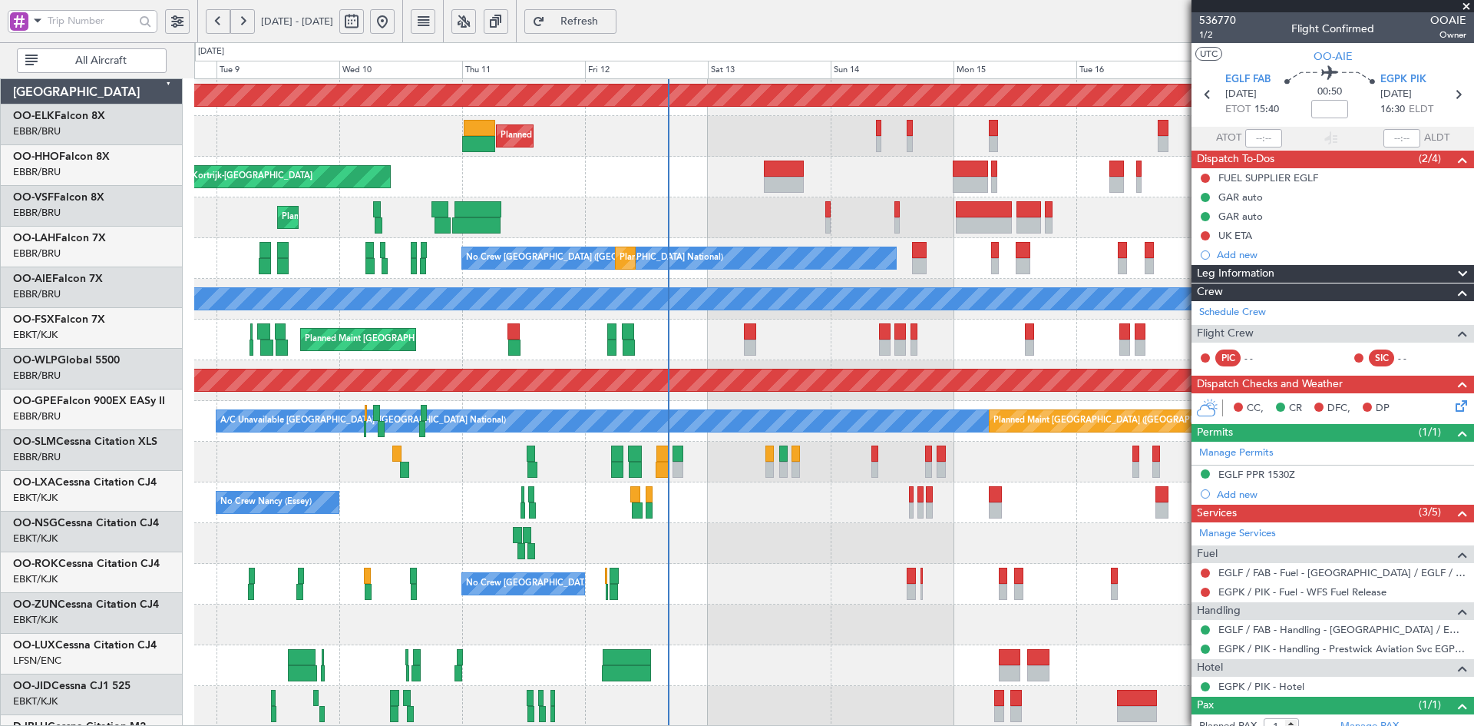
scroll to position [167, 0]
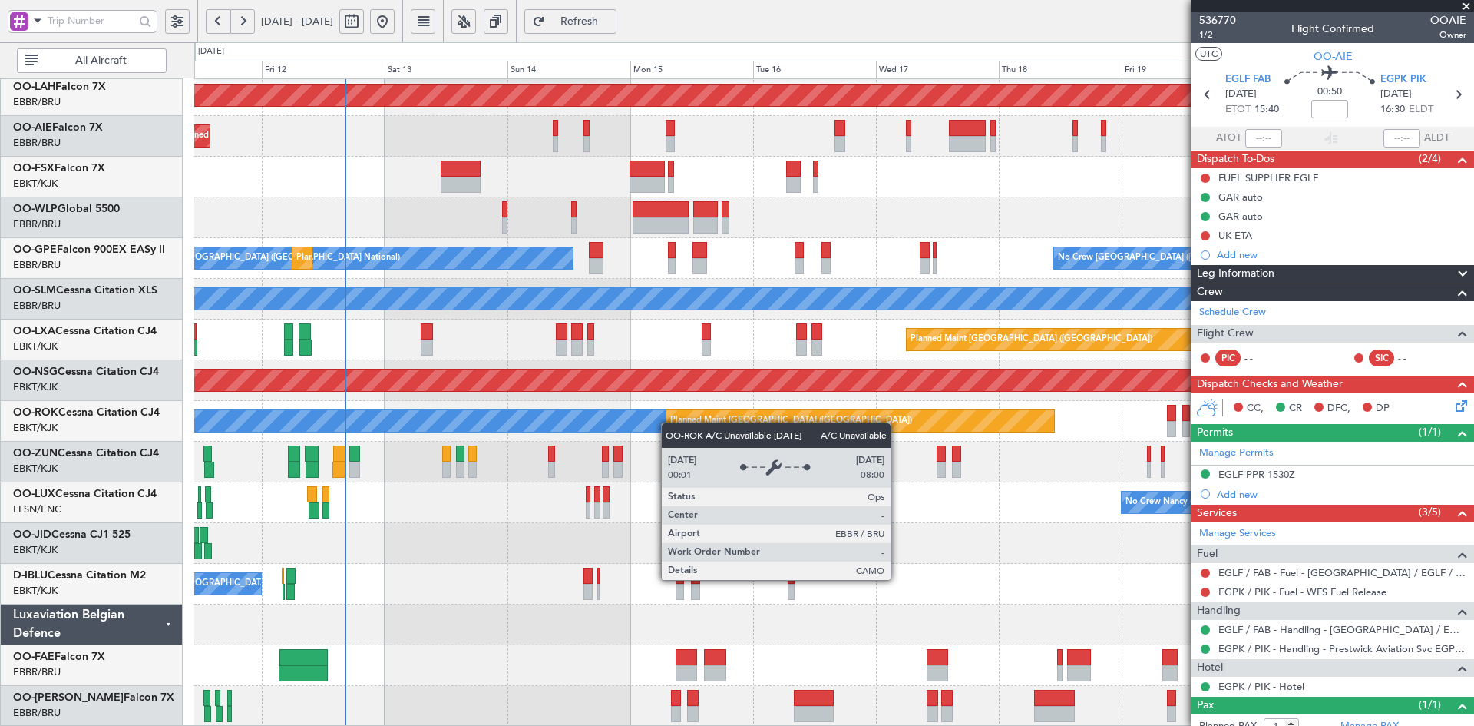
click at [531, 418] on div "Planned Maint Alton-st Louis (St Louis Regl) Planned Maint London (Farnborough)…" at bounding box center [833, 319] width 1279 height 814
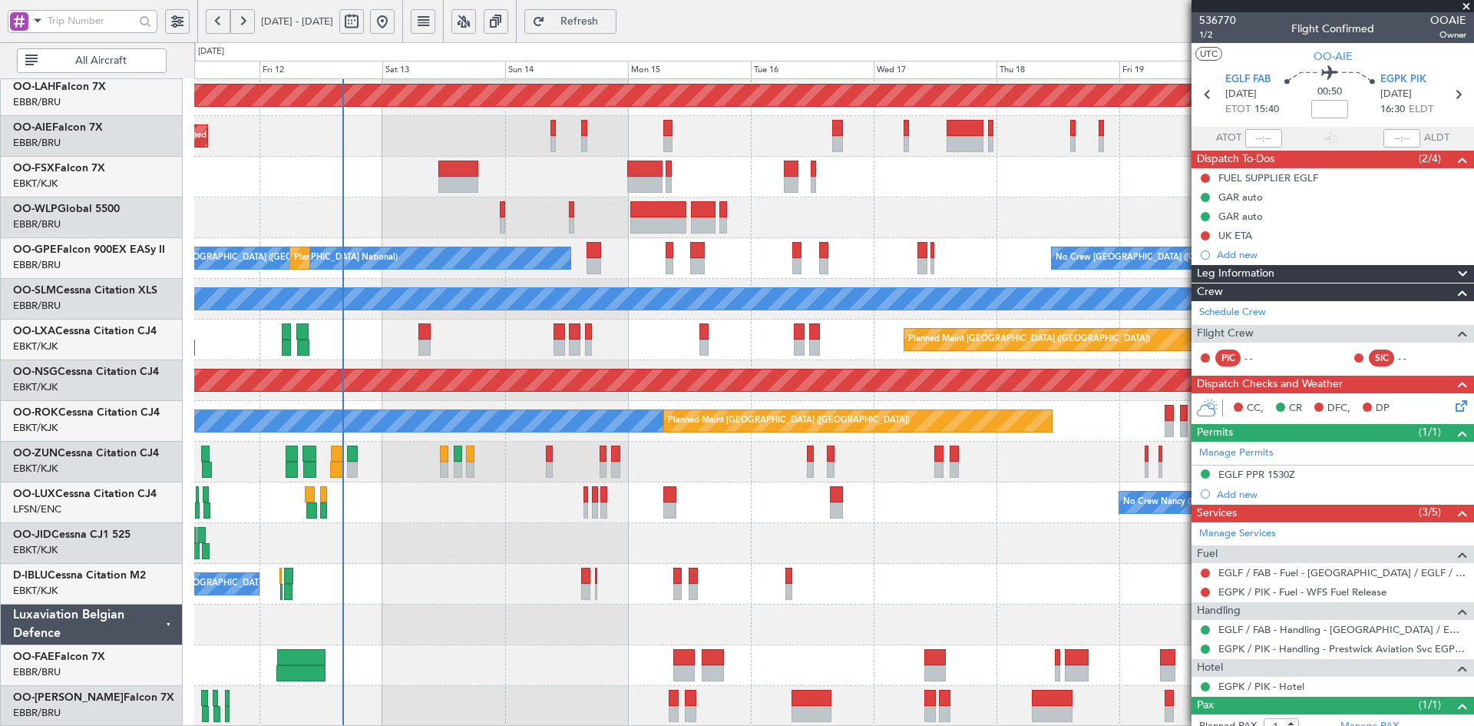
scroll to position [165, 0]
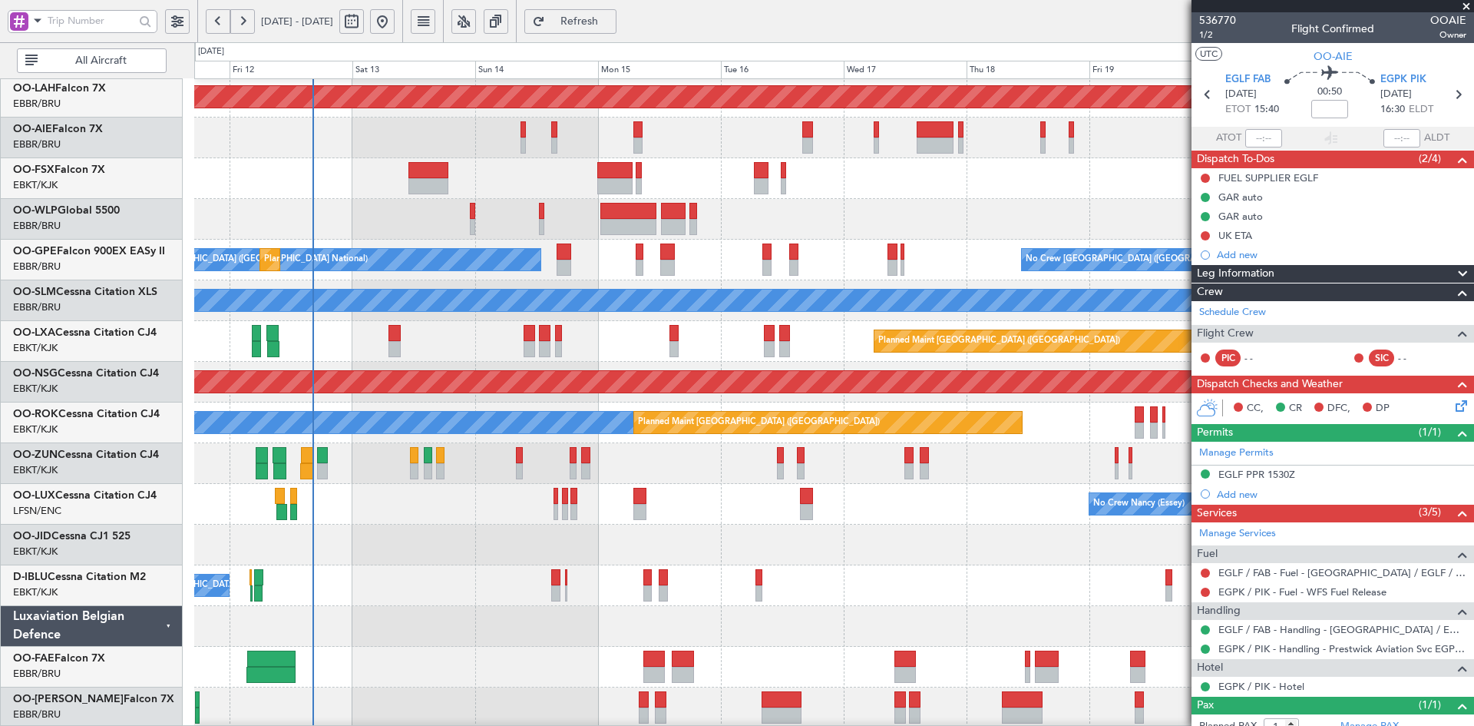
click at [969, 544] on div at bounding box center [833, 544] width 1279 height 41
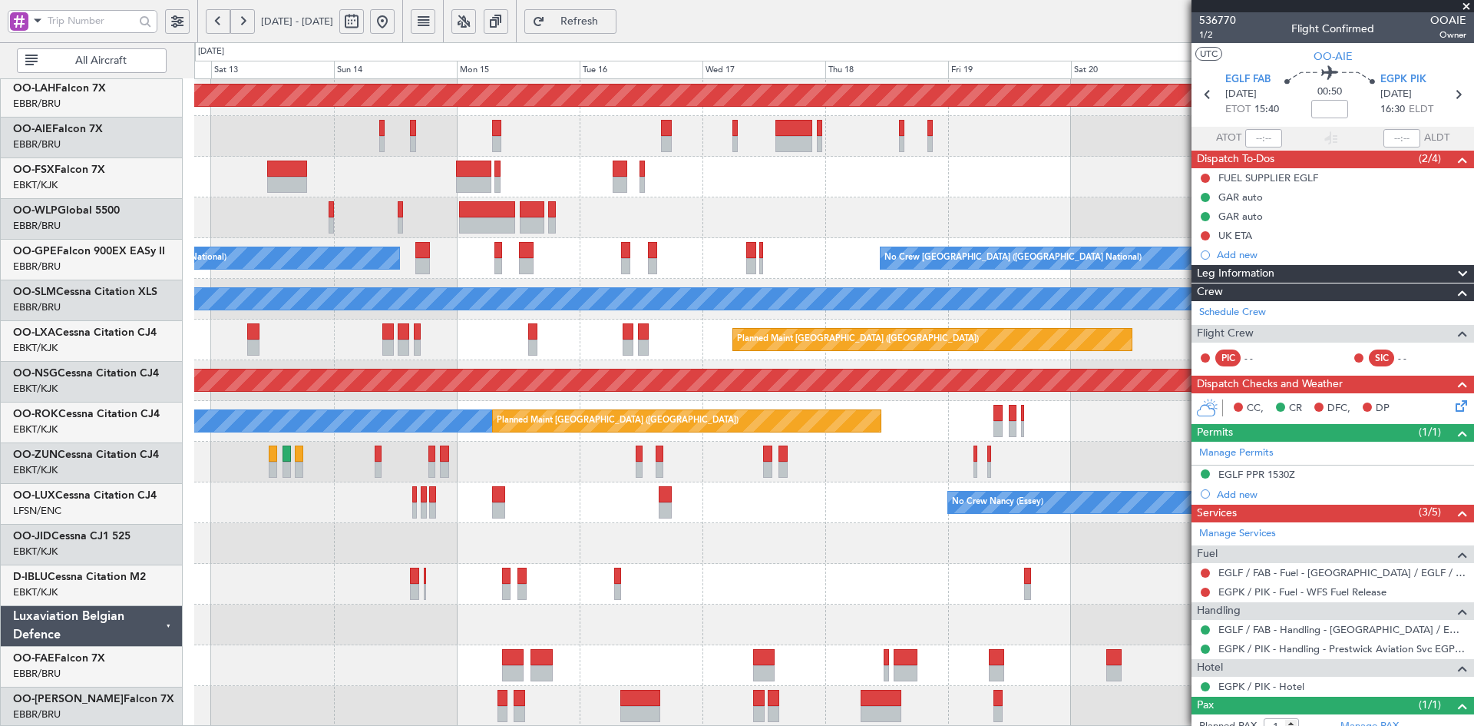
scroll to position [167, 0]
click at [906, 581] on div "No Crew [GEOGRAPHIC_DATA] ([GEOGRAPHIC_DATA] National)" at bounding box center [833, 584] width 1279 height 41
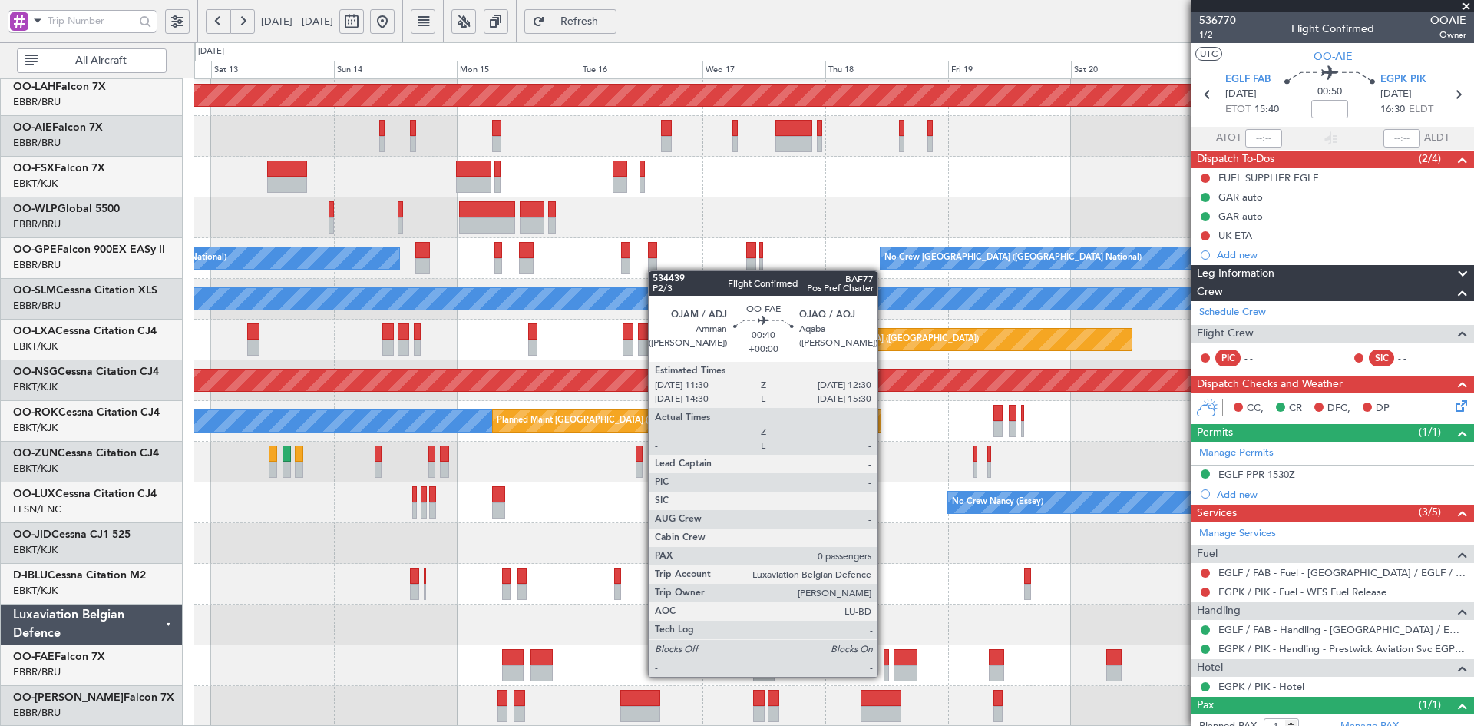
click at [885, 675] on div at bounding box center [886, 673] width 5 height 16
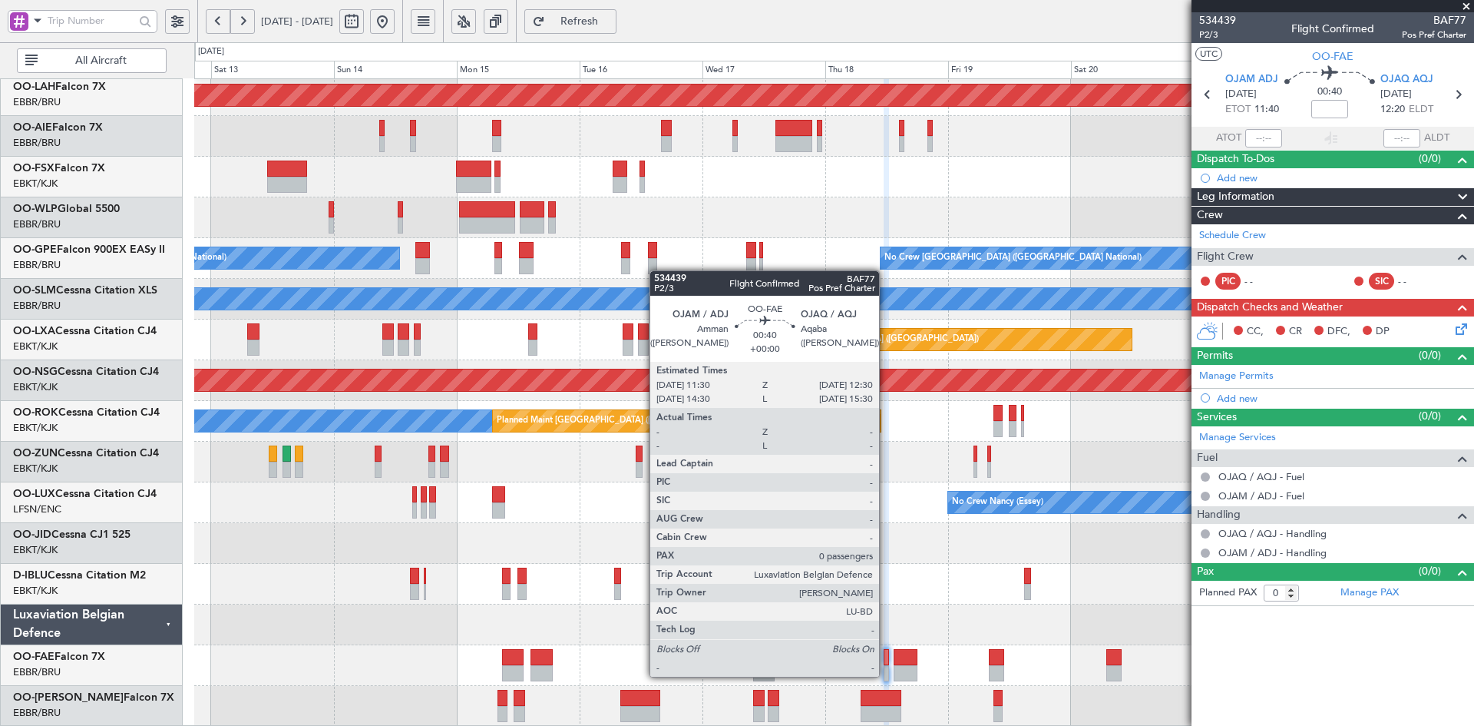
click at [886, 675] on div at bounding box center [886, 673] width 5 height 16
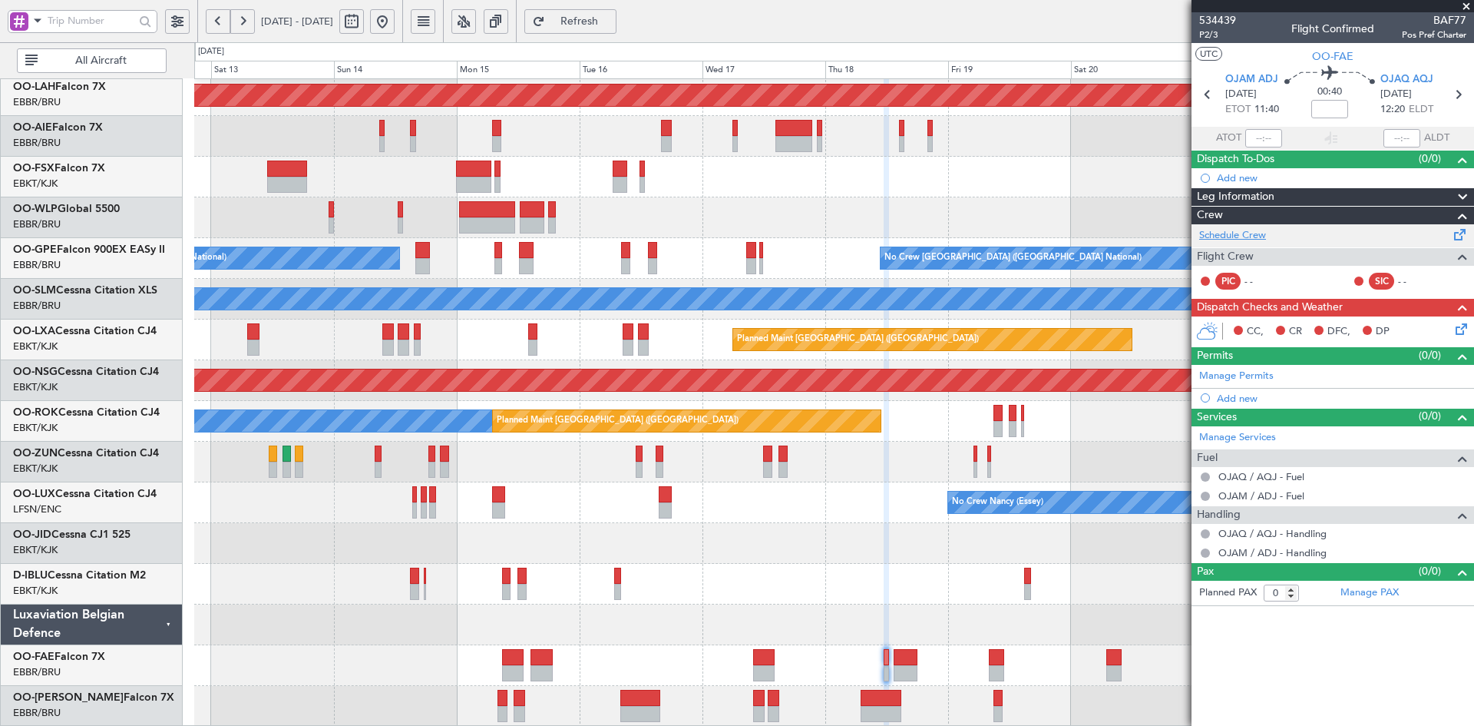
click at [1236, 237] on link "Schedule Crew" at bounding box center [1232, 235] width 67 height 15
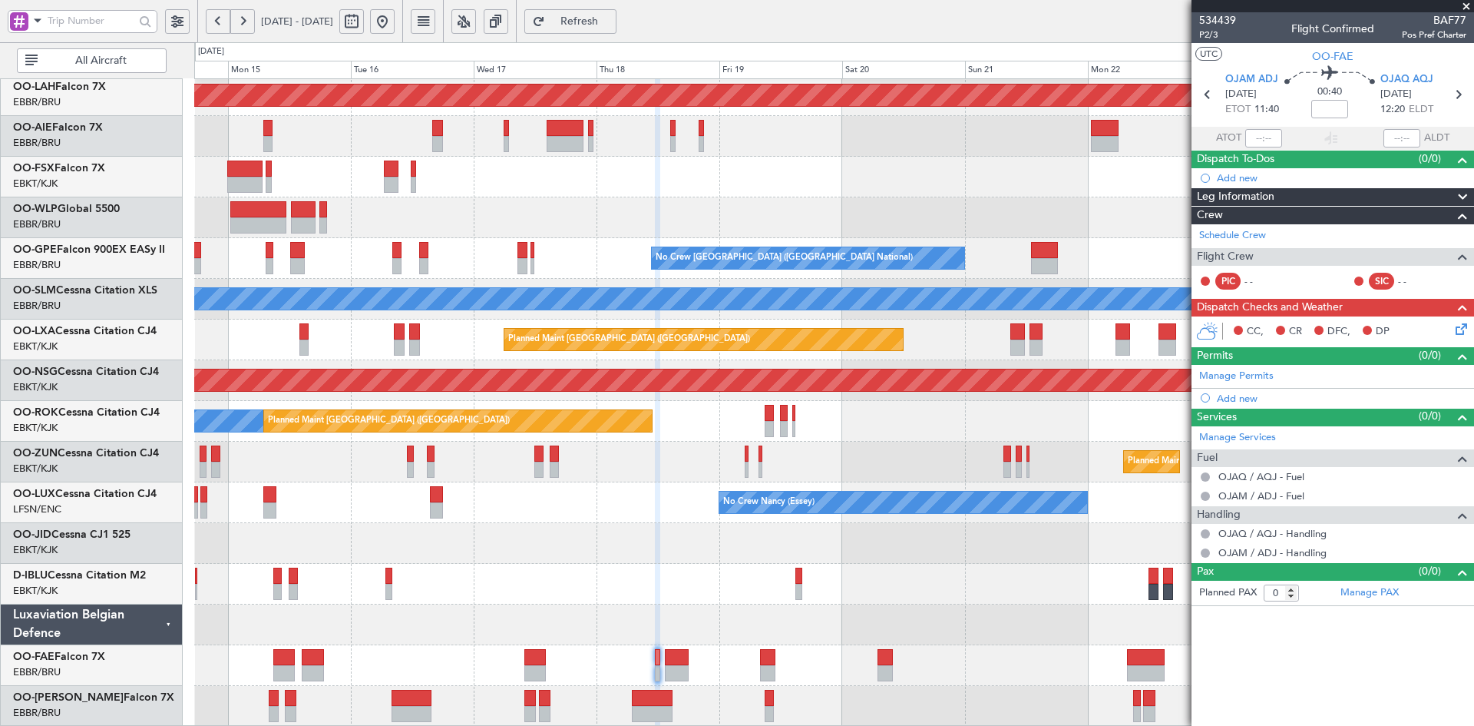
click at [706, 545] on div "Planned Maint Alton-st Louis (St Louis Regl) Planned Maint London (Farnborough)…" at bounding box center [833, 319] width 1279 height 814
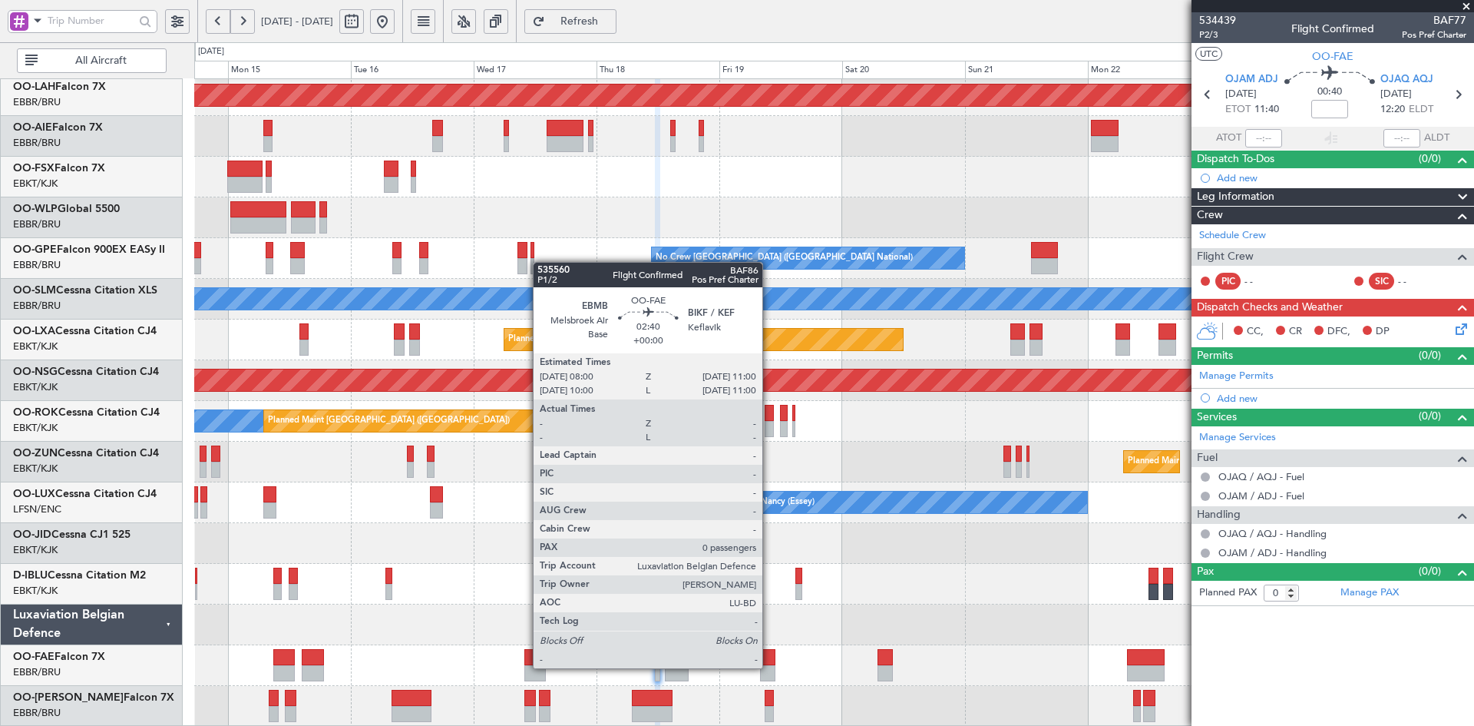
click at [769, 667] on div at bounding box center [767, 673] width 15 height 16
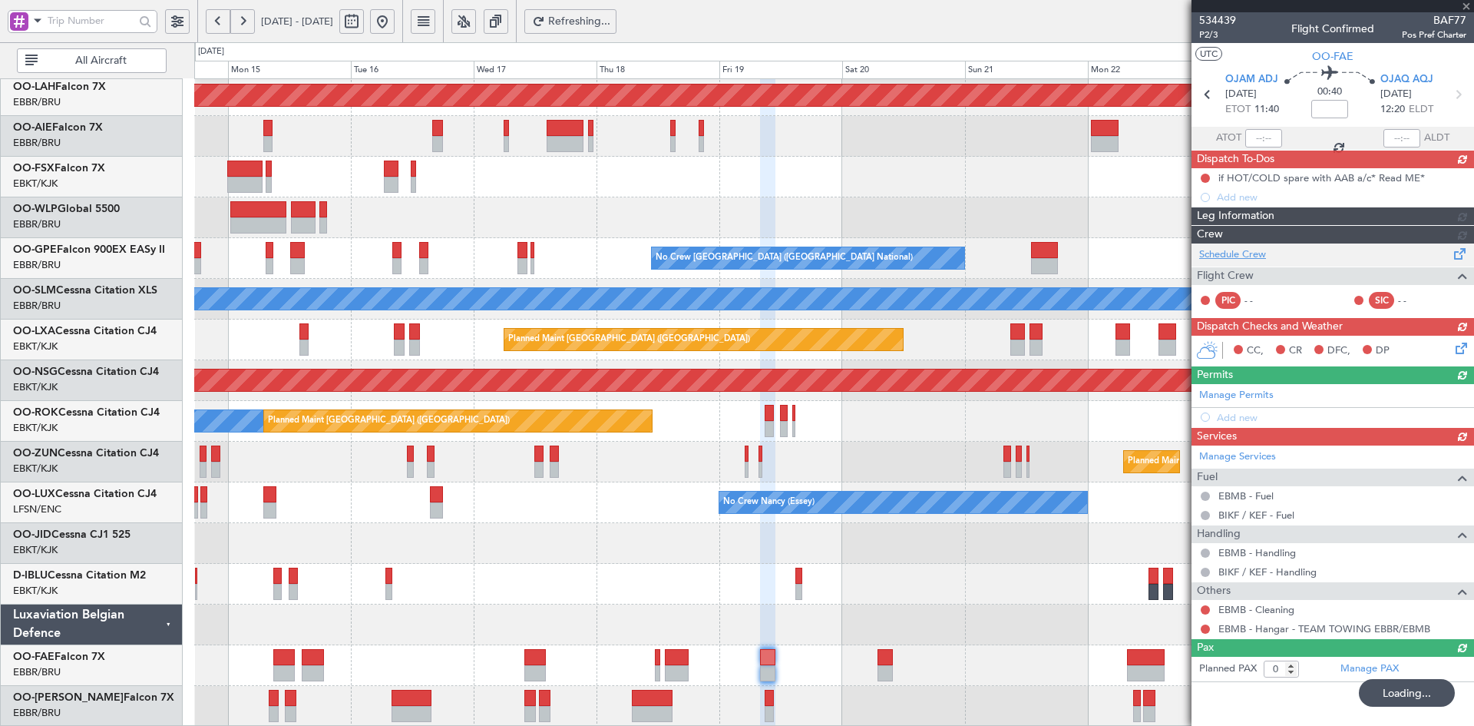
click at [1244, 253] on div "Schedule Crew Flight Crew PIC - - SIC - -" at bounding box center [1333, 280] width 283 height 74
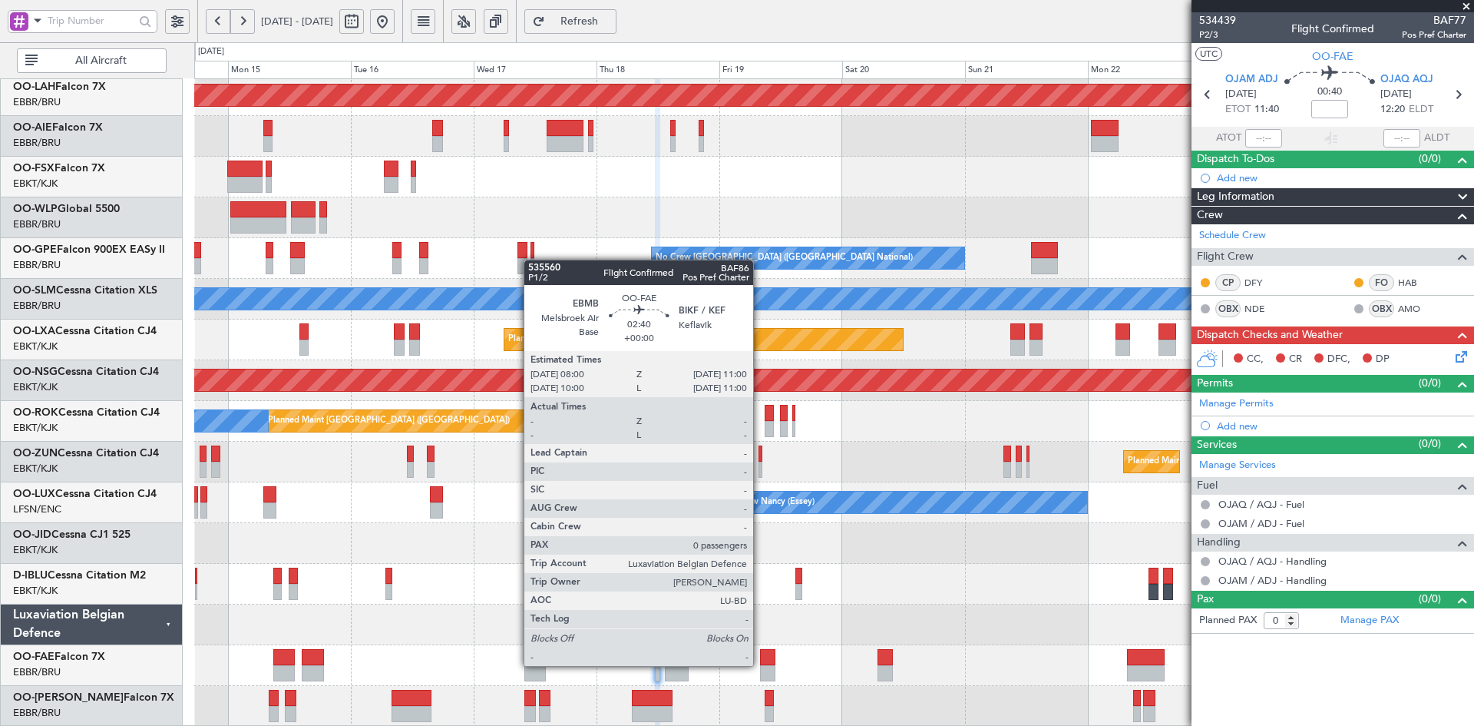
click at [761, 664] on div at bounding box center [767, 657] width 15 height 16
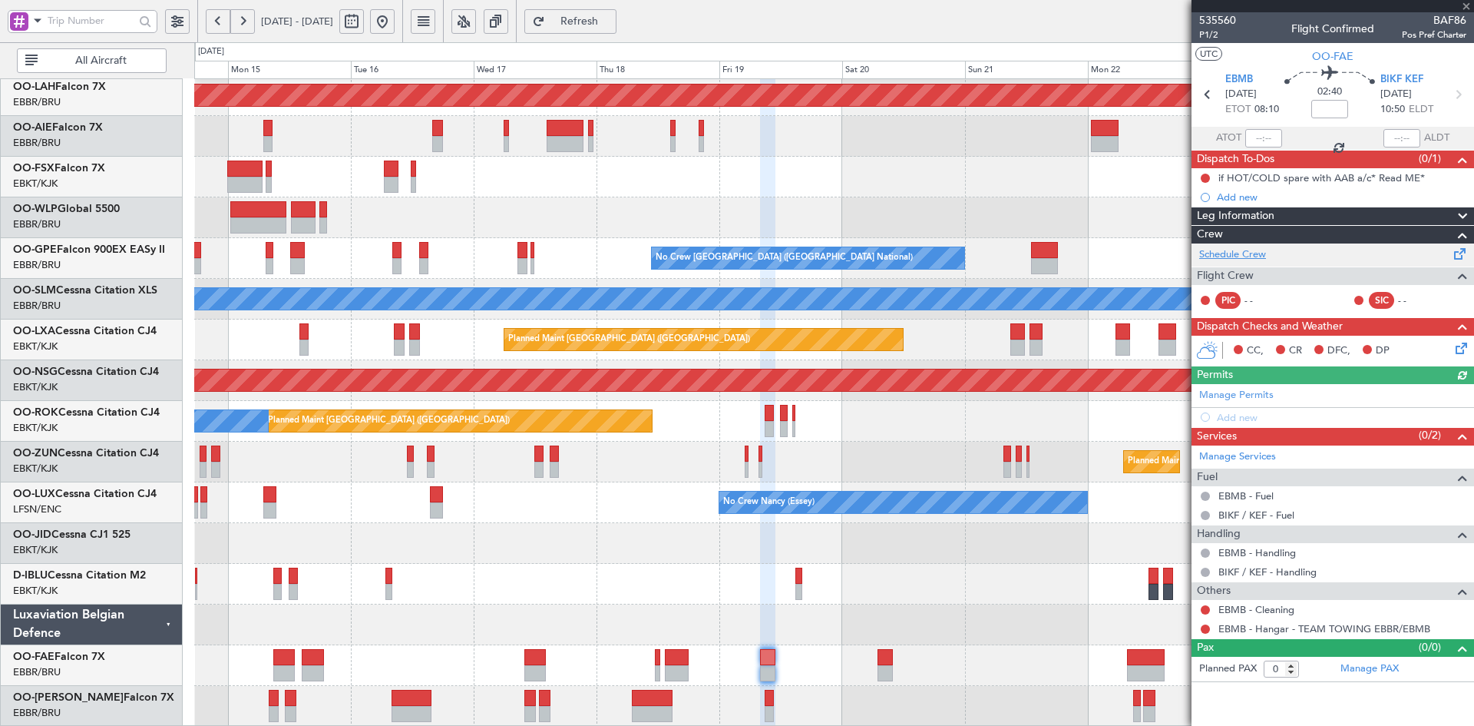
click at [1248, 258] on link "Schedule Crew" at bounding box center [1232, 254] width 67 height 15
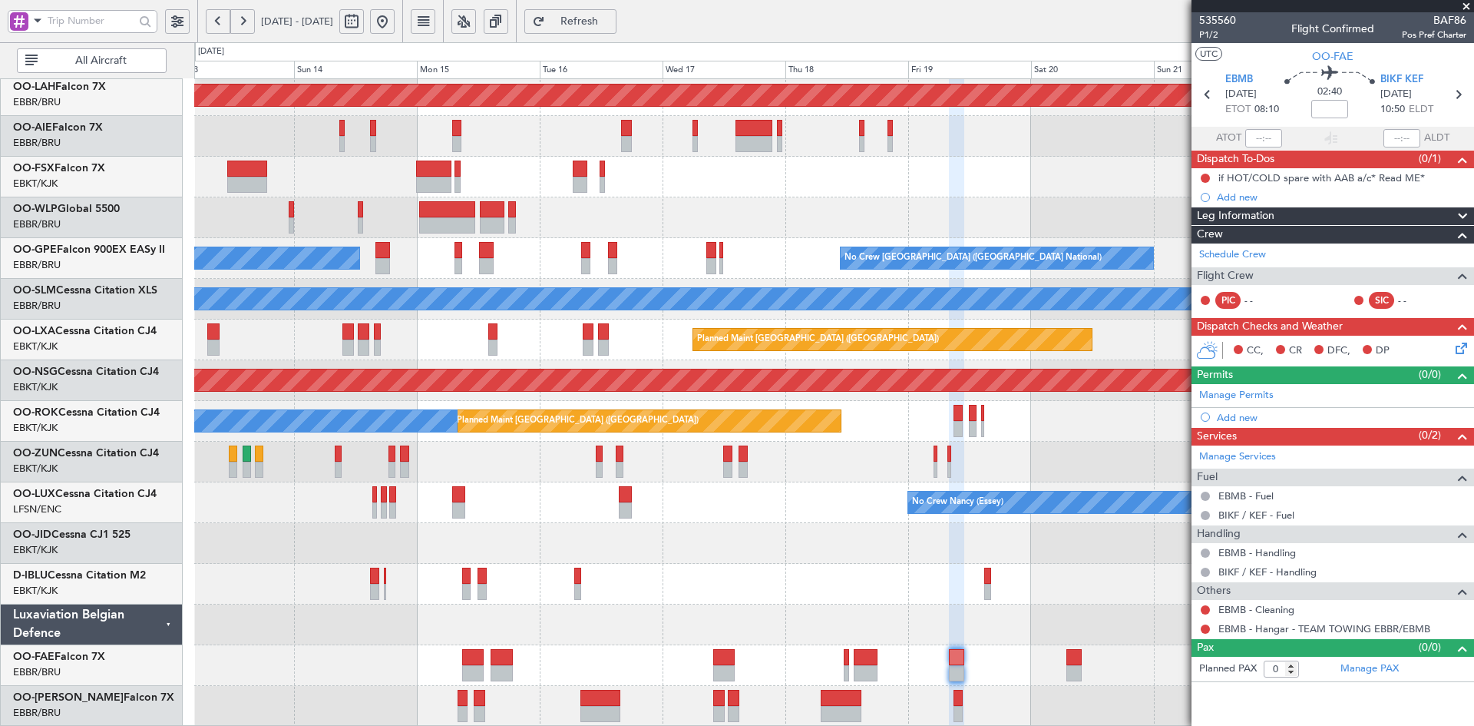
click at [974, 224] on div at bounding box center [833, 217] width 1279 height 41
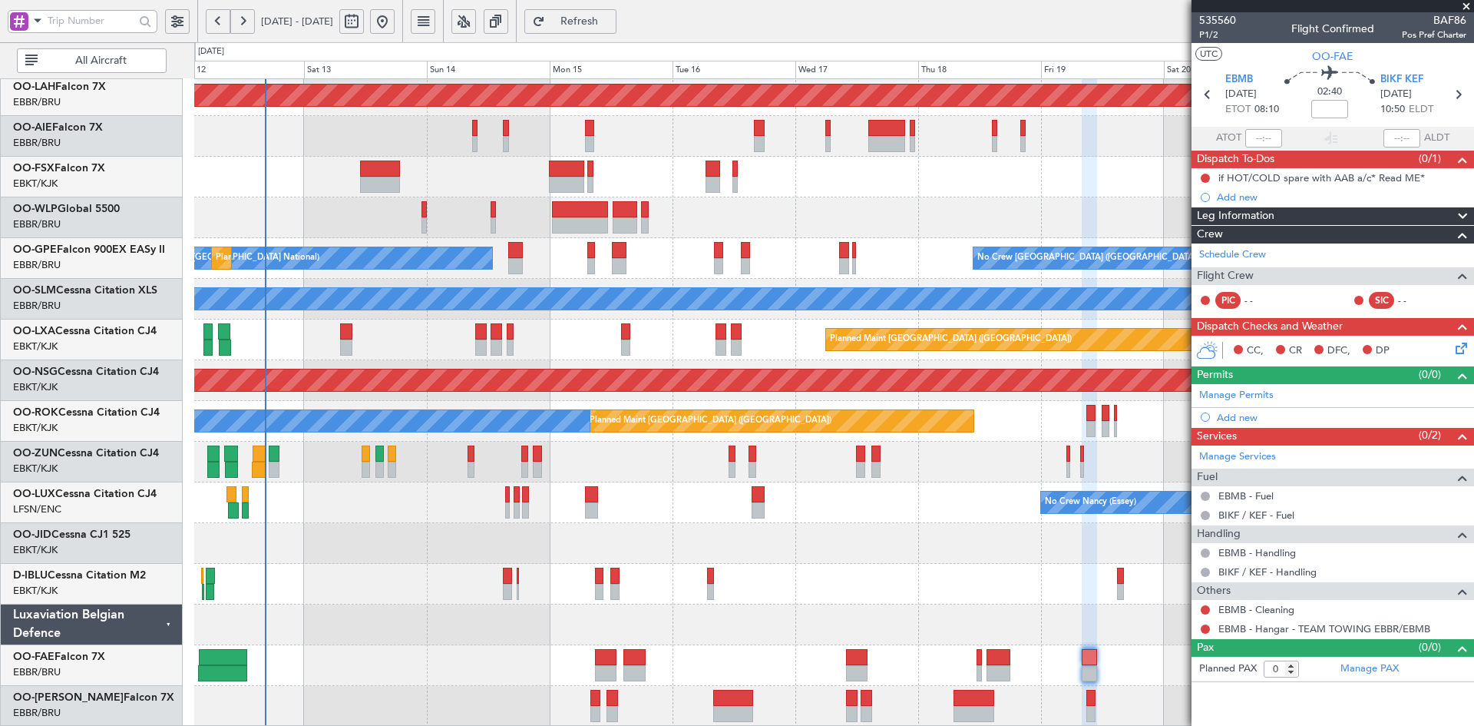
click at [885, 521] on div "Planned Maint Alton-st Louis (St Louis Regl) Planned Maint London (Farnborough)…" at bounding box center [833, 319] width 1279 height 814
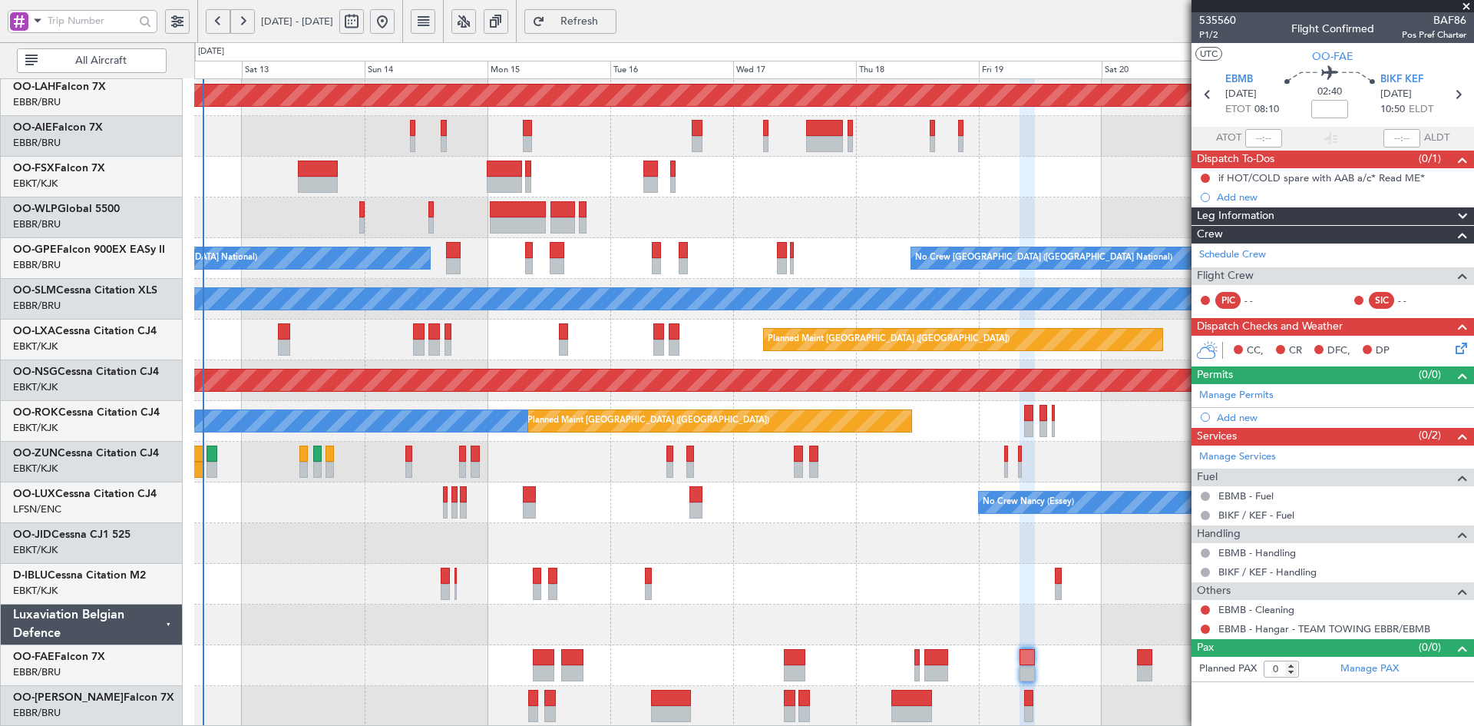
click at [465, 519] on div "Planned Maint Alton-st Louis (St Louis Regl) Planned Maint London (Farnborough)…" at bounding box center [833, 319] width 1279 height 814
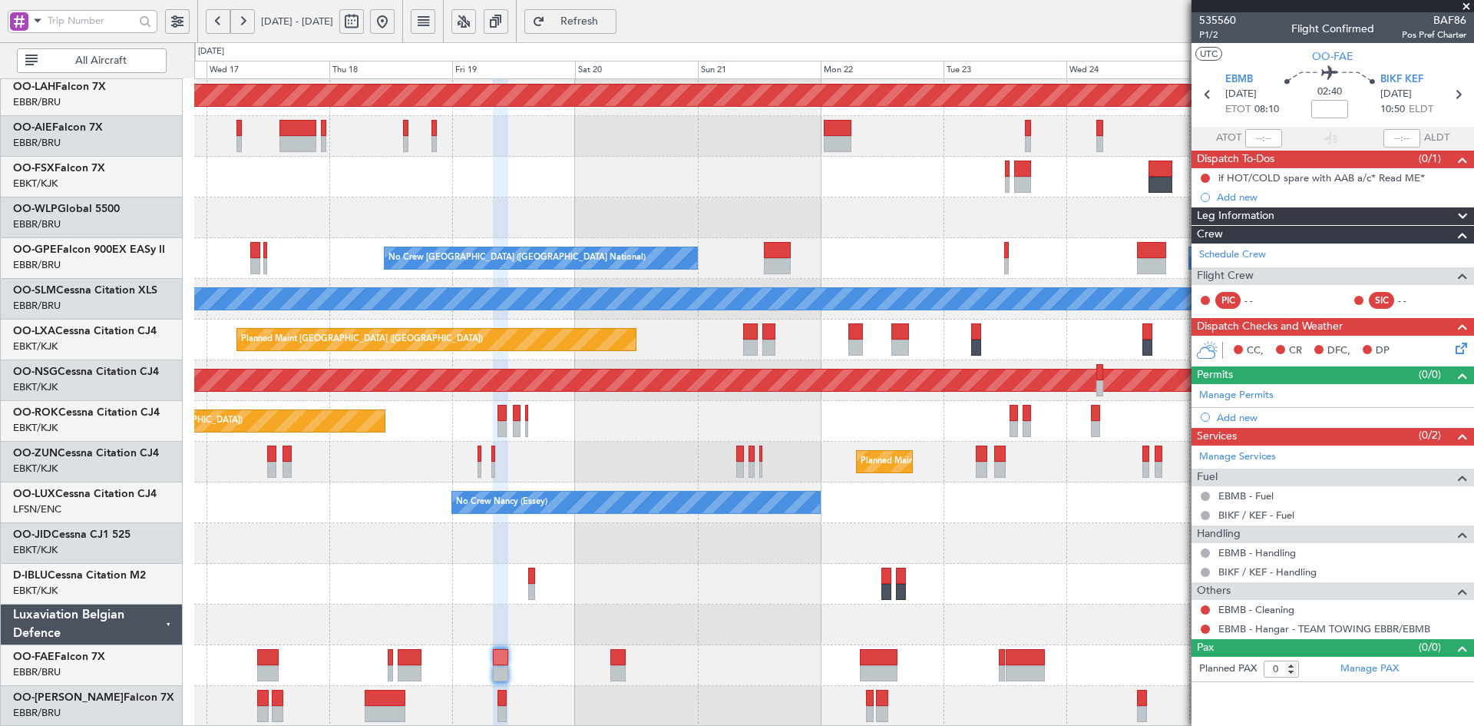
click at [935, 523] on div "No Crew Nancy (Essey)" at bounding box center [833, 502] width 1279 height 41
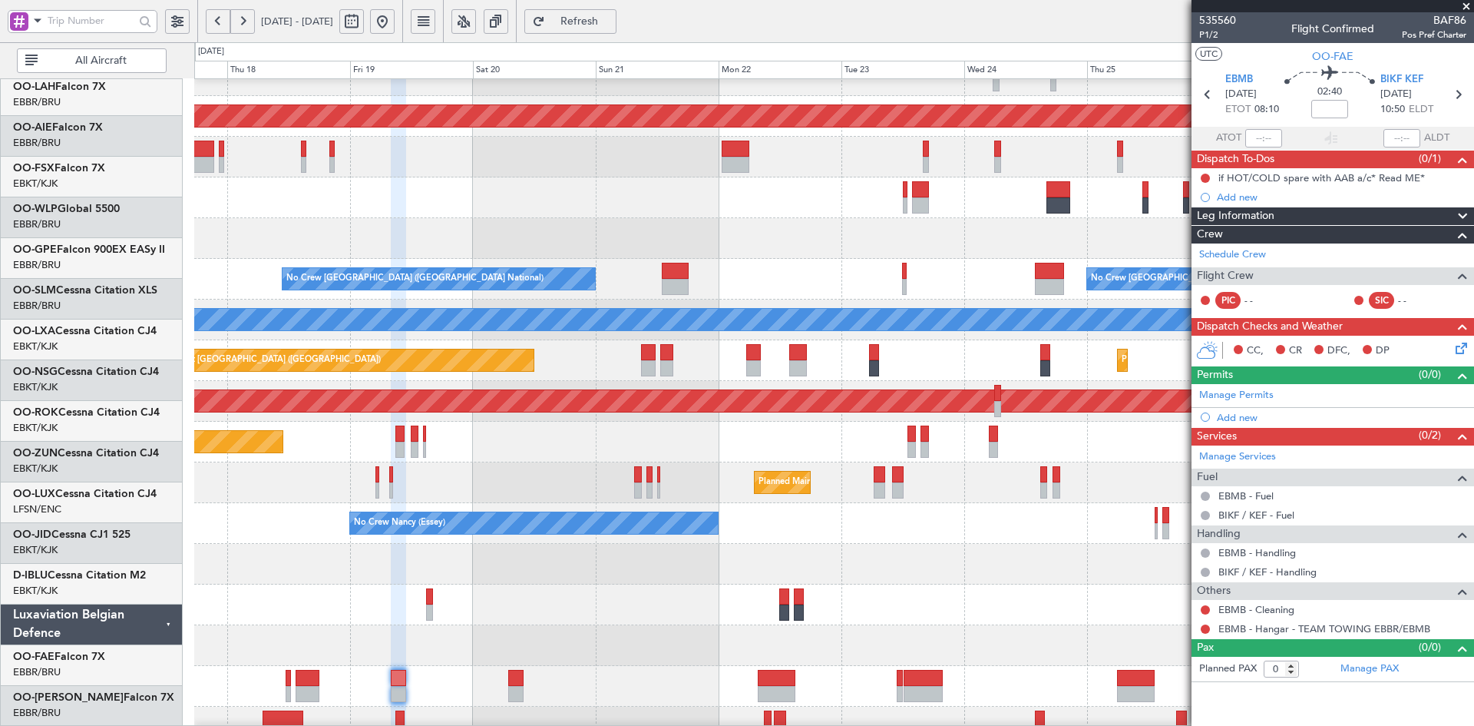
scroll to position [146, 0]
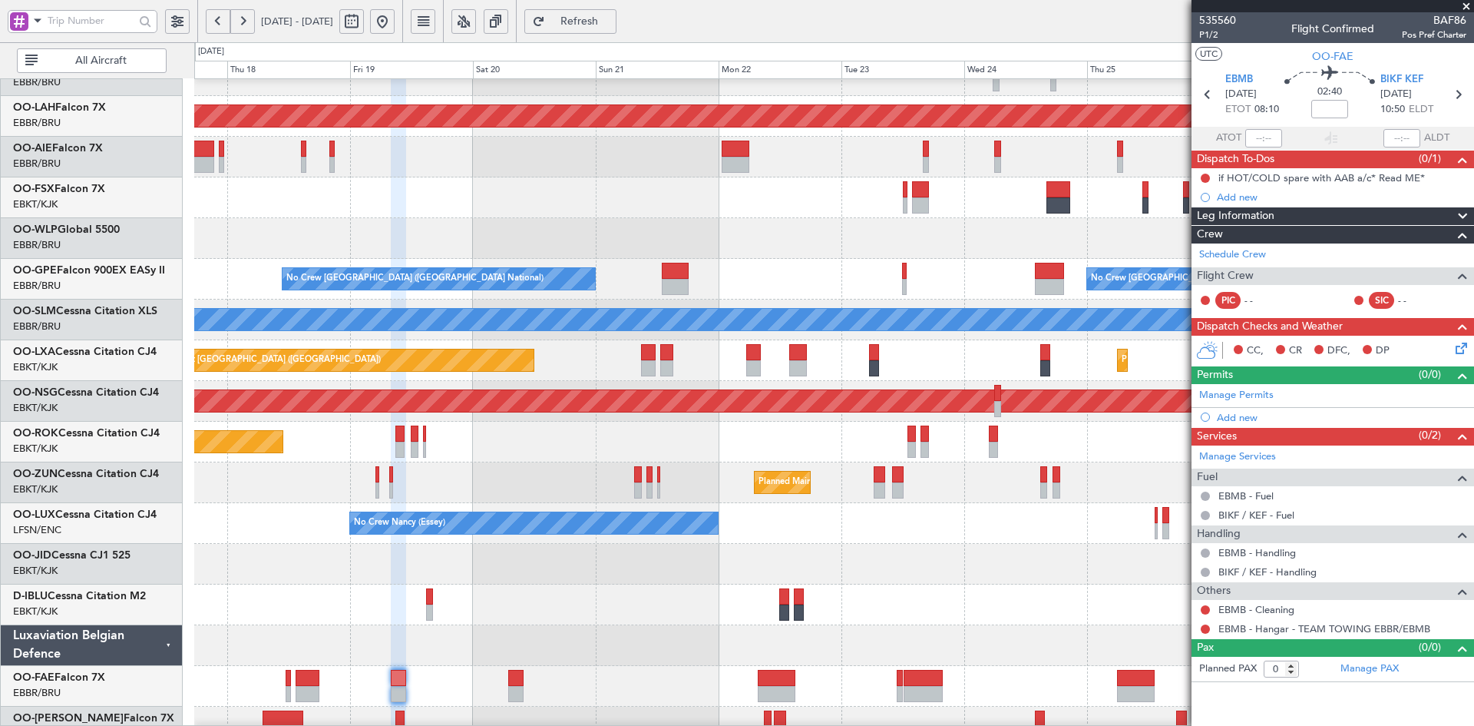
click at [839, 540] on div "No Crew Nancy (Essey)" at bounding box center [833, 523] width 1279 height 41
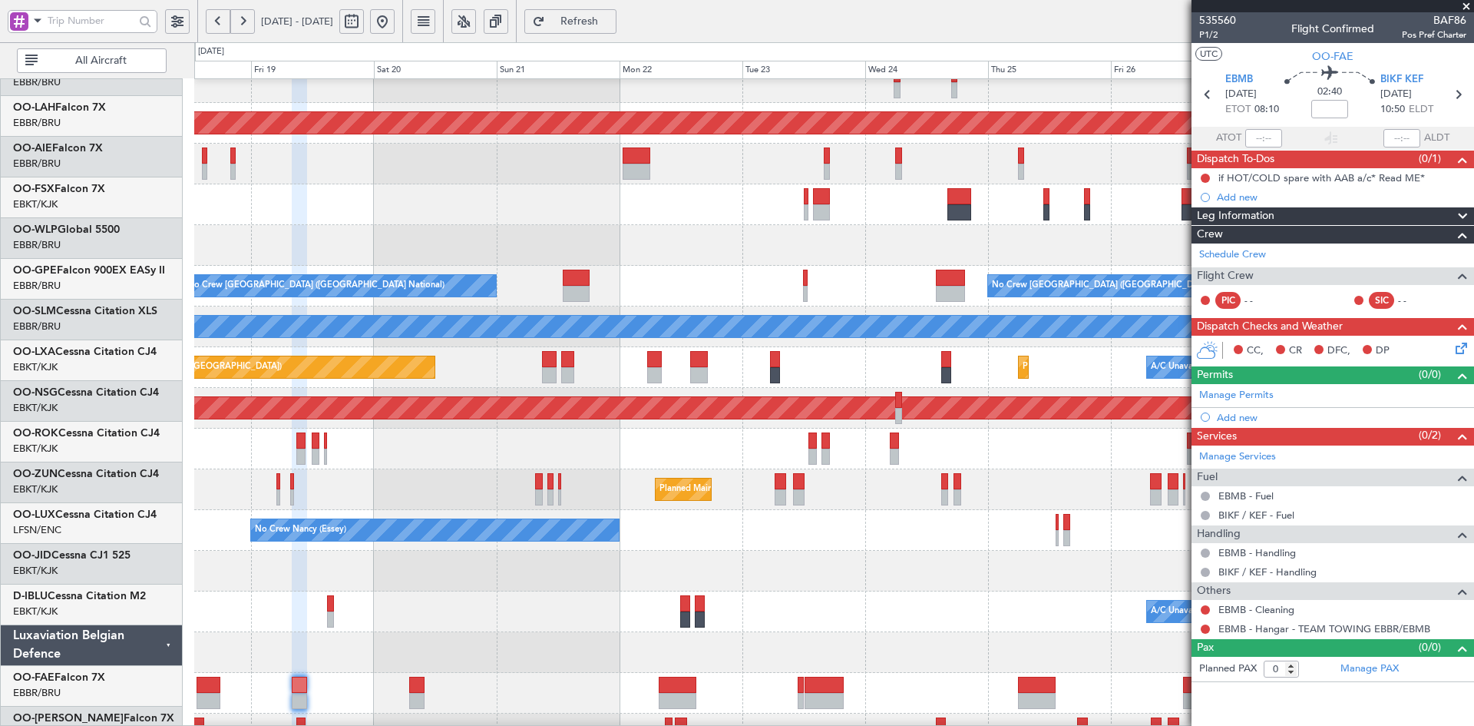
scroll to position [139, 0]
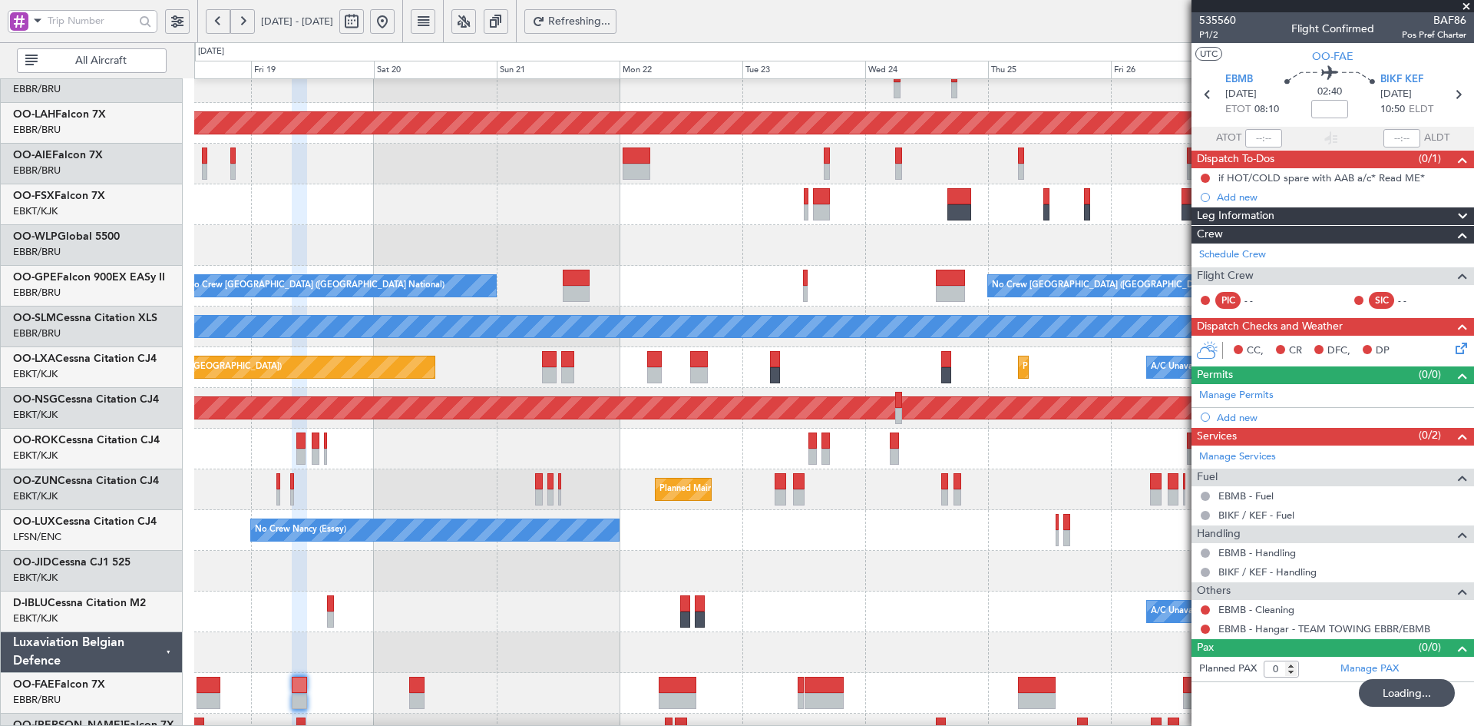
click at [805, 650] on div at bounding box center [833, 652] width 1279 height 41
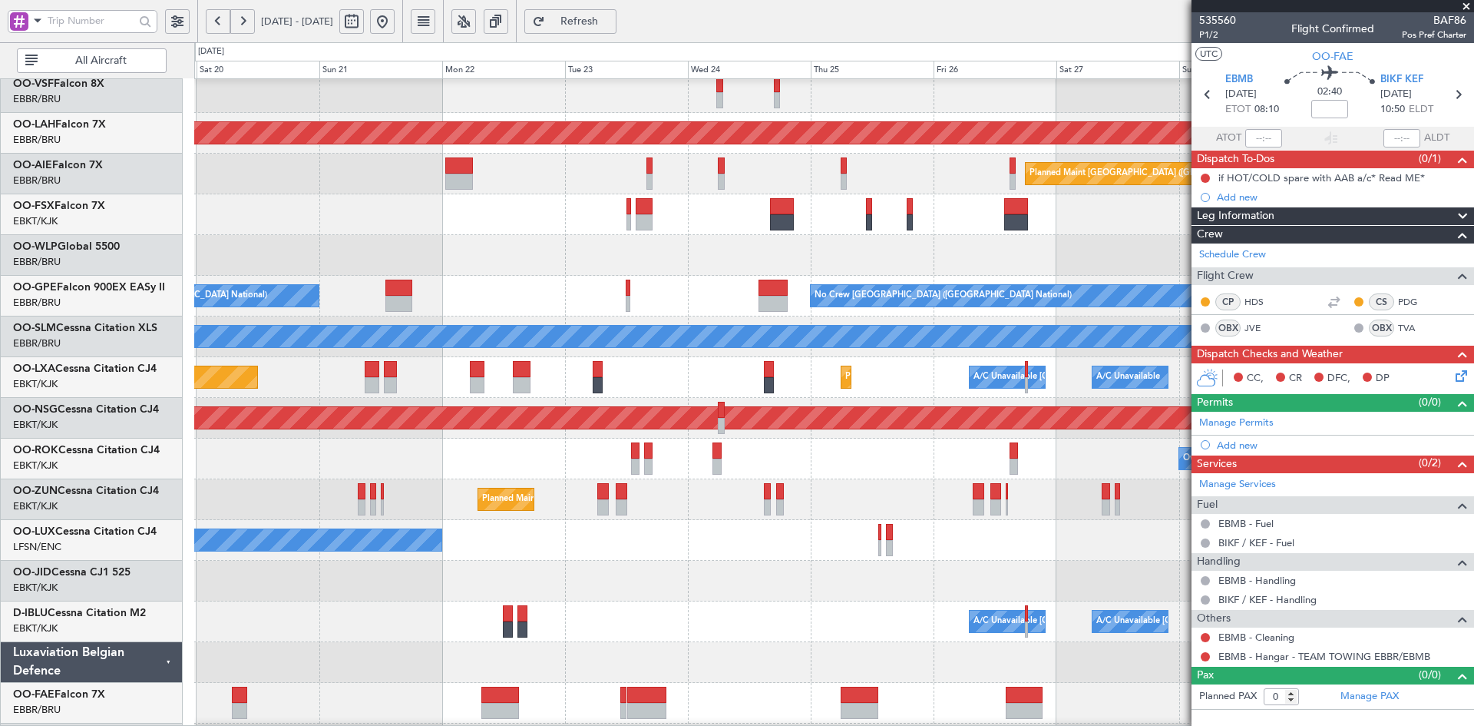
click at [581, 455] on div "Owner Kortrijk-Wevelgem Planned Maint Paris (Le Bourget)" at bounding box center [833, 458] width 1279 height 41
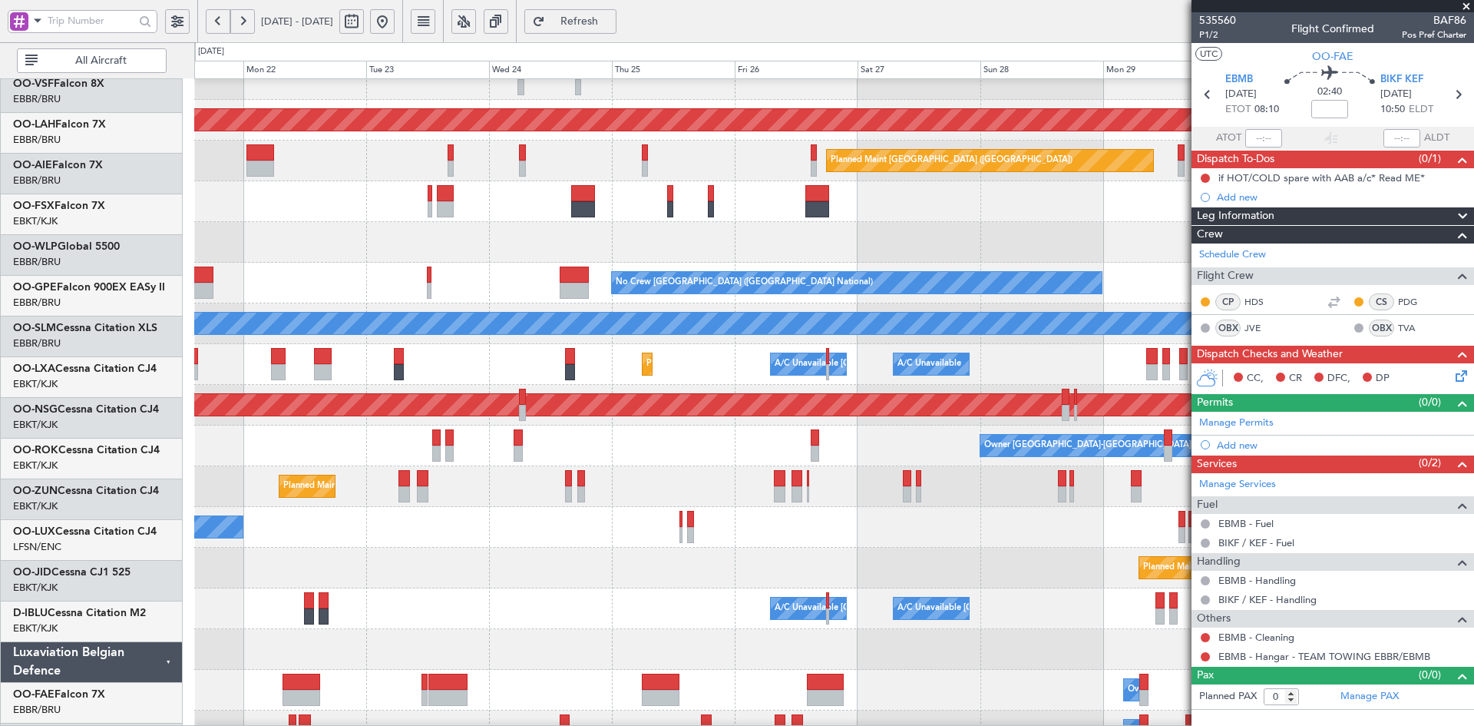
scroll to position [142, 0]
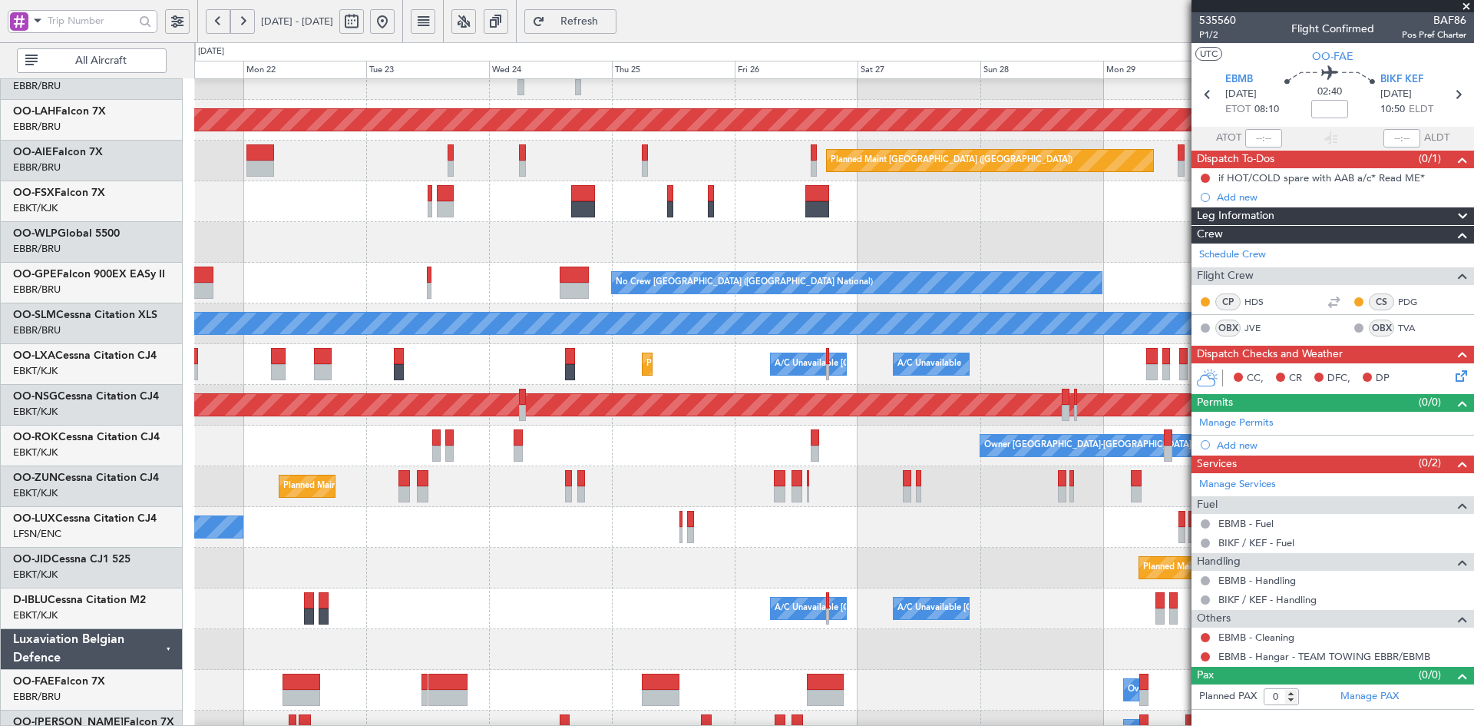
click at [395, 15] on button at bounding box center [382, 21] width 25 height 25
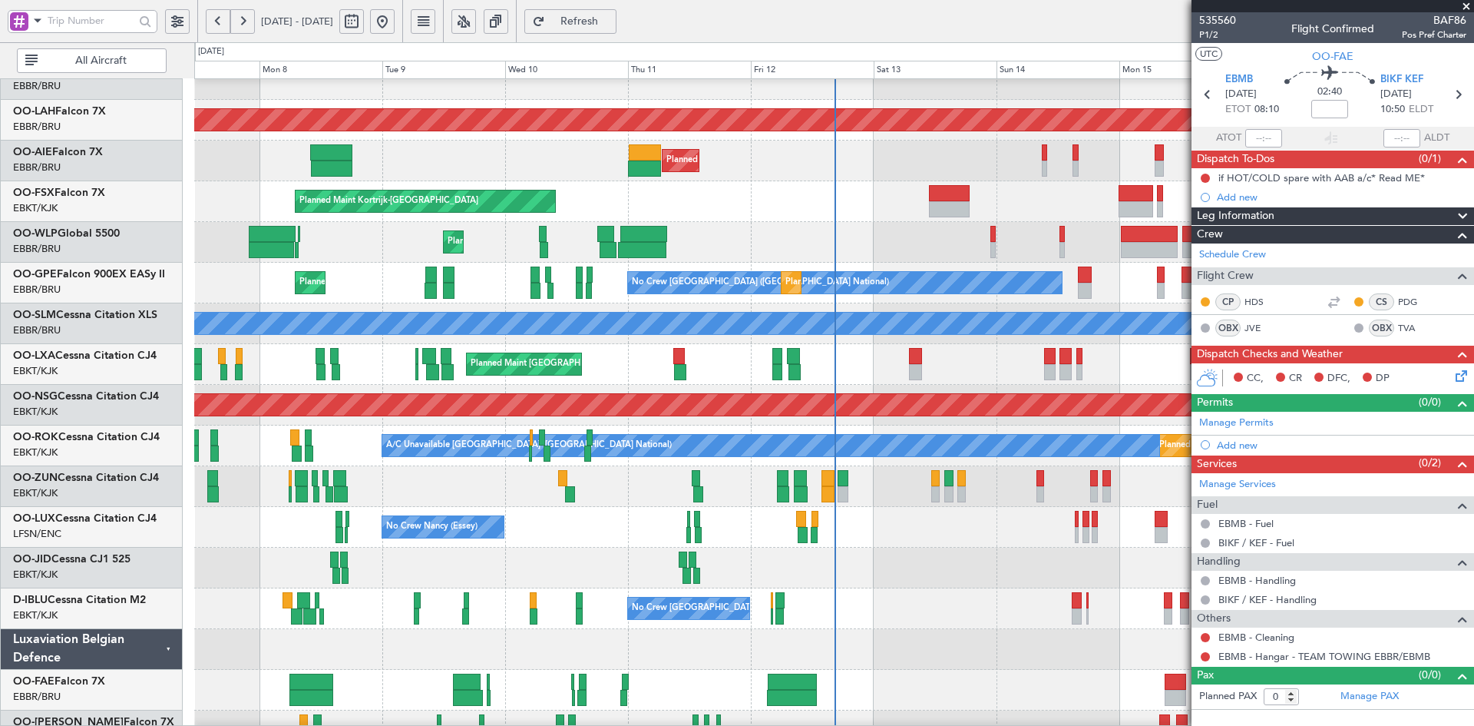
scroll to position [167, 0]
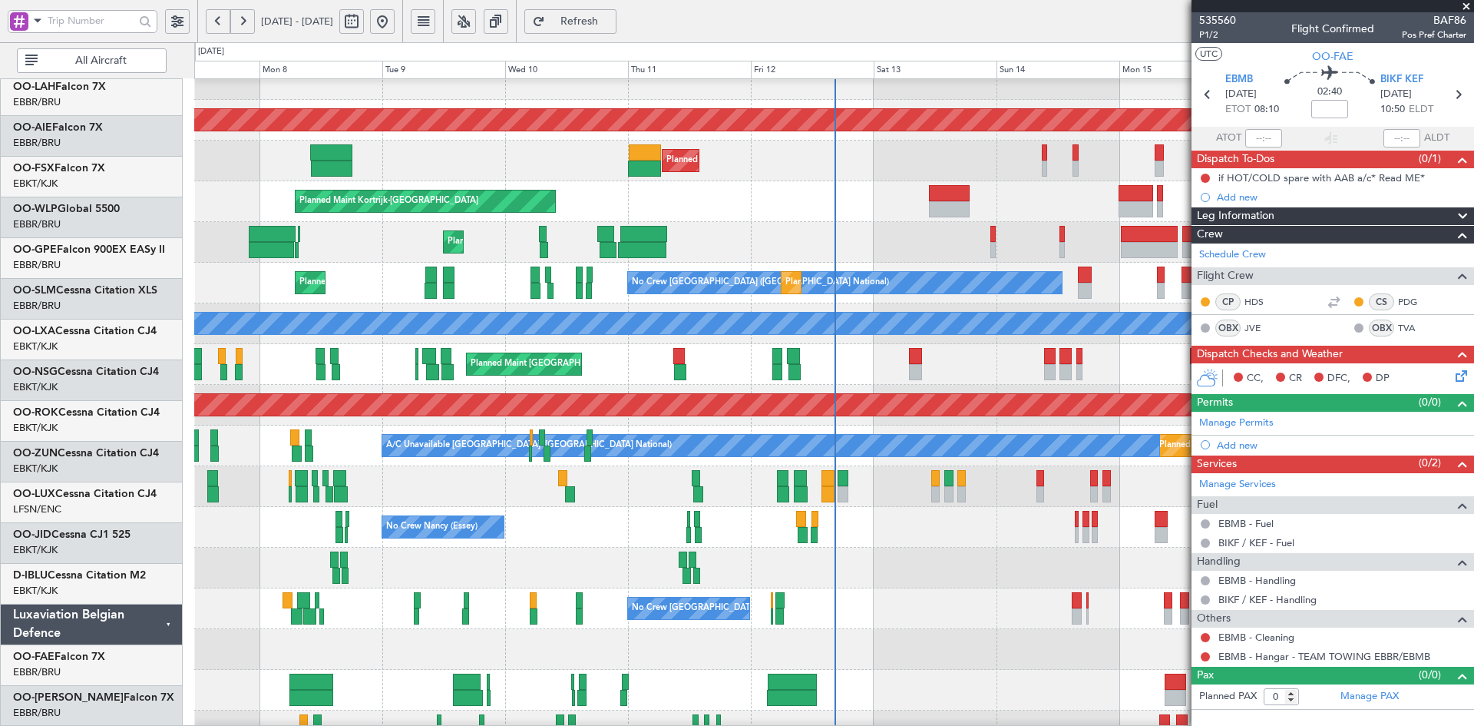
click at [707, 548] on div at bounding box center [833, 568] width 1279 height 41
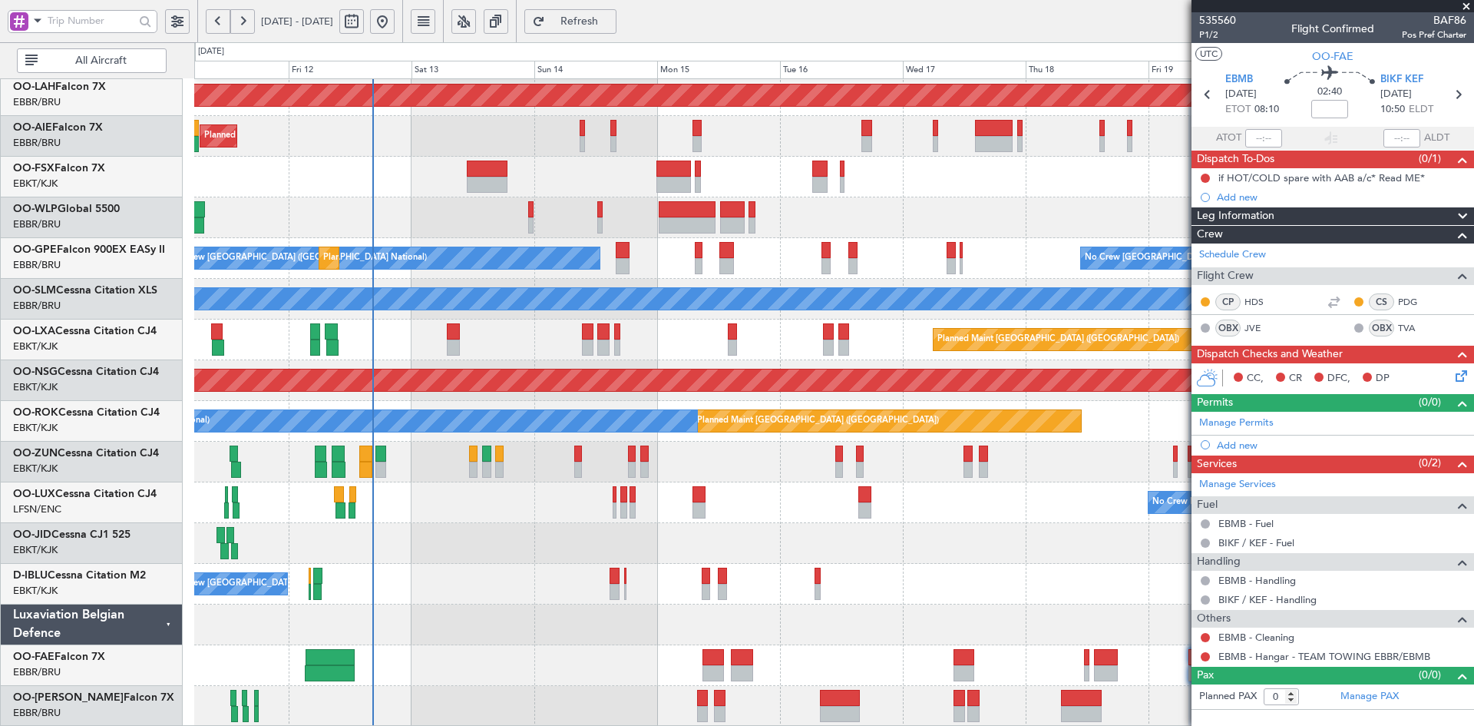
click at [940, 530] on div at bounding box center [833, 543] width 1279 height 41
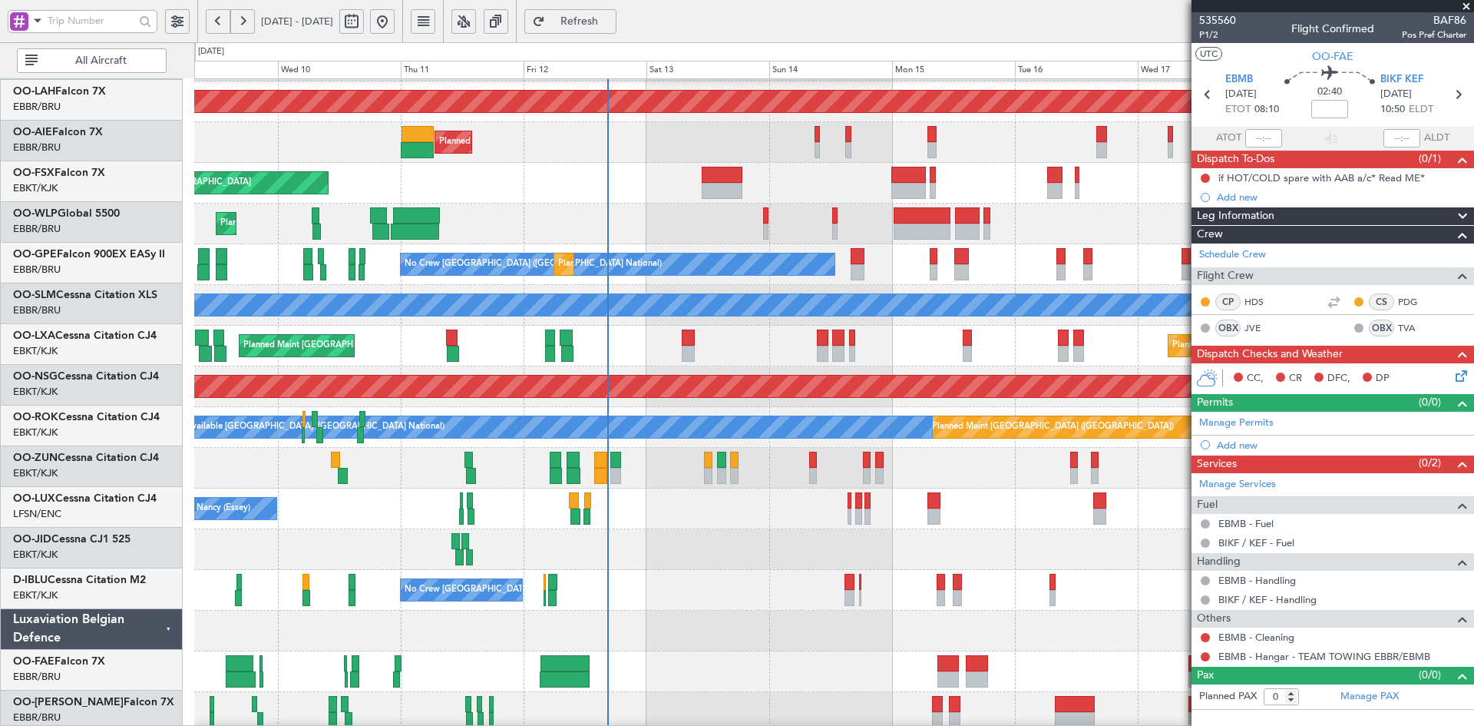
scroll to position [157, 0]
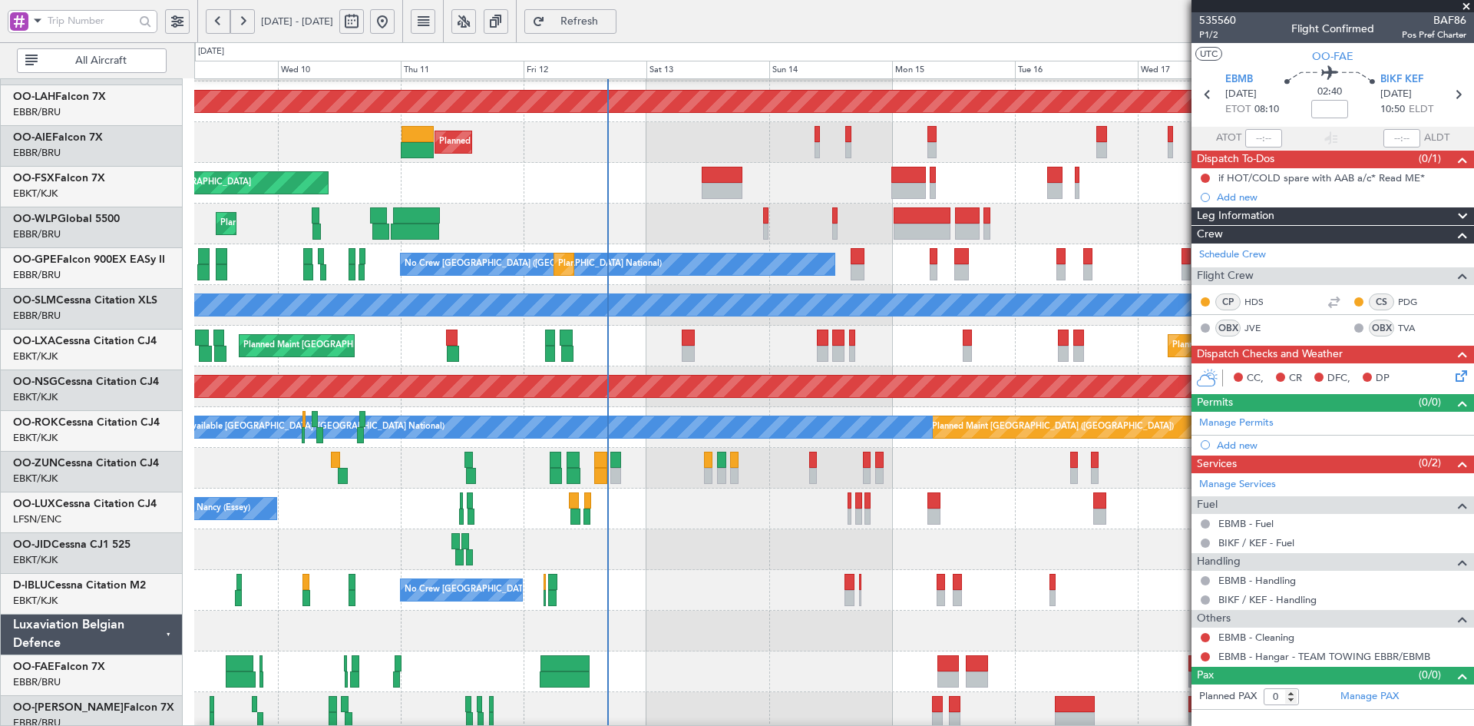
click at [818, 610] on div "No Crew [GEOGRAPHIC_DATA] ([GEOGRAPHIC_DATA] National)" at bounding box center [833, 590] width 1279 height 41
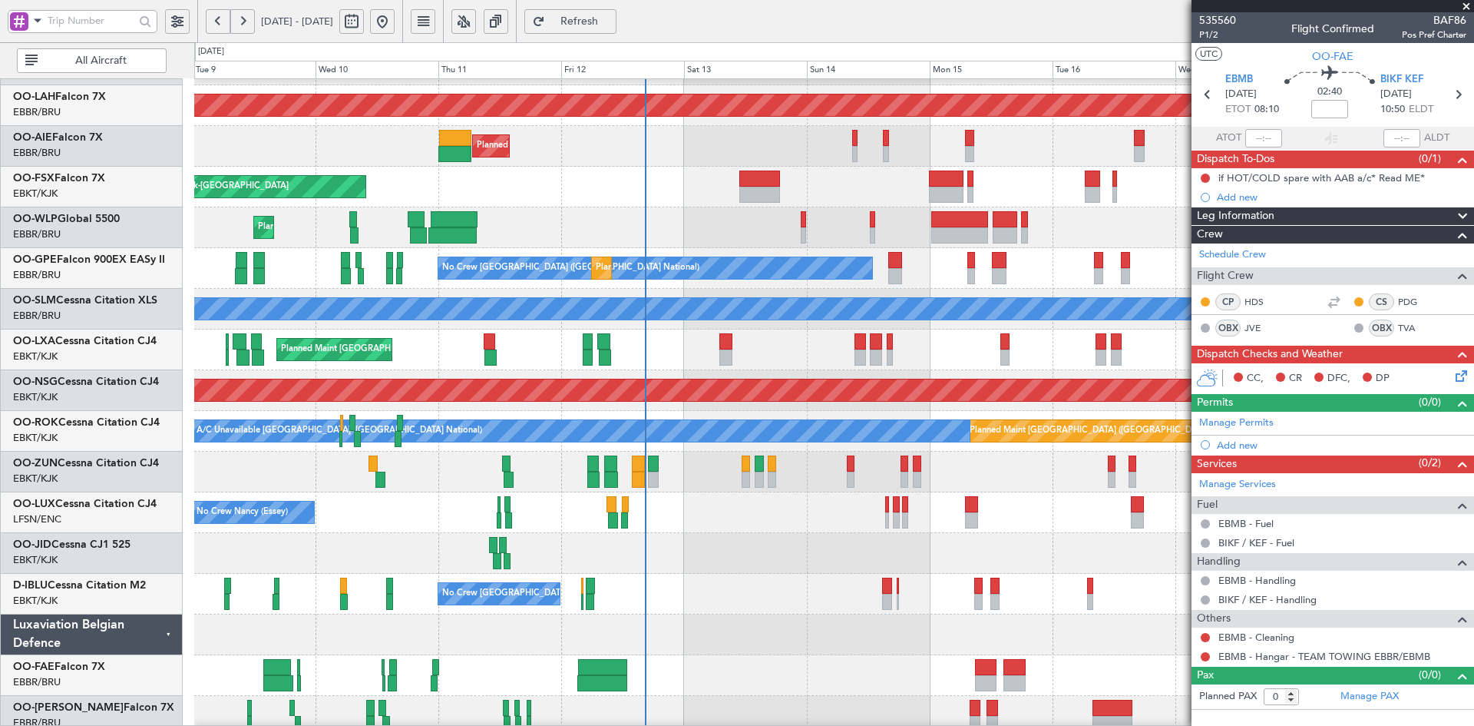
scroll to position [150, 0]
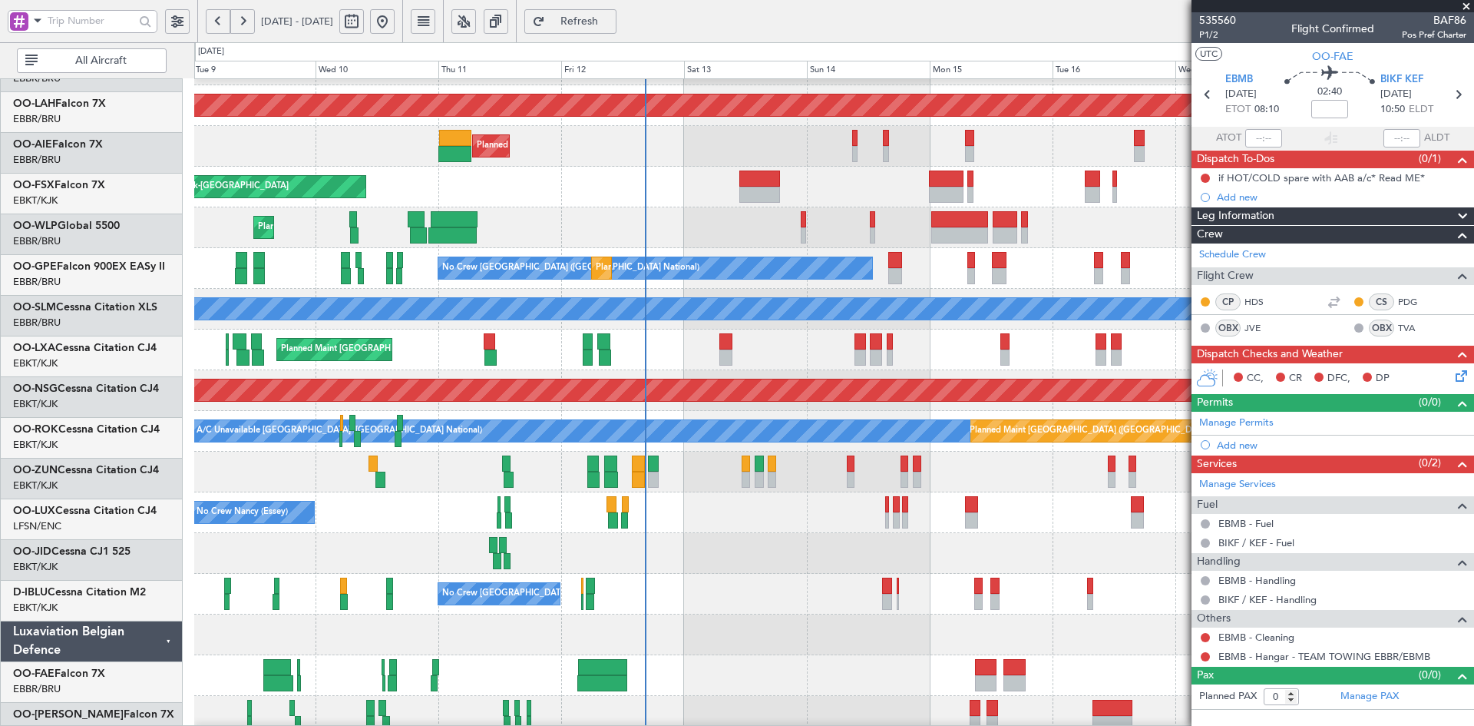
click at [1074, 492] on div at bounding box center [833, 472] width 1279 height 41
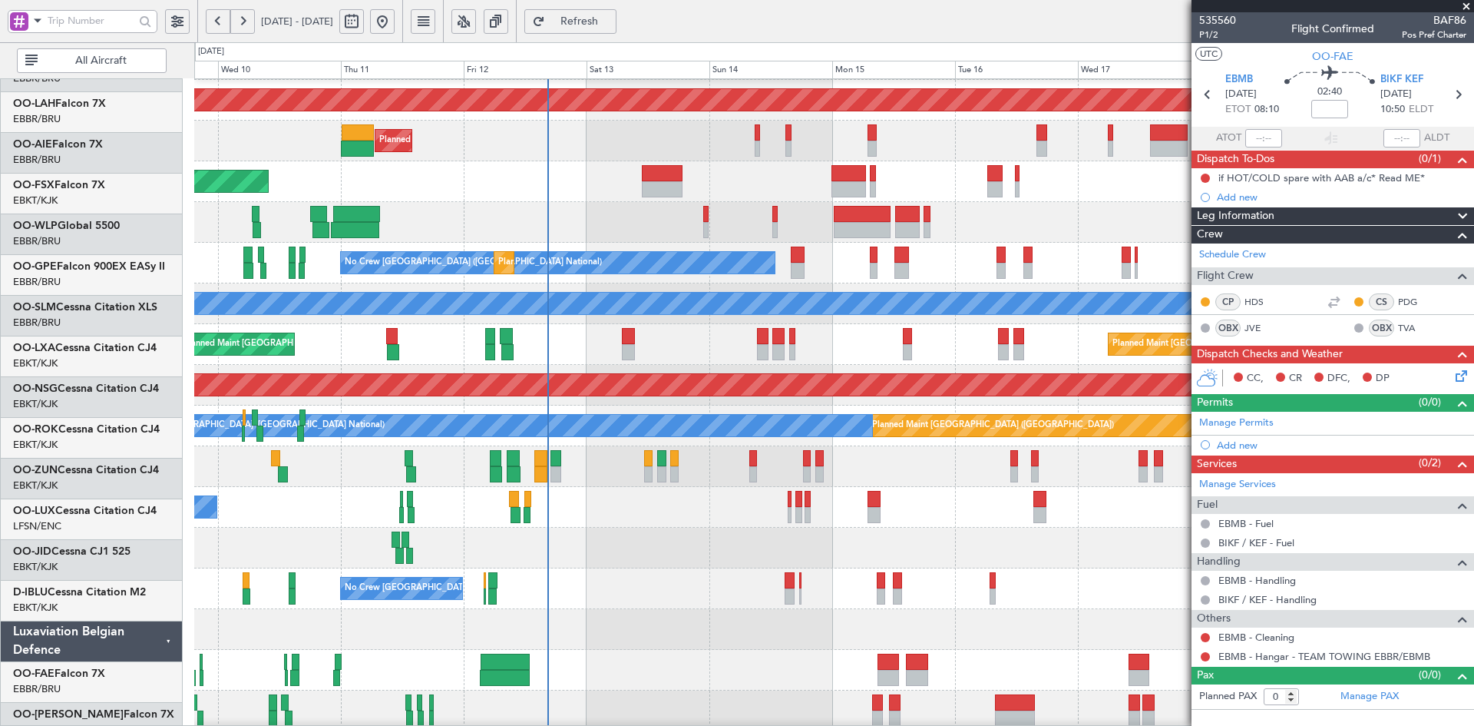
click at [790, 524] on div "No Crew Nancy (Essey) No Crew Nancy (Essey)" at bounding box center [833, 507] width 1279 height 41
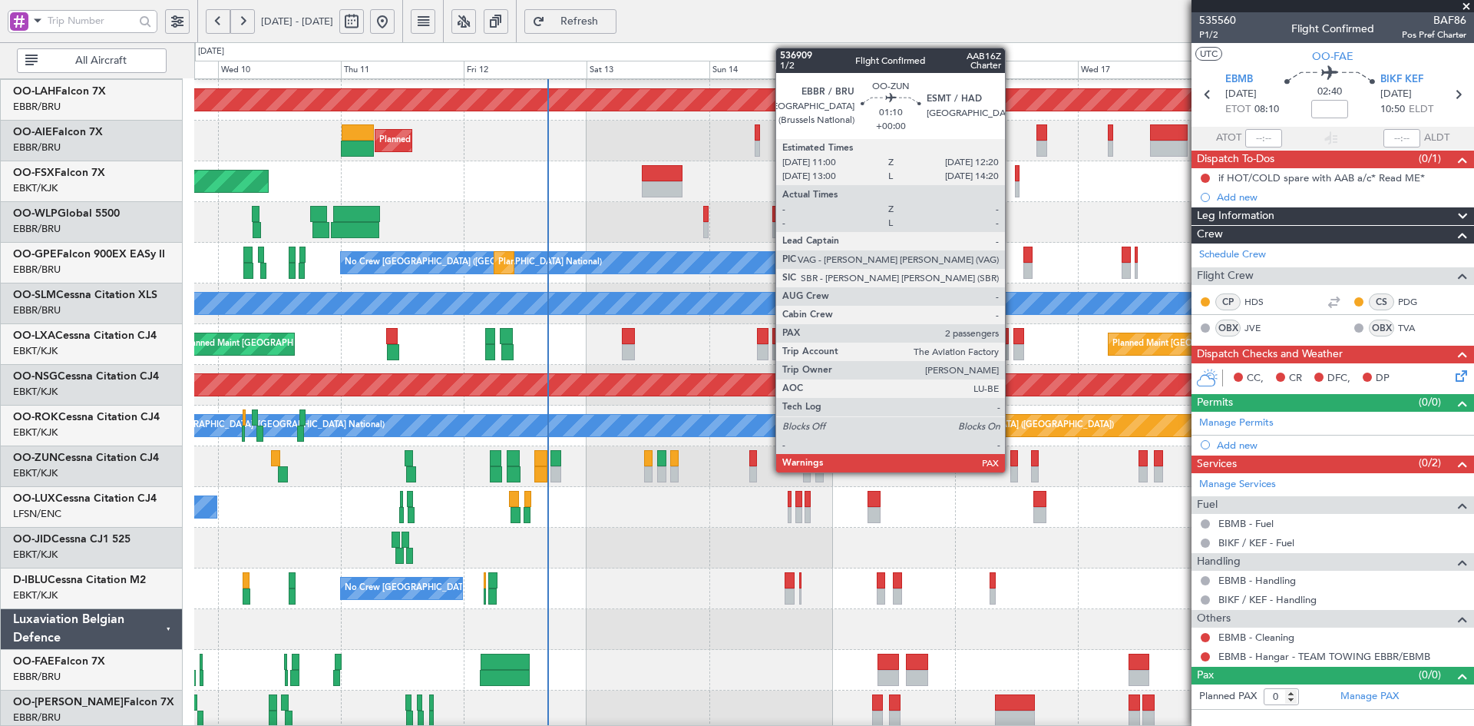
click at [1012, 472] on div at bounding box center [1014, 474] width 7 height 16
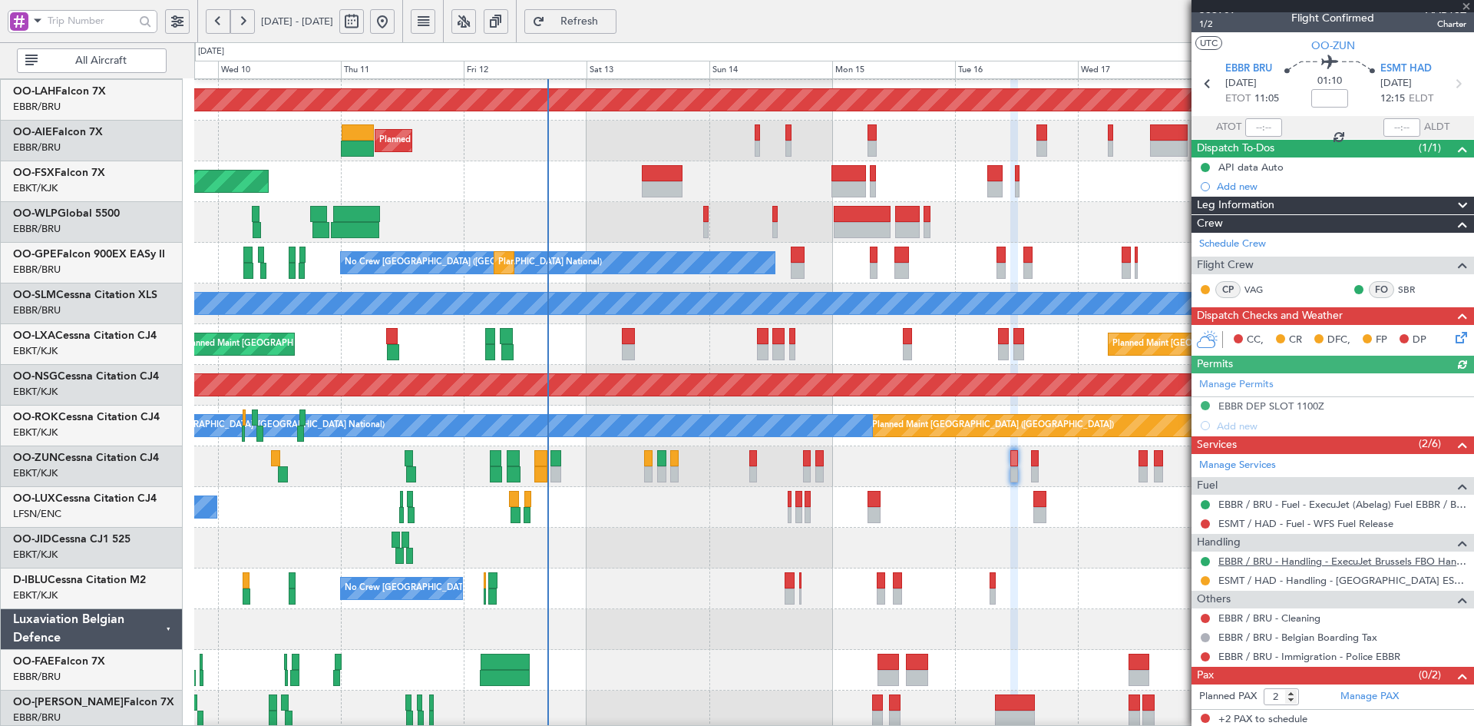
scroll to position [14, 0]
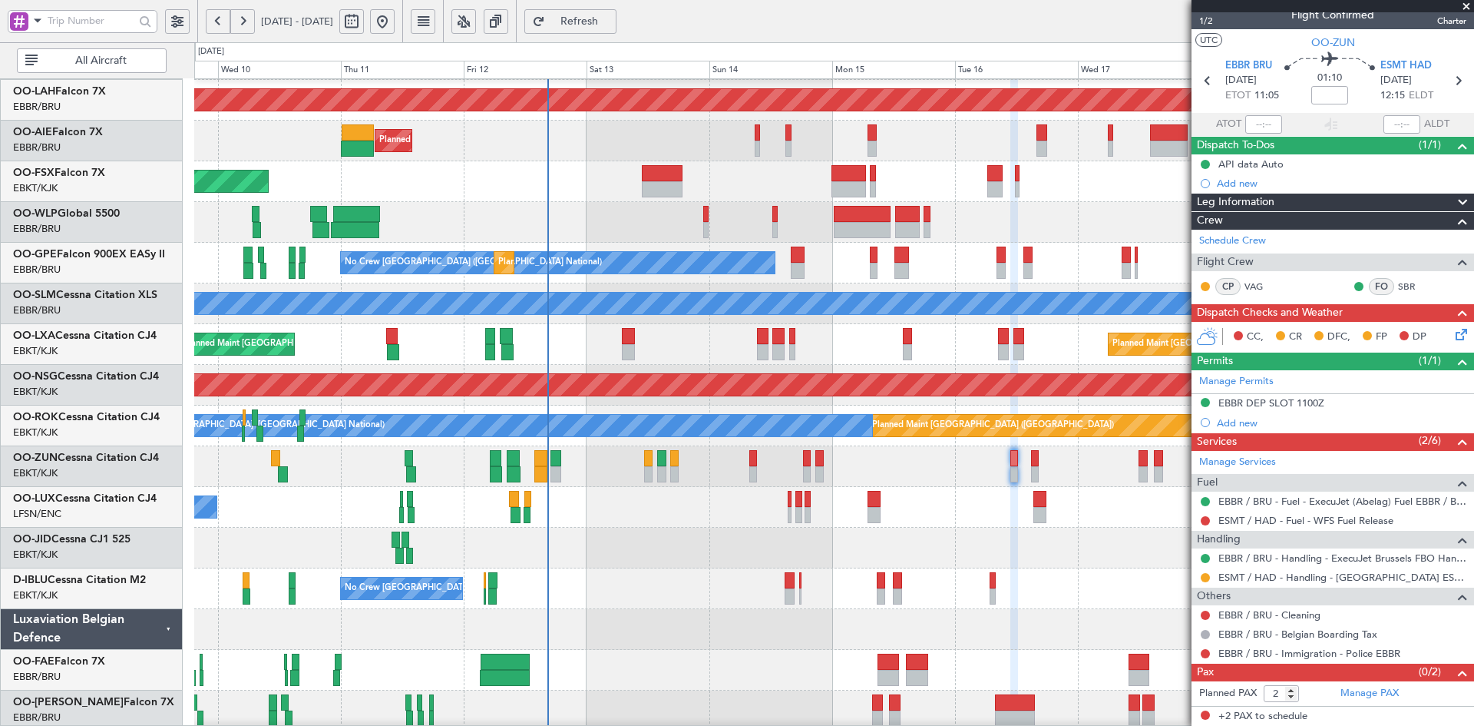
click at [1471, 7] on span at bounding box center [1466, 7] width 15 height 14
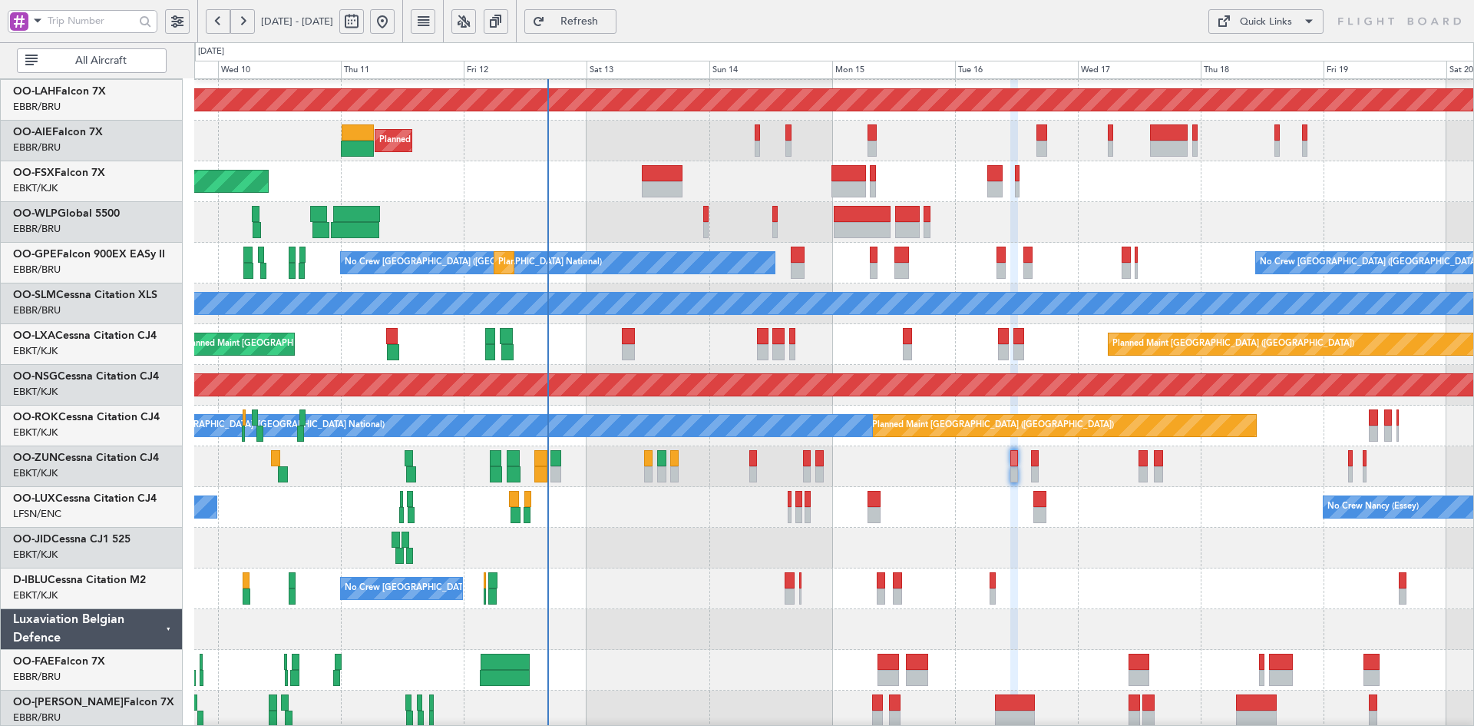
type input "0"
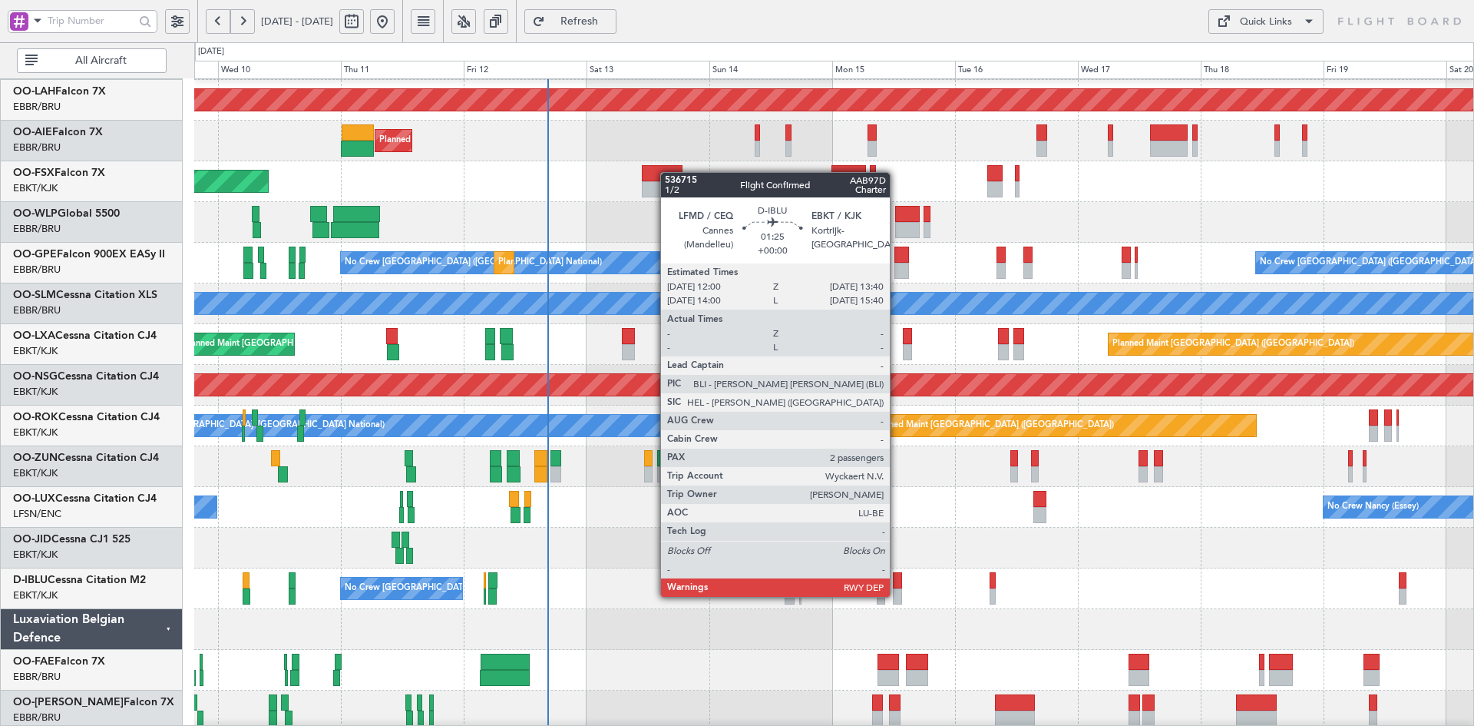
click at [897, 595] on div at bounding box center [897, 596] width 9 height 16
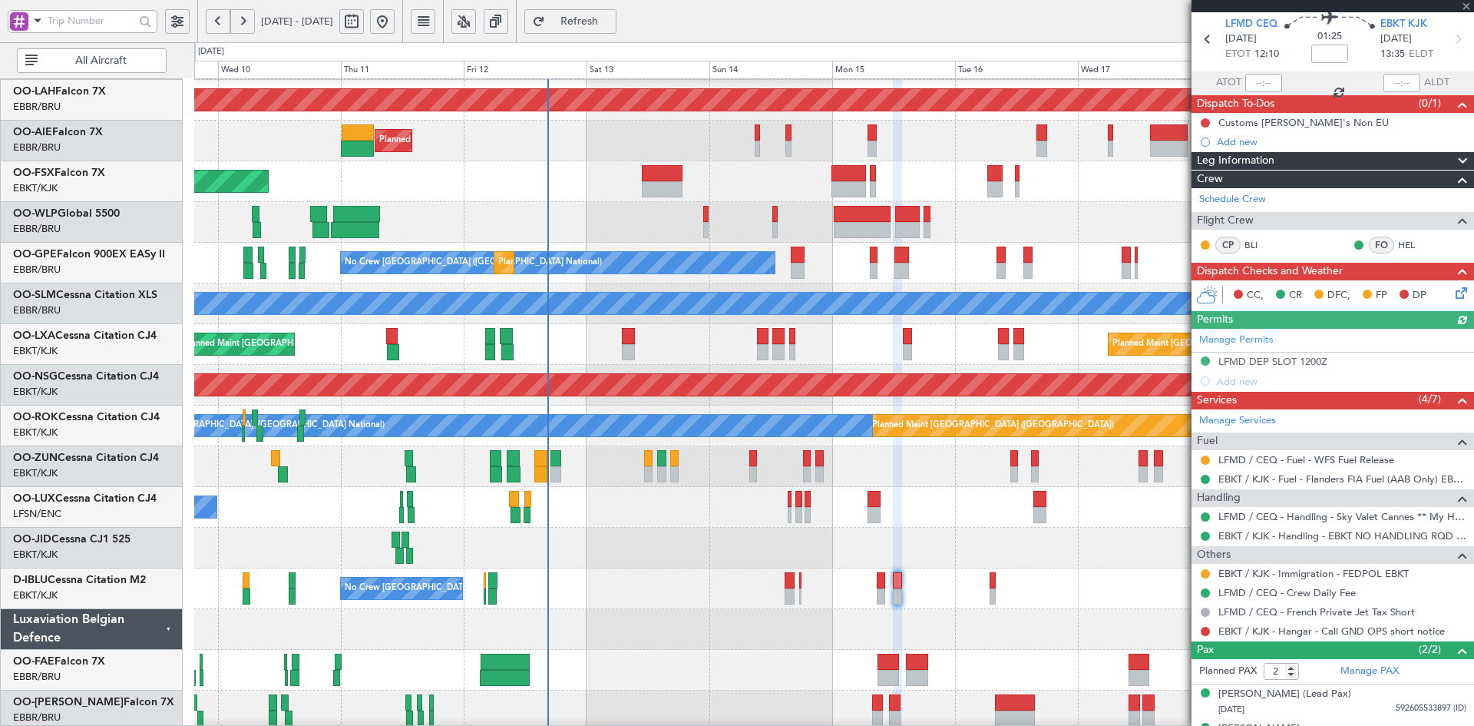
scroll to position [82, 0]
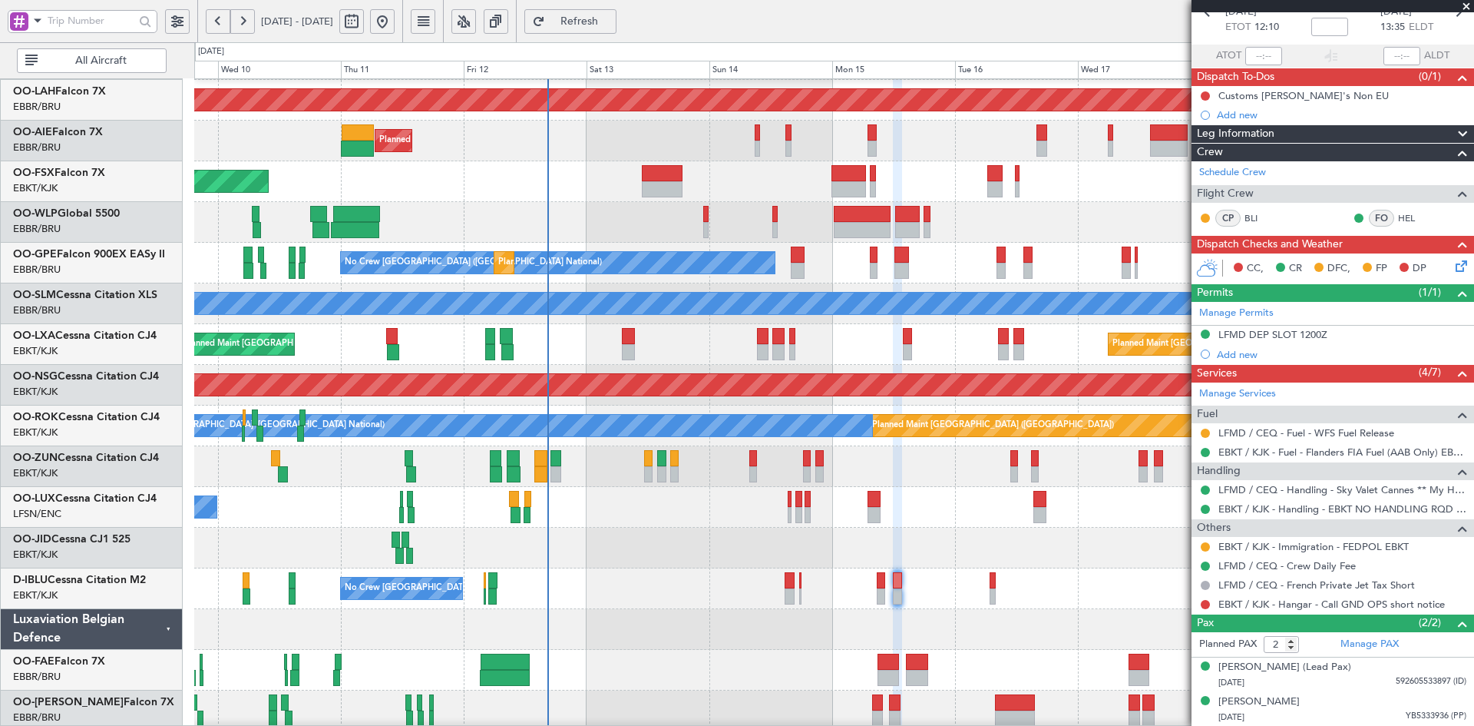
click at [1464, 8] on span at bounding box center [1466, 7] width 15 height 14
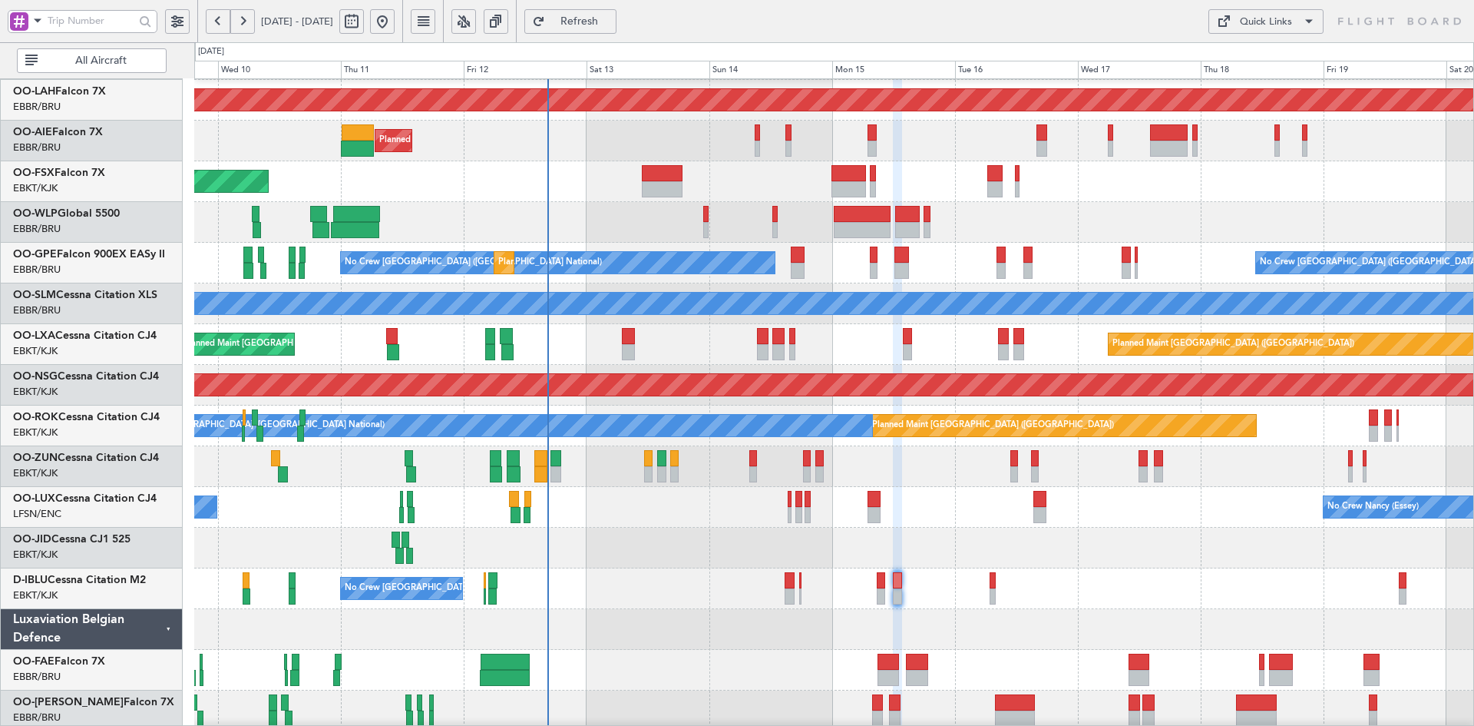
type input "0"
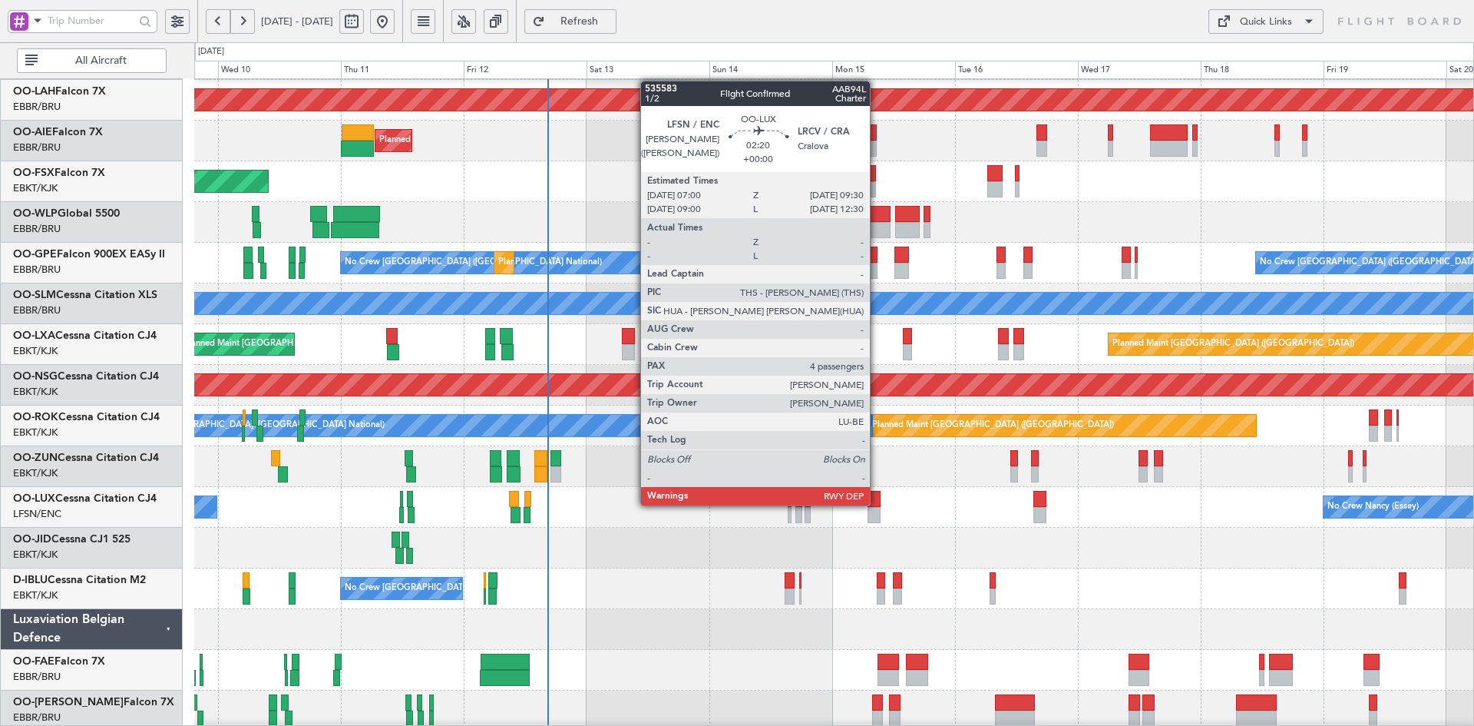
click at [877, 504] on div at bounding box center [874, 499] width 13 height 16
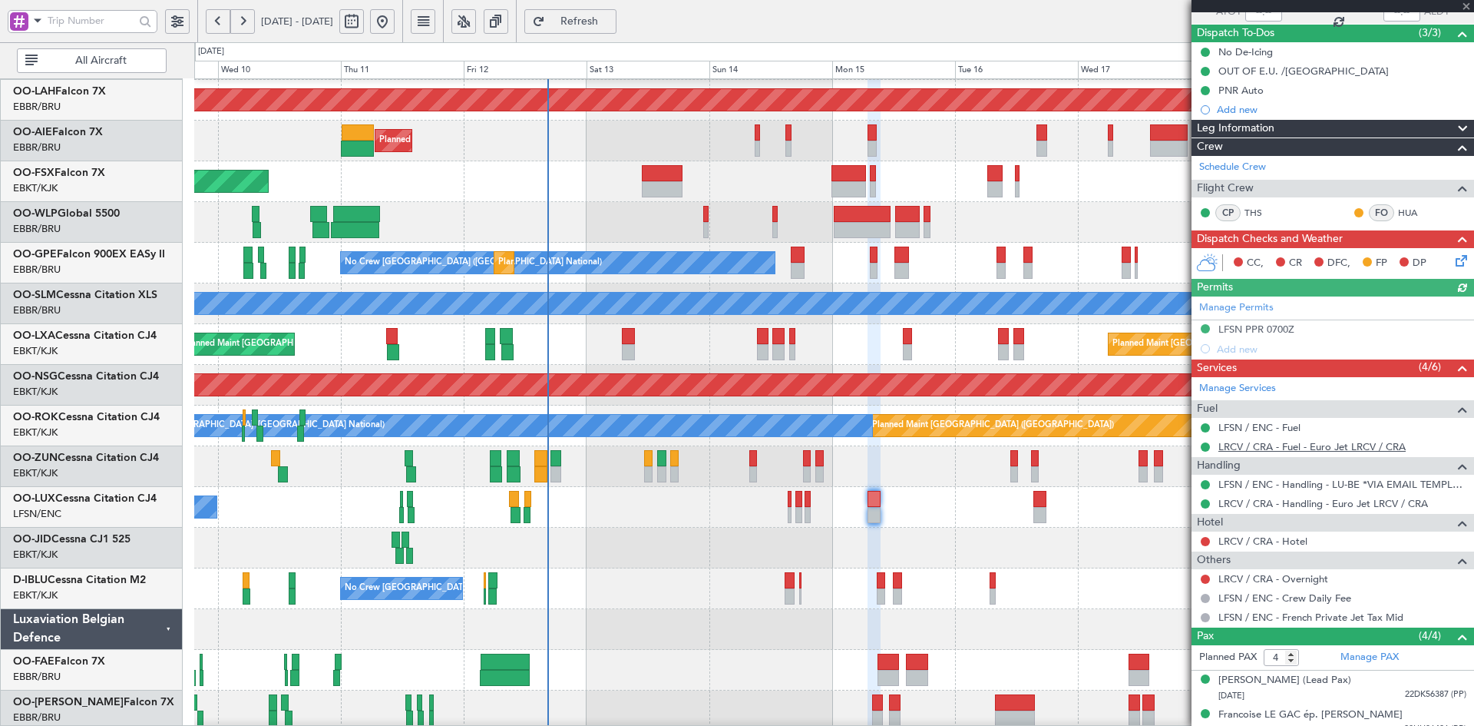
scroll to position [208, 0]
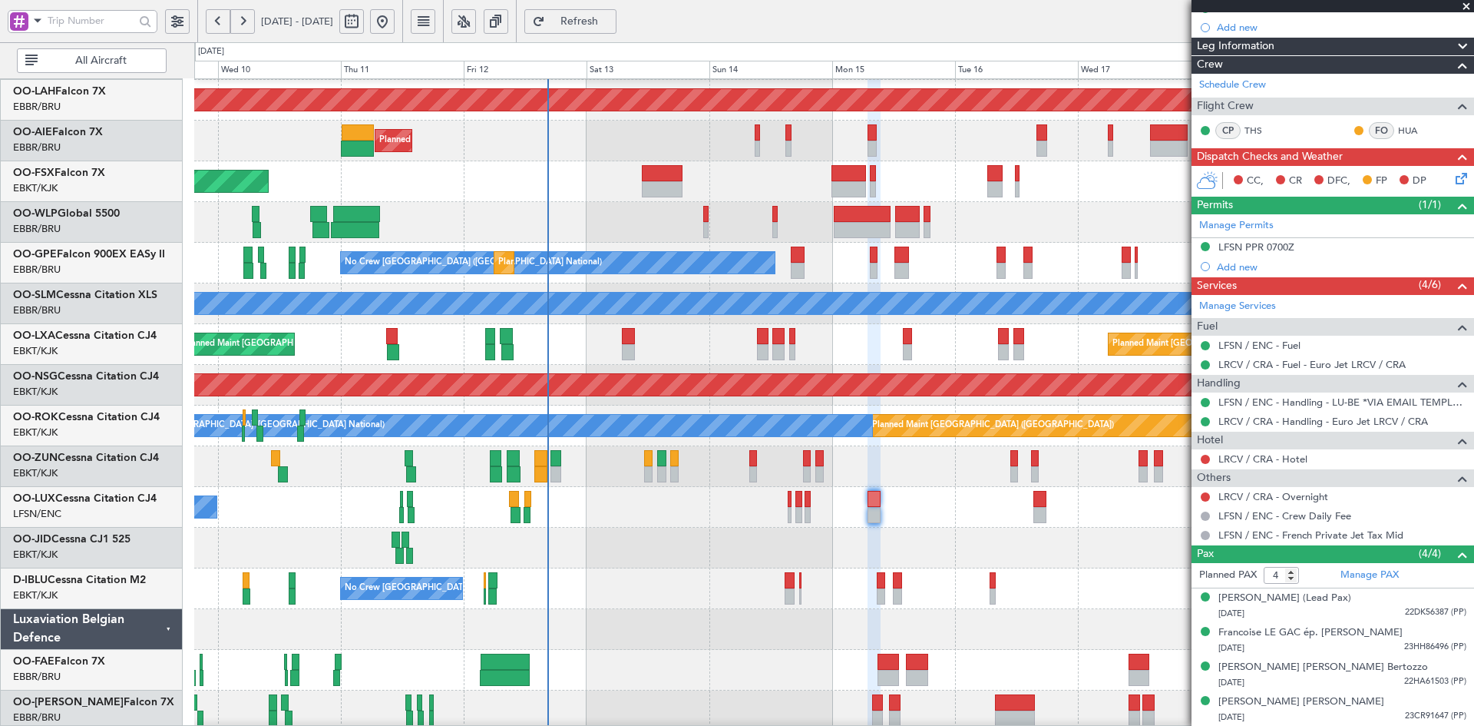
click at [1467, 6] on span at bounding box center [1466, 7] width 15 height 14
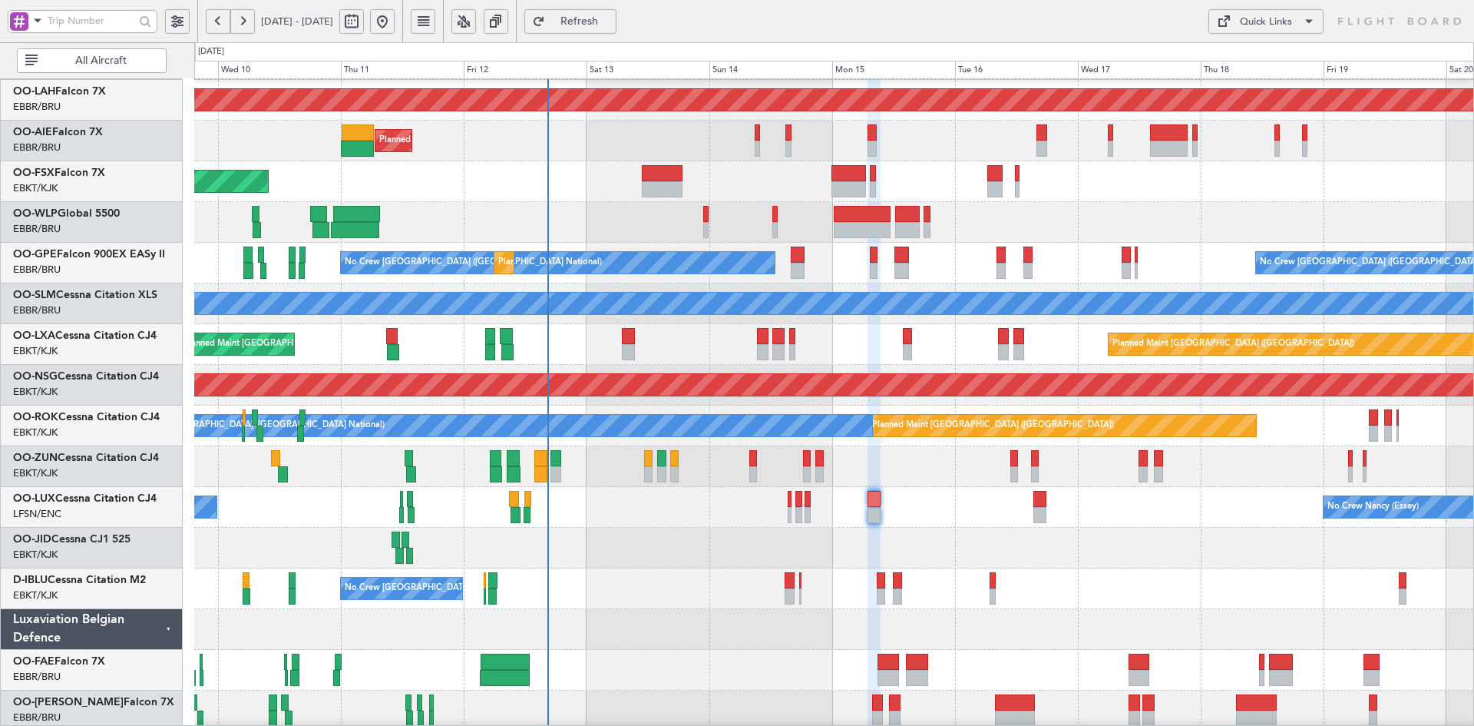
type input "0"
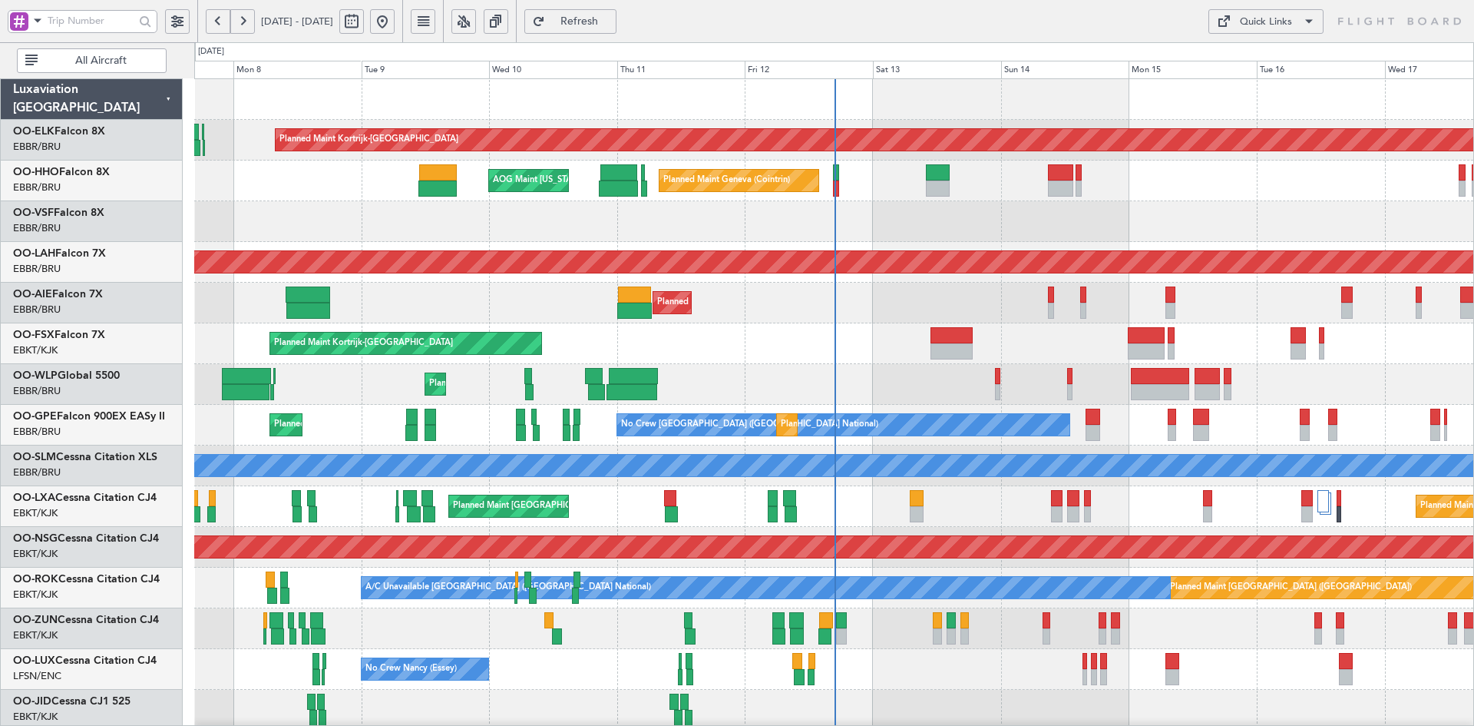
click at [1238, 266] on div "Planned Maint Kortrijk-[GEOGRAPHIC_DATA] Planned Maint Geneva ([GEOGRAPHIC_DATA…" at bounding box center [833, 486] width 1279 height 814
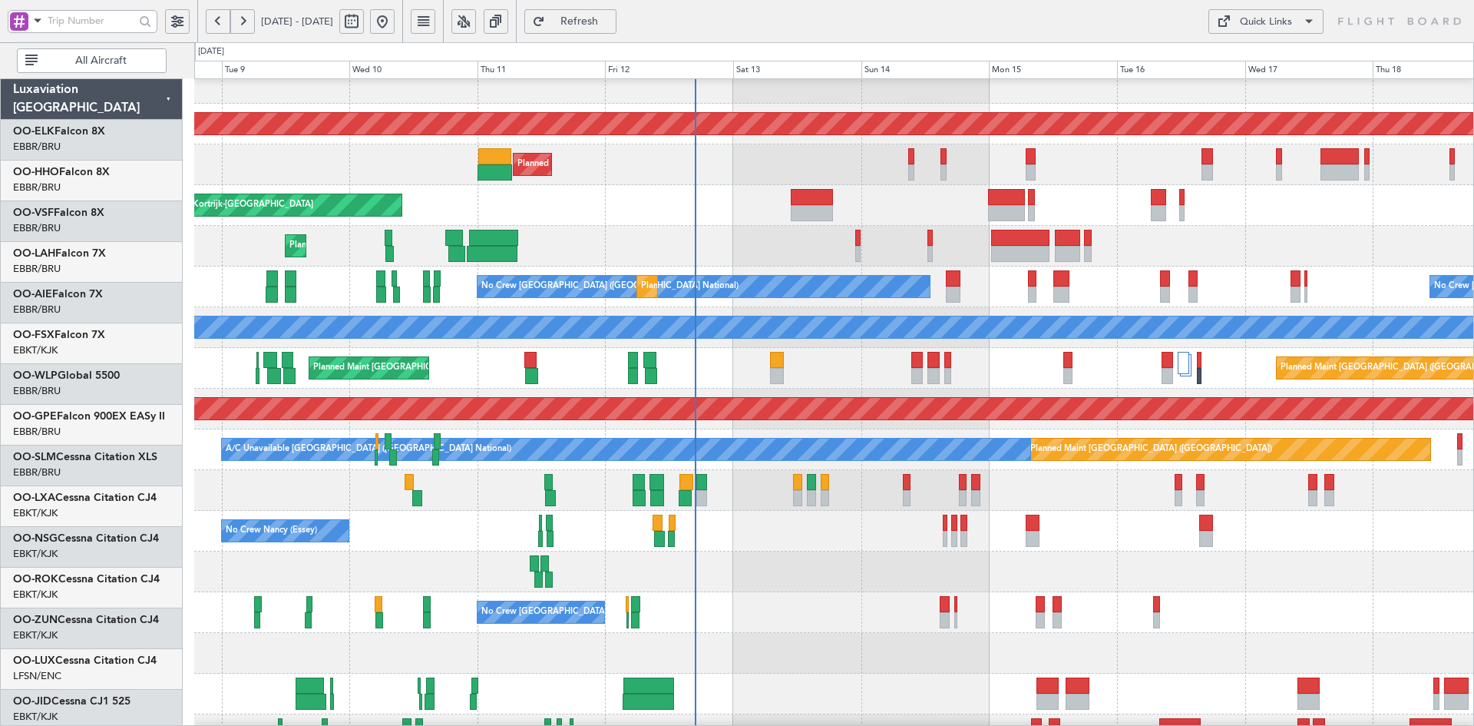
scroll to position [138, 0]
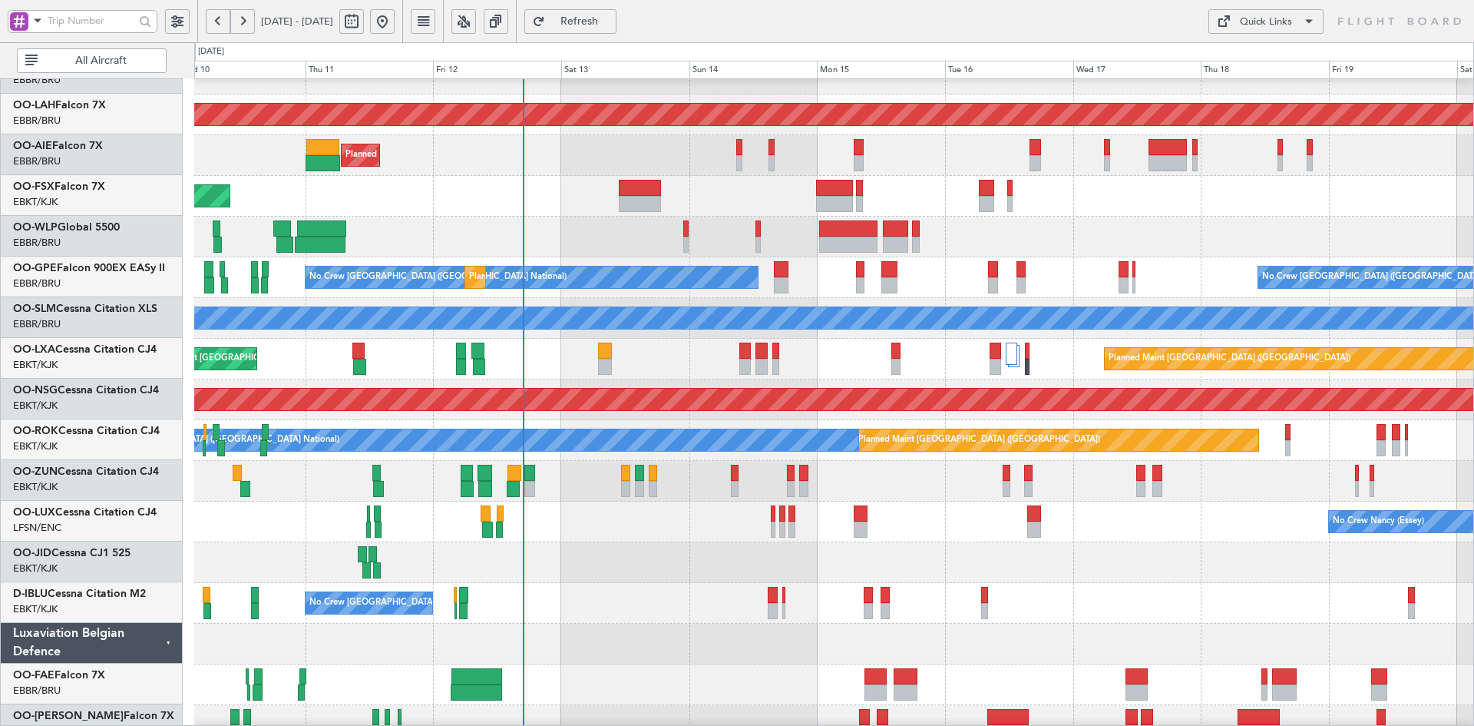
click at [1193, 538] on div "No Crew [PERSON_NAME] ([PERSON_NAME]) No Crew [PERSON_NAME] ([PERSON_NAME])" at bounding box center [833, 521] width 1279 height 41
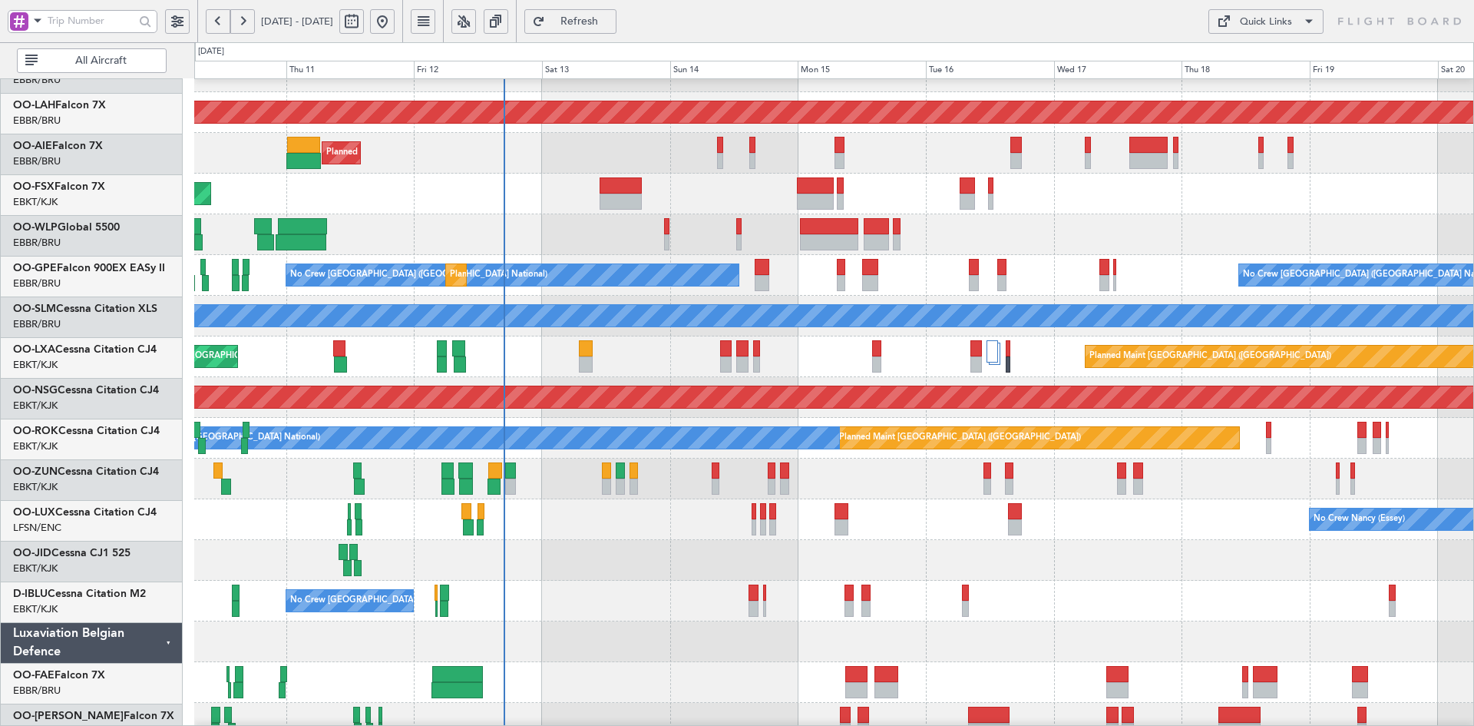
scroll to position [150, 0]
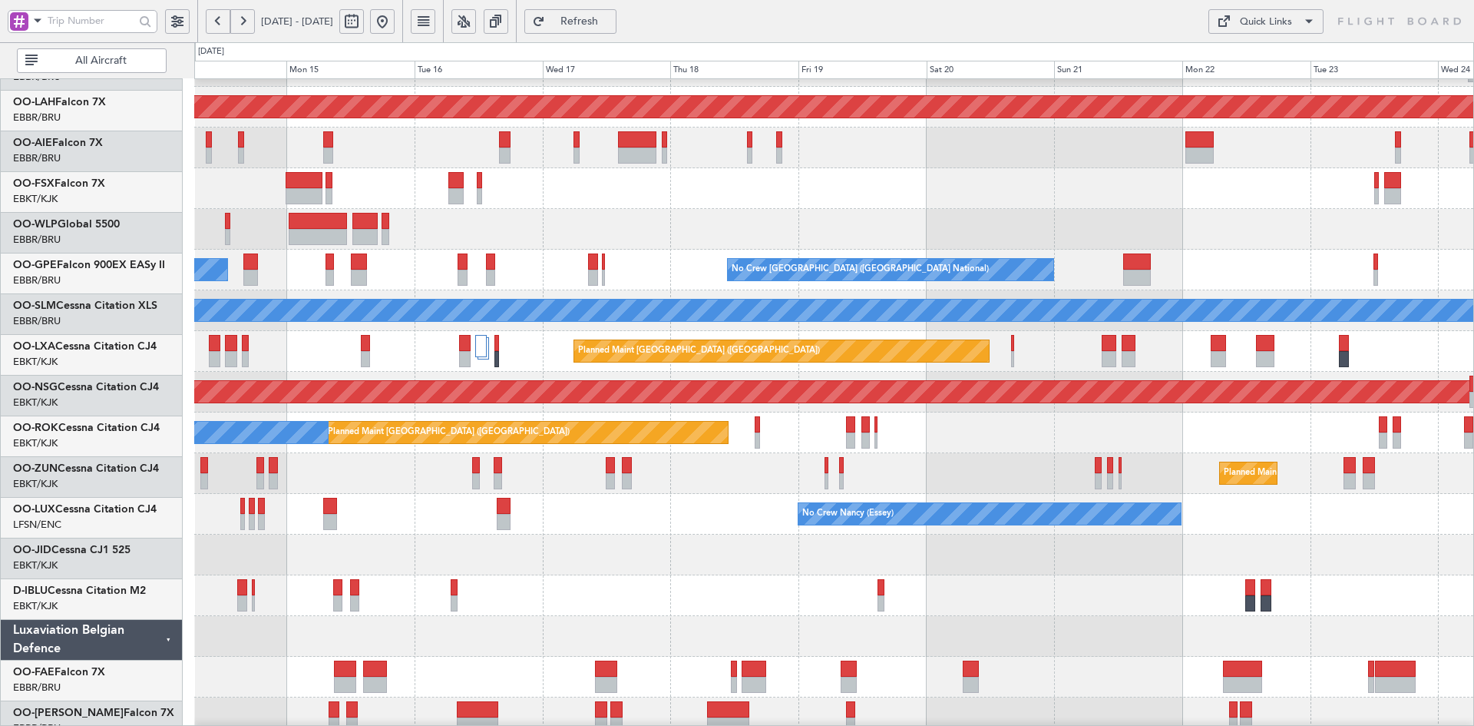
click at [656, 488] on div "Planned Maint [PERSON_NAME]-[GEOGRAPHIC_DATA][PERSON_NAME] ([GEOGRAPHIC_DATA][P…" at bounding box center [833, 331] width 1279 height 814
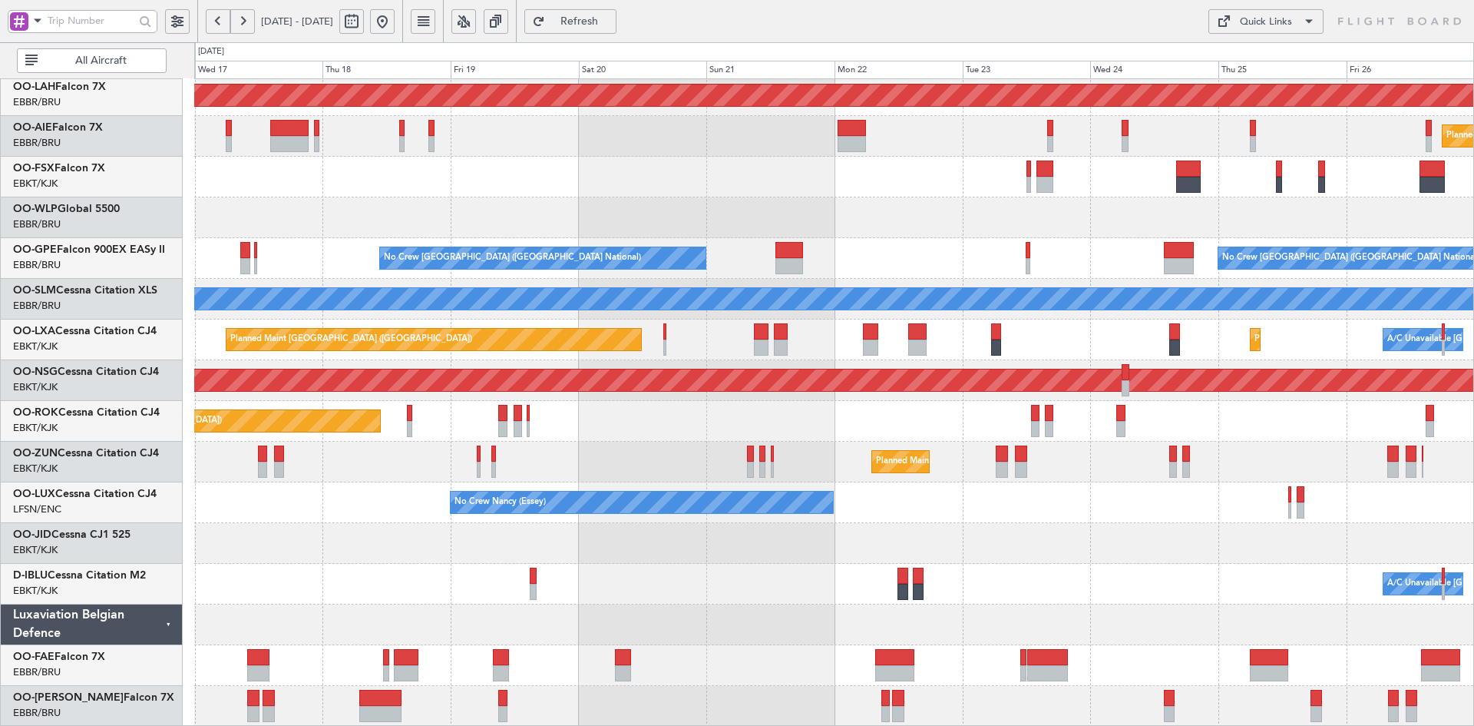
click at [1074, 496] on div "Planned Maint [PERSON_NAME]-[GEOGRAPHIC_DATA][PERSON_NAME] ([GEOGRAPHIC_DATA][P…" at bounding box center [833, 319] width 1279 height 814
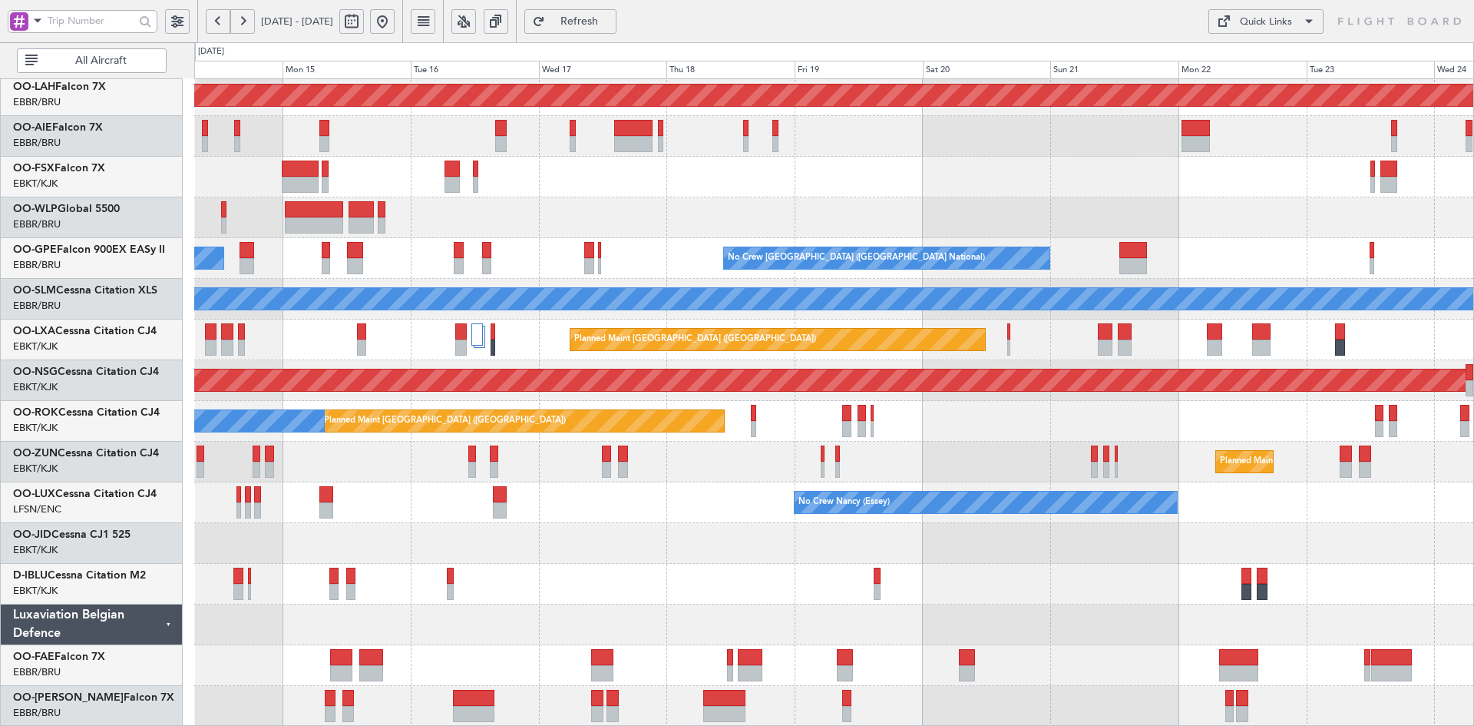
click at [1474, 557] on html "[DATE] - [DATE] Refresh Quick Links All Aircraft Planned [GEOGRAPHIC_DATA][PERS…" at bounding box center [737, 363] width 1474 height 726
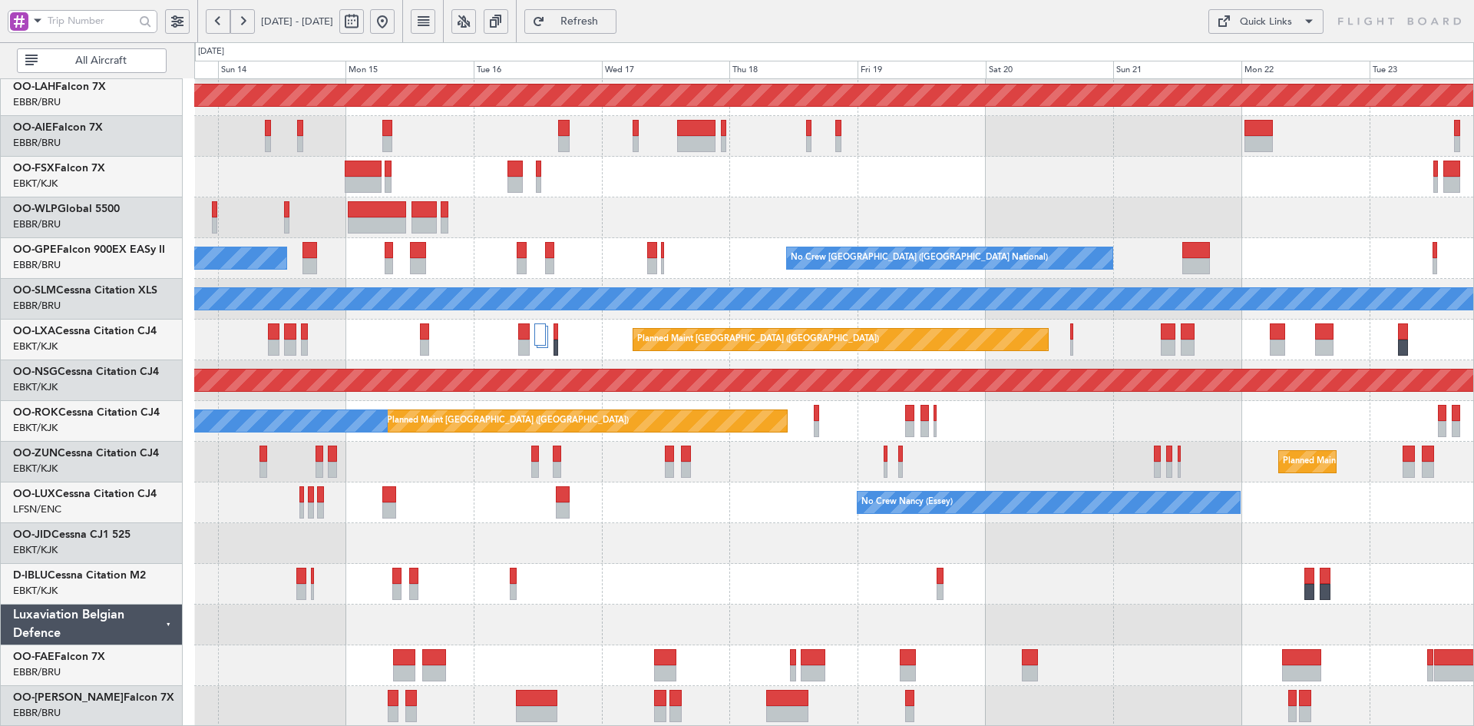
click at [1000, 498] on div "Planned Maint [PERSON_NAME]-[GEOGRAPHIC_DATA][PERSON_NAME] ([GEOGRAPHIC_DATA][P…" at bounding box center [833, 319] width 1279 height 814
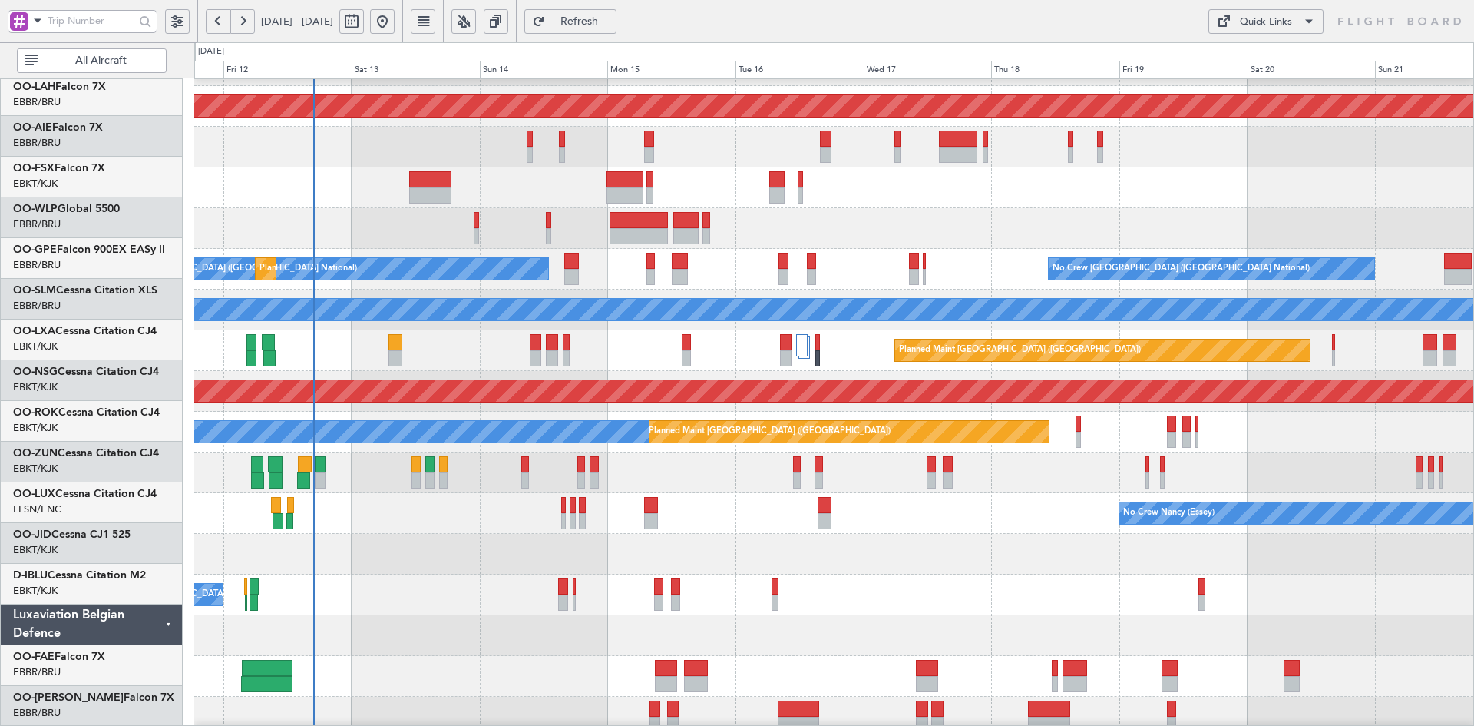
scroll to position [156, 0]
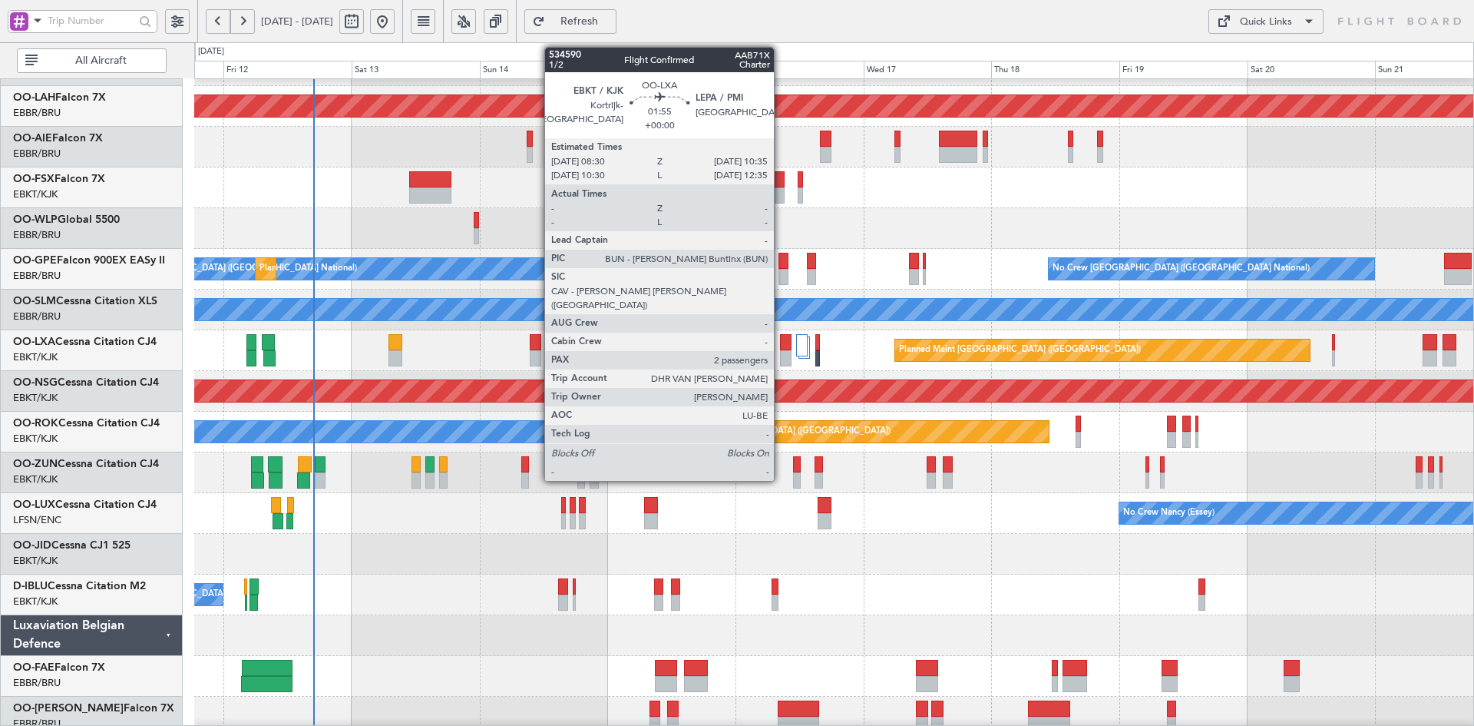
click at [781, 354] on div at bounding box center [786, 358] width 12 height 16
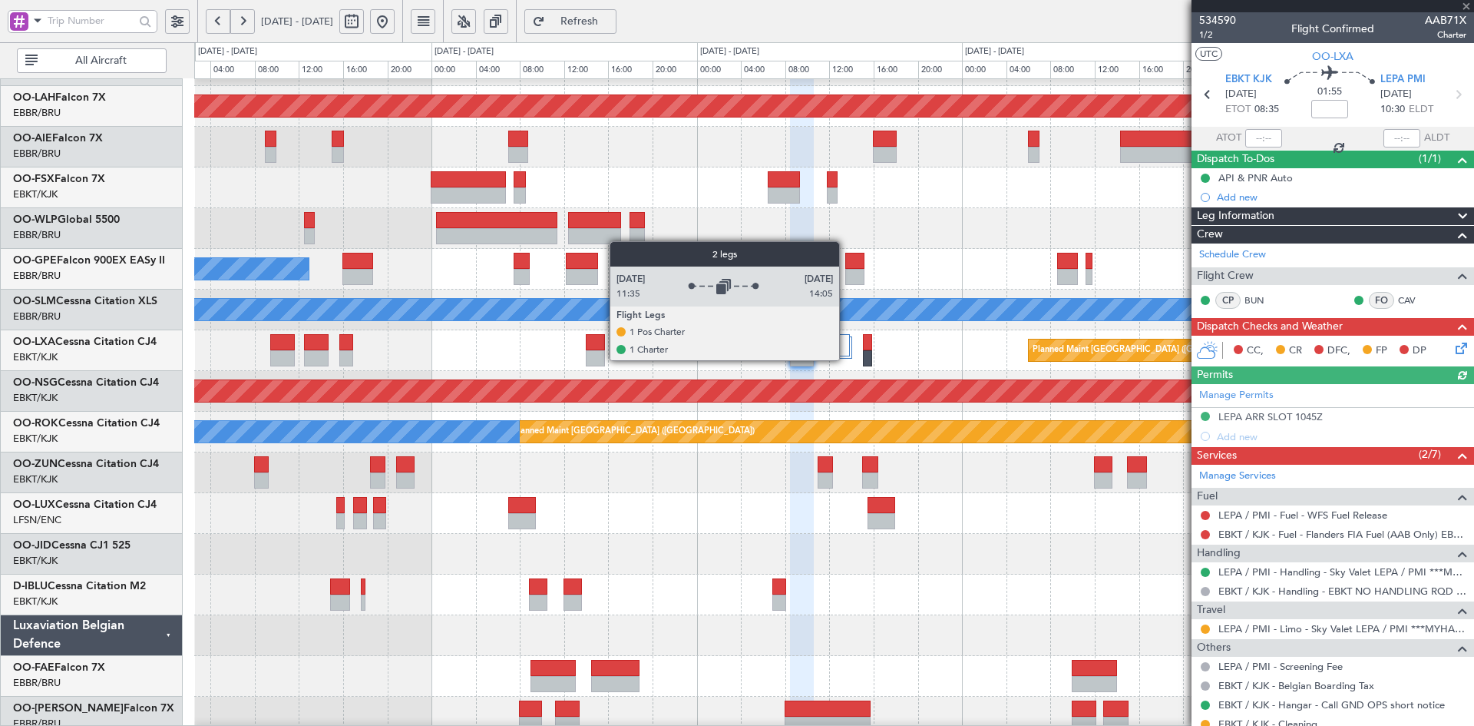
click at [846, 354] on div at bounding box center [836, 345] width 25 height 22
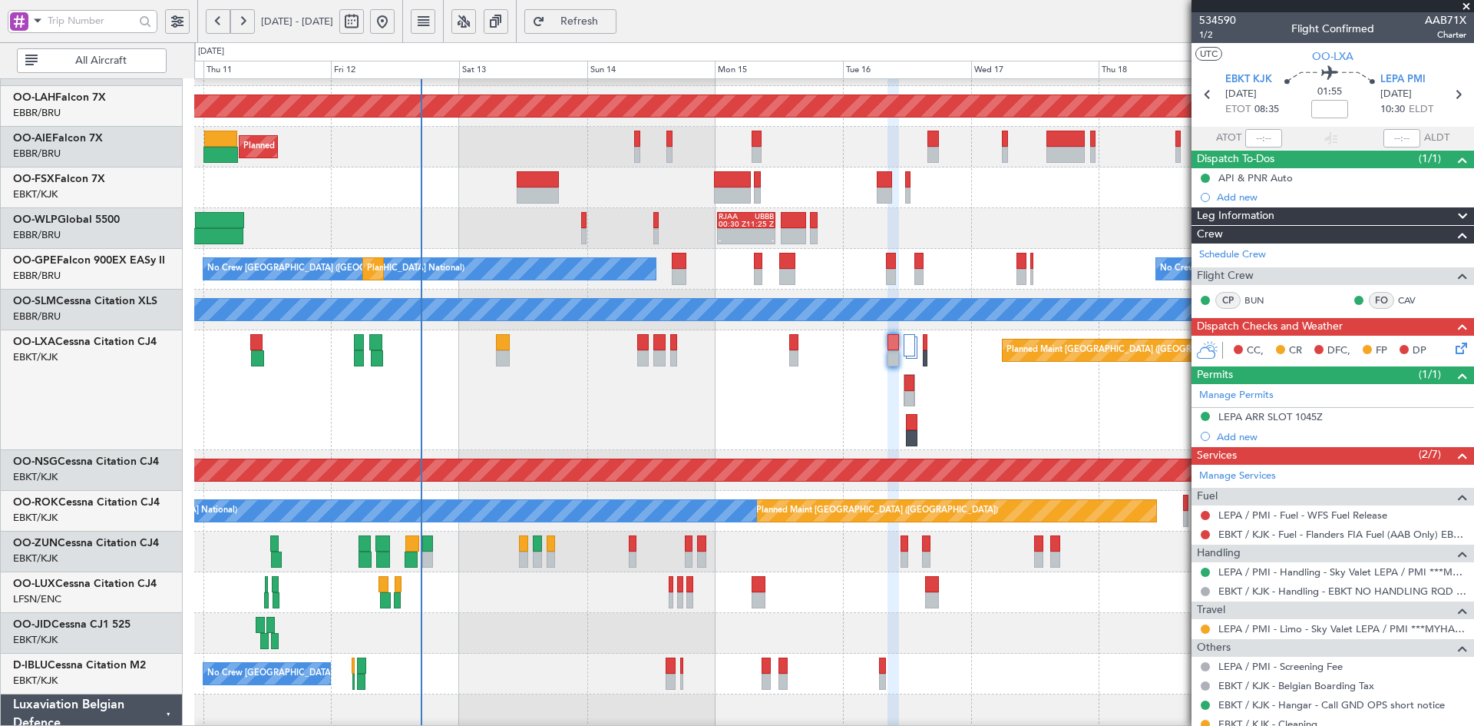
click at [902, 393] on div "Planned Maint [GEOGRAPHIC_DATA] ([GEOGRAPHIC_DATA]) Planned Maint [GEOGRAPHIC_D…" at bounding box center [833, 390] width 1279 height 120
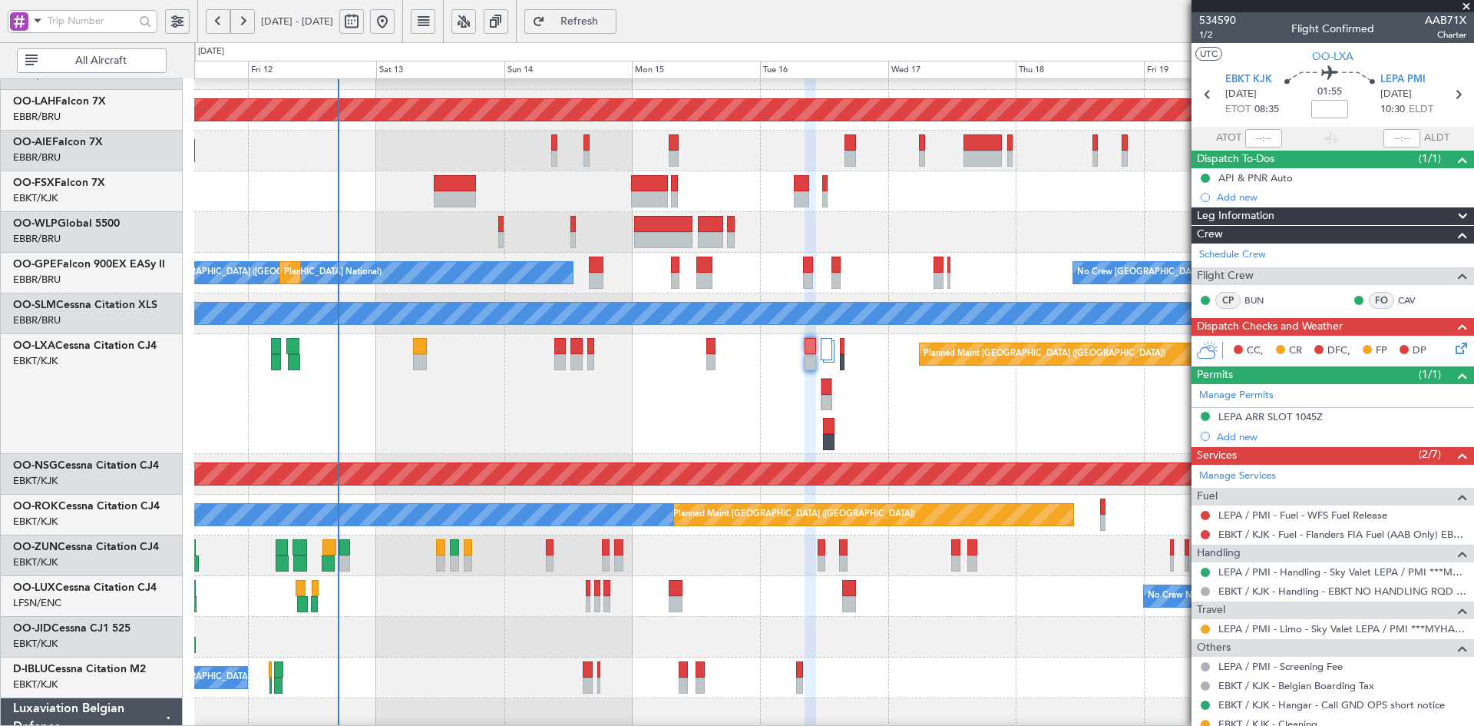
click at [1465, 4] on span at bounding box center [1466, 7] width 15 height 14
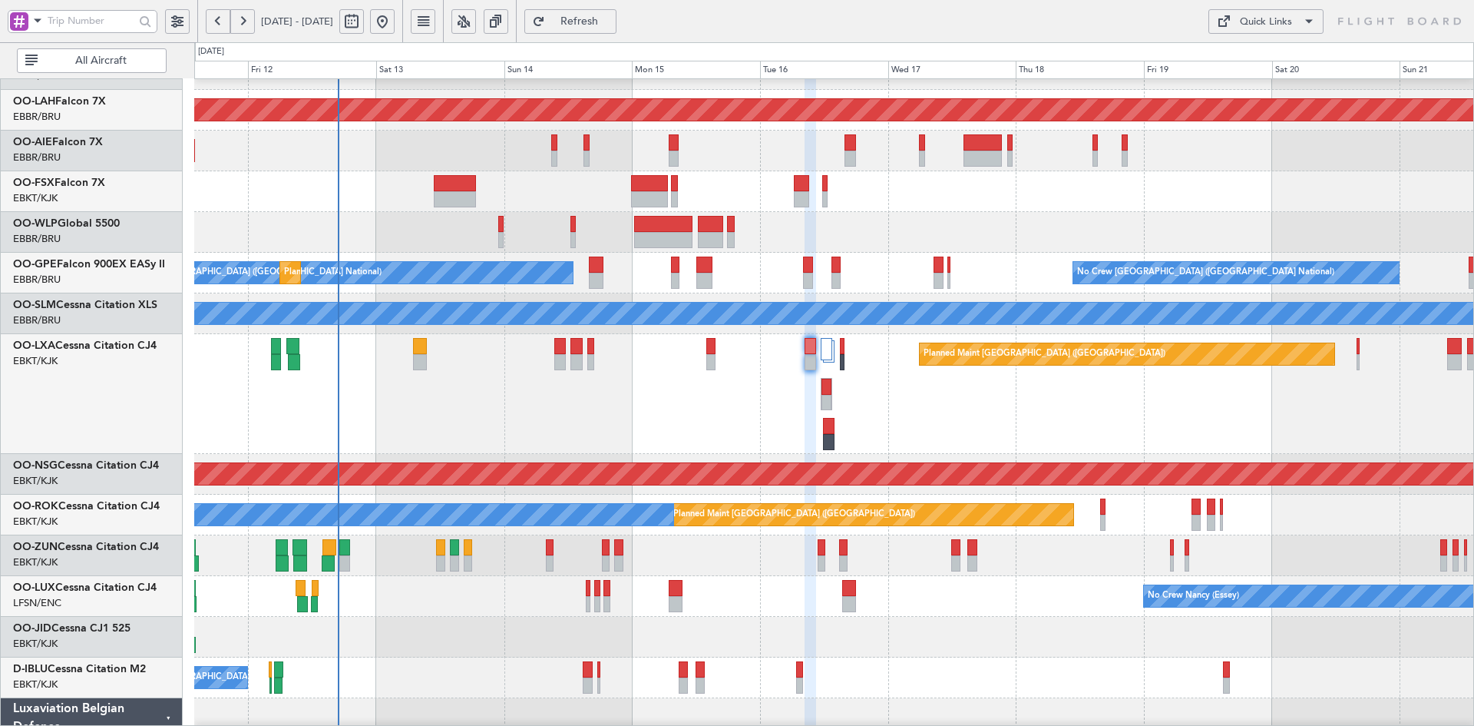
type input "0"
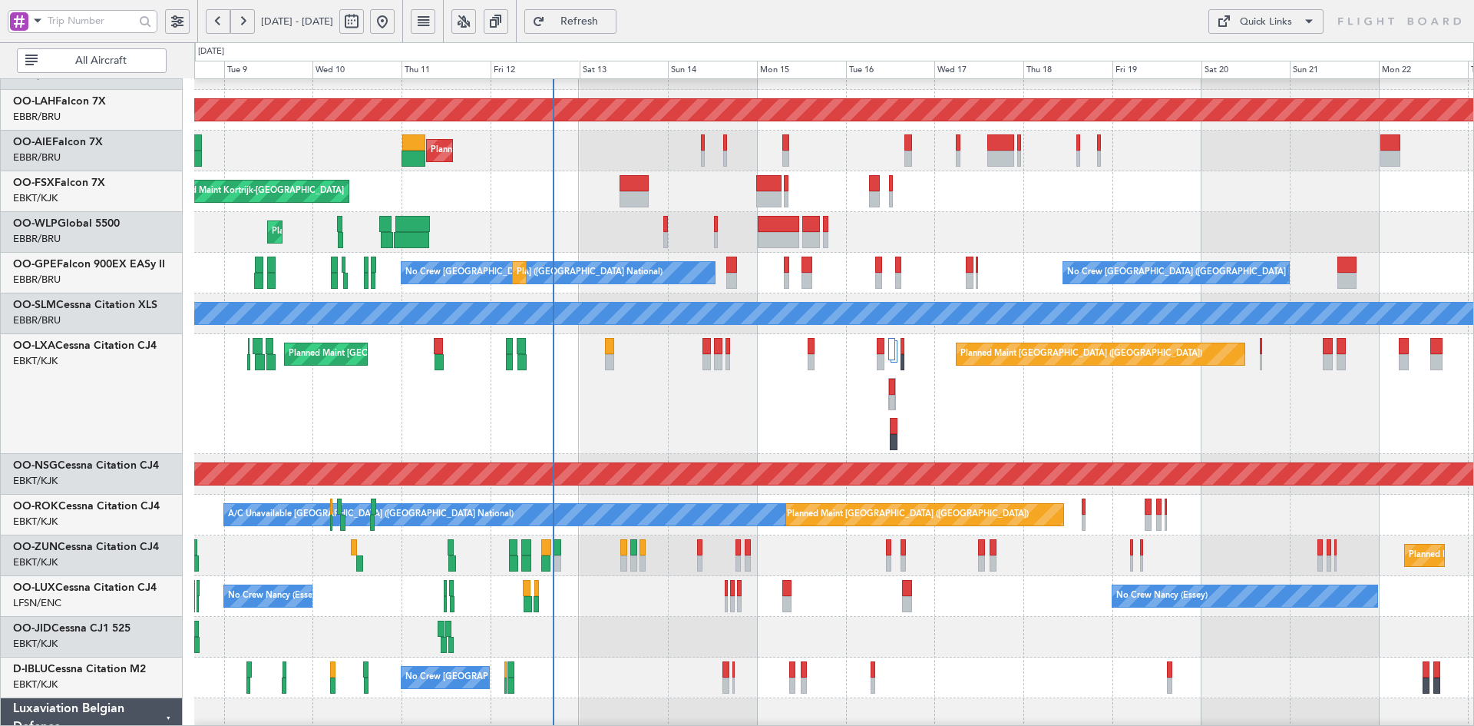
click at [1180, 415] on div "Planned Maint [GEOGRAPHIC_DATA] ([GEOGRAPHIC_DATA]) Planned Maint [GEOGRAPHIC_D…" at bounding box center [833, 394] width 1279 height 120
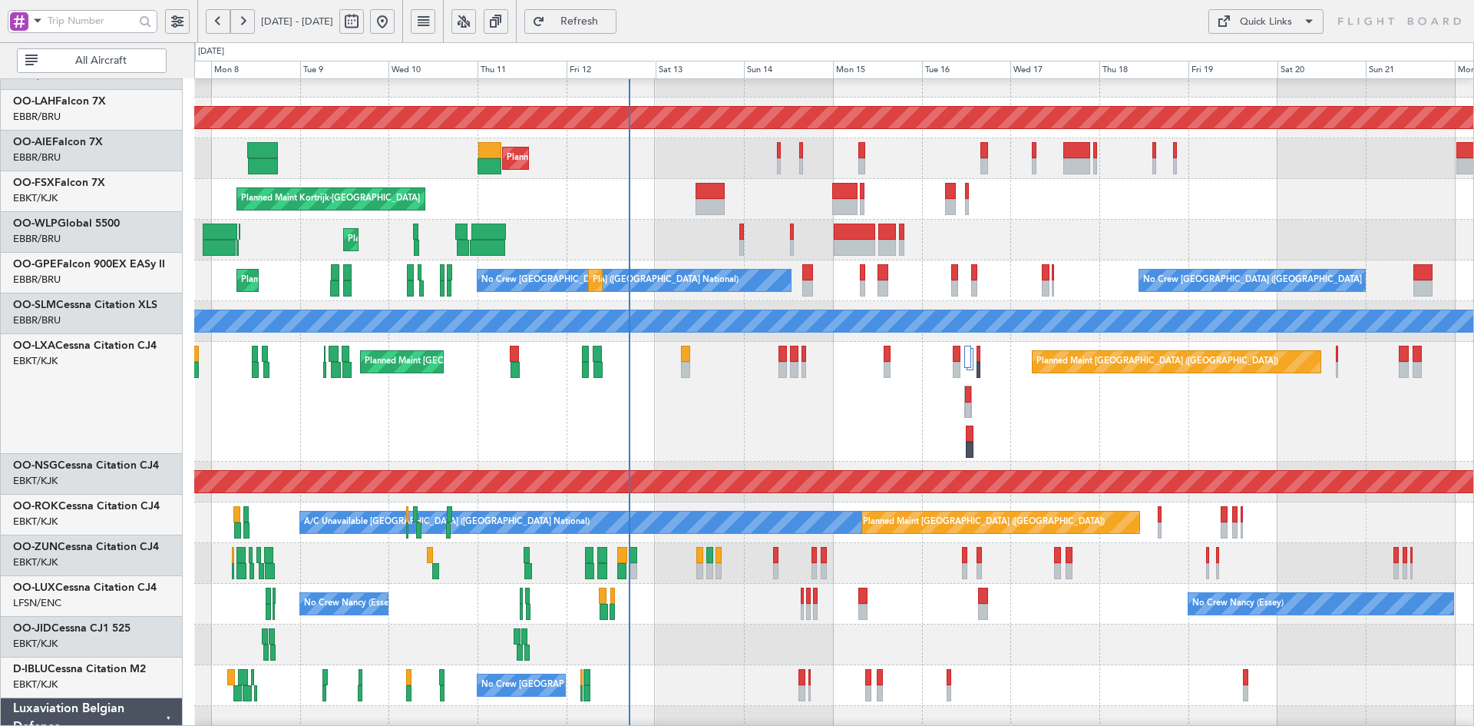
scroll to position [144, 0]
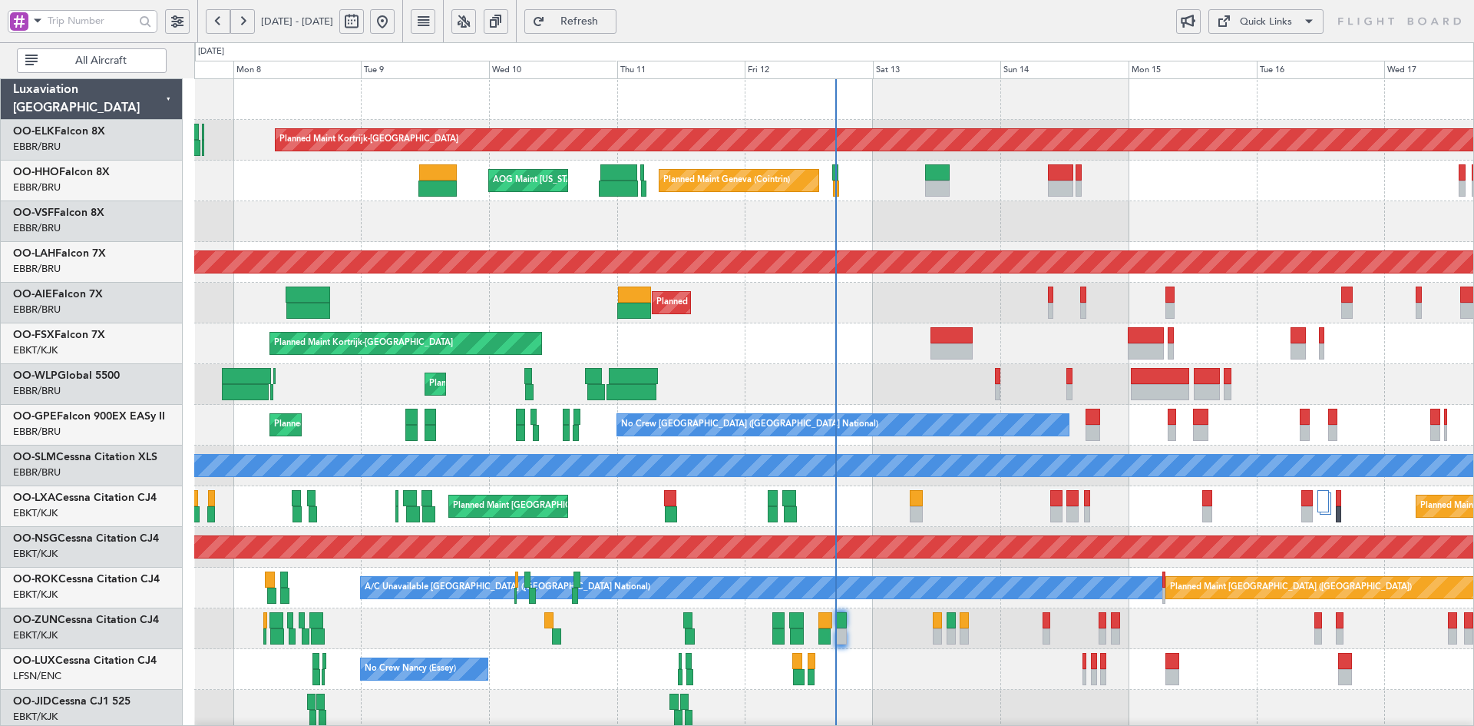
click at [865, 181] on div "Planned Maint Geneva (Cointrin) AOG Maint [US_STATE] ([GEOGRAPHIC_DATA])" at bounding box center [833, 180] width 1279 height 41
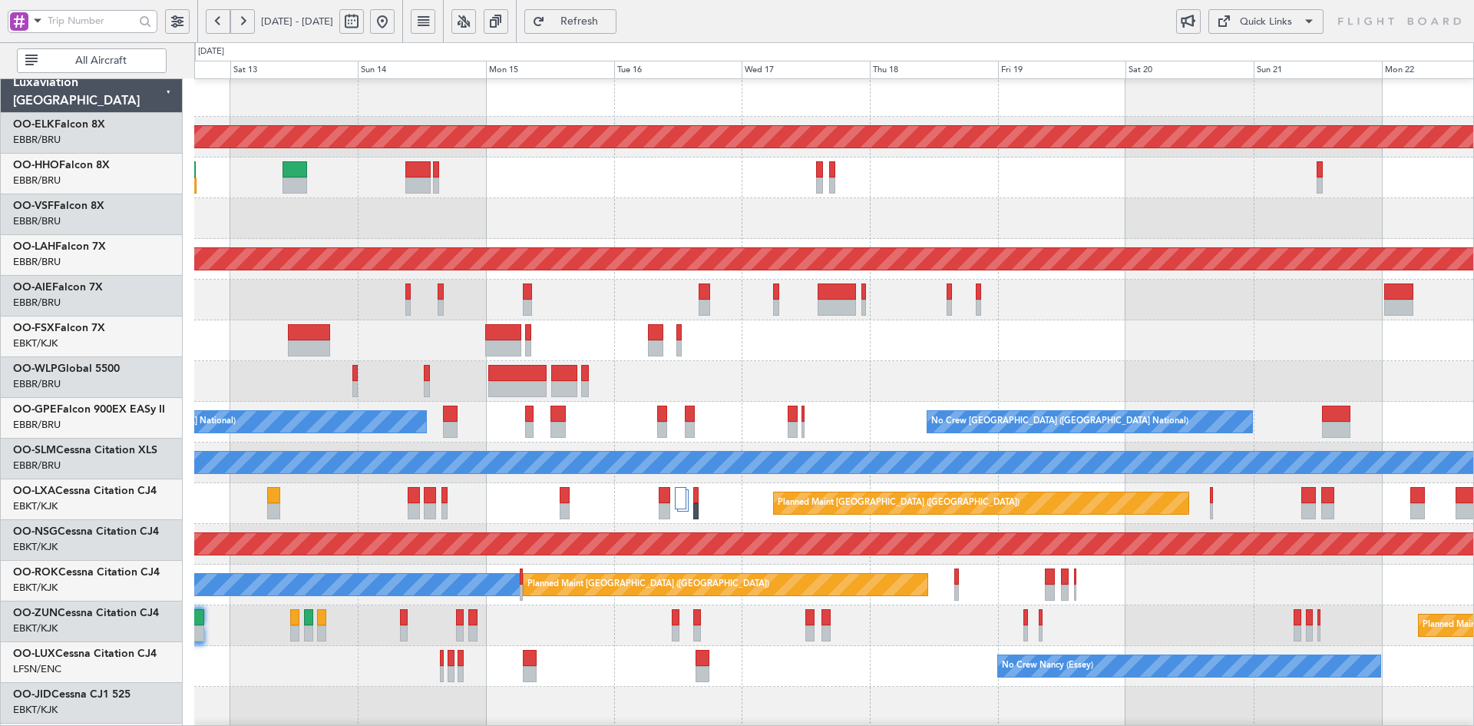
scroll to position [3, 0]
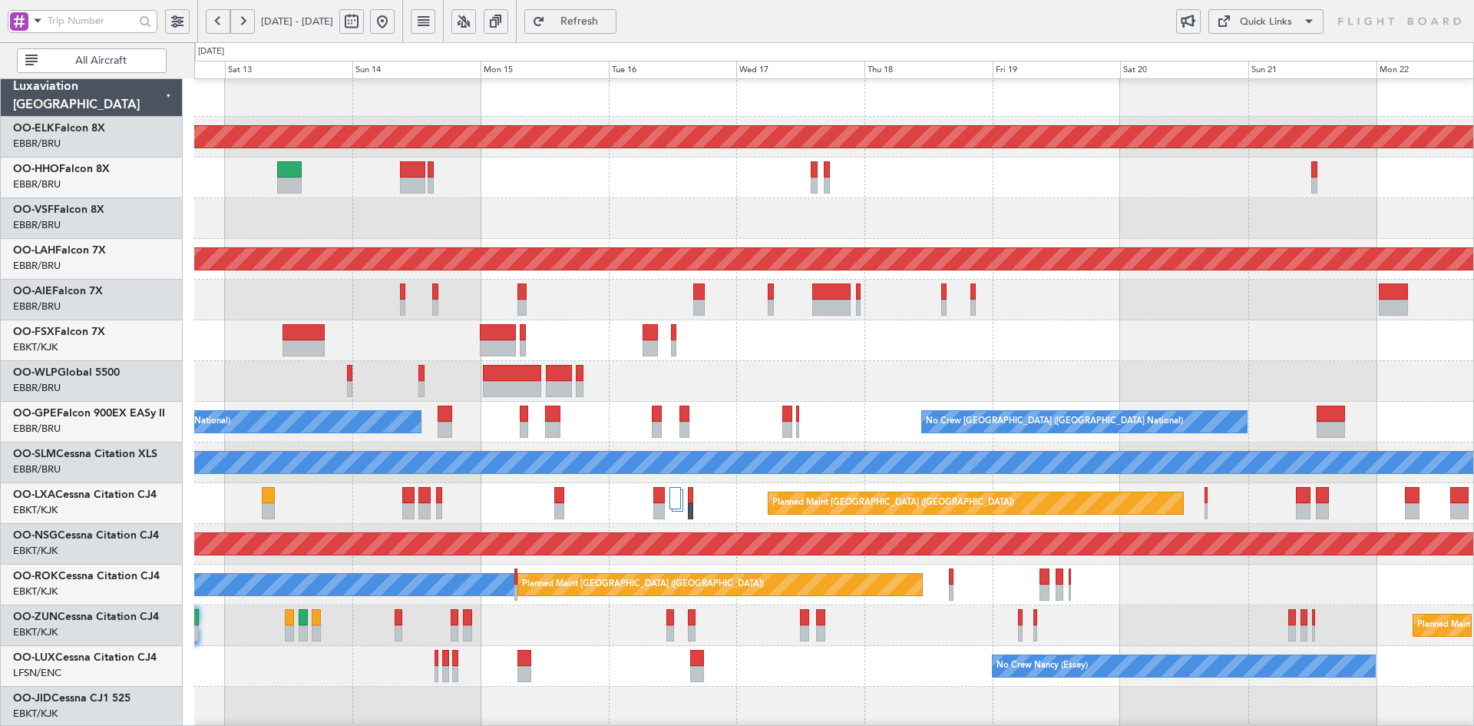
click at [1013, 388] on div at bounding box center [833, 381] width 1279 height 41
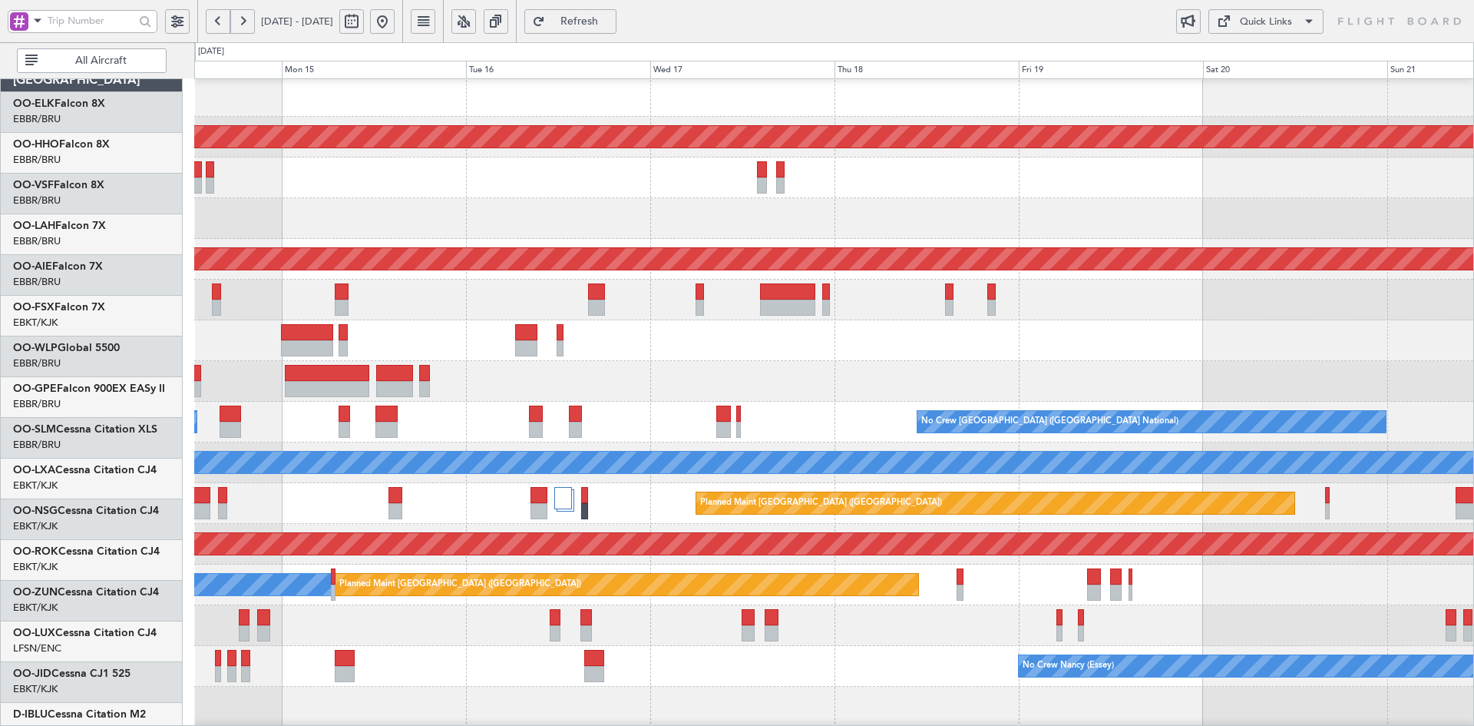
click at [1009, 406] on div "No Crew [GEOGRAPHIC_DATA] ([GEOGRAPHIC_DATA] National) No Crew [GEOGRAPHIC_DATA…" at bounding box center [833, 422] width 1279 height 41
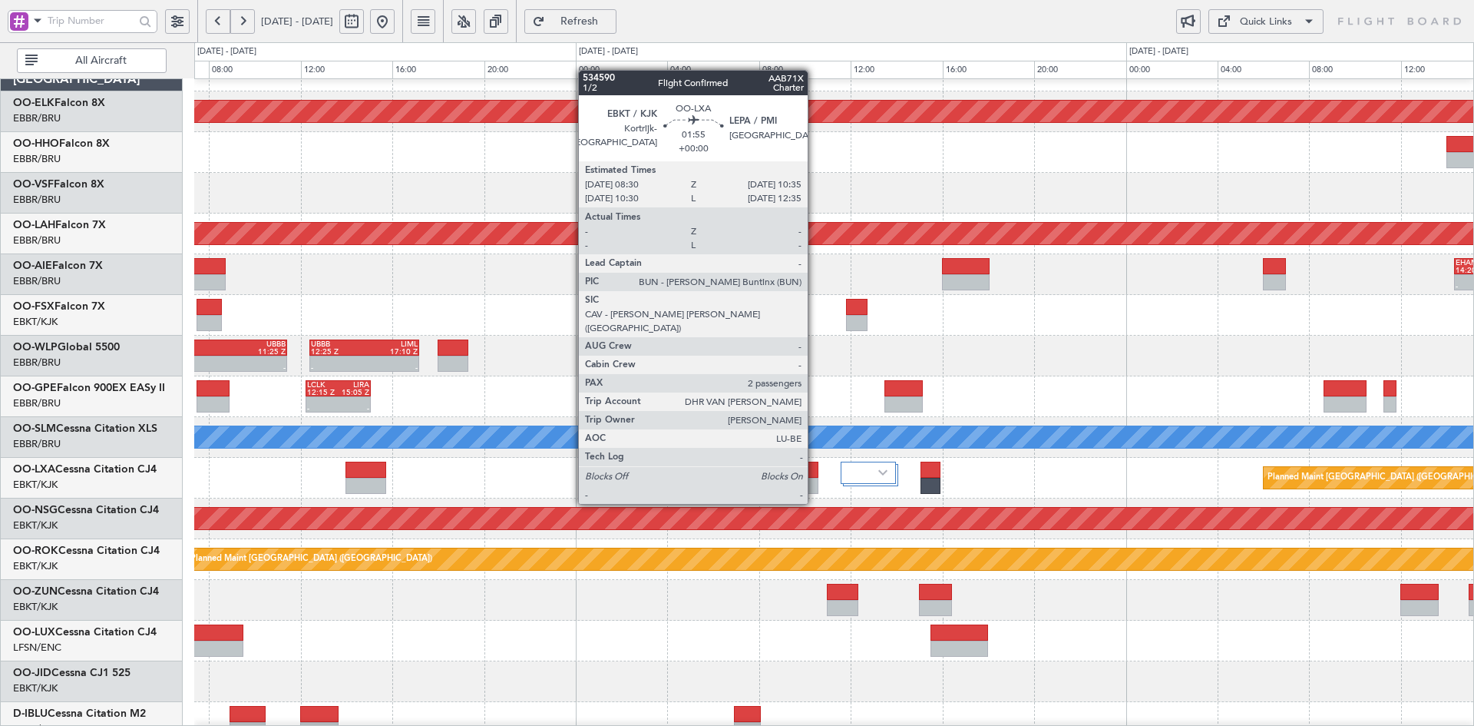
click at [815, 475] on div at bounding box center [794, 470] width 48 height 16
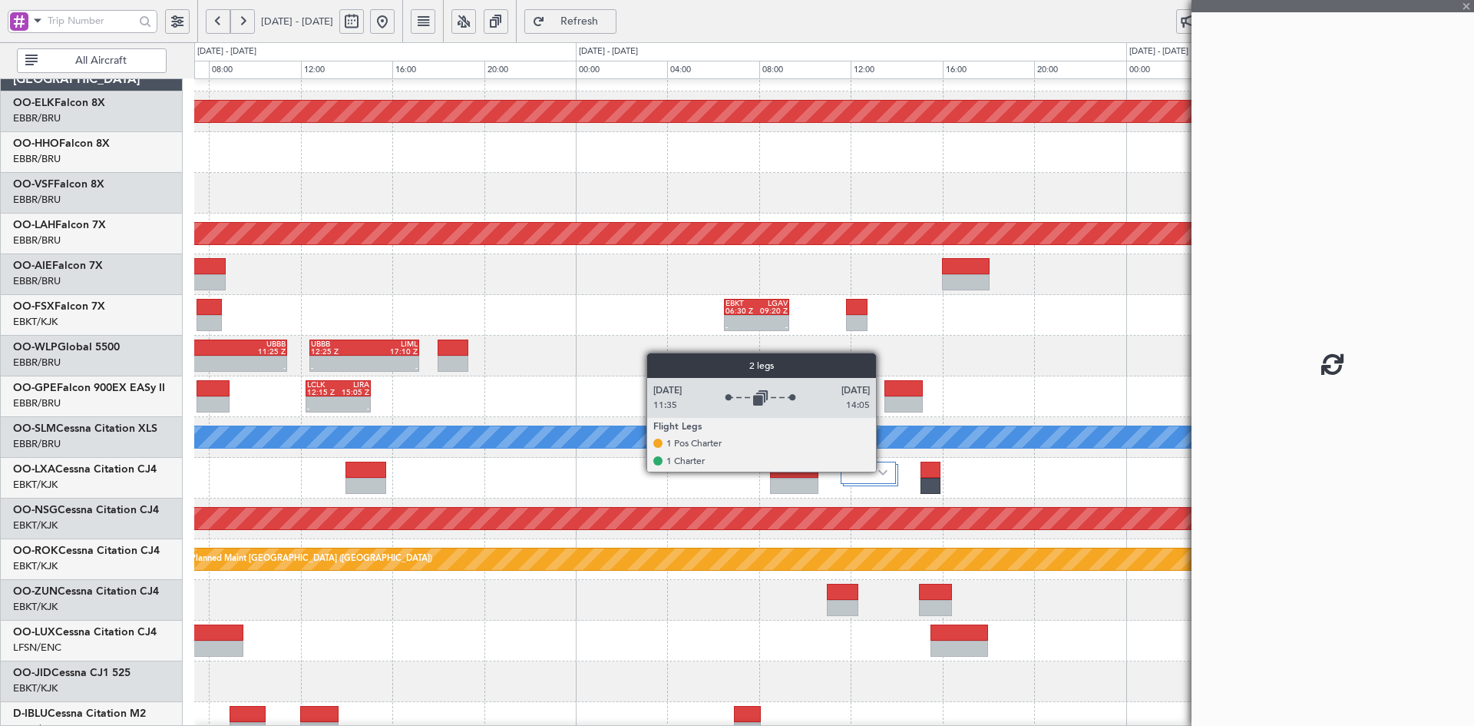
click at [883, 471] on img at bounding box center [882, 472] width 9 height 6
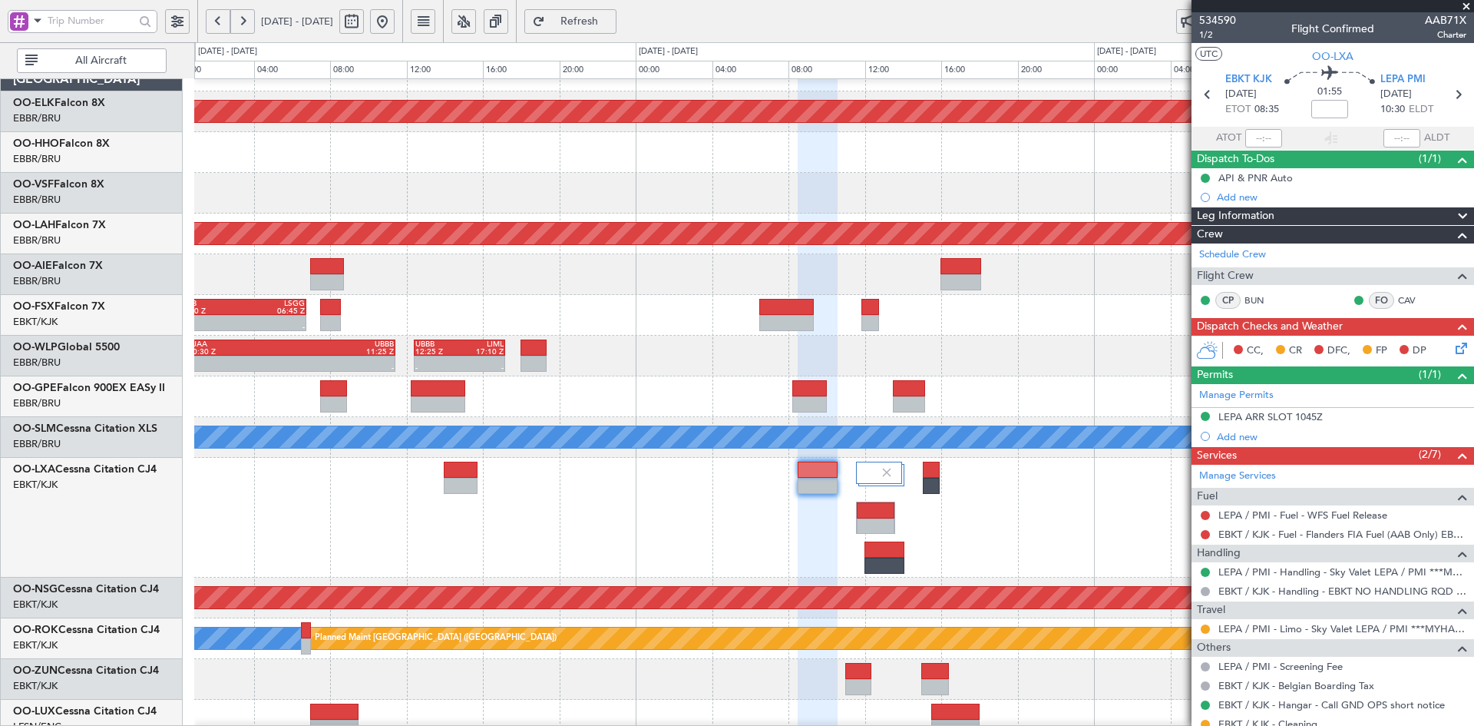
click at [1474, 4] on span at bounding box center [1466, 7] width 15 height 14
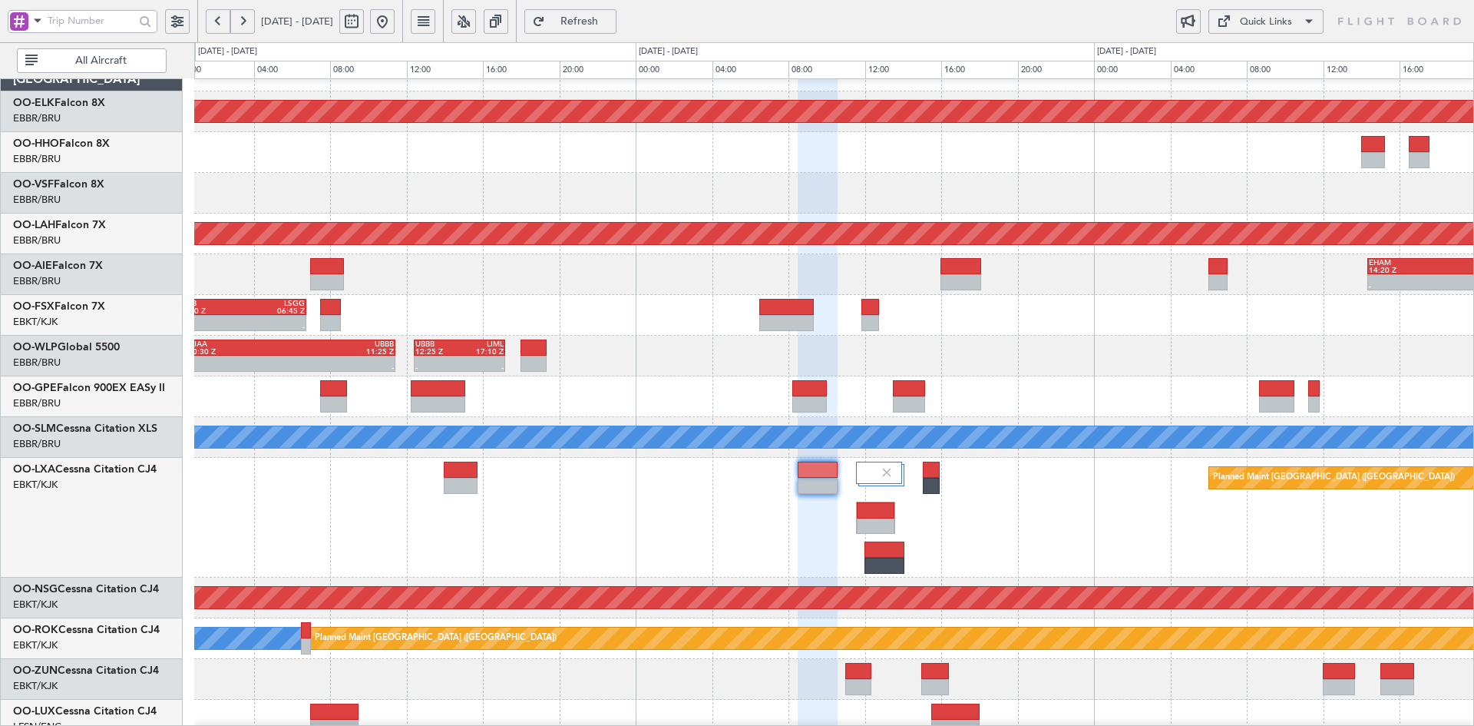
type input "0"
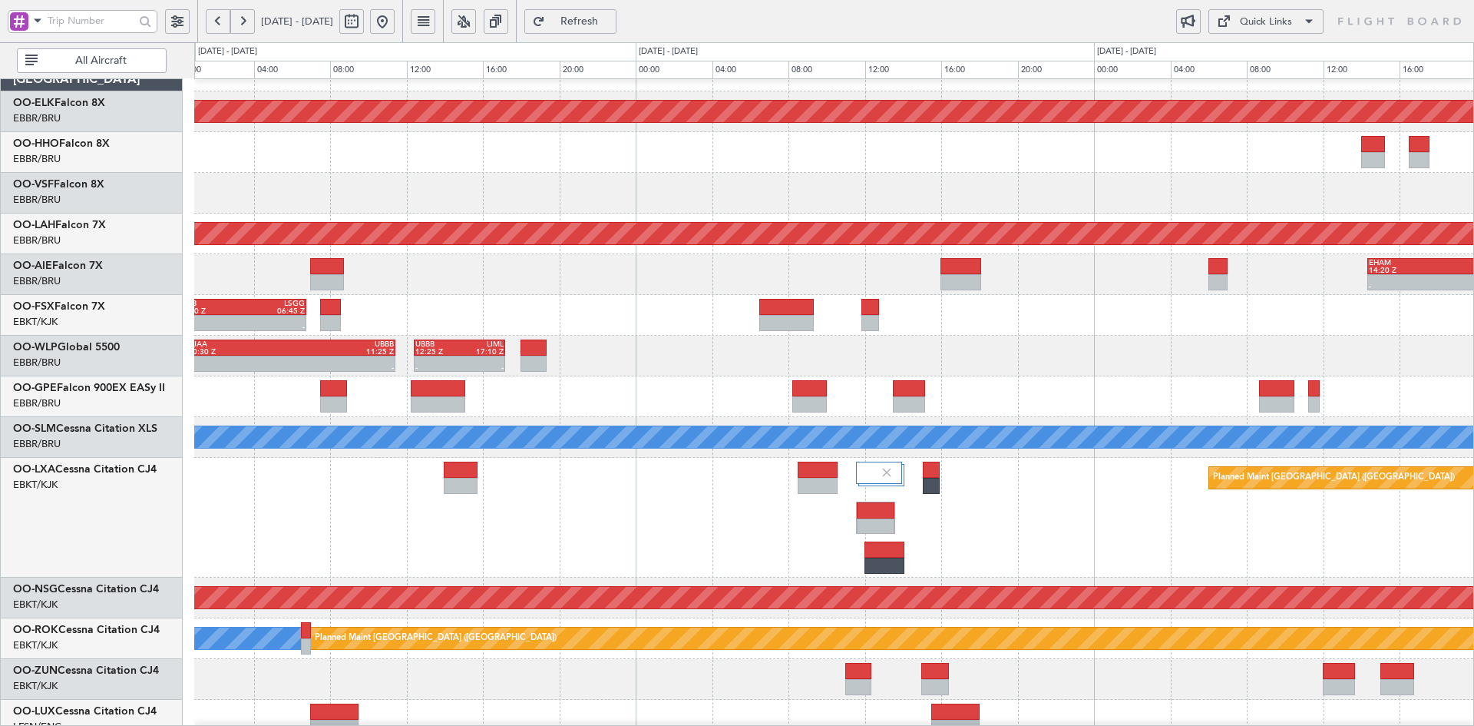
scroll to position [0, 0]
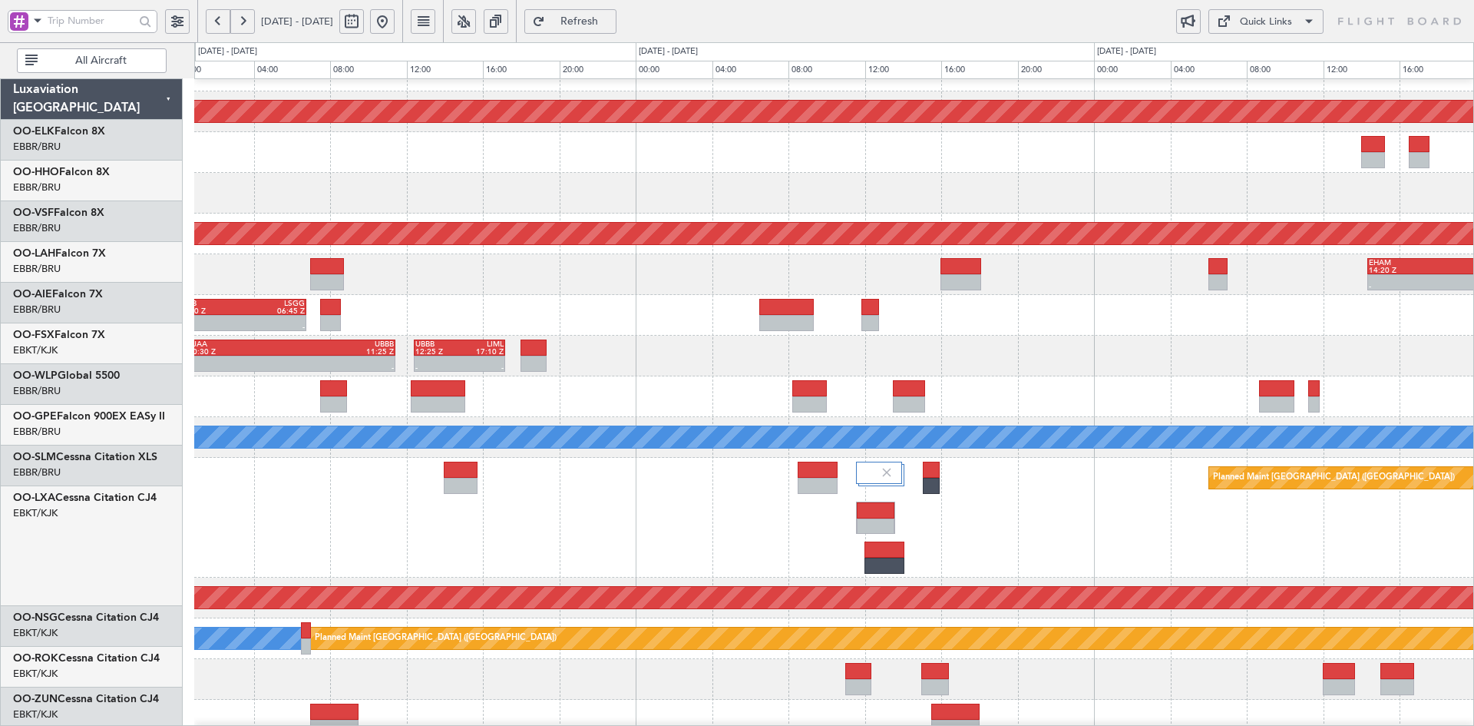
click at [934, 250] on div "Planned Maint Kortrijk-[GEOGRAPHIC_DATA] GMMH 09:00 Z EBBR 13:40 Z - - Planned …" at bounding box center [833, 497] width 1279 height 893
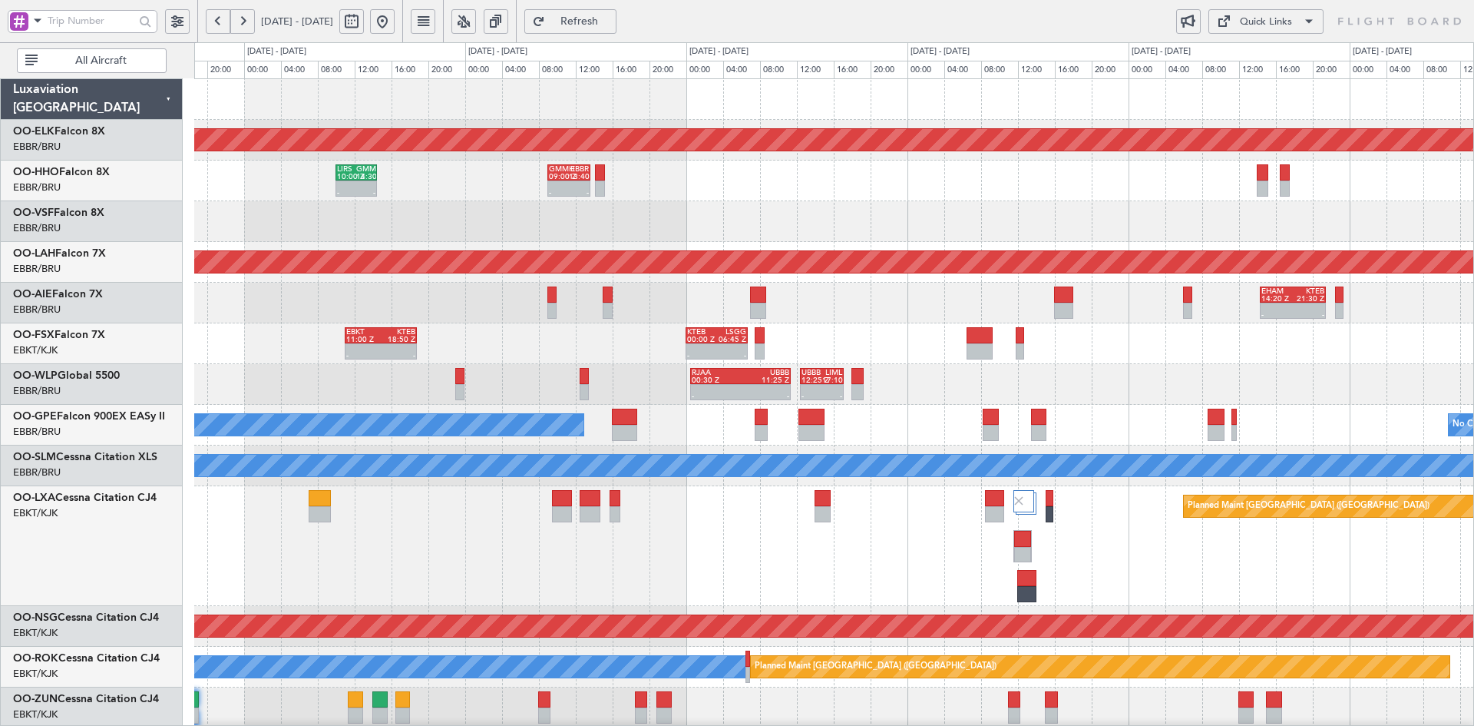
click at [763, 323] on div "- - KTEB 00:00 Z LSGG 06:45 Z EBKT 11:00 Z KTEB 18:50 Z - -" at bounding box center [833, 343] width 1279 height 41
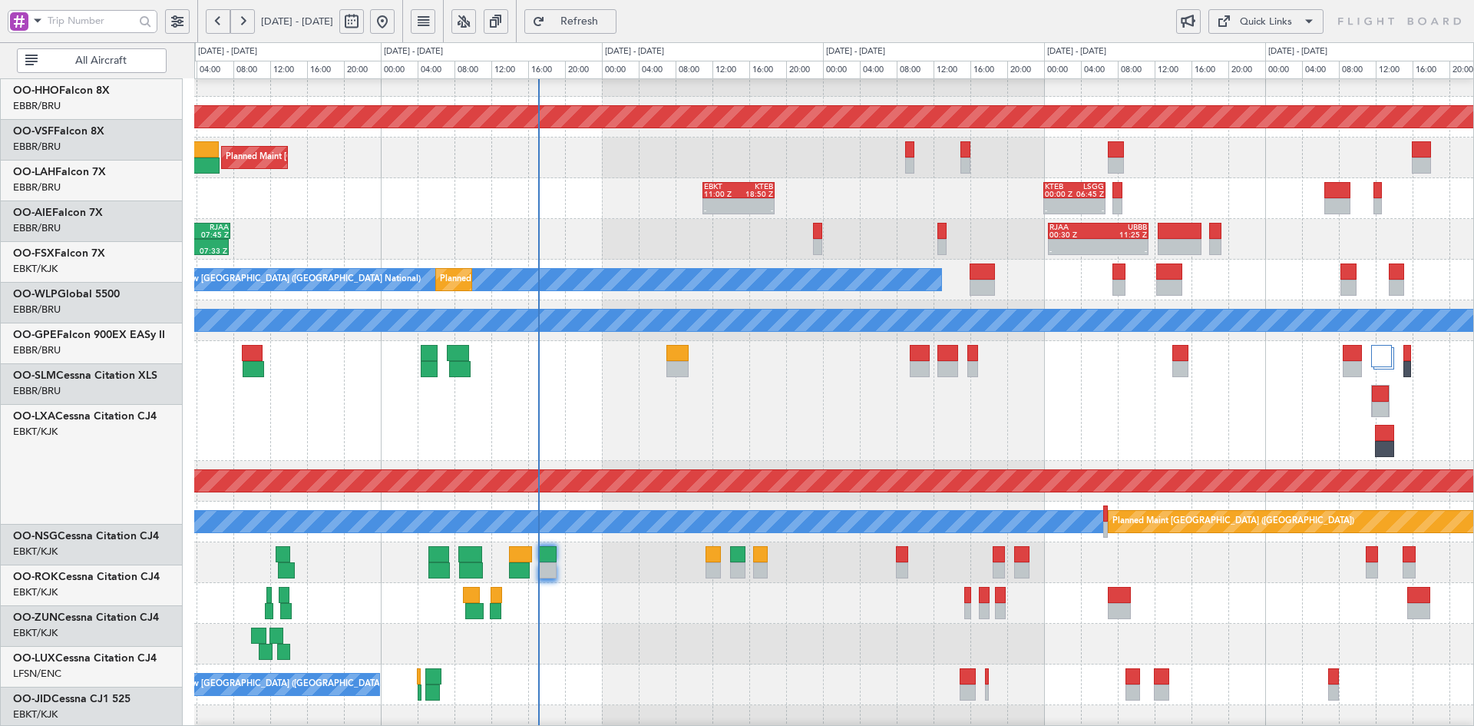
scroll to position [157, 0]
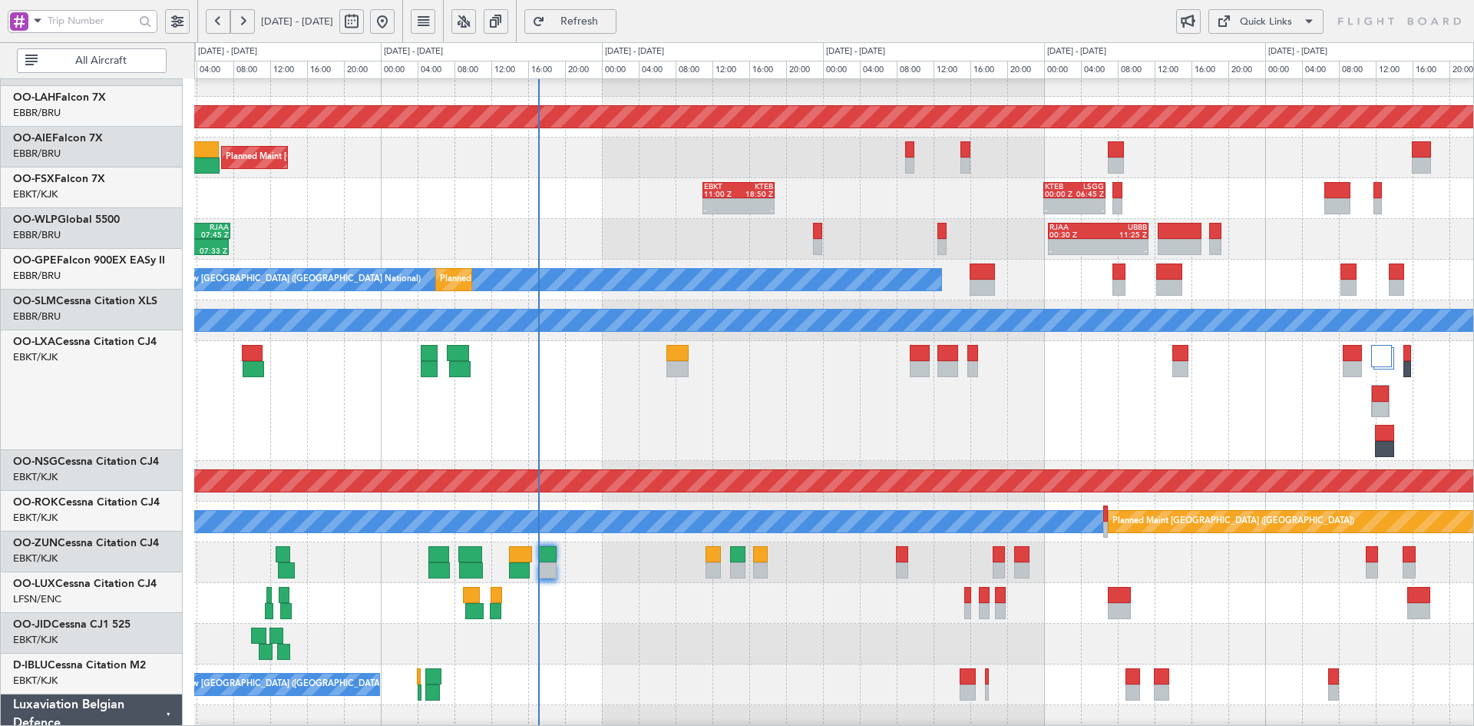
click at [912, 398] on div "Planned Maint [GEOGRAPHIC_DATA] ([GEOGRAPHIC_DATA]) Planned Maint [GEOGRAPHIC_D…" at bounding box center [833, 401] width 1279 height 120
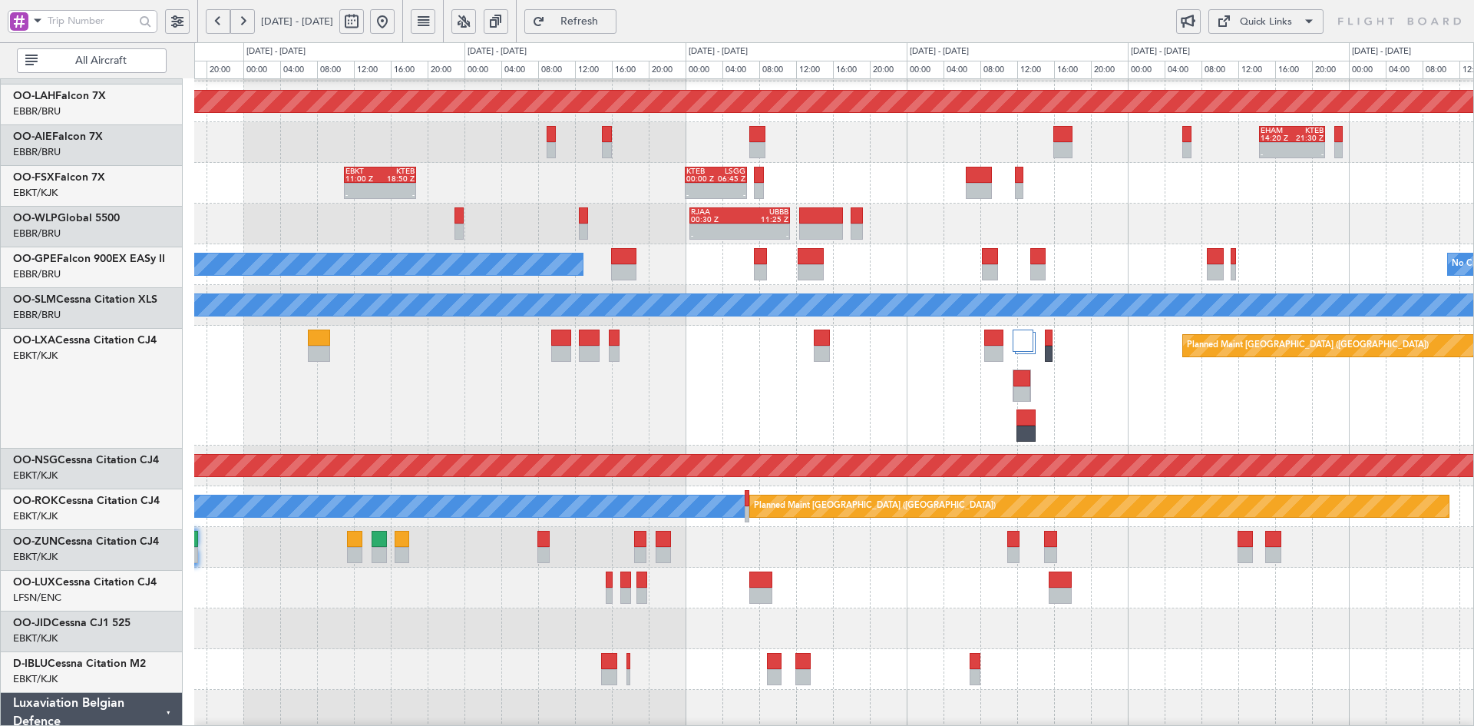
scroll to position [163, 0]
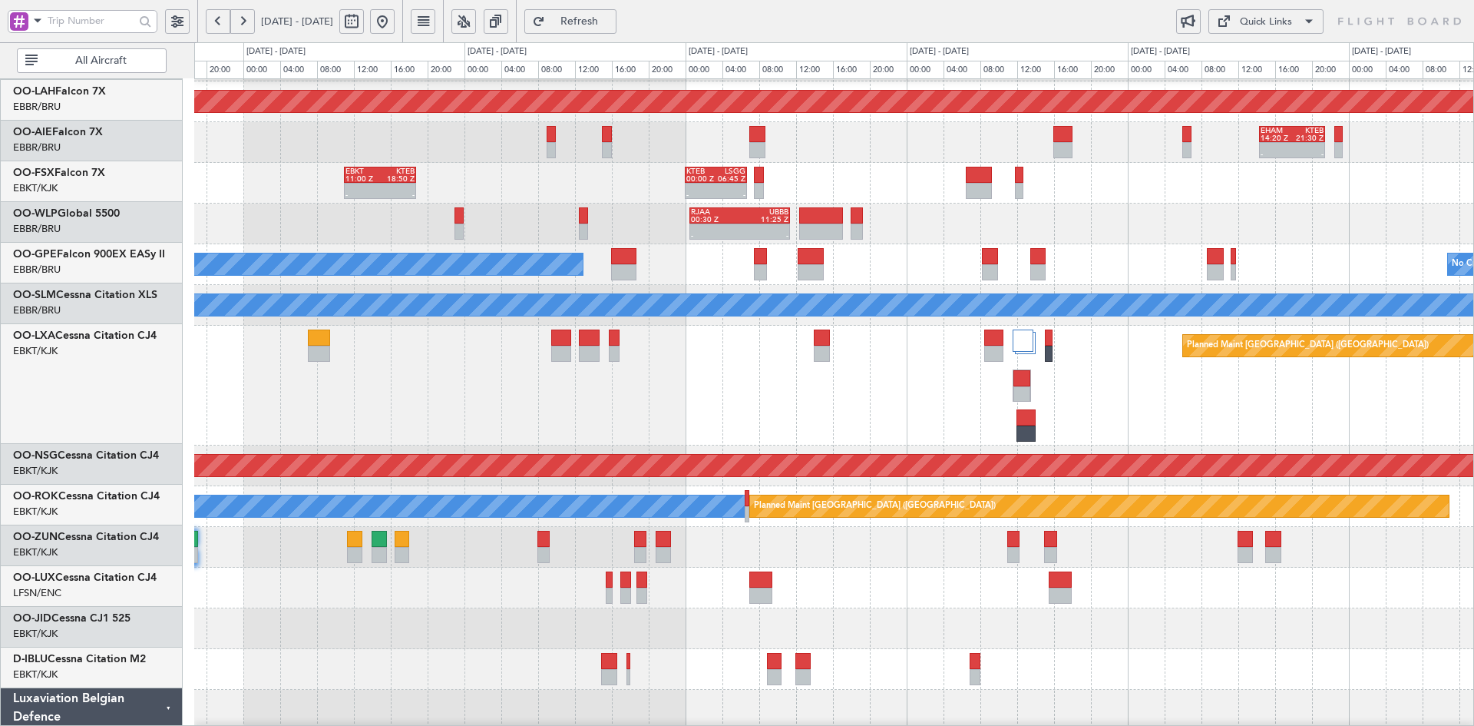
click at [732, 448] on div "Planned Maint [GEOGRAPHIC_DATA] ([GEOGRAPHIC_DATA])" at bounding box center [833, 465] width 1279 height 41
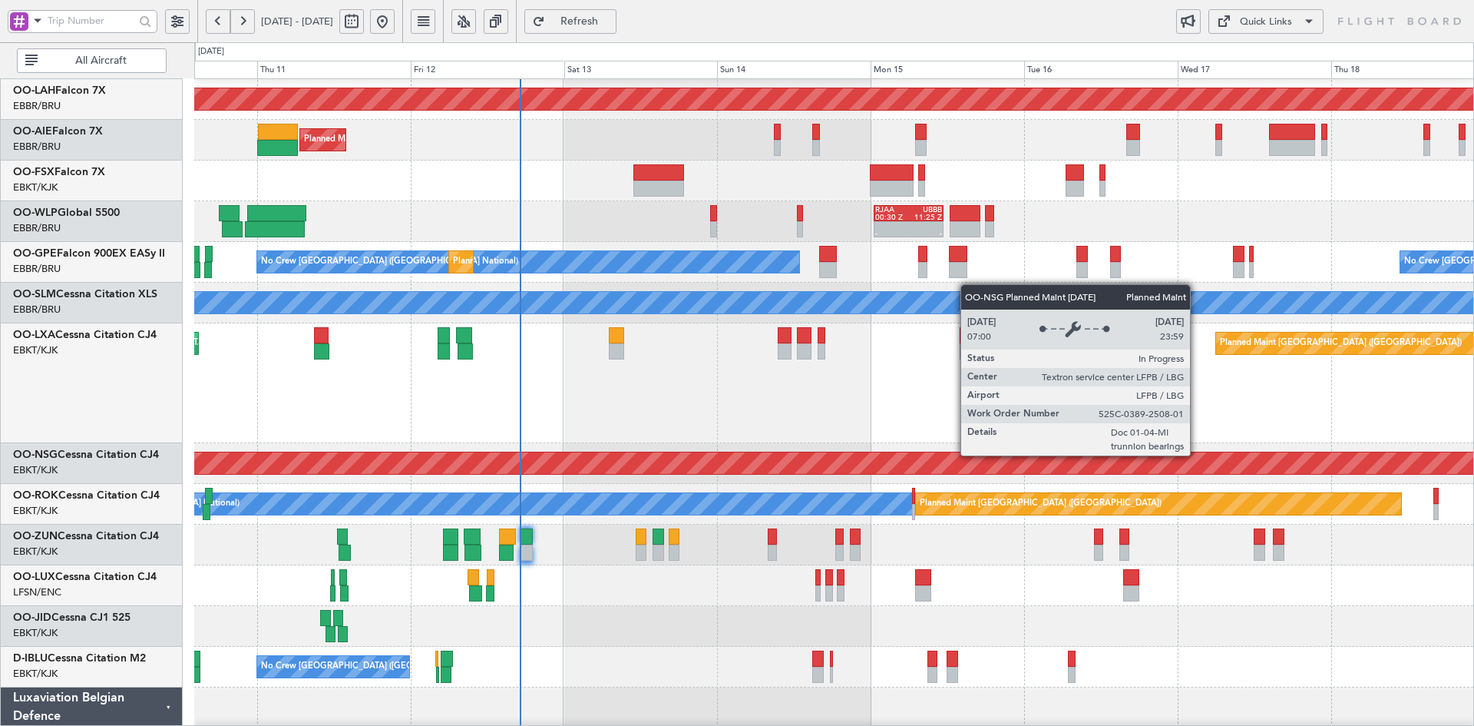
click at [913, 452] on div "Planned Maint [GEOGRAPHIC_DATA] ([GEOGRAPHIC_DATA])" at bounding box center [834, 463] width 3837 height 22
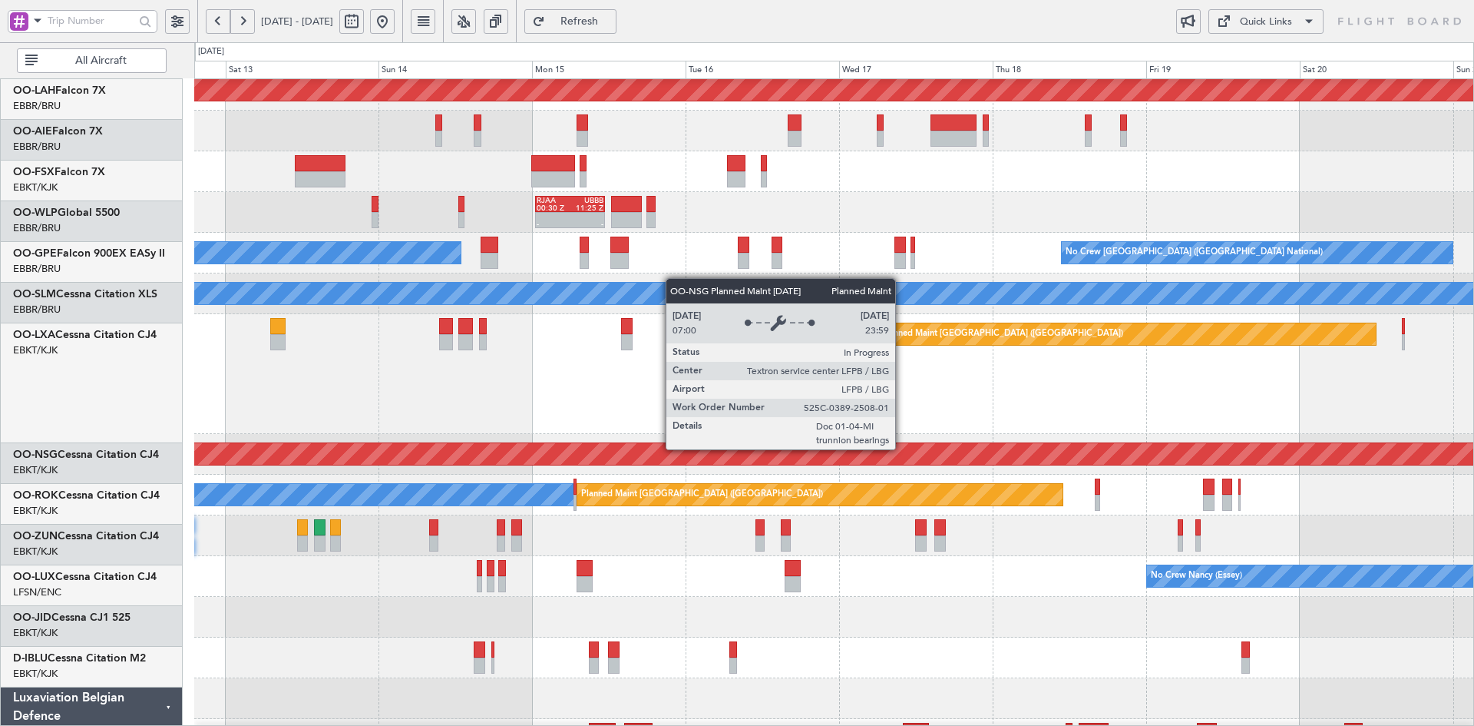
scroll to position [172, 0]
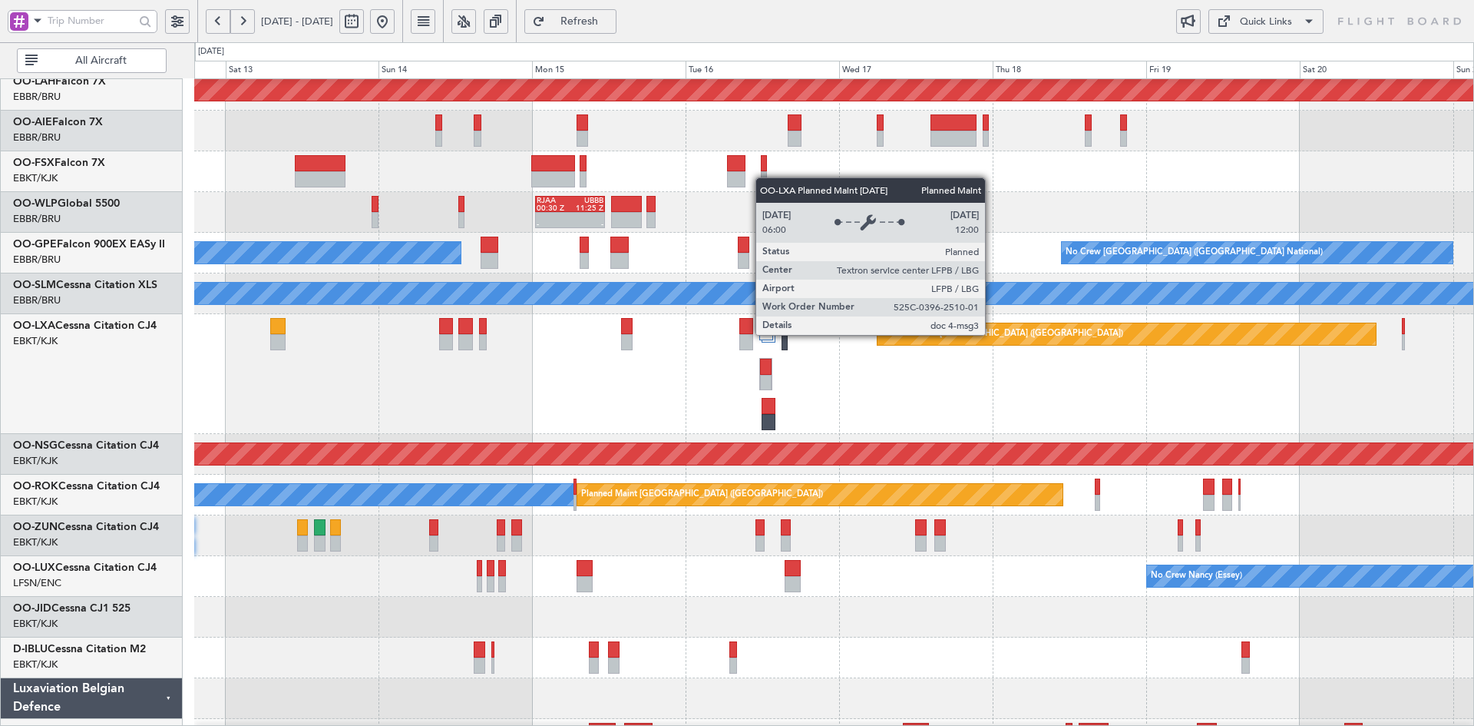
click at [882, 338] on div "Planned Maint [GEOGRAPHIC_DATA] ([GEOGRAPHIC_DATA])" at bounding box center [1003, 334] width 242 height 23
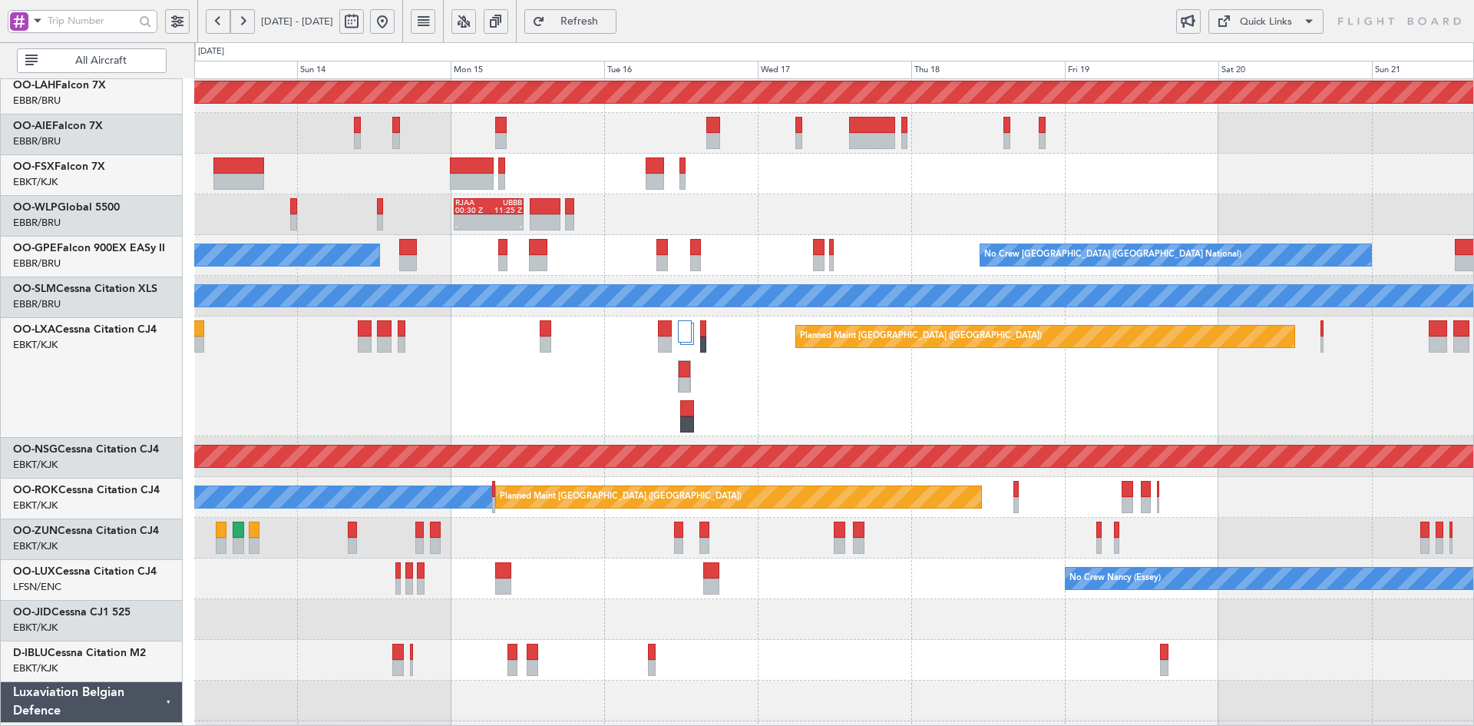
scroll to position [170, 0]
click at [854, 367] on div "Planned Maint [GEOGRAPHIC_DATA] ([GEOGRAPHIC_DATA])" at bounding box center [833, 376] width 1279 height 120
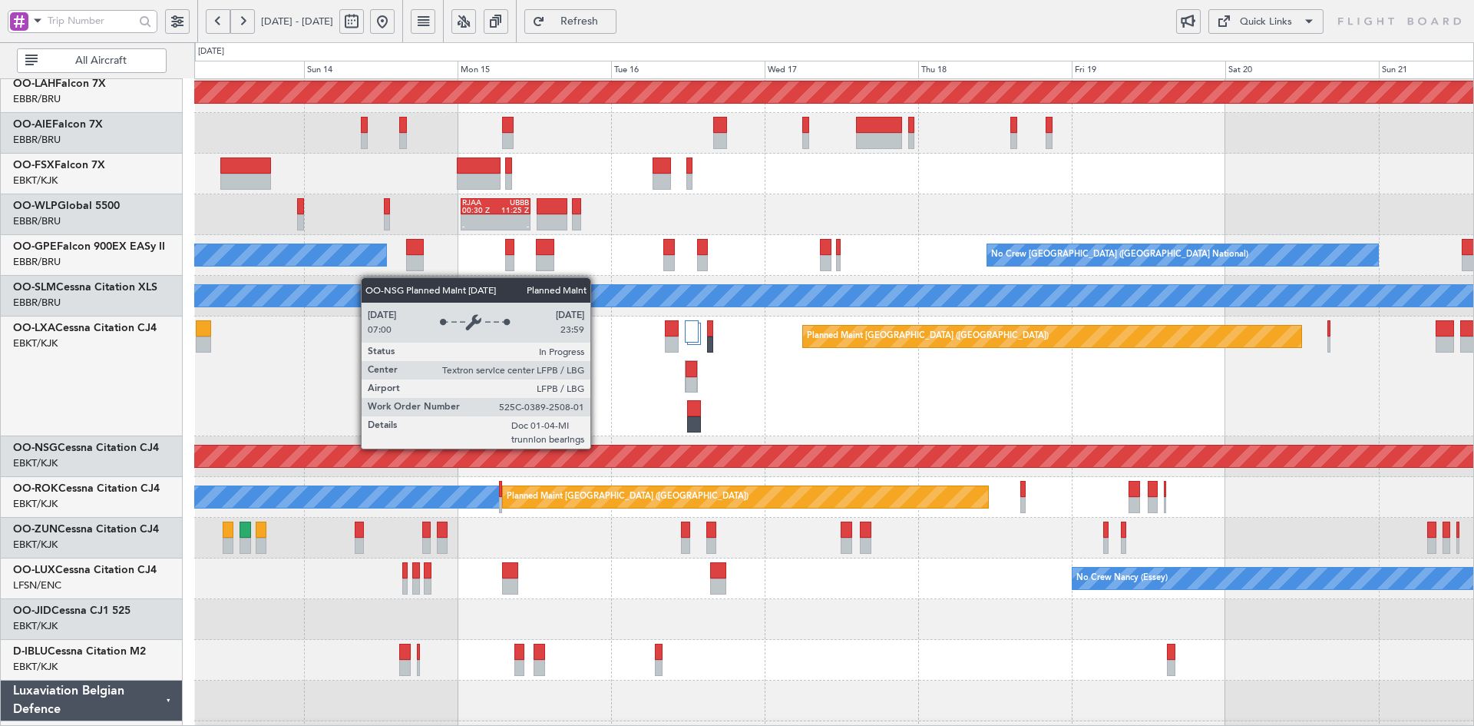
click at [679, 454] on div "Planned Maint [GEOGRAPHIC_DATA] ([GEOGRAPHIC_DATA])" at bounding box center [834, 456] width 3837 height 22
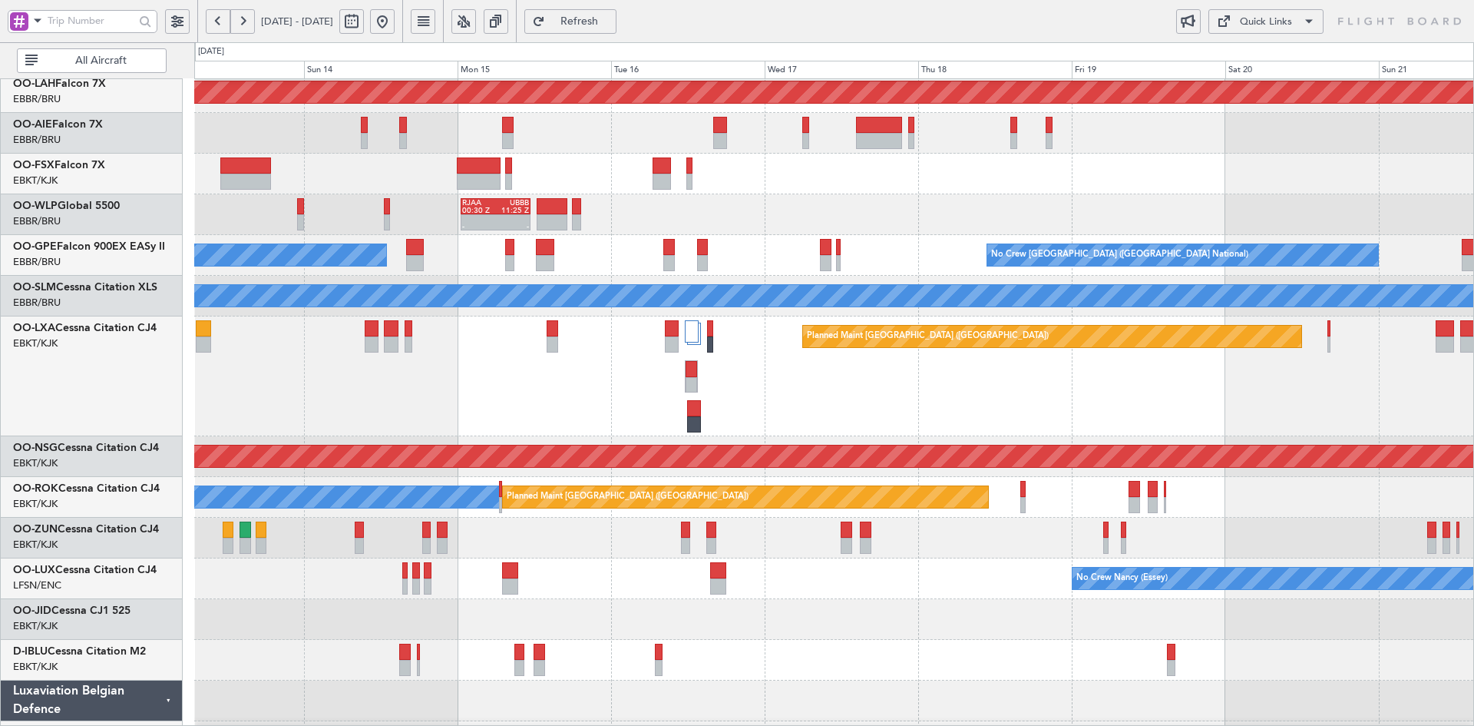
click at [1238, 402] on div "Planned Maint [GEOGRAPHIC_DATA] ([GEOGRAPHIC_DATA])" at bounding box center [833, 376] width 1279 height 120
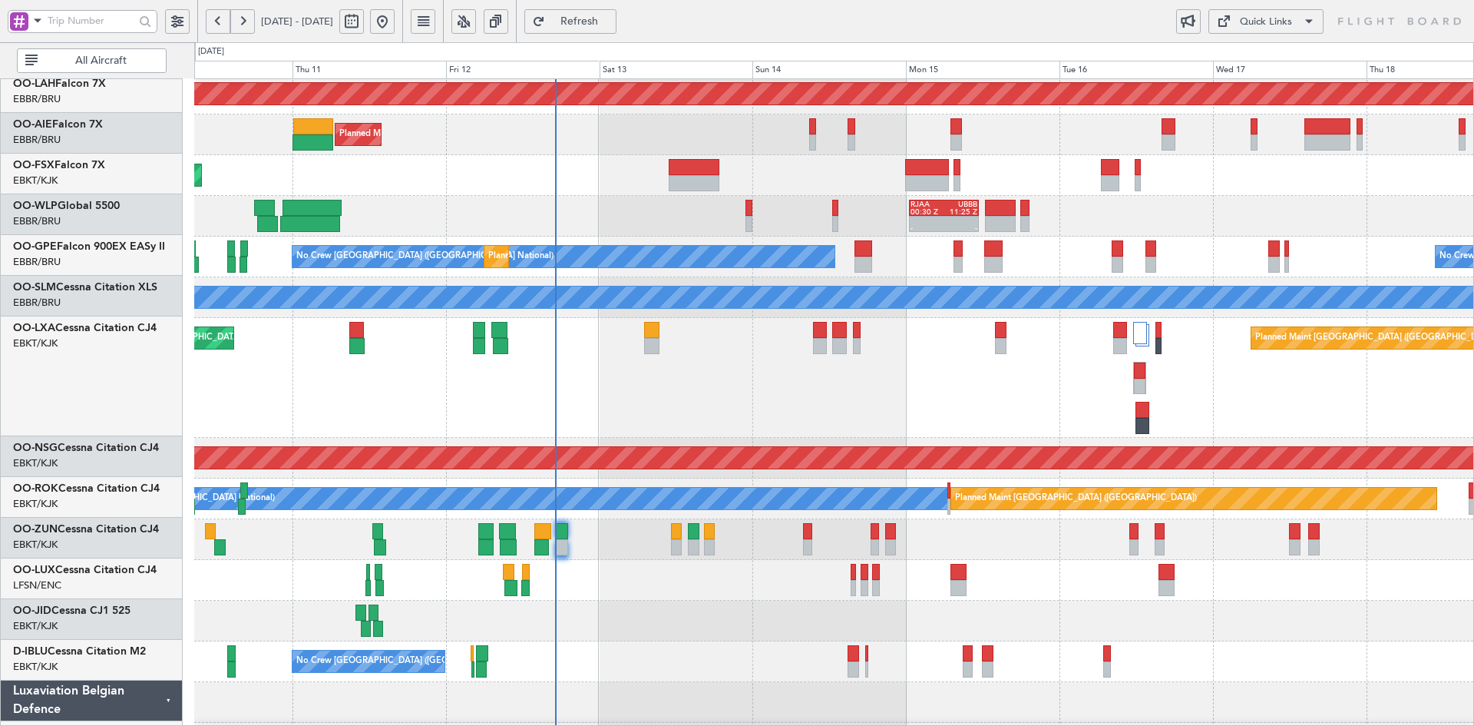
scroll to position [168, 0]
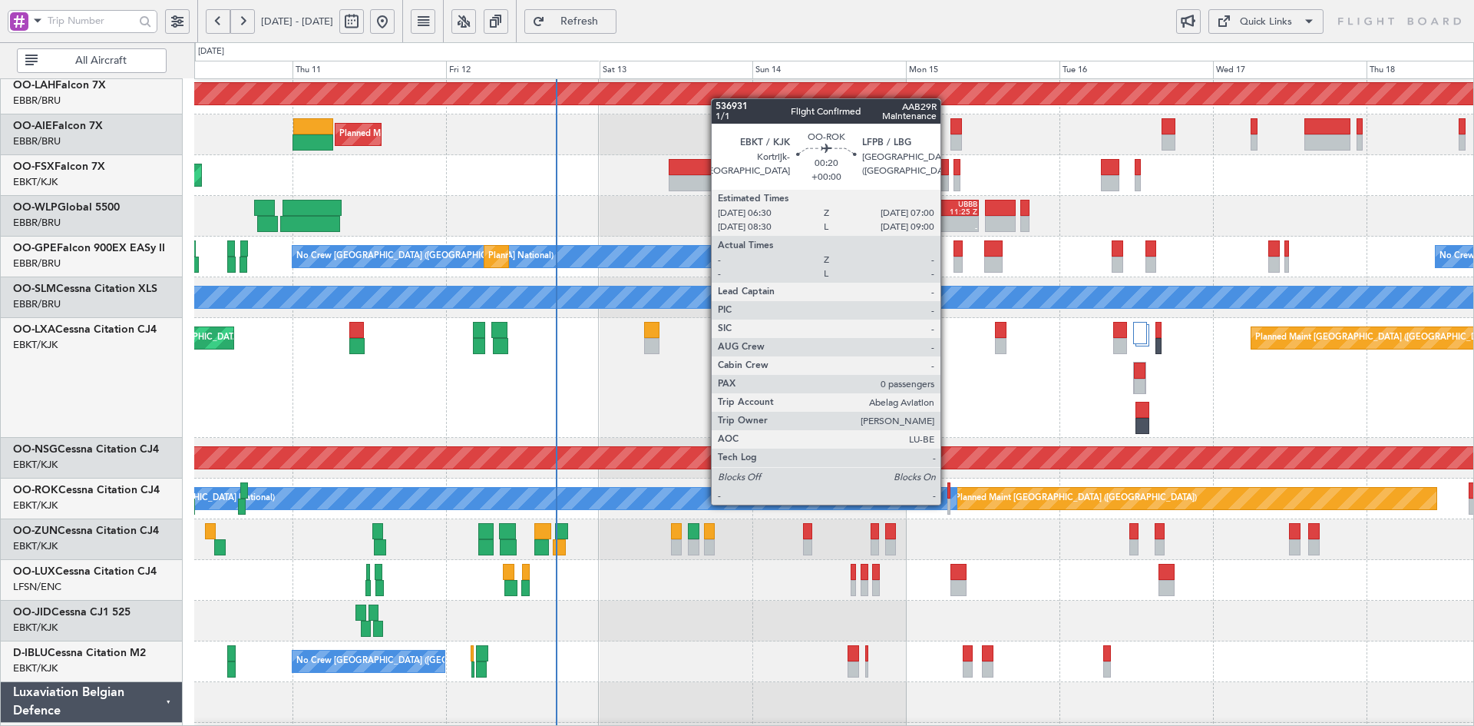
click at [948, 503] on div at bounding box center [950, 506] width 4 height 16
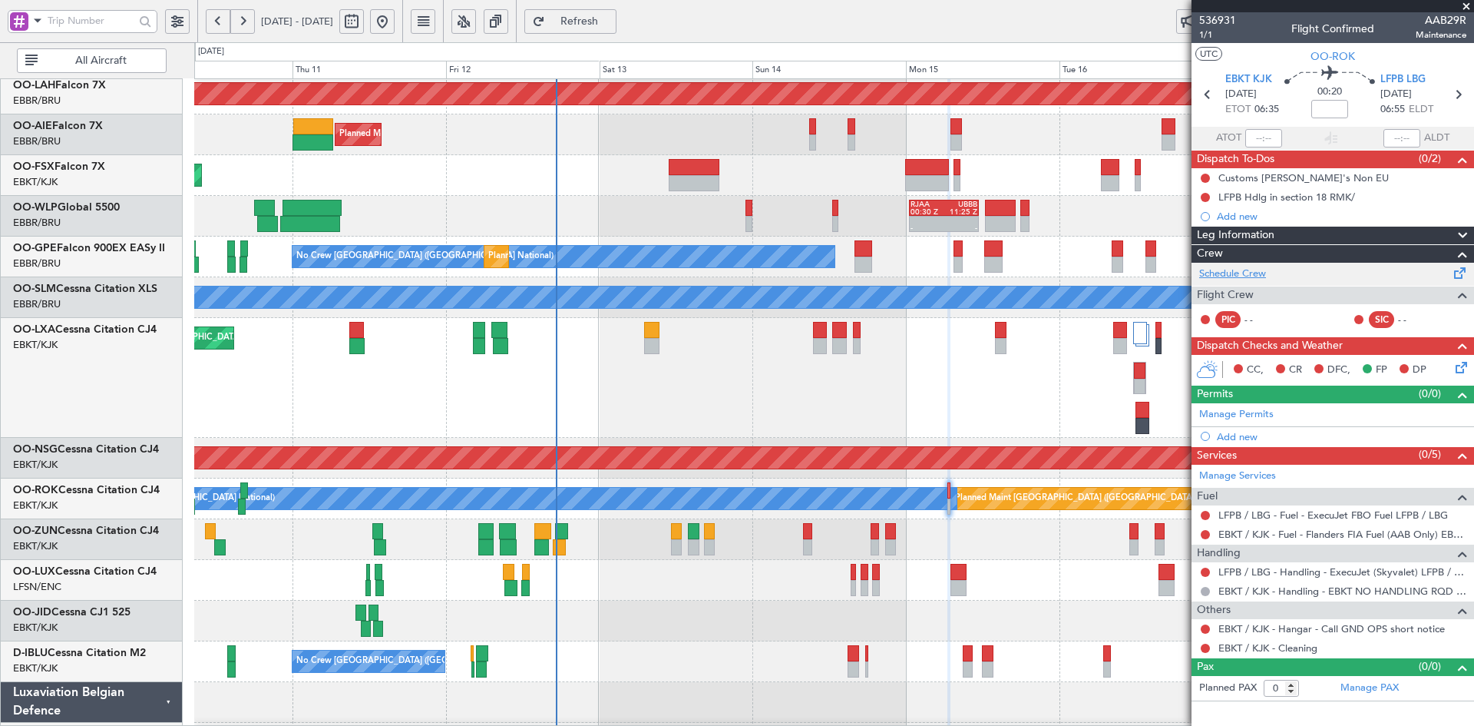
click at [1260, 276] on link "Schedule Crew" at bounding box center [1232, 273] width 67 height 15
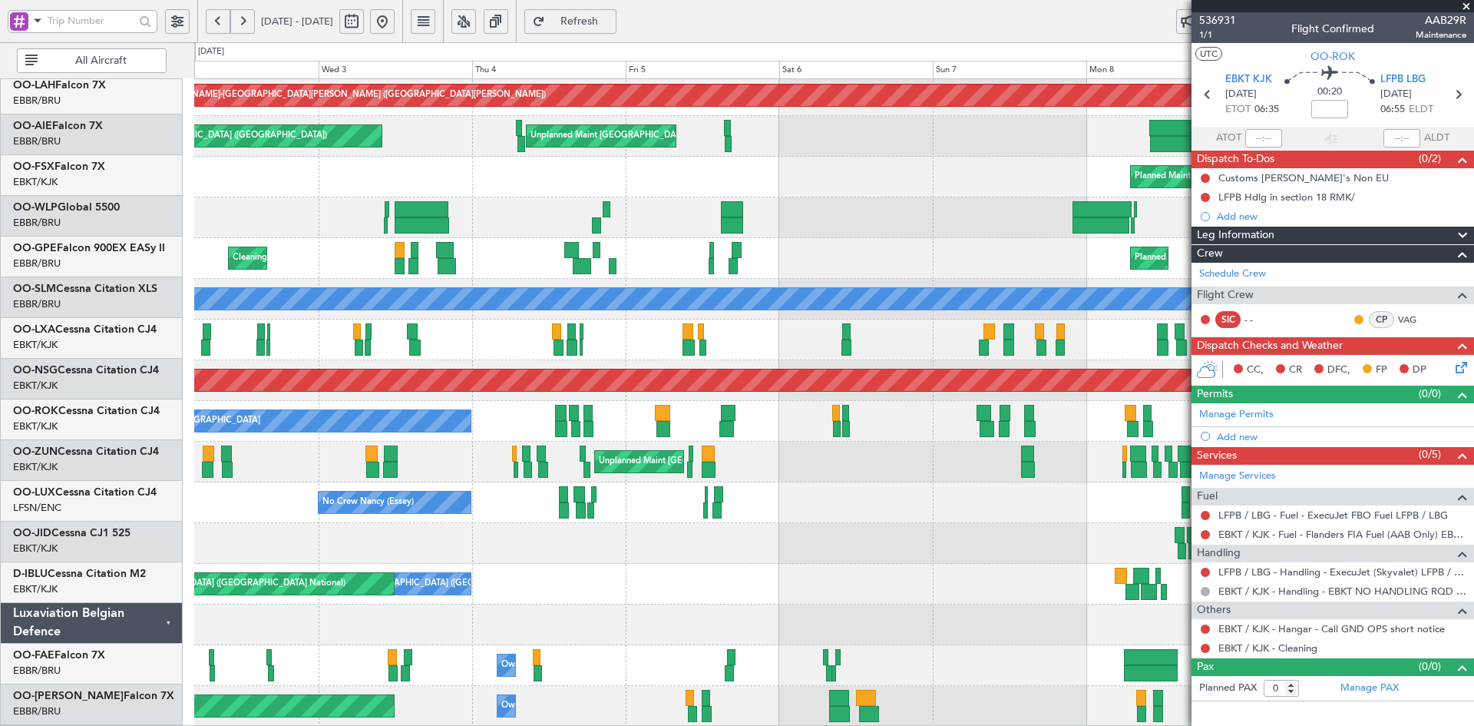
scroll to position [167, 0]
click at [1474, 250] on html "10 Sep 2025 - 18 Sep 2025 Refresh Quick Links All Aircraft Planned Maint Alton-…" at bounding box center [737, 363] width 1474 height 726
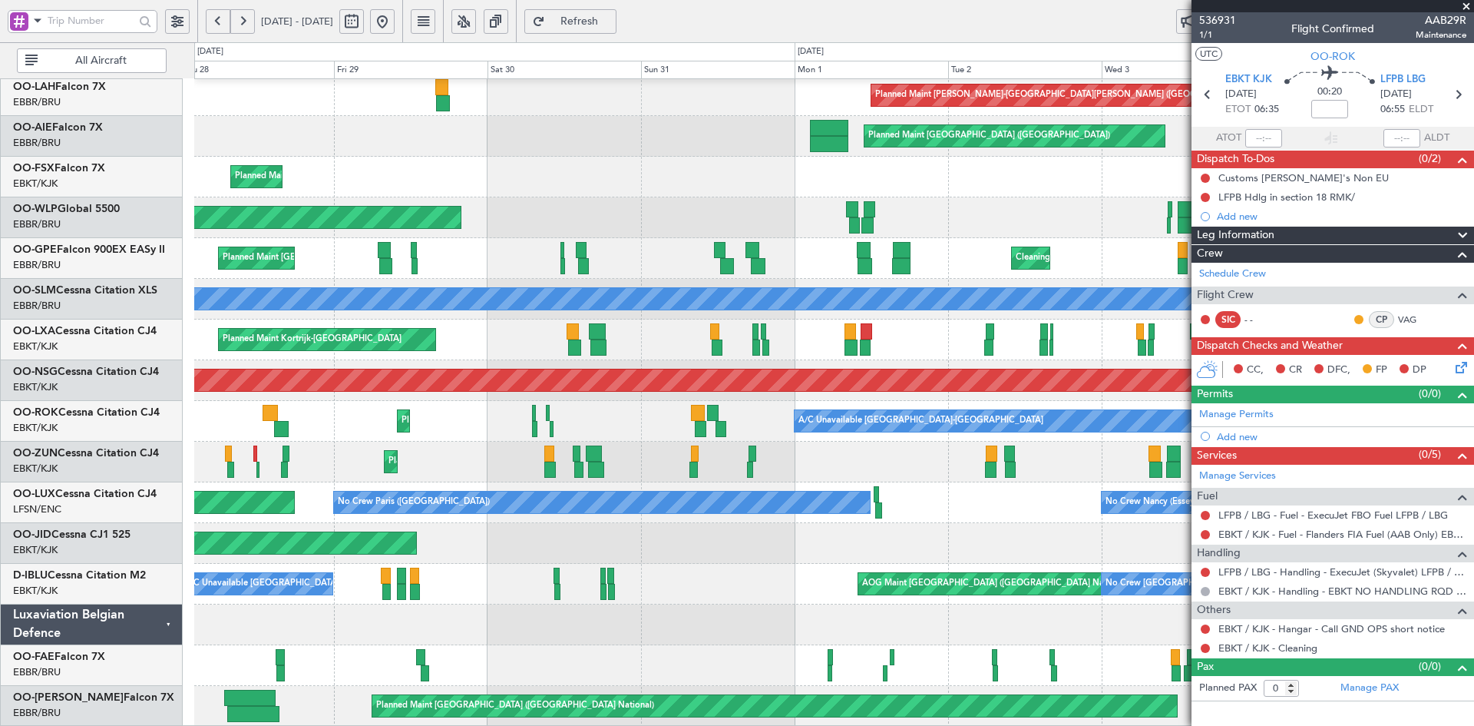
click at [395, 24] on button at bounding box center [382, 21] width 25 height 25
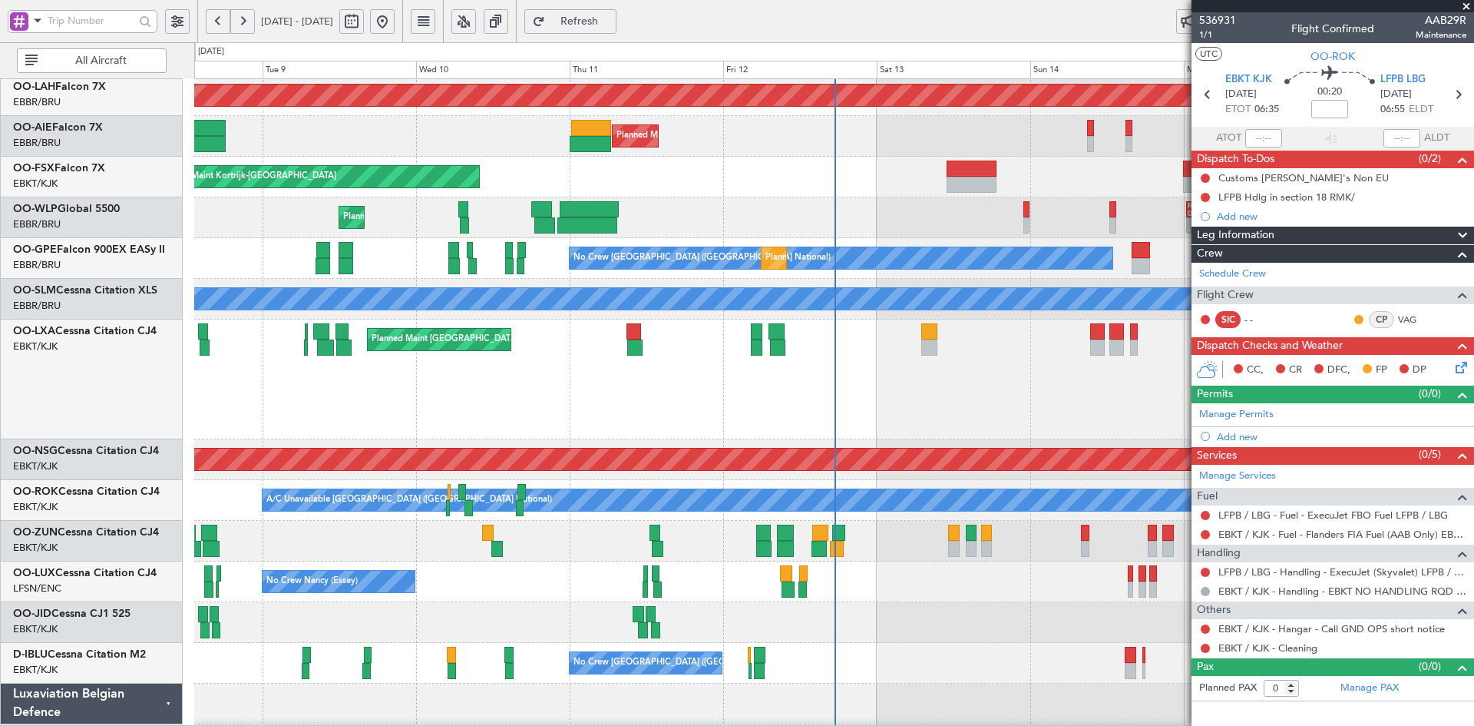
click at [1468, 4] on span at bounding box center [1466, 7] width 15 height 14
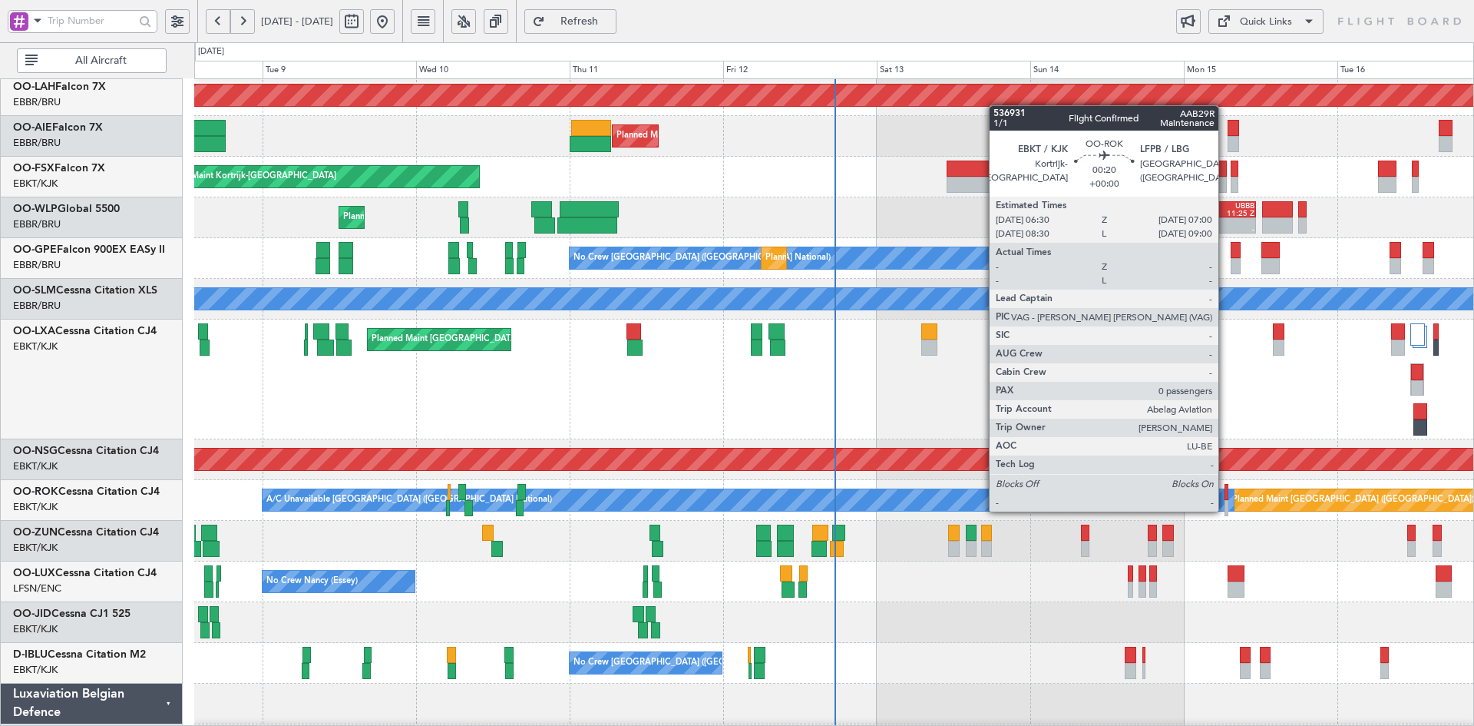
click at [1226, 510] on div at bounding box center [1227, 508] width 4 height 16
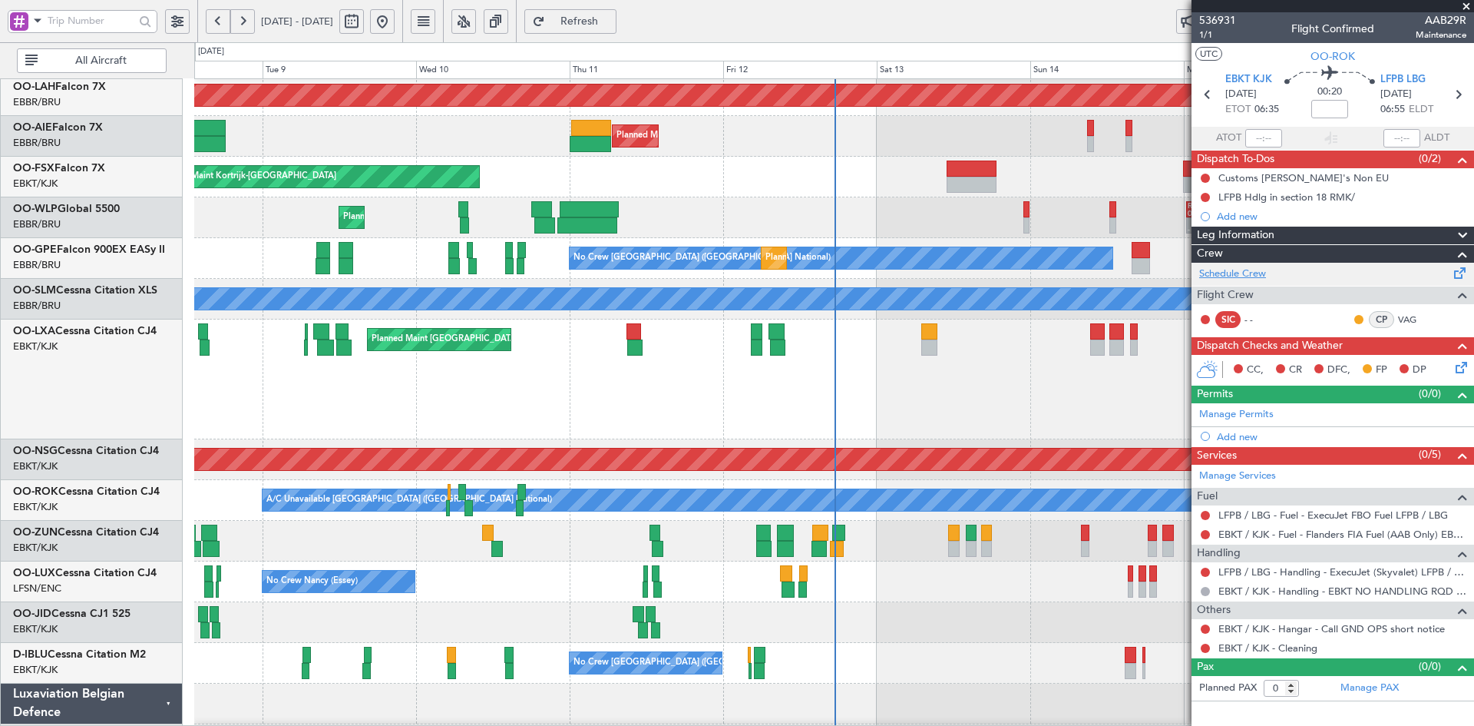
click at [1247, 275] on link "Schedule Crew" at bounding box center [1232, 273] width 67 height 15
click at [1466, 7] on span at bounding box center [1466, 7] width 15 height 14
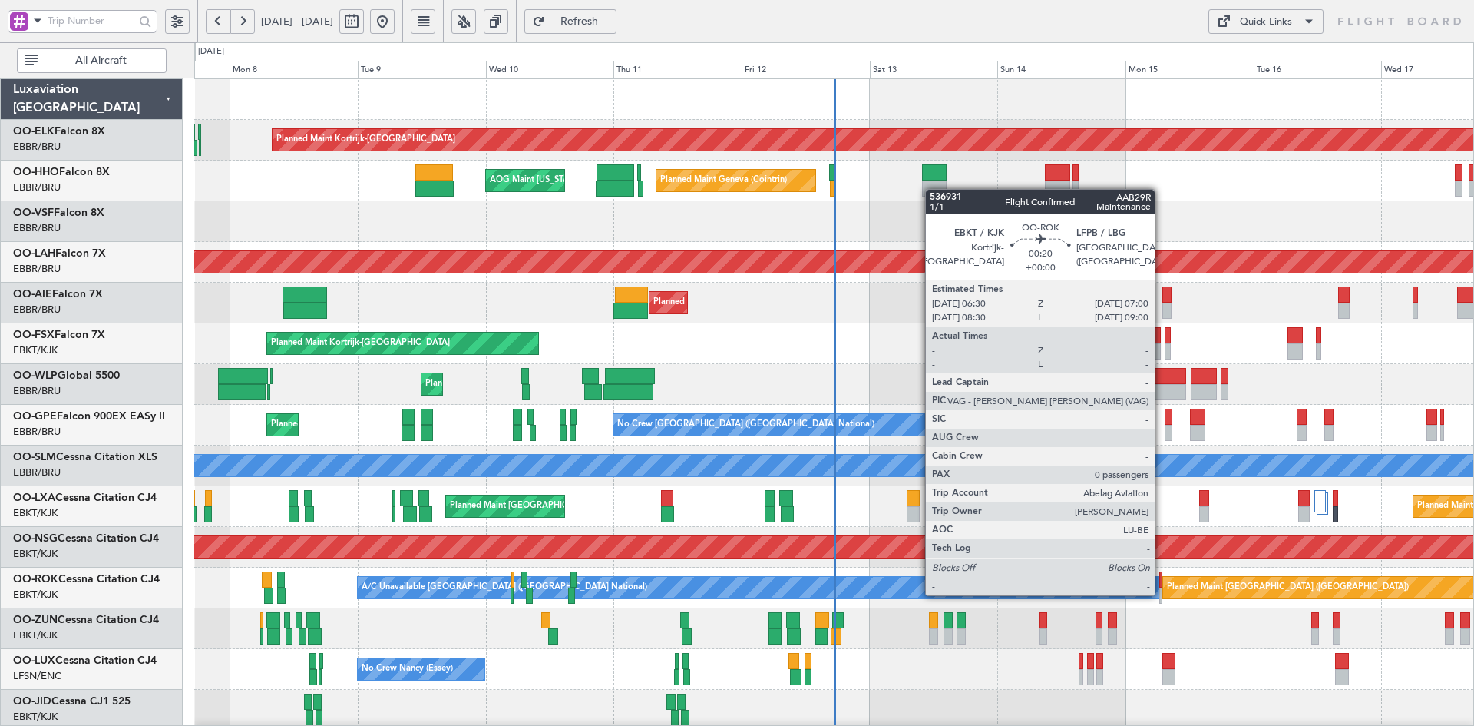
click at [1162, 594] on div at bounding box center [1161, 595] width 3 height 16
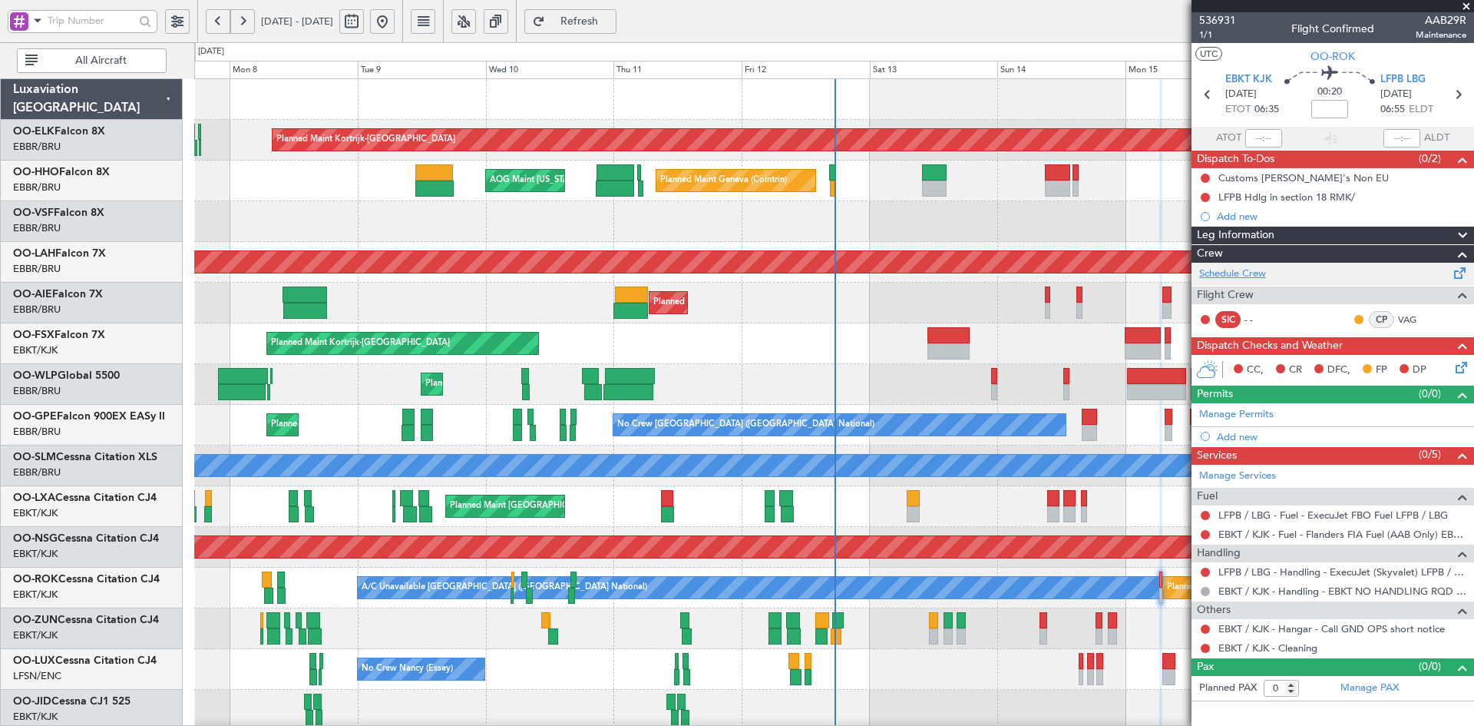
click at [1220, 274] on link "Schedule Crew" at bounding box center [1232, 273] width 67 height 15
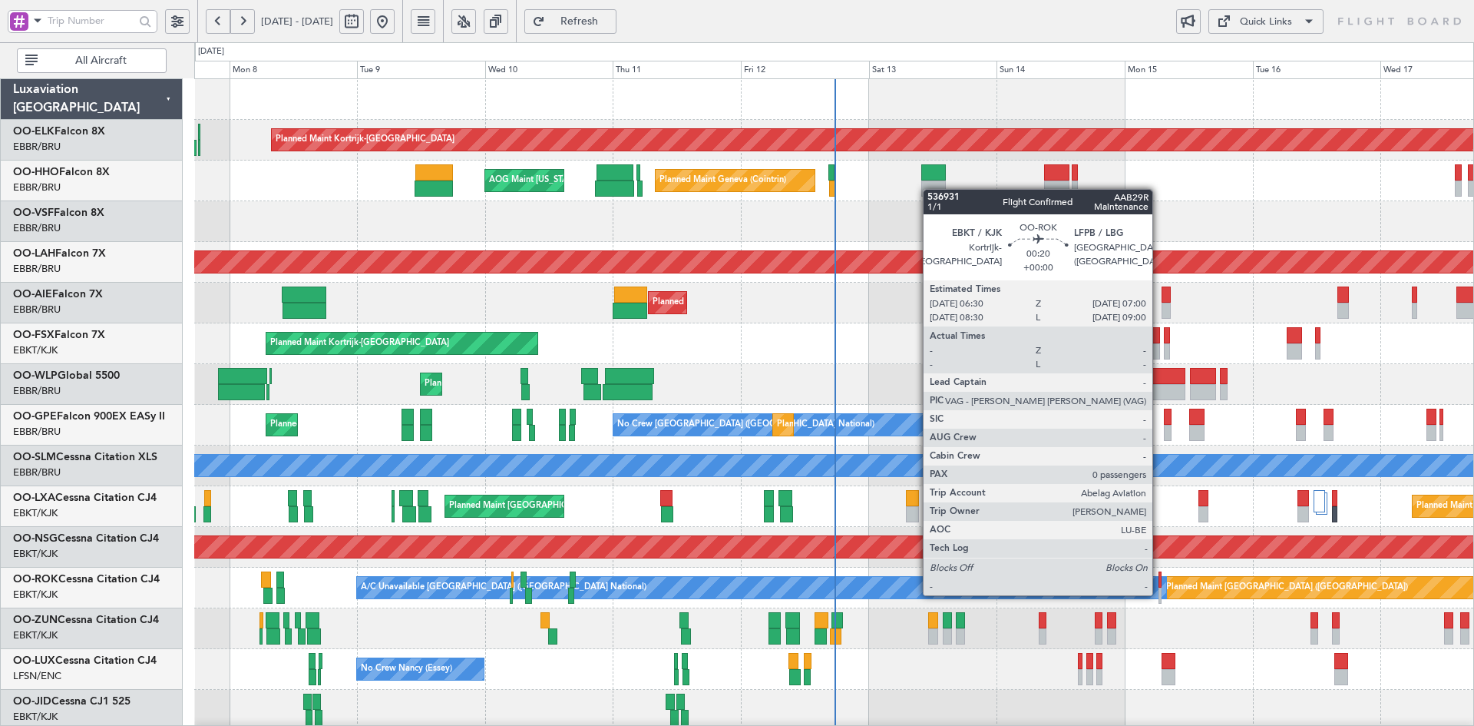
click at [1160, 594] on div at bounding box center [1160, 595] width 3 height 16
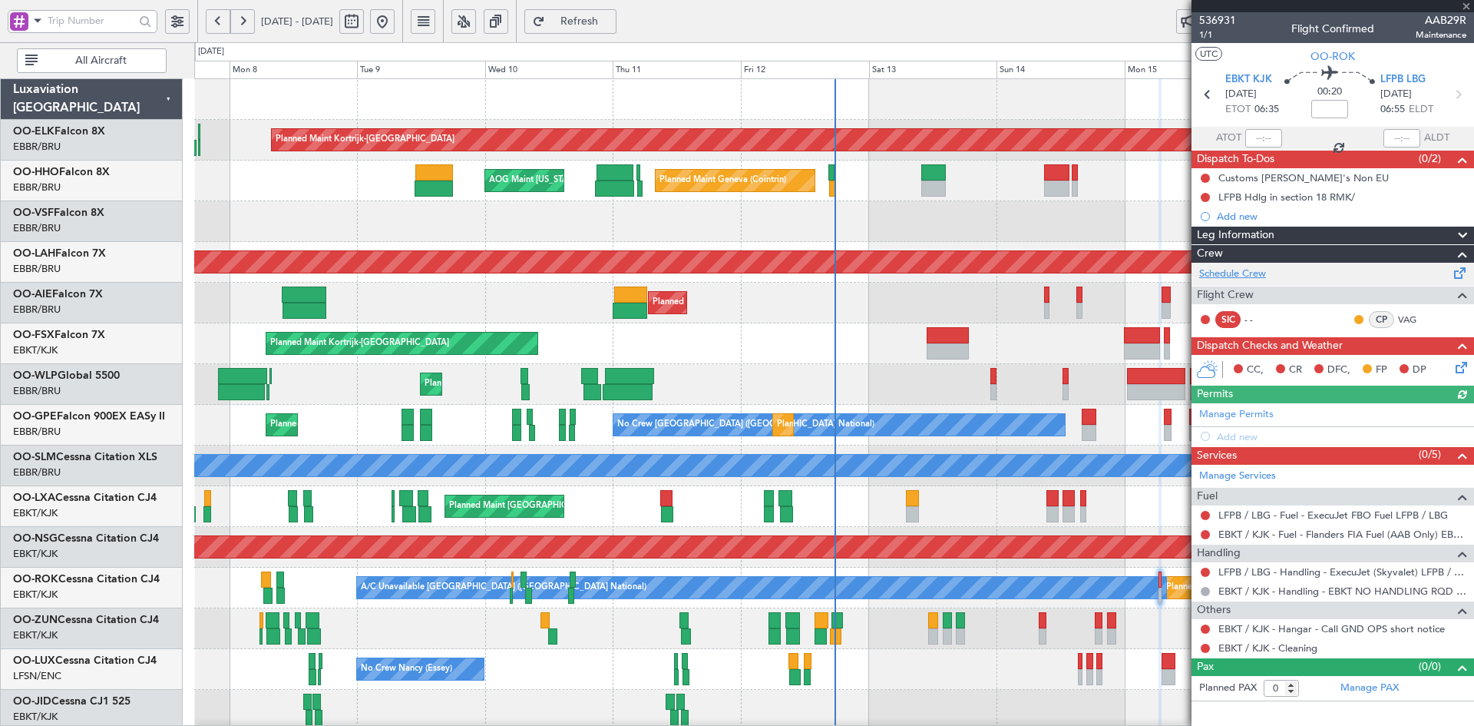
click at [1259, 270] on link "Schedule Crew" at bounding box center [1232, 273] width 67 height 15
click at [1469, 5] on span at bounding box center [1466, 7] width 15 height 14
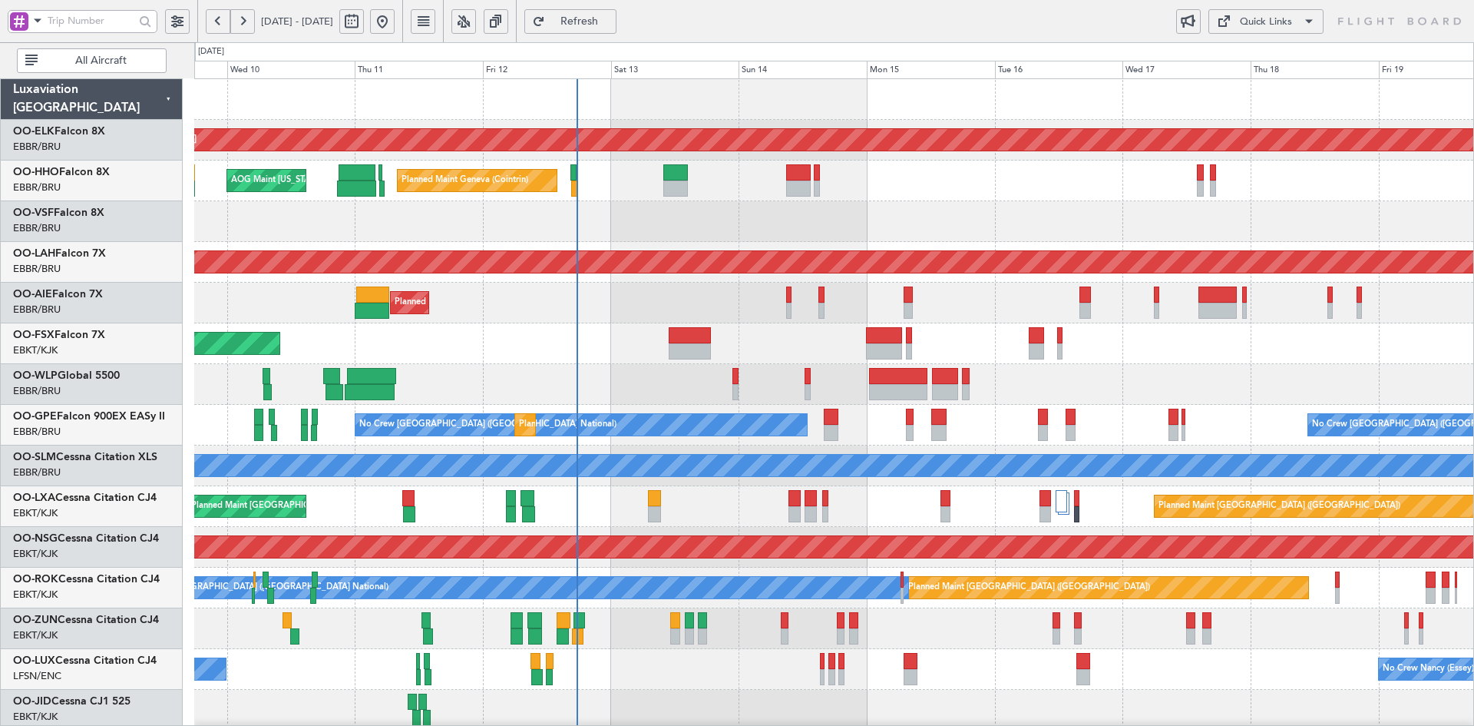
click at [982, 641] on div at bounding box center [833, 628] width 1279 height 41
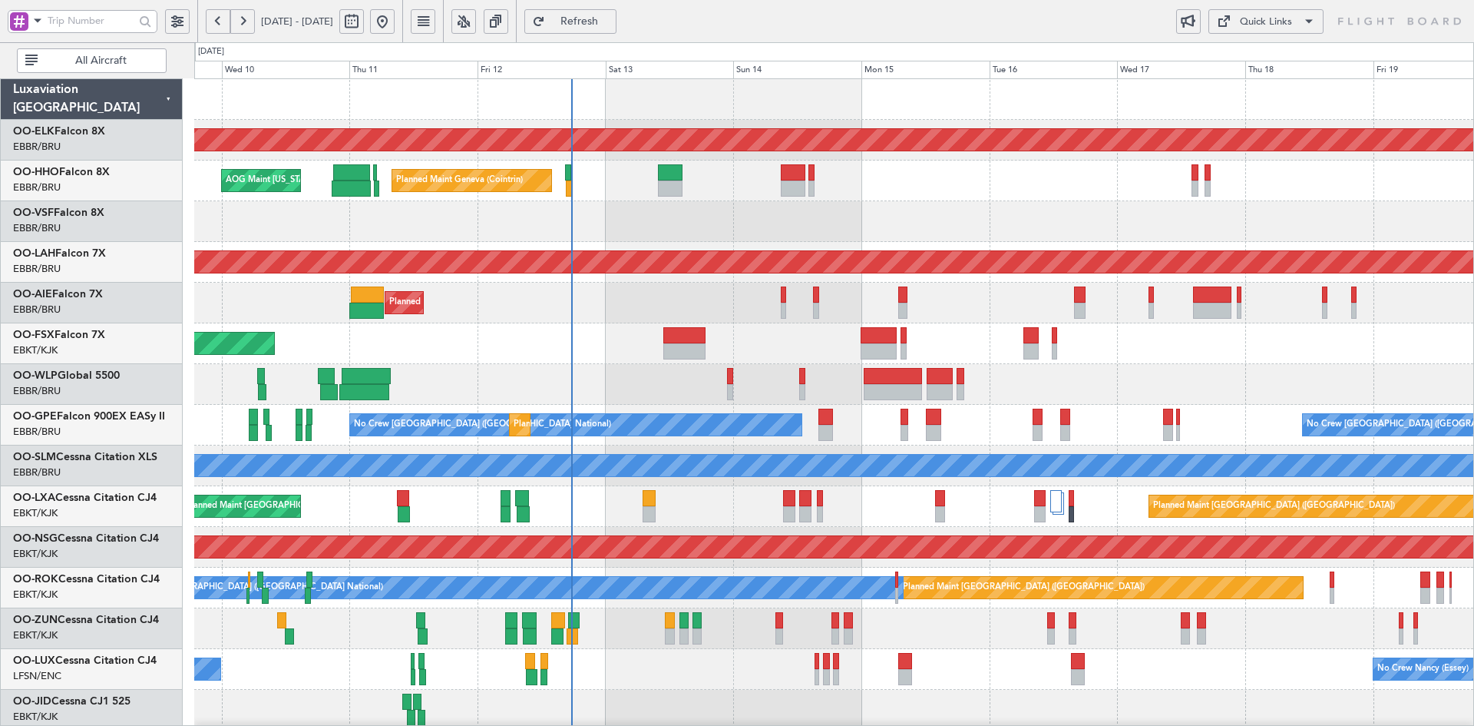
click at [868, 501] on div "Planned Maint [GEOGRAPHIC_DATA] ([GEOGRAPHIC_DATA]) Planned Maint [GEOGRAPHIC_D…" at bounding box center [833, 506] width 1279 height 41
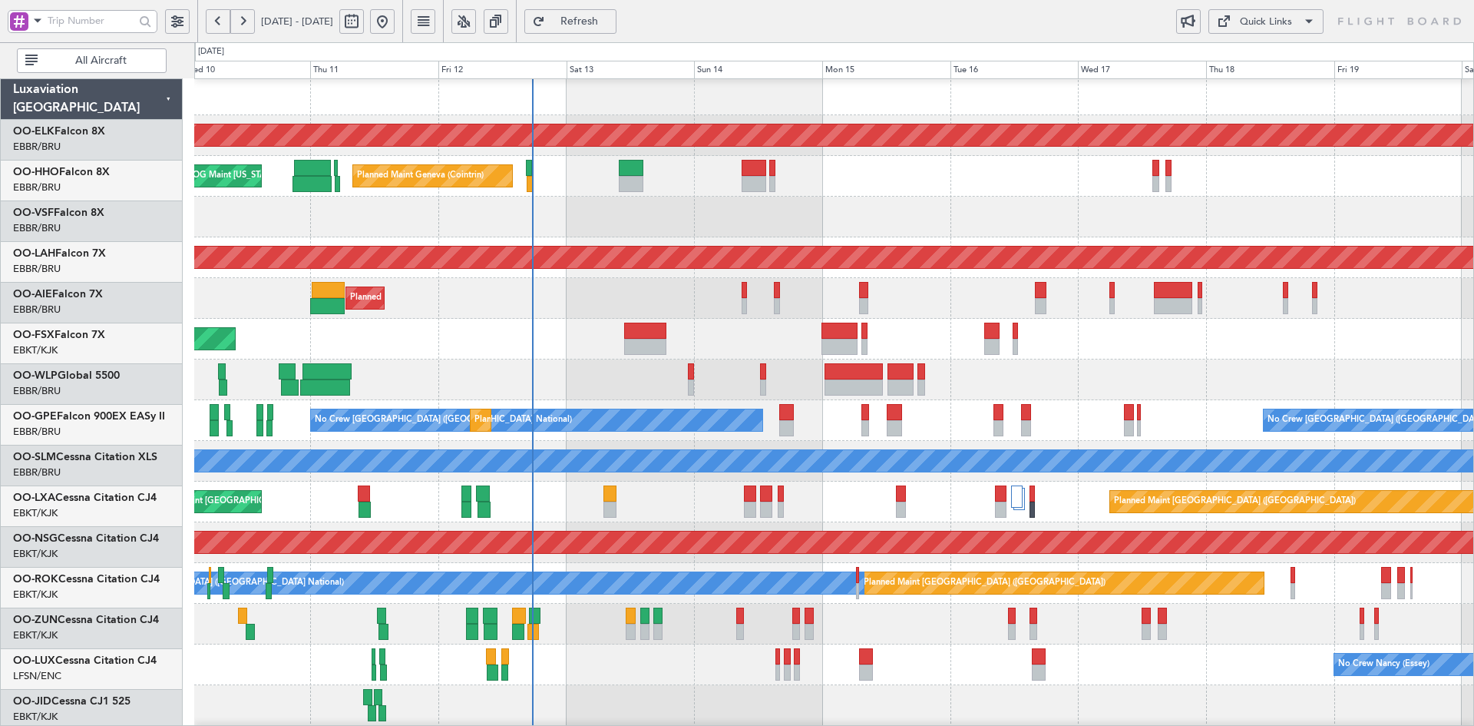
scroll to position [5, 0]
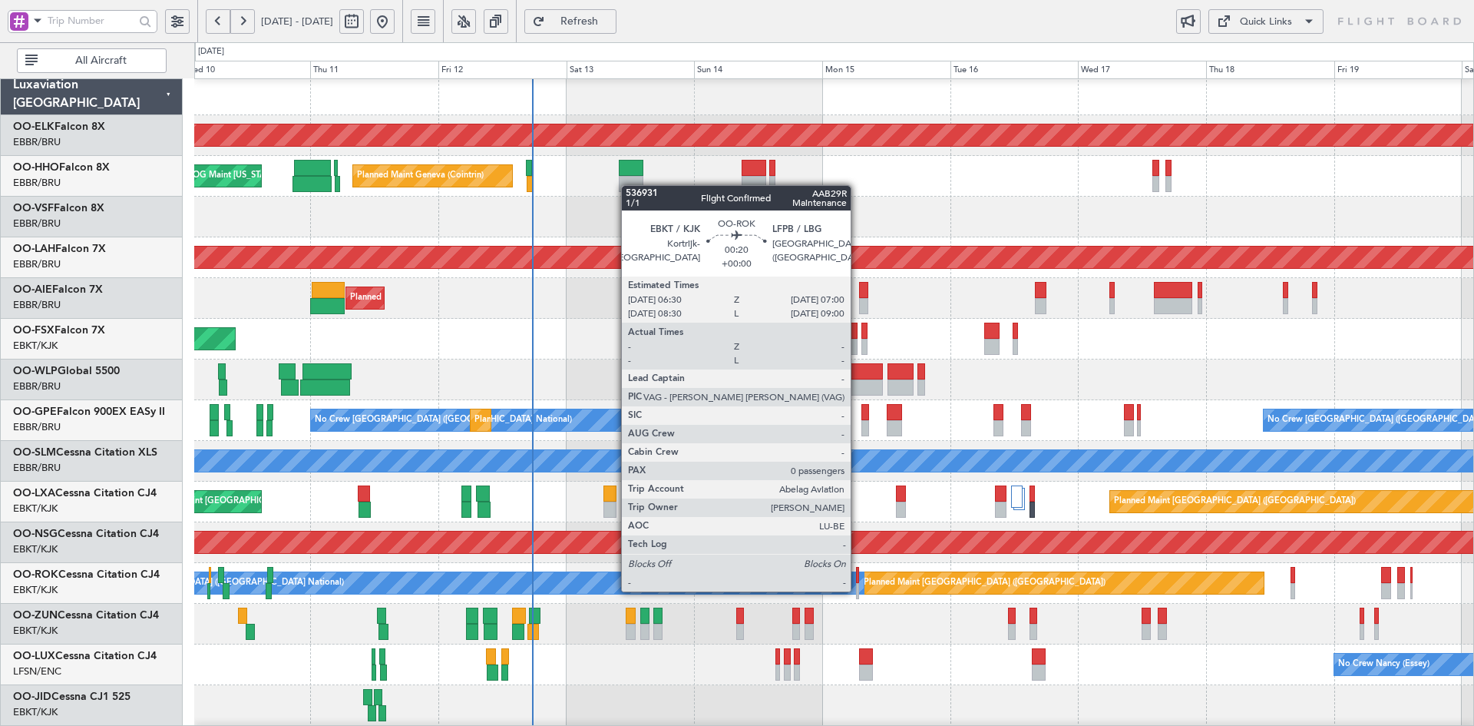
click at [858, 590] on div at bounding box center [857, 591] width 3 height 16
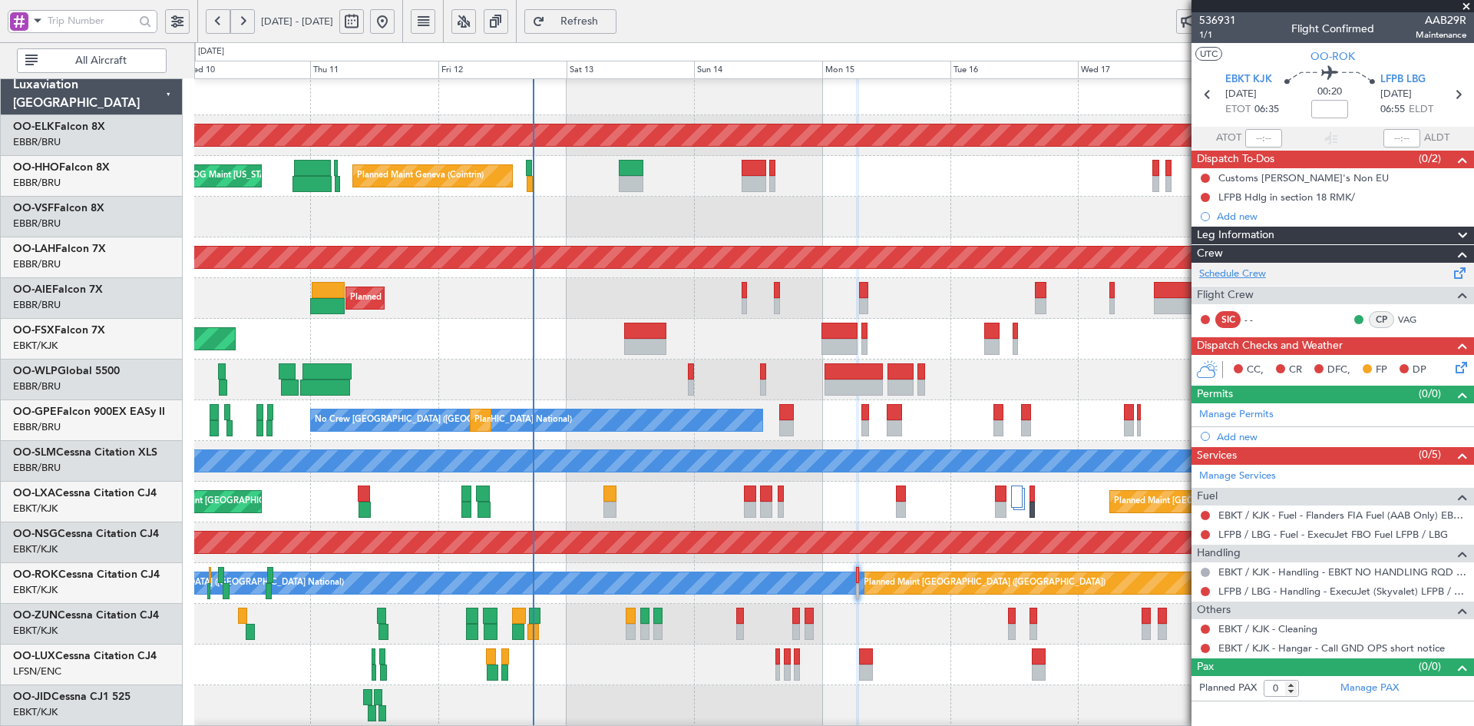
click at [1247, 267] on link "Schedule Crew" at bounding box center [1232, 273] width 67 height 15
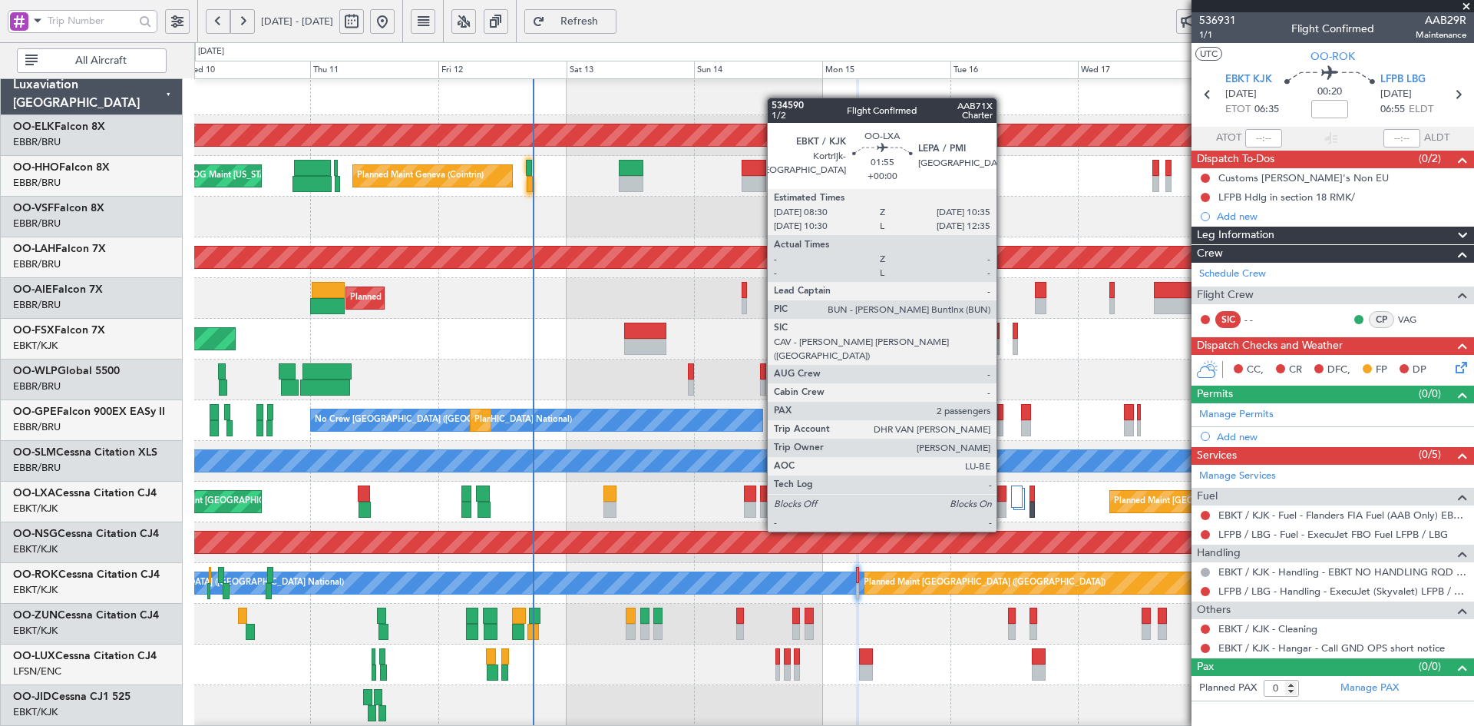
click at [1004, 502] on div at bounding box center [1001, 509] width 12 height 16
click at [1003, 499] on div at bounding box center [1001, 493] width 12 height 16
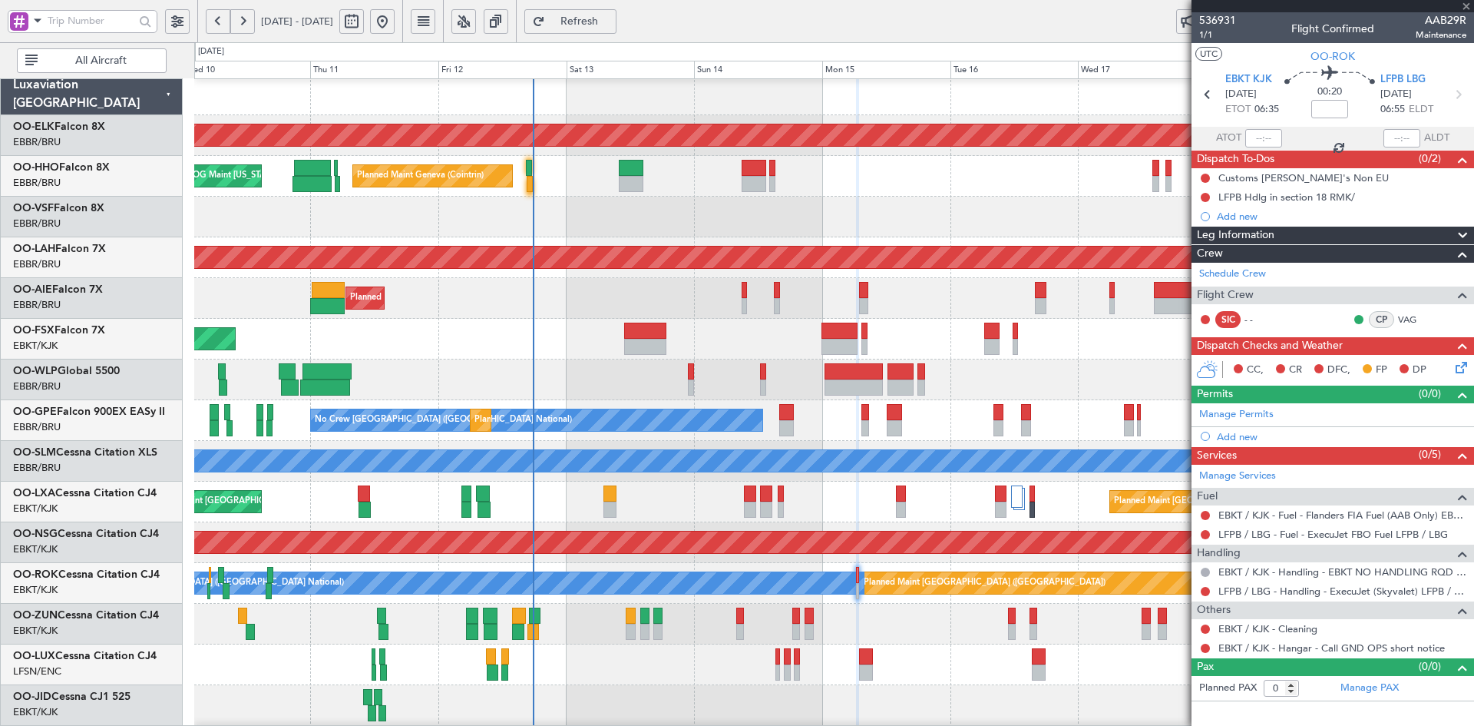
click at [1026, 492] on div "Planned Maint [GEOGRAPHIC_DATA] ([GEOGRAPHIC_DATA]) Planned Maint [GEOGRAPHIC_D…" at bounding box center [833, 501] width 1279 height 41
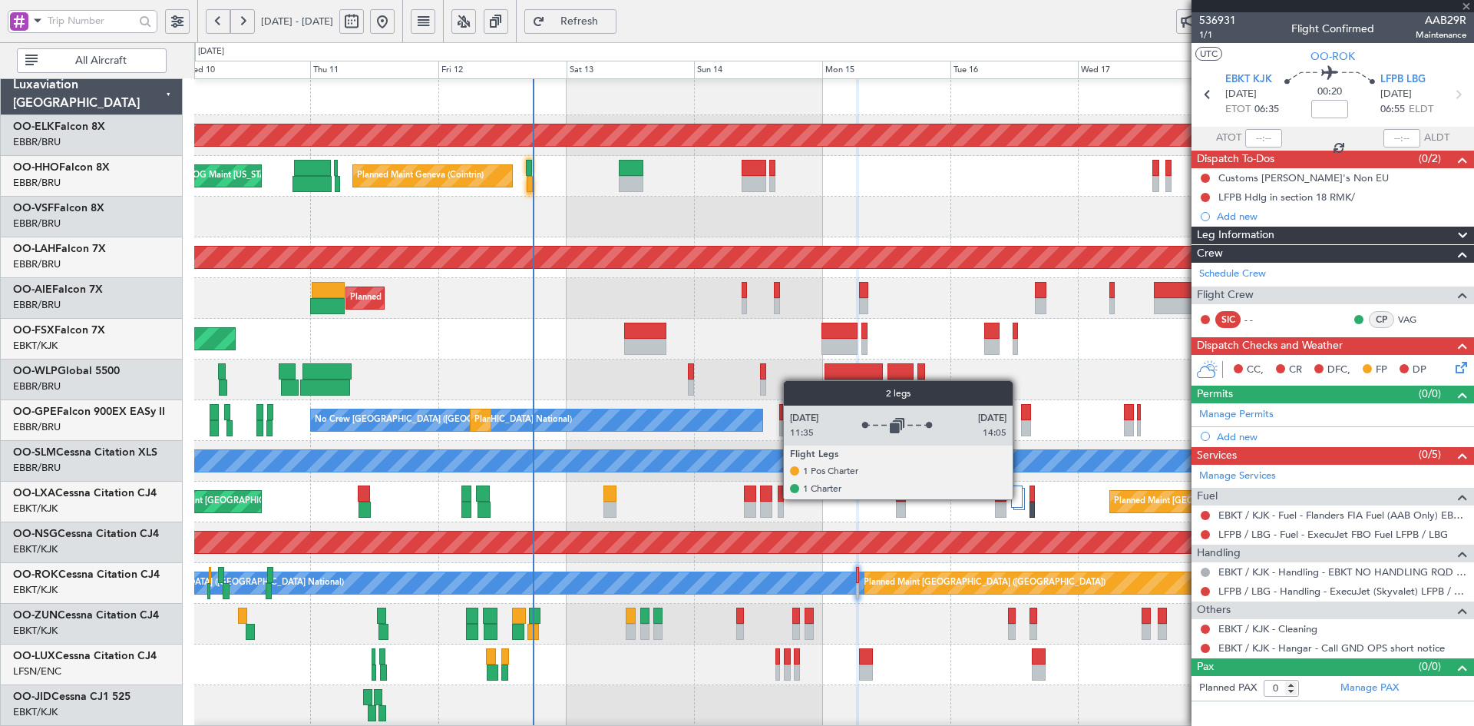
click at [1020, 498] on div at bounding box center [1017, 496] width 12 height 22
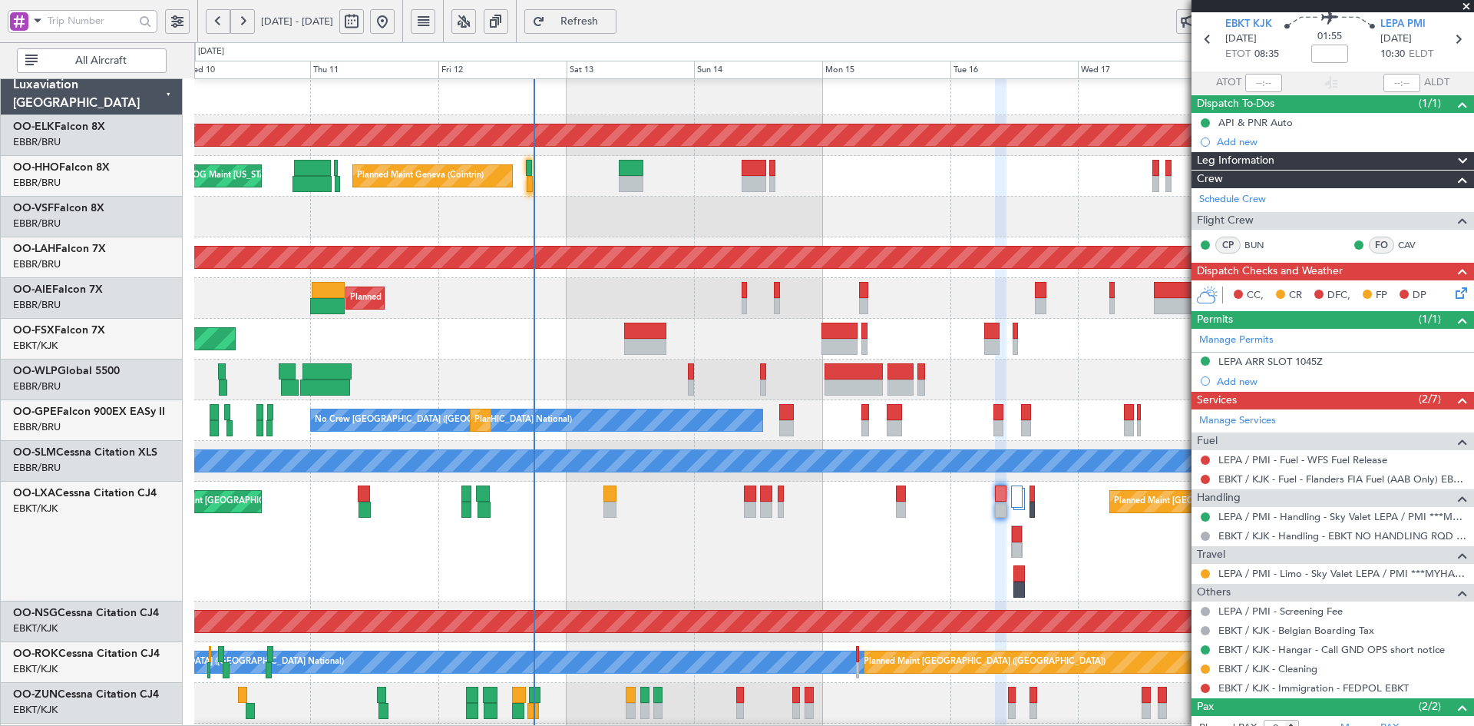
scroll to position [77, 0]
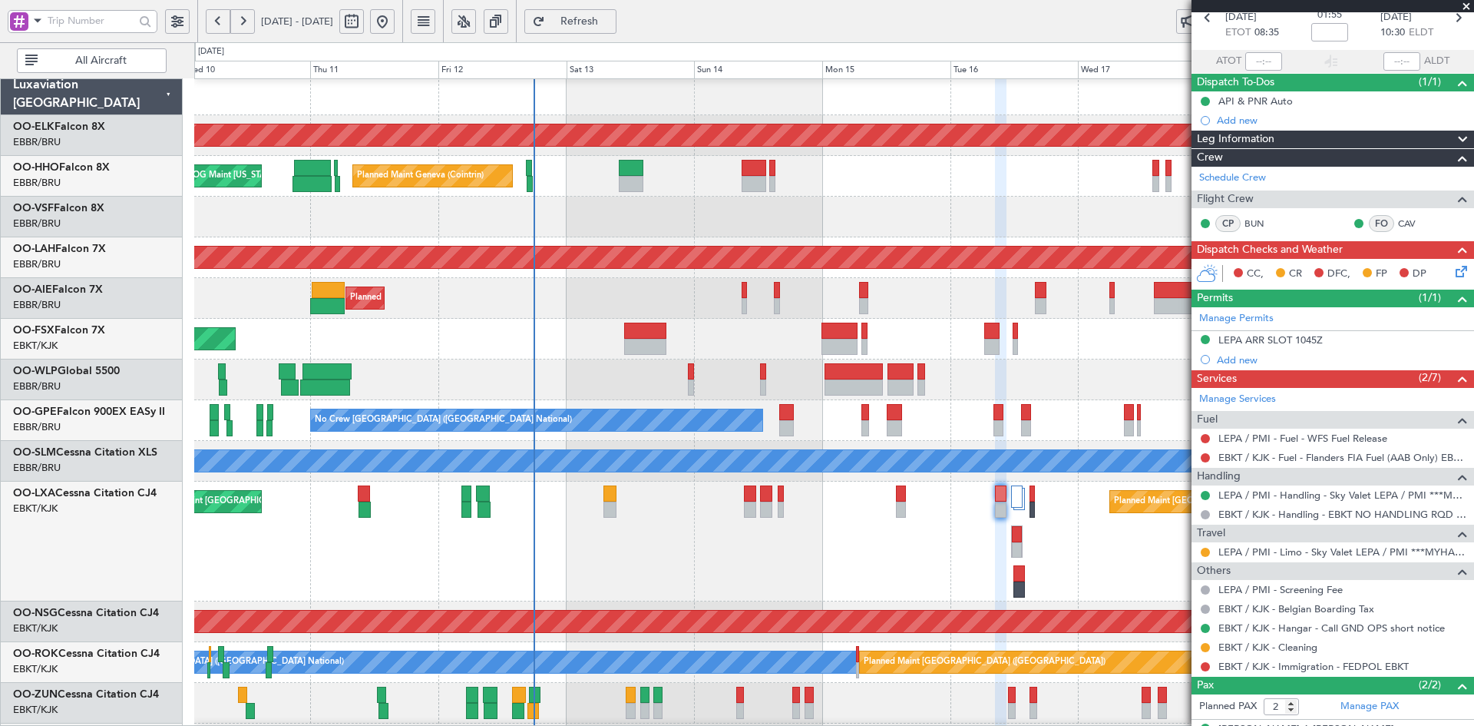
click at [854, 481] on div "Planned Maint [GEOGRAPHIC_DATA] ([GEOGRAPHIC_DATA] National) Planned Maint [GEO…" at bounding box center [833, 541] width 1279 height 120
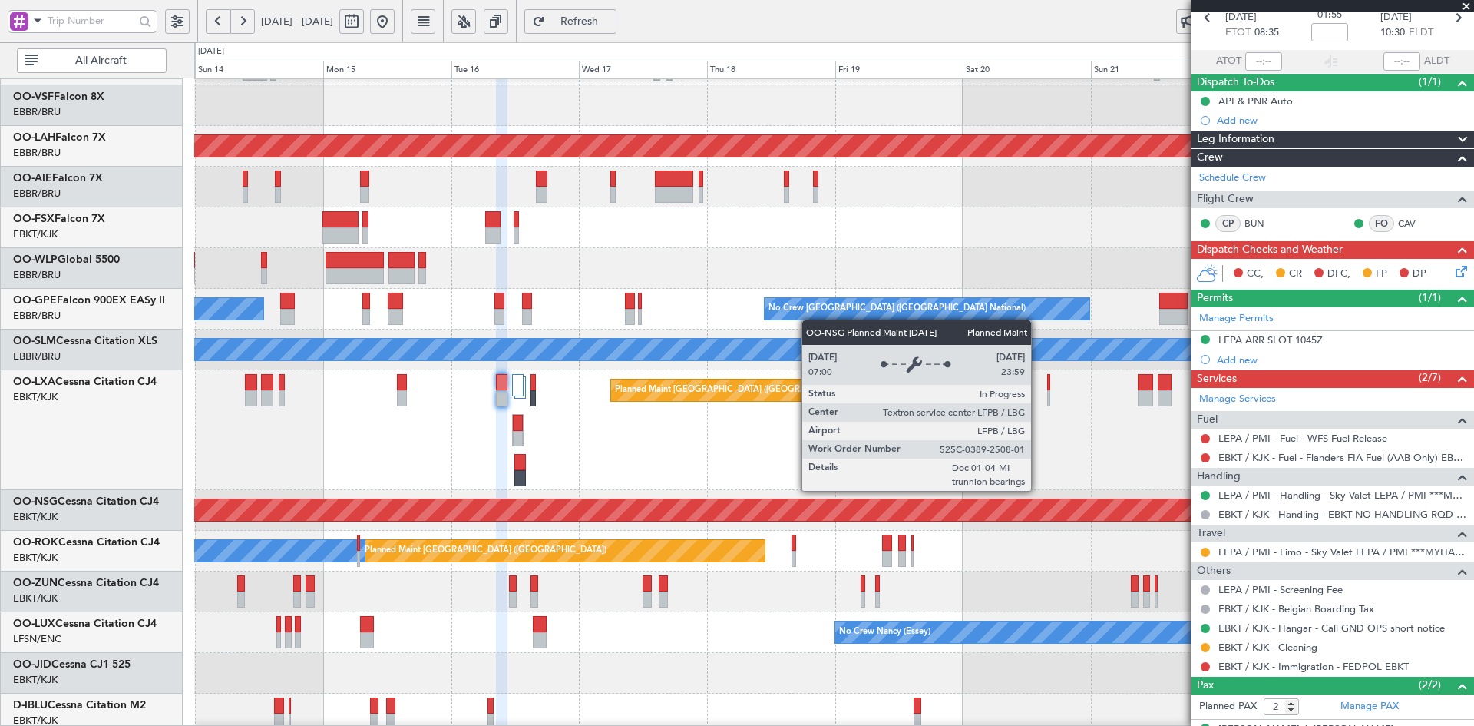
click at [609, 501] on div "Planned Maint [GEOGRAPHIC_DATA] ([GEOGRAPHIC_DATA])" at bounding box center [643, 510] width 3454 height 22
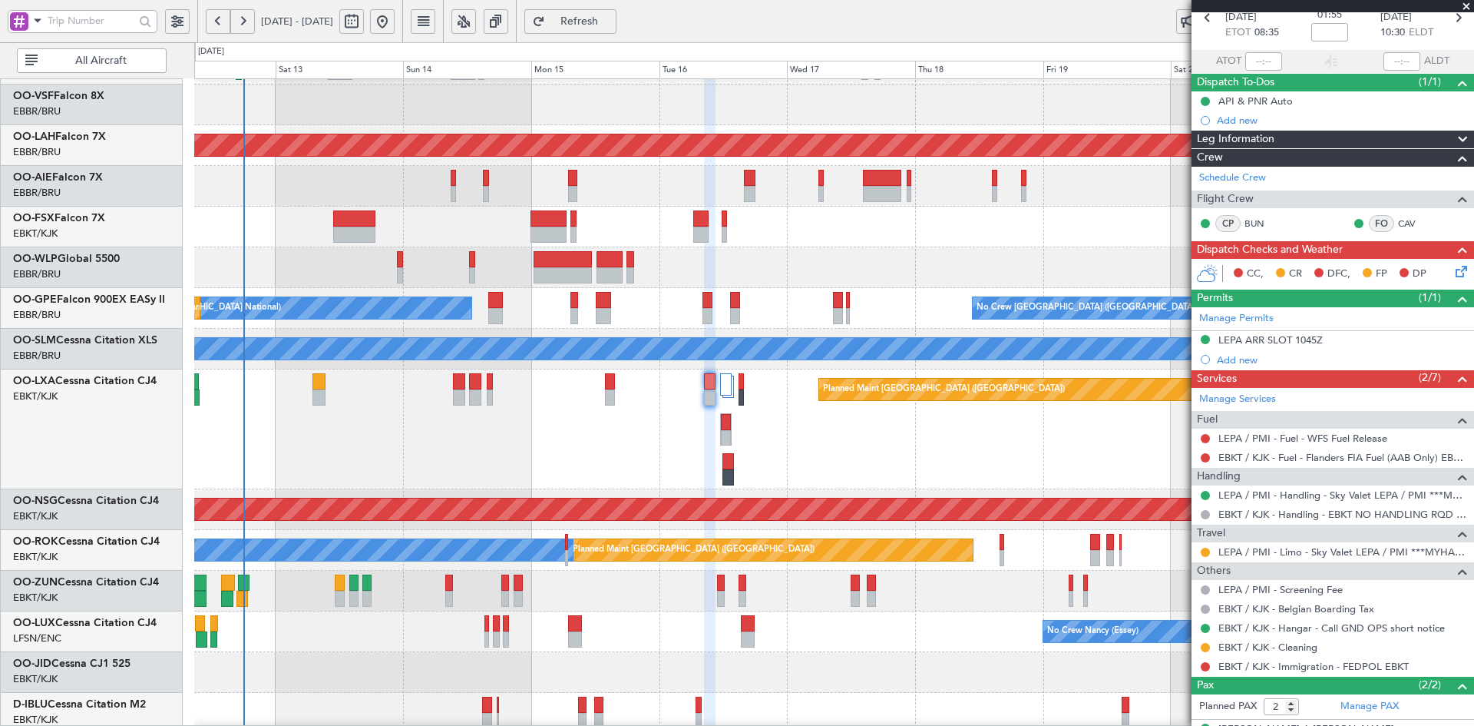
click at [1125, 227] on div "Planned Maint Kortrijk-[GEOGRAPHIC_DATA]" at bounding box center [833, 227] width 1279 height 41
click at [985, 459] on div "Planned Maint [GEOGRAPHIC_DATA] ([GEOGRAPHIC_DATA]) Planned Maint [GEOGRAPHIC_D…" at bounding box center [833, 429] width 1279 height 120
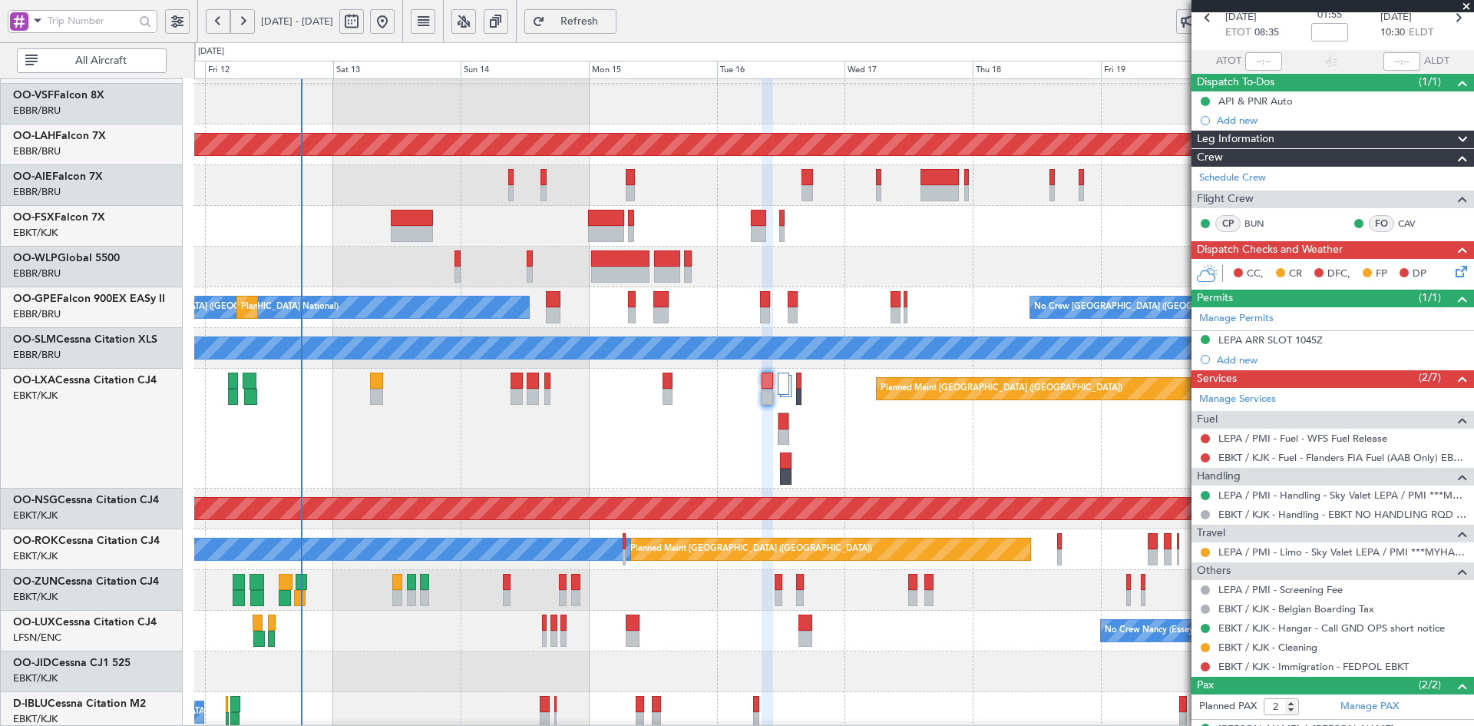
scroll to position [127, 0]
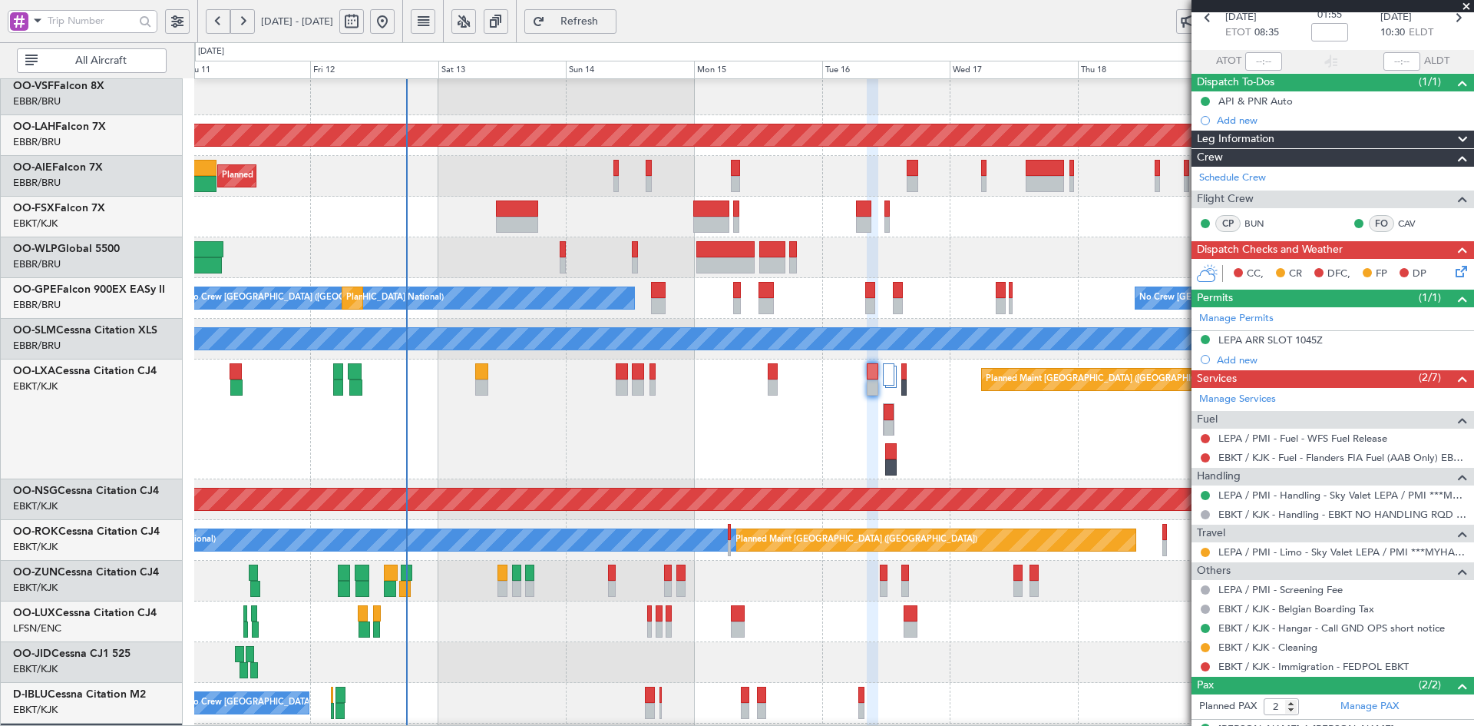
click at [971, 443] on div "Planned Maint [GEOGRAPHIC_DATA] ([GEOGRAPHIC_DATA]) Planned Maint [GEOGRAPHIC_D…" at bounding box center [833, 419] width 1279 height 120
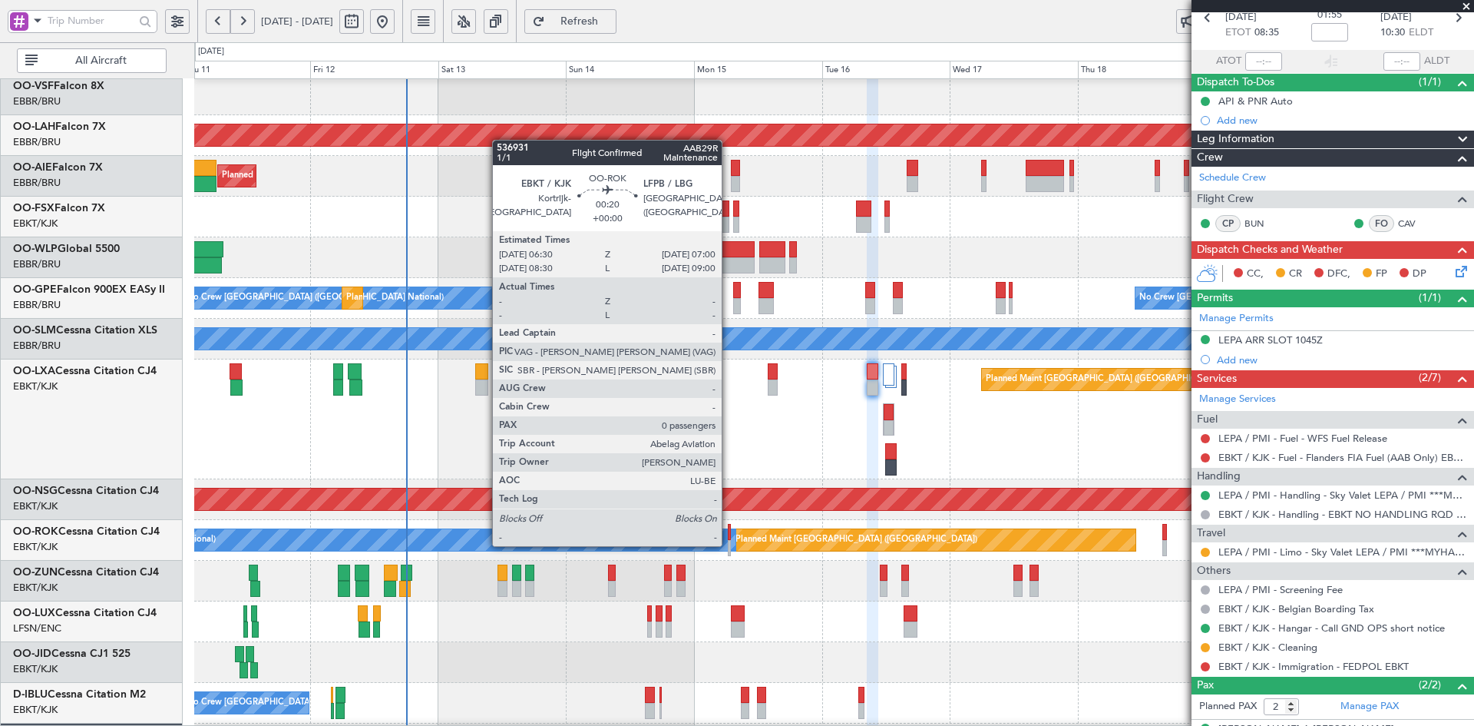
click at [730, 544] on div at bounding box center [729, 548] width 3 height 16
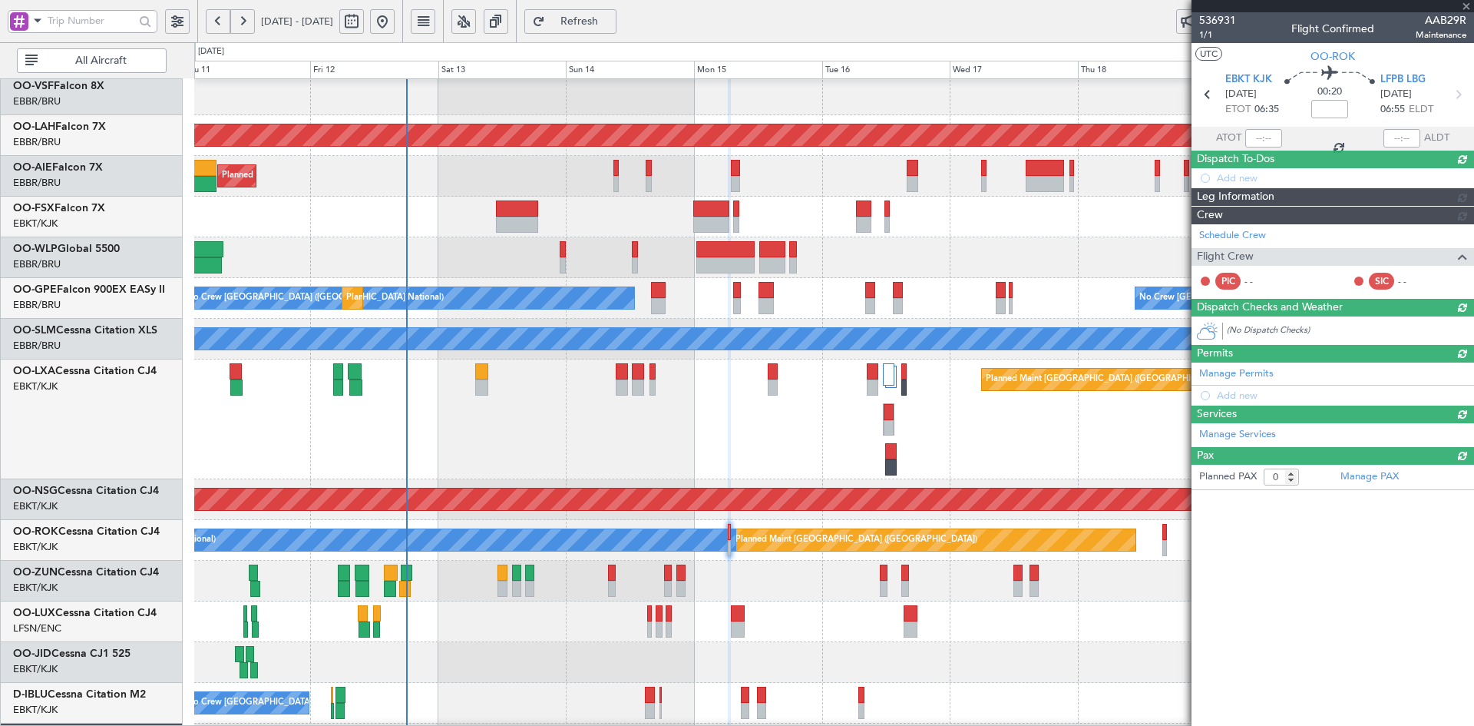
scroll to position [0, 0]
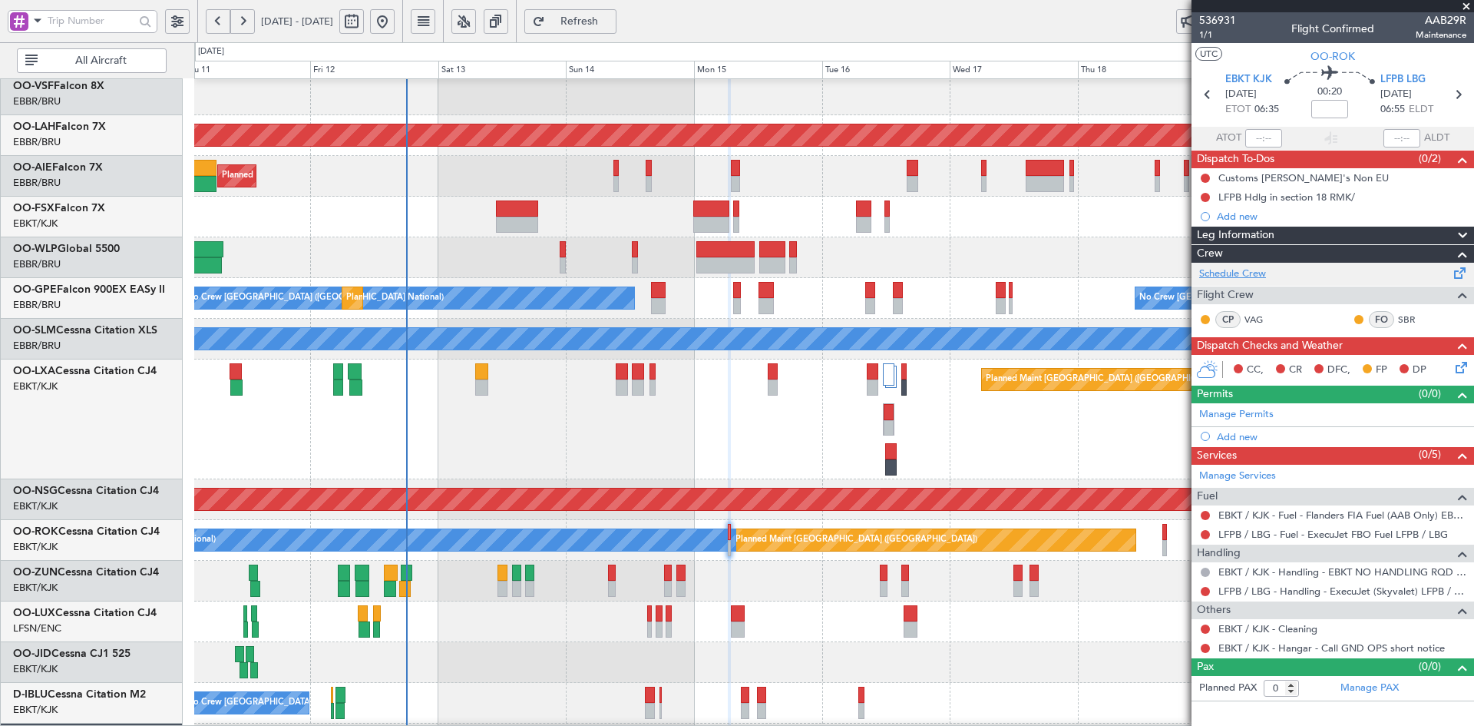
click at [1253, 273] on link "Schedule Crew" at bounding box center [1232, 273] width 67 height 15
click at [1264, 468] on link "Manage Services" at bounding box center [1237, 475] width 77 height 15
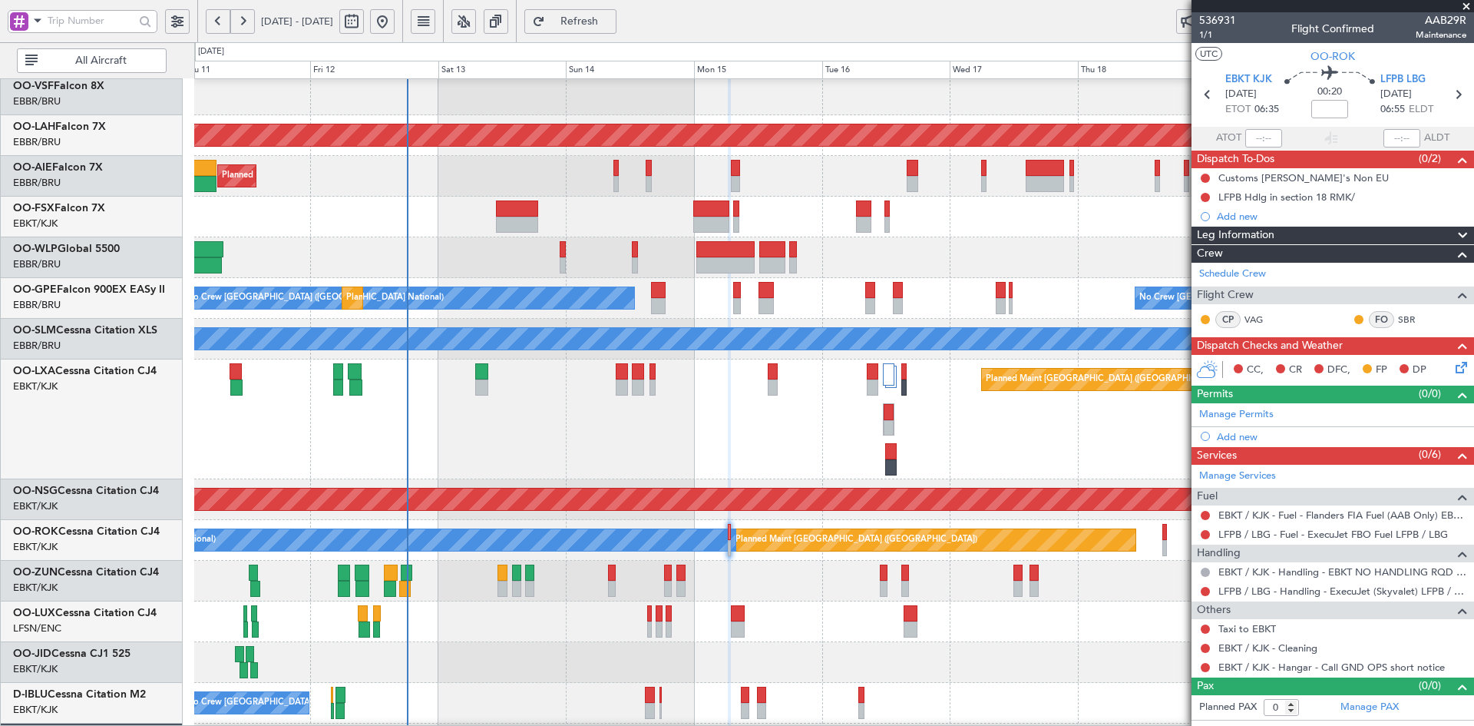
click at [978, 463] on div "Planned Maint [GEOGRAPHIC_DATA] ([GEOGRAPHIC_DATA]) Planned Maint [GEOGRAPHIC_D…" at bounding box center [833, 419] width 1279 height 120
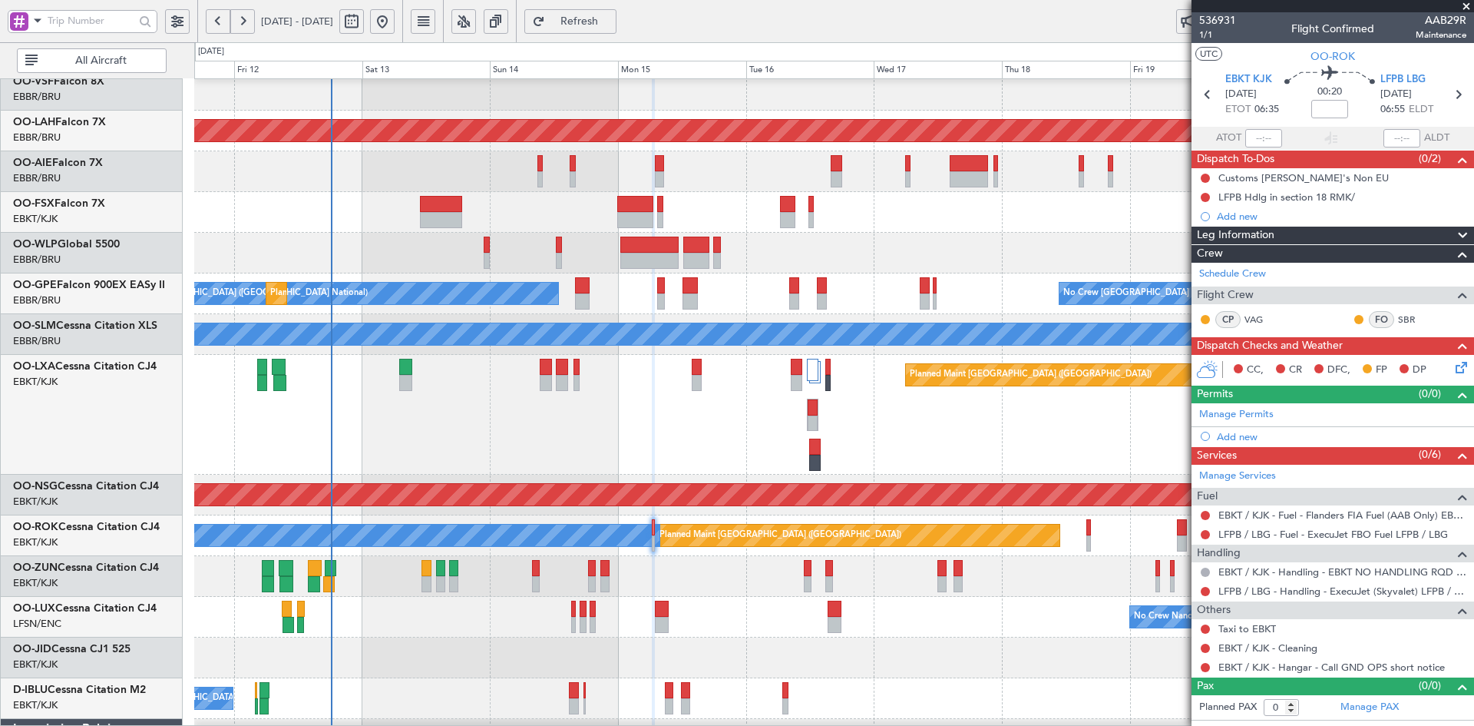
click at [919, 385] on div "Planned Maint [GEOGRAPHIC_DATA] ([GEOGRAPHIC_DATA]) Planned Maint [GEOGRAPHIC_D…" at bounding box center [833, 415] width 1279 height 120
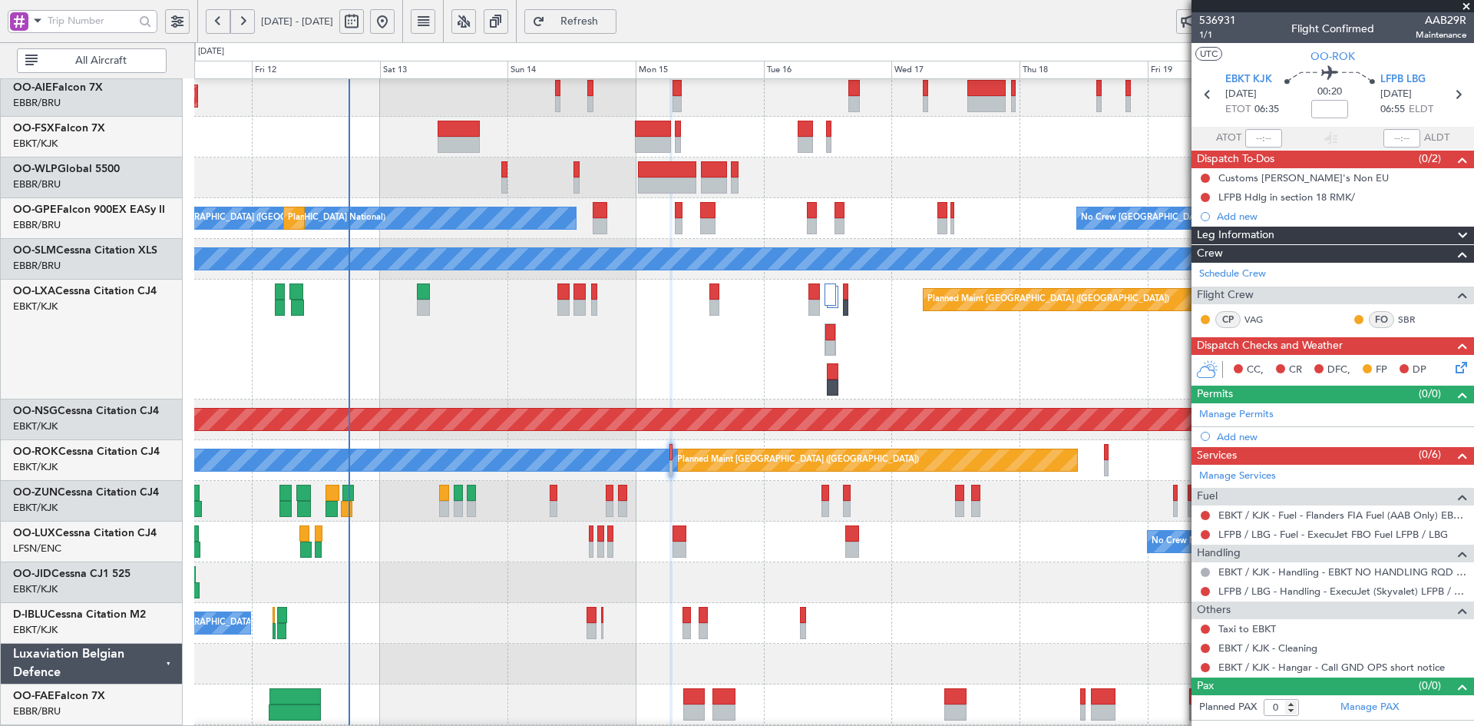
click at [948, 644] on div "No Crew [GEOGRAPHIC_DATA] ([GEOGRAPHIC_DATA] National)" at bounding box center [833, 623] width 1279 height 41
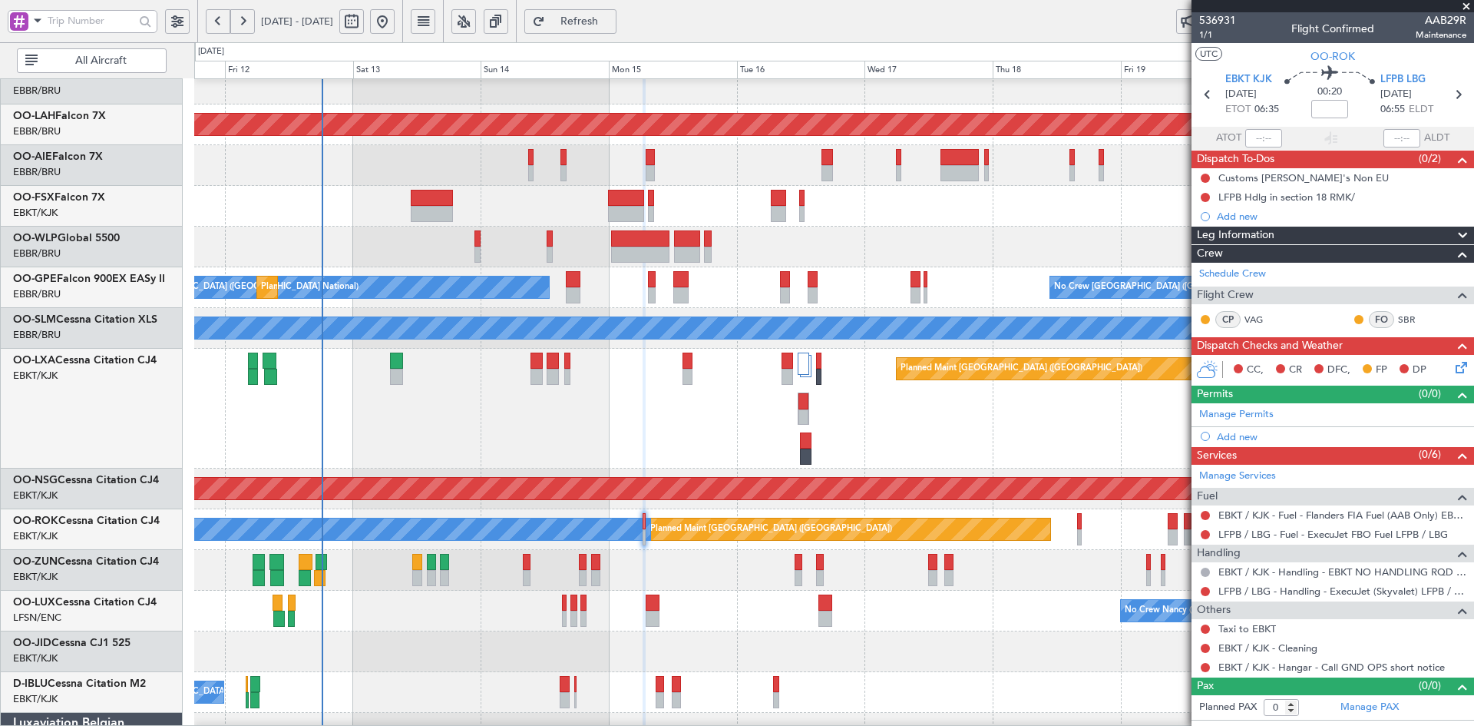
click at [929, 468] on div "Planned Maint [GEOGRAPHIC_DATA] ([GEOGRAPHIC_DATA]) Planned Maint [GEOGRAPHIC_D…" at bounding box center [833, 409] width 1279 height 120
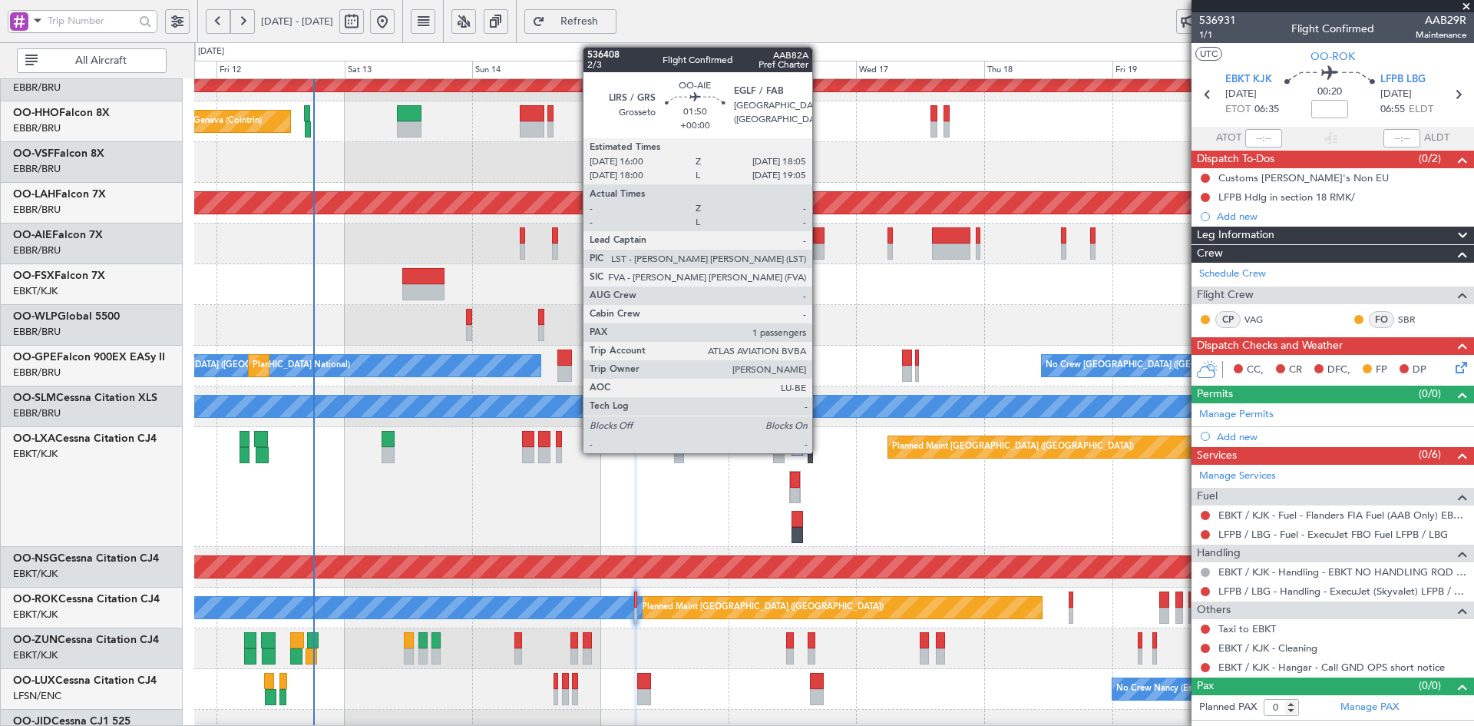
click at [819, 248] on div at bounding box center [819, 251] width 12 height 16
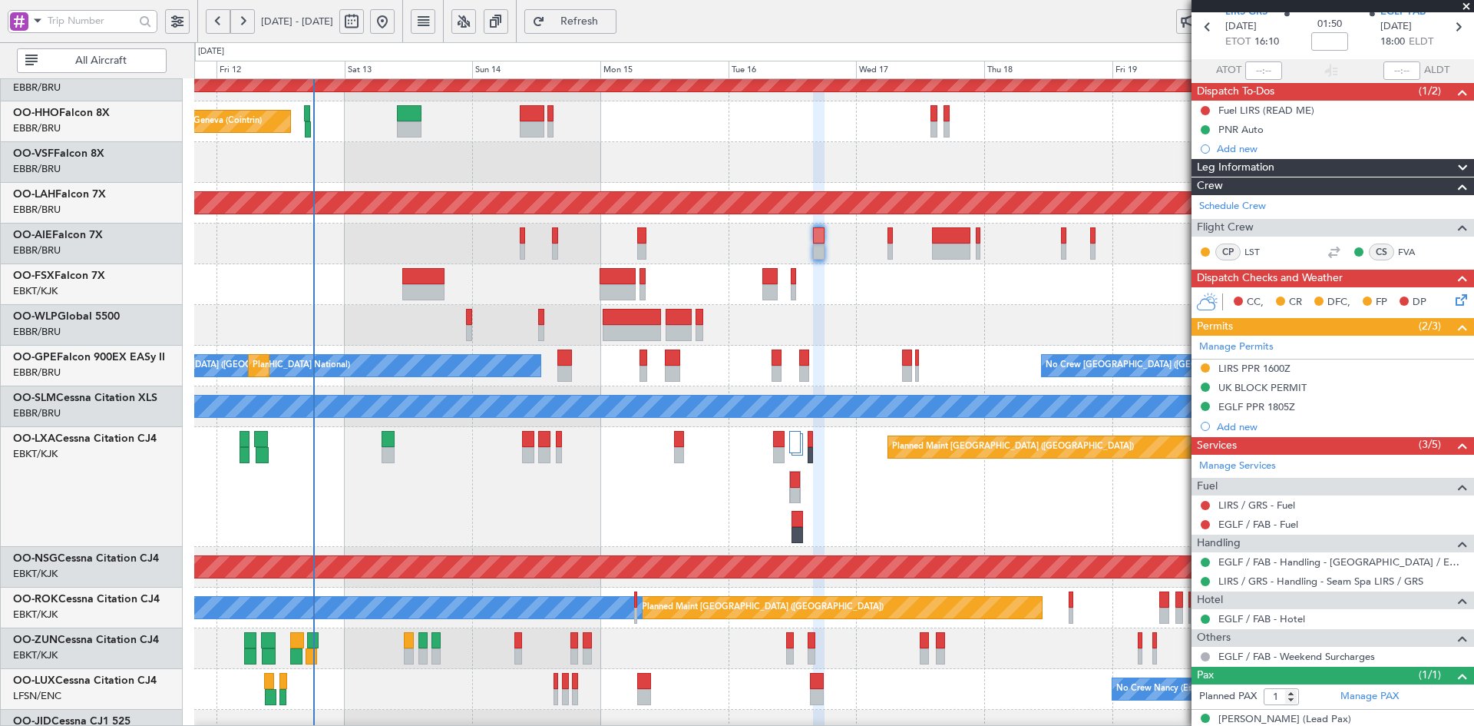
scroll to position [101, 0]
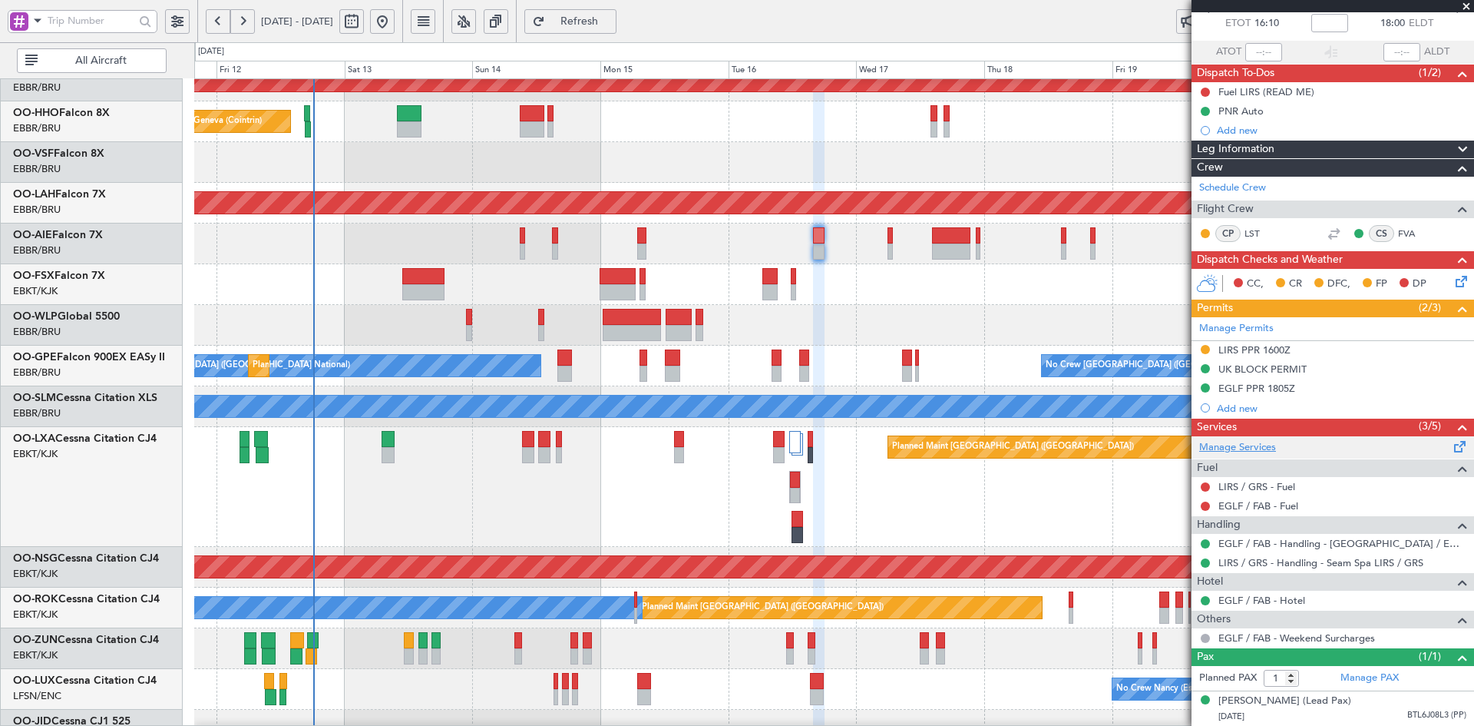
click at [1267, 440] on link "Manage Services" at bounding box center [1237, 447] width 77 height 15
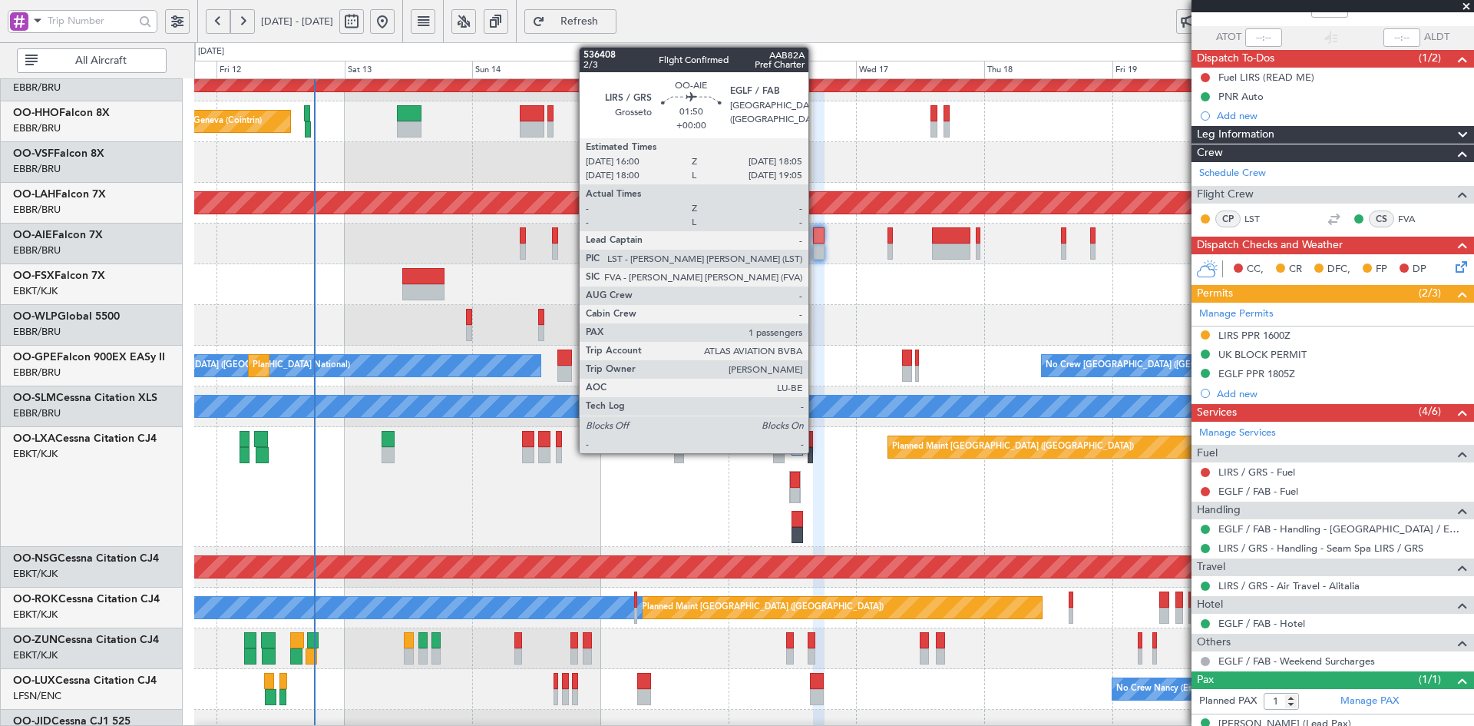
click at [816, 249] on div at bounding box center [819, 251] width 12 height 16
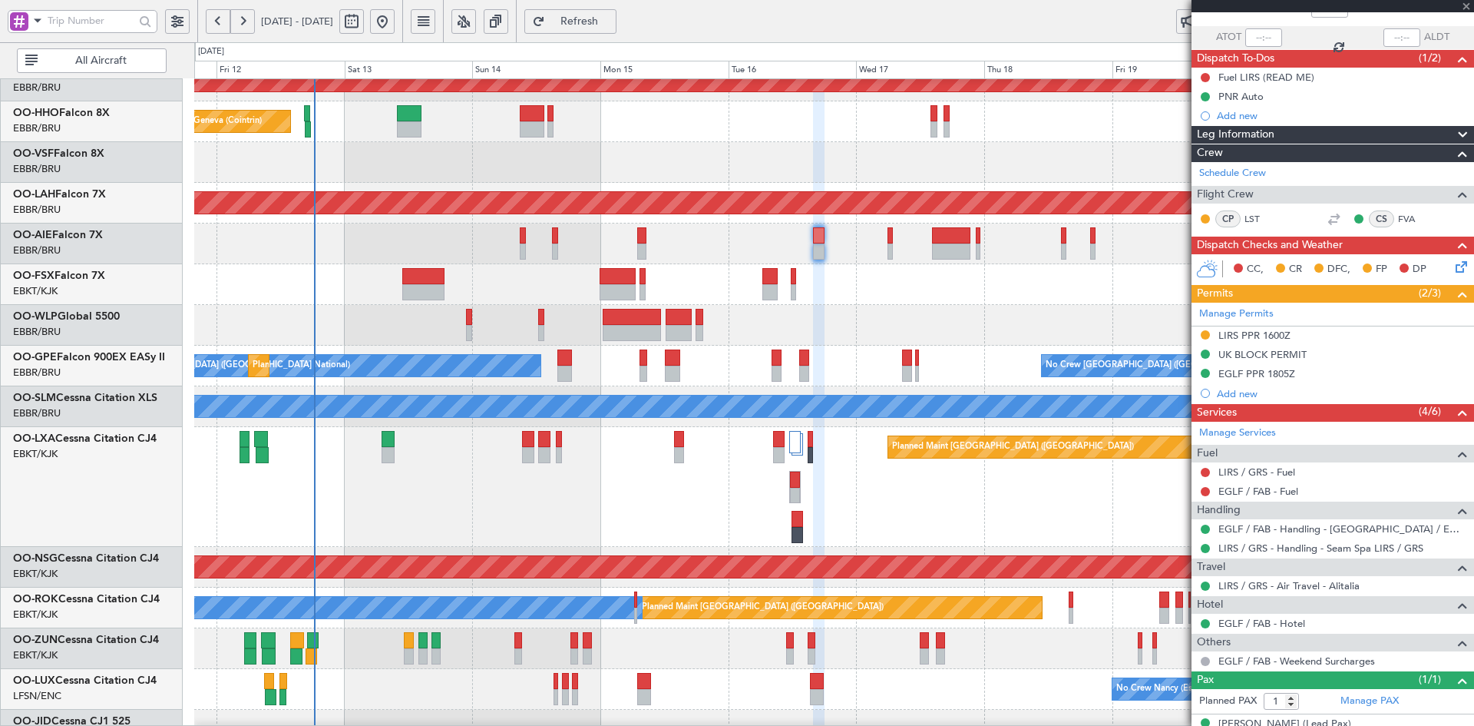
scroll to position [0, 0]
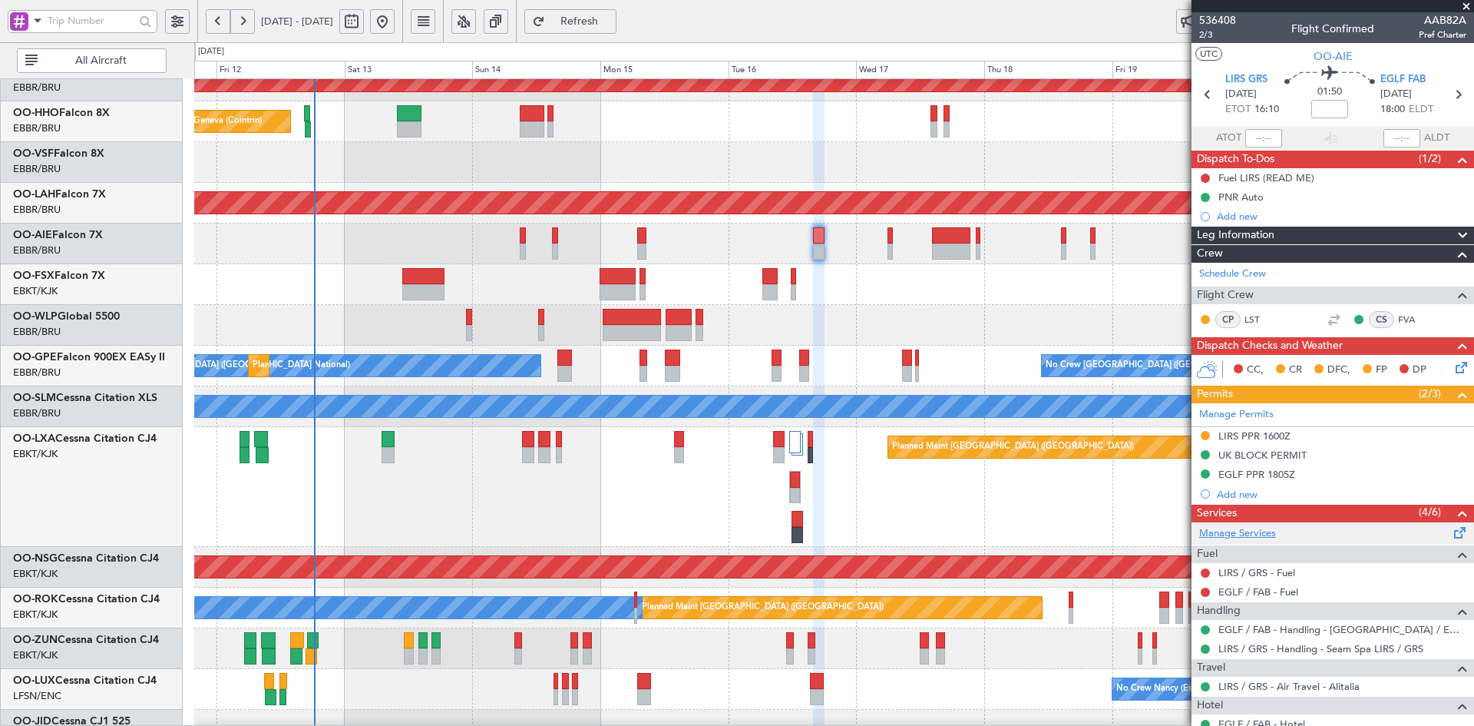
click at [1250, 536] on link "Manage Services" at bounding box center [1237, 533] width 77 height 15
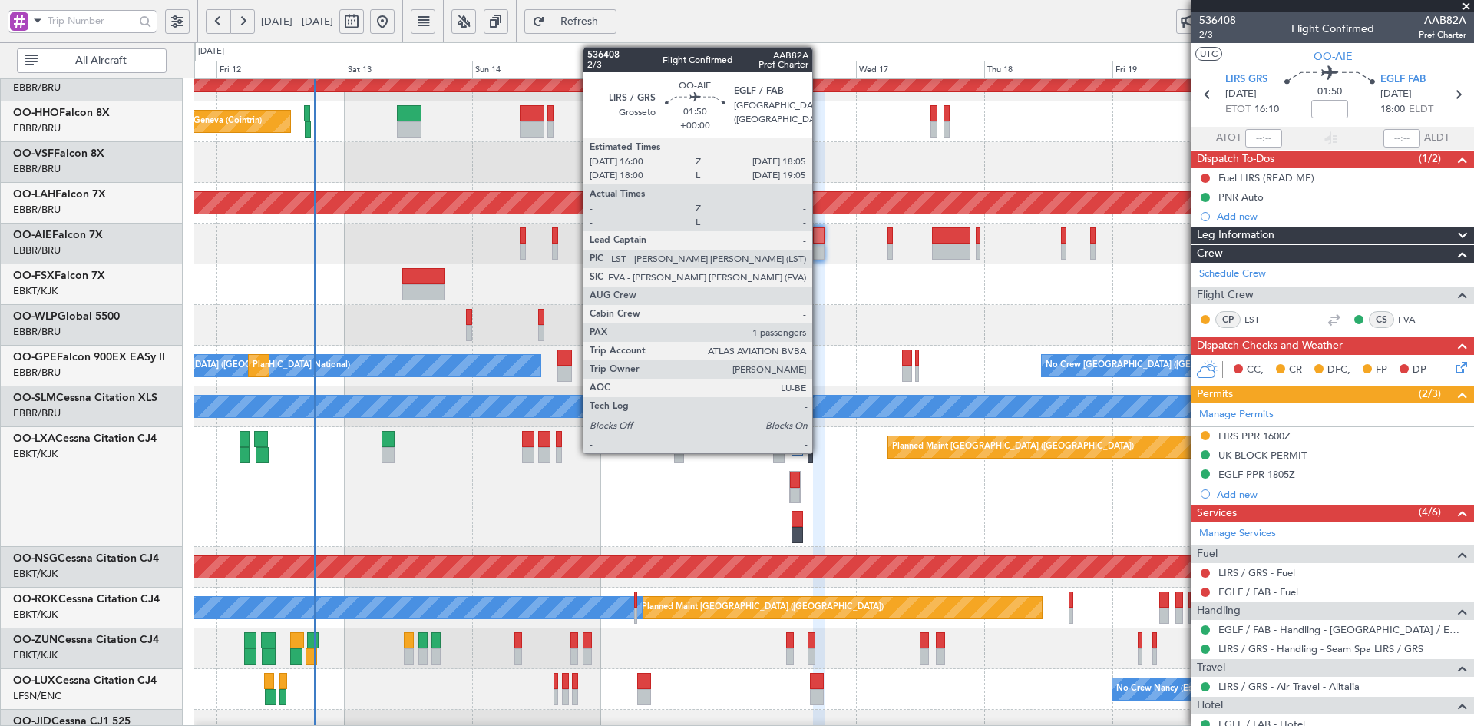
click at [819, 250] on div at bounding box center [819, 251] width 12 height 16
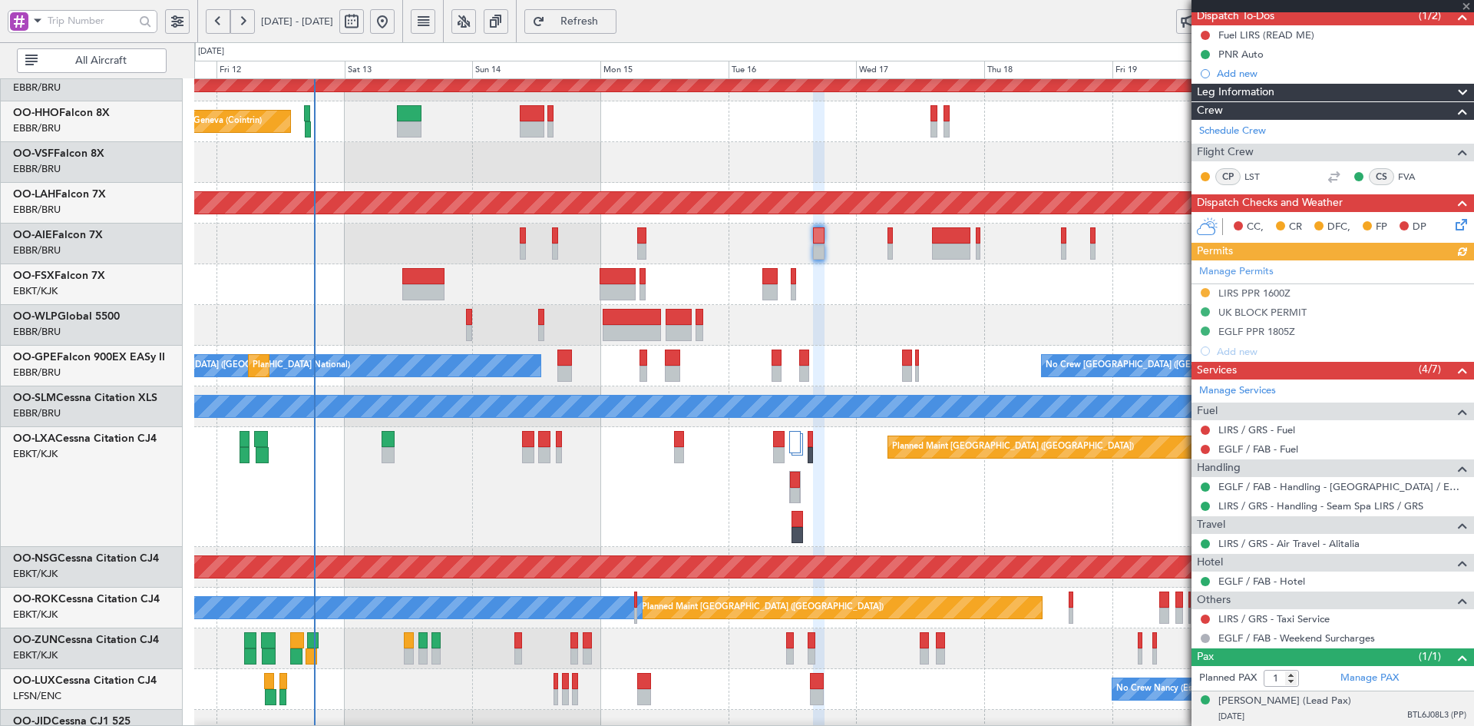
scroll to position [157, 0]
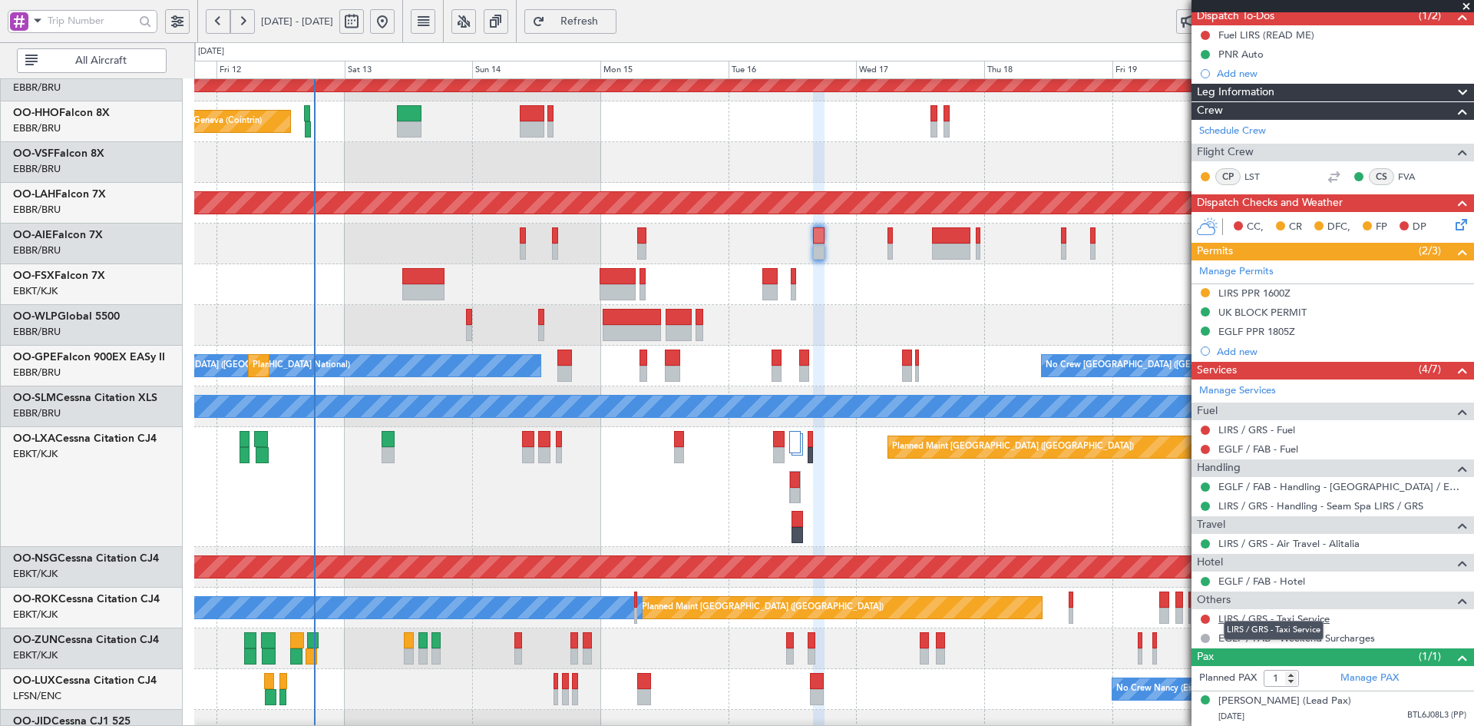
click at [1266, 612] on link "LIRS / GRS - Taxi Service" at bounding box center [1274, 618] width 111 height 13
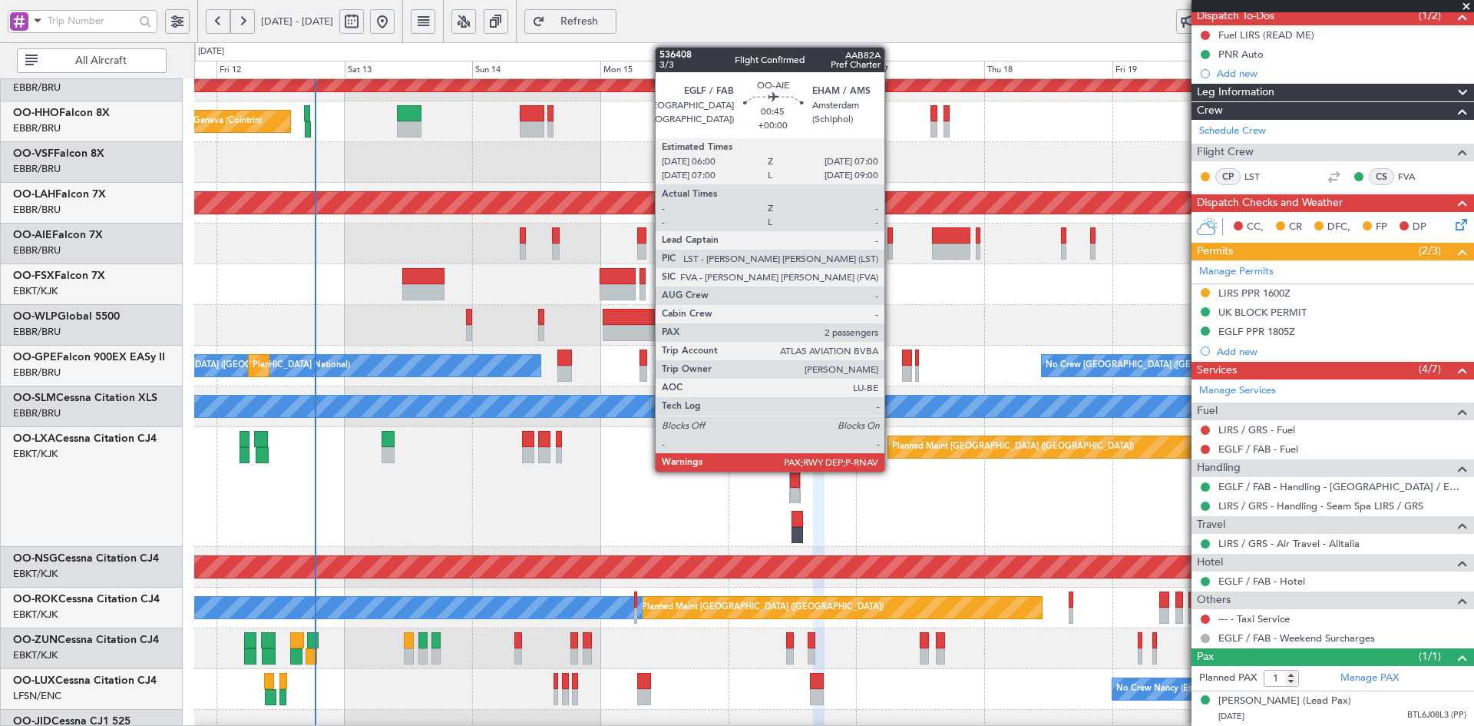
click at [892, 253] on div at bounding box center [890, 251] width 5 height 16
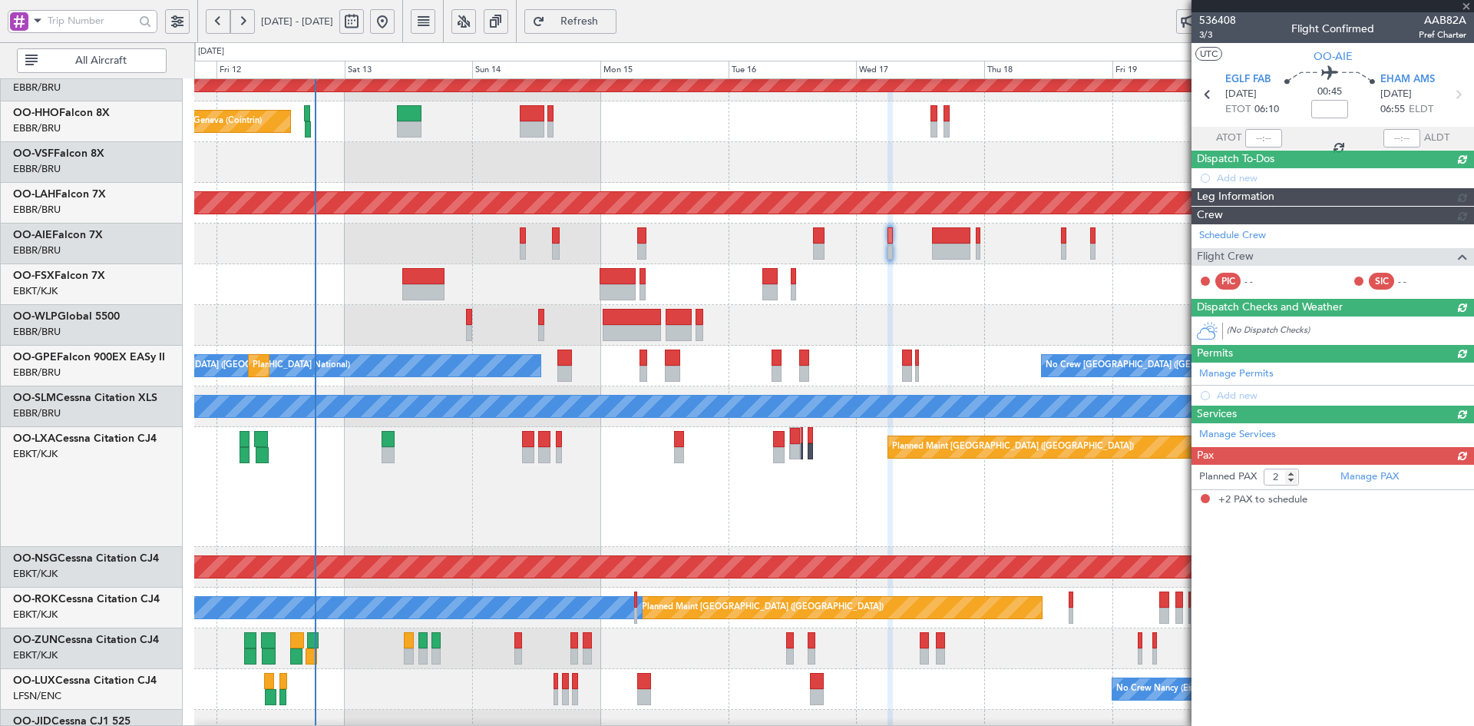
scroll to position [0, 0]
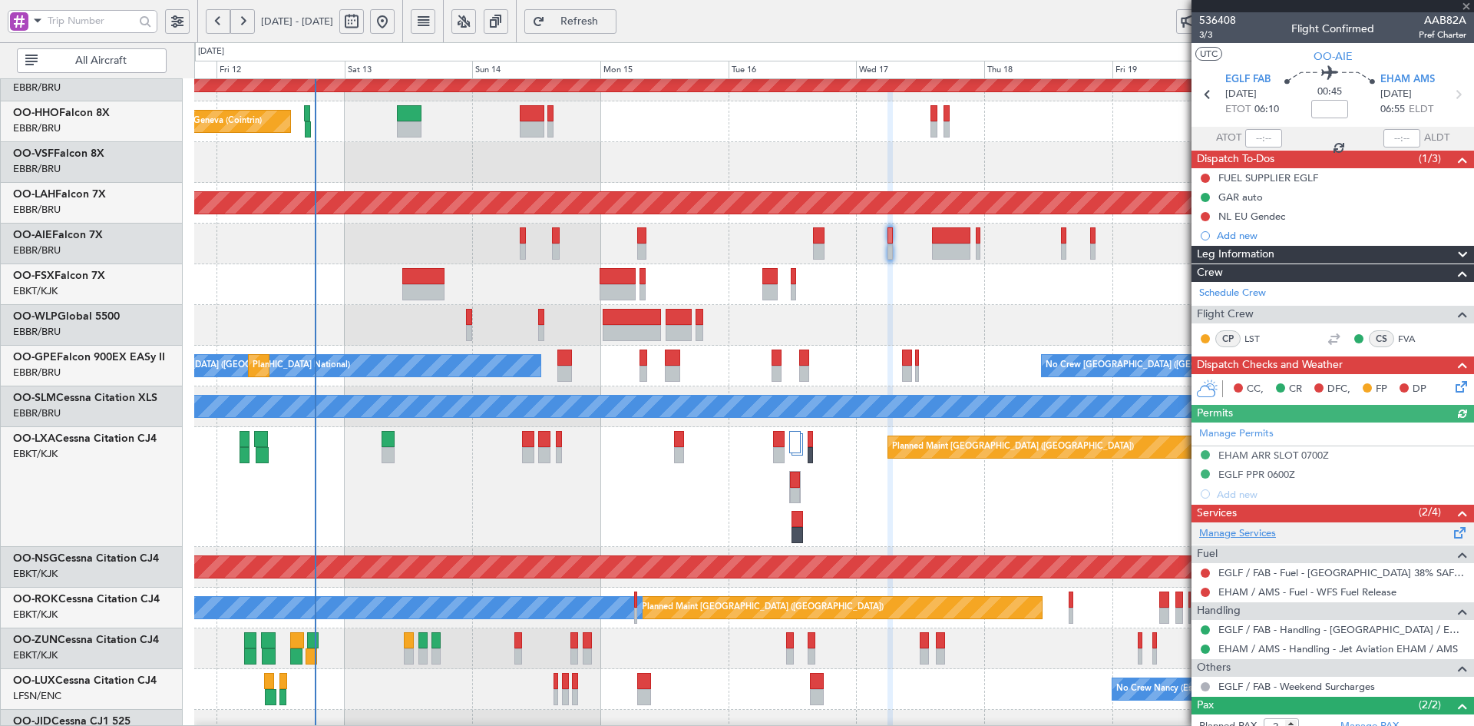
click at [1267, 534] on link "Manage Services" at bounding box center [1237, 533] width 77 height 15
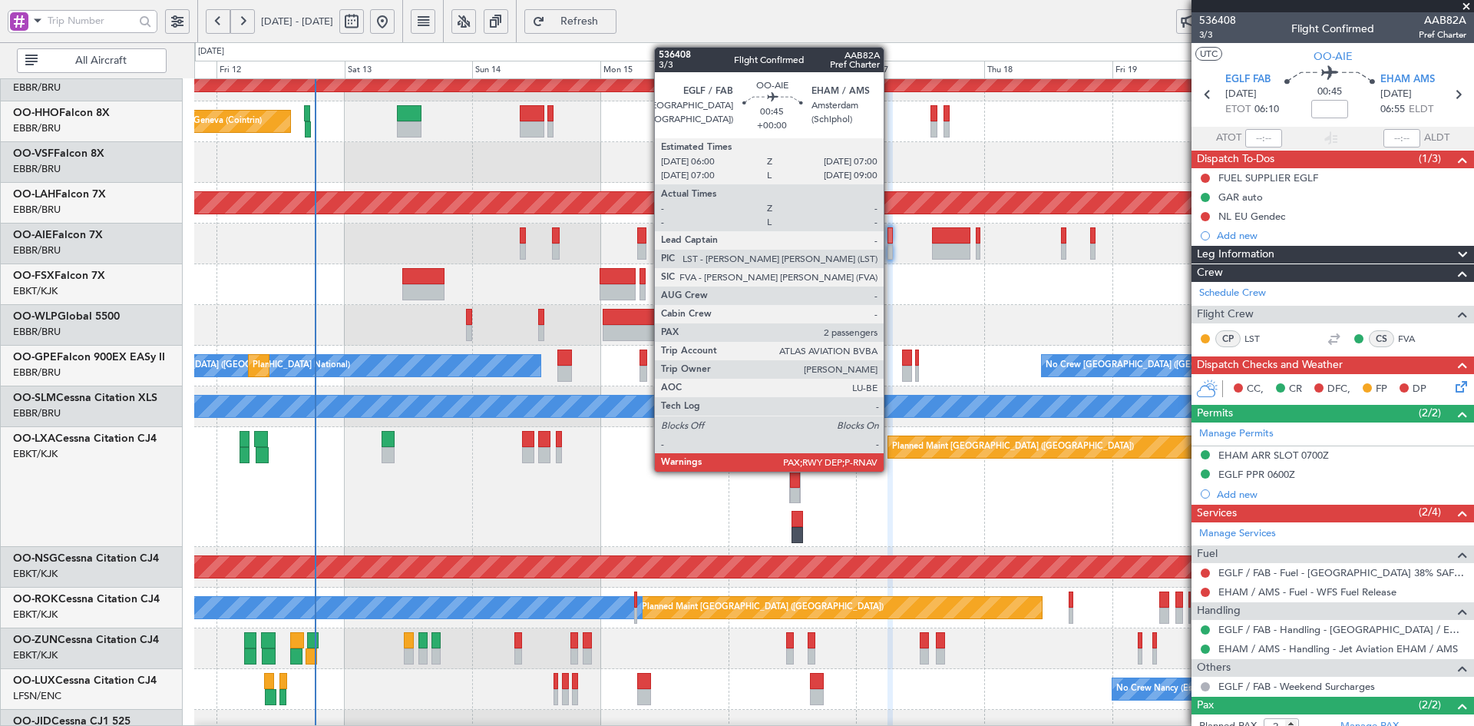
click at [891, 250] on div at bounding box center [890, 251] width 5 height 16
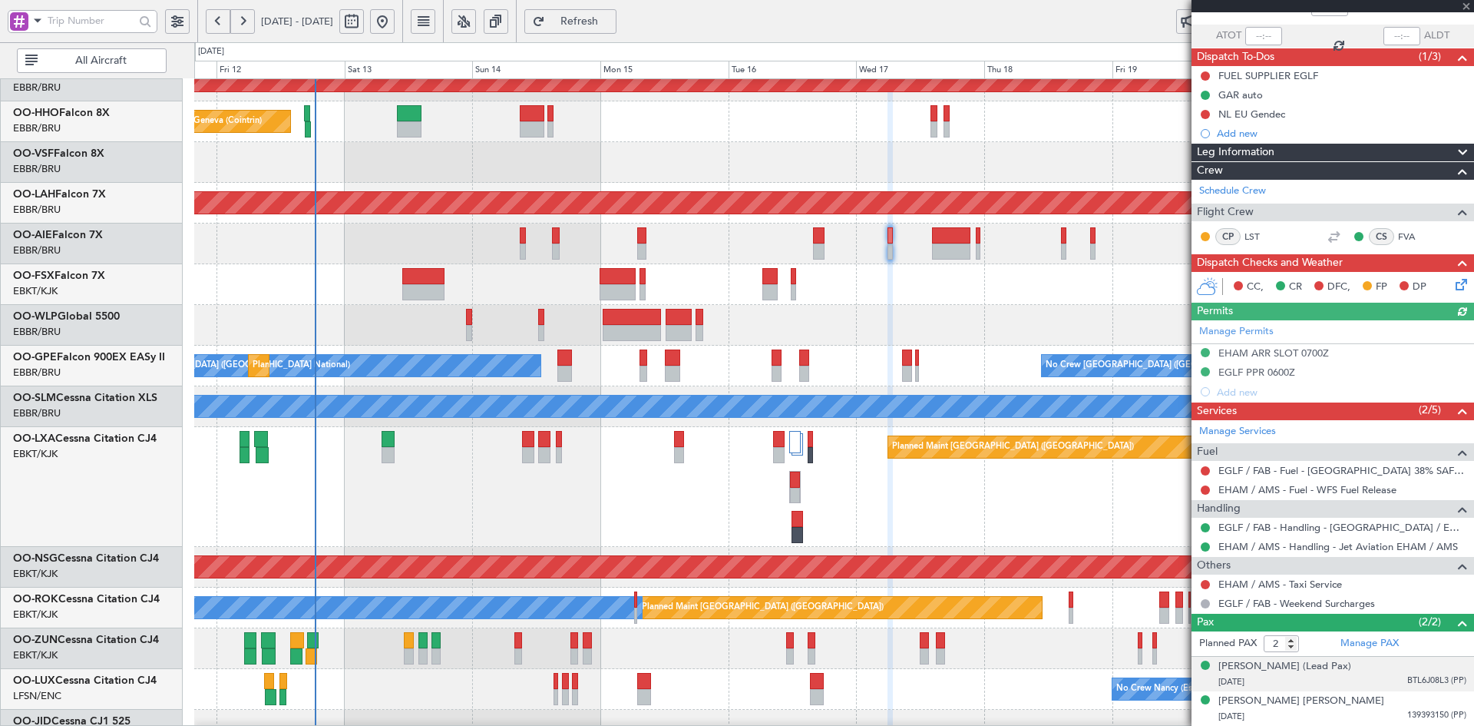
scroll to position [117, 0]
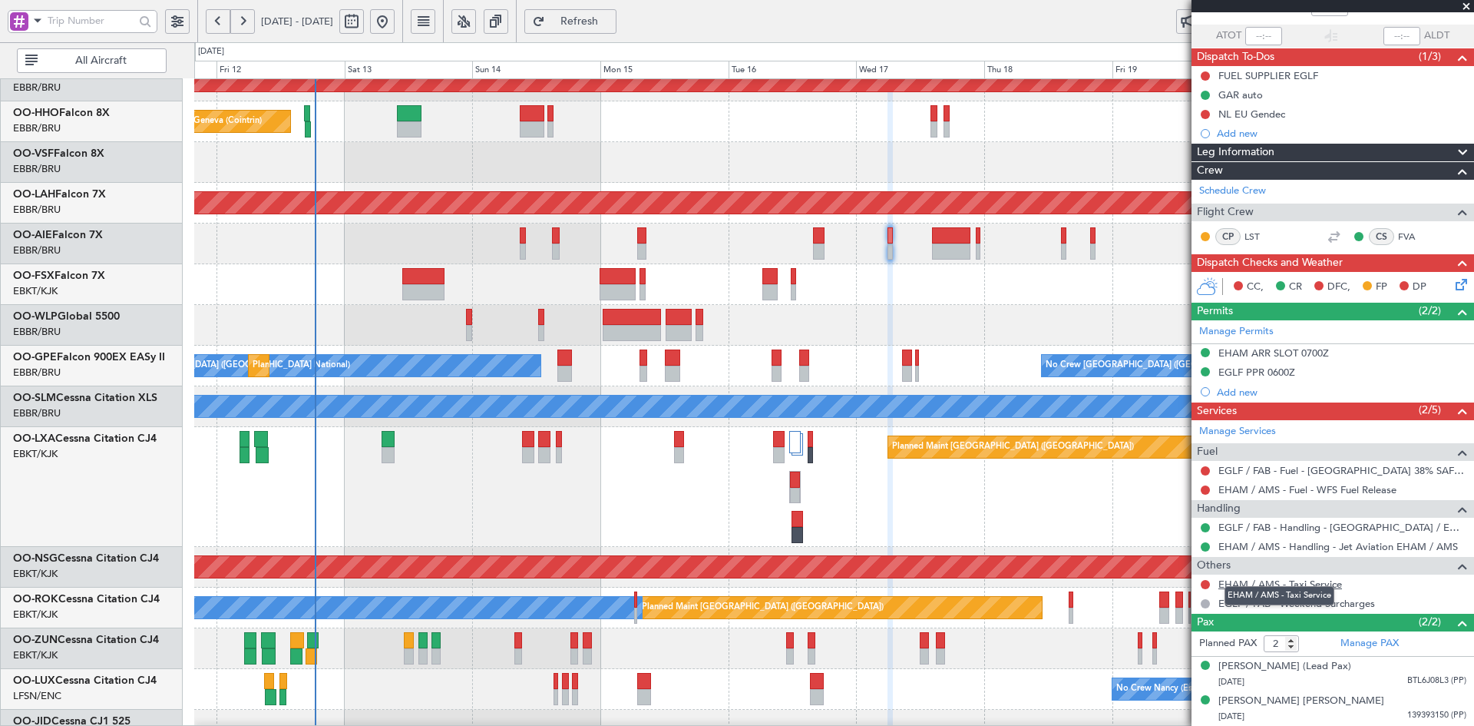
click at [1241, 577] on link "EHAM / AMS - Taxi Service" at bounding box center [1281, 583] width 124 height 13
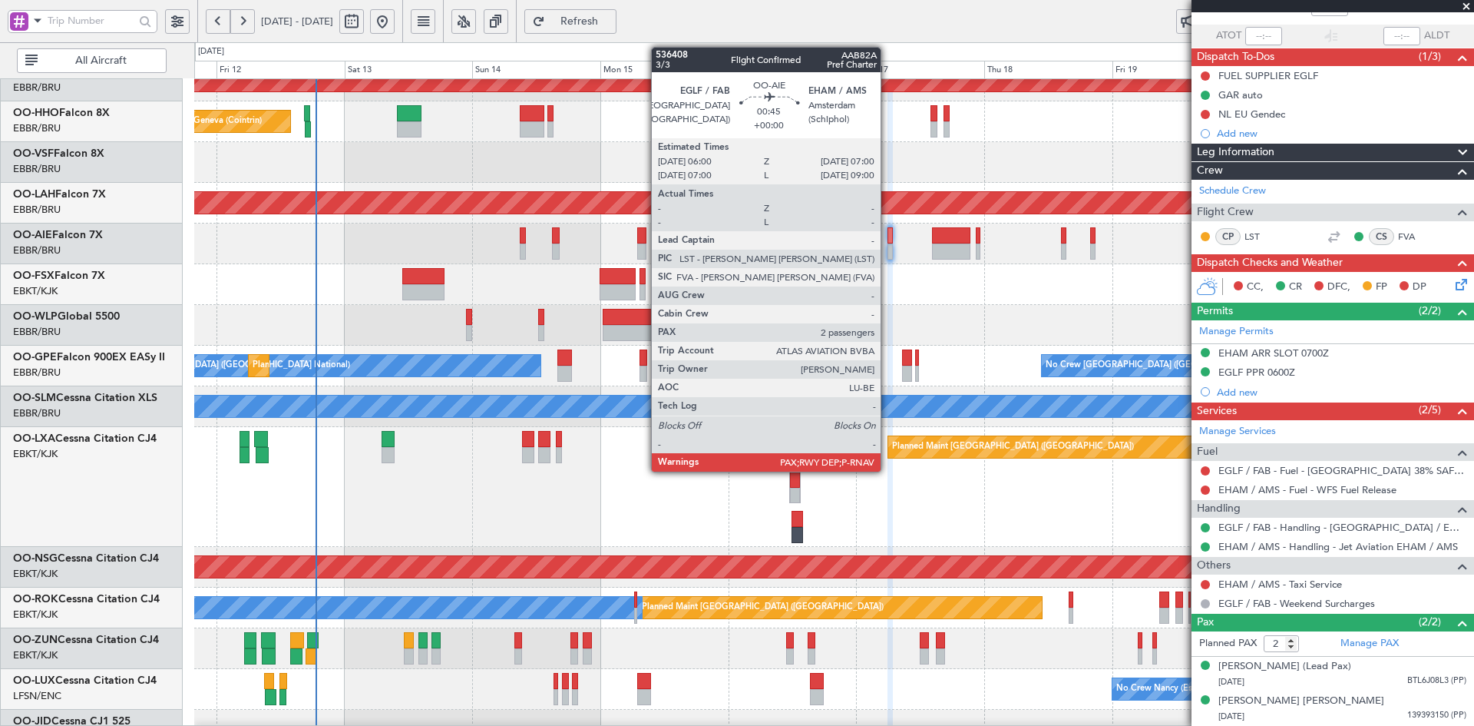
click at [888, 253] on div at bounding box center [890, 251] width 5 height 16
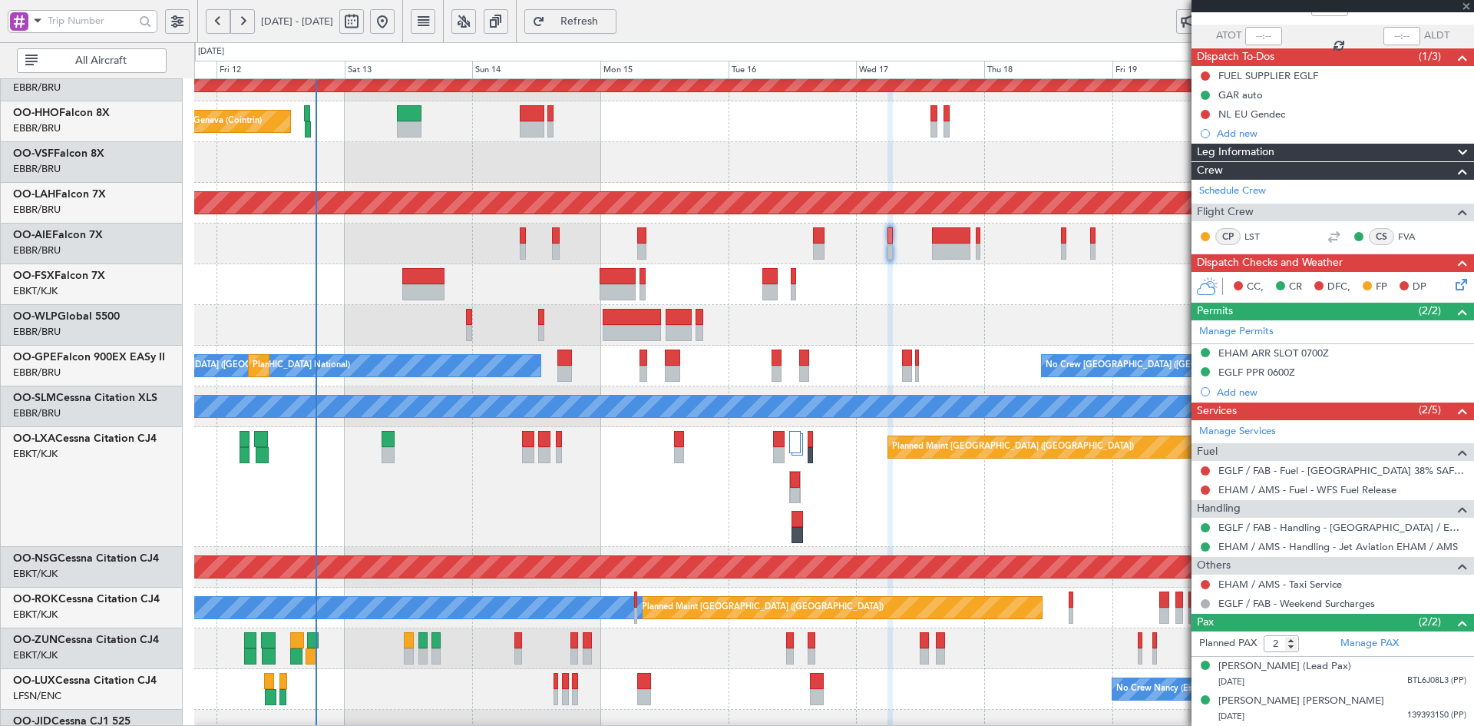
click at [889, 250] on div at bounding box center [890, 251] width 5 height 16
click at [1315, 569] on mat-tooltip-component "Incomplete" at bounding box center [1327, 579] width 71 height 41
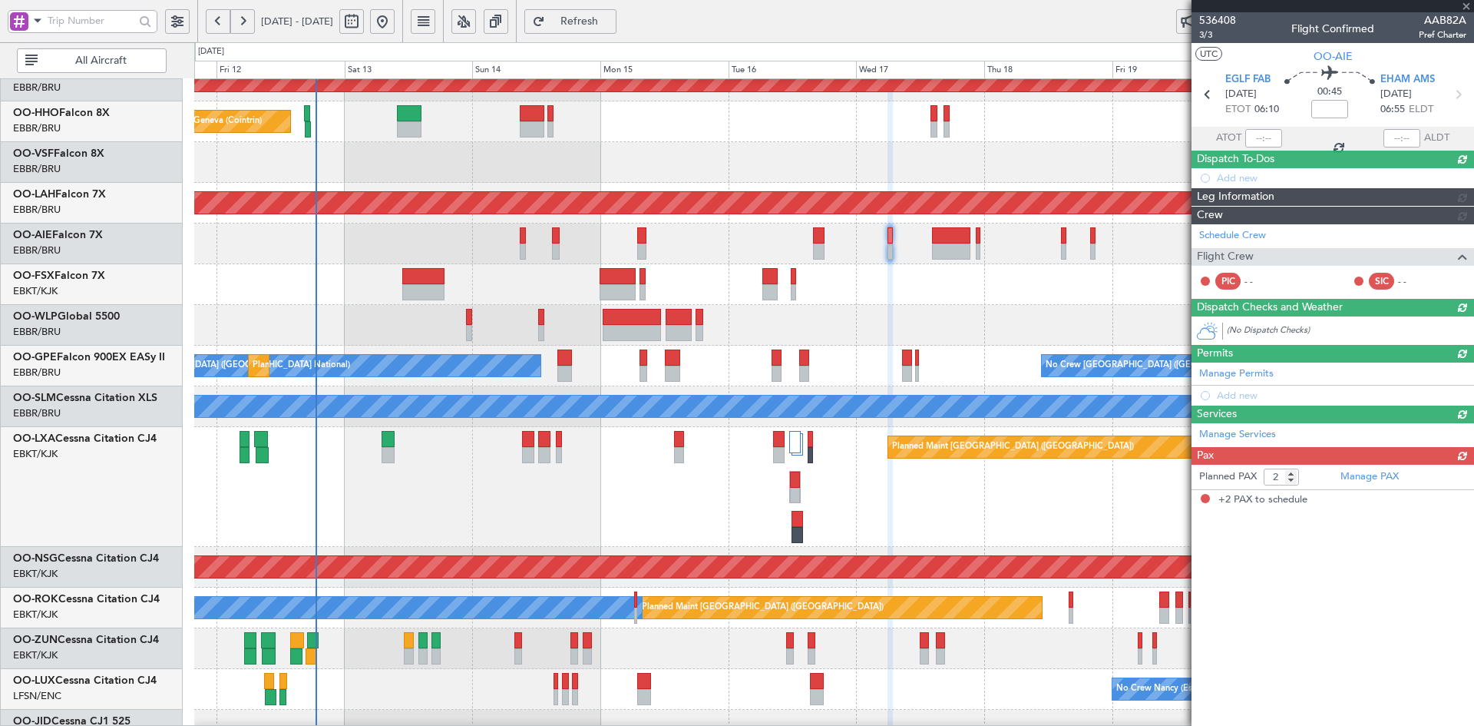
scroll to position [0, 0]
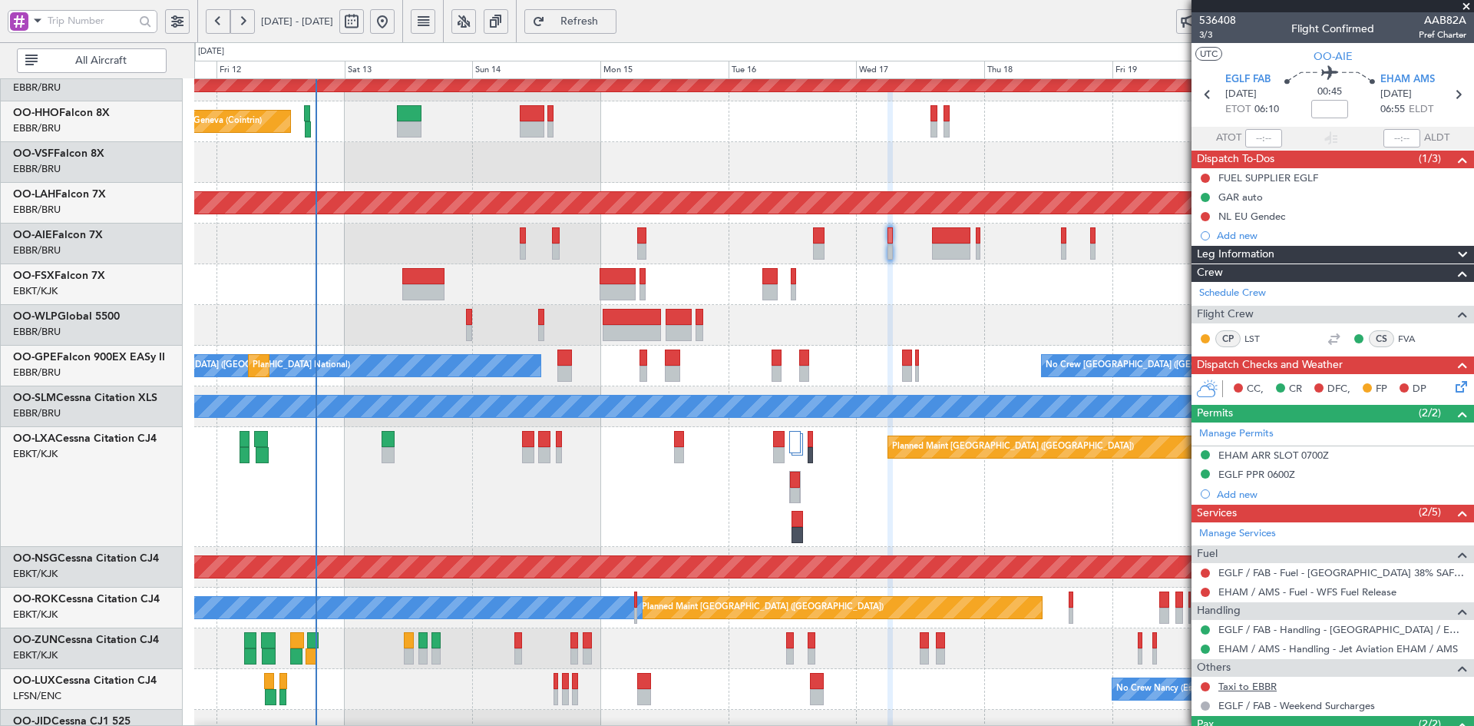
click at [1239, 687] on link "Taxi to EBBR" at bounding box center [1248, 686] width 58 height 13
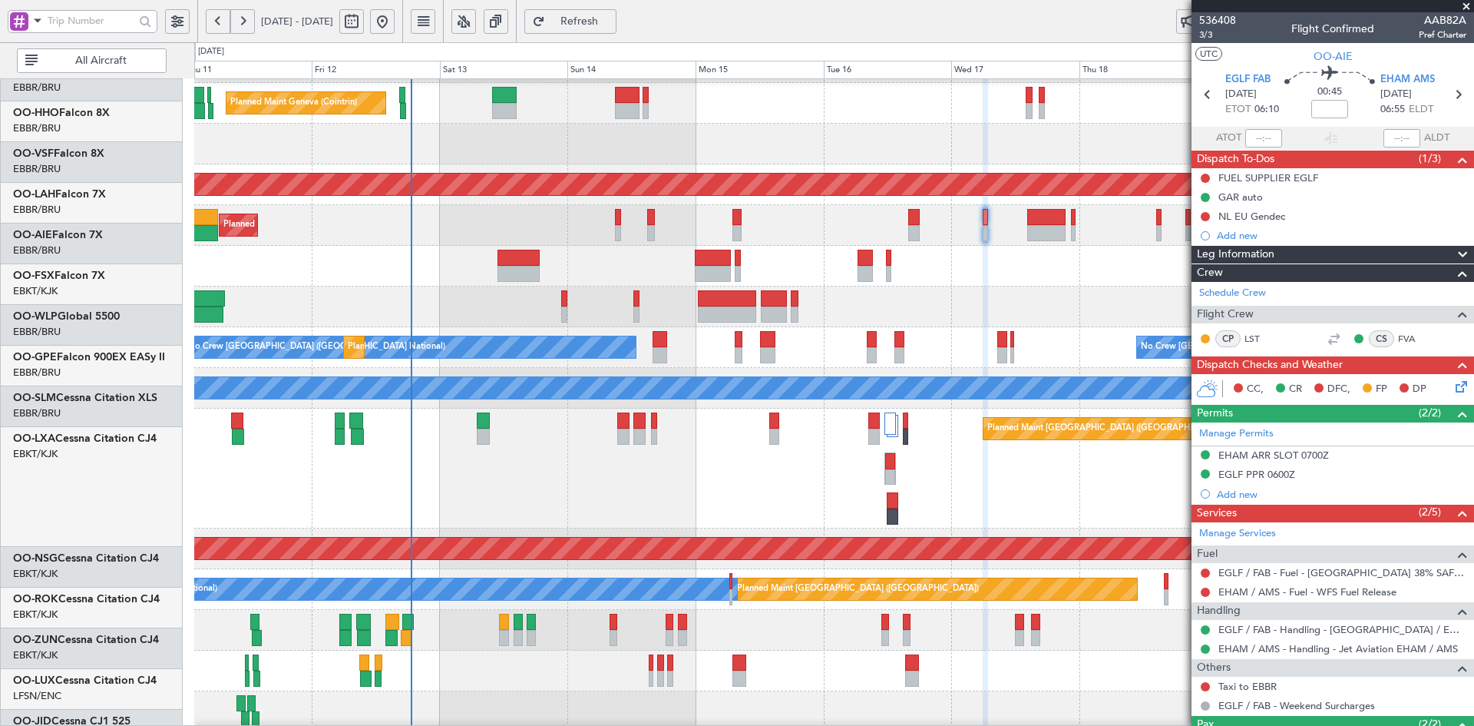
click at [927, 310] on div "Planned Maint Liege" at bounding box center [833, 306] width 1279 height 41
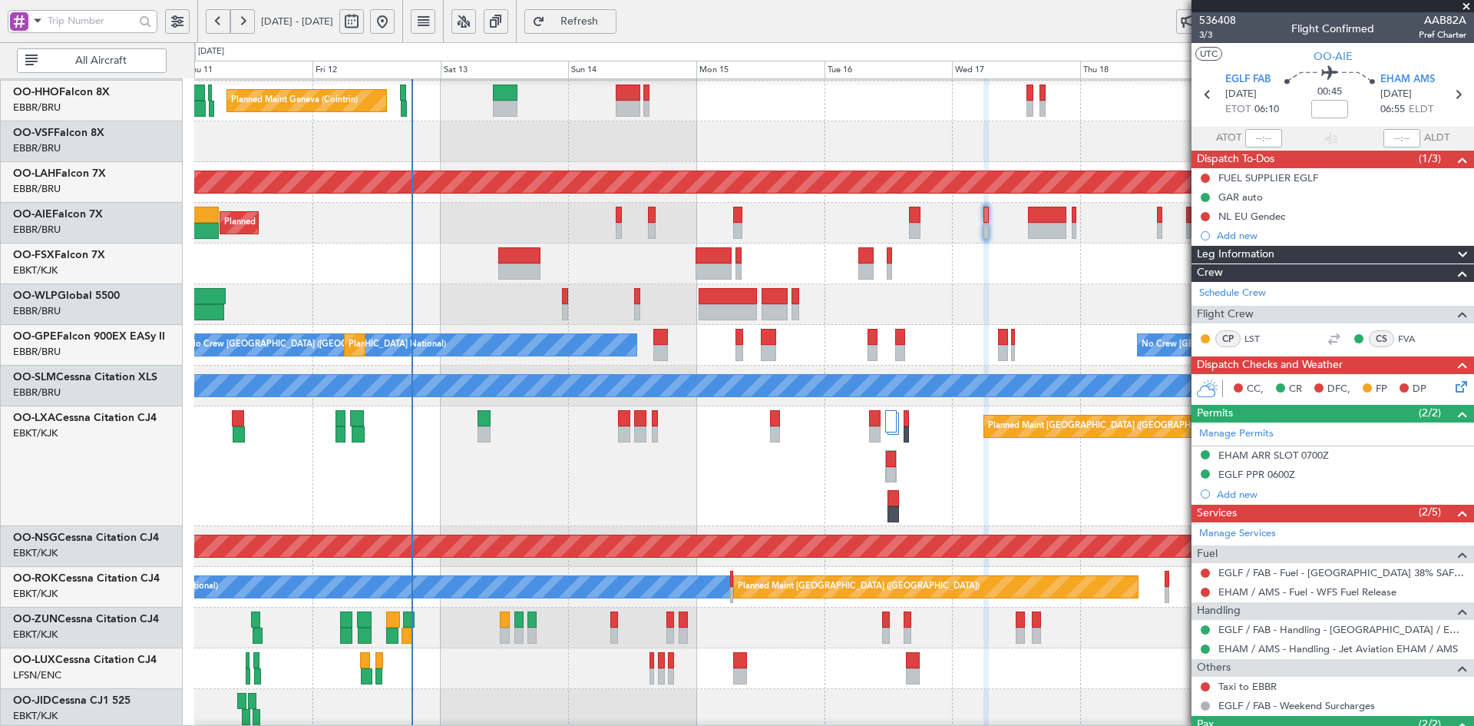
click at [817, 406] on div "Planned Maint [GEOGRAPHIC_DATA] ([GEOGRAPHIC_DATA]) Planned Maint [GEOGRAPHIC_D…" at bounding box center [833, 466] width 1279 height 120
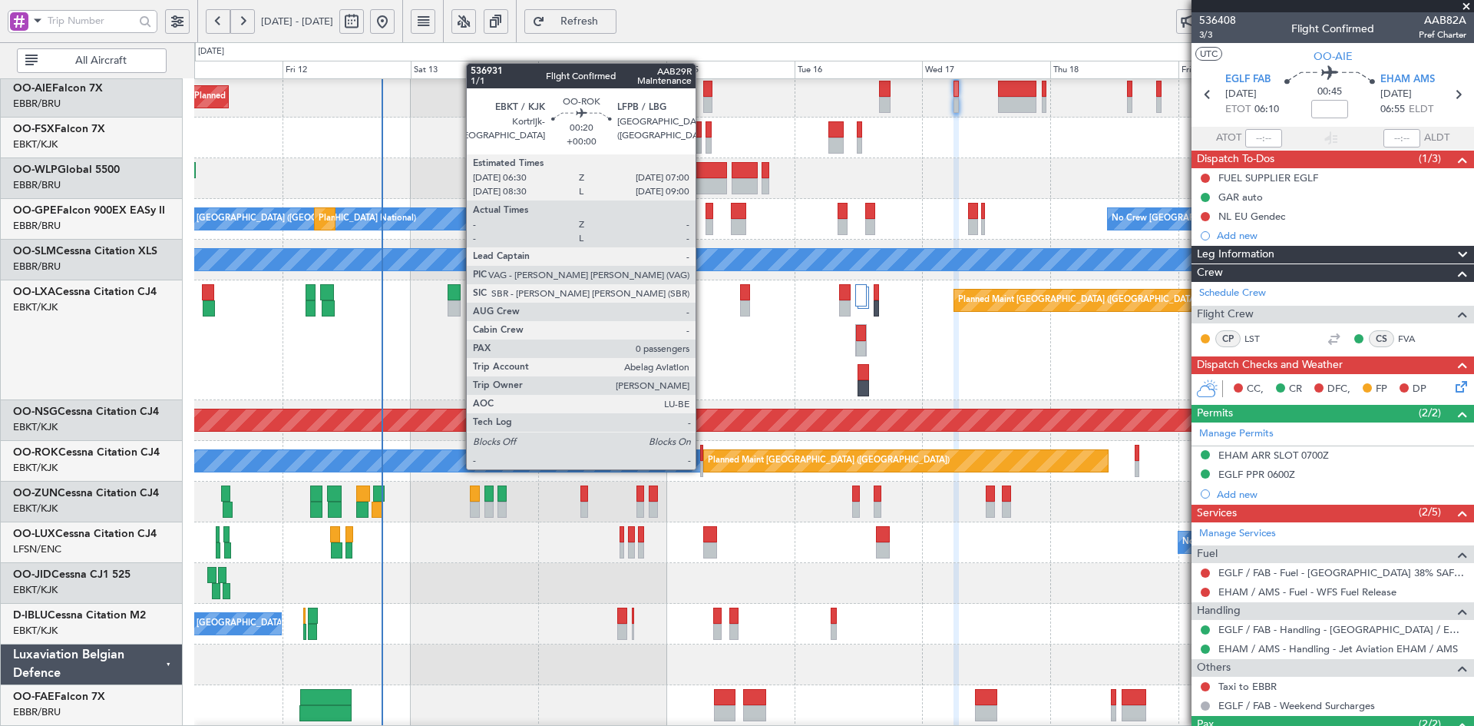
click at [703, 468] on div at bounding box center [701, 469] width 3 height 16
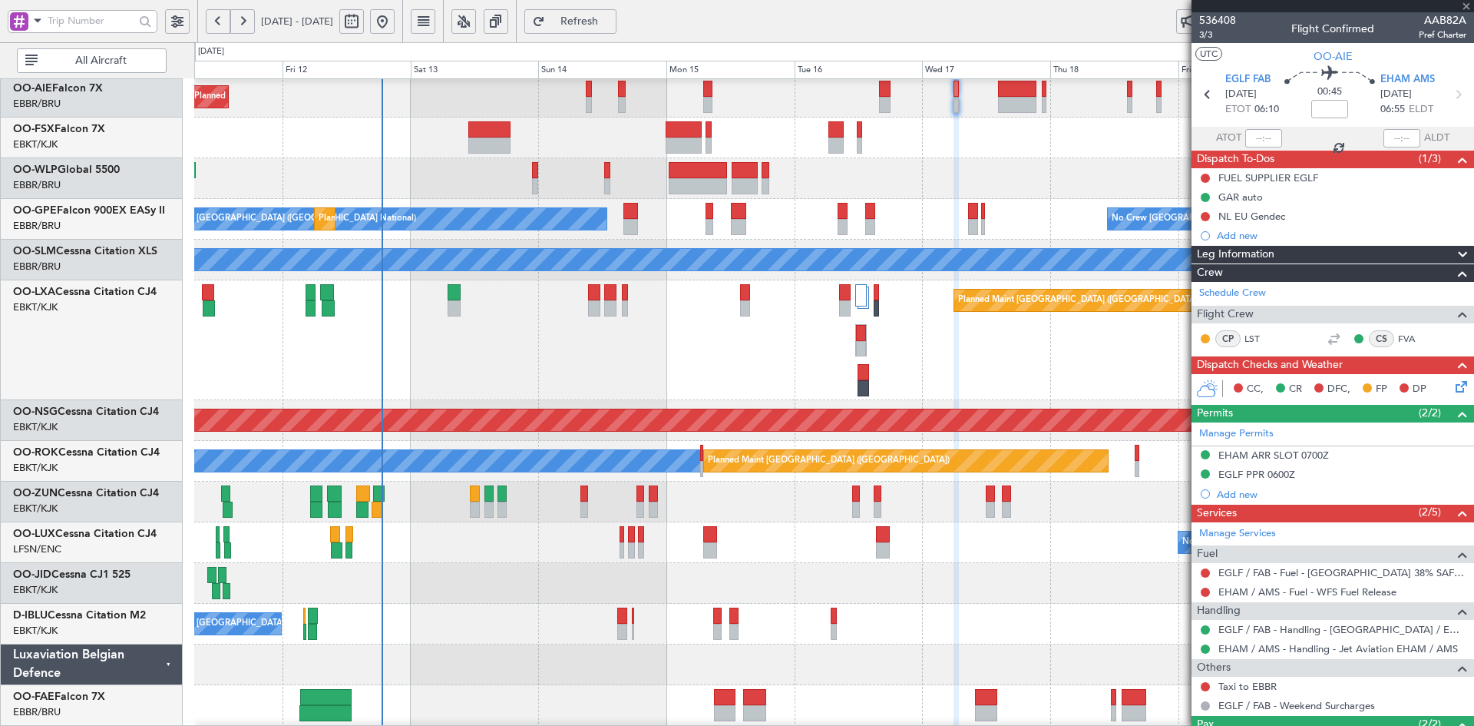
type input "0"
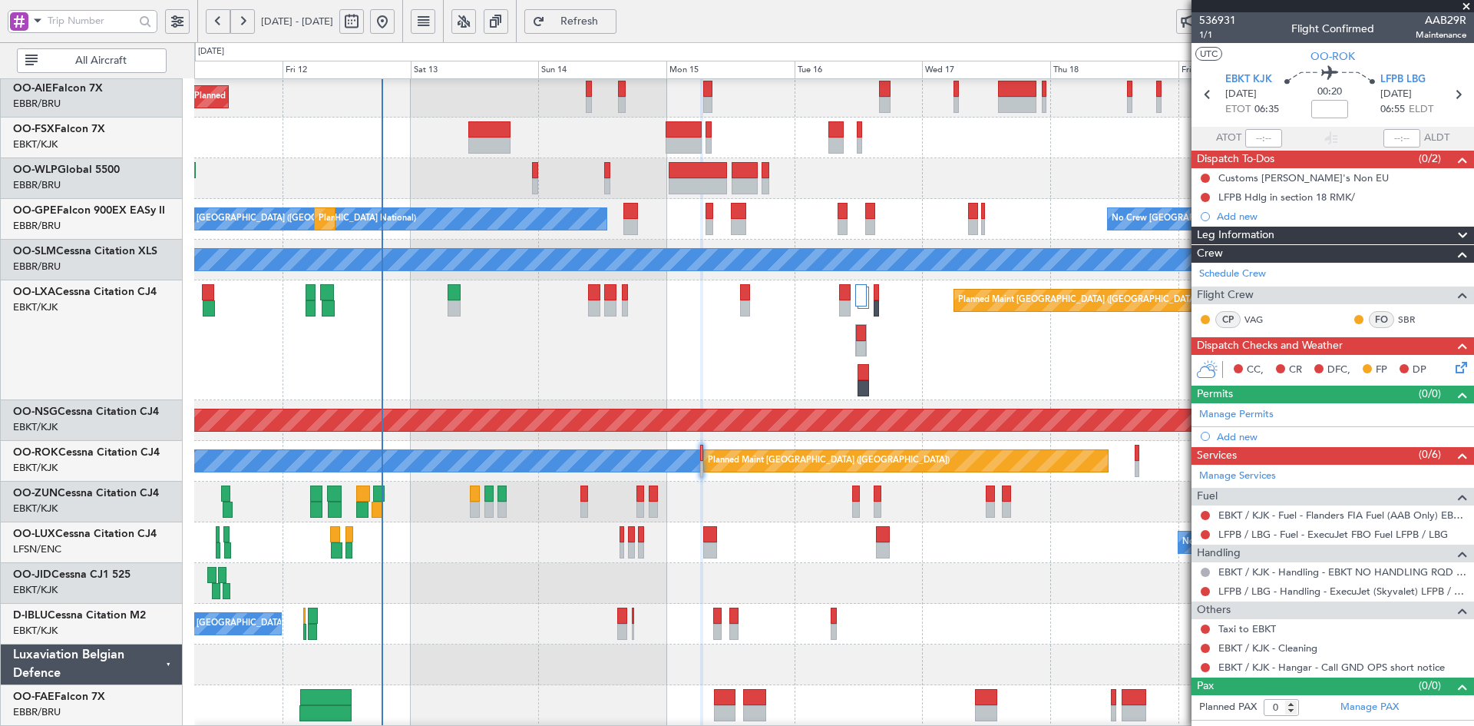
click at [1465, 6] on span at bounding box center [1466, 7] width 15 height 14
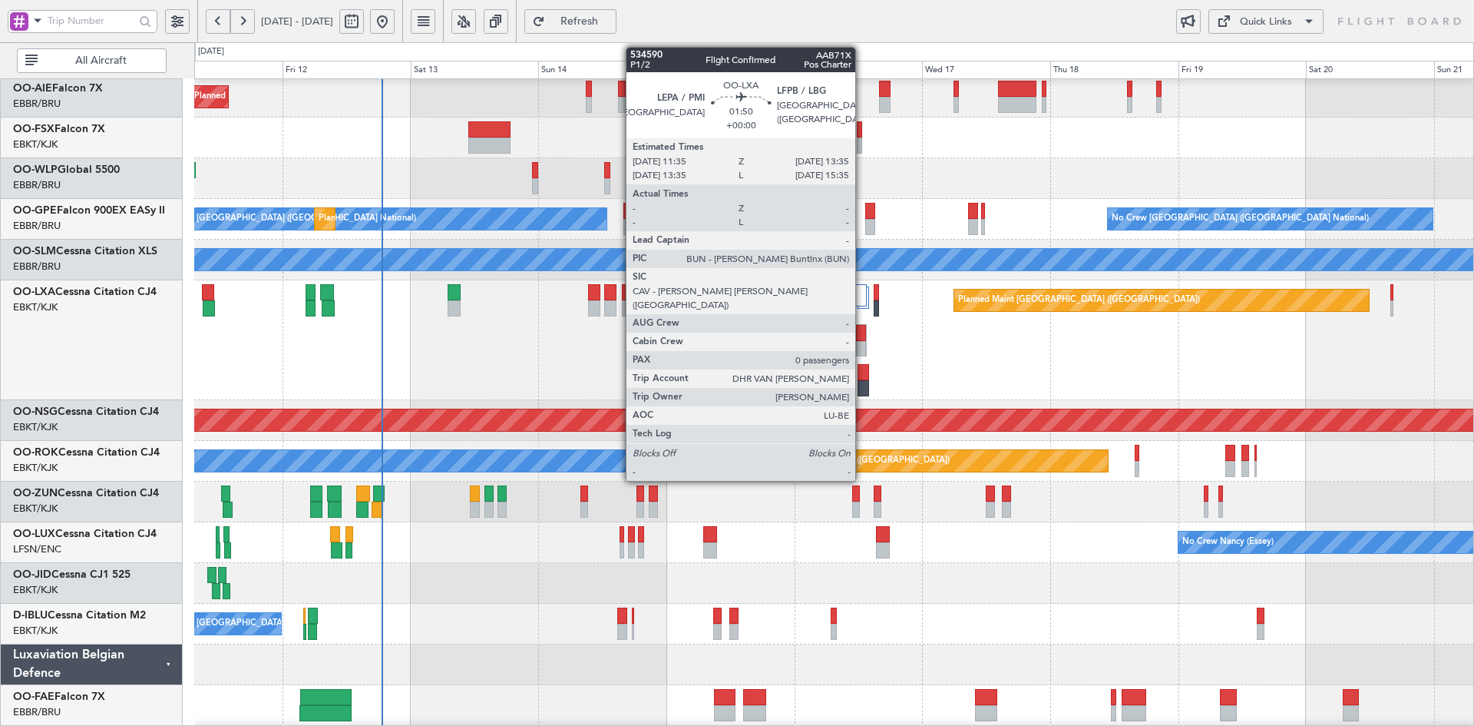
click at [862, 345] on div at bounding box center [860, 349] width 9 height 16
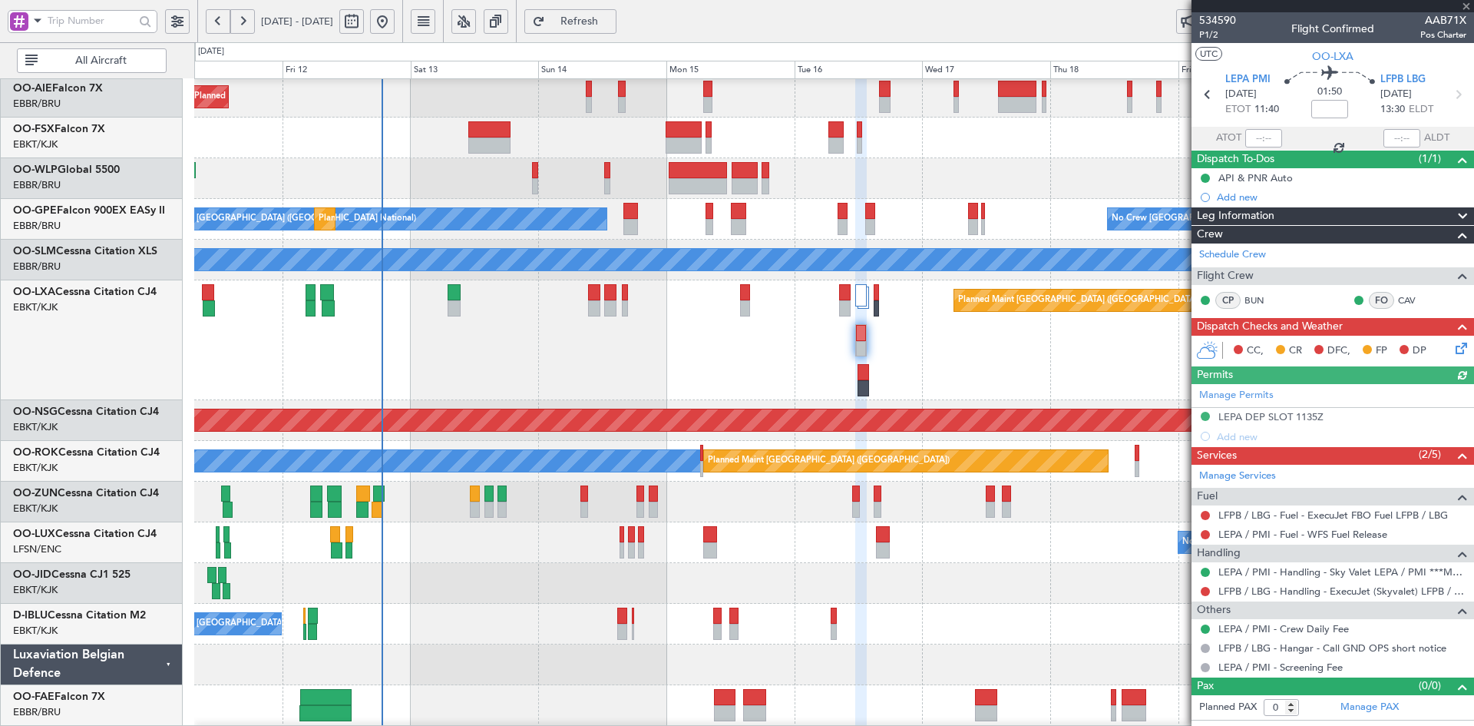
click at [1468, 4] on div at bounding box center [1333, 6] width 283 height 12
click at [1468, 2] on span at bounding box center [1466, 7] width 15 height 14
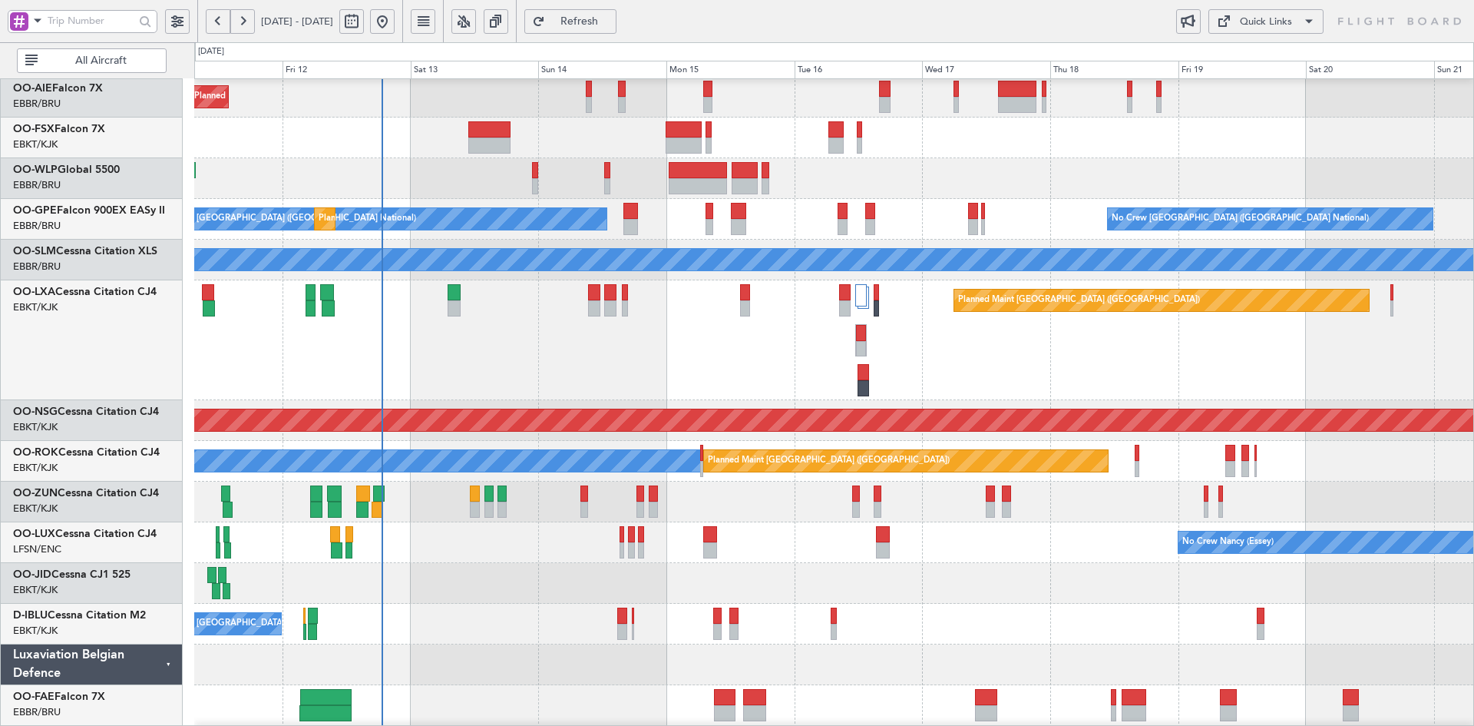
click at [953, 538] on div "Planned Maint [PERSON_NAME]-[GEOGRAPHIC_DATA][PERSON_NAME] ([GEOGRAPHIC_DATA][P…" at bounding box center [833, 319] width 1279 height 893
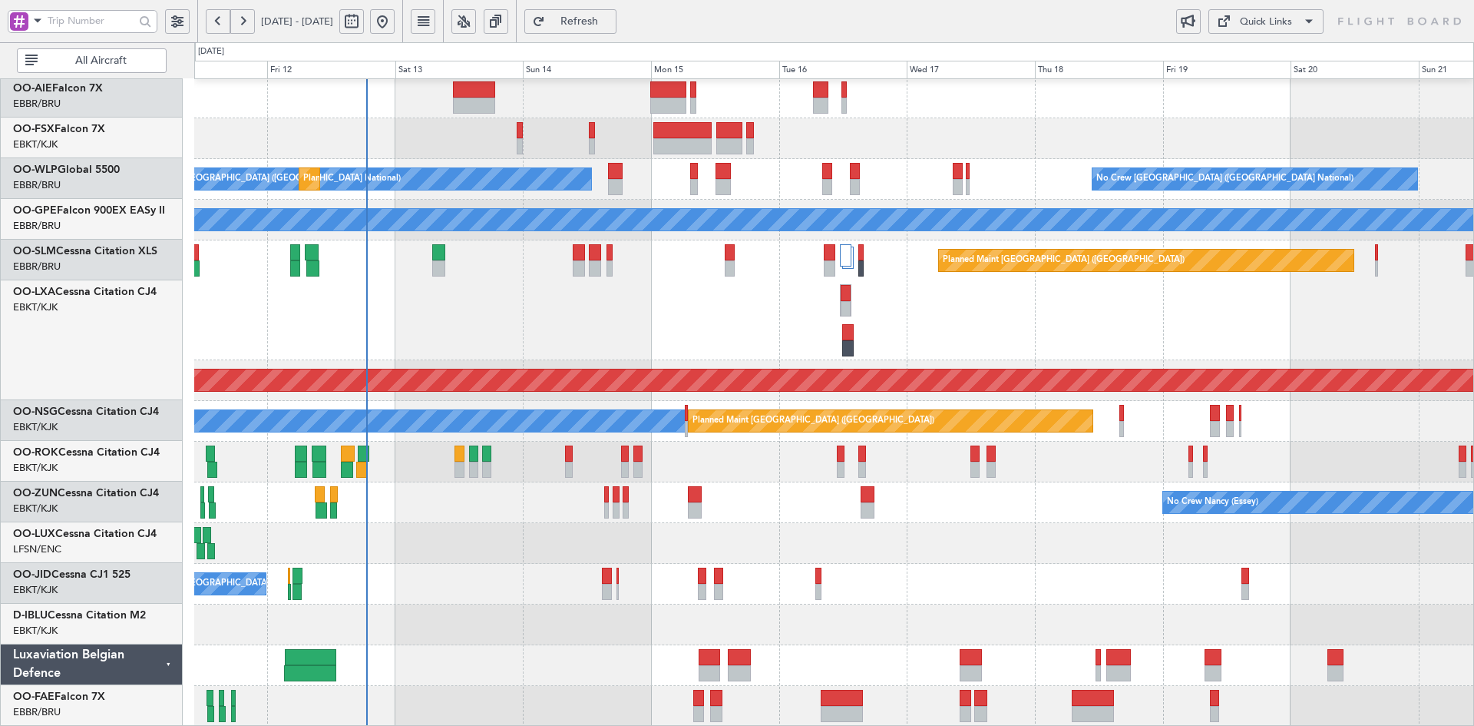
scroll to position [246, 0]
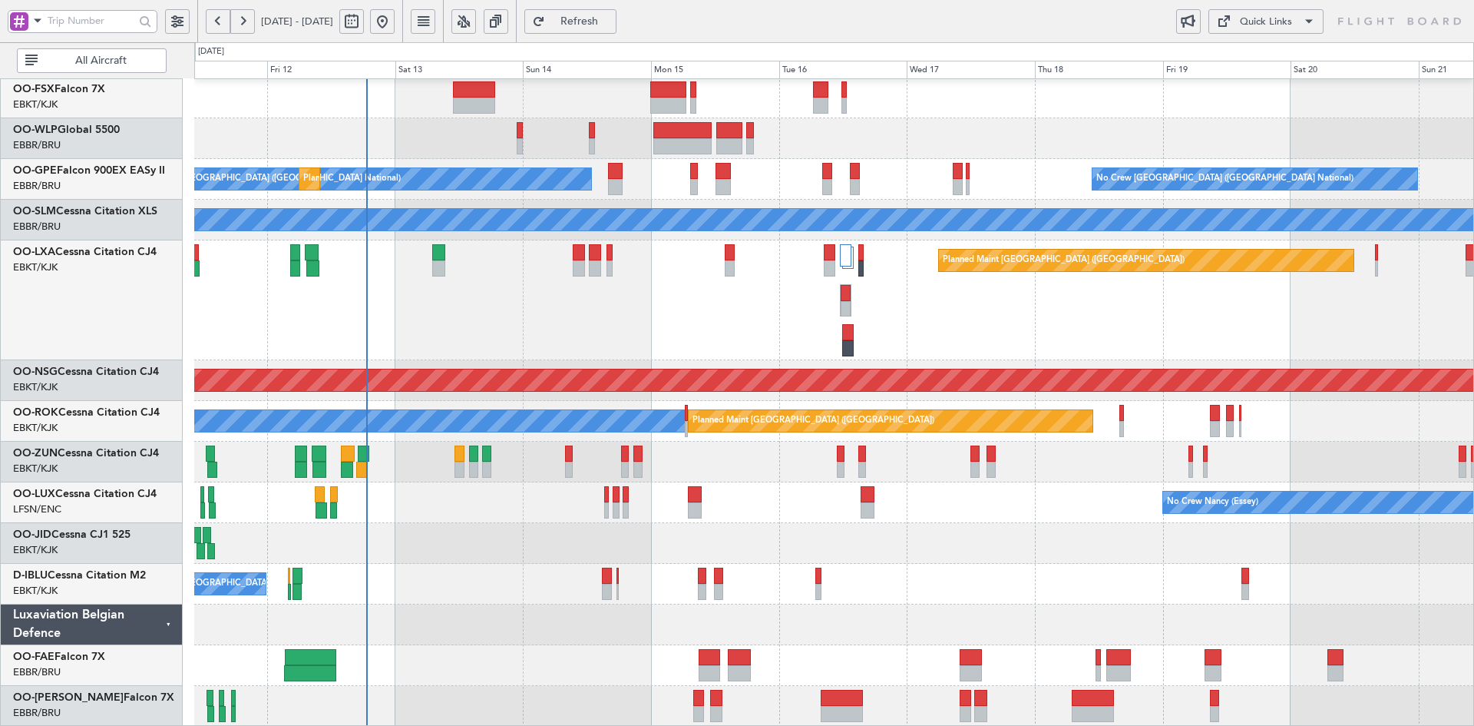
click at [571, 360] on div "Planned Maint [GEOGRAPHIC_DATA] ([GEOGRAPHIC_DATA]) Planned Maint [GEOGRAPHIC_D…" at bounding box center [833, 300] width 1279 height 120
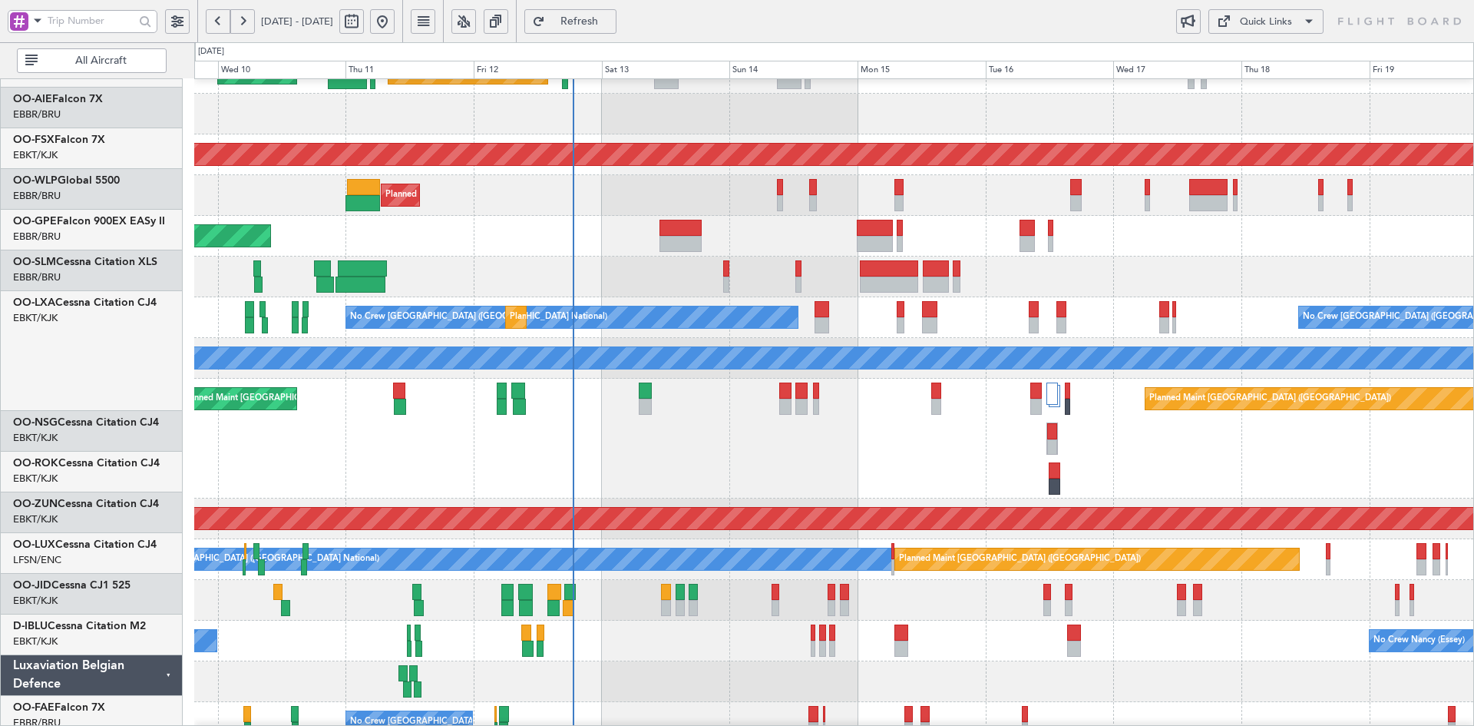
scroll to position [108, 0]
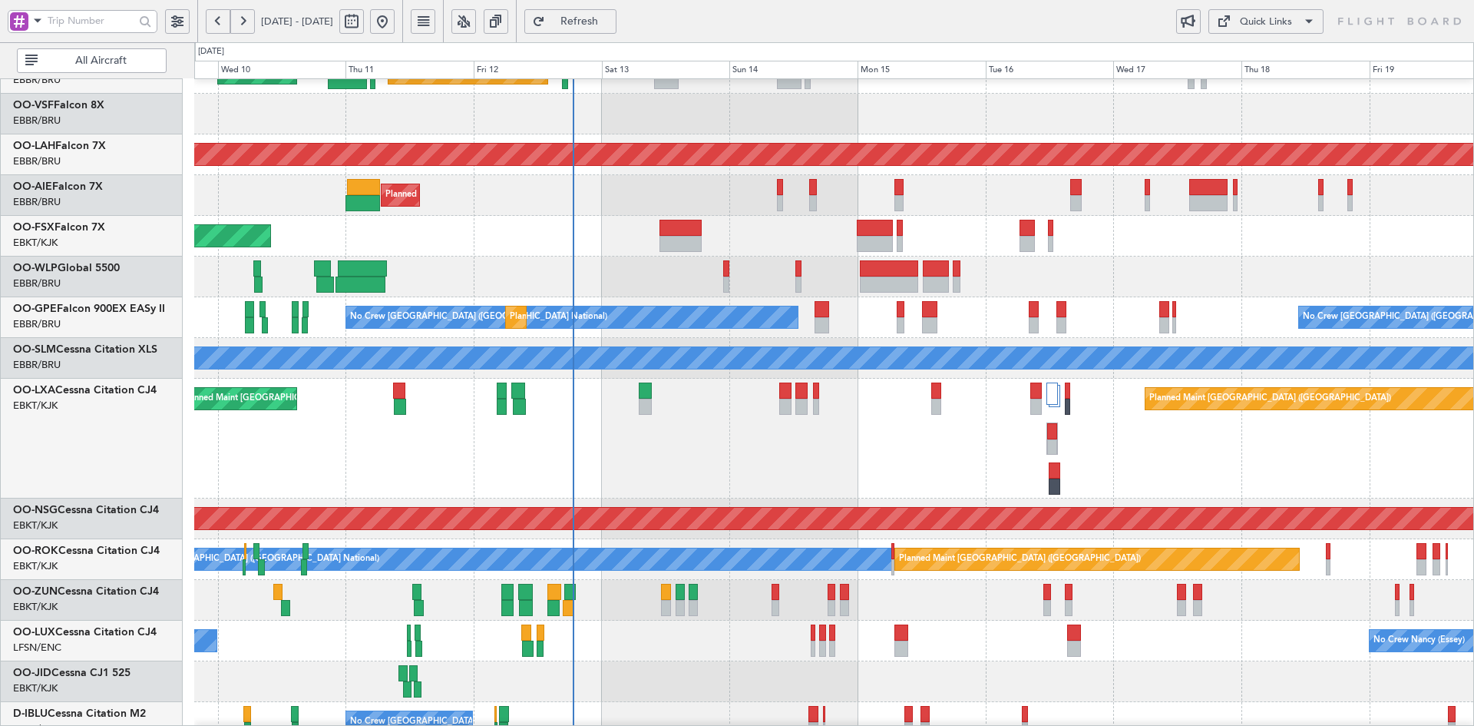
click at [663, 467] on div "Planned Maint [GEOGRAPHIC_DATA] ([GEOGRAPHIC_DATA]) Planned Maint [GEOGRAPHIC_D…" at bounding box center [833, 439] width 1279 height 120
click at [751, 431] on div "Planned Maint [GEOGRAPHIC_DATA] ([GEOGRAPHIC_DATA]) Planned Maint [GEOGRAPHIC_D…" at bounding box center [833, 439] width 1279 height 120
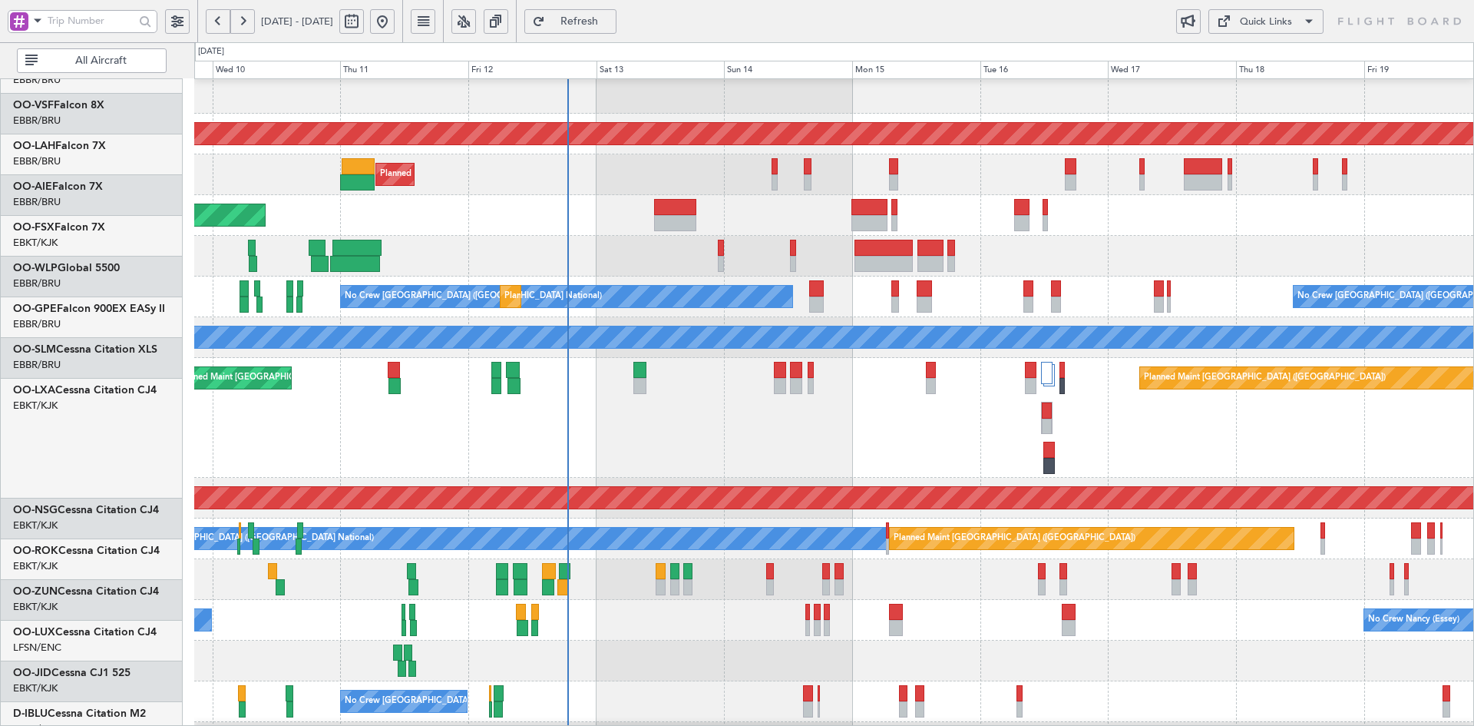
scroll to position [128, 0]
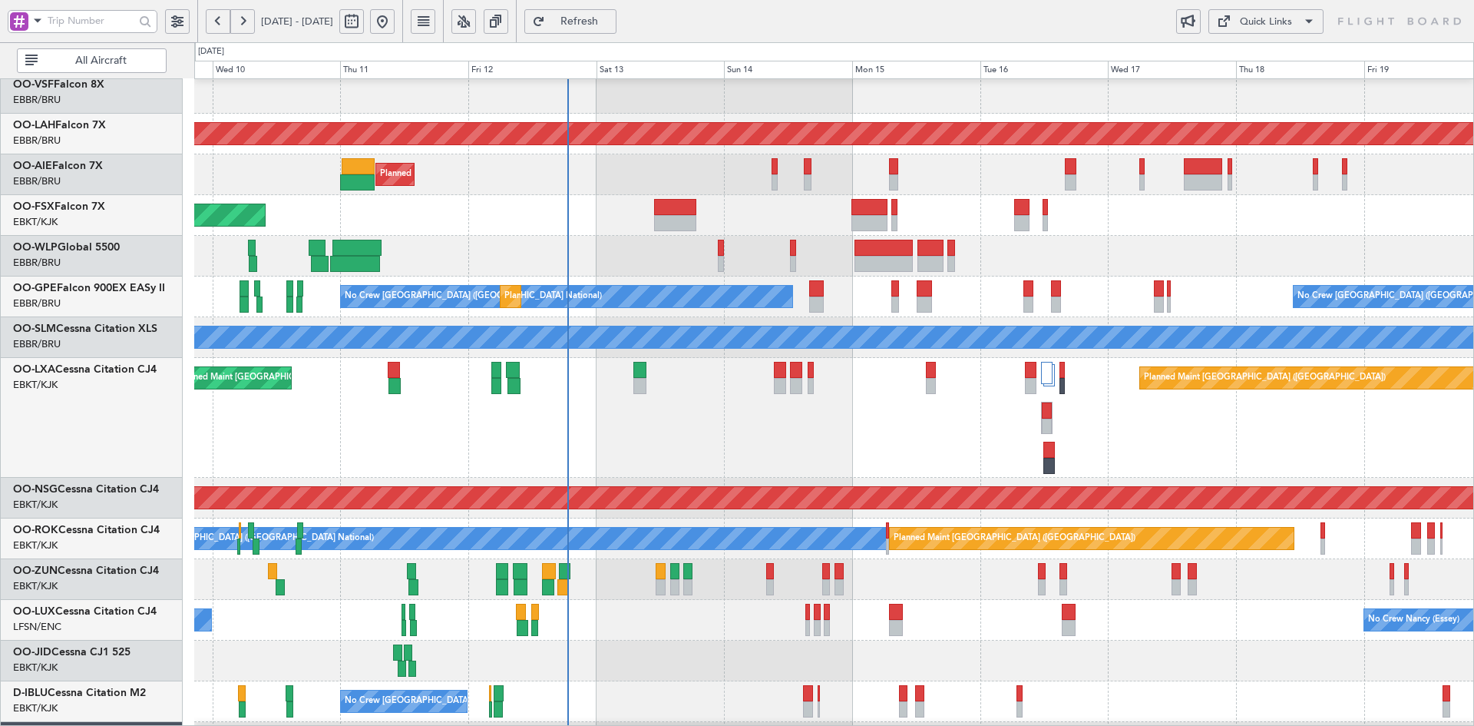
click at [794, 392] on div "Planned Maint [GEOGRAPHIC_DATA] ([GEOGRAPHIC_DATA]) Planned Maint [GEOGRAPHIC_D…" at bounding box center [833, 418] width 1279 height 120
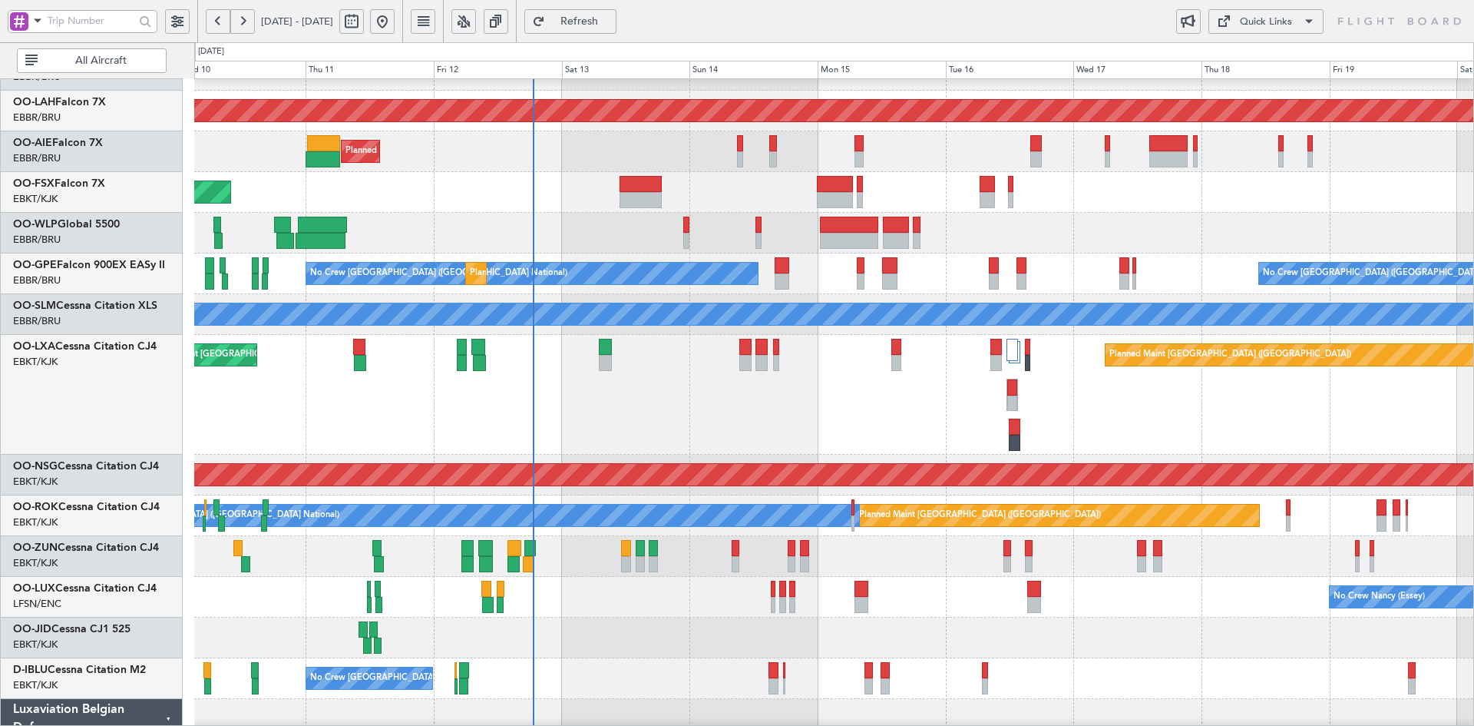
click at [771, 455] on div "Planned Maint [GEOGRAPHIC_DATA] ([GEOGRAPHIC_DATA]) Planned Maint [GEOGRAPHIC_D…" at bounding box center [833, 395] width 1279 height 120
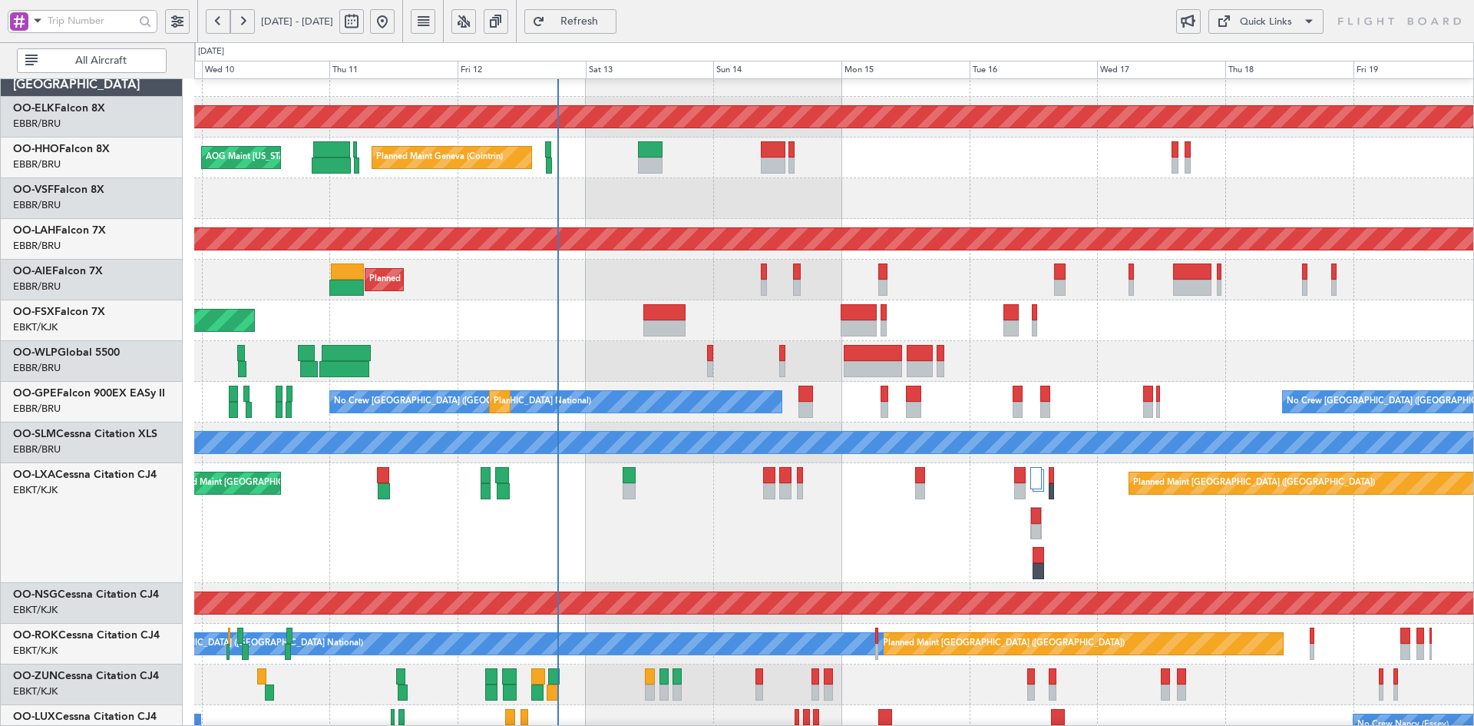
click at [910, 230] on div "Planned Maint Kortrijk-[GEOGRAPHIC_DATA] Planned Maint Geneva ([GEOGRAPHIC_DATA…" at bounding box center [833, 502] width 1279 height 893
click at [895, 468] on div "Planned Maint [GEOGRAPHIC_DATA] ([GEOGRAPHIC_DATA]) Planned Maint [GEOGRAPHIC_D…" at bounding box center [833, 523] width 1279 height 120
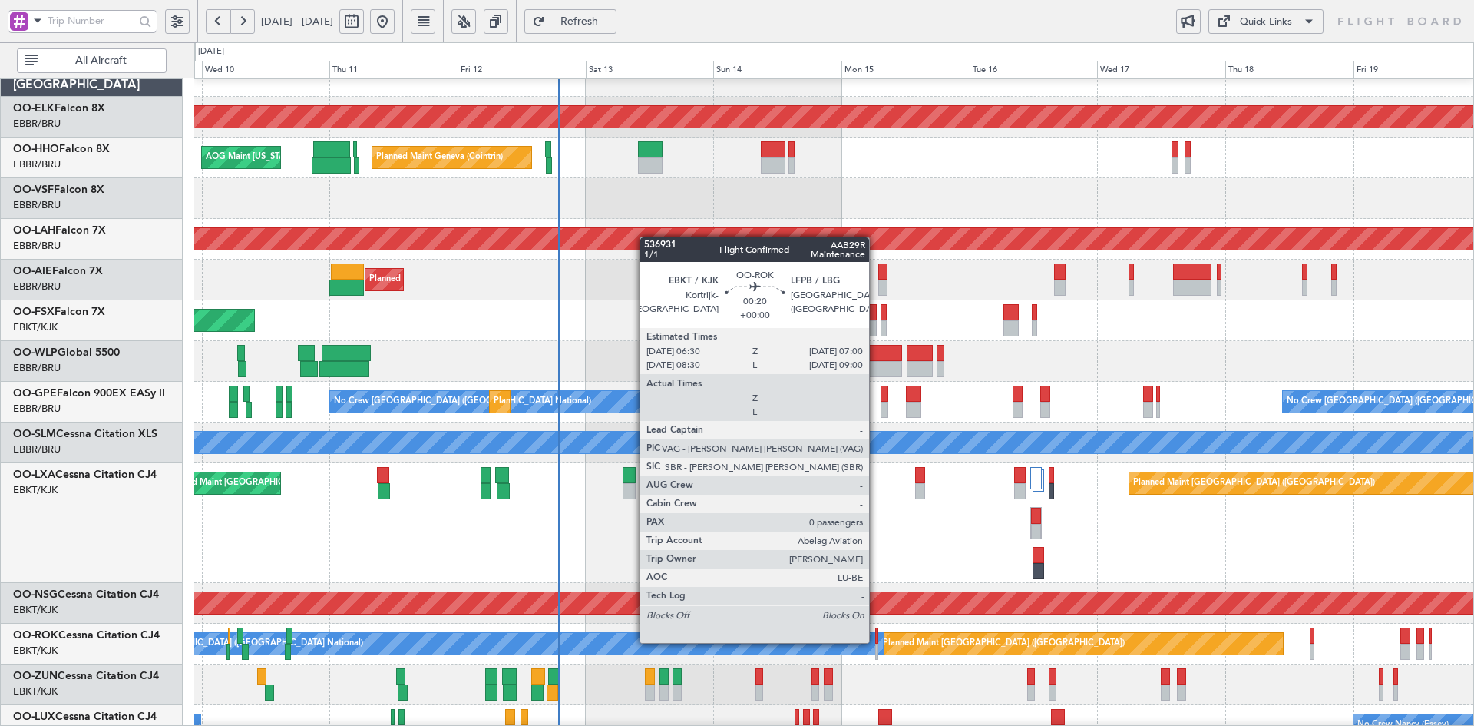
click at [876, 641] on div at bounding box center [876, 635] width 3 height 16
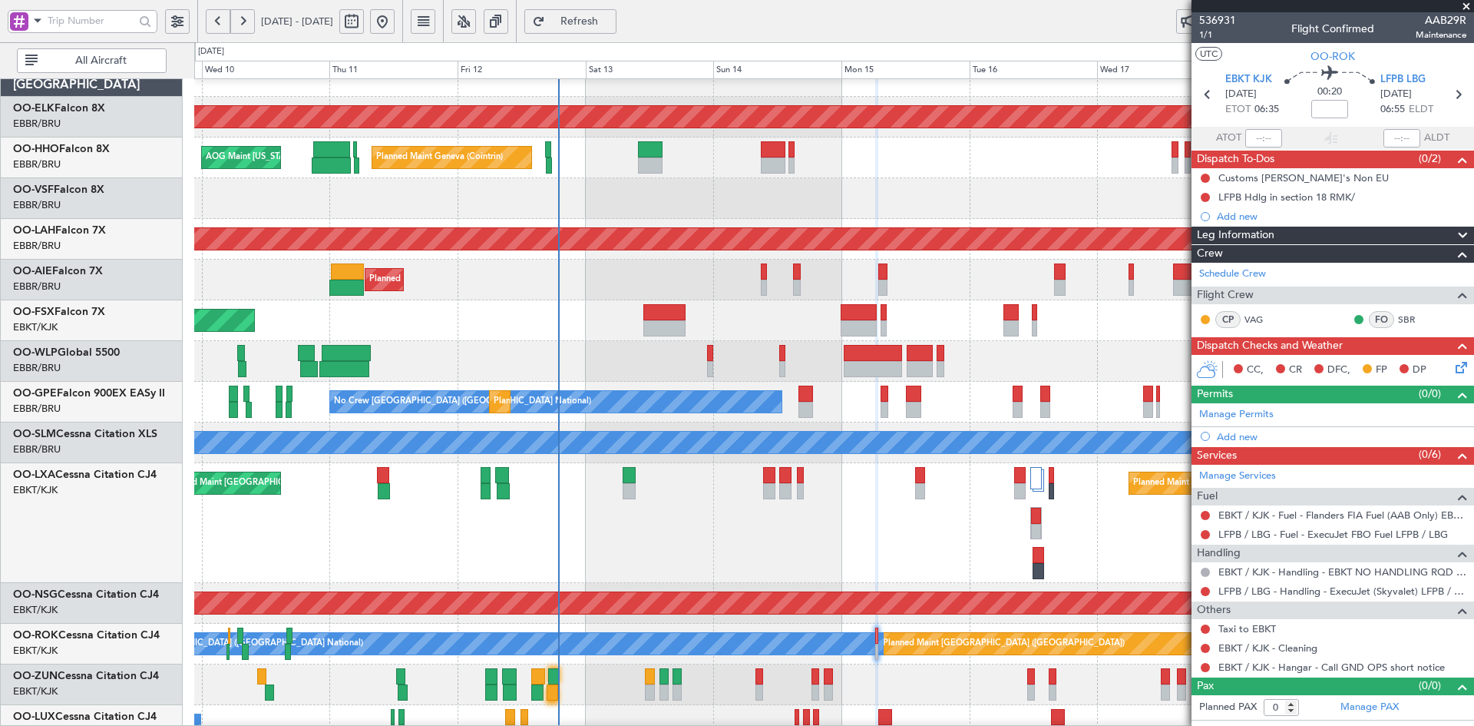
click at [1465, 2] on span at bounding box center [1466, 7] width 15 height 14
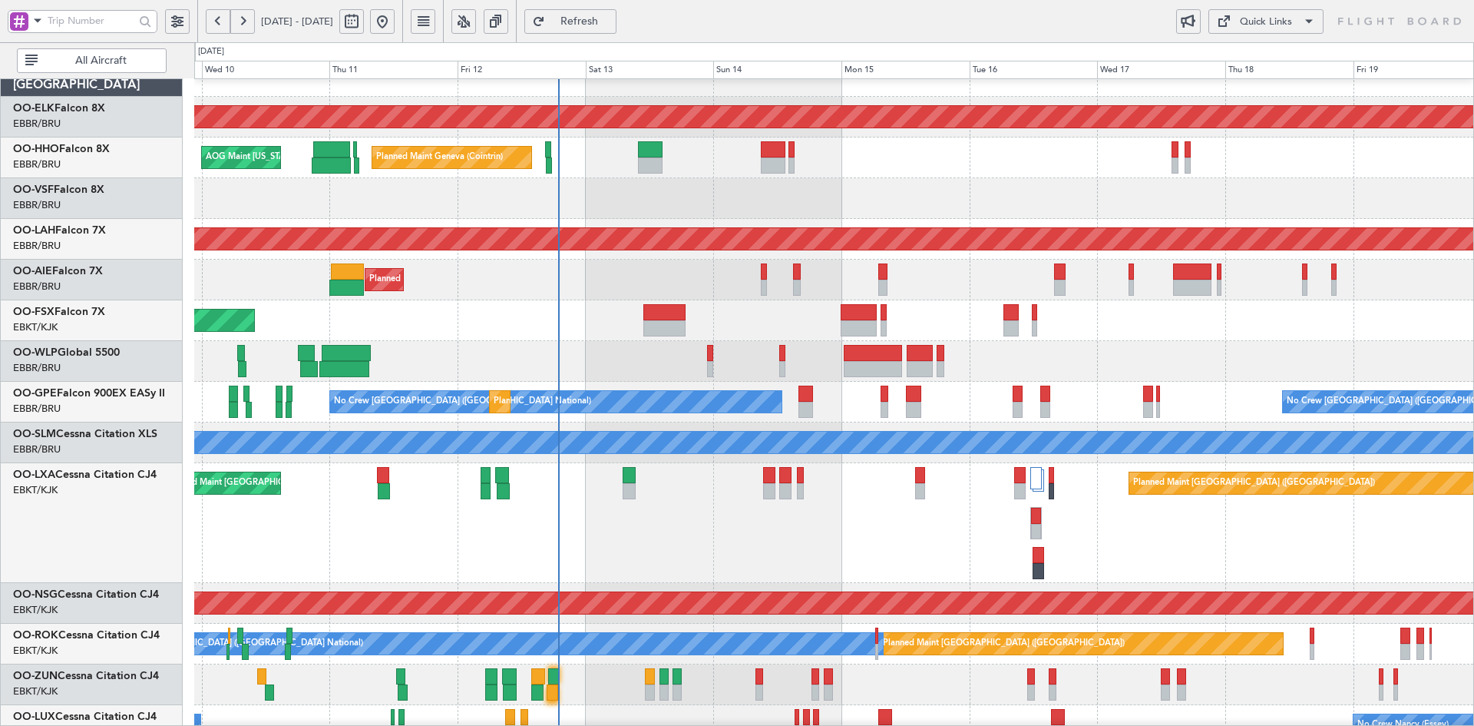
scroll to position [15, 0]
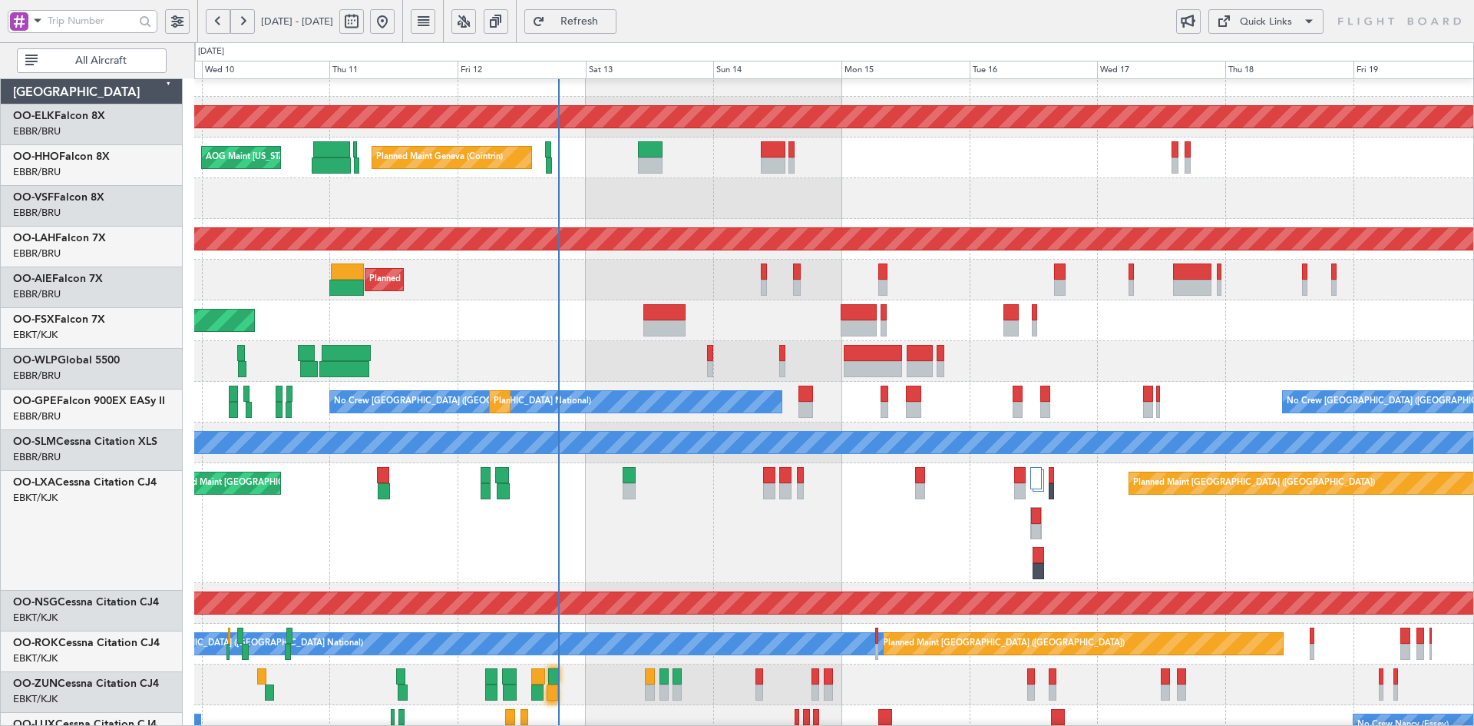
click at [1093, 583] on div "Planned Maint [GEOGRAPHIC_DATA] ([GEOGRAPHIC_DATA]) Planned Maint [GEOGRAPHIC_D…" at bounding box center [833, 523] width 1279 height 120
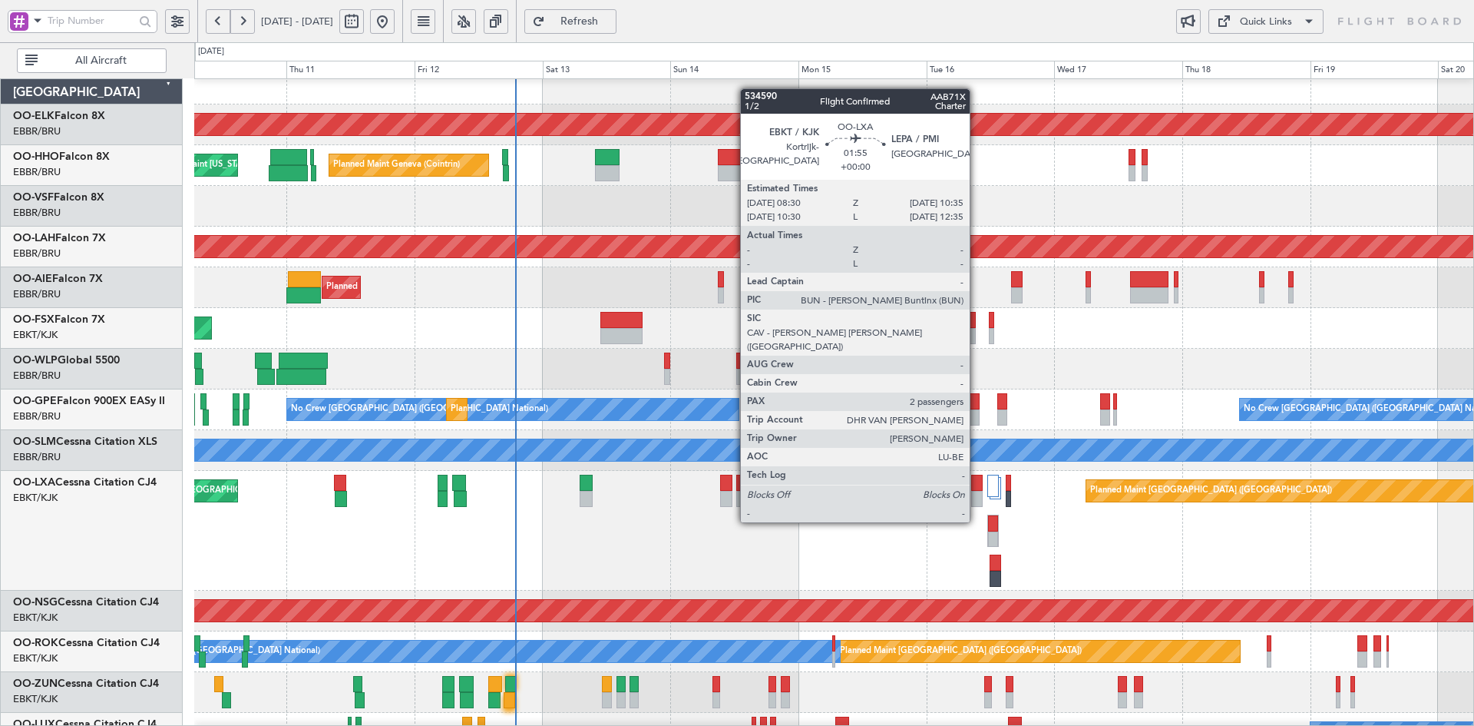
click at [977, 493] on div at bounding box center [977, 499] width 12 height 16
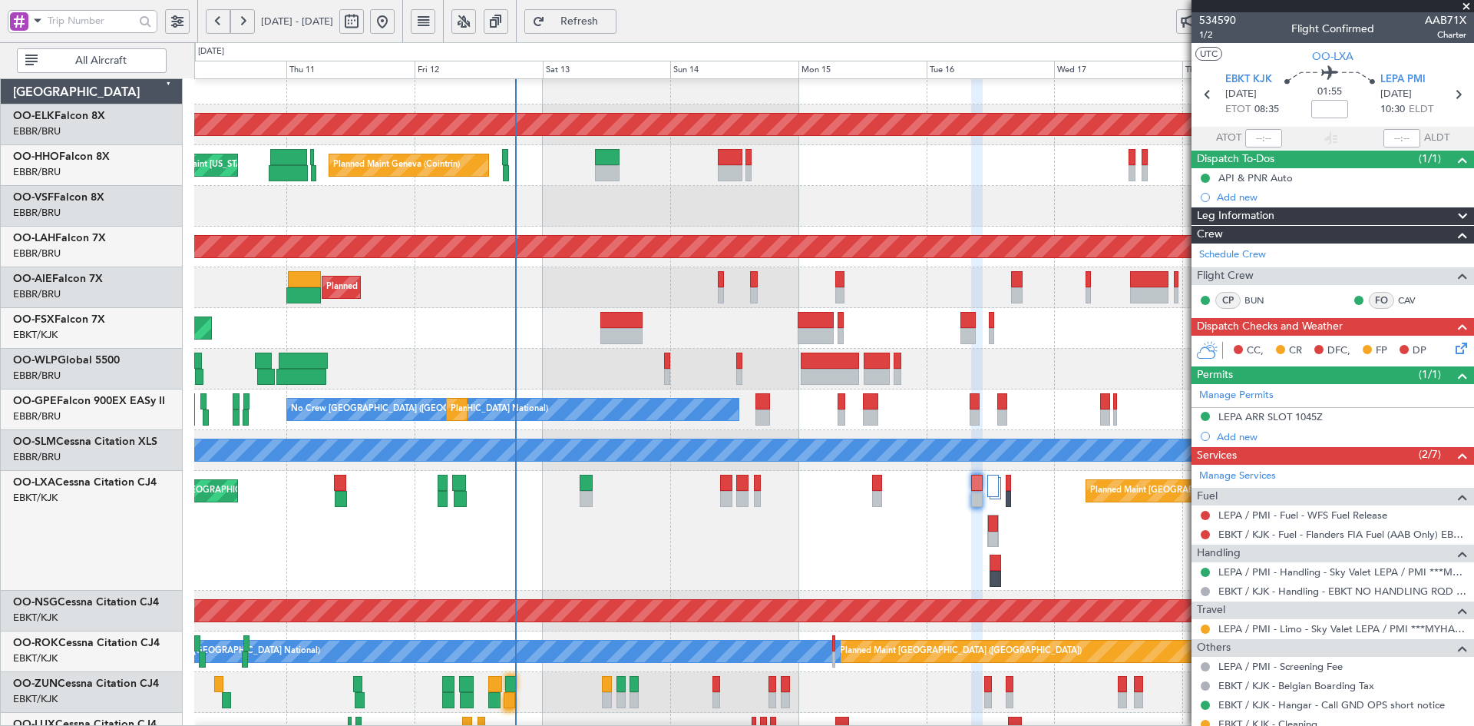
click at [1467, 4] on span at bounding box center [1466, 7] width 15 height 14
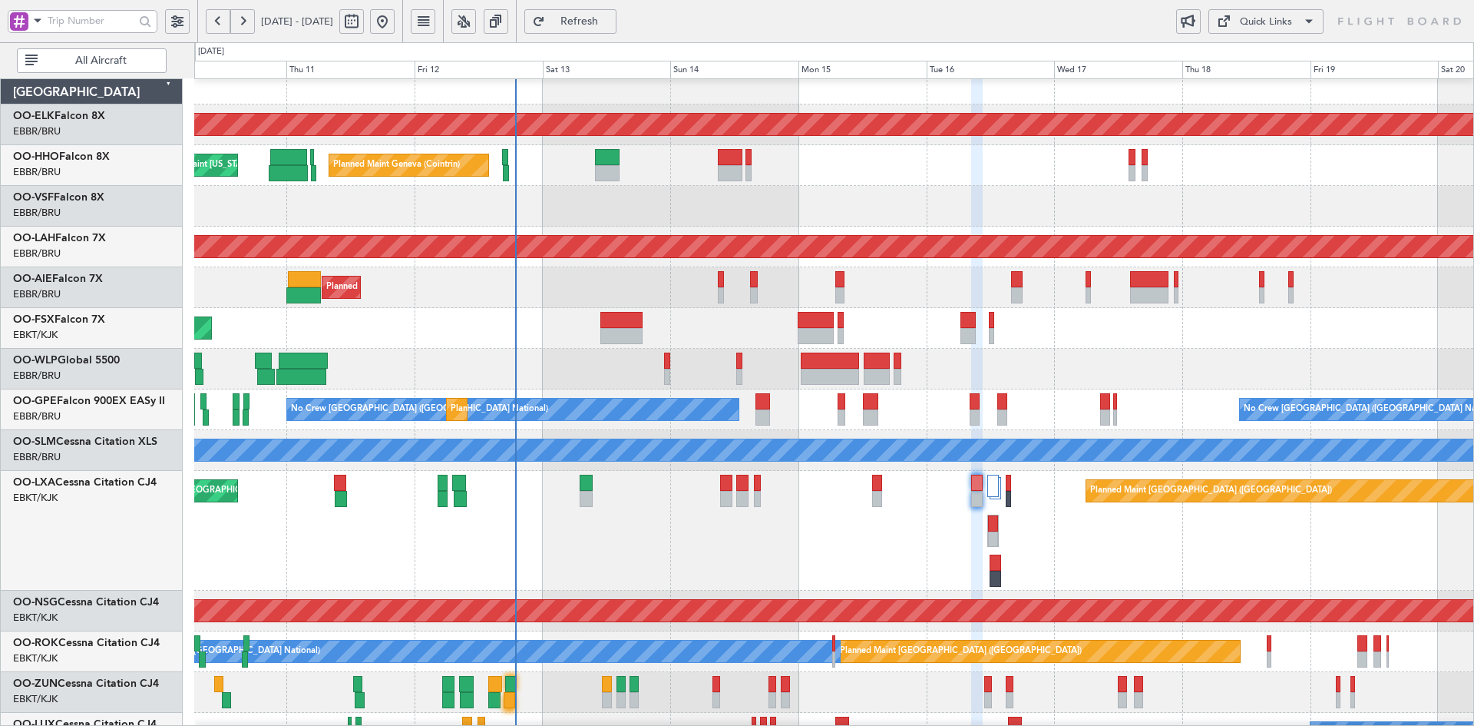
type input "0"
